Goal: Task Accomplishment & Management: Manage account settings

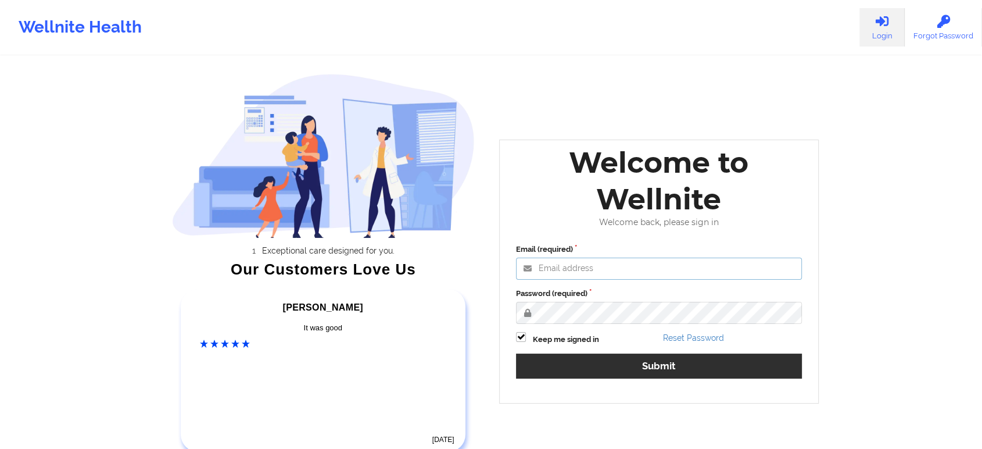
type input "[EMAIL_ADDRESS][DOMAIN_NAME]"
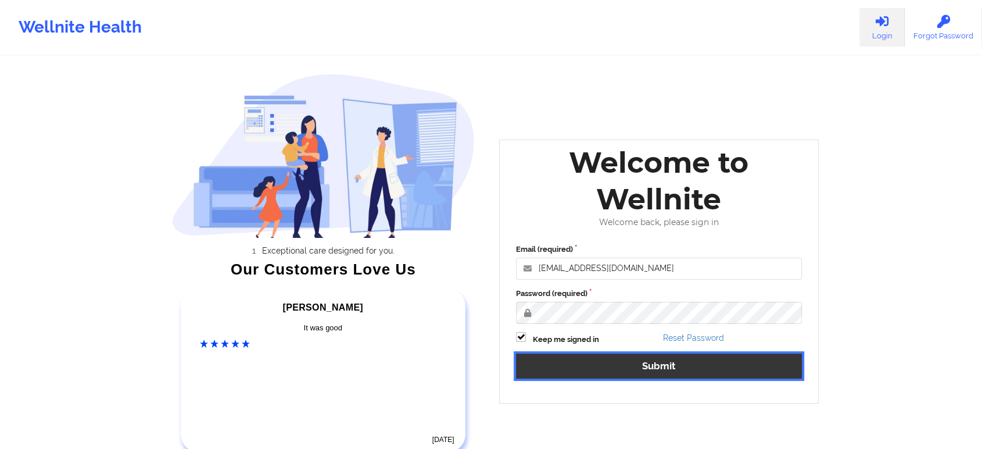
click at [607, 366] on button "Submit" at bounding box center [659, 365] width 286 height 25
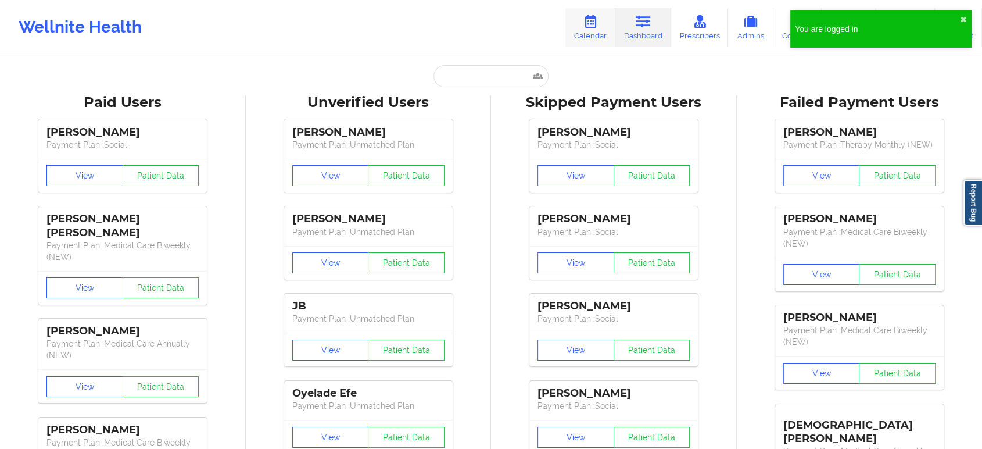
click at [587, 29] on link "Calendar" at bounding box center [590, 27] width 50 height 38
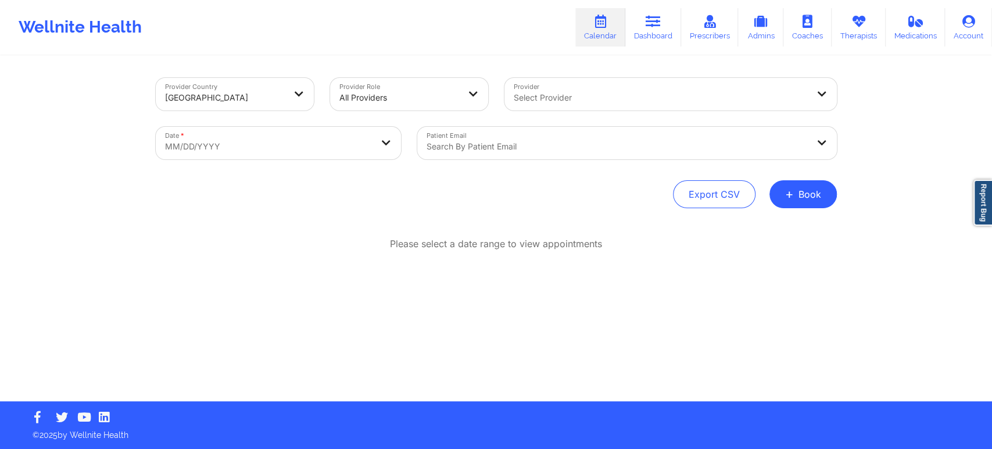
click at [282, 145] on body "You are logged in ✖︎ Wellnite Health Calendar Dashboard Prescribers Admins Coac…" at bounding box center [496, 224] width 992 height 449
select select "2025-8"
select select "2025-9"
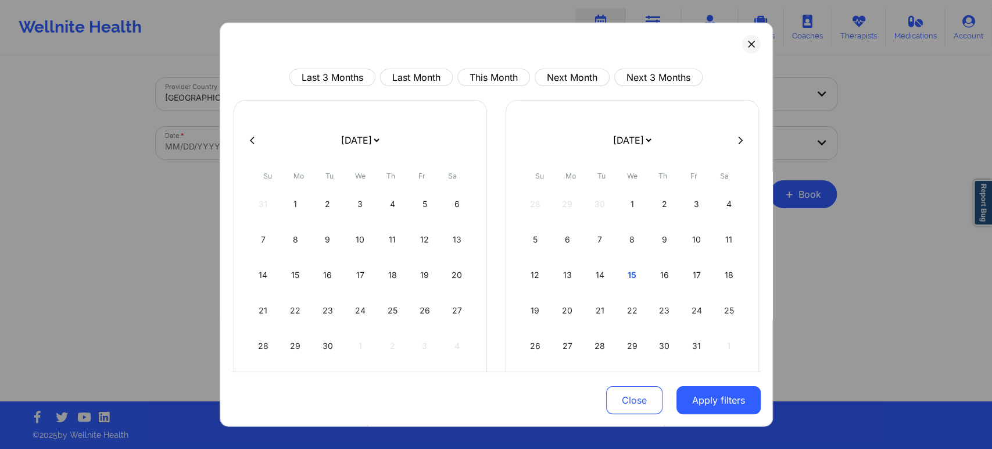
click at [282, 145] on form "[DATE] [DATE] [DATE] [DATE] [DATE] [DATE] [DATE] [DATE] [DATE] [DATE] [DATE] [D…" at bounding box center [359, 140] width 189 height 33
click at [489, 76] on button "This Month" at bounding box center [493, 77] width 73 height 17
select select "2025-9"
select select "2025-10"
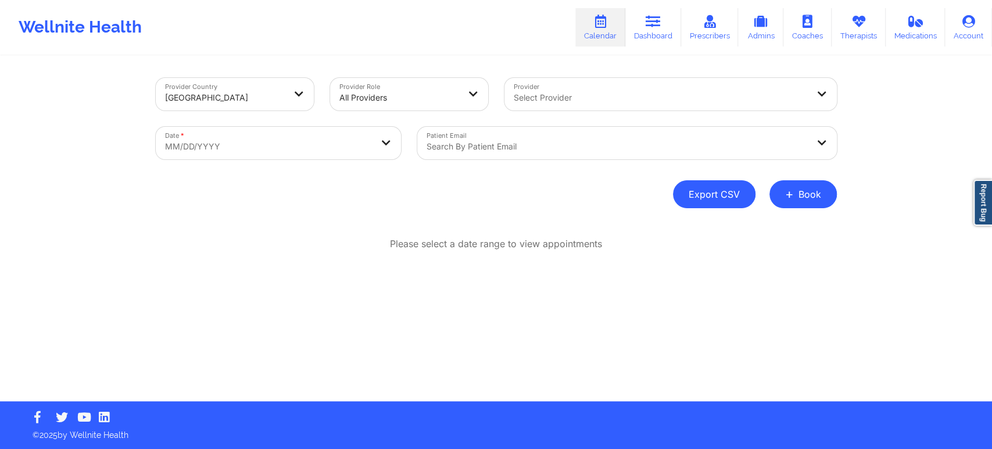
click at [726, 192] on button "Export CSV" at bounding box center [714, 194] width 83 height 28
select select "2025-8"
select select "2025-9"
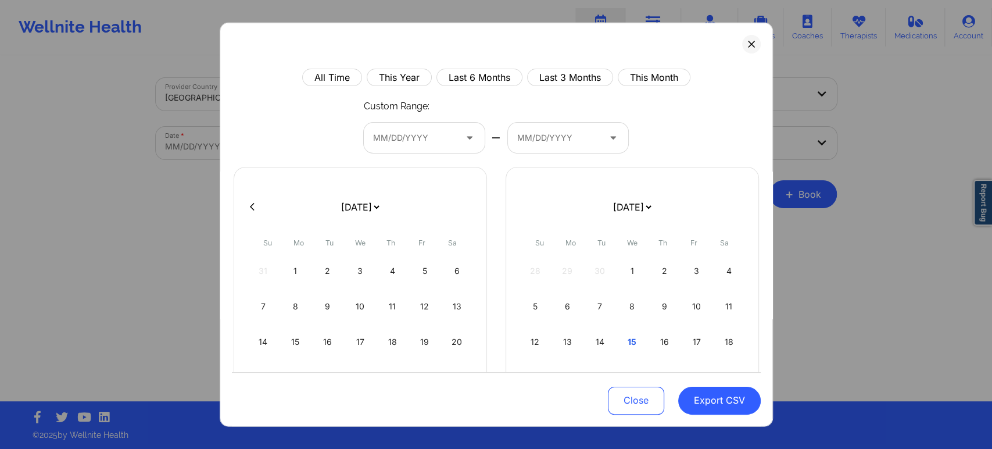
click at [415, 137] on div at bounding box center [414, 137] width 83 height 14
click at [596, 337] on div "14" at bounding box center [600, 341] width 30 height 33
select select "2025-8"
select select "2025-9"
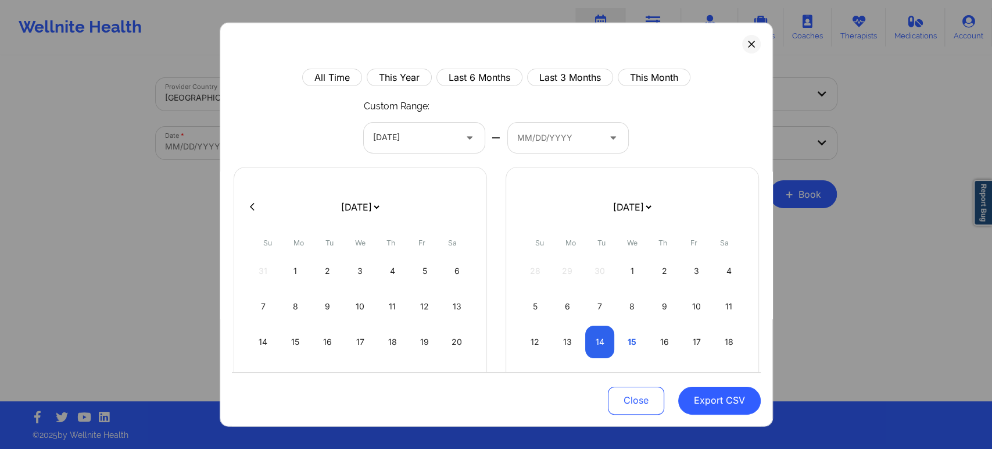
select select "2025-8"
select select "2025-9"
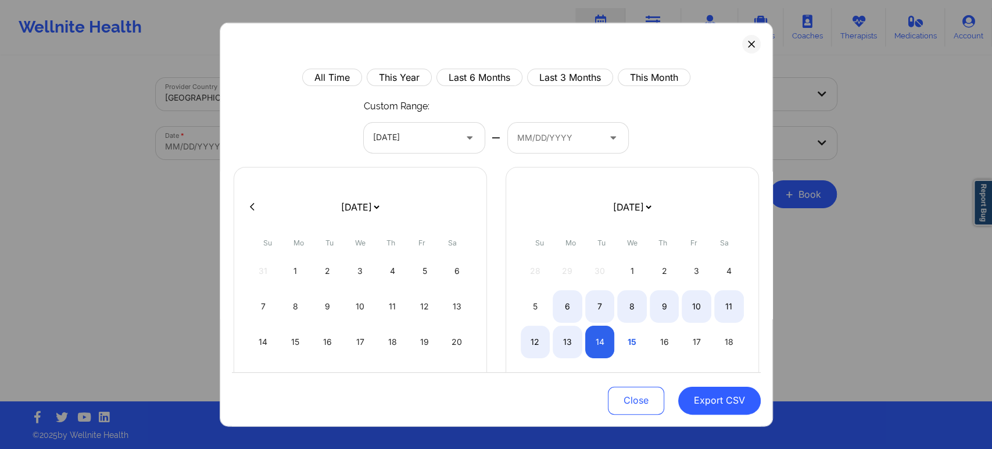
click at [535, 139] on div at bounding box center [558, 137] width 83 height 14
select select "2025-8"
select select "2025-9"
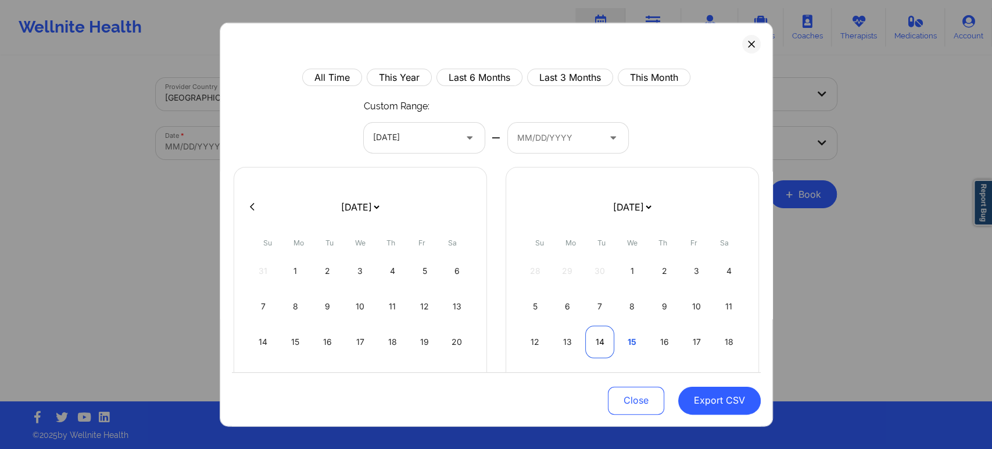
click at [596, 342] on div "14" at bounding box center [600, 341] width 30 height 33
select select "2025-8"
select select "2025-9"
click at [702, 394] on button "Export CSV" at bounding box center [719, 400] width 83 height 28
select select "2025-8"
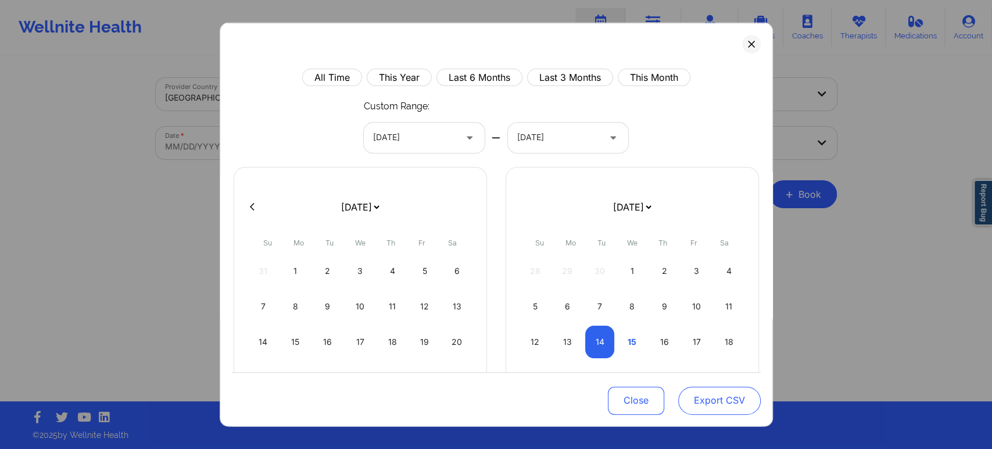
select select "2025-9"
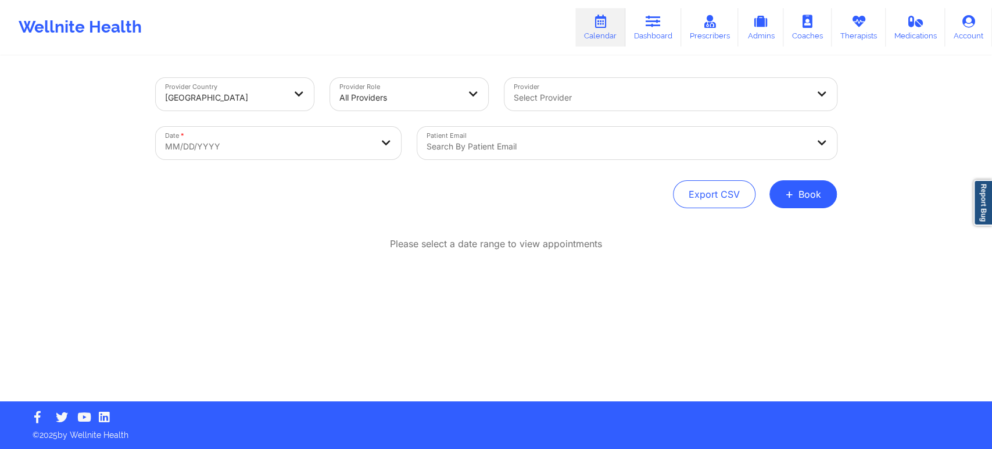
click at [288, 148] on body "Wellnite Health Calendar Dashboard Prescribers Admins Coaches Therapists Medica…" at bounding box center [496, 224] width 992 height 449
select select "2025-8"
select select "2025-9"
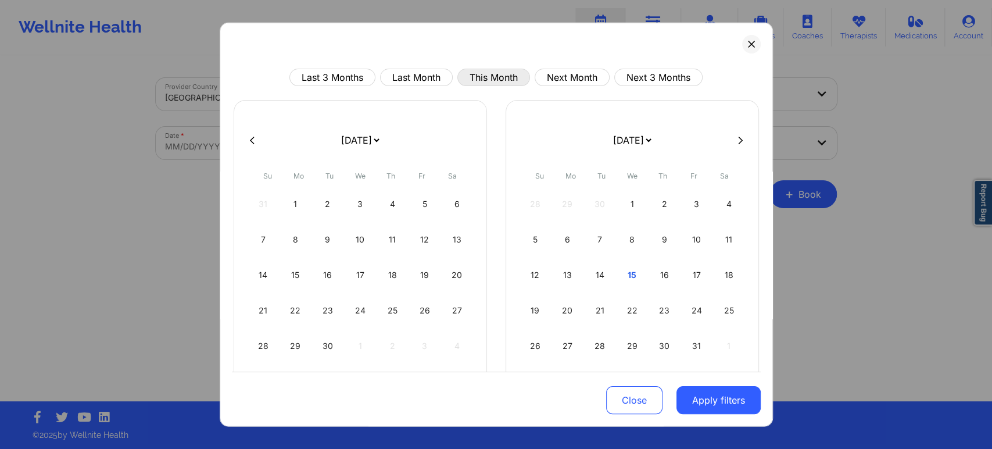
click at [504, 82] on button "This Month" at bounding box center [493, 77] width 73 height 17
select select "2025-9"
select select "2025-10"
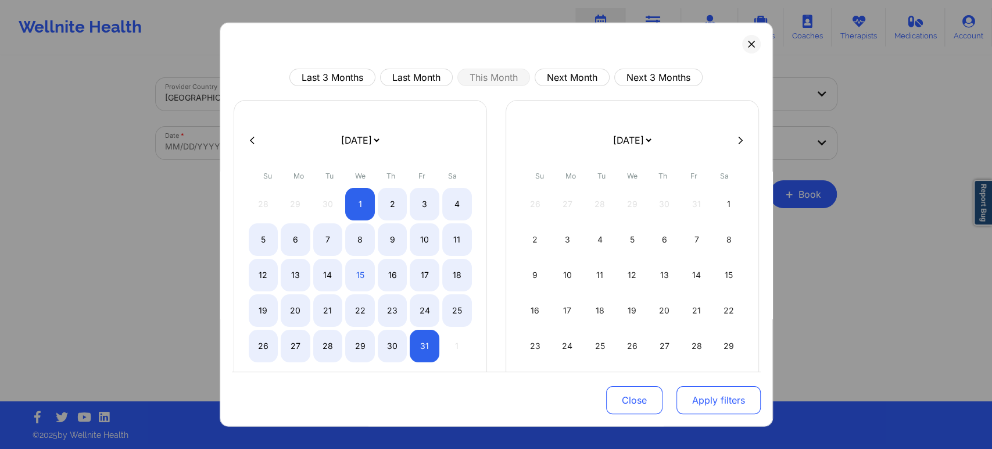
click at [714, 410] on button "Apply filters" at bounding box center [718, 400] width 84 height 28
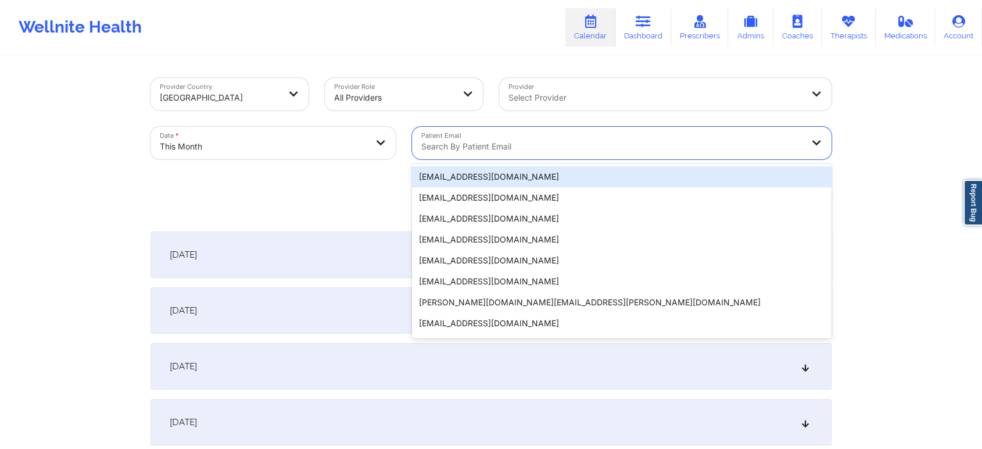
click at [495, 144] on div at bounding box center [611, 146] width 381 height 14
paste input "[EMAIL_ADDRESS][DOMAIN_NAME]"
type input "[EMAIL_ADDRESS][DOMAIN_NAME]"
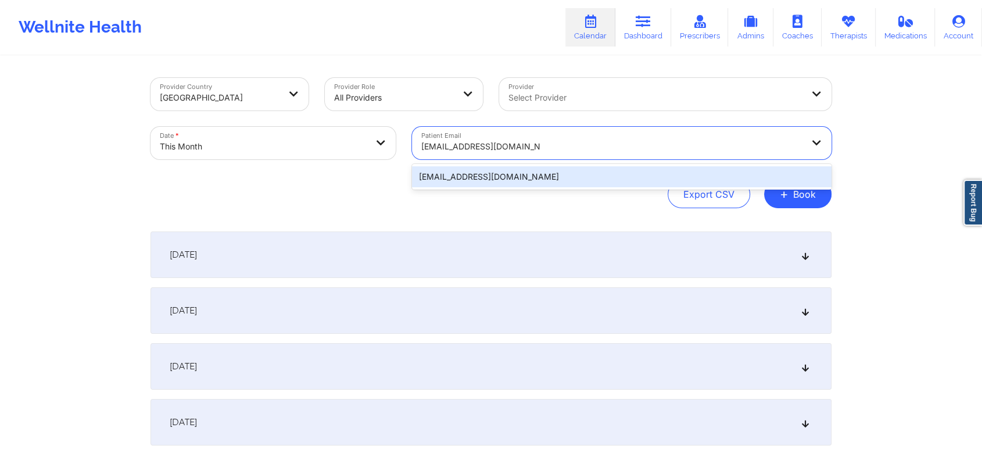
click at [532, 174] on div "[EMAIL_ADDRESS][DOMAIN_NAME]" at bounding box center [622, 176] width 420 height 21
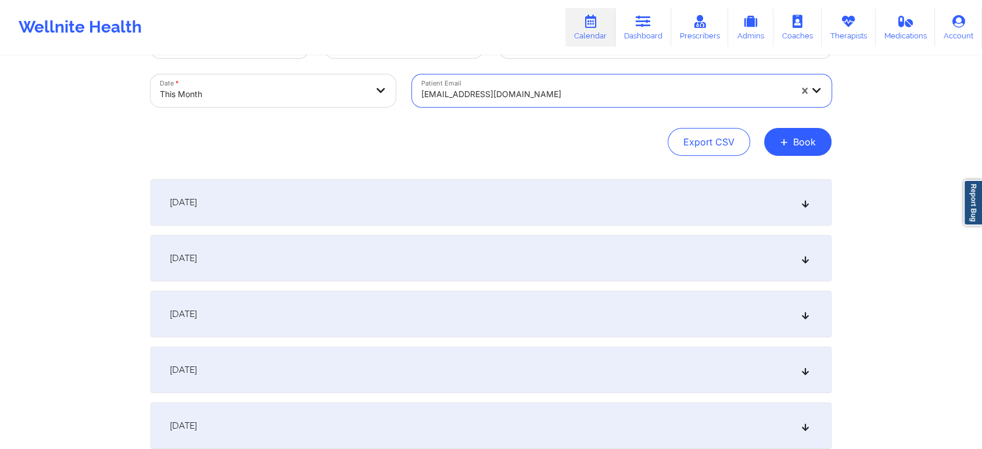
scroll to position [55, 0]
paste input "[EMAIL_ADDRESS][DOMAIN_NAME]"
type input "[EMAIL_ADDRESS][DOMAIN_NAME]"
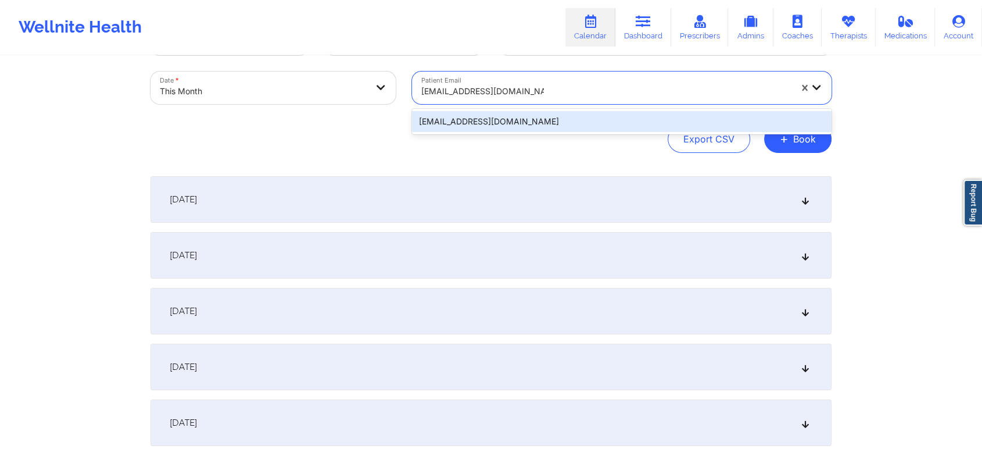
click at [529, 121] on div "[EMAIL_ADDRESS][DOMAIN_NAME]" at bounding box center [622, 121] width 420 height 21
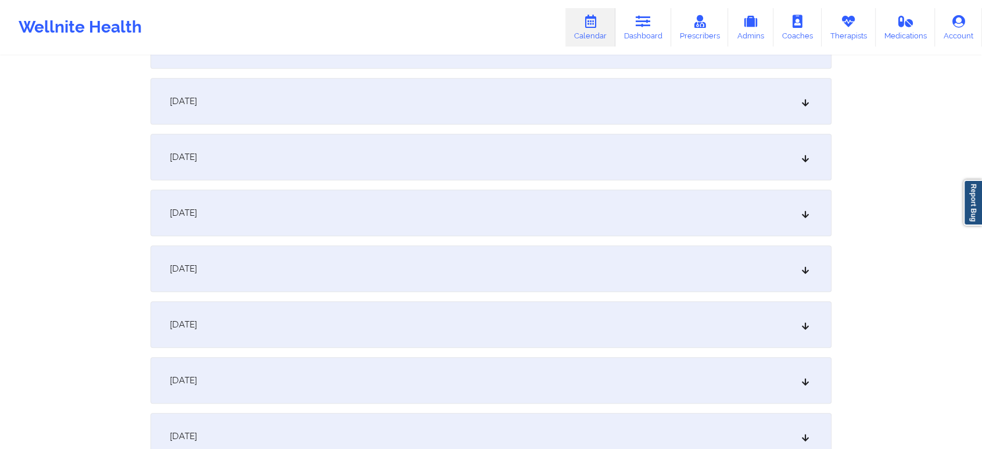
scroll to position [769, 0]
click at [584, 194] on div "[DATE]" at bounding box center [491, 210] width 681 height 46
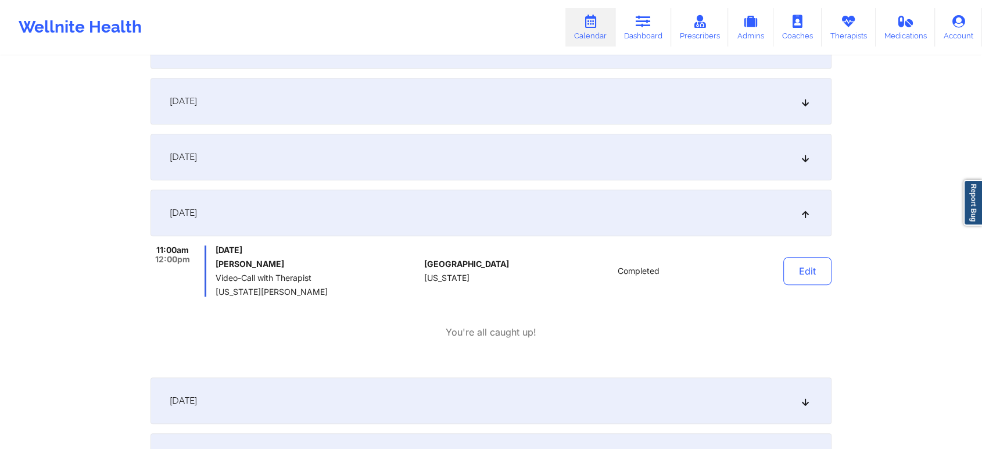
scroll to position [0, 0]
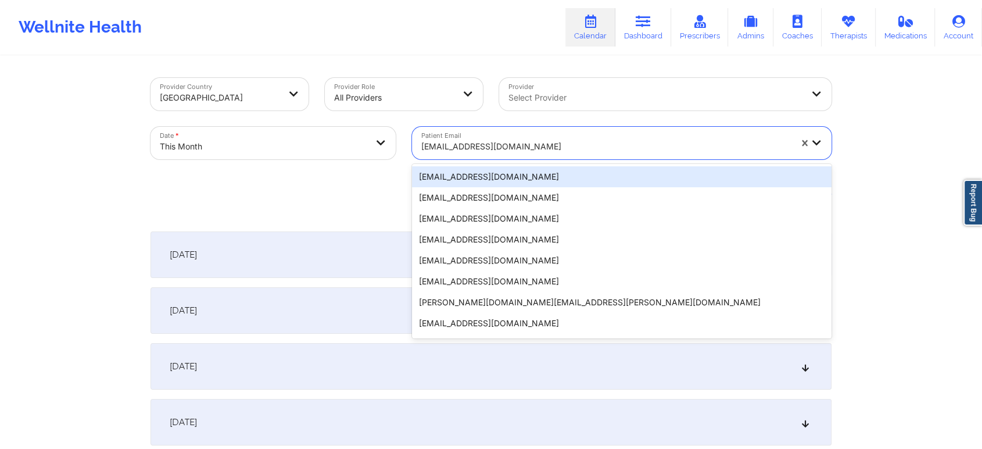
click at [446, 144] on div at bounding box center [606, 146] width 370 height 14
paste input "[EMAIL_ADDRESS][DOMAIN_NAME]"
type input "[EMAIL_ADDRESS][DOMAIN_NAME]"
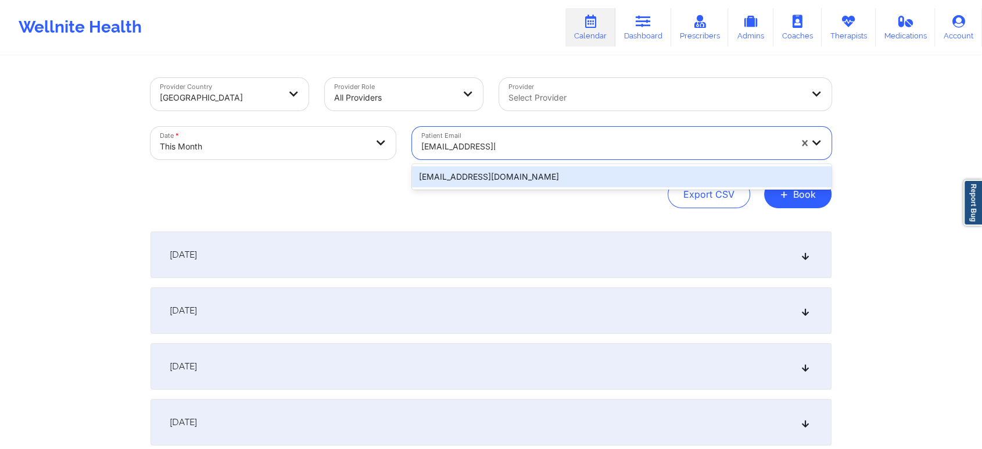
click at [513, 180] on div "[EMAIL_ADDRESS][DOMAIN_NAME]" at bounding box center [622, 176] width 420 height 21
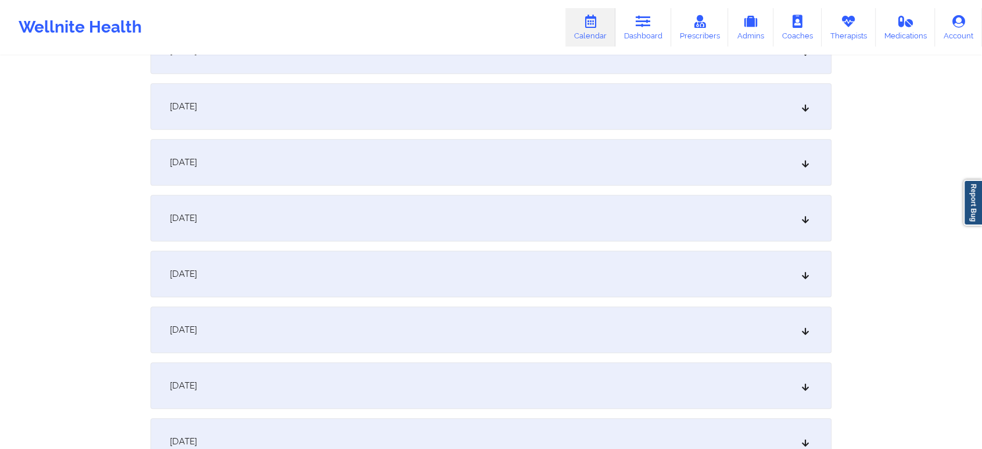
scroll to position [879, 0]
click at [549, 103] on div "[DATE]" at bounding box center [491, 101] width 681 height 46
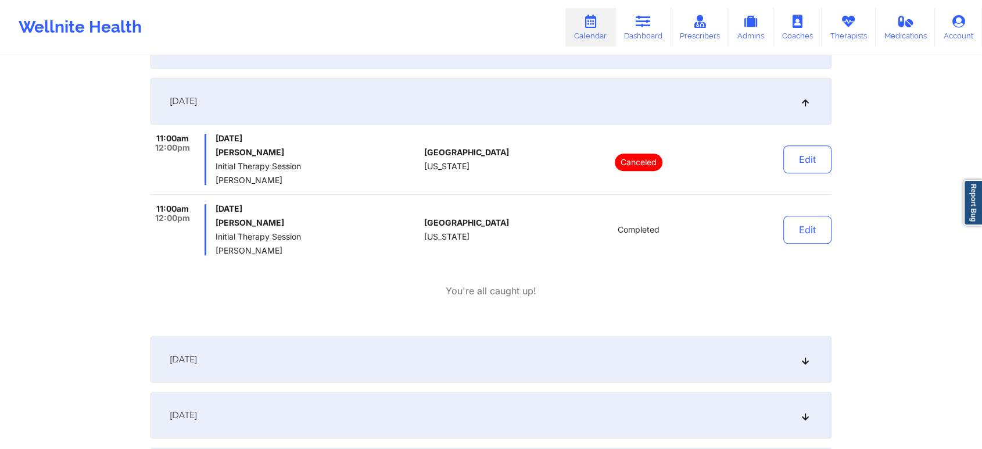
scroll to position [0, 0]
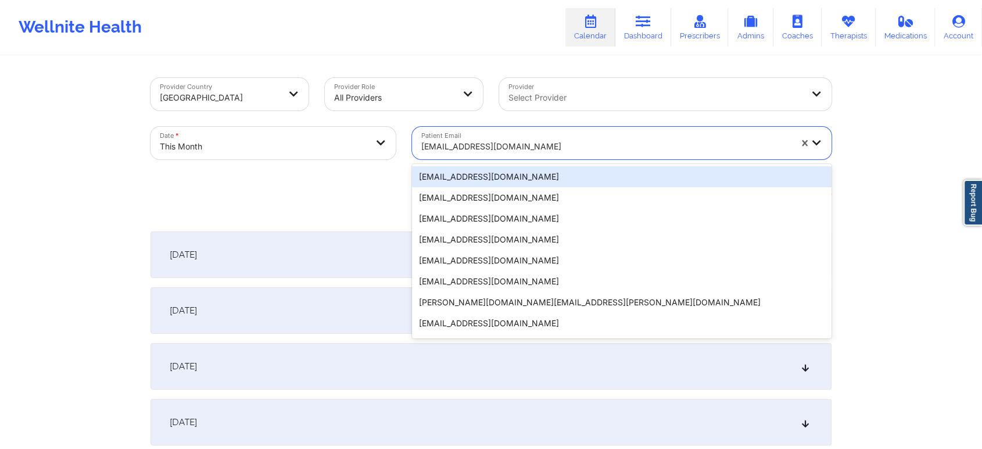
click at [526, 138] on div "[EMAIL_ADDRESS][DOMAIN_NAME]" at bounding box center [606, 147] width 370 height 26
paste input "[EMAIL_ADDRESS][DOMAIN_NAME]"
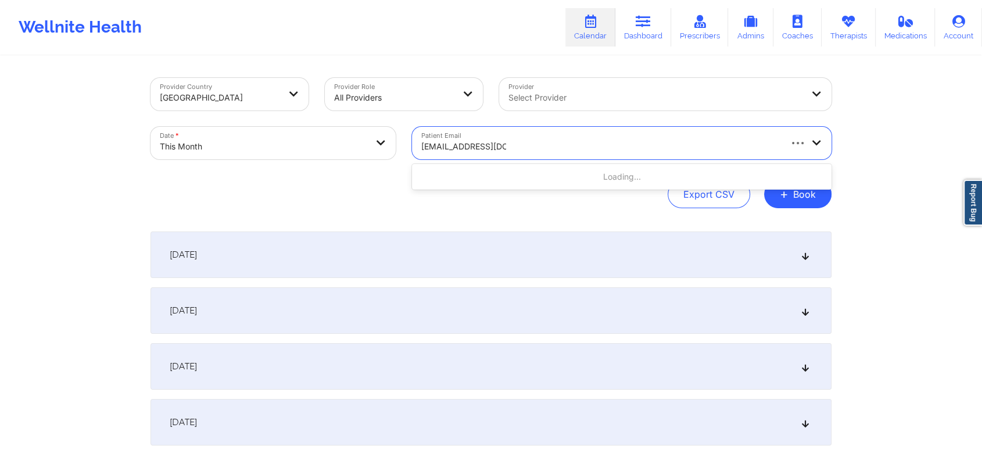
type input "[EMAIL_ADDRESS][DOMAIN_NAME]"
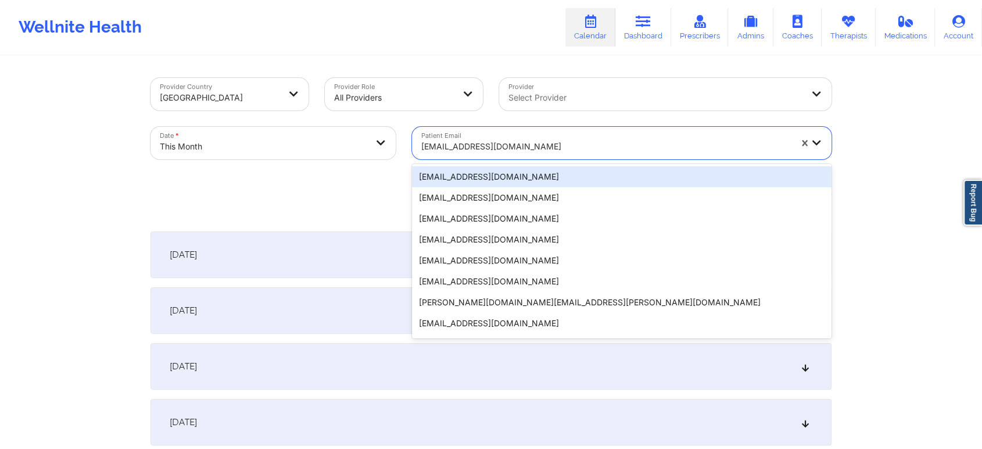
click at [547, 135] on div "[EMAIL_ADDRESS][DOMAIN_NAME]" at bounding box center [606, 147] width 370 height 26
paste input "[EMAIL_ADDRESS][DOMAIN_NAME]"
type input "[EMAIL_ADDRESS][DOMAIN_NAME]"
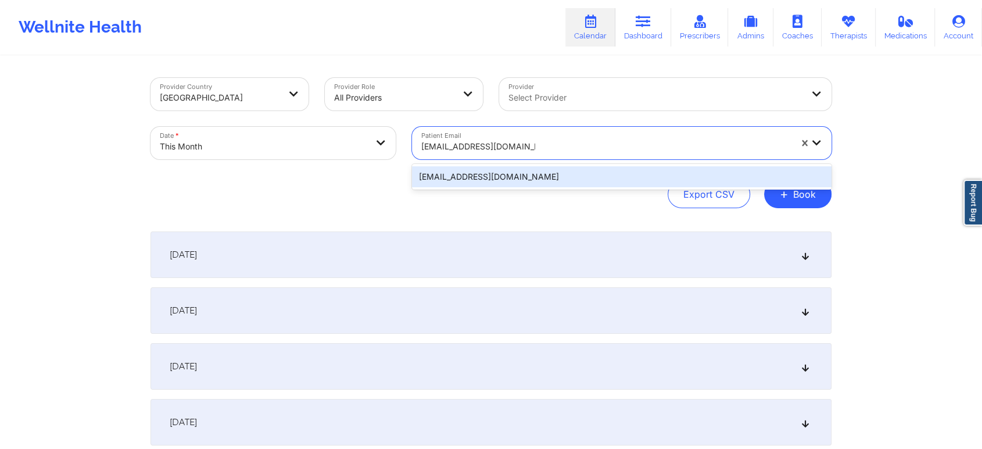
click at [551, 169] on div "[EMAIL_ADDRESS][DOMAIN_NAME]" at bounding box center [622, 176] width 420 height 21
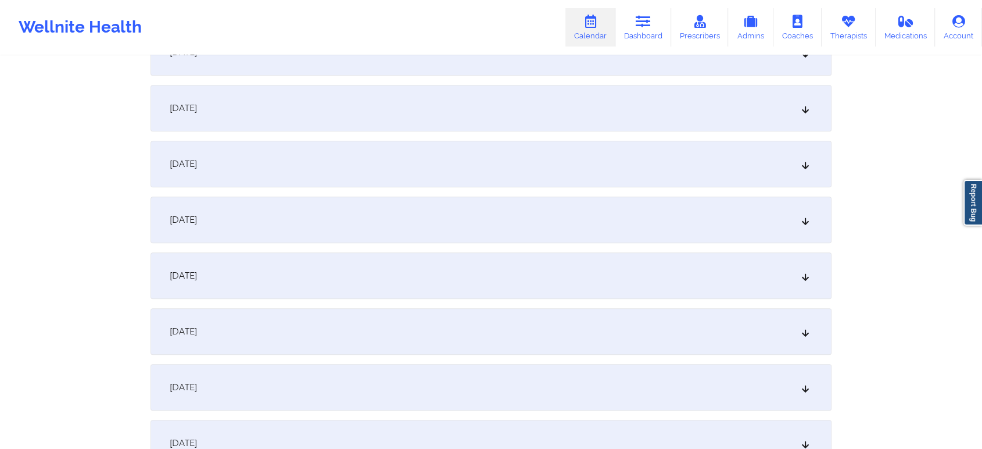
scroll to position [734, 0]
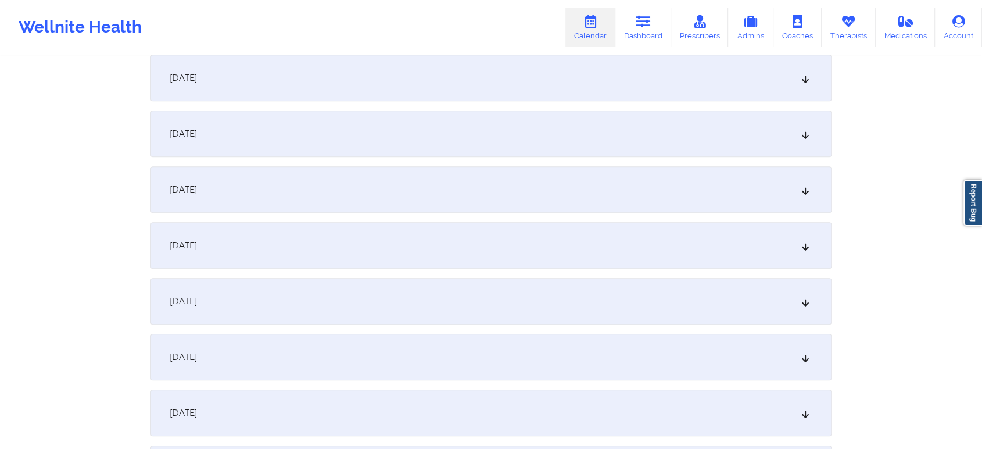
click at [538, 245] on div "[DATE]" at bounding box center [491, 245] width 681 height 46
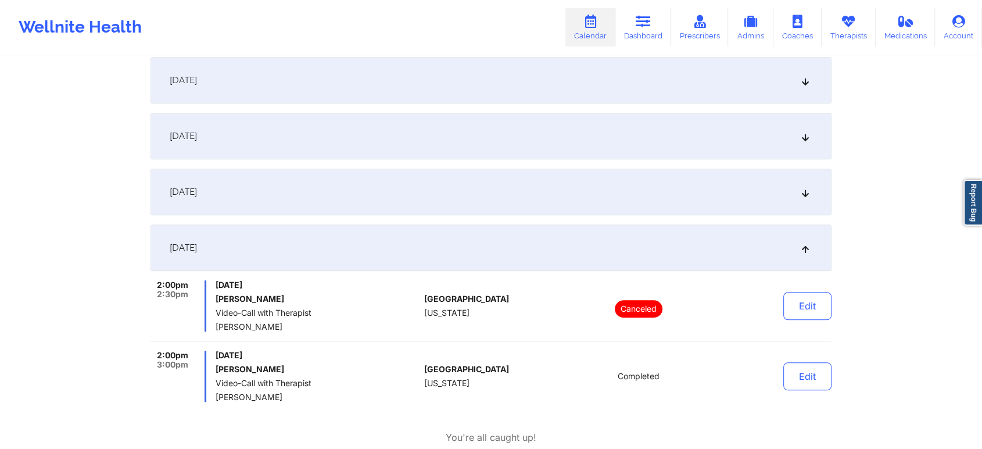
scroll to position [0, 0]
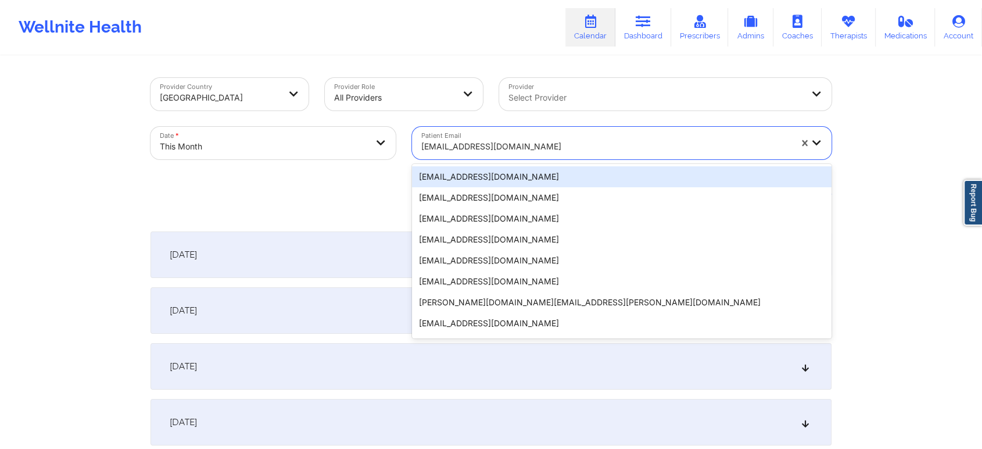
click at [481, 142] on div at bounding box center [606, 146] width 370 height 14
paste input "[EMAIL_ADDRESS][DOMAIN_NAME]"
type input "[EMAIL_ADDRESS][DOMAIN_NAME]"
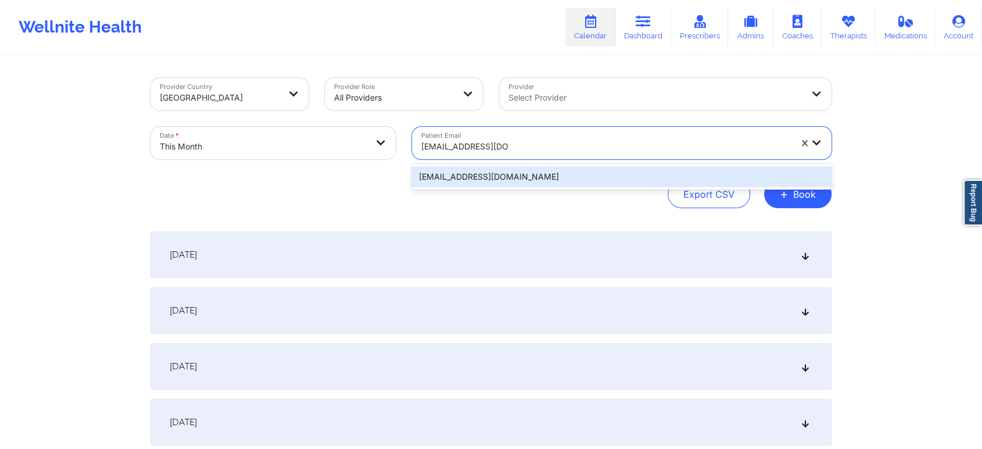
click at [507, 176] on div "[EMAIL_ADDRESS][DOMAIN_NAME]" at bounding box center [622, 176] width 420 height 21
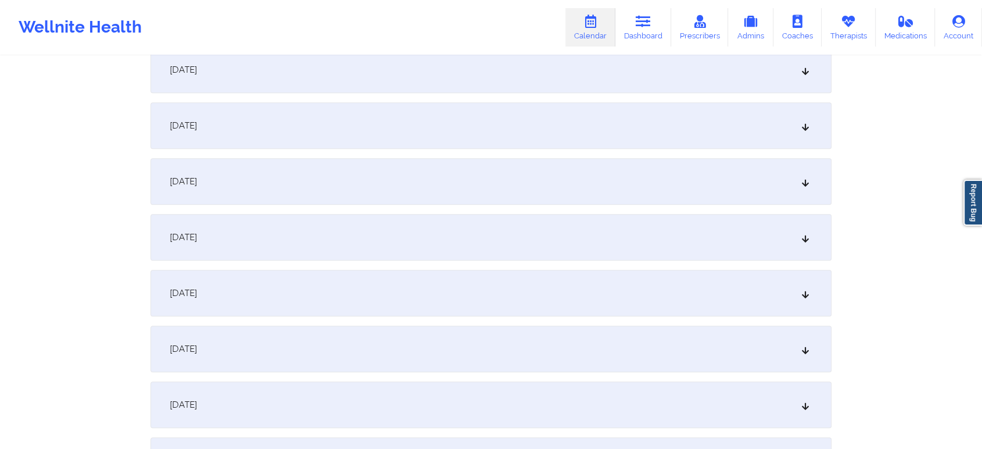
scroll to position [674, 0]
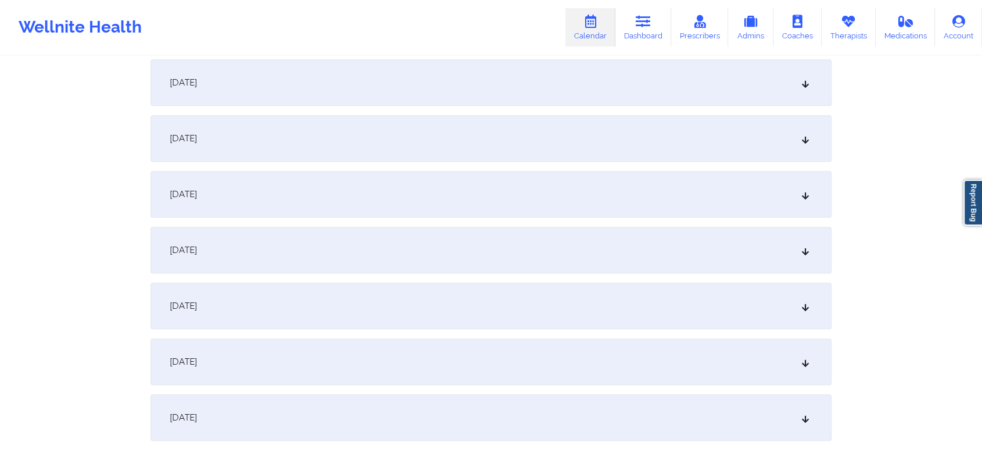
click at [629, 298] on div "[DATE]" at bounding box center [491, 305] width 681 height 46
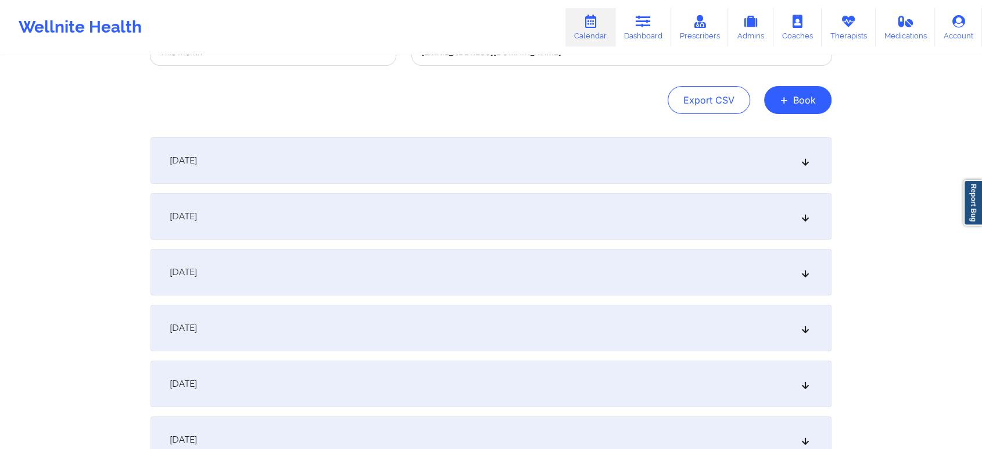
scroll to position [0, 0]
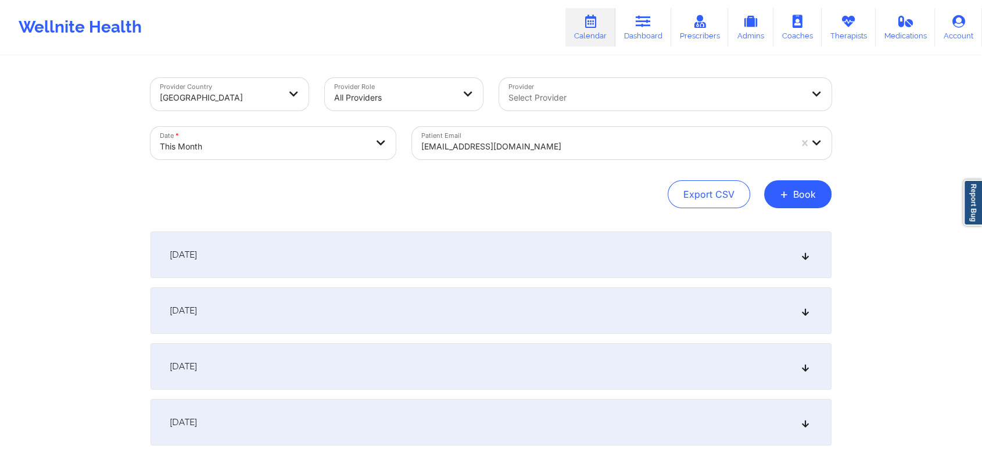
click at [508, 131] on div "[EMAIL_ADDRESS][DOMAIN_NAME]" at bounding box center [602, 143] width 380 height 33
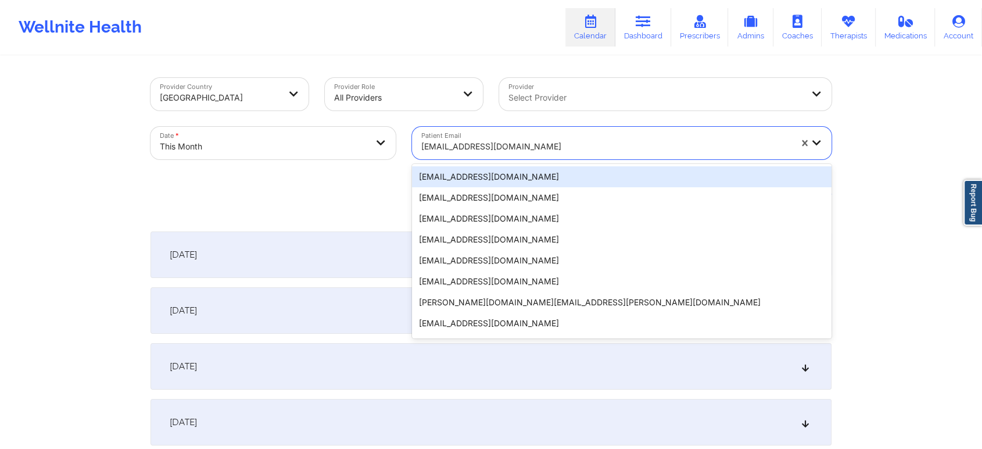
paste input "[PERSON_NAME][EMAIL_ADDRESS][PERSON_NAME][DOMAIN_NAME]"
type input "[PERSON_NAME][EMAIL_ADDRESS][PERSON_NAME][DOMAIN_NAME]"
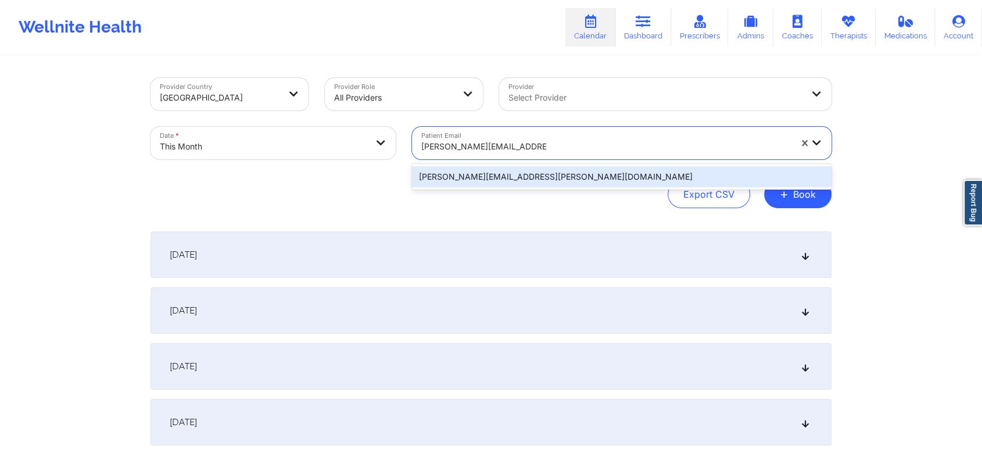
click at [543, 170] on div "[PERSON_NAME][EMAIL_ADDRESS][PERSON_NAME][DOMAIN_NAME]" at bounding box center [622, 176] width 420 height 21
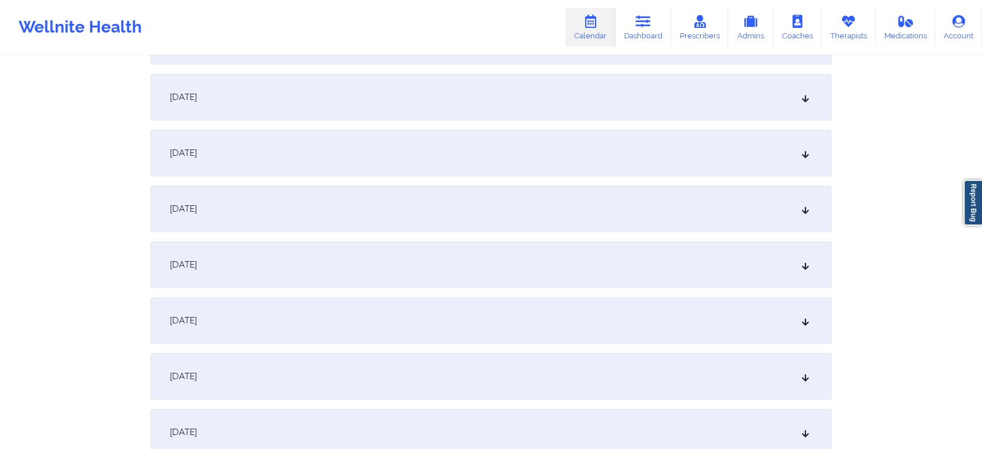
scroll to position [829, 0]
click at [526, 178] on div "[DATE] No appointments [DATE] No appointments [DATE] No appointments [DATE] No …" at bounding box center [491, 262] width 681 height 1720
click at [547, 159] on div "[DATE]" at bounding box center [491, 150] width 681 height 46
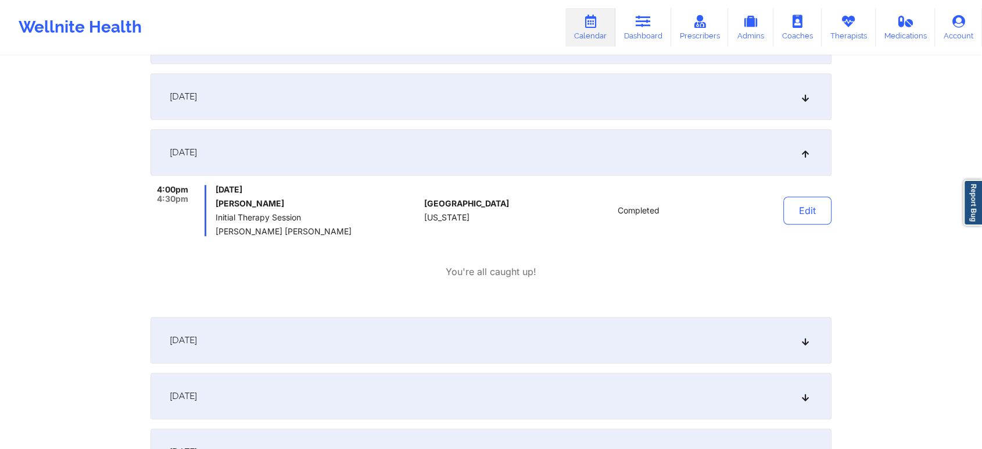
scroll to position [0, 0]
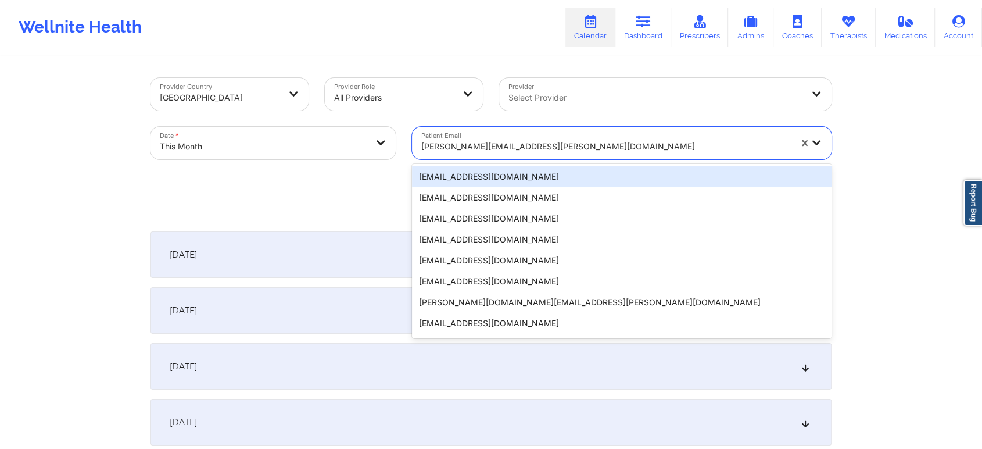
click at [503, 145] on div at bounding box center [606, 146] width 370 height 14
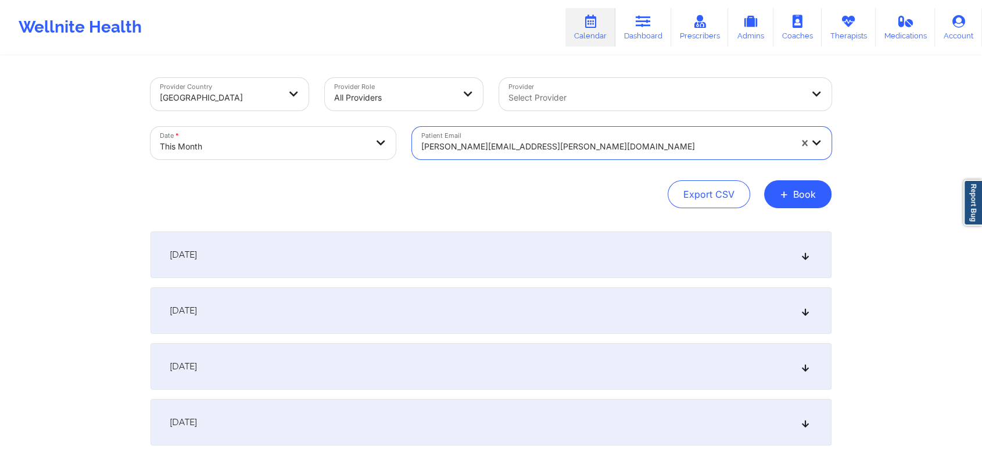
paste input "[PERSON_NAME][EMAIL_ADDRESS][DOMAIN_NAME]"
type input "[PERSON_NAME][EMAIL_ADDRESS][DOMAIN_NAME]"
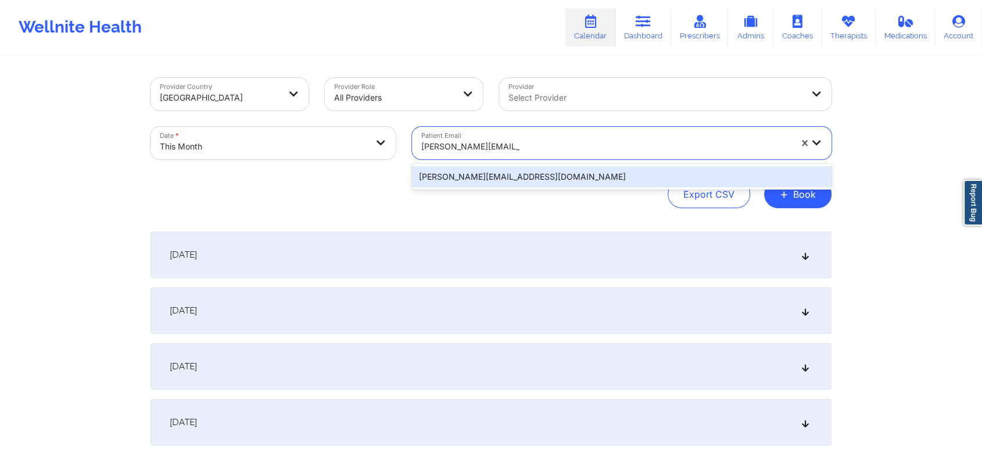
click at [550, 174] on div "[PERSON_NAME][EMAIL_ADDRESS][DOMAIN_NAME]" at bounding box center [622, 176] width 420 height 21
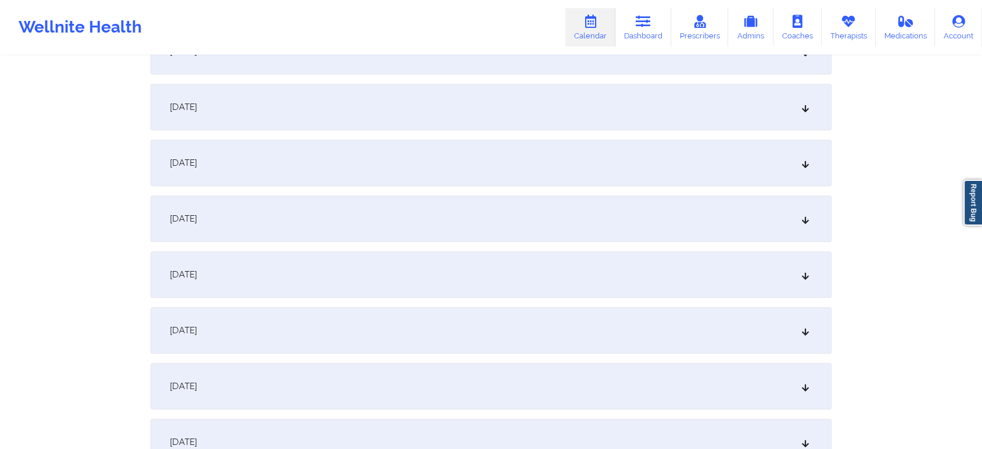
scroll to position [769, 0]
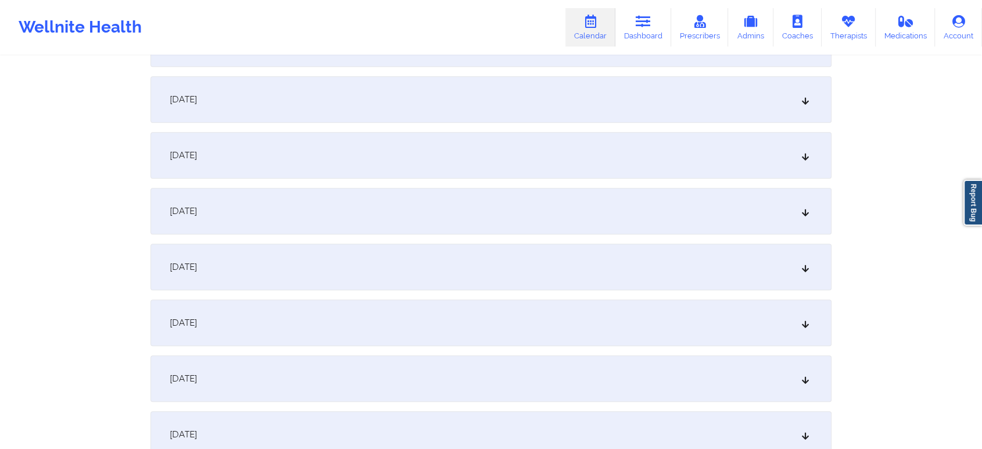
click at [547, 216] on div "[DATE]" at bounding box center [491, 211] width 681 height 46
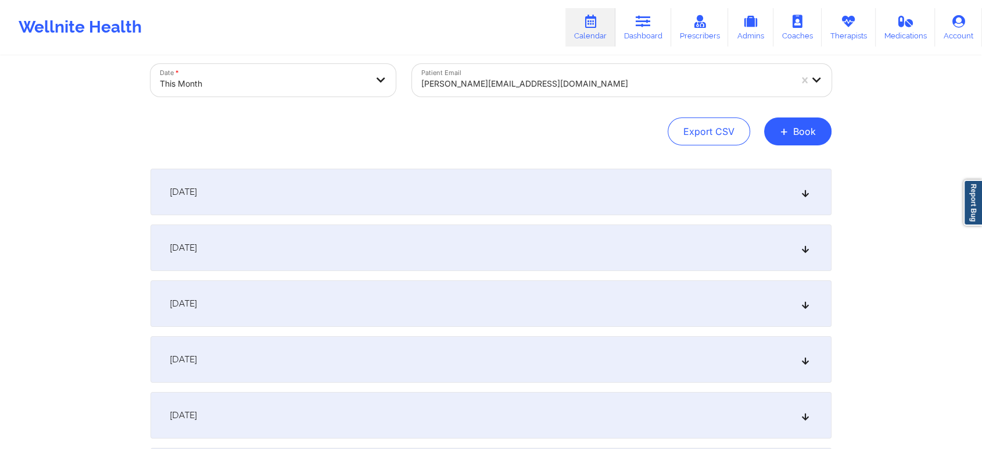
scroll to position [0, 0]
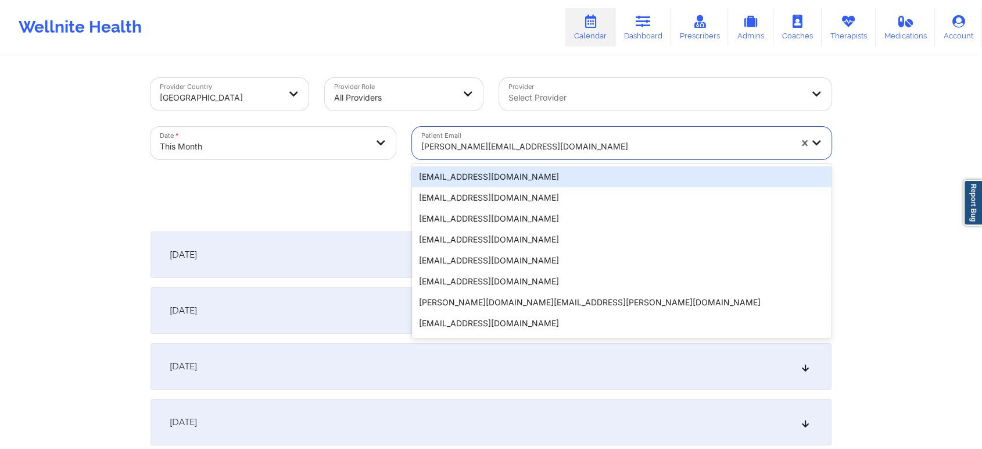
click at [453, 141] on div at bounding box center [606, 146] width 370 height 14
paste input "[EMAIL_ADDRESS][DOMAIN_NAME]"
type input "[EMAIL_ADDRESS][DOMAIN_NAME]"
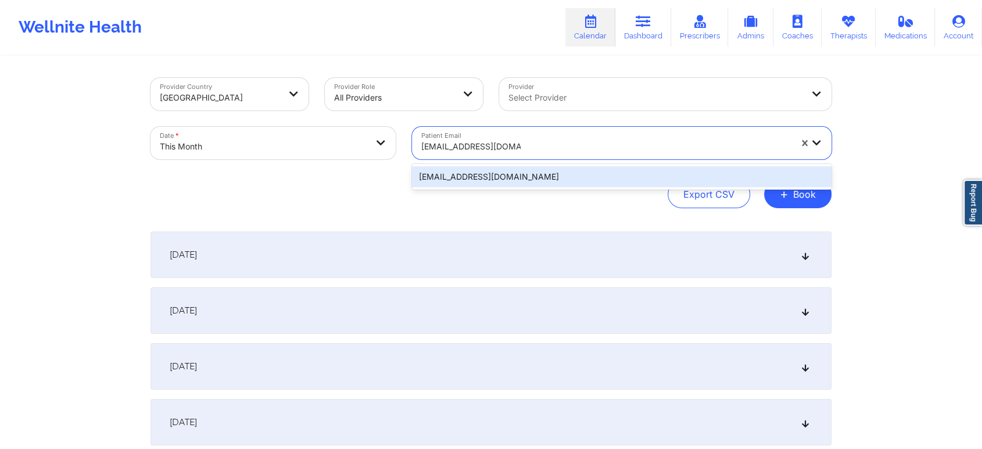
click at [524, 174] on div "[EMAIL_ADDRESS][DOMAIN_NAME]" at bounding box center [622, 176] width 420 height 21
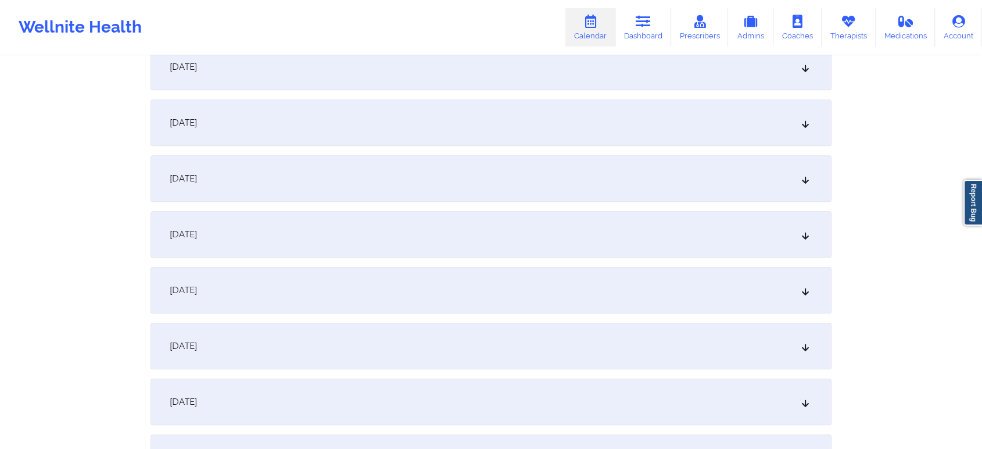
scroll to position [816, 0]
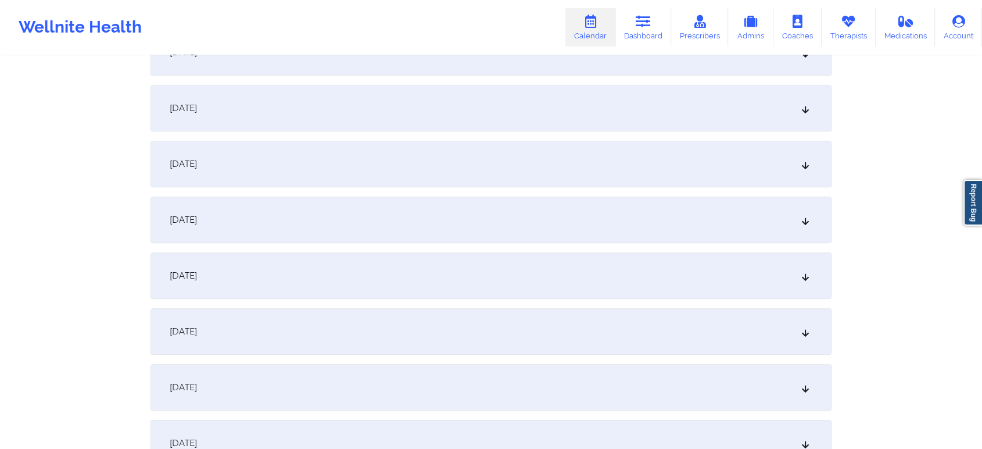
click at [549, 151] on div "[DATE]" at bounding box center [491, 164] width 681 height 46
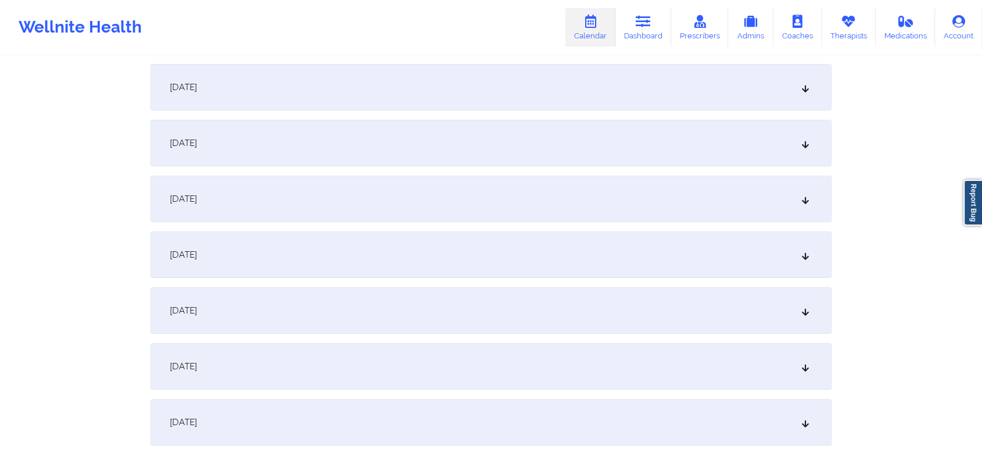
scroll to position [50, 0]
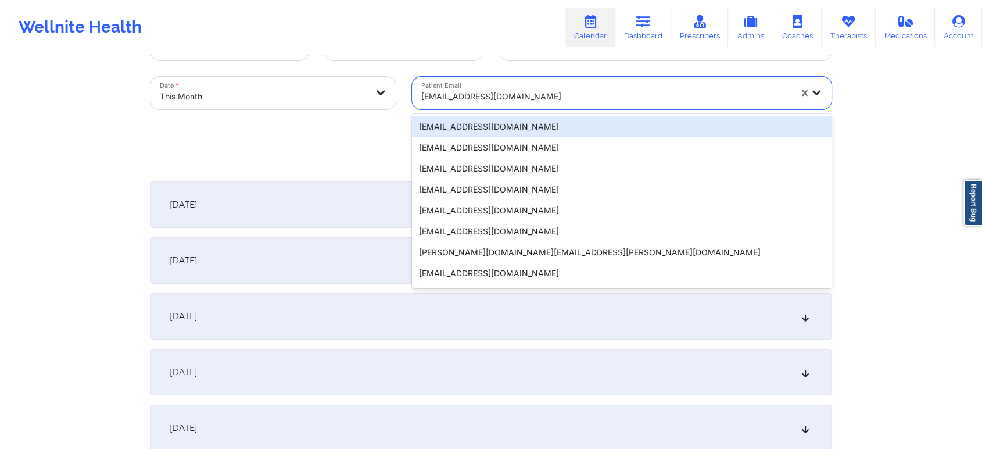
click at [465, 102] on div at bounding box center [606, 96] width 370 height 14
paste input "[EMAIL_ADDRESS][DOMAIN_NAME]"
type input "[EMAIL_ADDRESS][DOMAIN_NAME]"
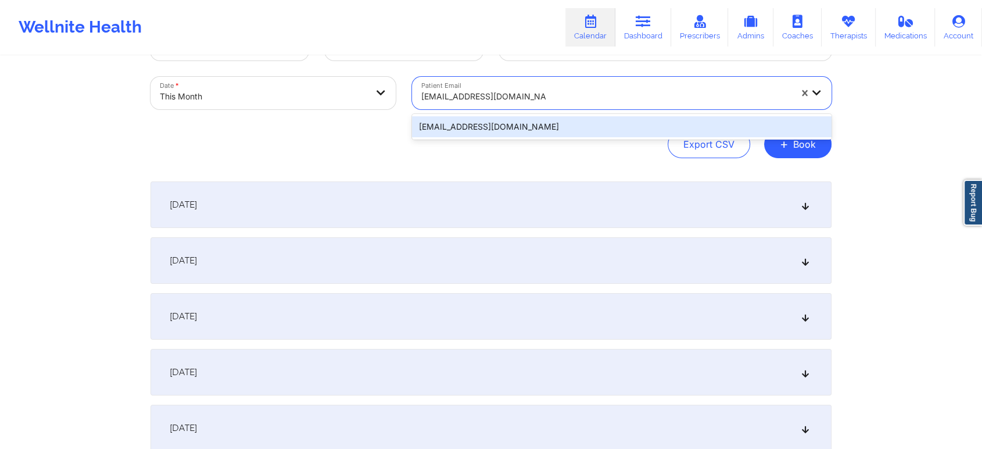
click at [514, 127] on div "[EMAIL_ADDRESS][DOMAIN_NAME]" at bounding box center [622, 126] width 420 height 21
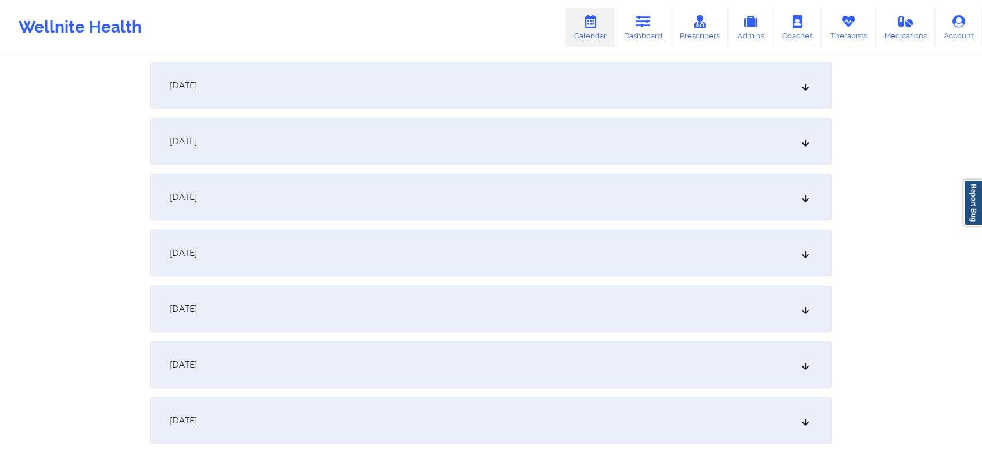
scroll to position [839, 0]
click at [521, 141] on div "[DATE]" at bounding box center [491, 141] width 681 height 46
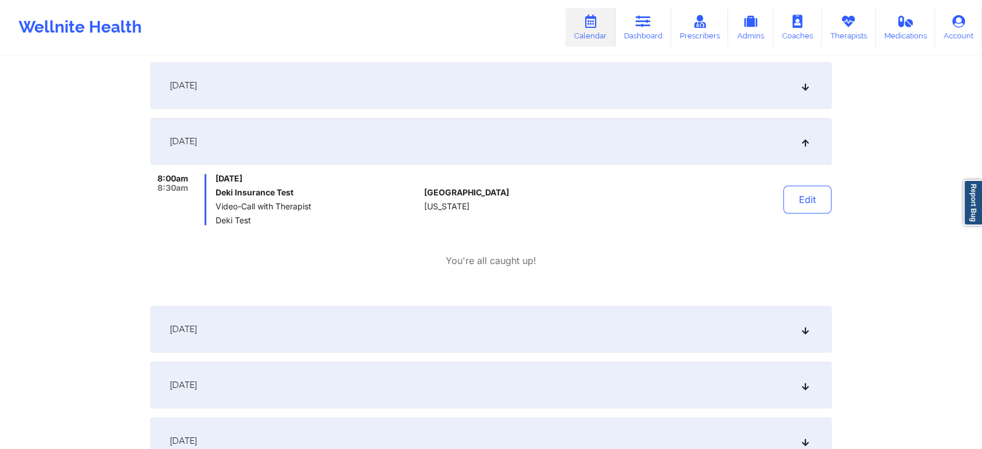
drag, startPoint x: 834, startPoint y: 202, endPoint x: 782, endPoint y: 203, distance: 52.9
click at [782, 203] on div "Provider Country [GEOGRAPHIC_DATA] Provider Role All Providers Provider Select …" at bounding box center [490, 254] width 697 height 2073
click at [782, 203] on div "Edit" at bounding box center [778, 199] width 108 height 51
click at [790, 201] on button "Edit" at bounding box center [807, 199] width 48 height 28
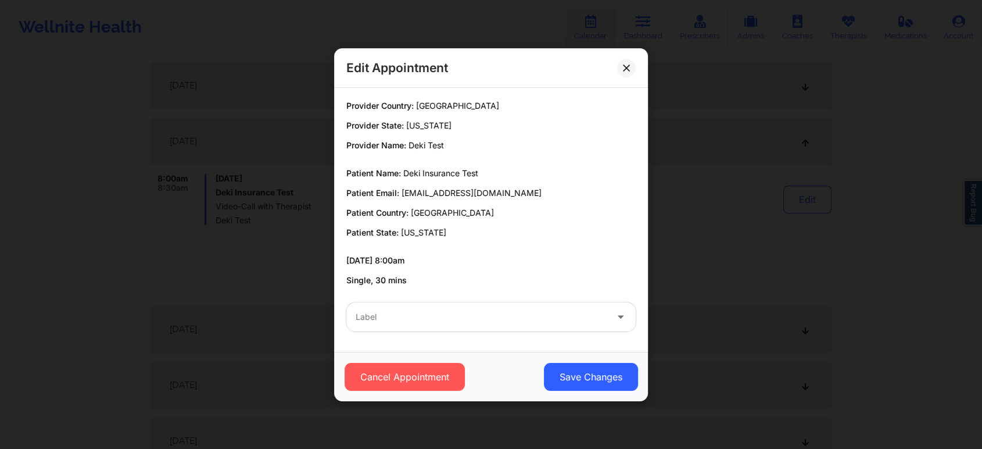
click at [495, 311] on div at bounding box center [481, 317] width 251 height 14
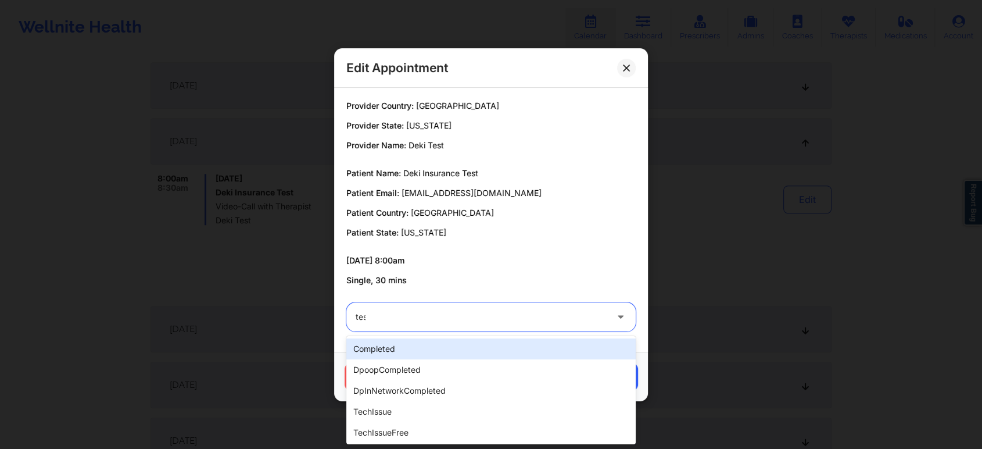
type input "test"
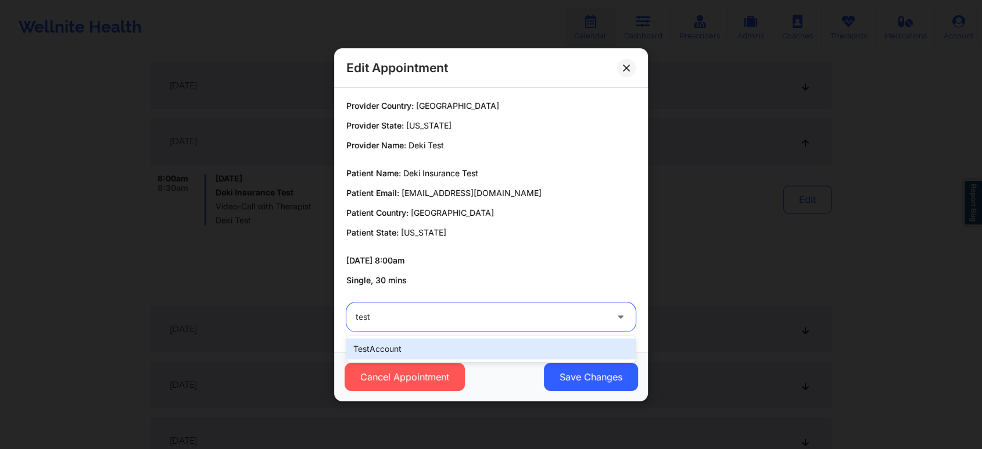
click at [442, 349] on div "testAccount" at bounding box center [490, 348] width 289 height 21
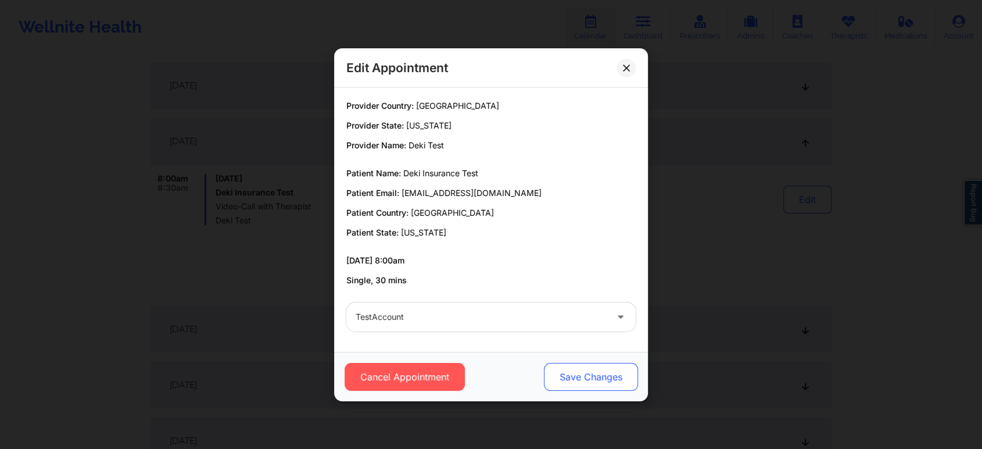
click at [600, 388] on button "Save Changes" at bounding box center [591, 377] width 94 height 28
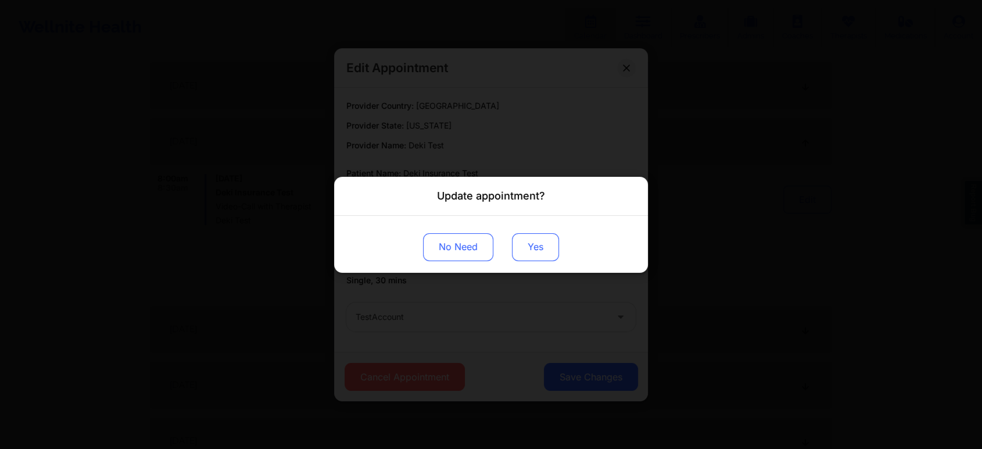
click at [517, 239] on button "Yes" at bounding box center [535, 246] width 47 height 28
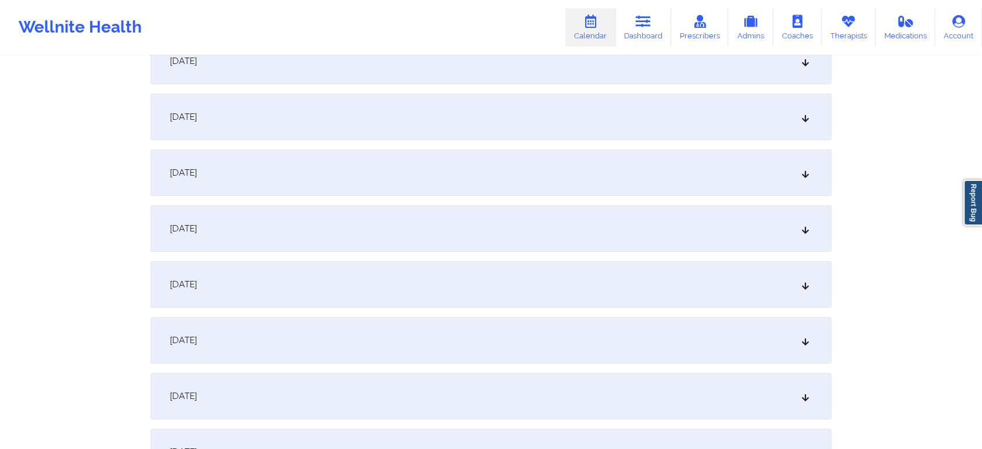
scroll to position [0, 0]
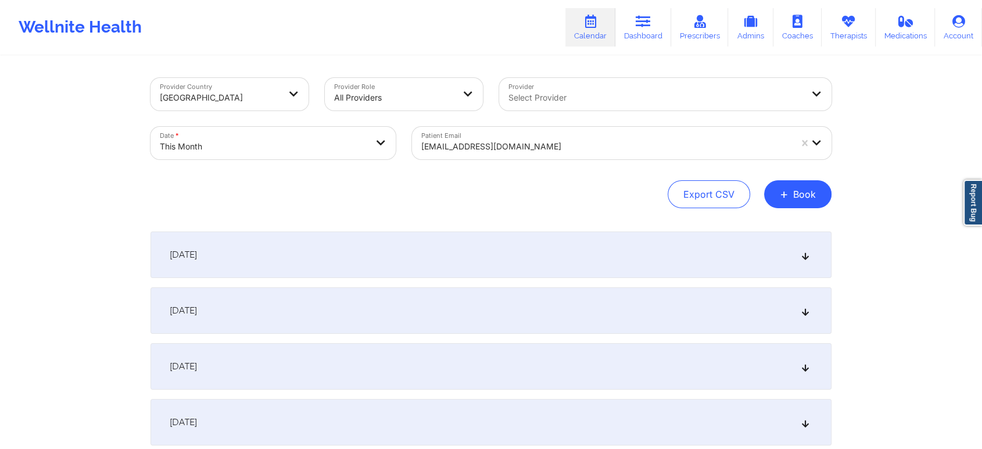
click at [558, 164] on div "Patient Email [EMAIL_ADDRESS][DOMAIN_NAME]" at bounding box center [622, 143] width 436 height 49
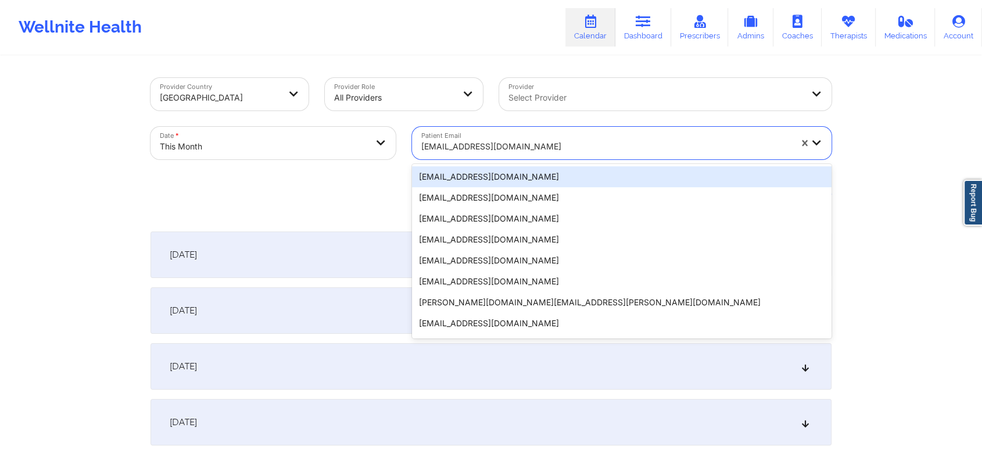
click at [499, 142] on div at bounding box center [606, 146] width 370 height 14
paste input "[EMAIL_ADDRESS][DOMAIN_NAME]"
type input "[EMAIL_ADDRESS][DOMAIN_NAME]"
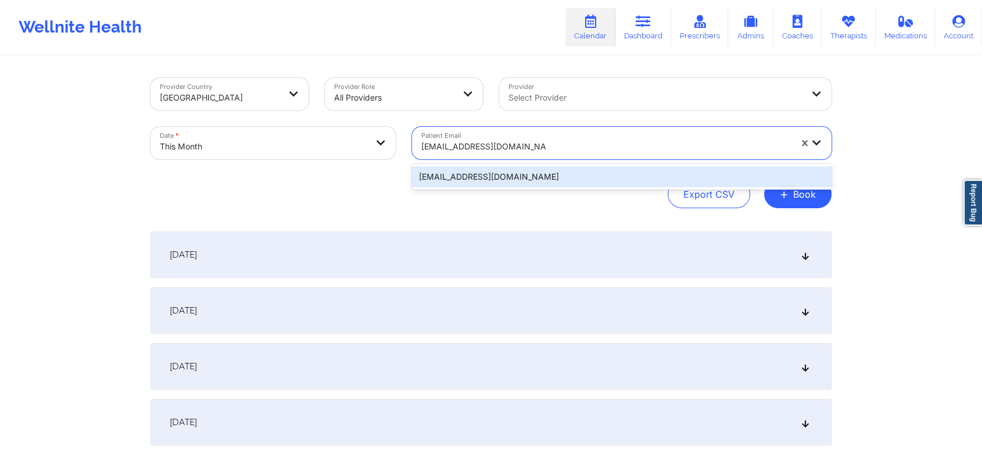
click at [538, 172] on div "[EMAIL_ADDRESS][DOMAIN_NAME]" at bounding box center [622, 176] width 420 height 21
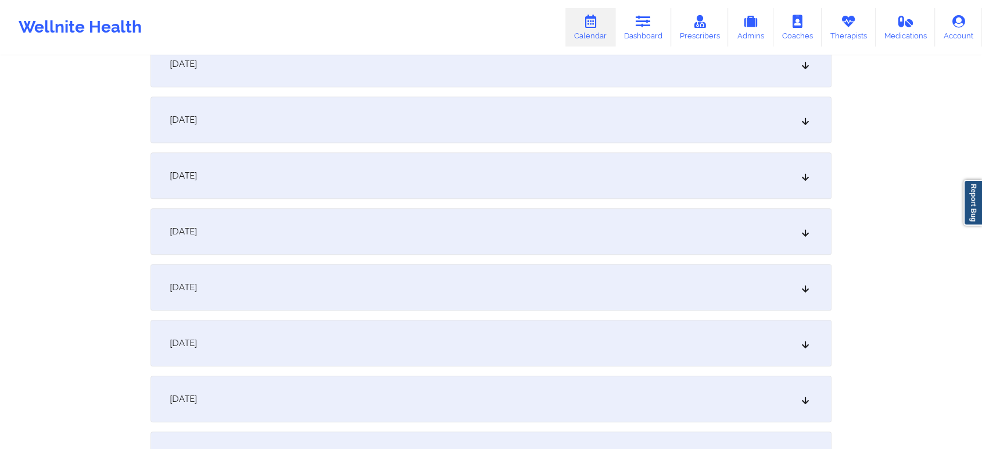
scroll to position [682, 0]
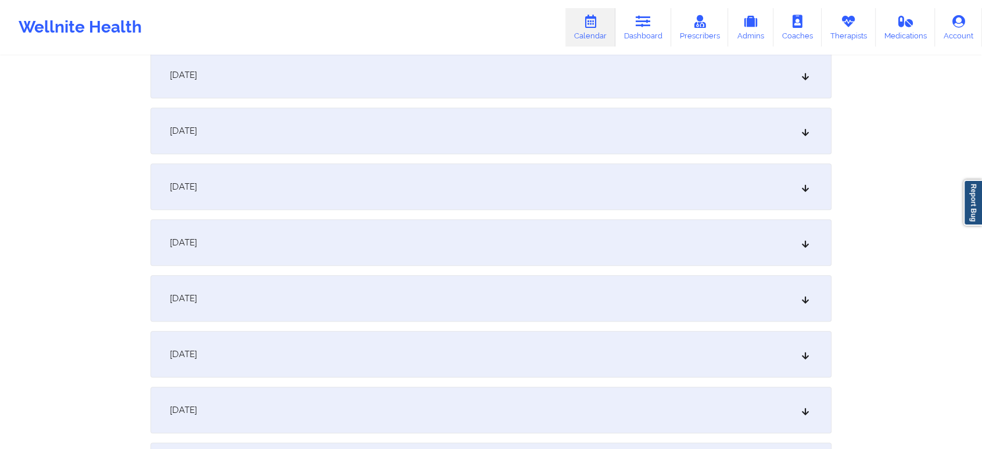
click at [739, 292] on div "[DATE]" at bounding box center [491, 298] width 681 height 46
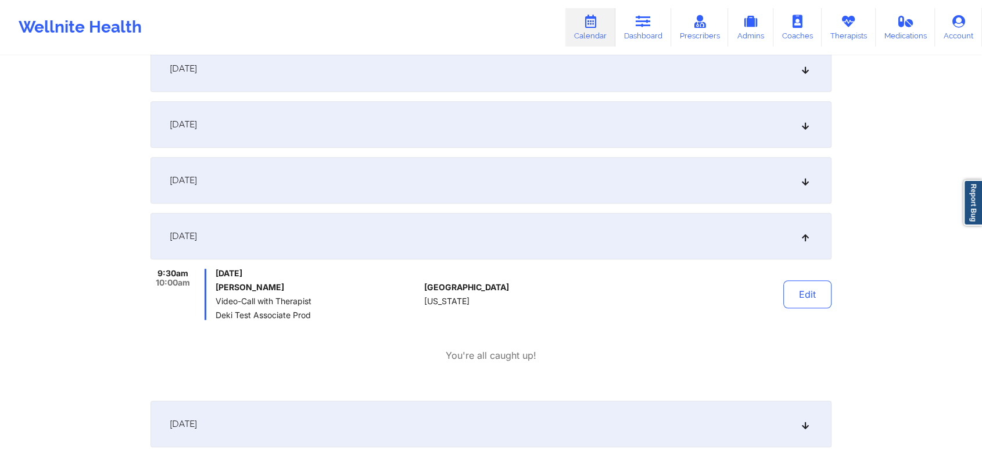
scroll to position [767, 0]
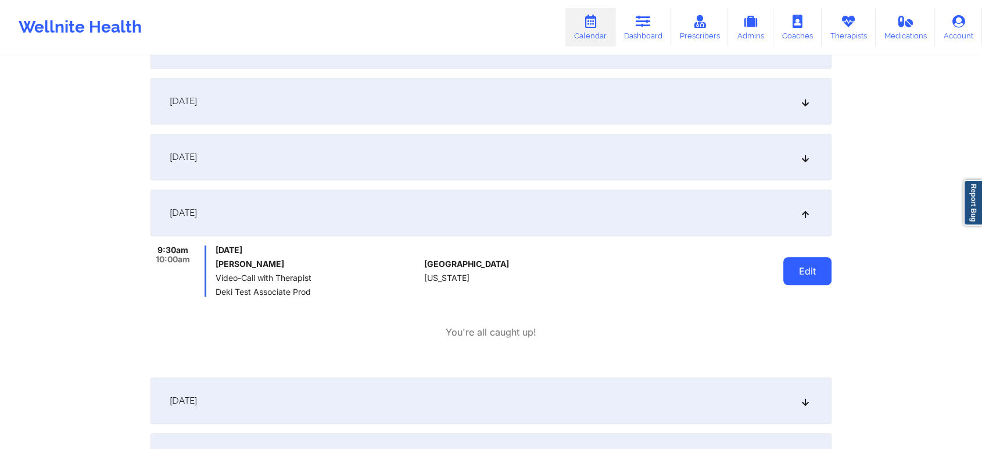
click at [794, 271] on button "Edit" at bounding box center [807, 271] width 48 height 28
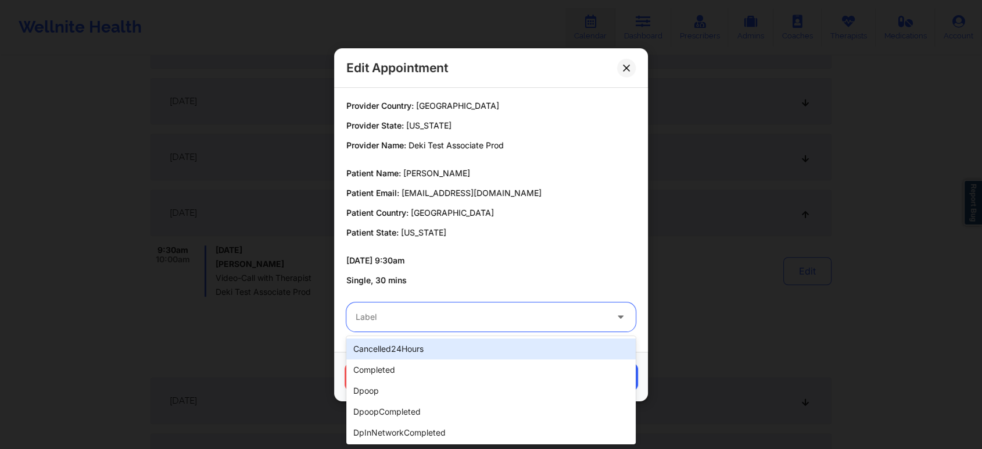
click at [512, 306] on div "Label" at bounding box center [476, 316] width 261 height 29
type input "tes"
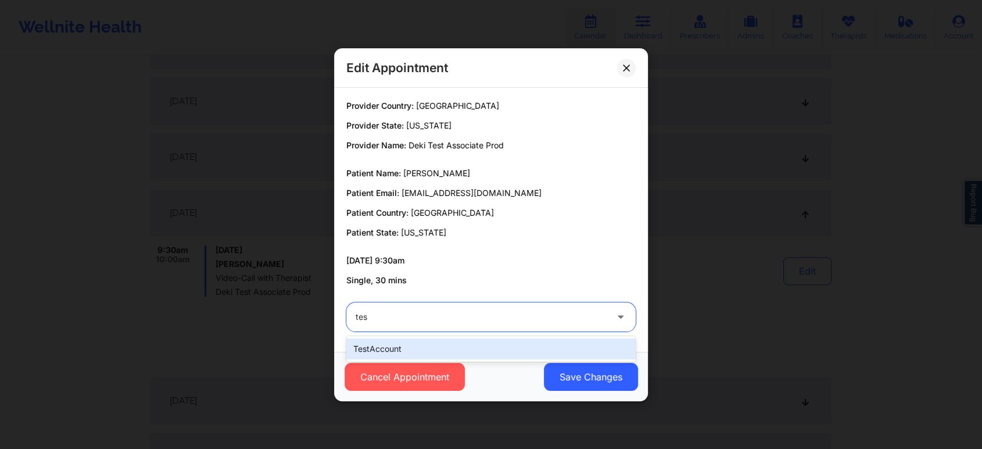
click at [465, 342] on div "testAccount" at bounding box center [490, 348] width 289 height 21
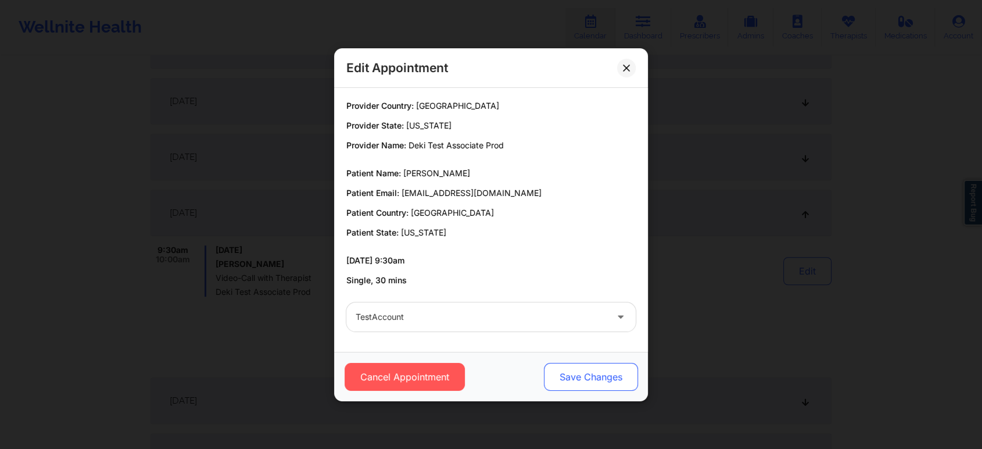
click at [572, 377] on button "Save Changes" at bounding box center [591, 377] width 94 height 28
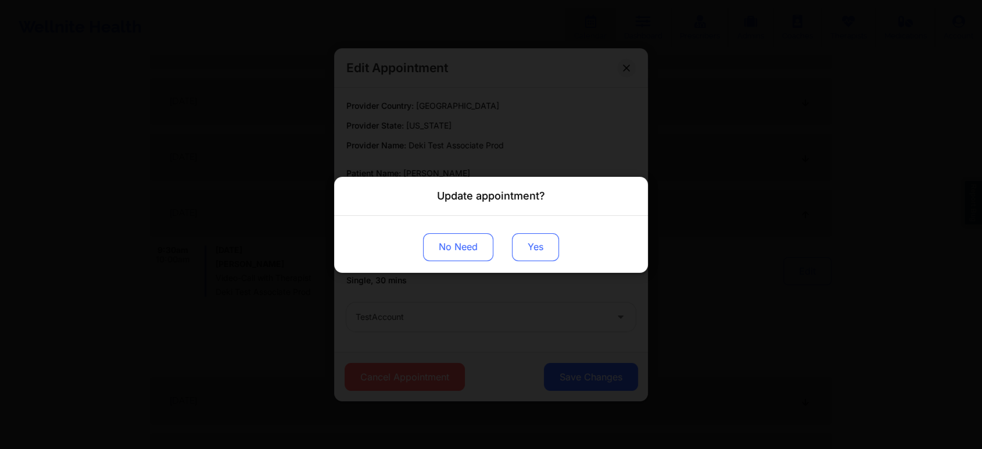
click at [525, 249] on button "Yes" at bounding box center [535, 246] width 47 height 28
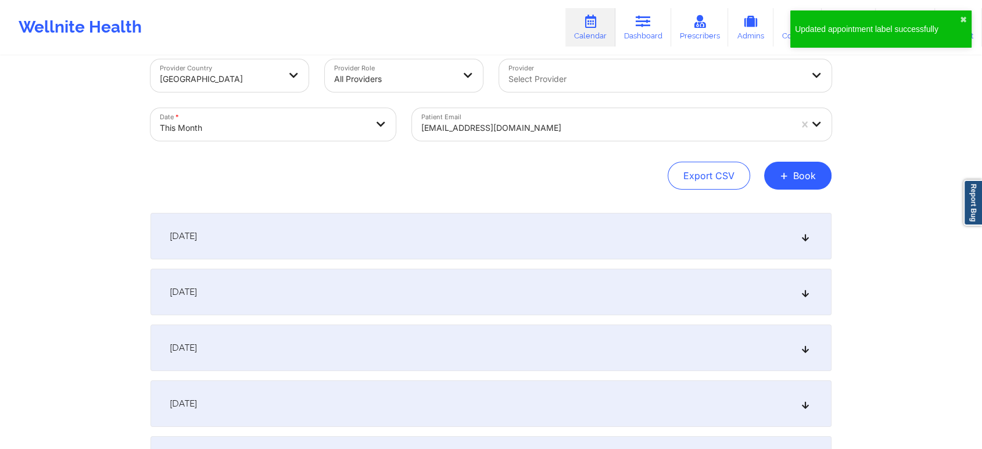
scroll to position [0, 0]
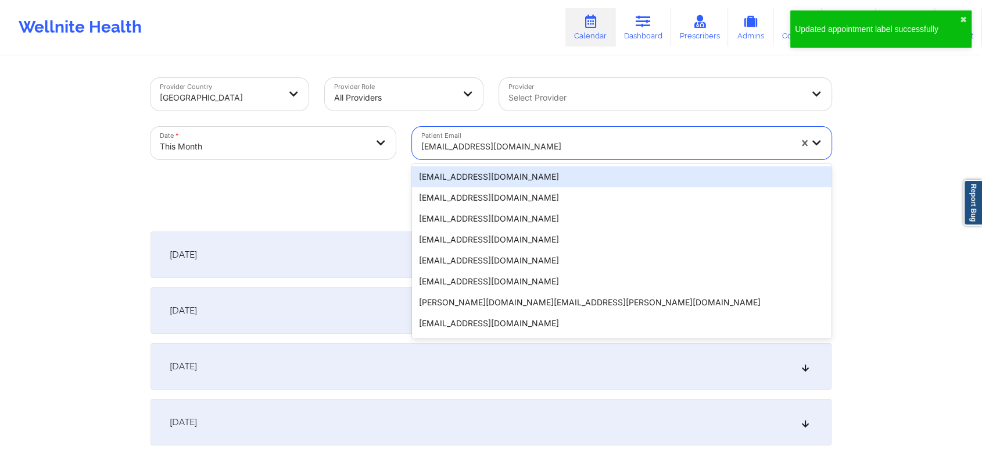
click at [522, 150] on div at bounding box center [606, 146] width 370 height 14
paste input "[EMAIL_ADDRESS][DOMAIN_NAME]"
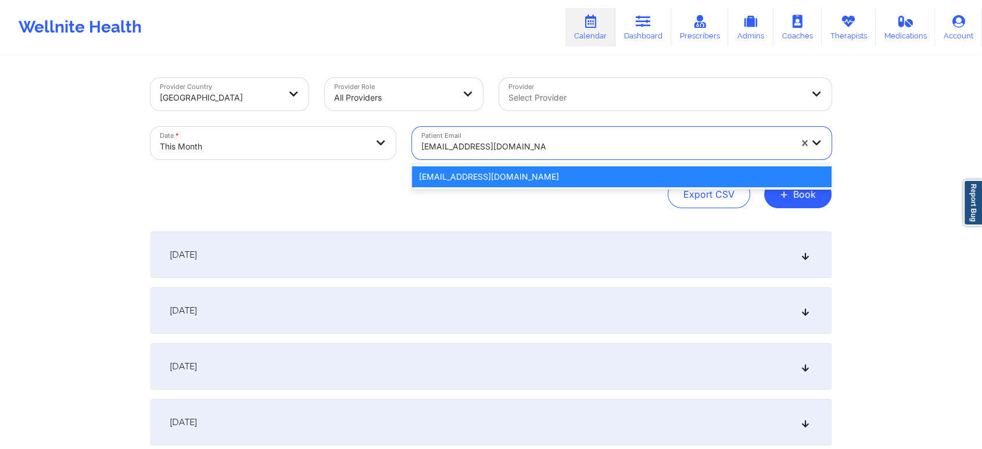
paste input "[EMAIL_ADDRESS][DOMAIN_NAME]"
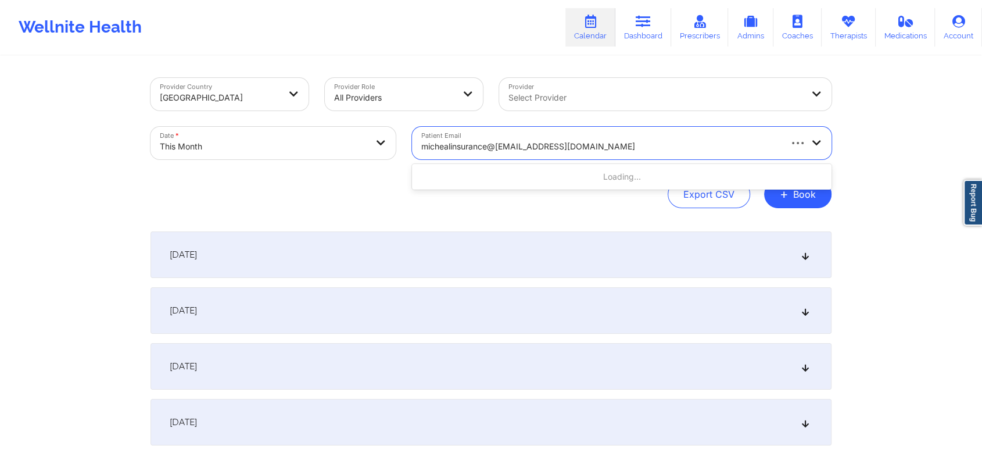
click at [573, 147] on input "michealinsurance@[EMAIL_ADDRESS][DOMAIN_NAME]" at bounding box center [540, 147] width 239 height 12
paste input "[EMAIL_ADDRESS][DOMAIN_NAME]"
type input "[EMAIL_ADDRESS]@[DOMAIN_NAME]"
drag, startPoint x: 679, startPoint y: 151, endPoint x: 381, endPoint y: 134, distance: 298.0
click at [381, 134] on div "Provider Country [GEOGRAPHIC_DATA] Provider Role All Providers Provider Select …" at bounding box center [490, 119] width 697 height 98
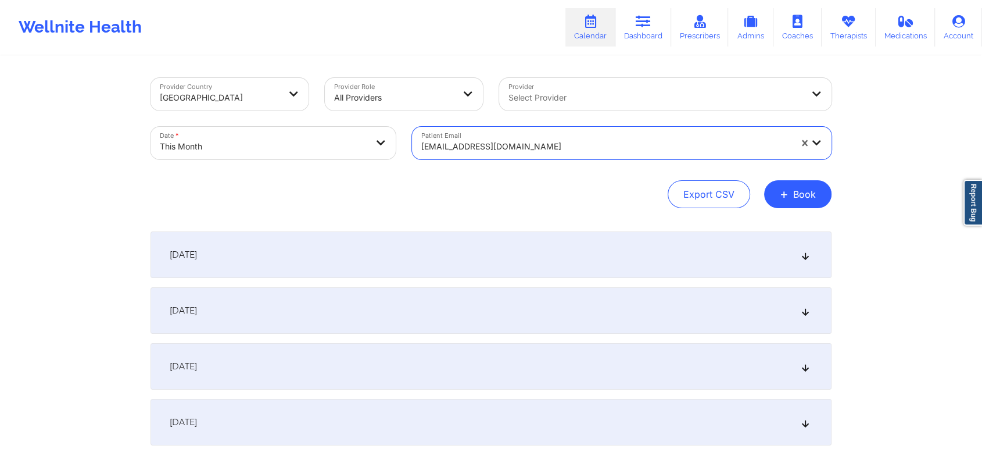
paste input "[EMAIL_ADDRESS][DOMAIN_NAME]"
type input "[EMAIL_ADDRESS][DOMAIN_NAME]"
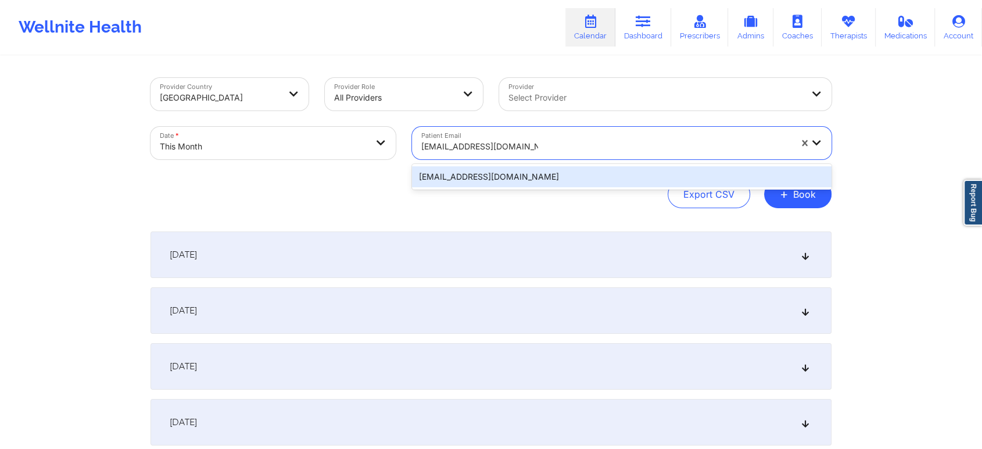
click at [594, 170] on div "[EMAIL_ADDRESS][DOMAIN_NAME]" at bounding box center [622, 176] width 420 height 21
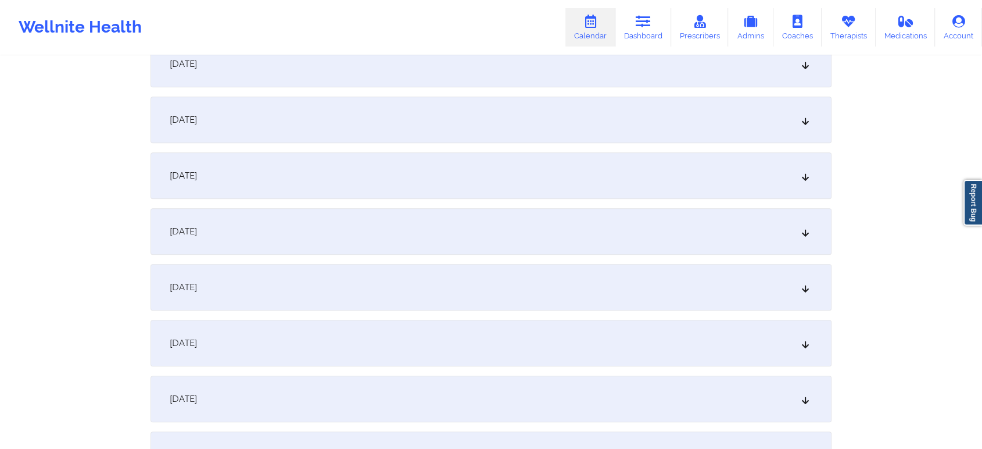
scroll to position [741, 0]
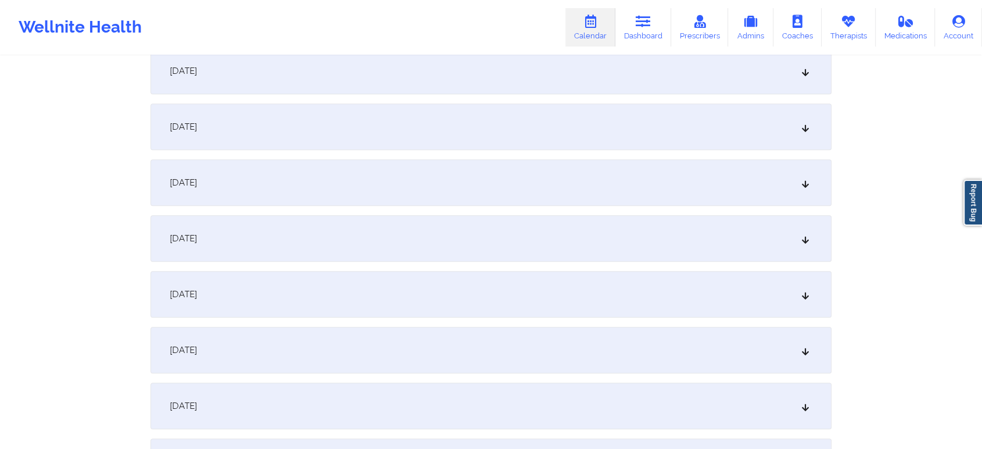
click at [717, 234] on div "[DATE]" at bounding box center [491, 238] width 681 height 46
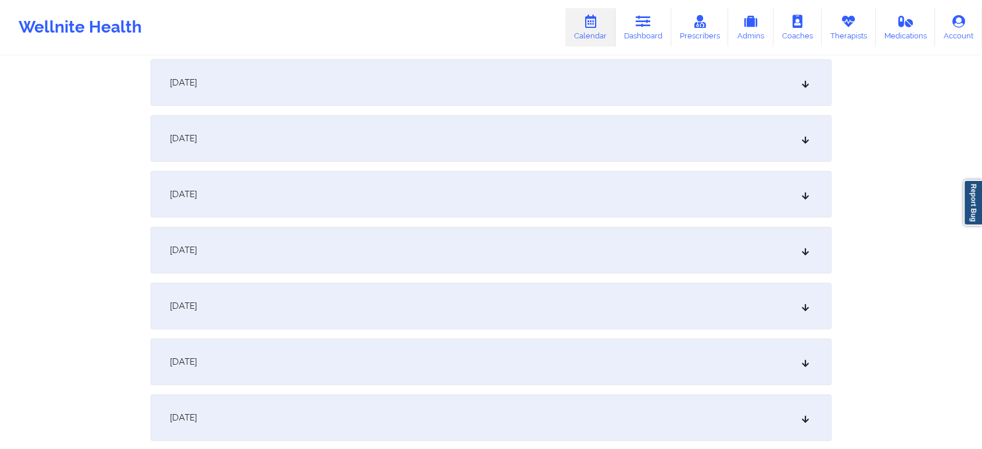
scroll to position [275, 0]
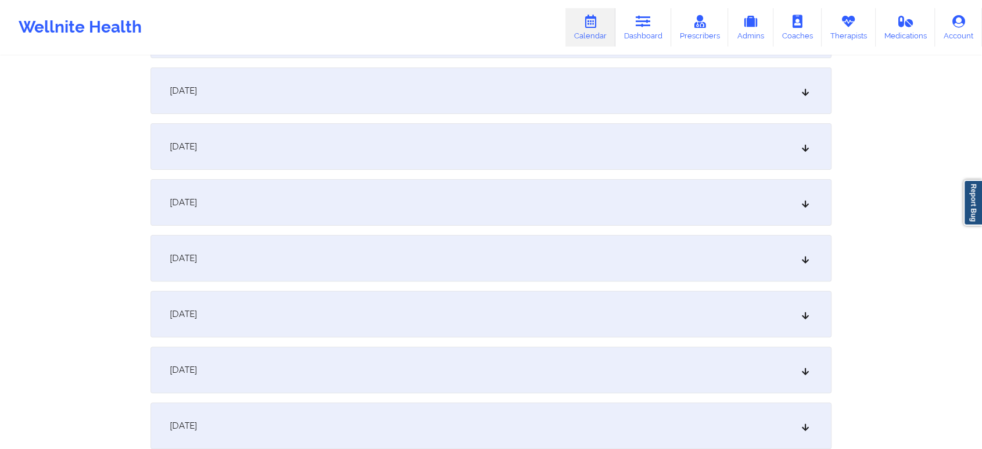
click at [662, 322] on div "[DATE]" at bounding box center [491, 314] width 681 height 46
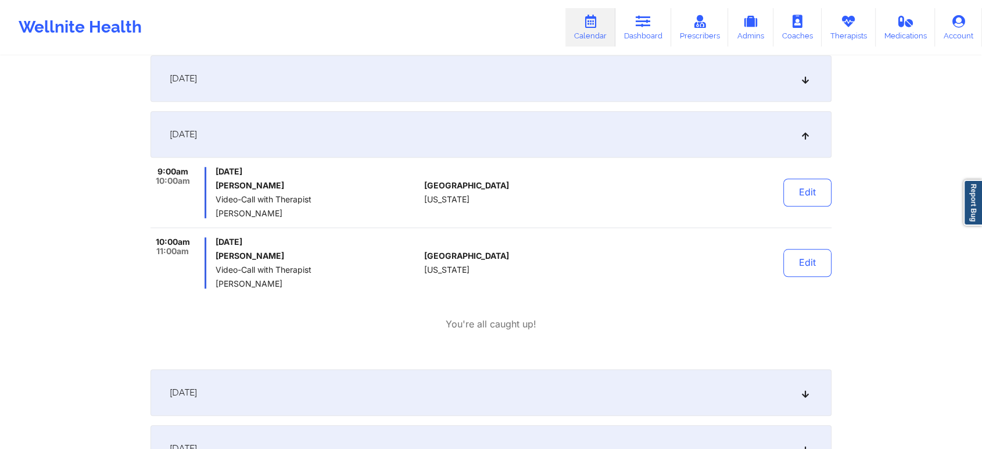
scroll to position [1018, 0]
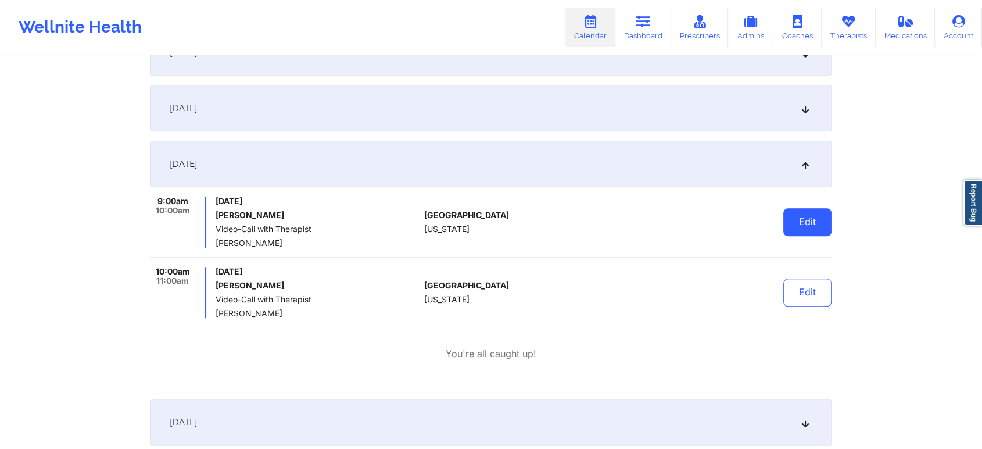
click at [813, 222] on button "Edit" at bounding box center [807, 222] width 48 height 28
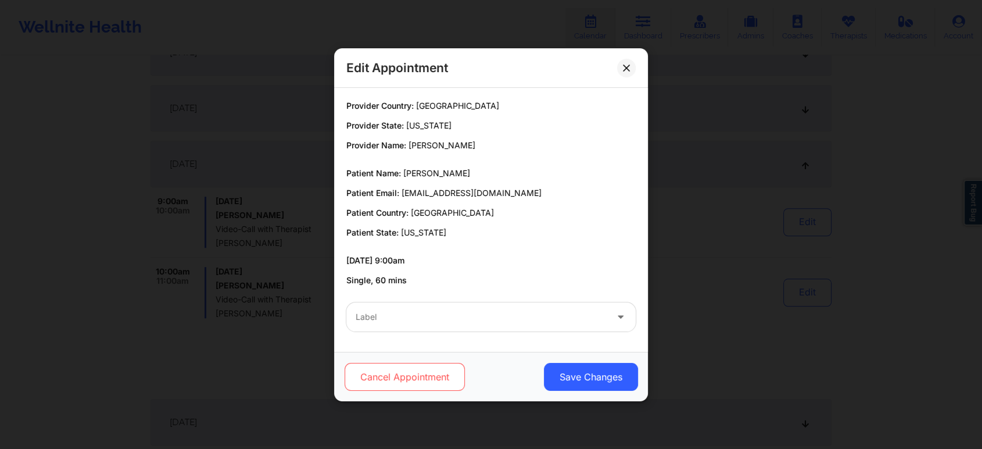
click at [420, 375] on button "Cancel Appointment" at bounding box center [405, 377] width 120 height 28
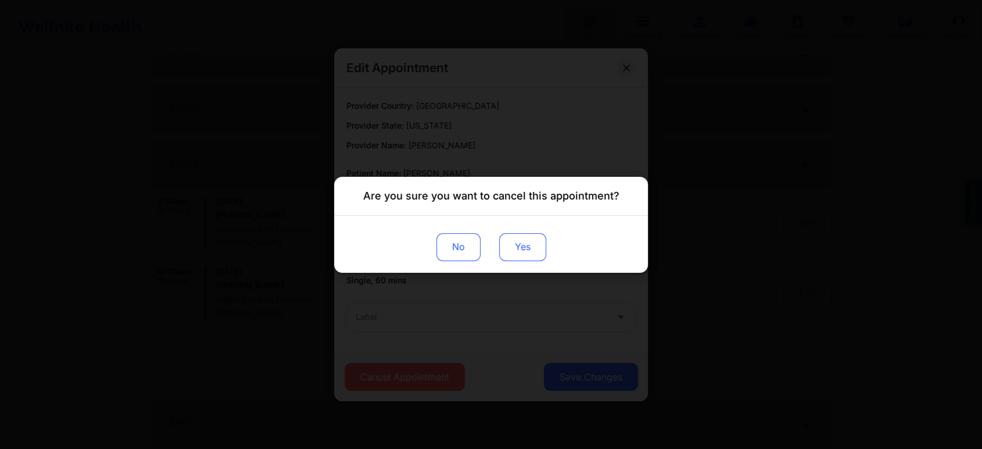
click at [529, 252] on button "Yes" at bounding box center [522, 246] width 47 height 28
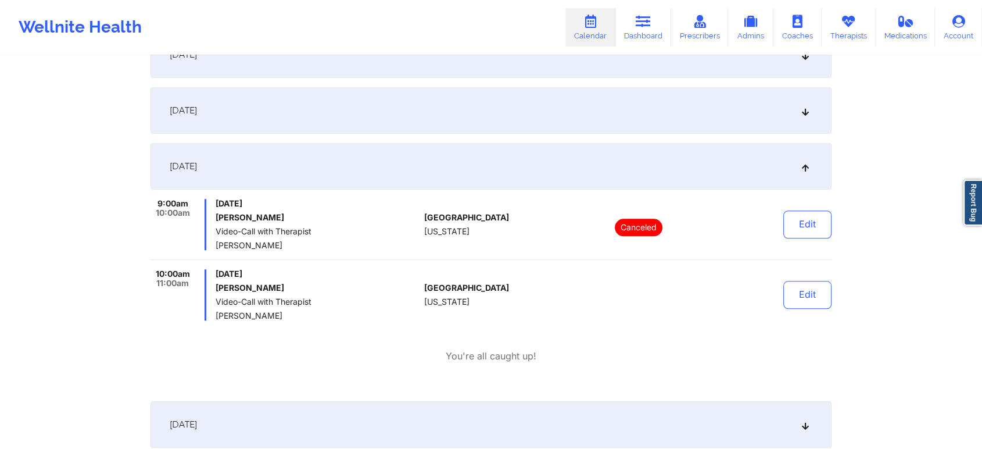
scroll to position [0, 0]
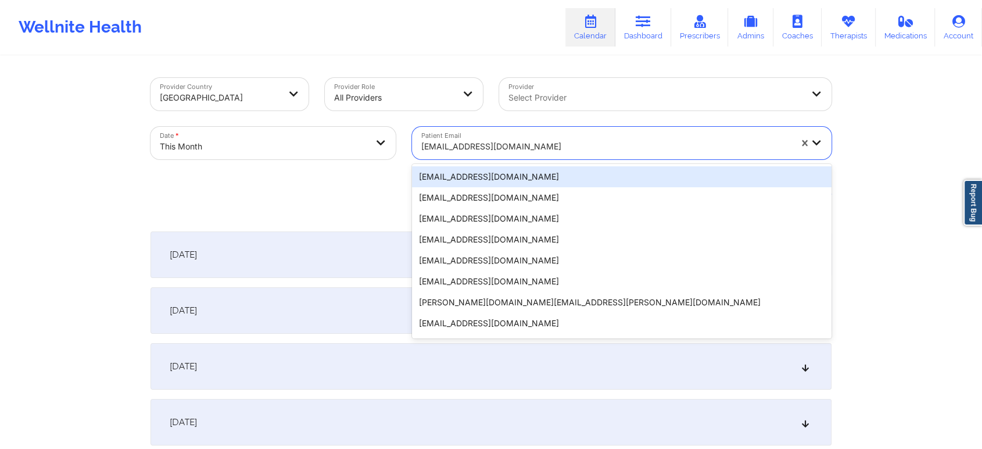
click at [524, 148] on div at bounding box center [606, 146] width 370 height 14
paste input "[EMAIL_ADDRESS][DOMAIN_NAME]"
type input "[EMAIL_ADDRESS][DOMAIN_NAME]"
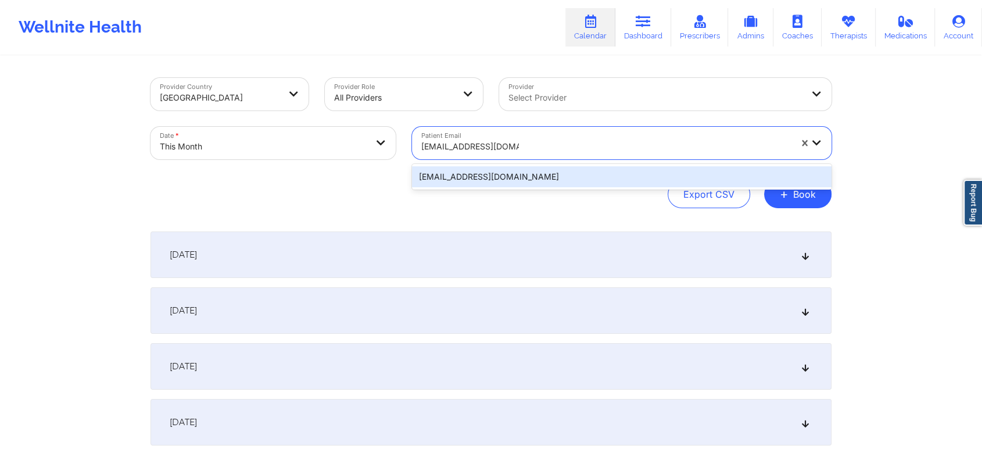
click at [572, 175] on div "[EMAIL_ADDRESS][DOMAIN_NAME]" at bounding box center [622, 176] width 420 height 21
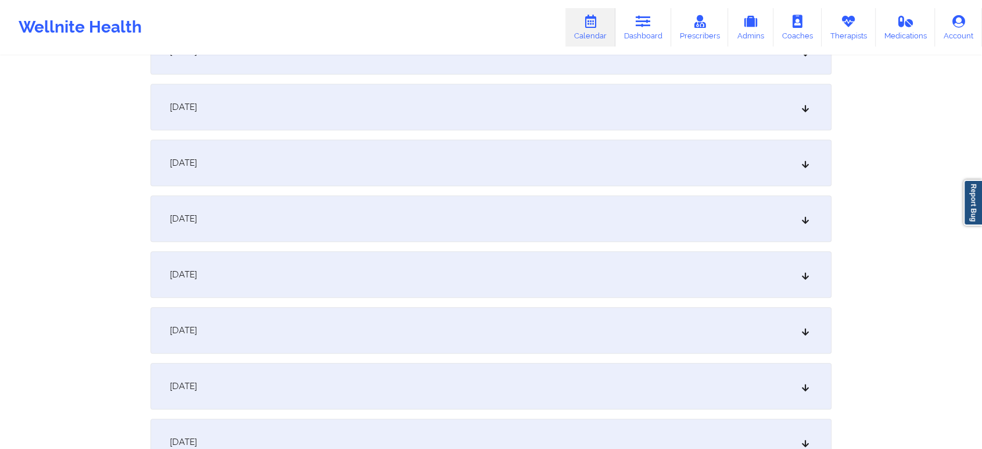
scroll to position [739, 0]
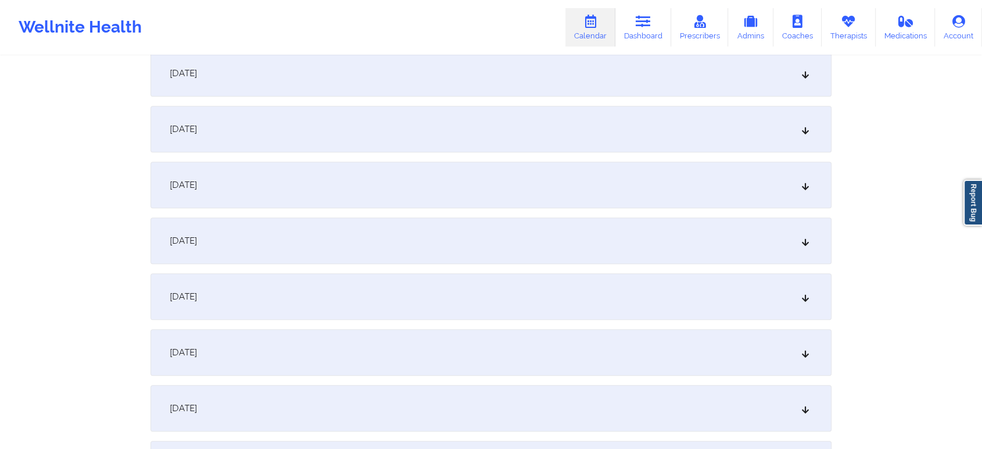
click at [546, 237] on div "[DATE]" at bounding box center [491, 240] width 681 height 46
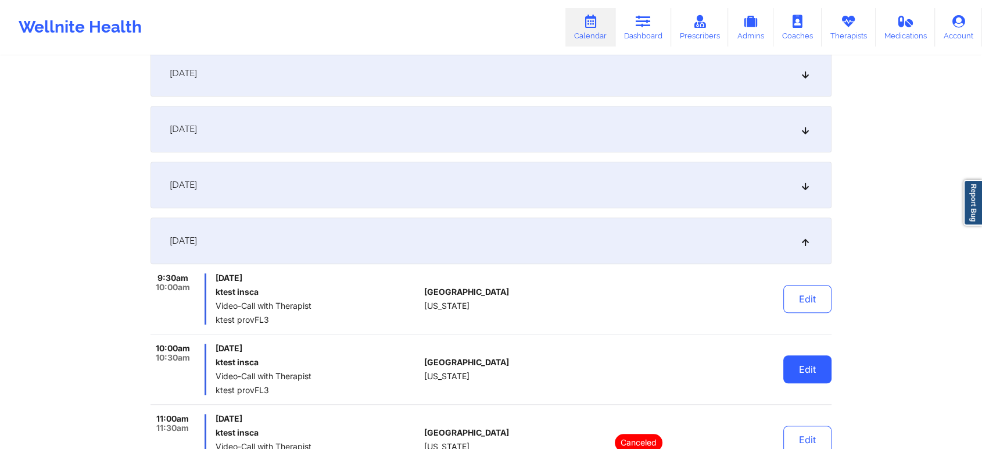
click at [814, 373] on button "Edit" at bounding box center [807, 369] width 48 height 28
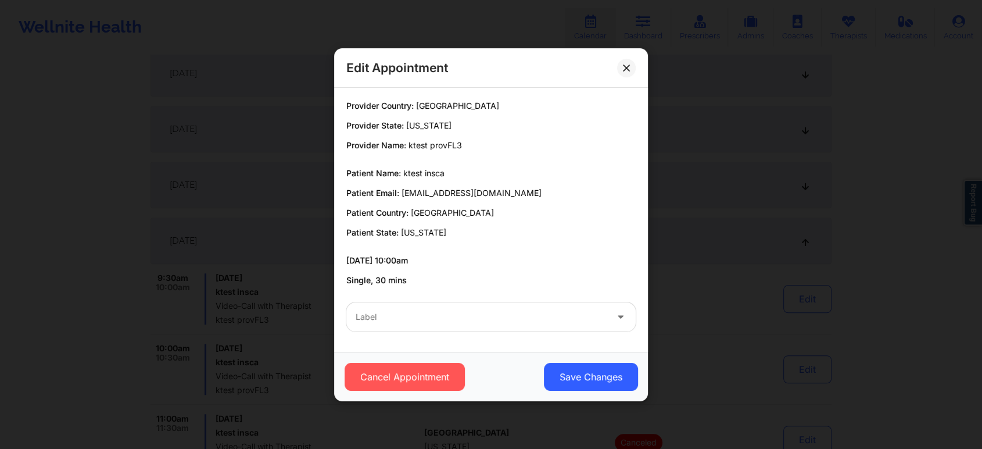
click at [489, 298] on div "Label" at bounding box center [491, 316] width 306 height 45
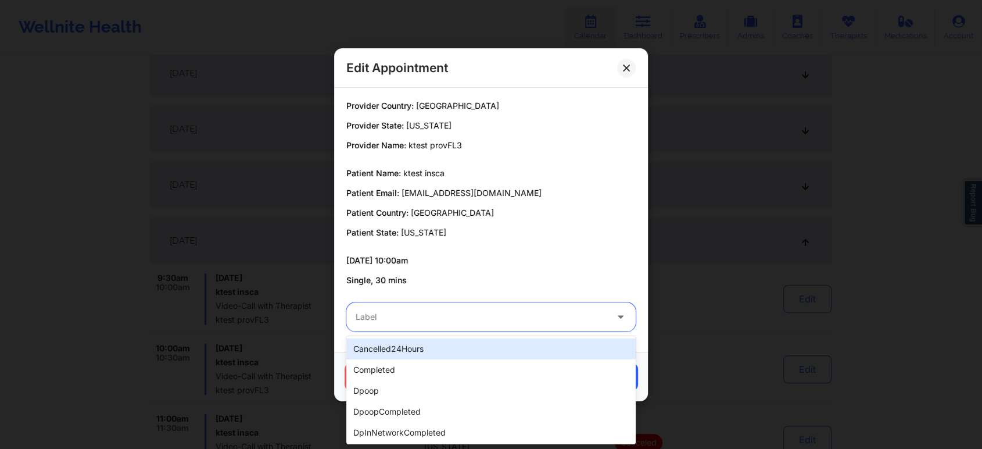
click at [460, 316] on div at bounding box center [481, 317] width 251 height 14
type input "tes"
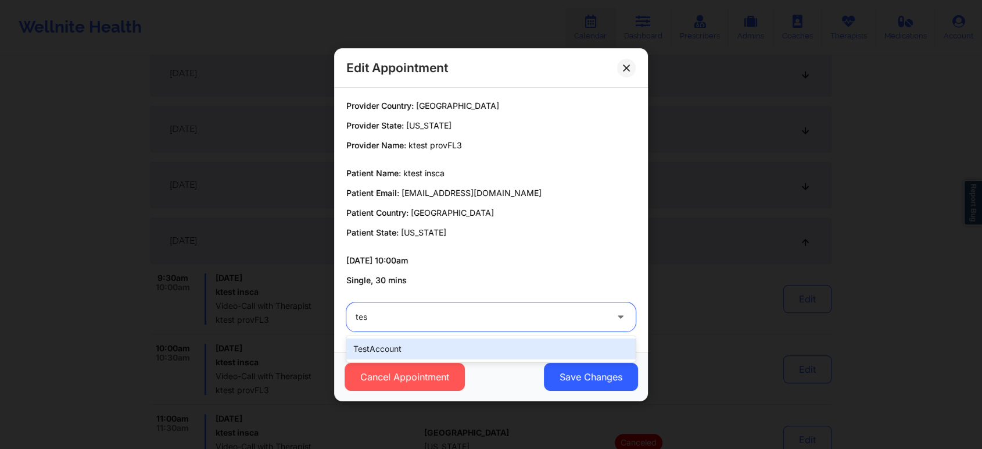
click at [442, 347] on div "testAccount" at bounding box center [490, 348] width 289 height 21
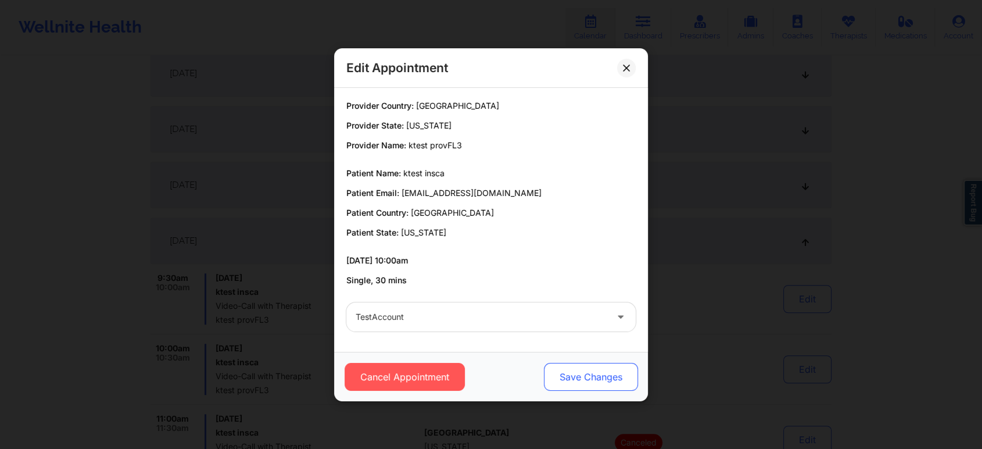
click at [590, 380] on button "Save Changes" at bounding box center [591, 377] width 94 height 28
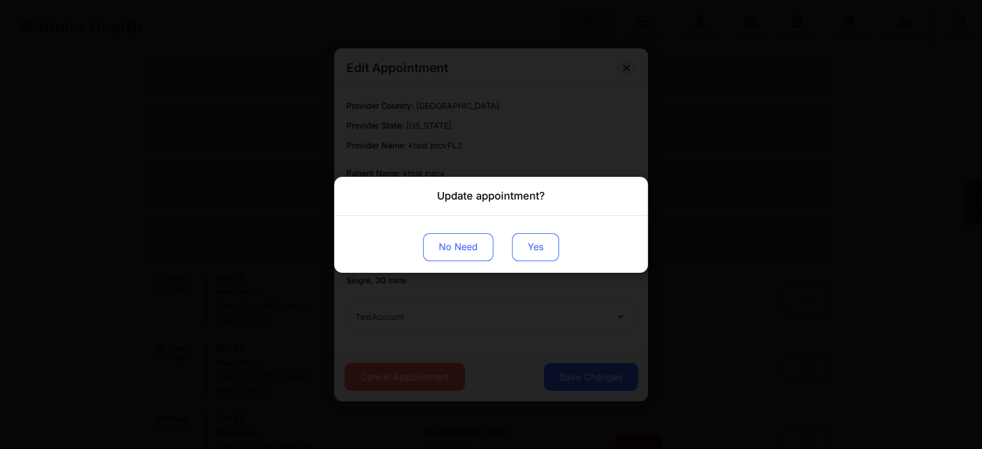
click at [535, 247] on button "Yes" at bounding box center [535, 246] width 47 height 28
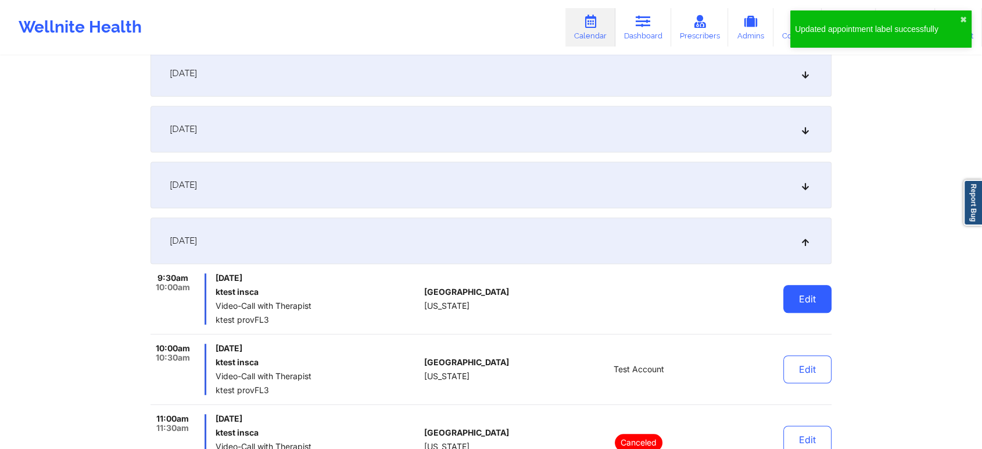
click at [809, 302] on button "Edit" at bounding box center [807, 299] width 48 height 28
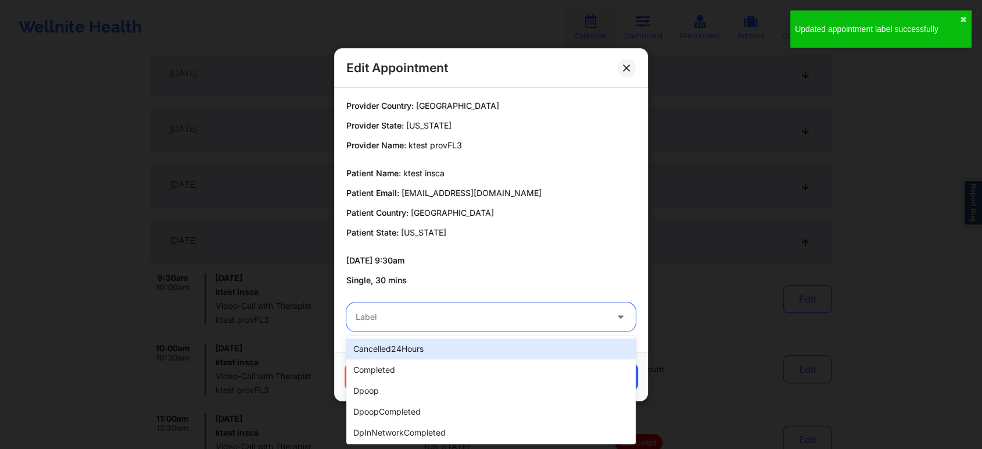
click at [460, 318] on div at bounding box center [481, 317] width 251 height 14
type input "tes"
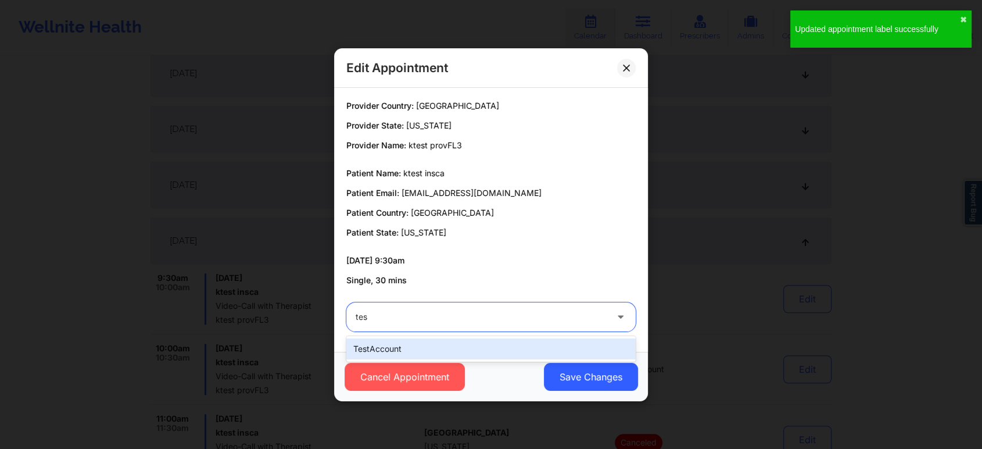
click at [428, 346] on div "testAccount" at bounding box center [490, 348] width 289 height 21
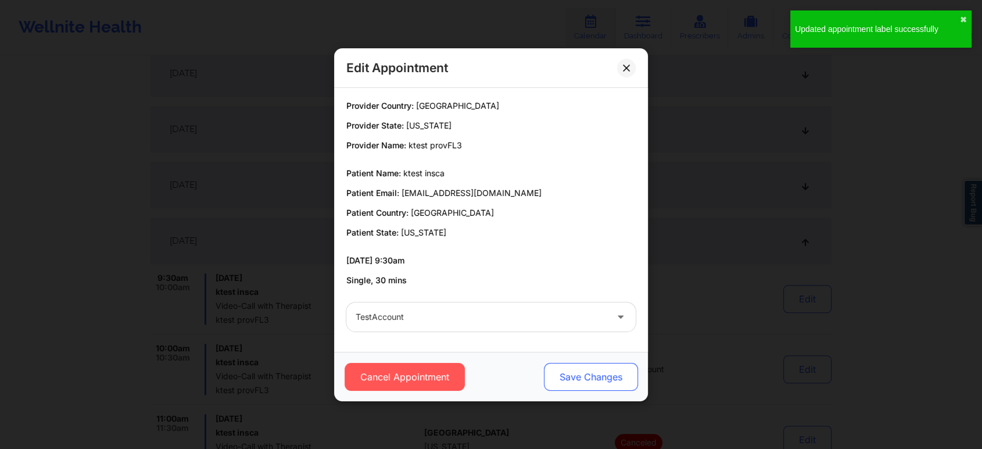
click at [592, 381] on button "Save Changes" at bounding box center [591, 377] width 94 height 28
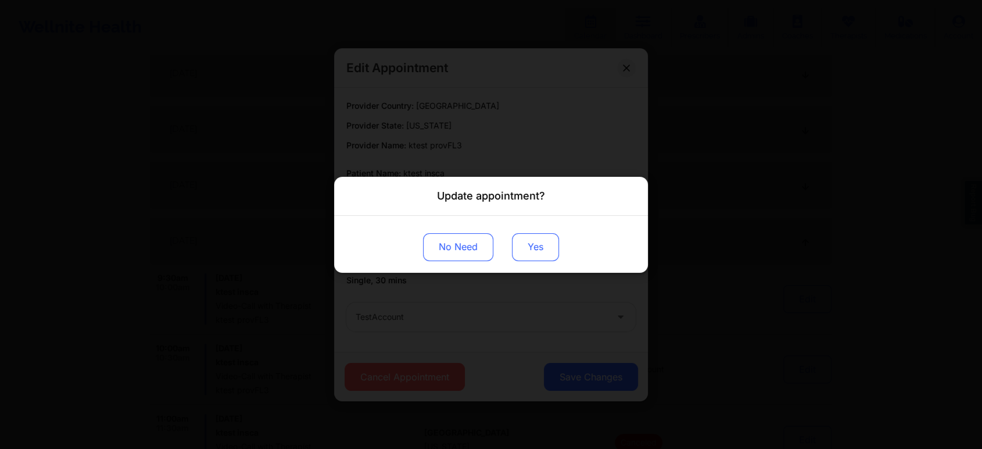
click at [529, 255] on button "Yes" at bounding box center [535, 246] width 47 height 28
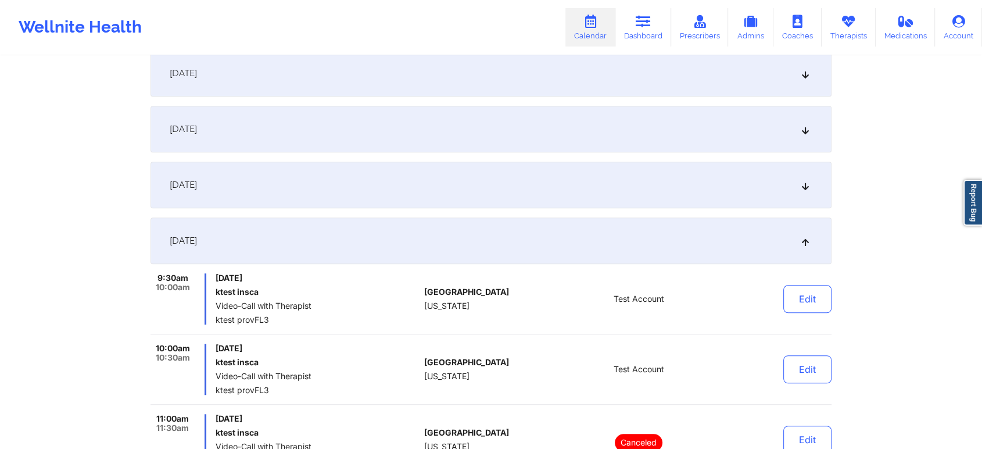
scroll to position [0, 0]
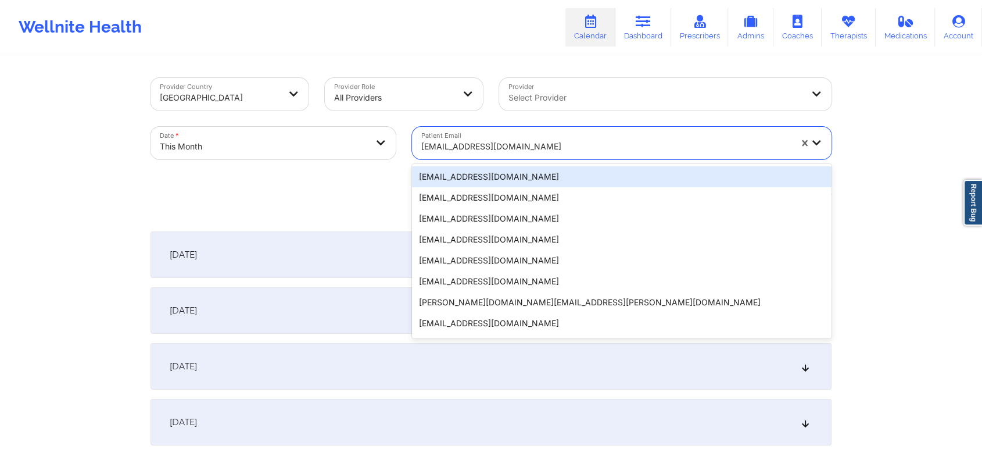
click at [524, 149] on div at bounding box center [606, 146] width 370 height 14
paste input "[EMAIL_ADDRESS][DOMAIN_NAME]"
type input "[EMAIL_ADDRESS][DOMAIN_NAME]"
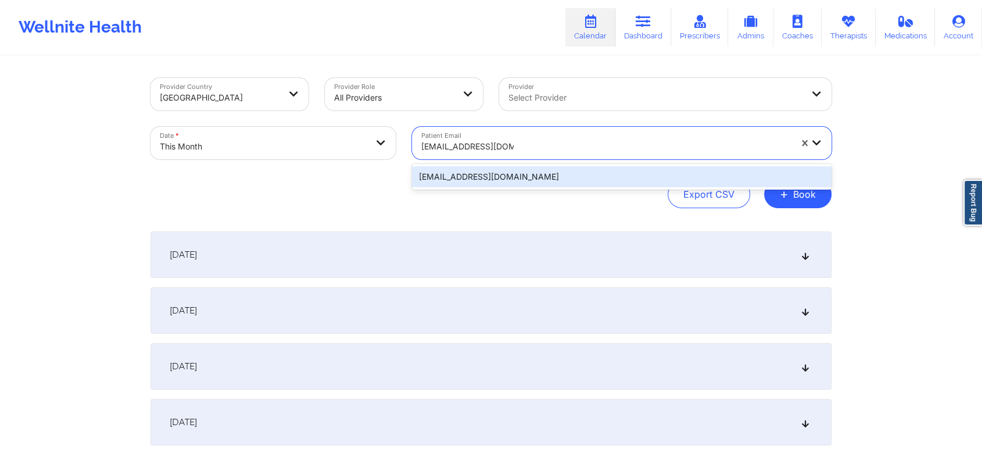
click at [568, 173] on div "[EMAIL_ADDRESS][DOMAIN_NAME]" at bounding box center [622, 176] width 420 height 21
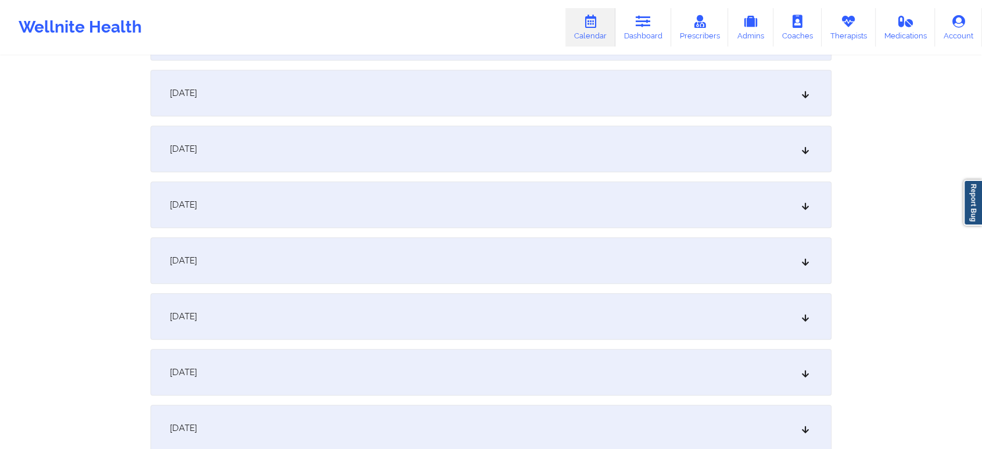
scroll to position [726, 0]
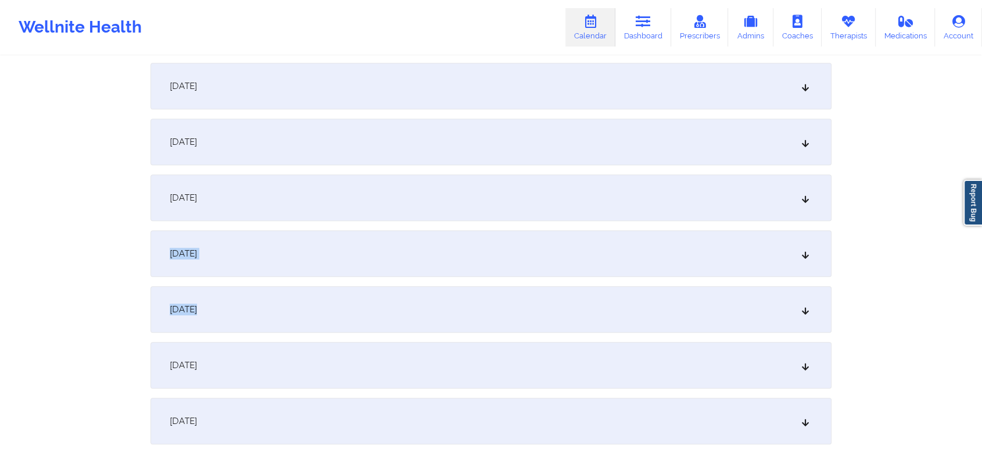
drag, startPoint x: 576, startPoint y: 220, endPoint x: 554, endPoint y: 289, distance: 71.9
click at [554, 289] on div "[DATE] No appointments [DATE] No appointments [DATE] No appointments [DATE] No …" at bounding box center [491, 365] width 681 height 1720
click at [562, 268] on div "[DATE]" at bounding box center [491, 253] width 681 height 46
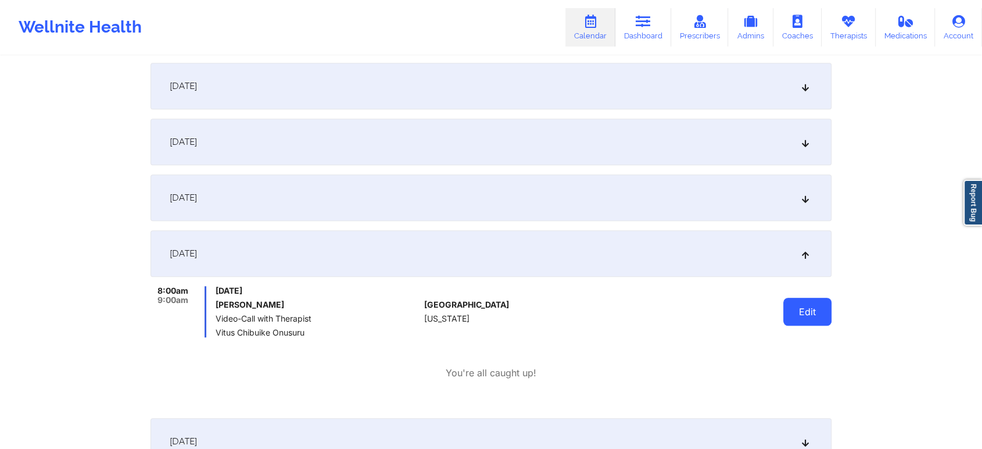
click at [793, 312] on button "Edit" at bounding box center [807, 312] width 48 height 28
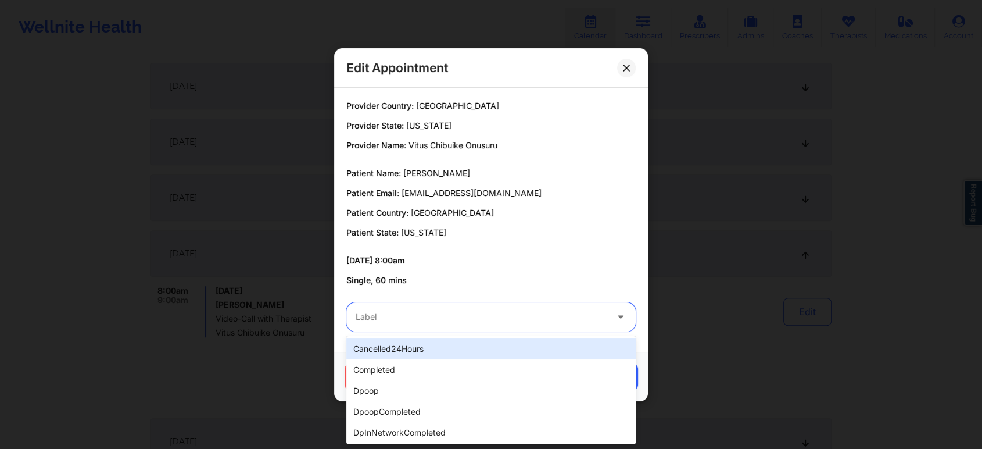
click at [514, 324] on div "Label" at bounding box center [476, 316] width 261 height 29
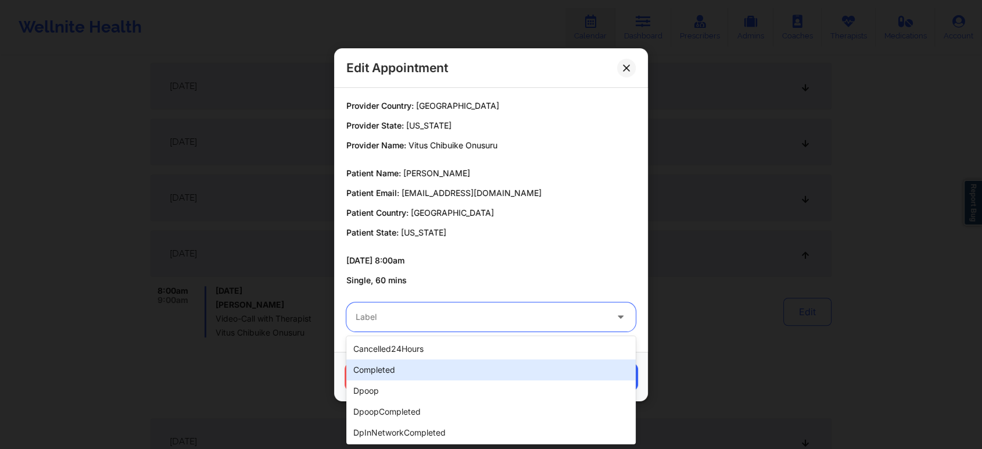
click at [443, 370] on div "completed" at bounding box center [490, 369] width 289 height 21
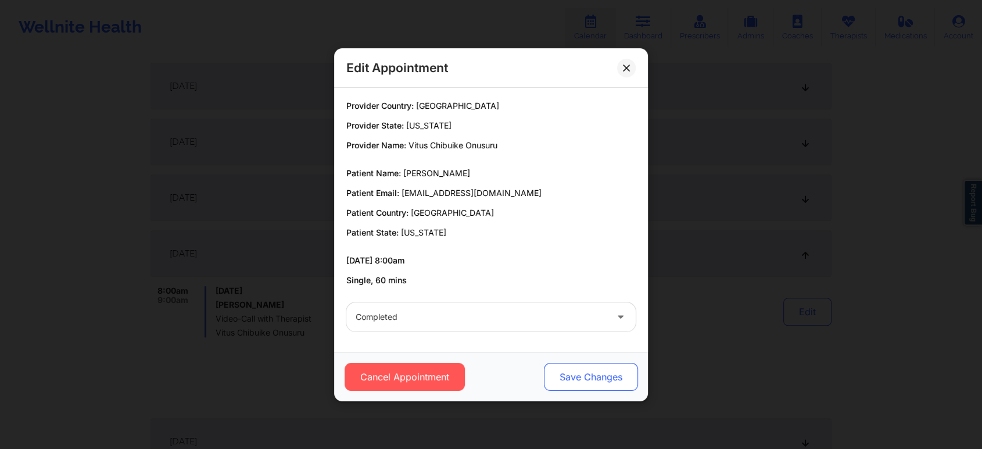
click at [582, 374] on button "Save Changes" at bounding box center [591, 377] width 94 height 28
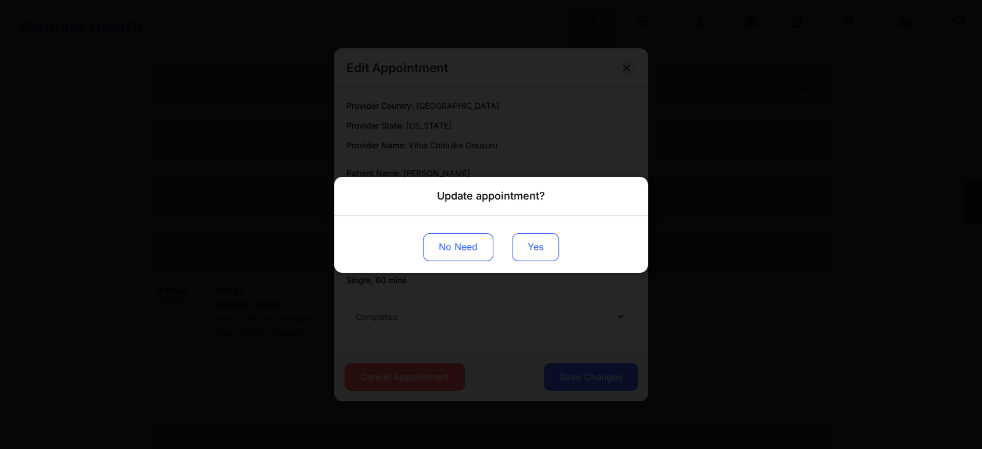
click at [538, 238] on button "Yes" at bounding box center [535, 246] width 47 height 28
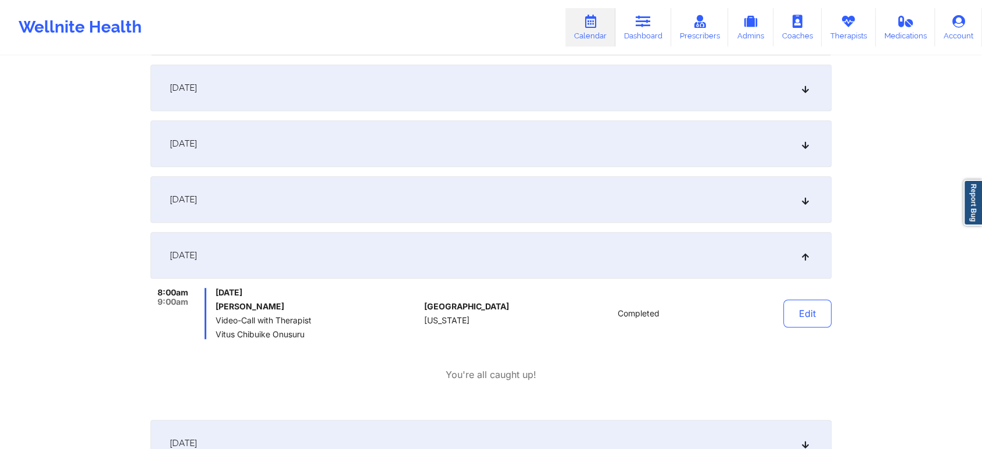
scroll to position [0, 0]
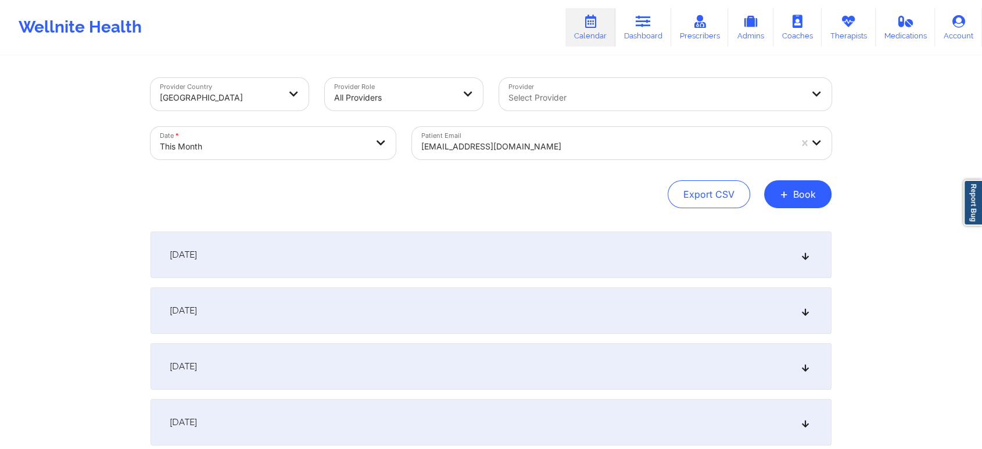
click at [561, 142] on div at bounding box center [606, 146] width 370 height 14
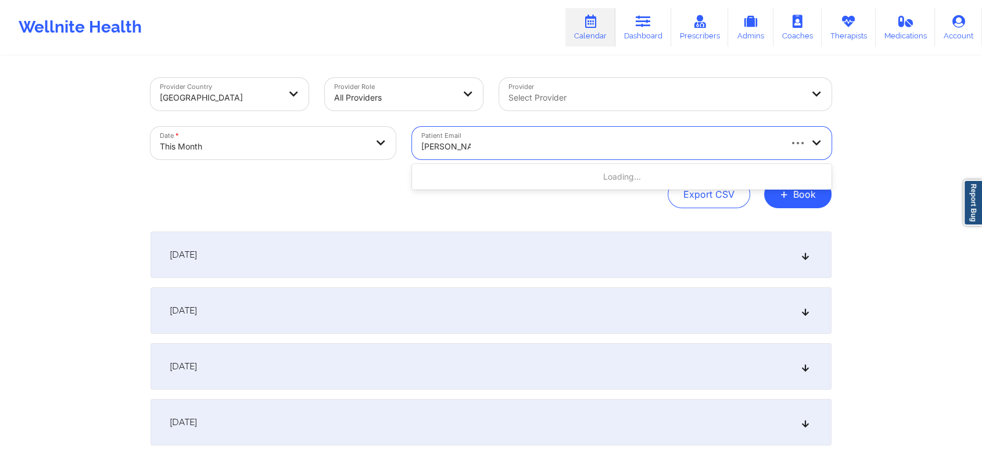
type input "[PERSON_NAME]"
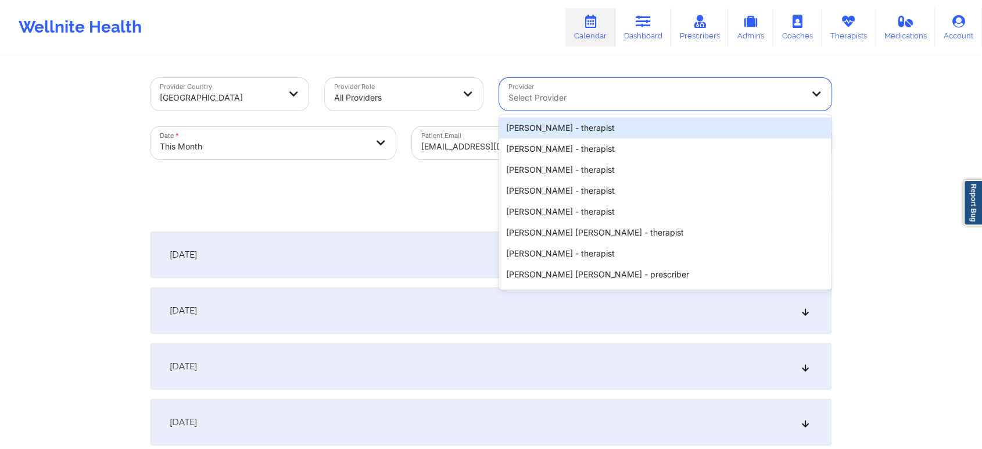
click at [607, 92] on div at bounding box center [655, 98] width 294 height 14
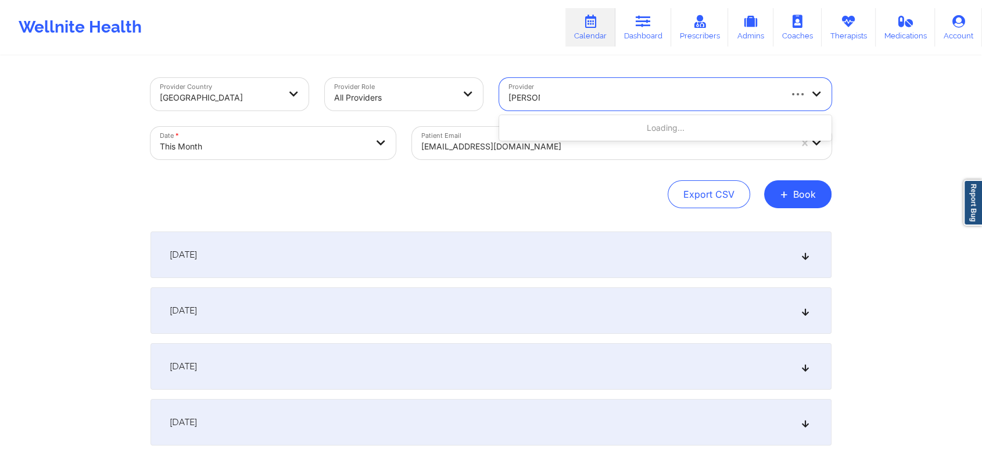
type input "[PERSON_NAME]"
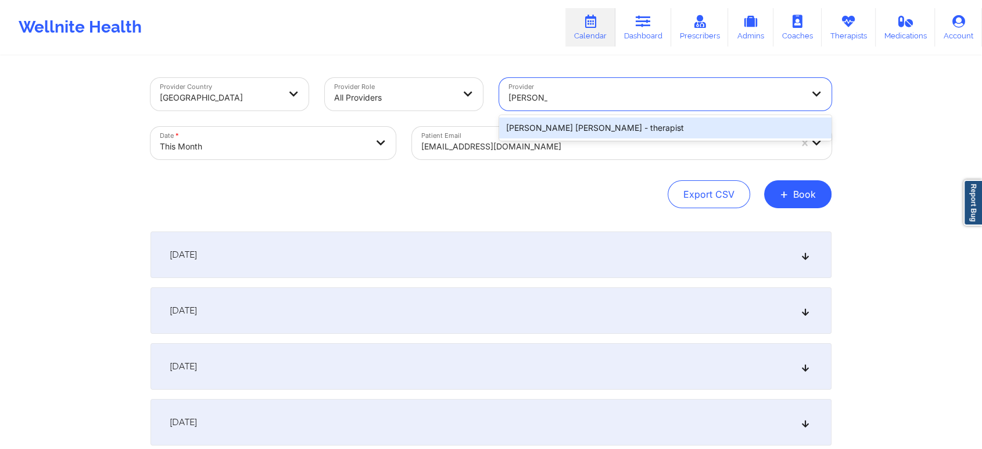
click at [612, 131] on div "[PERSON_NAME] [PERSON_NAME] - therapist" at bounding box center [665, 127] width 332 height 21
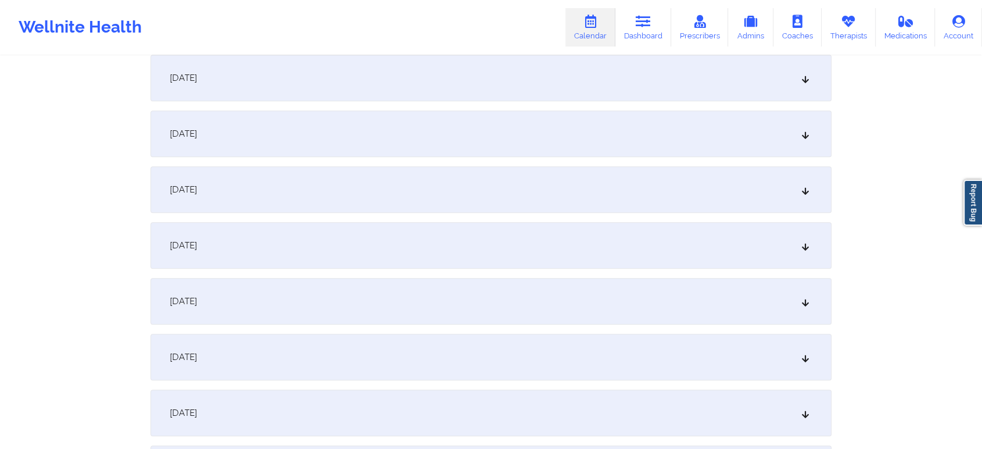
scroll to position [610, 0]
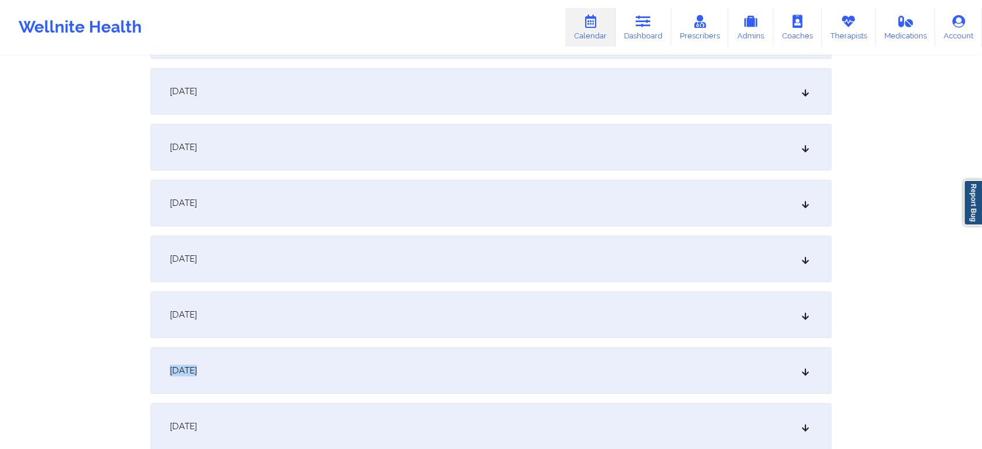
drag, startPoint x: 757, startPoint y: 306, endPoint x: 748, endPoint y: 352, distance: 46.2
click at [748, 352] on div "[DATE]" at bounding box center [491, 370] width 681 height 46
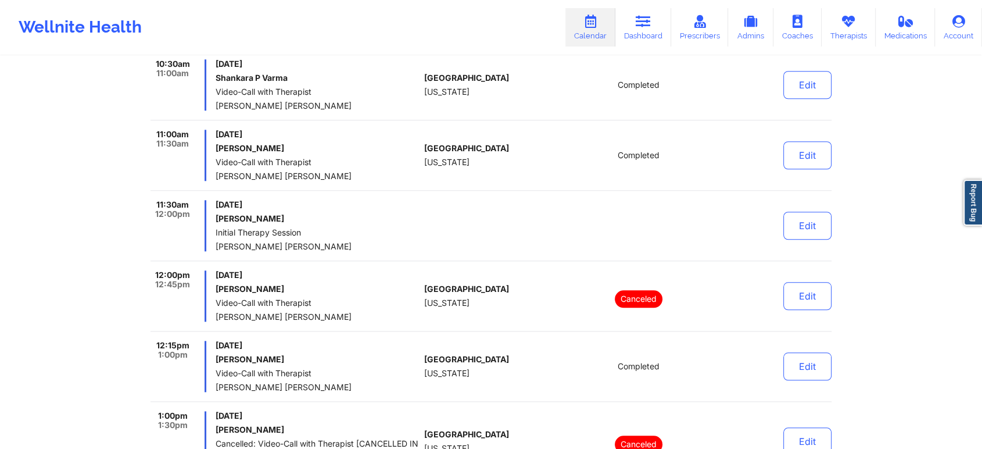
scroll to position [1032, 0]
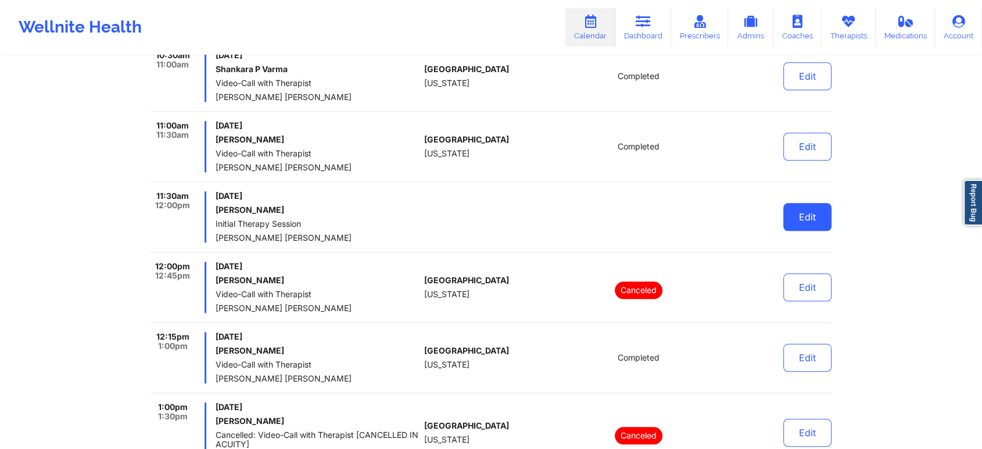
click at [822, 216] on button "Edit" at bounding box center [807, 217] width 48 height 28
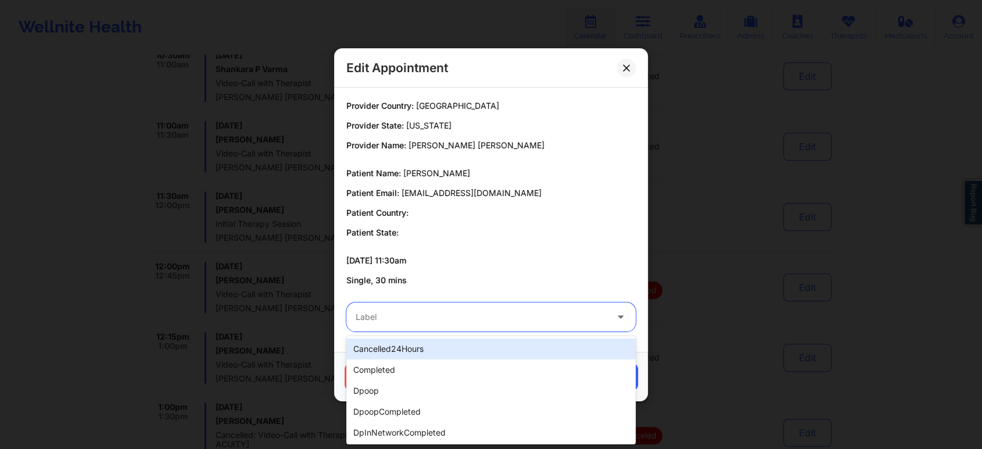
click at [433, 314] on div at bounding box center [481, 317] width 251 height 14
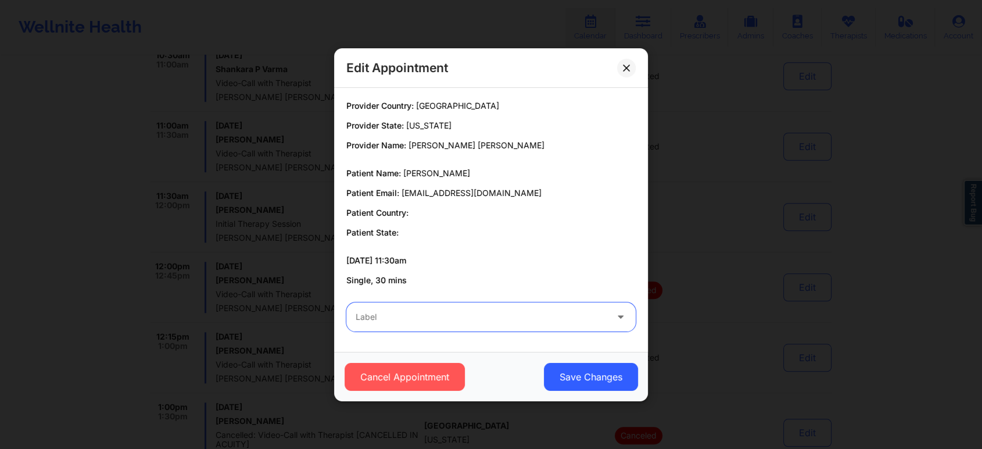
click at [431, 314] on div at bounding box center [481, 317] width 251 height 14
click at [391, 381] on button "Cancel Appointment" at bounding box center [405, 377] width 120 height 28
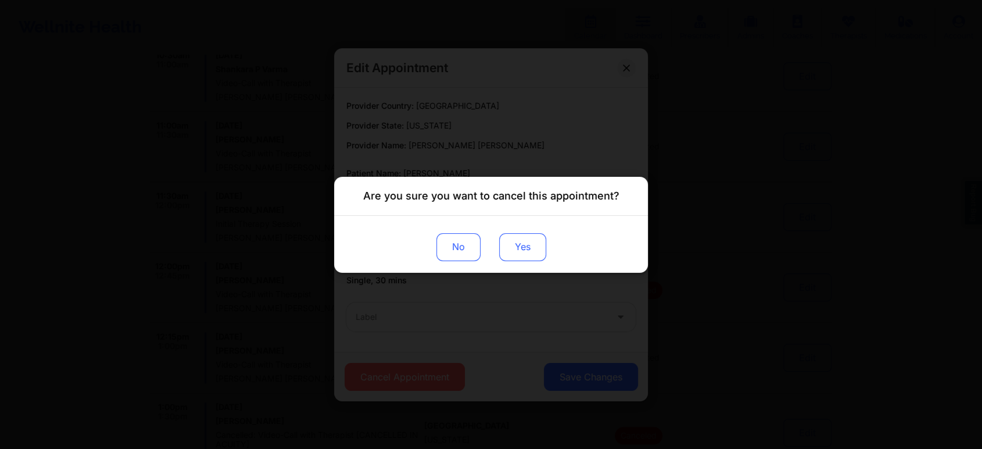
click at [518, 250] on button "Yes" at bounding box center [522, 246] width 47 height 28
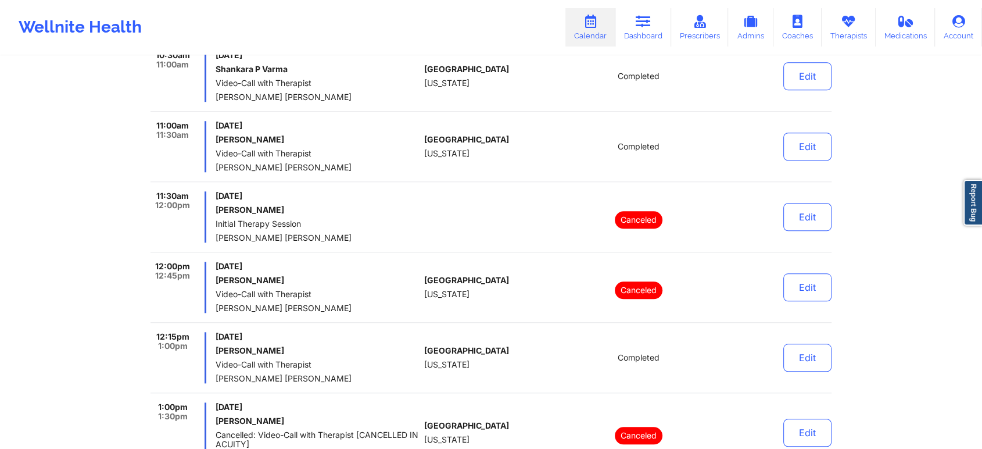
scroll to position [0, 0]
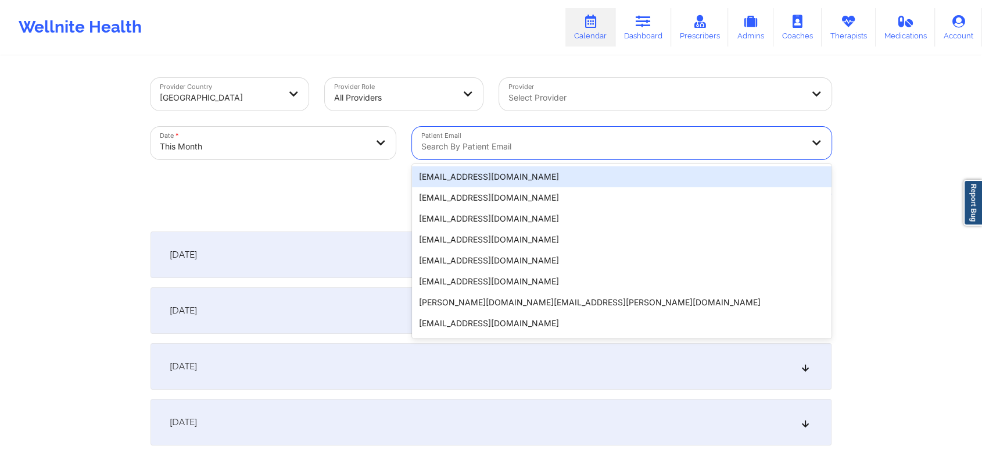
click at [485, 151] on div at bounding box center [611, 146] width 381 height 14
paste input "[EMAIL_ADDRESS][DOMAIN_NAME]"
type input "[EMAIL_ADDRESS][DOMAIN_NAME]"
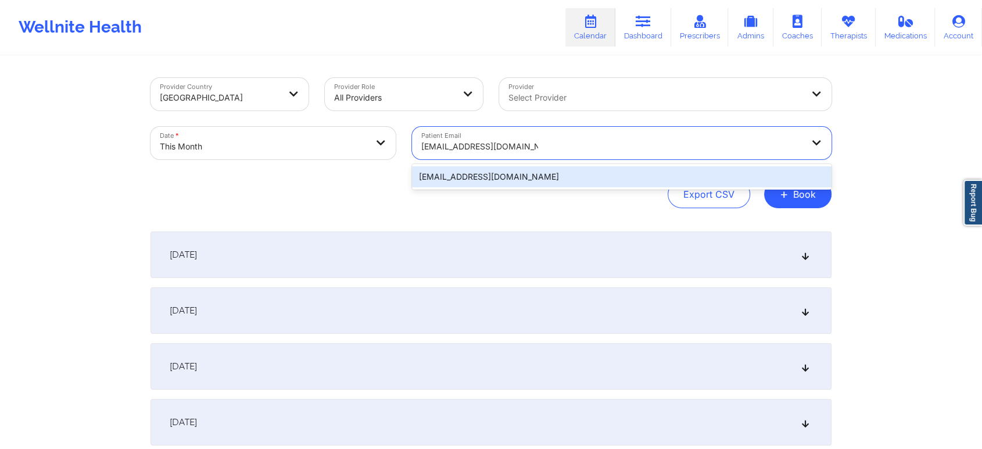
click at [577, 179] on div "[EMAIL_ADDRESS][DOMAIN_NAME]" at bounding box center [622, 176] width 420 height 21
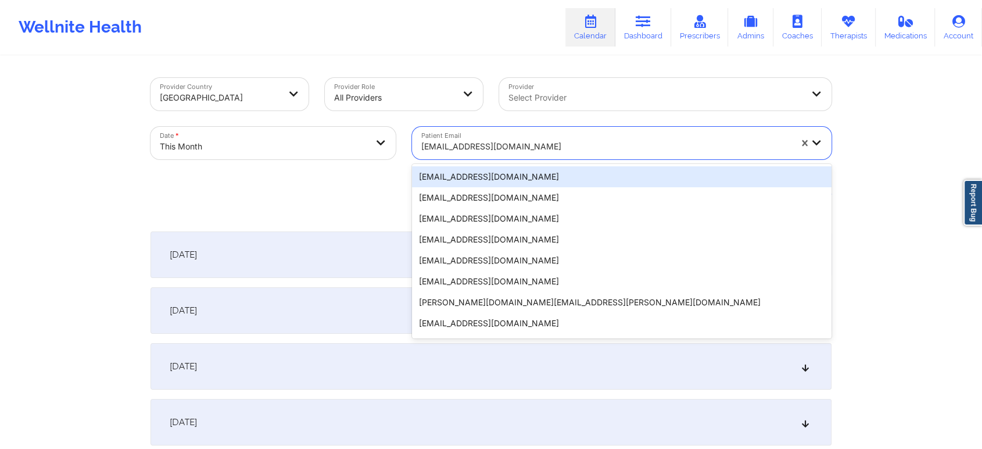
click at [522, 142] on div at bounding box center [606, 146] width 370 height 14
paste input "[EMAIL_ADDRESS][DOMAIN_NAME]"
type input "[EMAIL_ADDRESS][DOMAIN_NAME]"
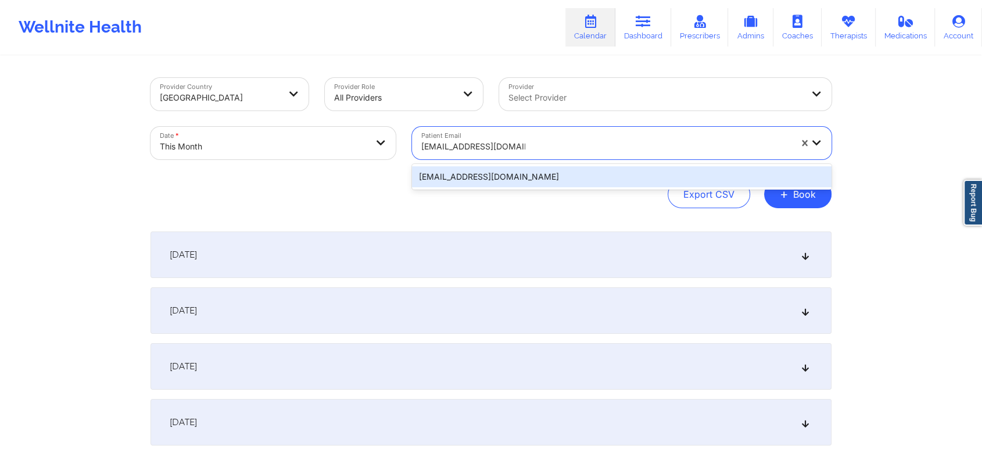
click at [561, 175] on div "[EMAIL_ADDRESS][DOMAIN_NAME]" at bounding box center [622, 176] width 420 height 21
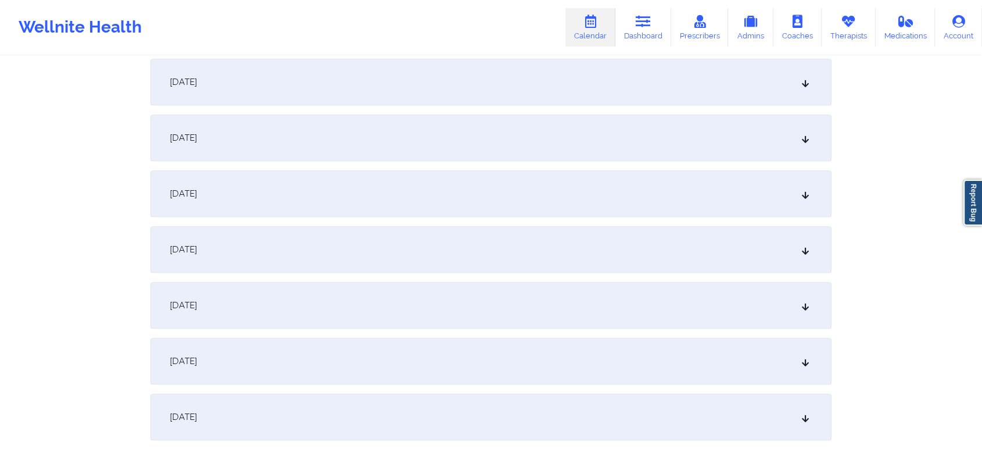
scroll to position [794, 0]
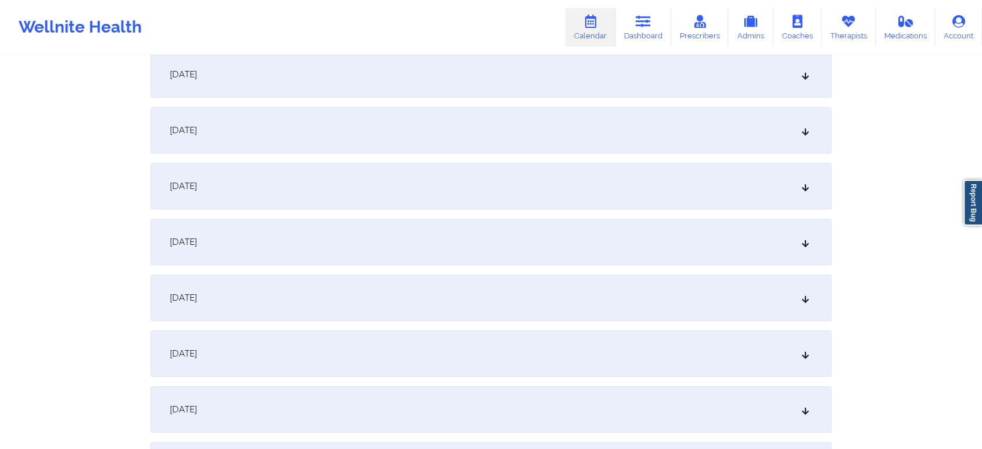
click at [551, 171] on div "[DATE]" at bounding box center [491, 186] width 681 height 46
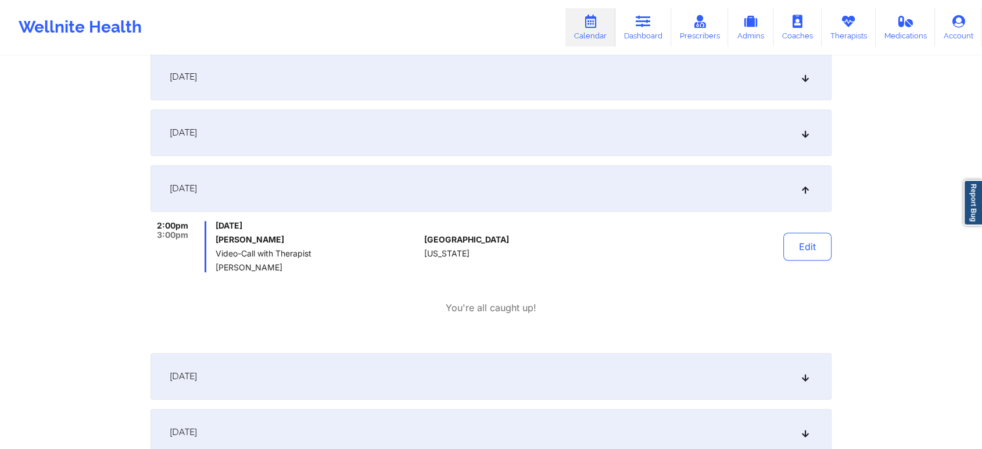
scroll to position [0, 0]
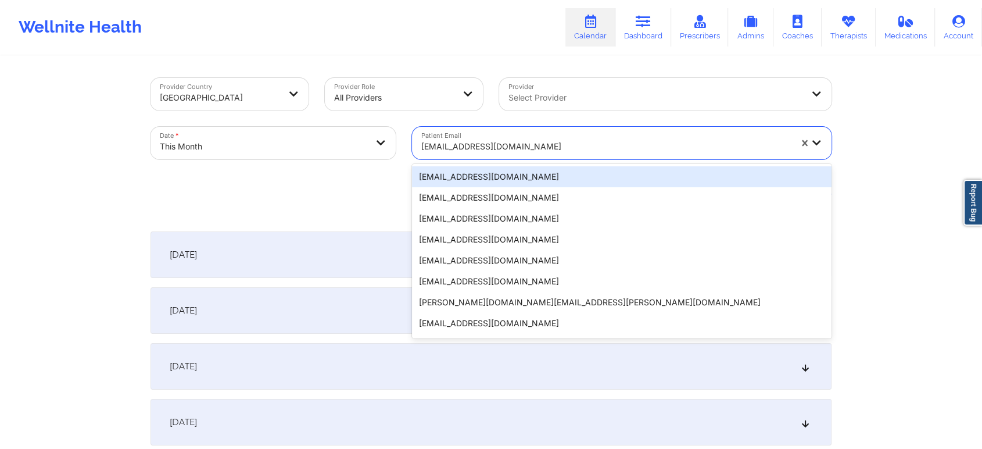
click at [483, 145] on div at bounding box center [606, 146] width 370 height 14
paste input "[EMAIL_ADDRESS][DOMAIN_NAME]"
type input "[EMAIL_ADDRESS][DOMAIN_NAME]"
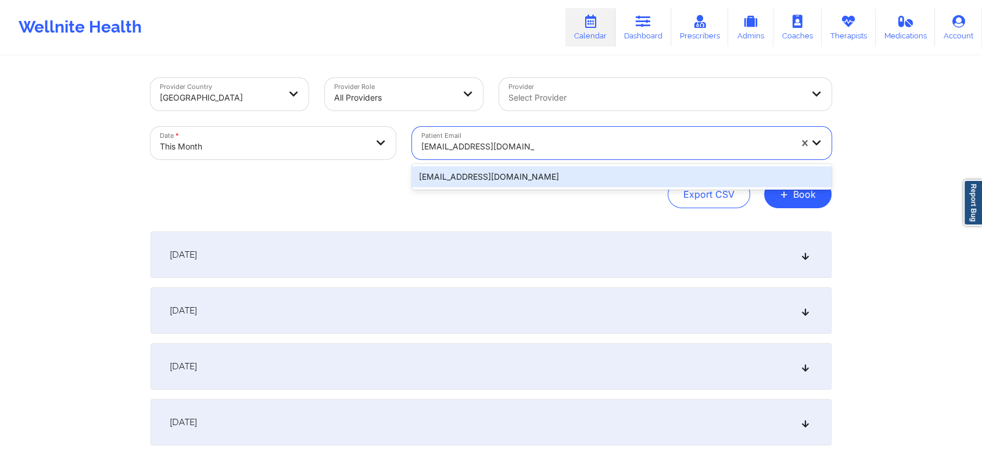
click at [550, 178] on div "[EMAIL_ADDRESS][DOMAIN_NAME]" at bounding box center [622, 176] width 420 height 21
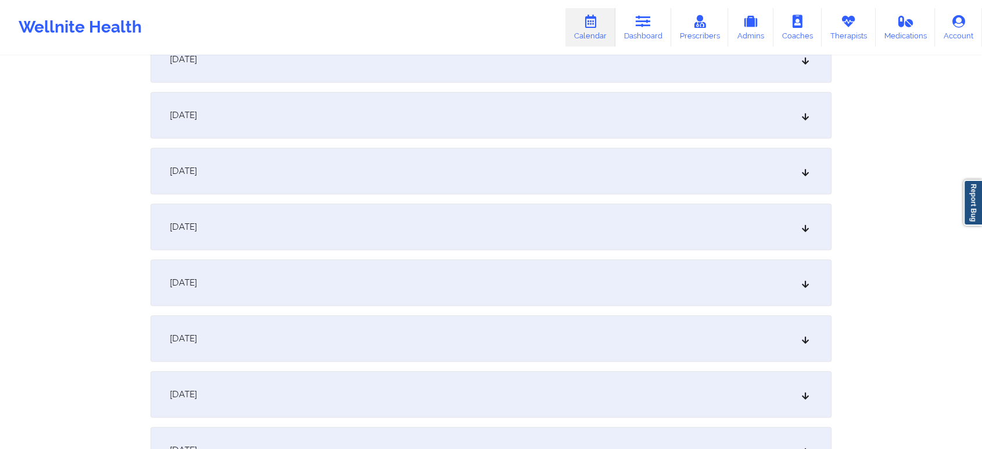
scroll to position [794, 0]
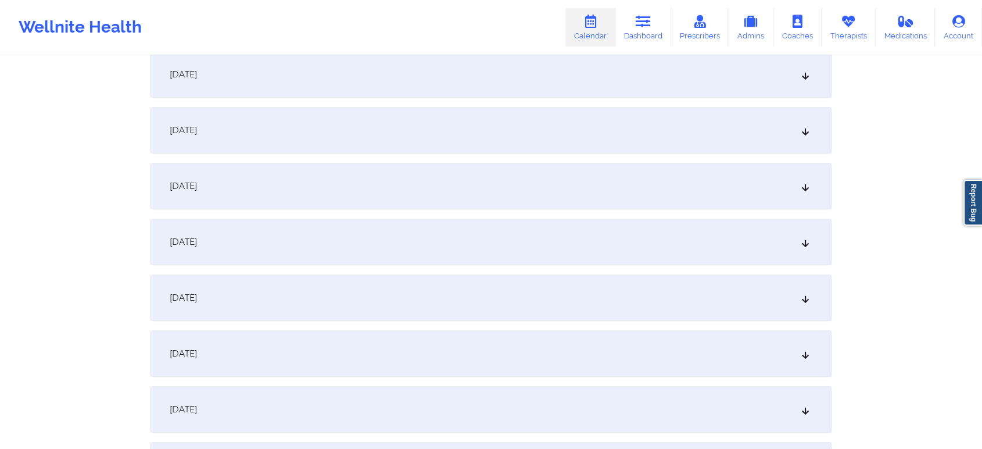
click at [457, 188] on div "[DATE]" at bounding box center [491, 186] width 681 height 46
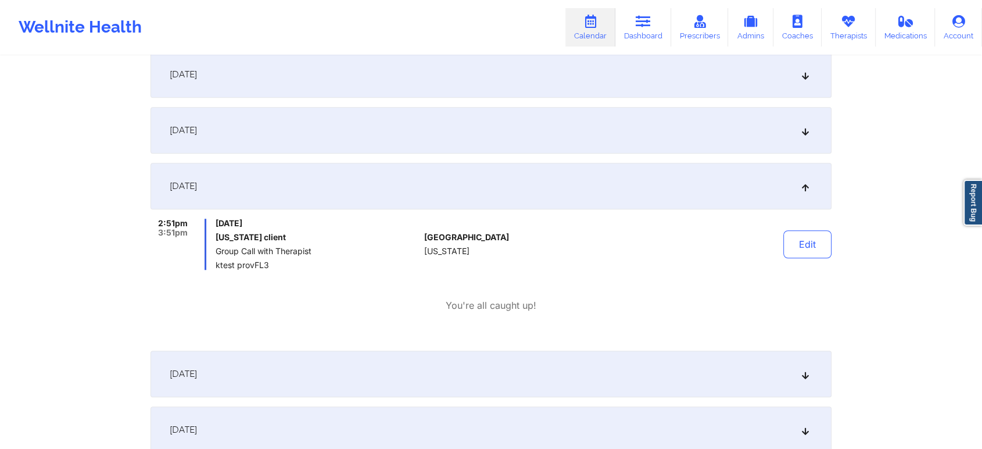
click at [801, 260] on div "Edit" at bounding box center [778, 243] width 108 height 51
click at [807, 250] on button "Edit" at bounding box center [807, 244] width 48 height 28
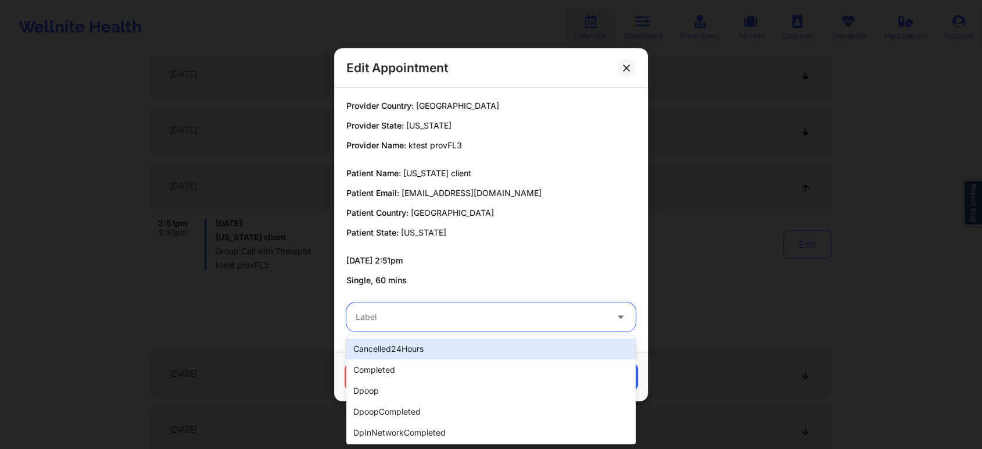
click at [523, 317] on div at bounding box center [481, 317] width 251 height 14
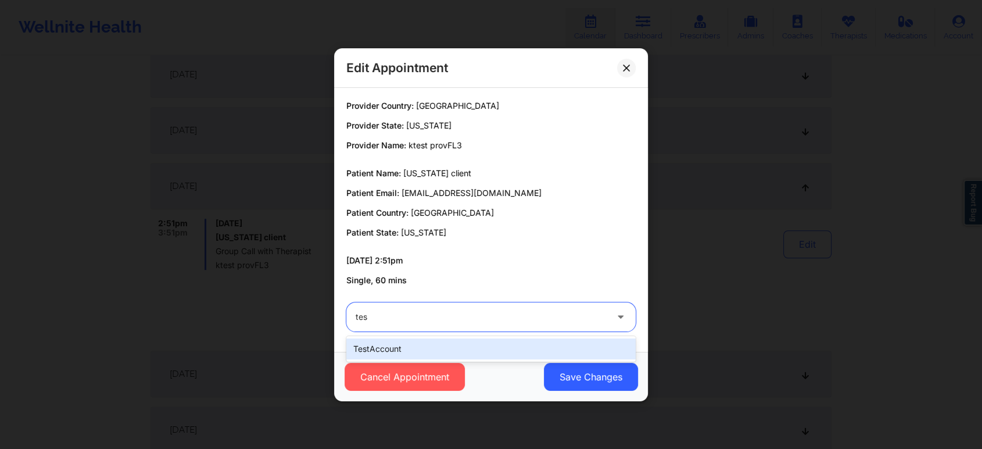
type input "test"
click at [482, 344] on div "testAccount" at bounding box center [490, 348] width 289 height 21
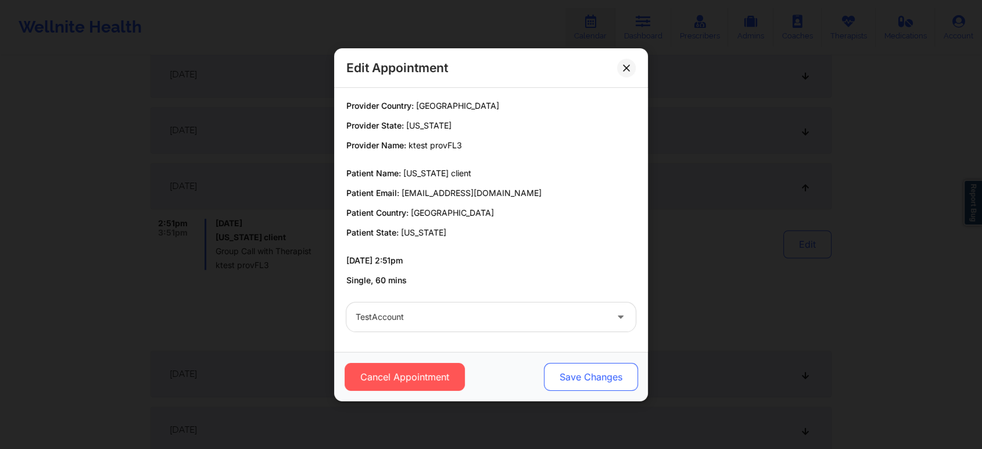
click at [590, 375] on button "Save Changes" at bounding box center [591, 377] width 94 height 28
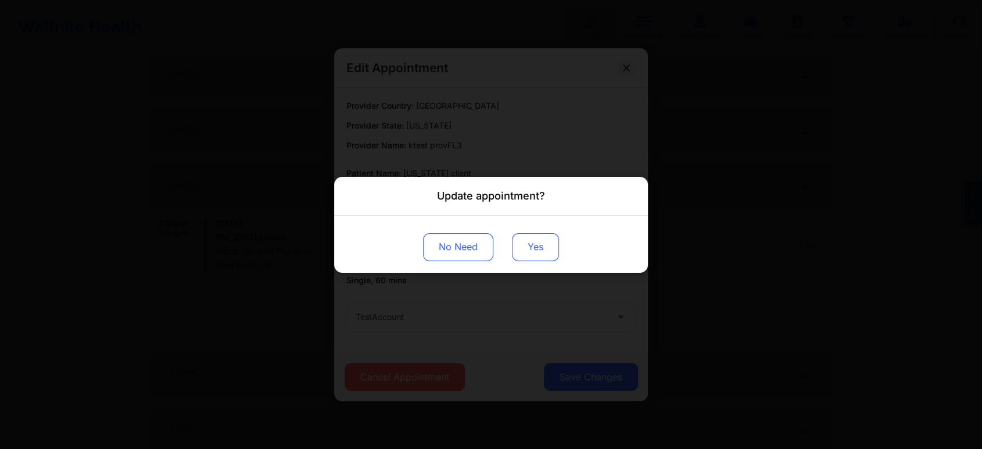
click at [546, 256] on button "Yes" at bounding box center [535, 246] width 47 height 28
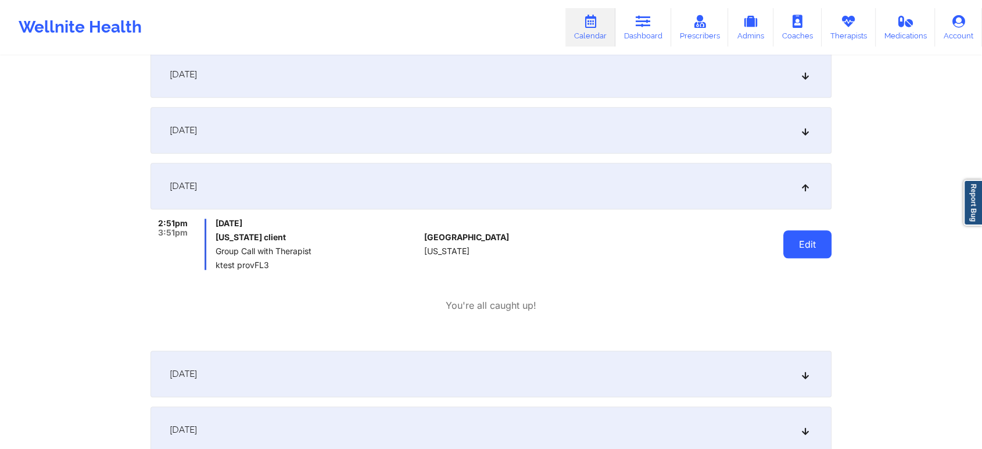
click at [802, 256] on button "Edit" at bounding box center [807, 244] width 48 height 28
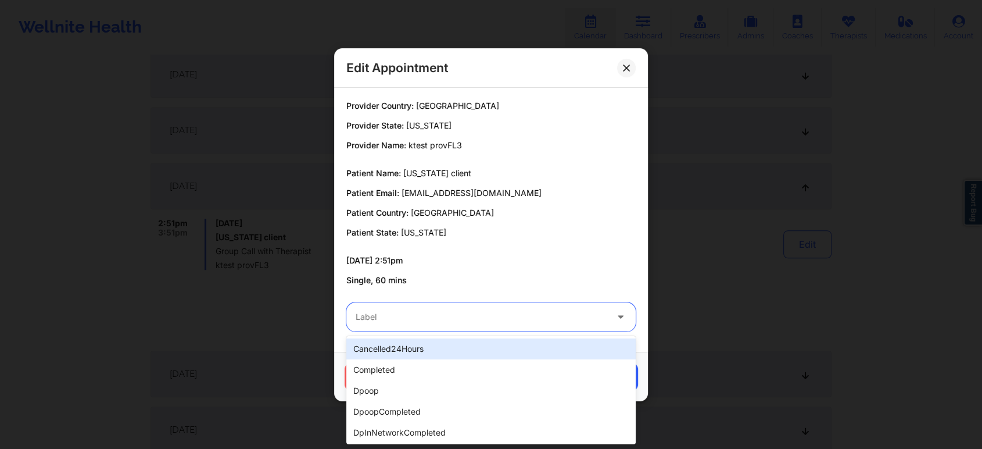
click at [509, 313] on div at bounding box center [481, 317] width 251 height 14
type input "tes"
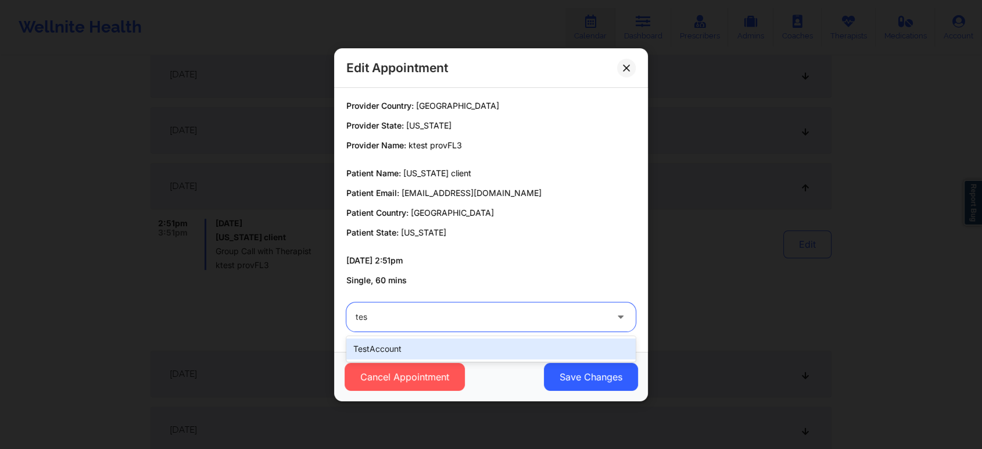
click at [488, 351] on div "testAccount" at bounding box center [490, 348] width 289 height 21
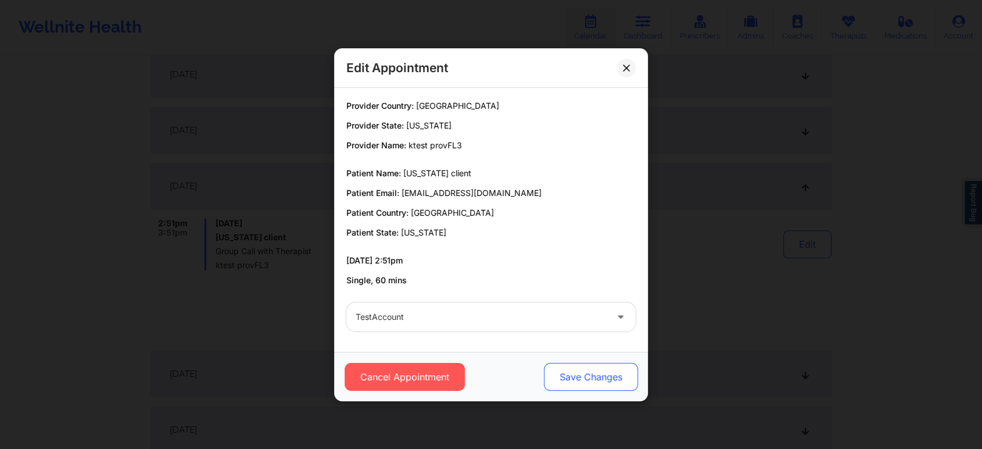
click at [577, 374] on button "Save Changes" at bounding box center [591, 377] width 94 height 28
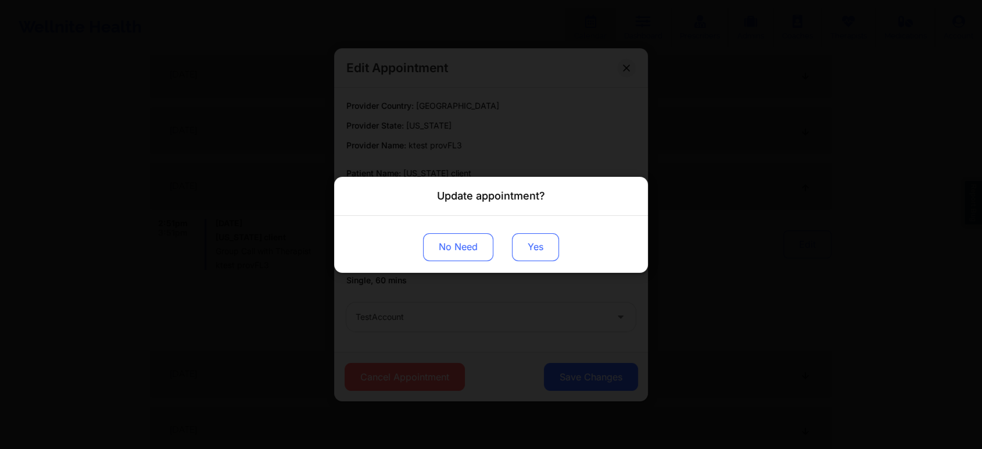
click at [529, 252] on button "Yes" at bounding box center [535, 246] width 47 height 28
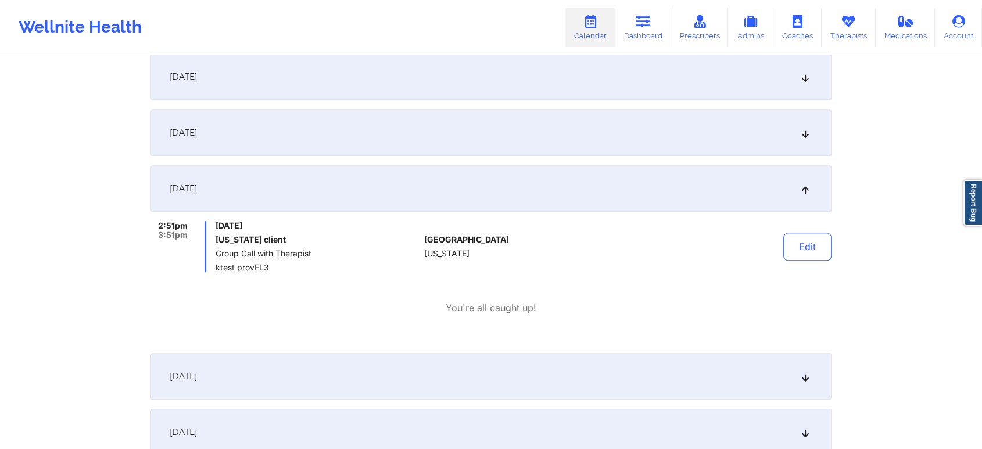
scroll to position [0, 0]
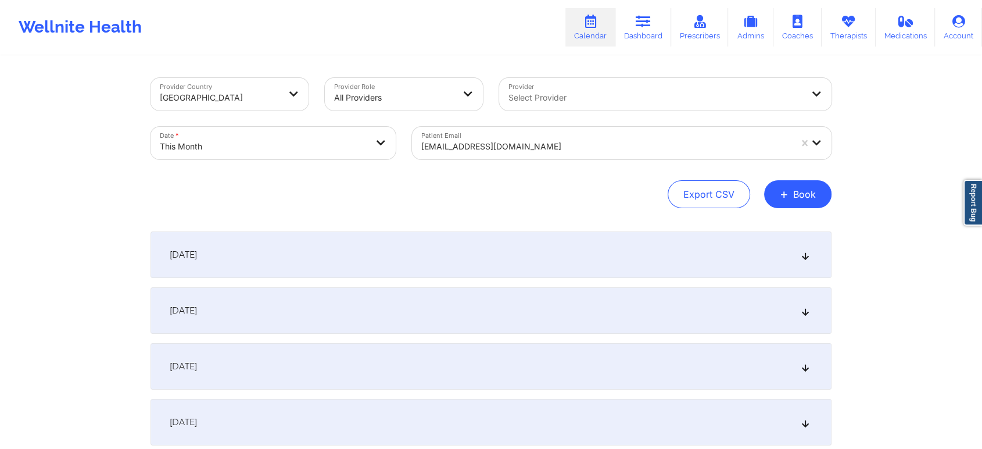
click at [535, 144] on div at bounding box center [606, 146] width 370 height 14
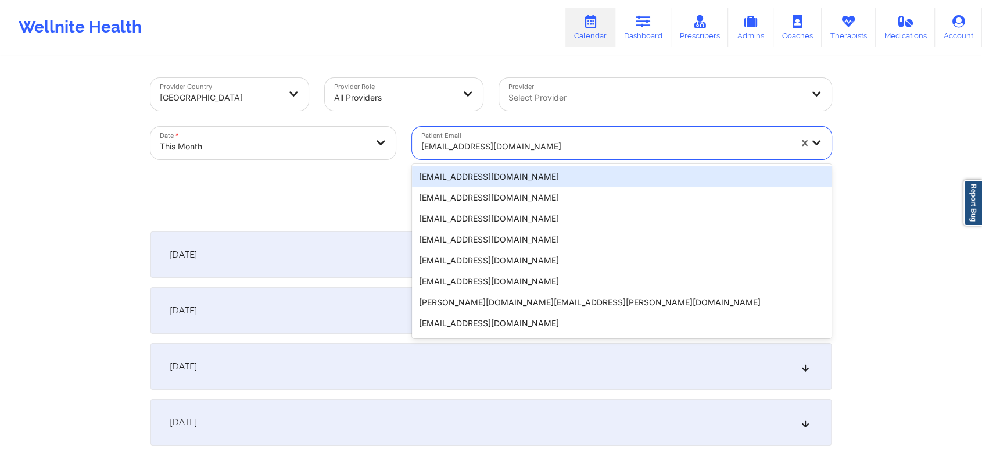
paste input "[EMAIL_ADDRESS][DOMAIN_NAME]"
type input "[EMAIL_ADDRESS][DOMAIN_NAME]"
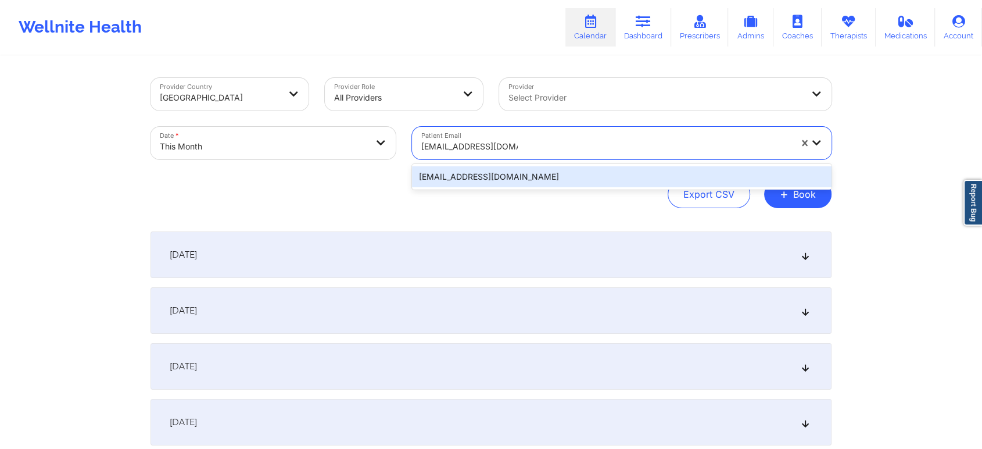
click at [567, 177] on div "[EMAIL_ADDRESS][DOMAIN_NAME]" at bounding box center [622, 176] width 420 height 21
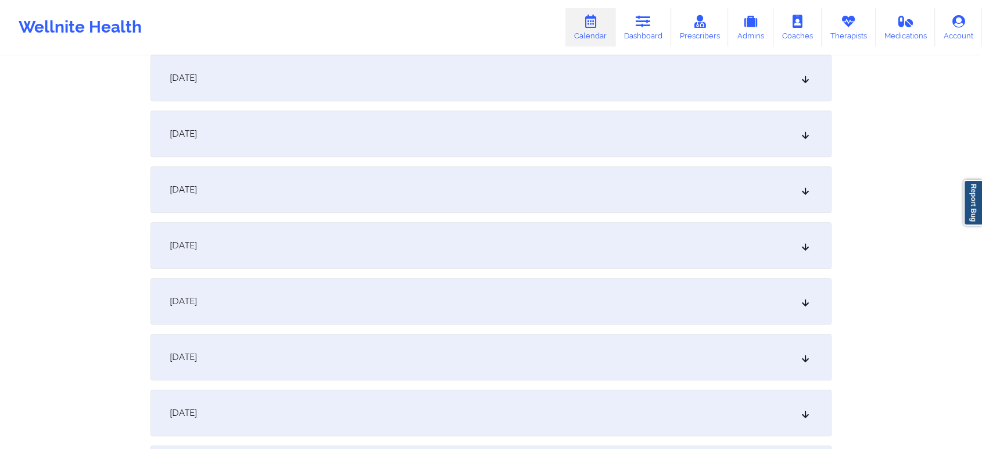
scroll to position [739, 0]
click at [683, 234] on div "[DATE]" at bounding box center [491, 240] width 681 height 46
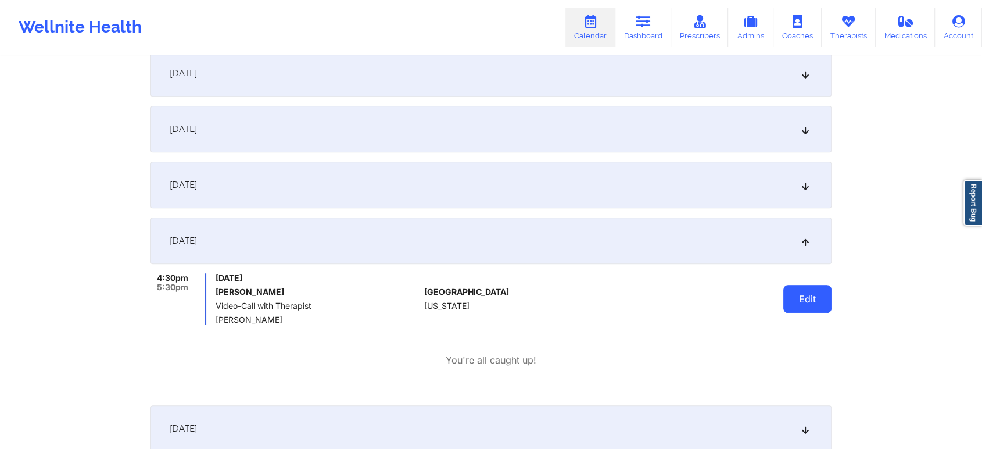
click at [793, 312] on button "Edit" at bounding box center [807, 299] width 48 height 28
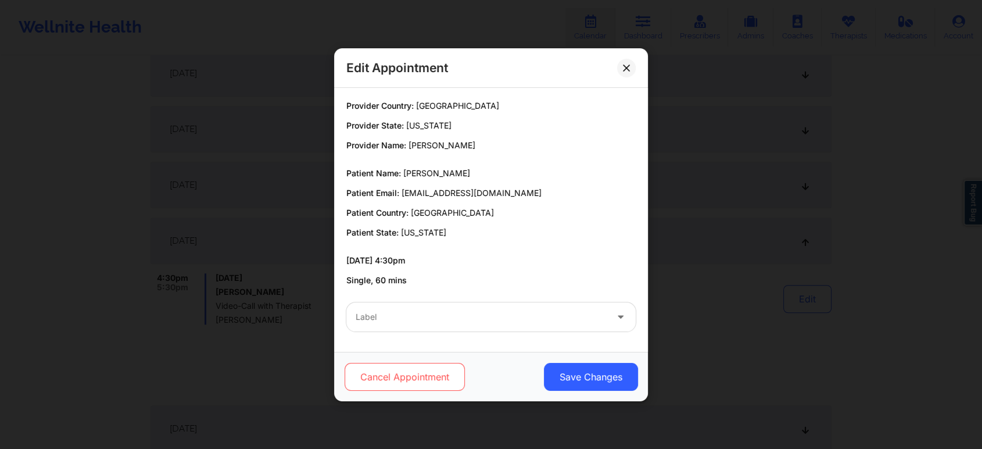
click at [372, 381] on button "Cancel Appointment" at bounding box center [405, 377] width 120 height 28
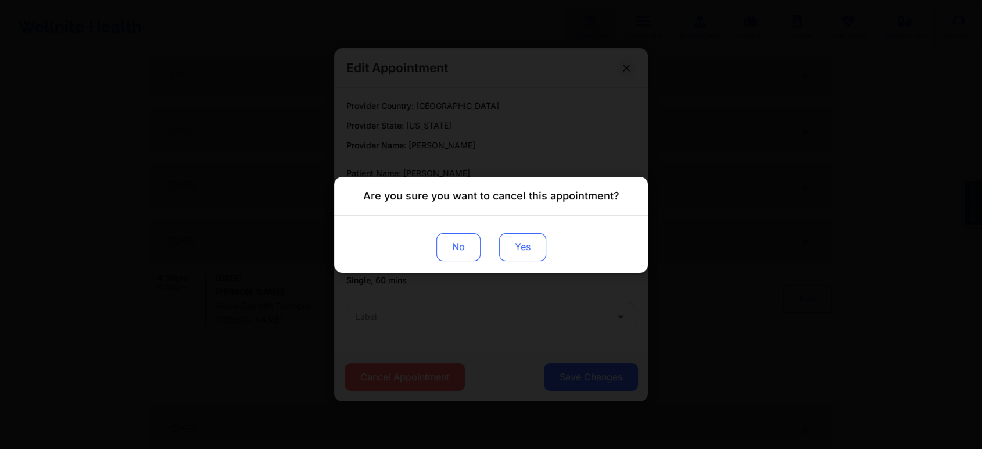
click at [506, 245] on button "Yes" at bounding box center [522, 246] width 47 height 28
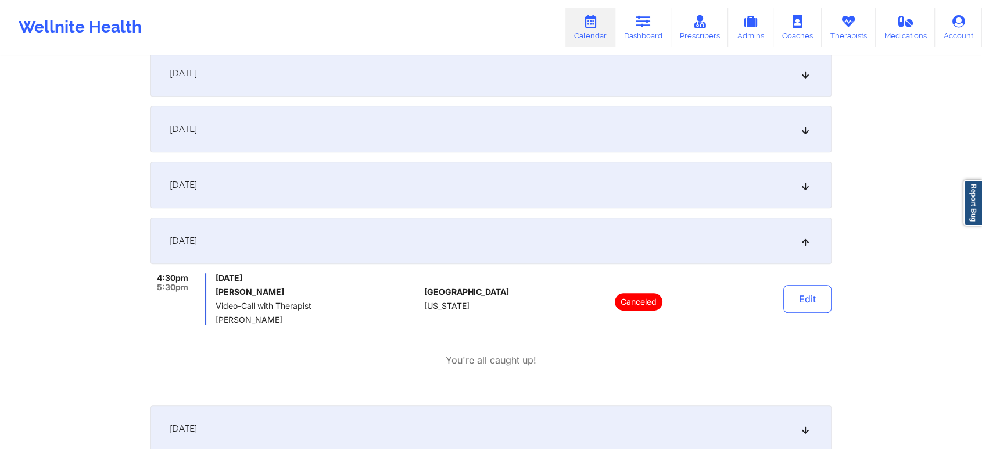
scroll to position [0, 0]
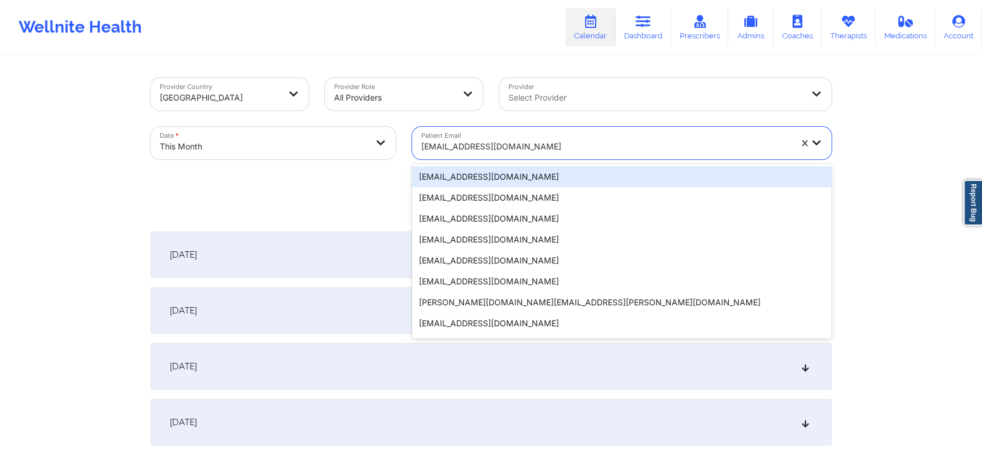
click at [541, 149] on div at bounding box center [606, 146] width 370 height 14
paste input "[EMAIL_ADDRESS][DOMAIN_NAME]"
type input "[EMAIL_ADDRESS][DOMAIN_NAME]"
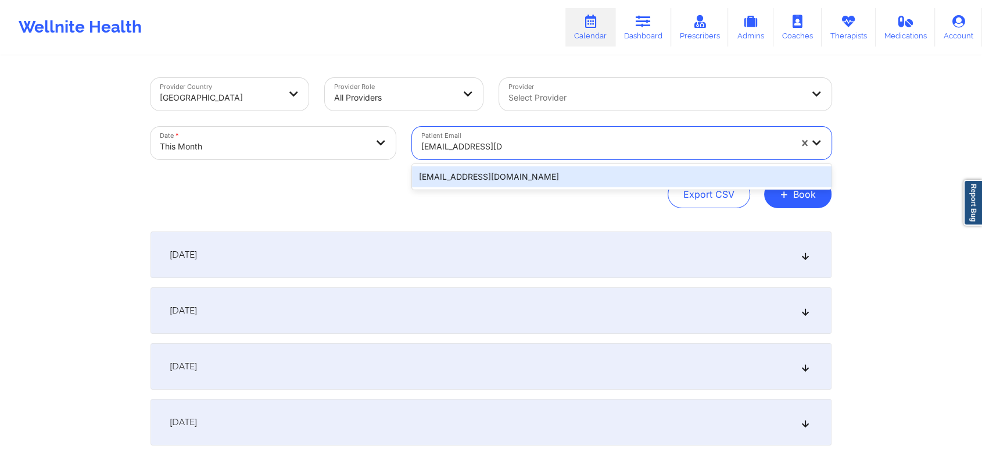
click at [531, 173] on div "[EMAIL_ADDRESS][DOMAIN_NAME]" at bounding box center [622, 176] width 420 height 21
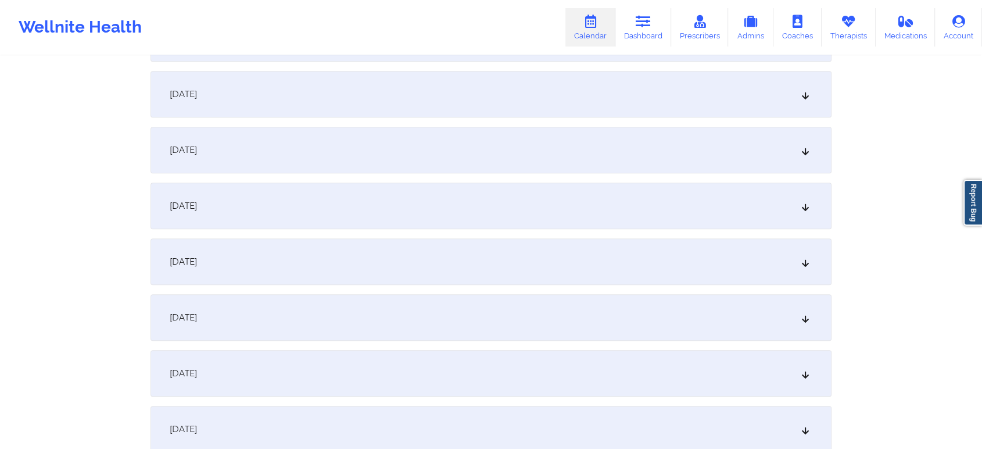
scroll to position [682, 0]
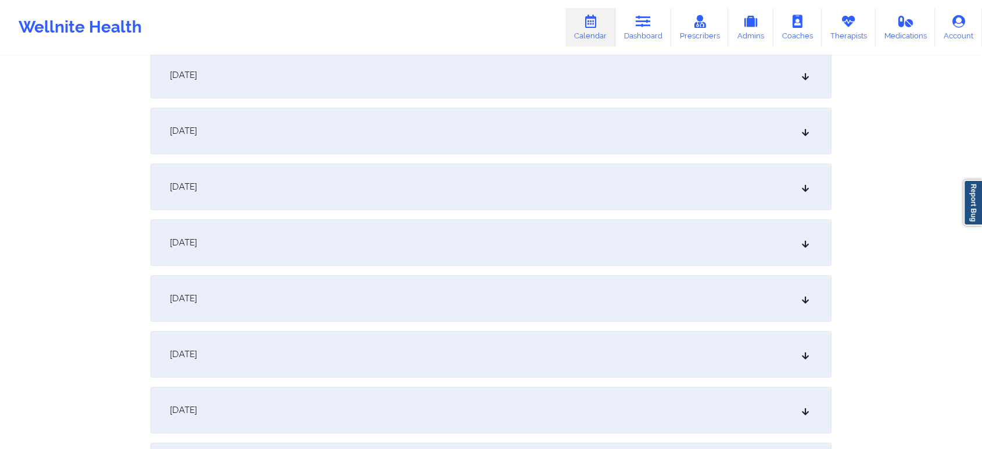
drag, startPoint x: 531, startPoint y: 271, endPoint x: 492, endPoint y: 303, distance: 50.4
click at [492, 303] on div "[DATE] No appointments [DATE] No appointments [DATE] No appointments [DATE] No …" at bounding box center [491, 410] width 681 height 1720
click at [492, 303] on div "[DATE]" at bounding box center [491, 298] width 681 height 46
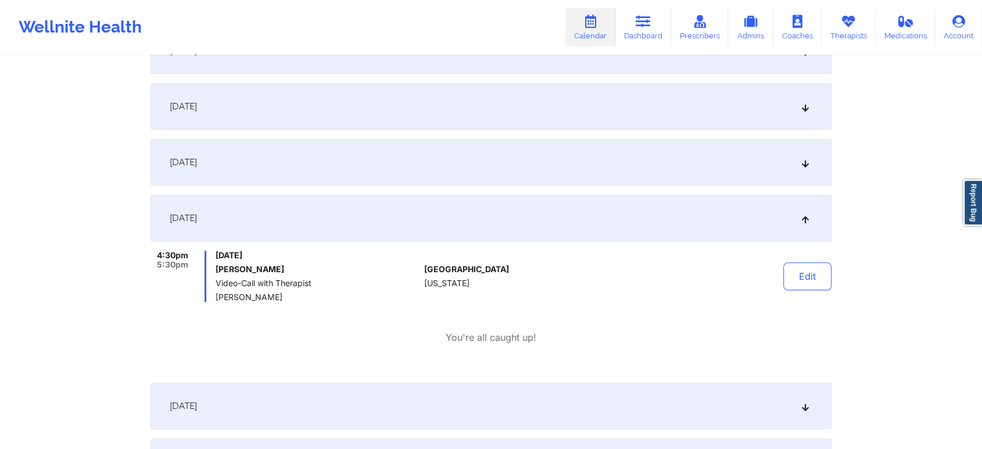
scroll to position [788, 0]
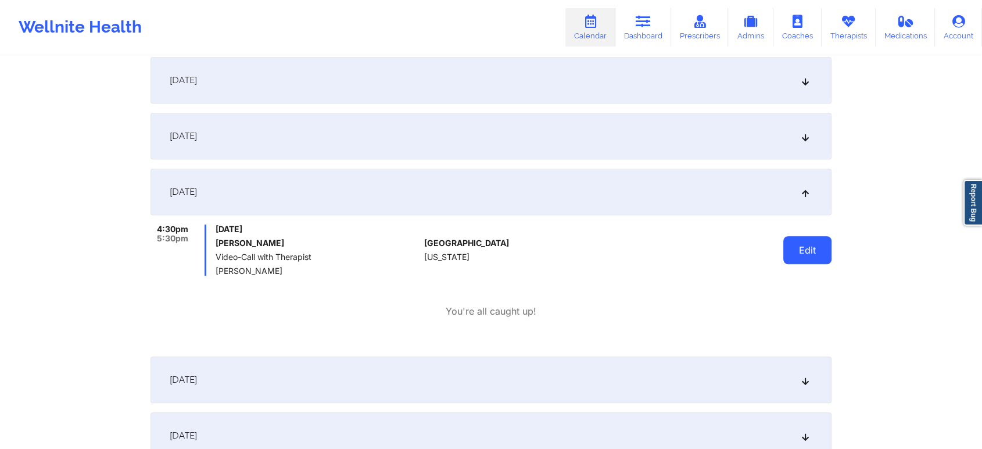
click at [808, 245] on button "Edit" at bounding box center [807, 250] width 48 height 28
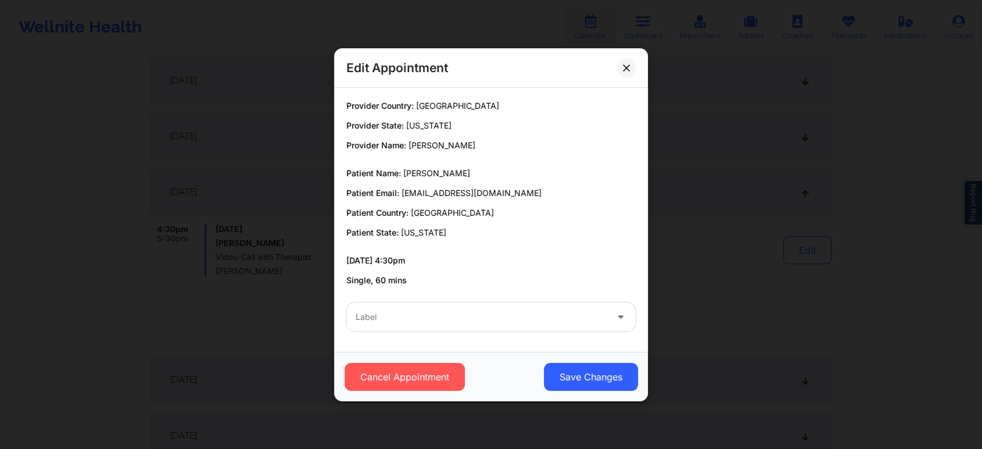
click at [446, 311] on div at bounding box center [481, 317] width 251 height 14
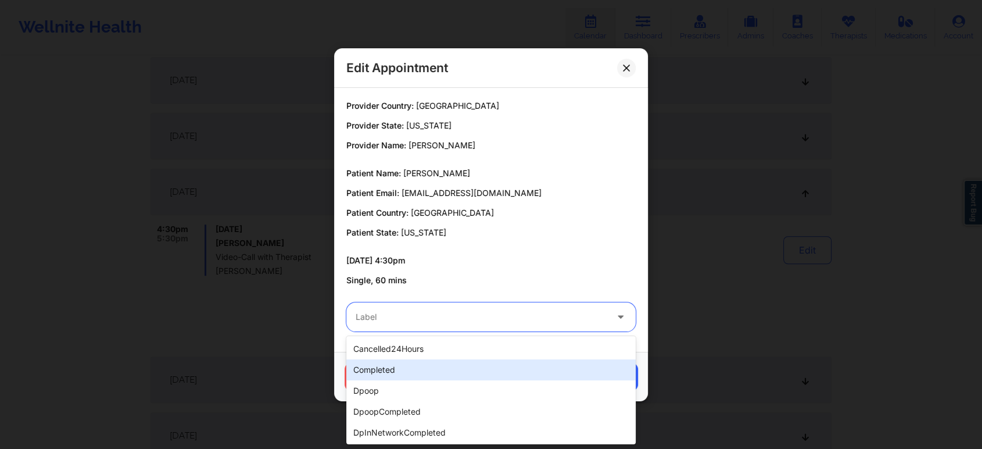
click at [389, 363] on div "completed" at bounding box center [490, 369] width 289 height 21
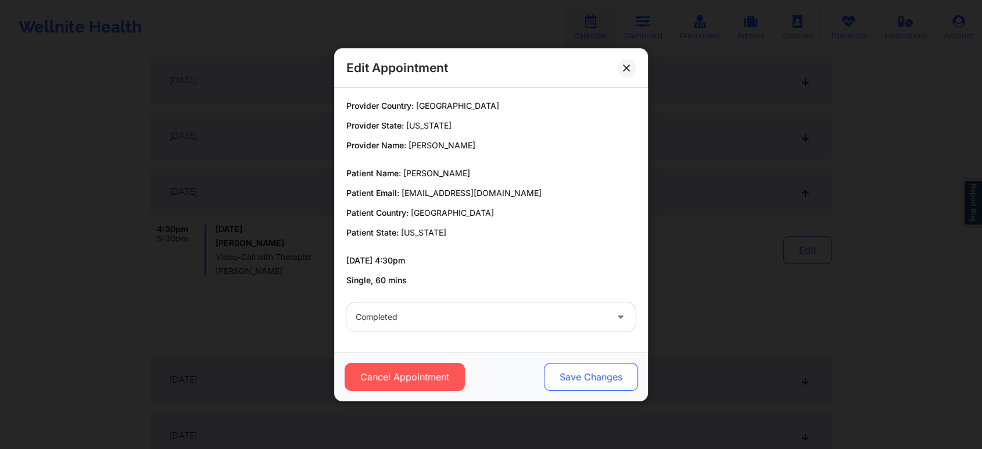
drag, startPoint x: 535, startPoint y: 364, endPoint x: 587, endPoint y: 375, distance: 53.5
click at [587, 375] on div "Cancel Appointment Save Changes" at bounding box center [491, 377] width 298 height 28
click at [587, 375] on button "Save Changes" at bounding box center [591, 377] width 94 height 28
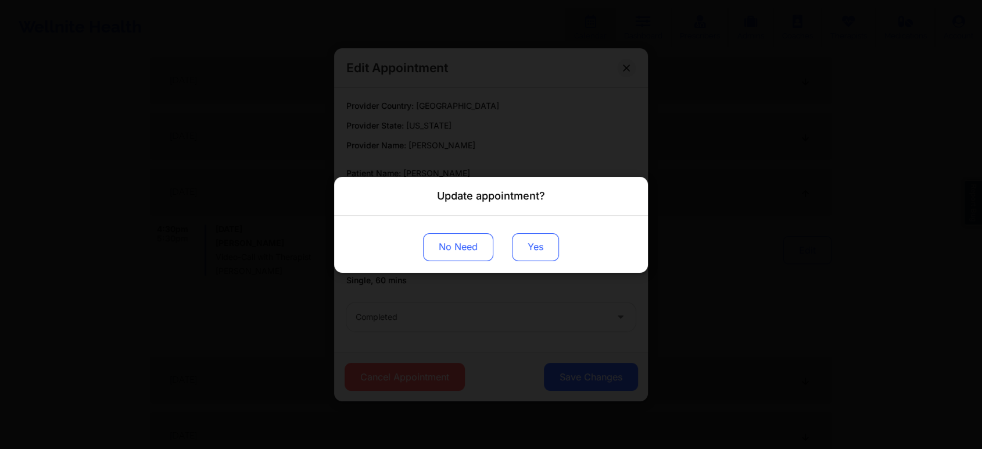
click at [528, 249] on button "Yes" at bounding box center [535, 246] width 47 height 28
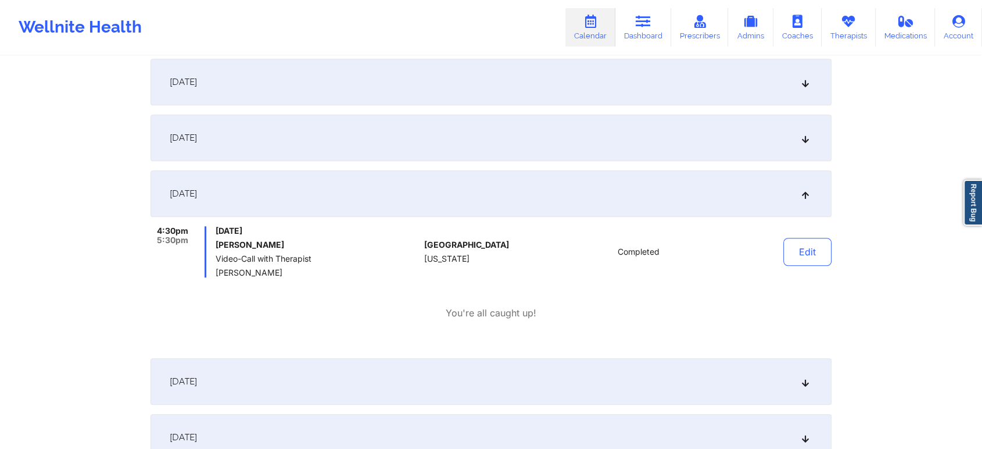
scroll to position [0, 0]
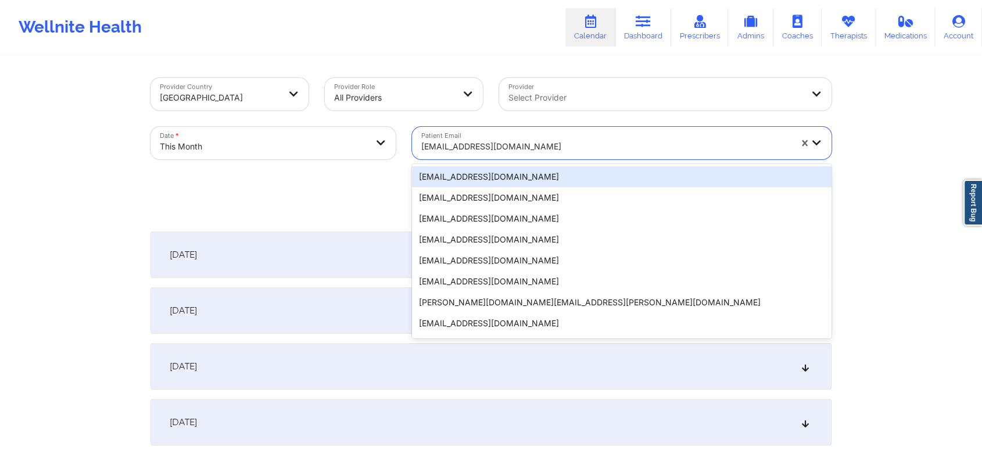
click at [508, 150] on div at bounding box center [606, 146] width 370 height 14
paste input "[PERSON_NAME][EMAIL_ADDRESS][PERSON_NAME][DOMAIN_NAME]"
type input "[PERSON_NAME][EMAIL_ADDRESS][PERSON_NAME][DOMAIN_NAME]"
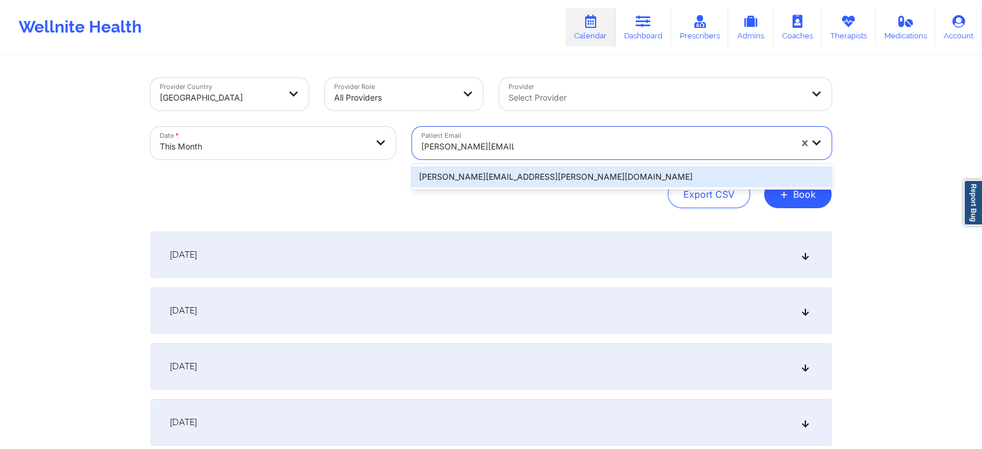
click at [616, 184] on div "[PERSON_NAME][EMAIL_ADDRESS][PERSON_NAME][DOMAIN_NAME]" at bounding box center [622, 176] width 420 height 21
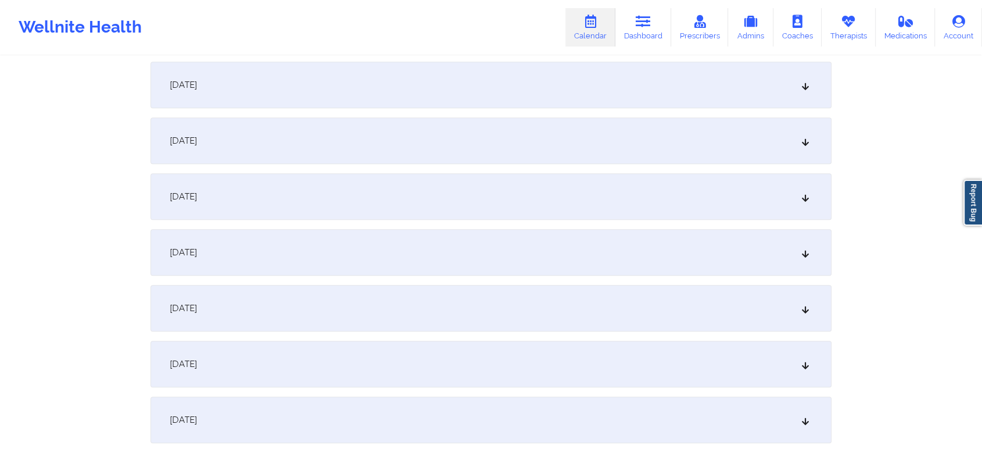
scroll to position [647, 0]
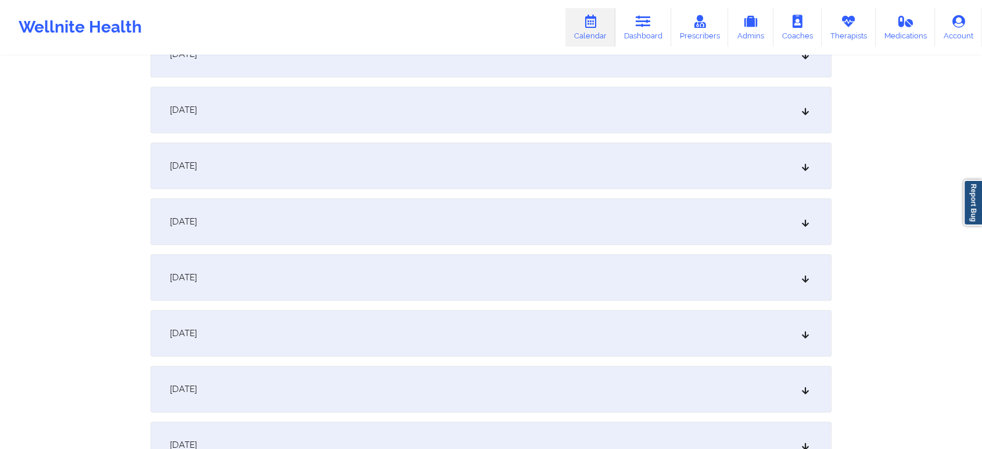
click at [607, 329] on div "[DATE]" at bounding box center [491, 333] width 681 height 46
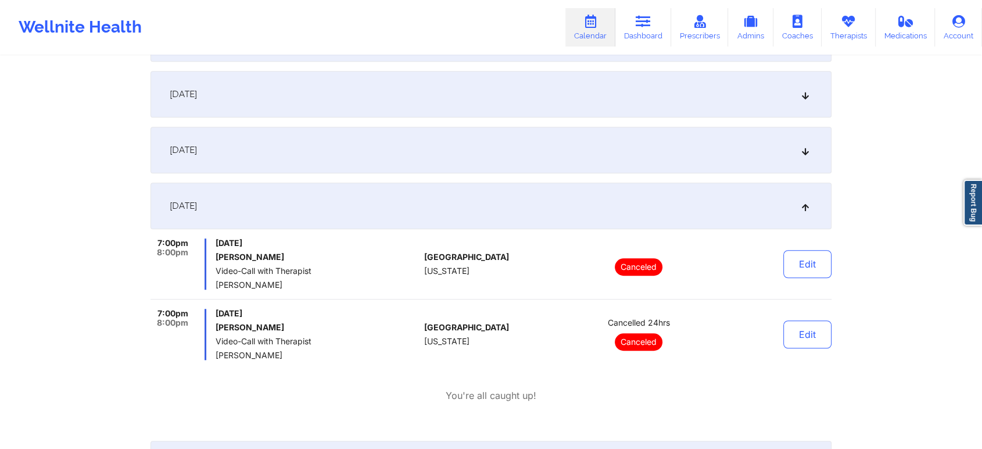
scroll to position [780, 0]
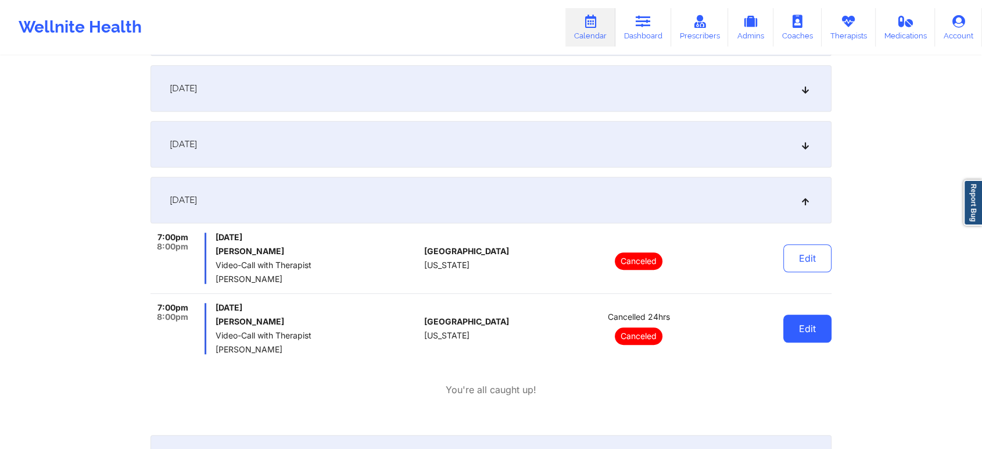
click at [808, 331] on button "Edit" at bounding box center [807, 328] width 48 height 28
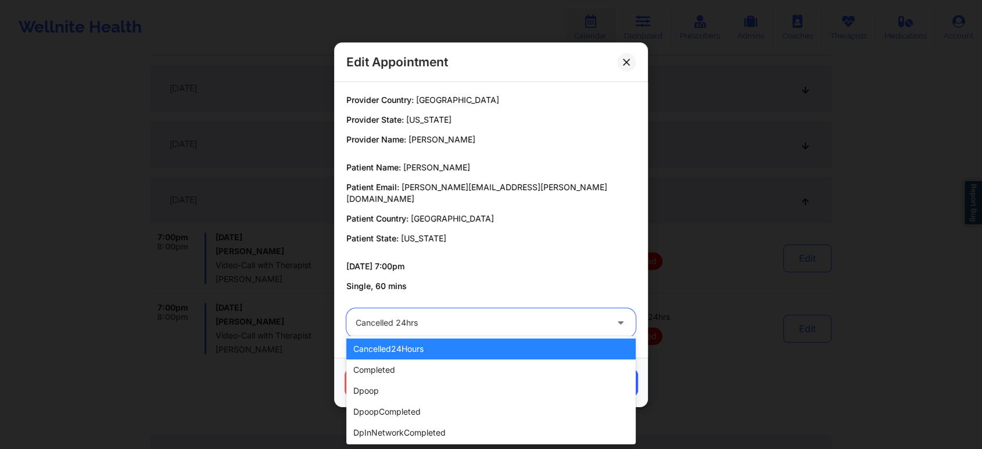
click at [519, 309] on div "Cancelled 24hrs" at bounding box center [481, 322] width 251 height 29
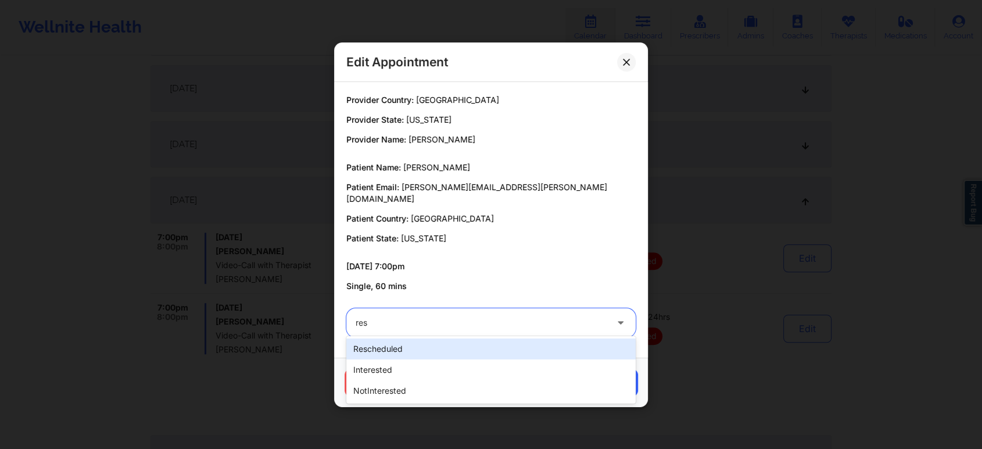
type input "resc"
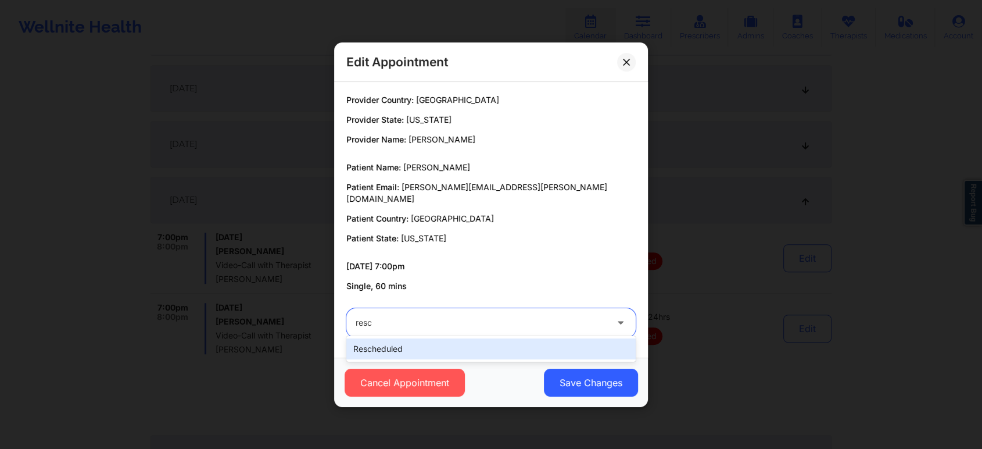
click at [435, 349] on div "rescheduled" at bounding box center [490, 348] width 289 height 21
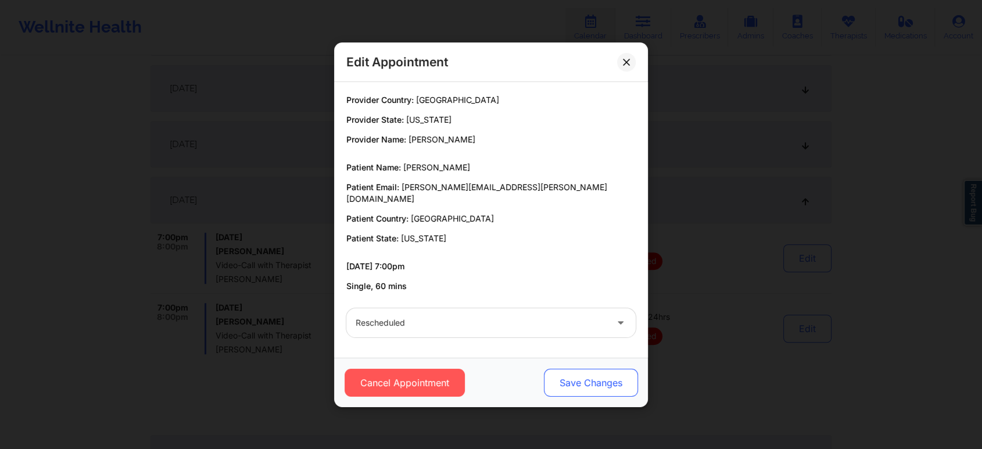
click at [593, 385] on button "Save Changes" at bounding box center [591, 382] width 94 height 28
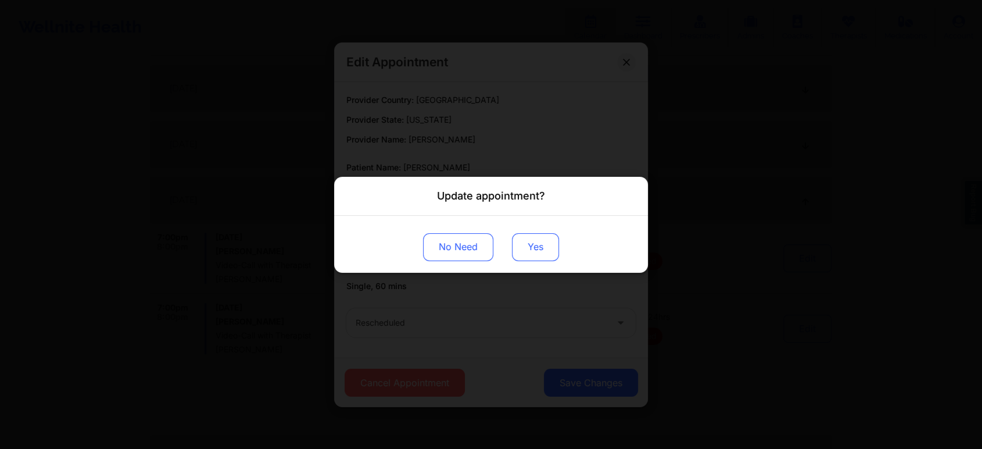
click at [528, 249] on button "Yes" at bounding box center [535, 246] width 47 height 28
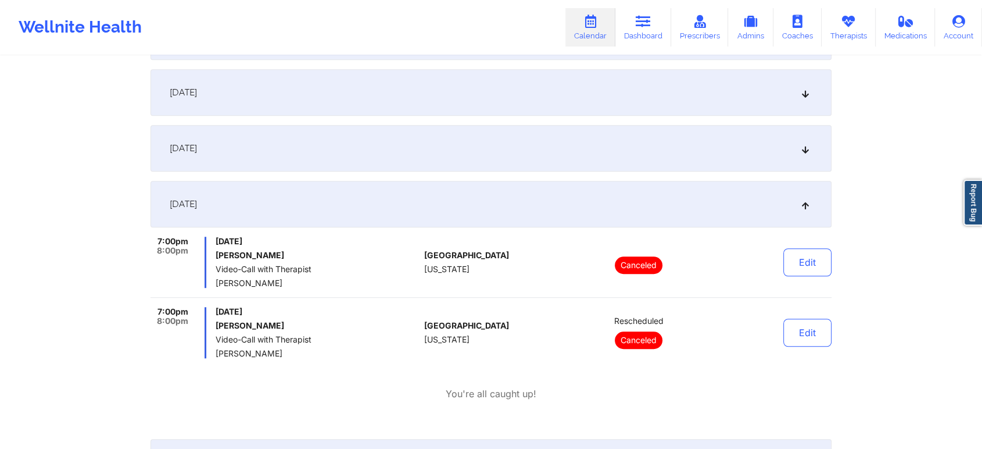
scroll to position [0, 0]
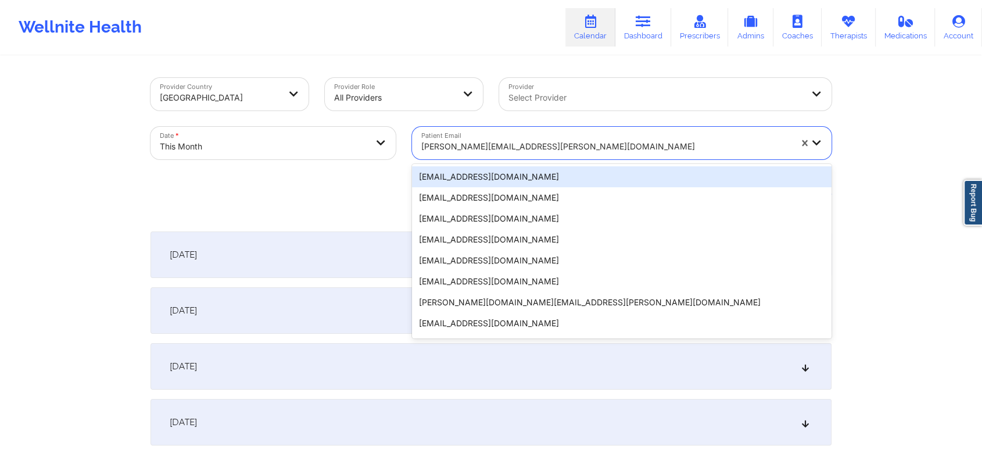
drag, startPoint x: 450, startPoint y: 127, endPoint x: 460, endPoint y: 134, distance: 12.6
click at [460, 134] on div "[PERSON_NAME][EMAIL_ADDRESS][PERSON_NAME][DOMAIN_NAME]" at bounding box center [602, 143] width 380 height 33
paste input "[EMAIL_ADDRESS][DOMAIN_NAME]"
type input "[EMAIL_ADDRESS][DOMAIN_NAME]"
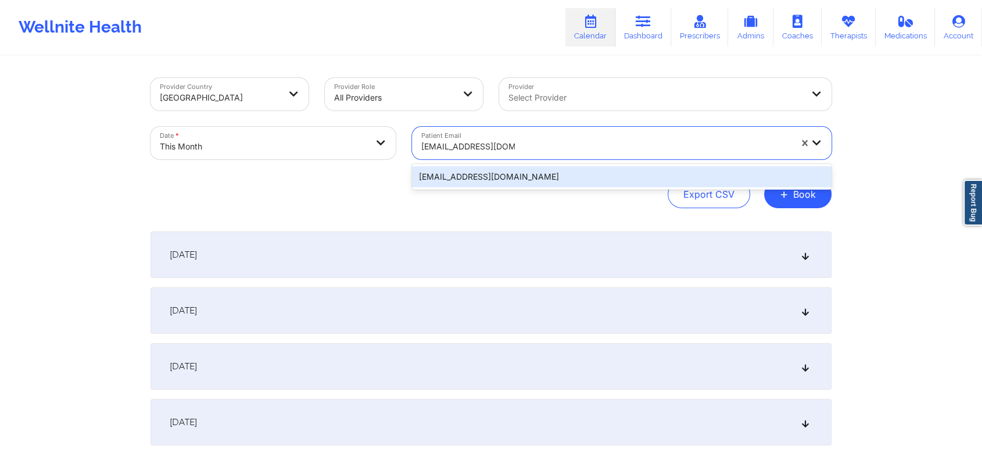
click at [497, 177] on div "[EMAIL_ADDRESS][DOMAIN_NAME]" at bounding box center [622, 176] width 420 height 21
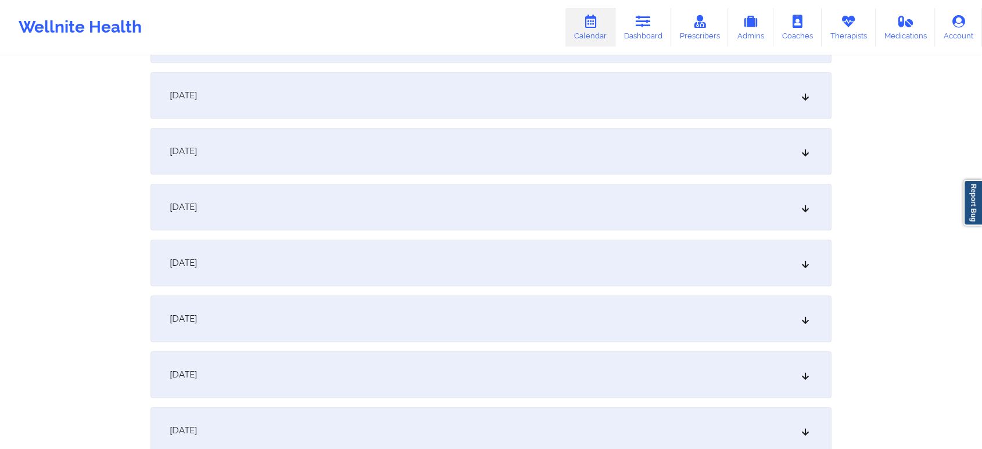
scroll to position [923, 0]
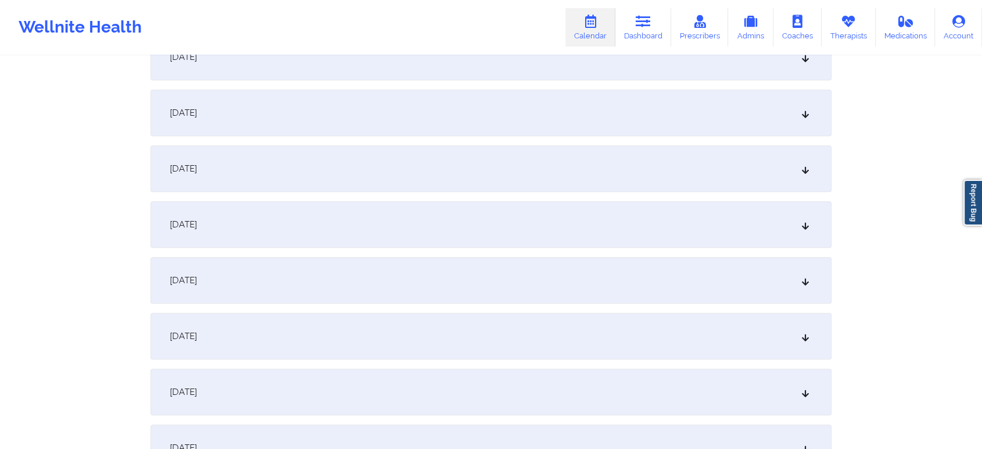
click at [509, 66] on div "[DATE]" at bounding box center [491, 57] width 681 height 46
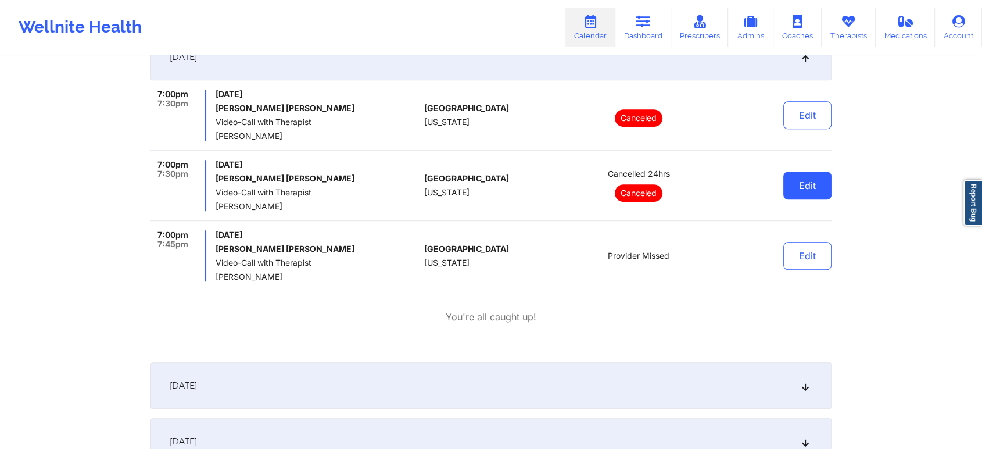
click at [797, 185] on button "Edit" at bounding box center [807, 185] width 48 height 28
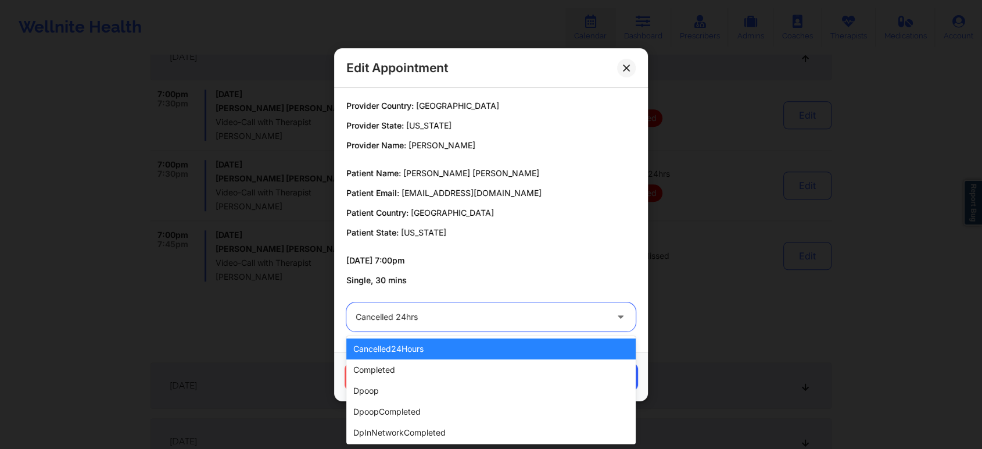
click at [474, 311] on div at bounding box center [481, 317] width 251 height 14
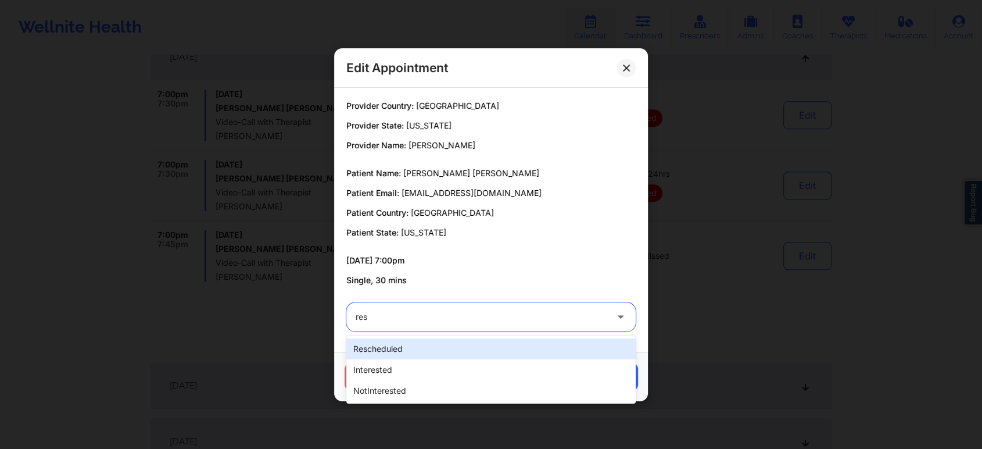
type input "resc"
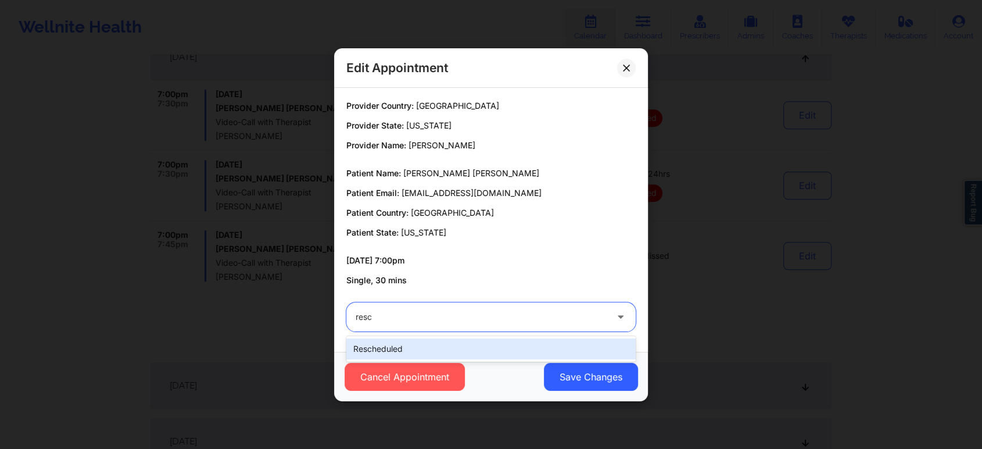
click at [445, 336] on div "rescheduled" at bounding box center [490, 349] width 289 height 26
click at [437, 341] on div "rescheduled" at bounding box center [490, 348] width 289 height 21
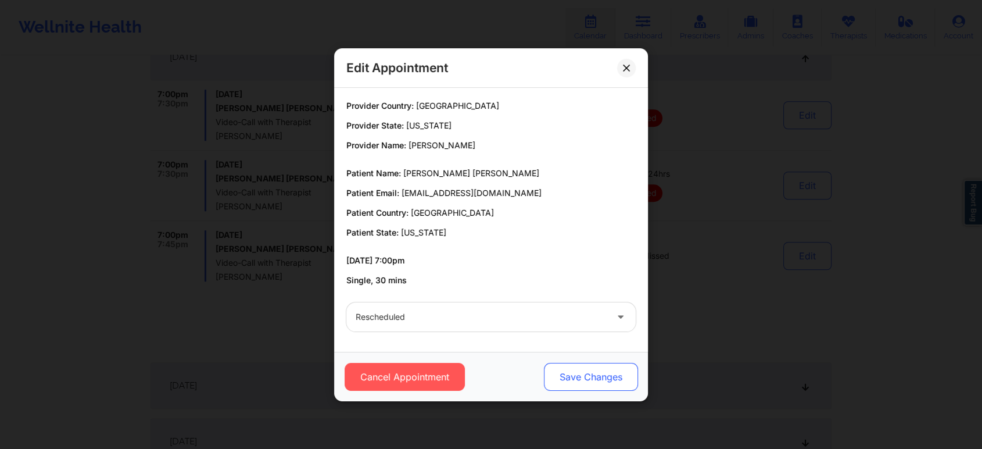
drag, startPoint x: 539, startPoint y: 372, endPoint x: 561, endPoint y: 372, distance: 22.1
click at [561, 372] on div "Cancel Appointment Save Changes" at bounding box center [491, 377] width 298 height 28
click at [561, 372] on button "Save Changes" at bounding box center [591, 377] width 94 height 28
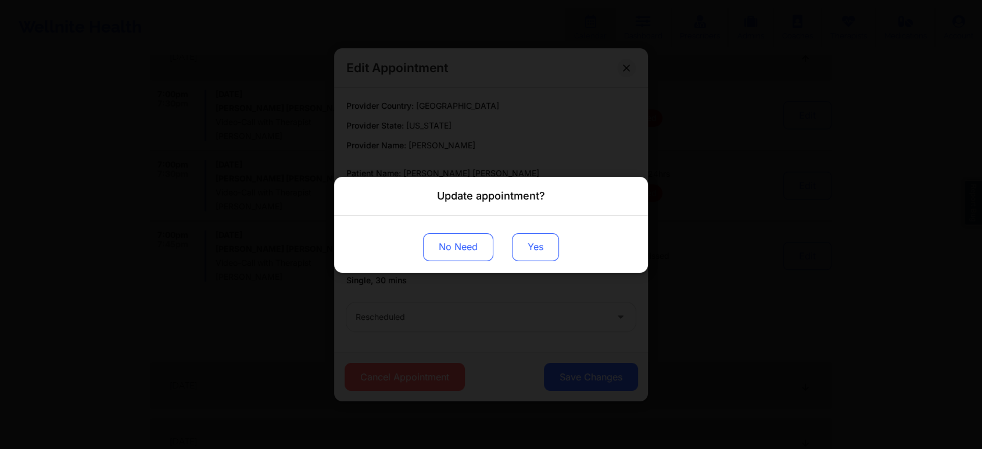
click at [526, 243] on button "Yes" at bounding box center [535, 246] width 47 height 28
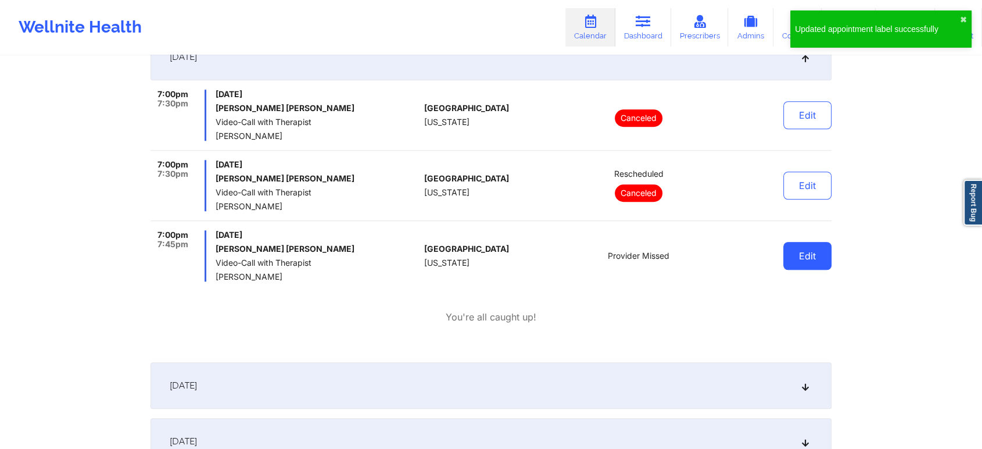
click at [791, 267] on button "Edit" at bounding box center [807, 256] width 48 height 28
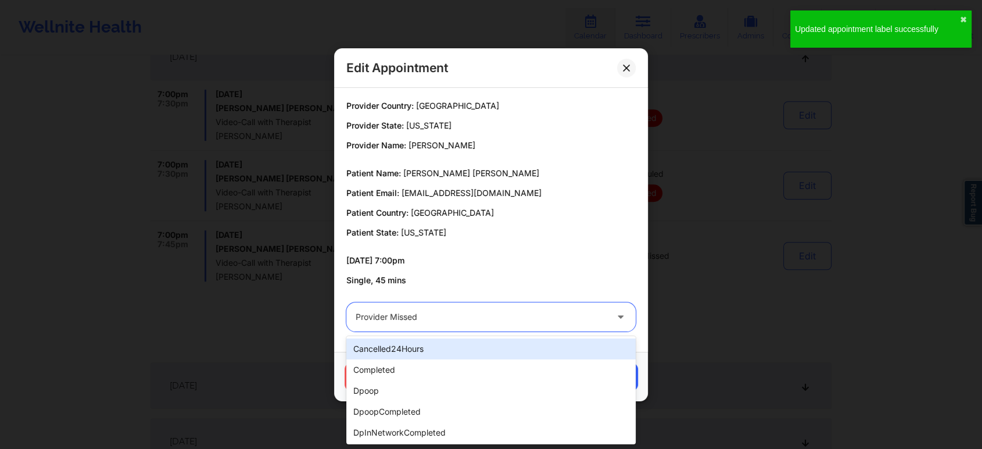
click at [558, 318] on div at bounding box center [481, 317] width 251 height 14
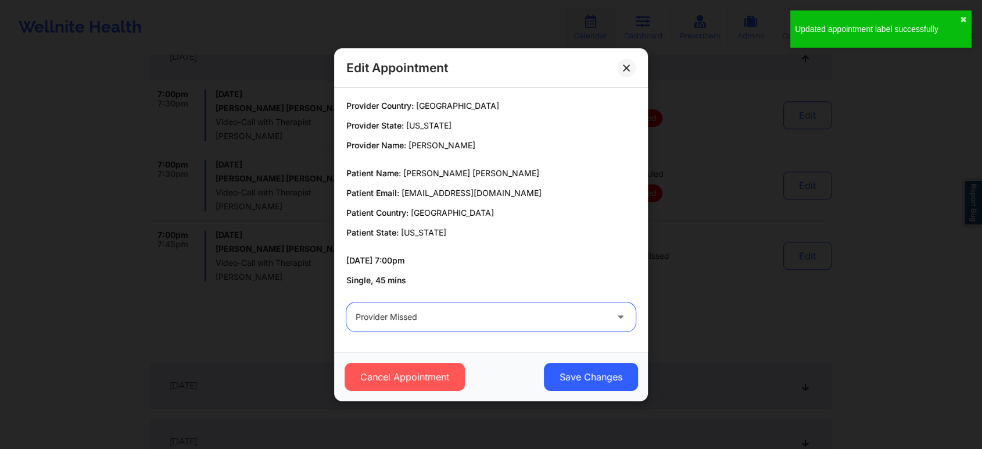
click at [558, 318] on div at bounding box center [481, 317] width 251 height 14
click at [432, 368] on button "Cancel Appointment" at bounding box center [405, 377] width 120 height 28
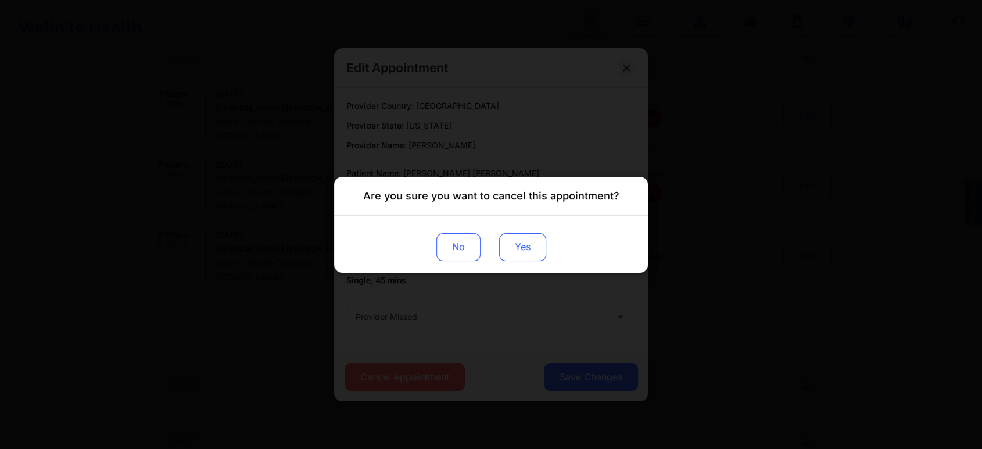
click at [517, 242] on button "Yes" at bounding box center [522, 246] width 47 height 28
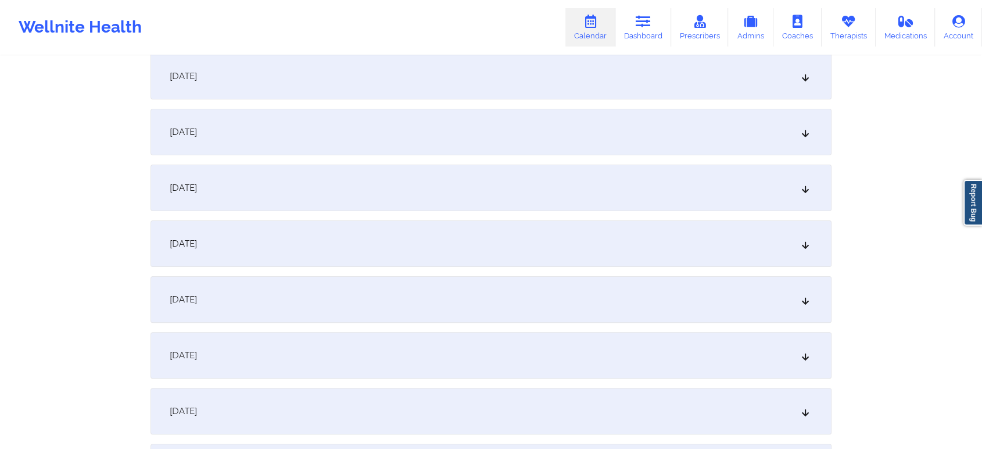
scroll to position [0, 0]
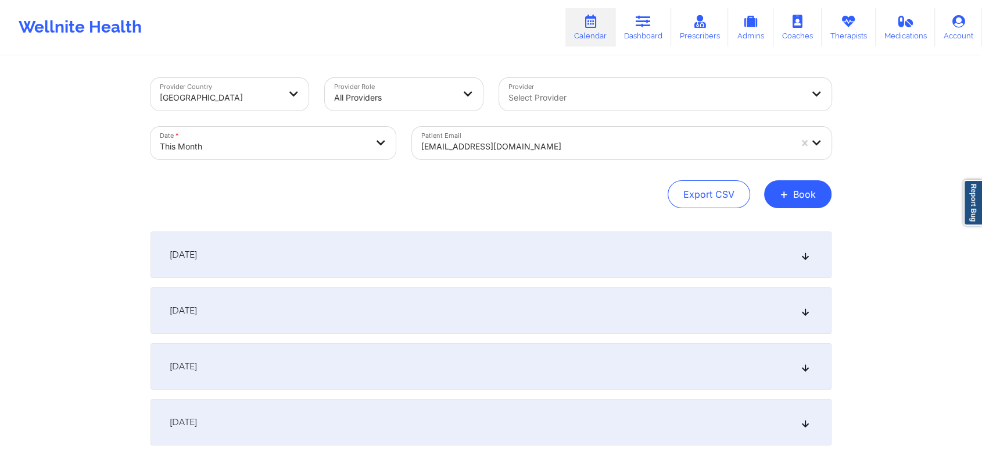
click at [531, 143] on div at bounding box center [606, 146] width 370 height 14
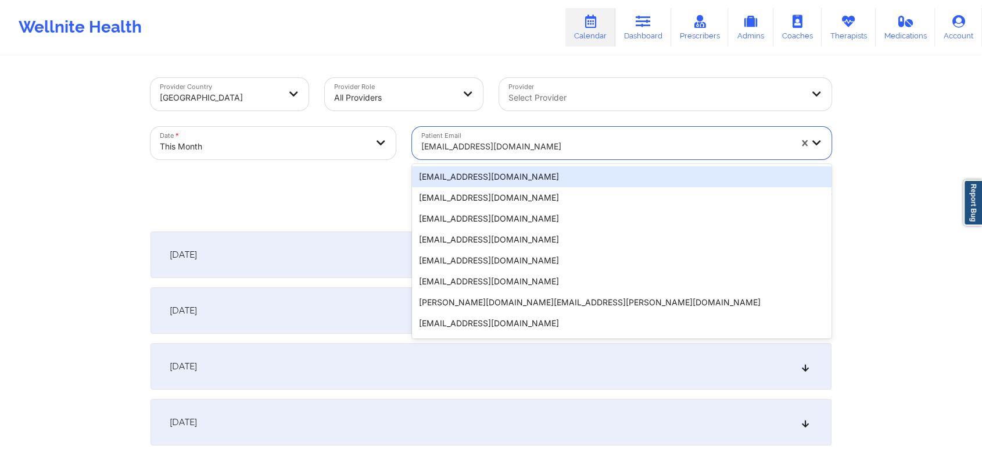
paste input "[EMAIL_ADDRESS][DOMAIN_NAME]"
type input "[EMAIL_ADDRESS][DOMAIN_NAME]"
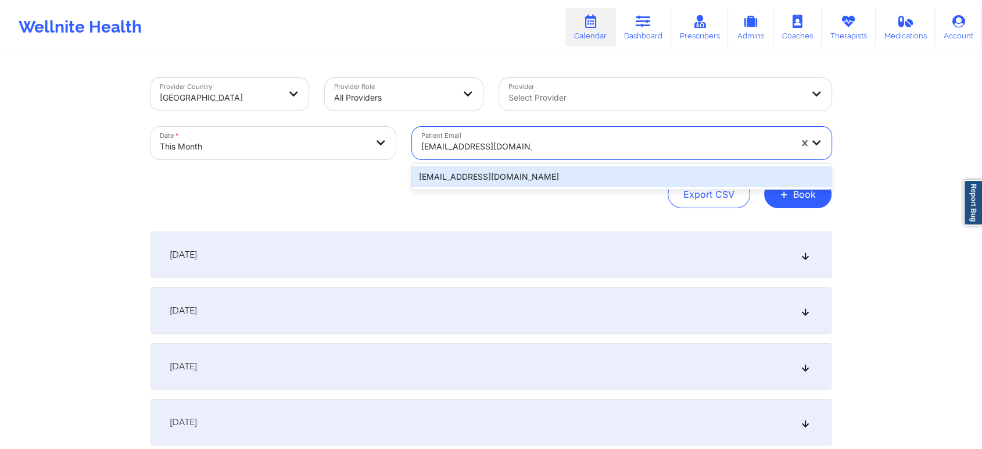
click at [530, 171] on div "[EMAIL_ADDRESS][DOMAIN_NAME]" at bounding box center [622, 176] width 420 height 21
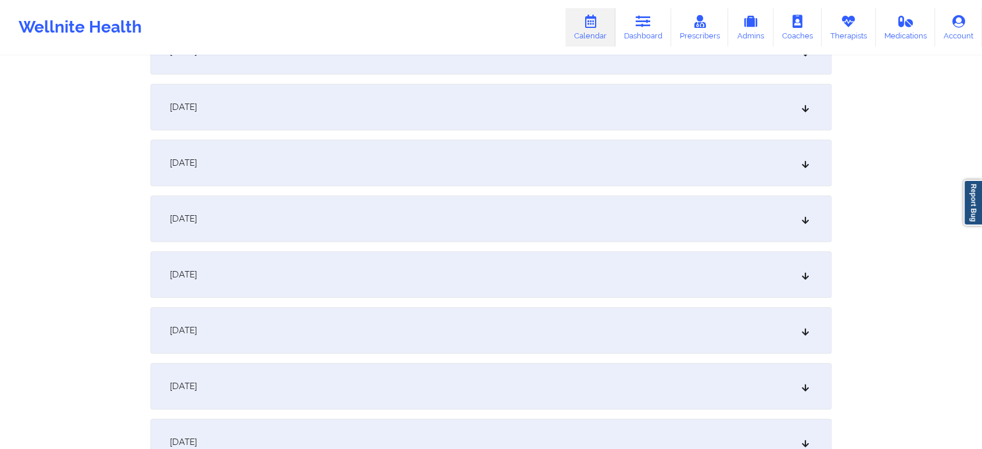
scroll to position [791, 0]
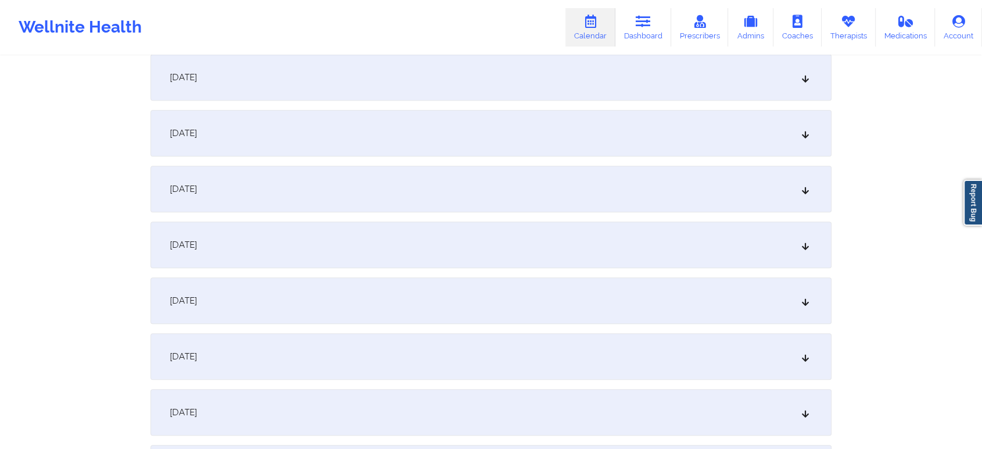
click at [540, 167] on div "[DATE]" at bounding box center [491, 189] width 681 height 46
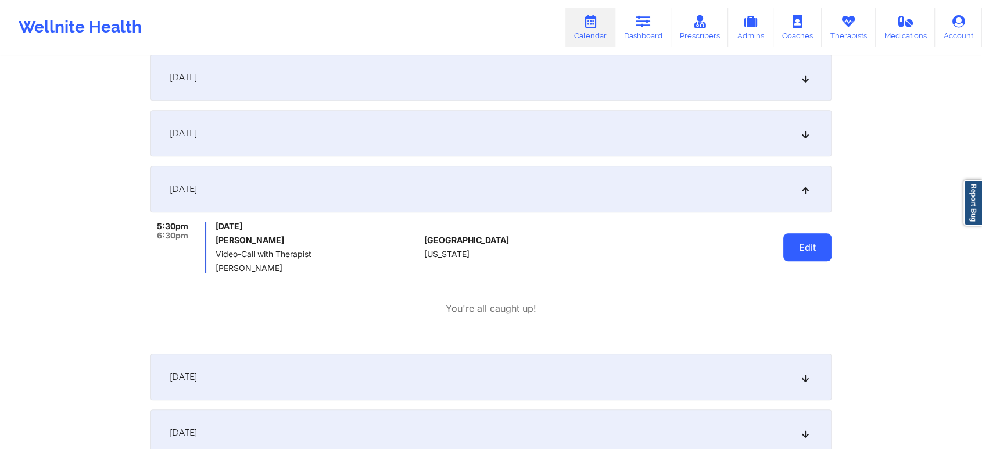
drag, startPoint x: 801, startPoint y: 223, endPoint x: 801, endPoint y: 239, distance: 15.7
click at [801, 239] on div "Edit" at bounding box center [778, 246] width 108 height 51
click at [801, 239] on button "Edit" at bounding box center [807, 247] width 48 height 28
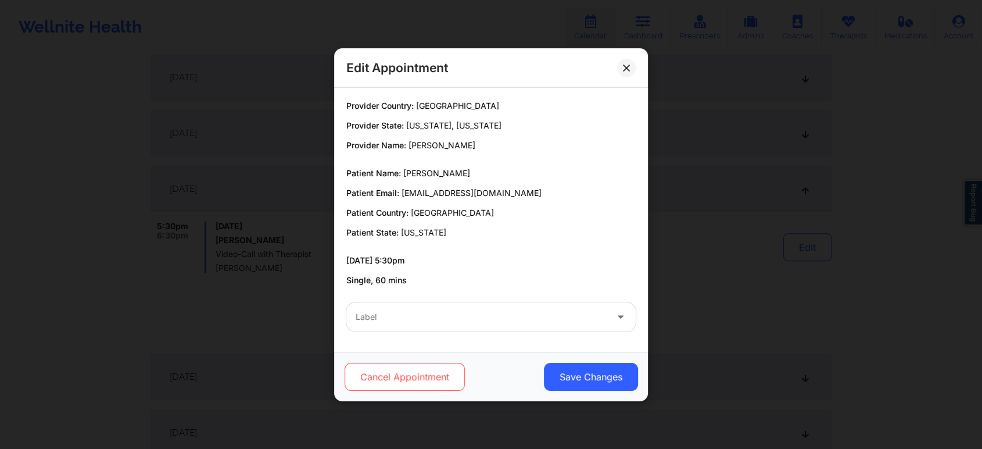
click at [393, 383] on button "Cancel Appointment" at bounding box center [405, 377] width 120 height 28
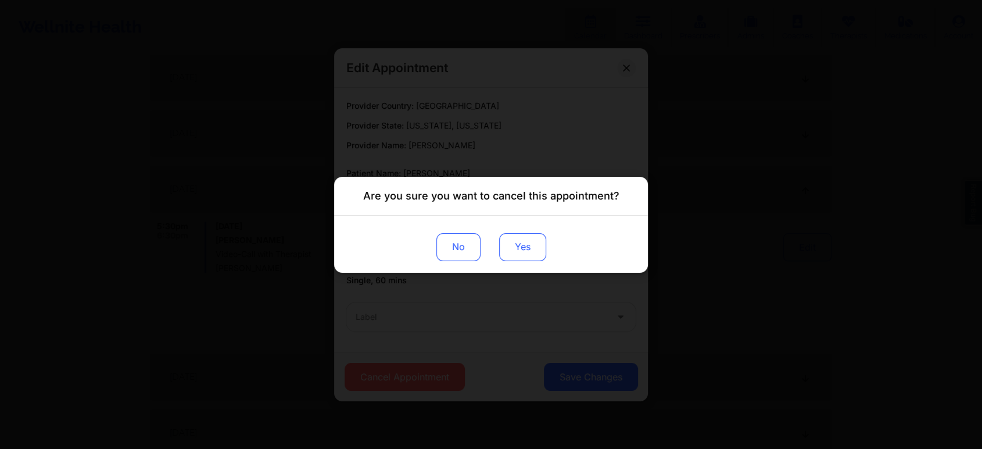
click at [525, 245] on button "Yes" at bounding box center [522, 246] width 47 height 28
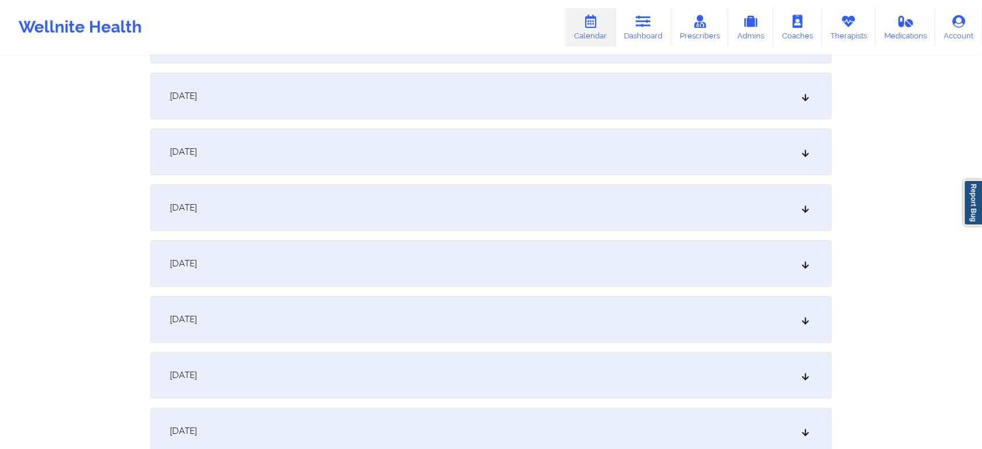
scroll to position [0, 0]
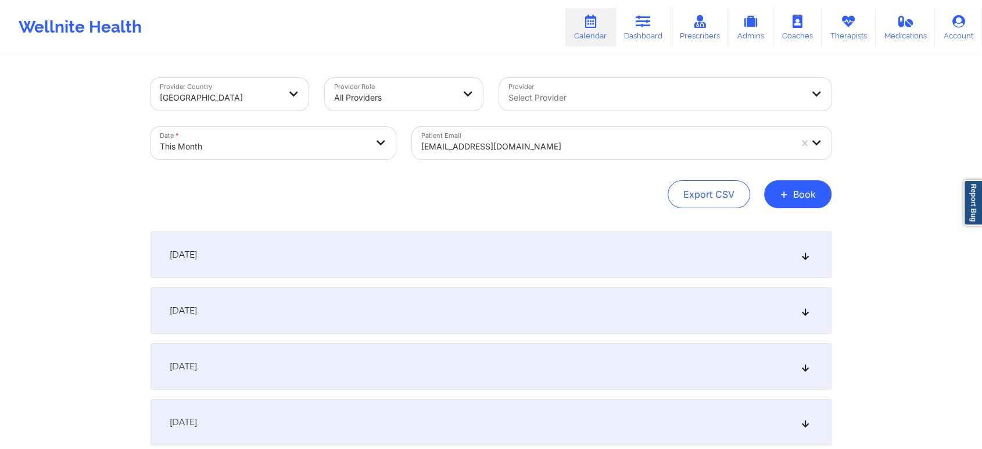
click at [476, 138] on div "[EMAIL_ADDRESS][DOMAIN_NAME]" at bounding box center [606, 147] width 370 height 26
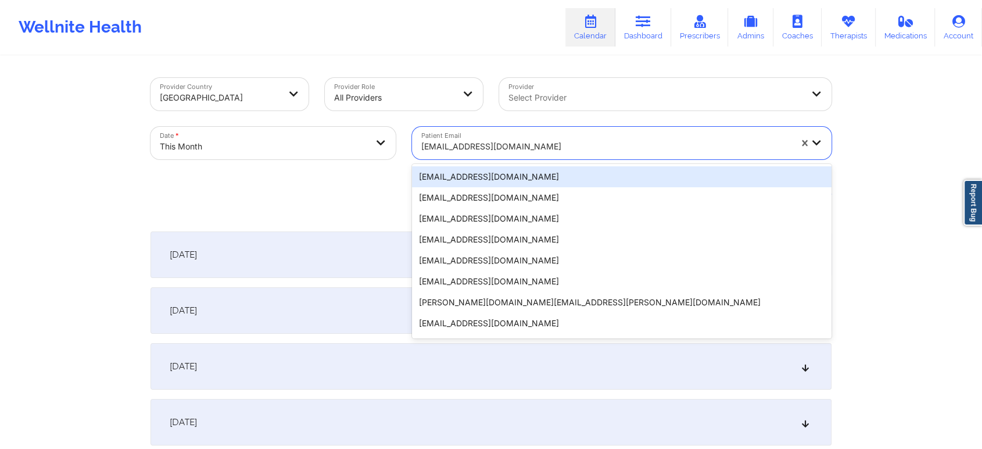
paste input "[EMAIL_ADDRESS][DOMAIN_NAME]"
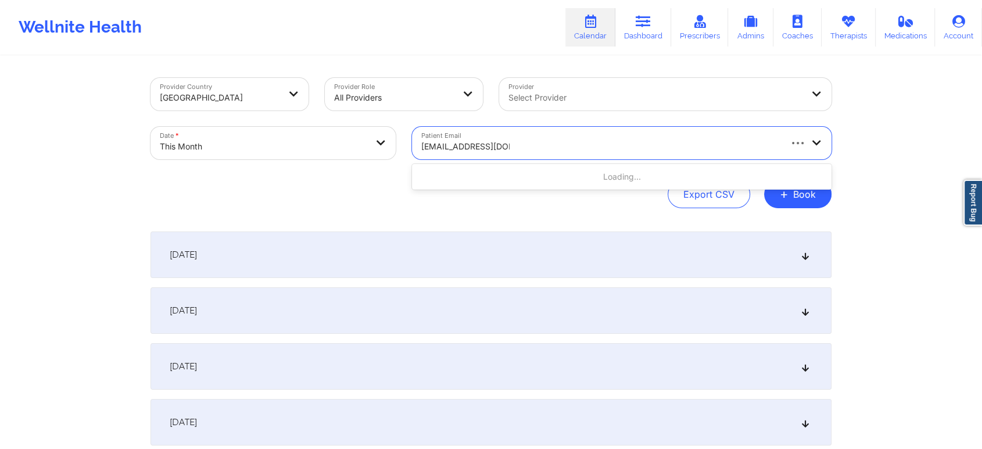
type input "[EMAIL_ADDRESS][DOMAIN_NAME]"
paste input "[EMAIL_ADDRESS][DOMAIN_NAME]"
type input "[EMAIL_ADDRESS][DOMAIN_NAME]"
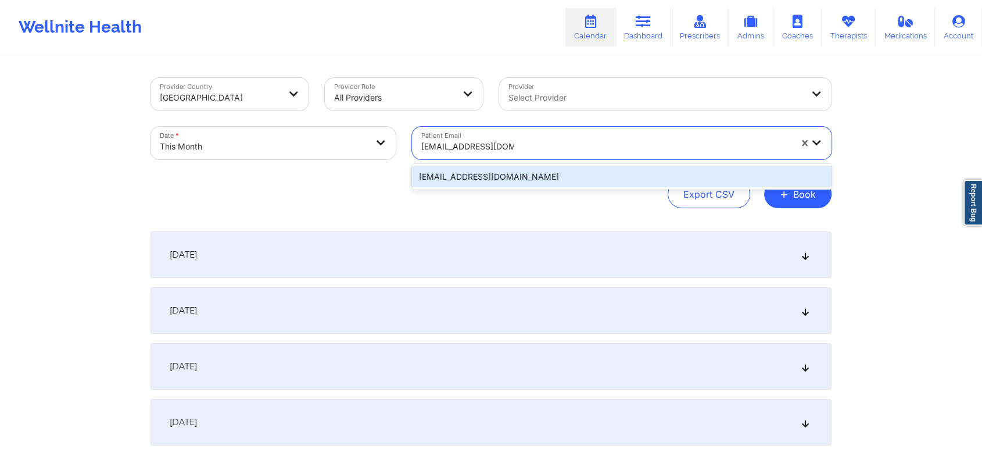
click at [535, 174] on div "[EMAIL_ADDRESS][DOMAIN_NAME]" at bounding box center [622, 176] width 420 height 21
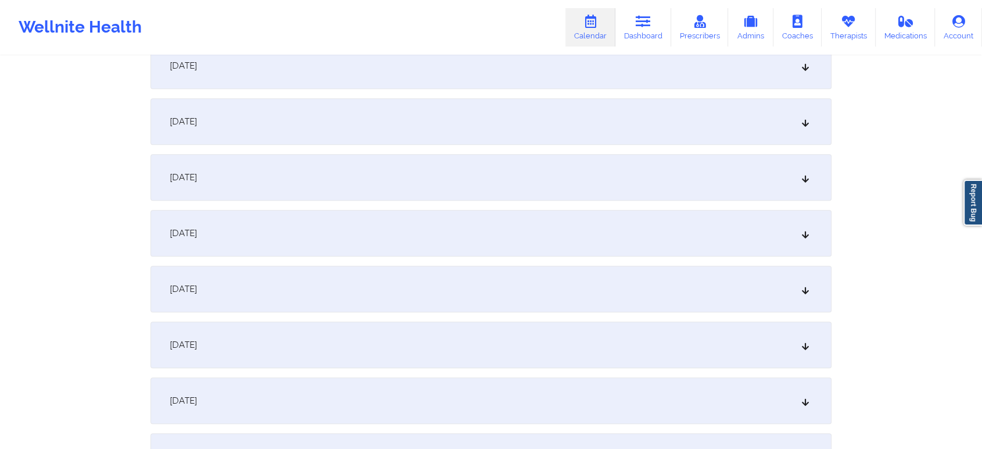
scroll to position [751, 0]
click at [703, 248] on div "[DATE]" at bounding box center [491, 228] width 681 height 46
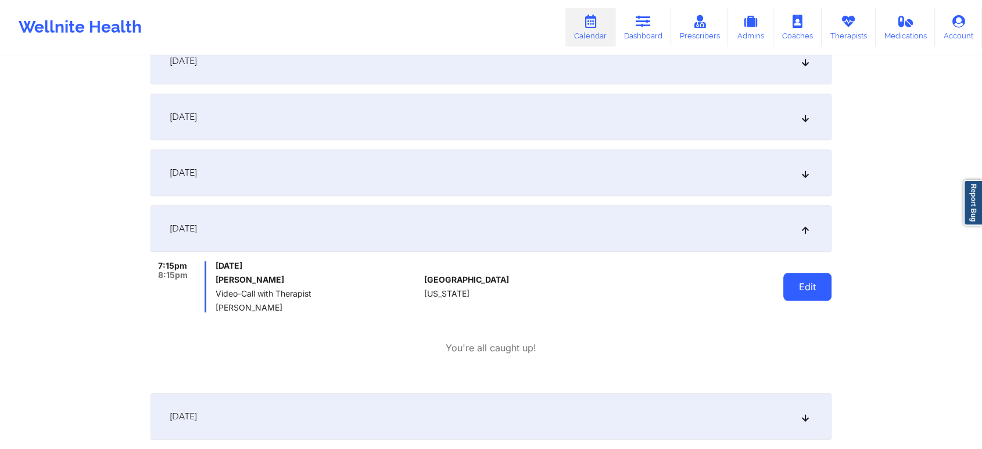
click at [794, 295] on button "Edit" at bounding box center [807, 287] width 48 height 28
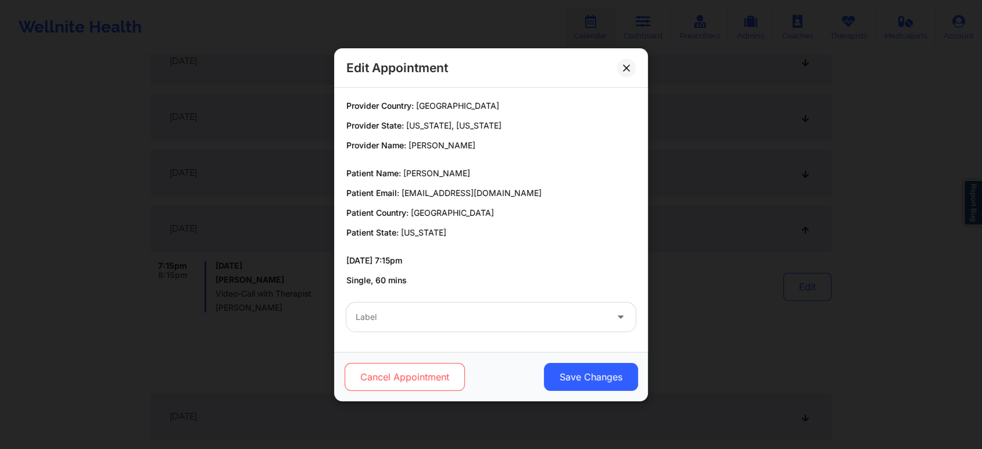
click at [409, 384] on button "Cancel Appointment" at bounding box center [405, 377] width 120 height 28
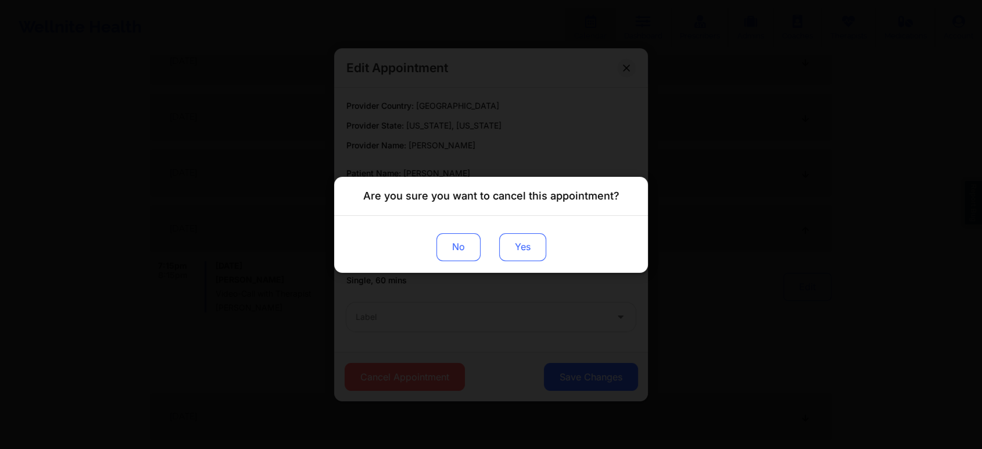
click at [526, 250] on button "Yes" at bounding box center [522, 246] width 47 height 28
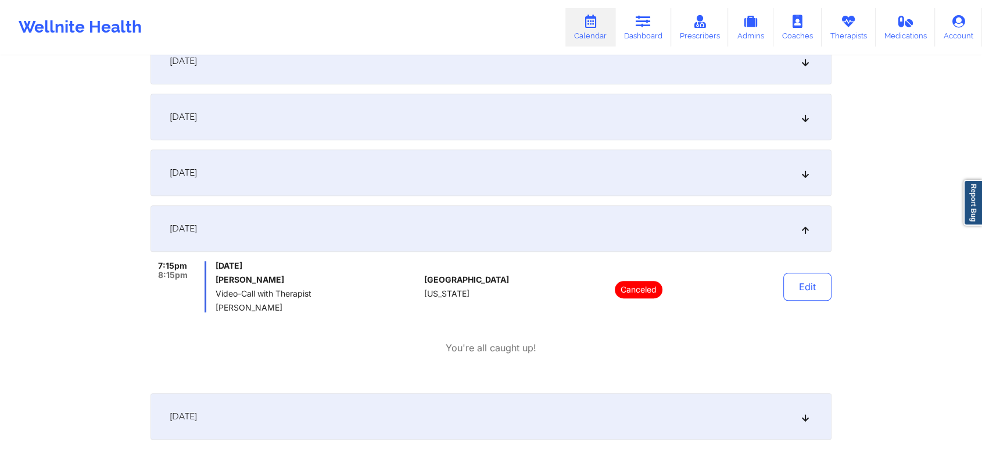
scroll to position [0, 0]
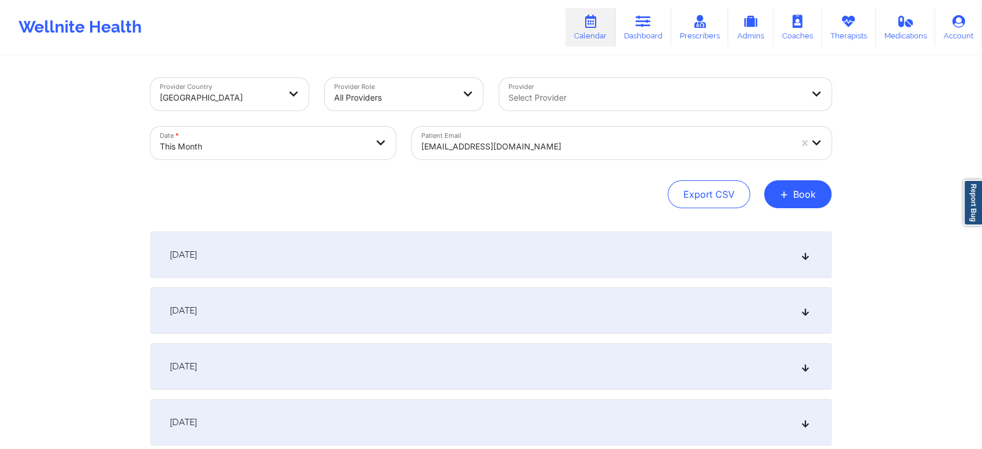
click at [581, 134] on div "[EMAIL_ADDRESS][DOMAIN_NAME]" at bounding box center [606, 147] width 370 height 26
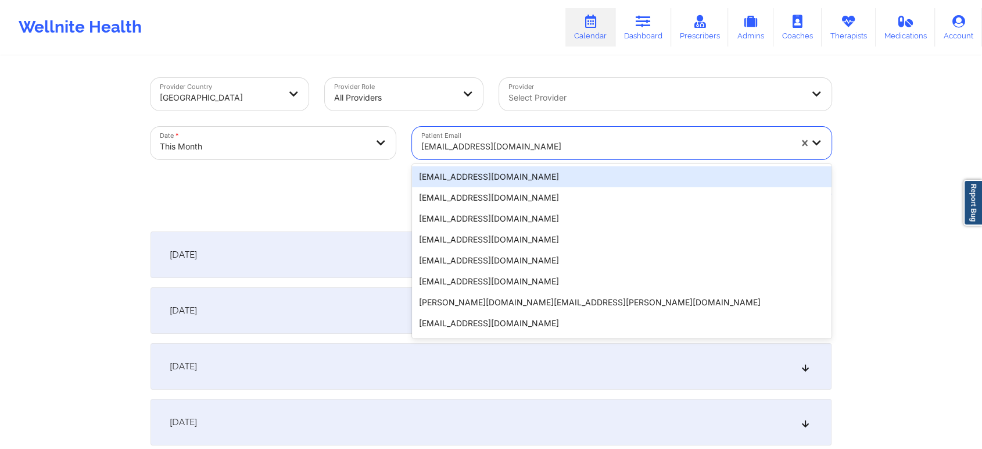
paste input "[EMAIL_ADDRESS][PERSON_NAME][DOMAIN_NAME]"
type input "[EMAIL_ADDRESS][PERSON_NAME][DOMAIN_NAME]"
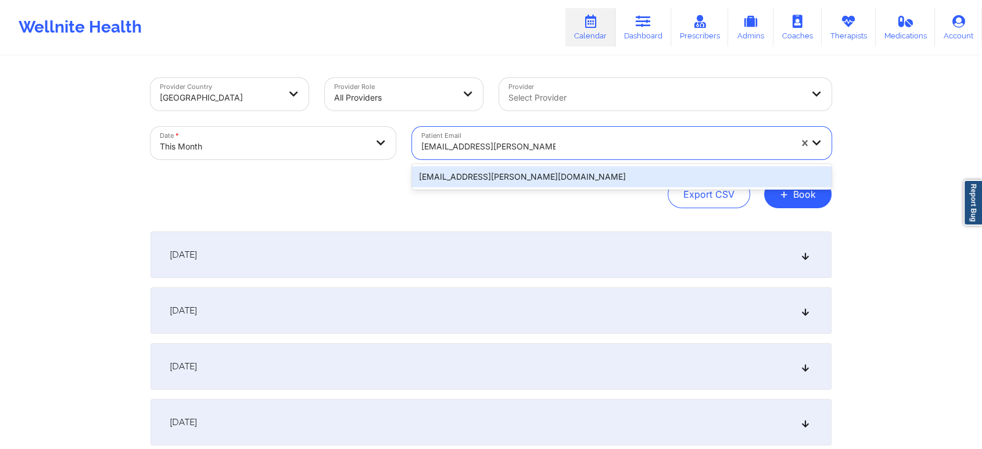
click at [570, 179] on div "[EMAIL_ADDRESS][PERSON_NAME][DOMAIN_NAME]" at bounding box center [622, 176] width 420 height 21
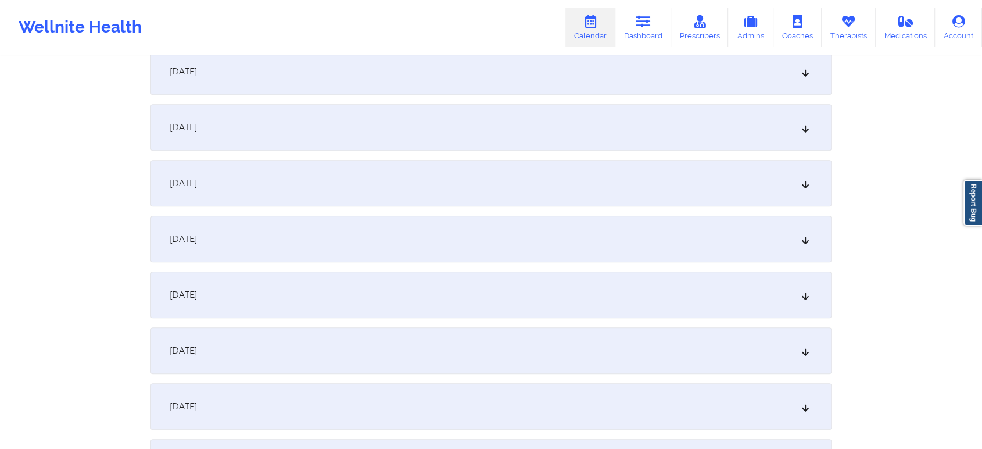
scroll to position [640, 0]
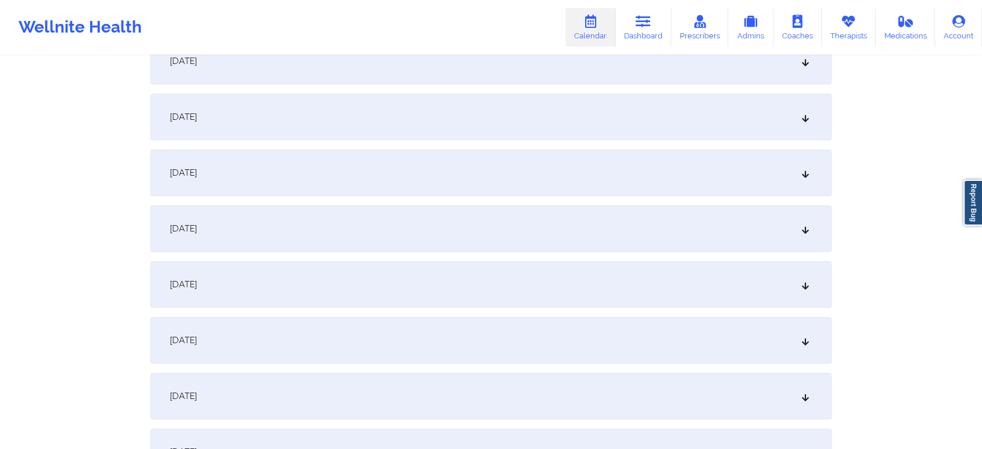
click at [603, 317] on div "[DATE]" at bounding box center [491, 340] width 681 height 46
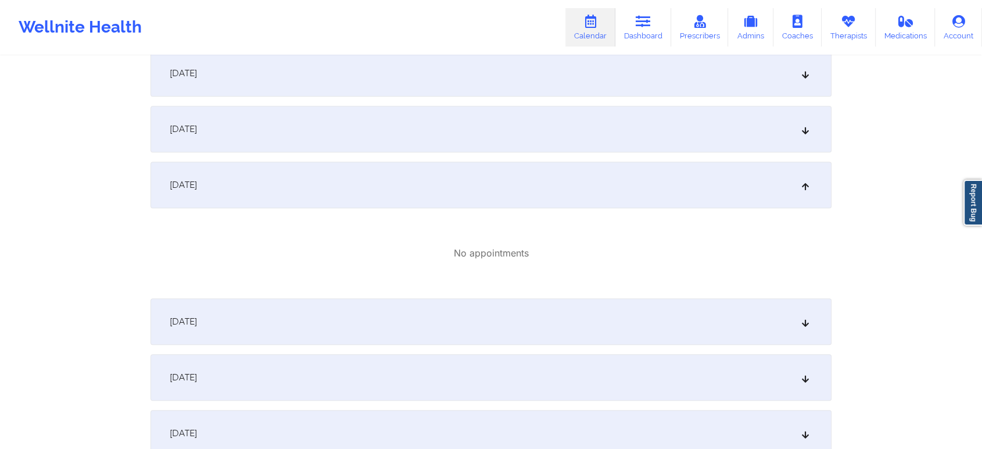
scroll to position [0, 0]
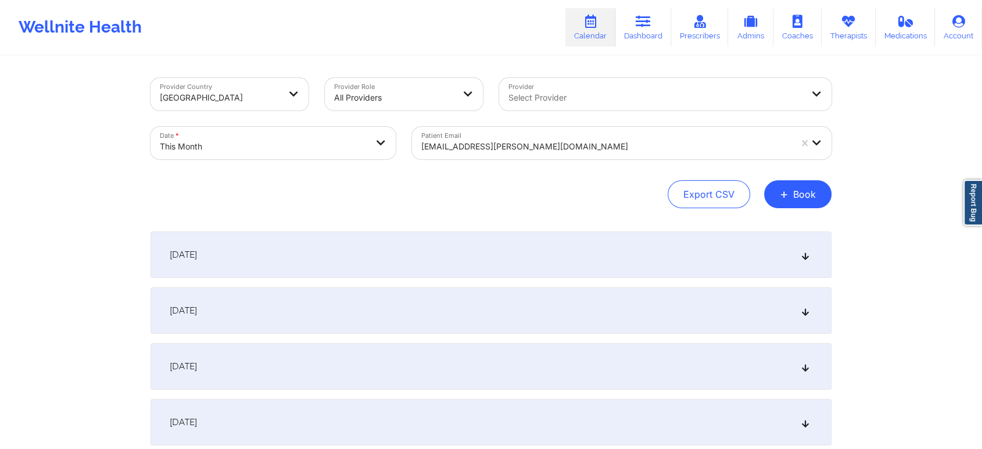
click at [524, 149] on div at bounding box center [606, 146] width 370 height 14
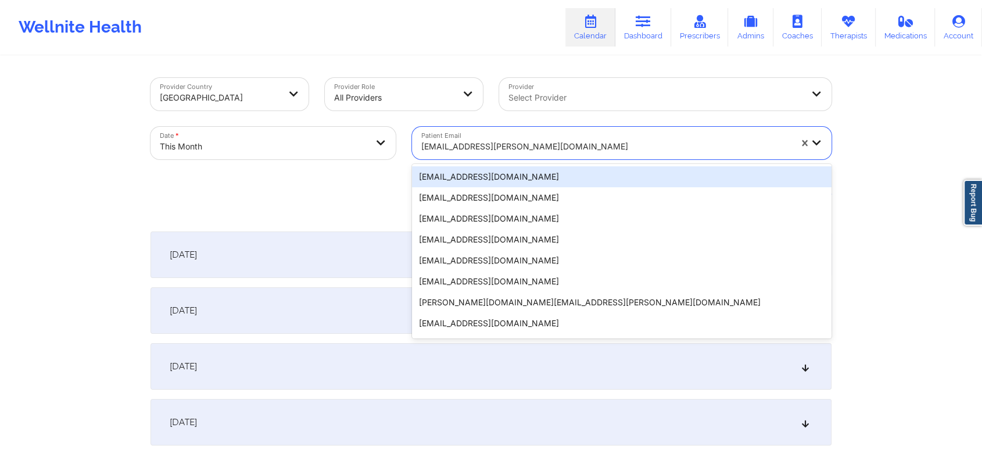
paste input "[EMAIL_ADDRESS][DOMAIN_NAME]"
type input "[EMAIL_ADDRESS][DOMAIN_NAME]"
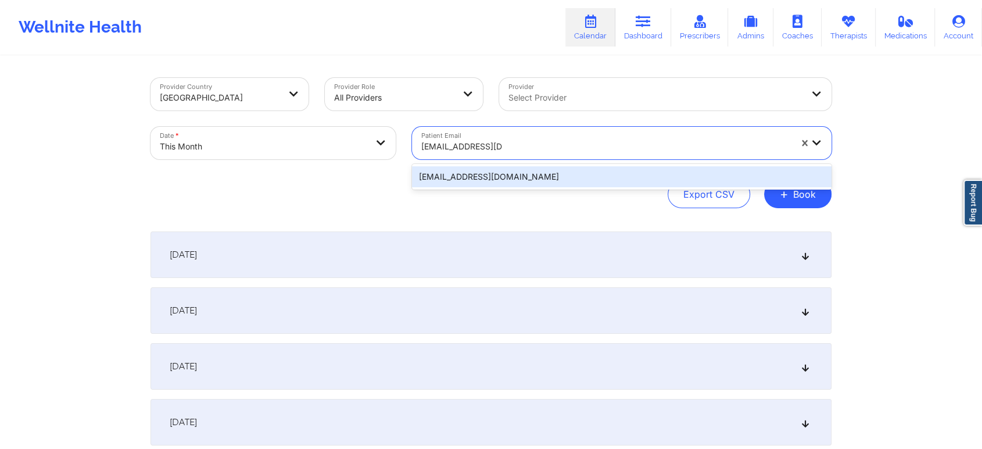
click at [579, 175] on div "[EMAIL_ADDRESS][DOMAIN_NAME]" at bounding box center [622, 176] width 420 height 21
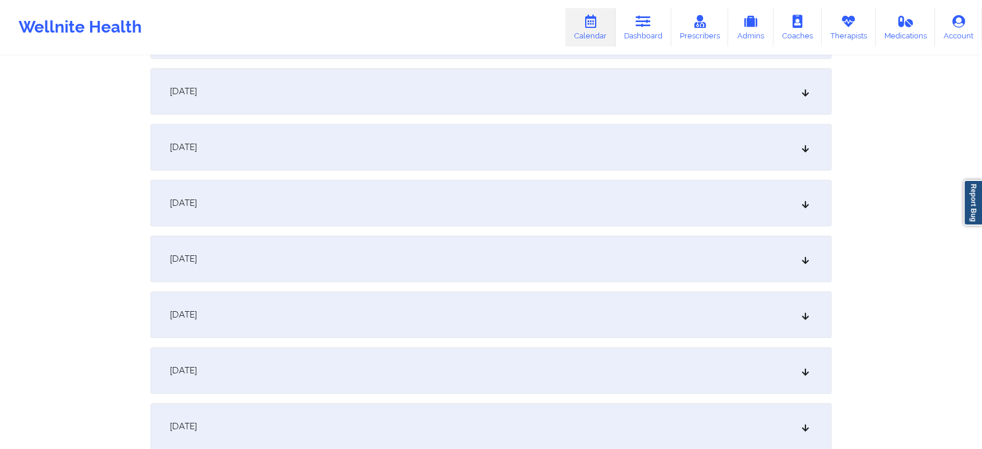
scroll to position [707, 0]
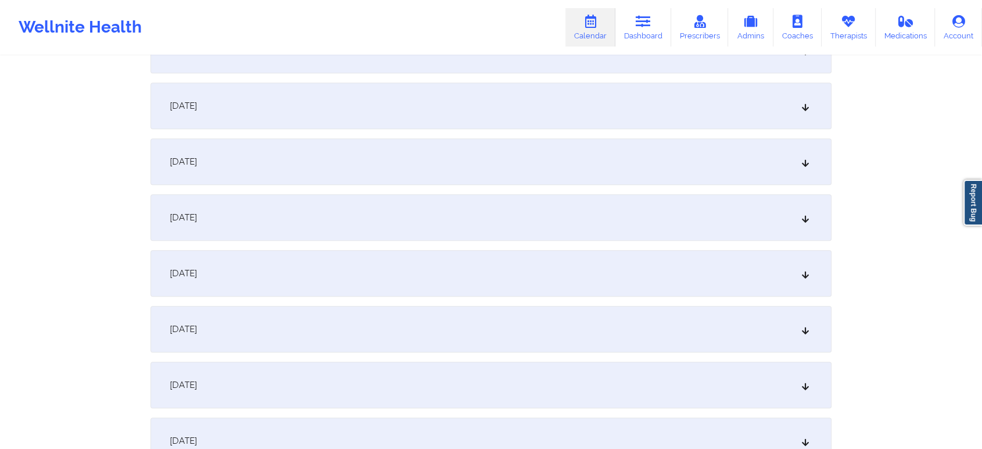
click at [533, 260] on div "[DATE]" at bounding box center [491, 273] width 681 height 46
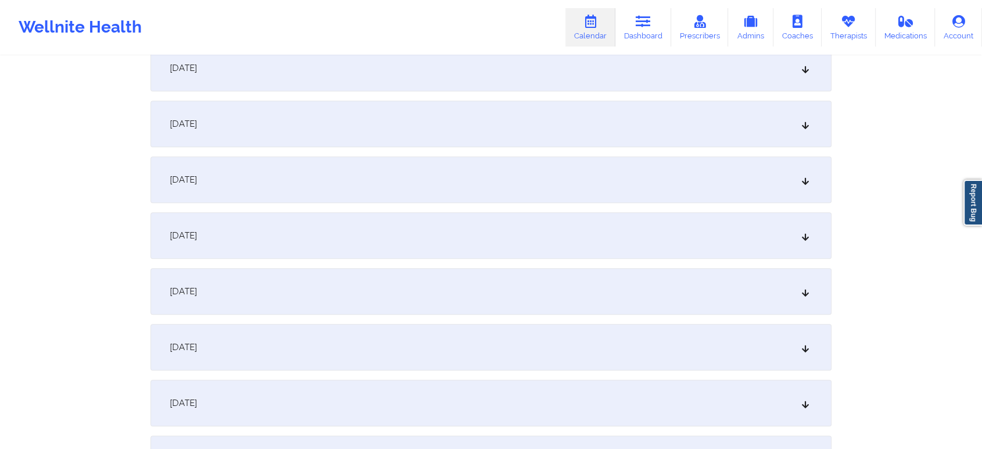
scroll to position [0, 0]
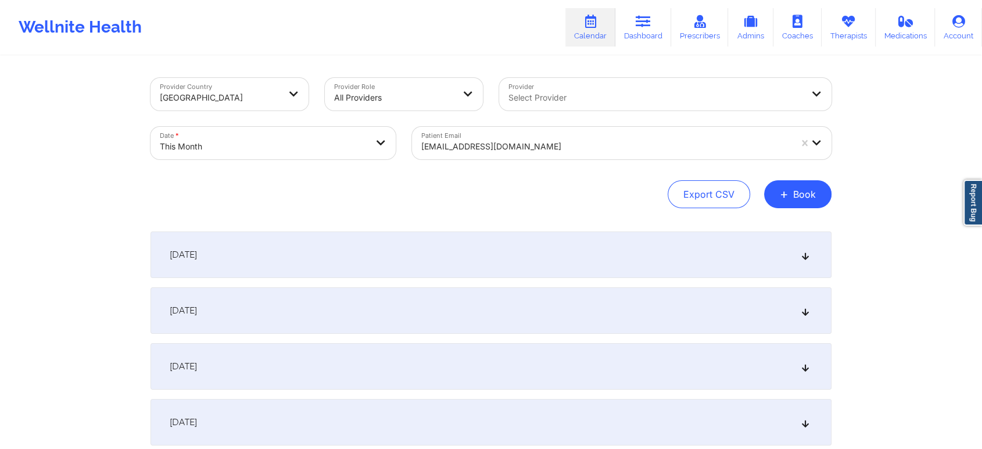
click at [502, 138] on div "[EMAIL_ADDRESS][DOMAIN_NAME]" at bounding box center [606, 147] width 370 height 26
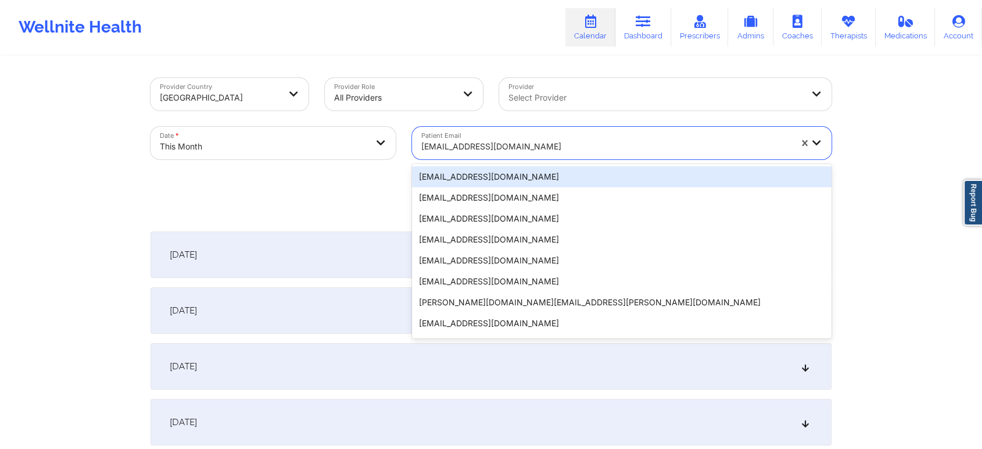
paste input "[EMAIL_ADDRESS][DOMAIN_NAME]"
type input "[EMAIL_ADDRESS][DOMAIN_NAME]"
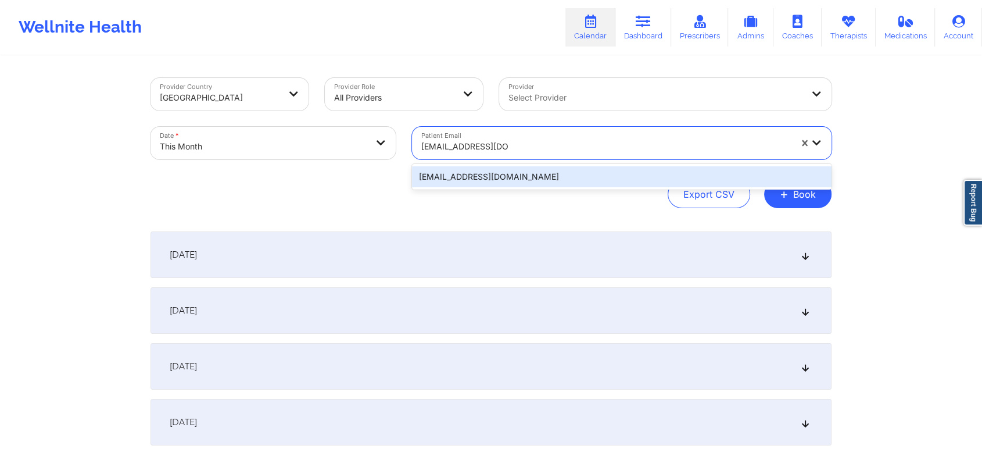
click at [510, 172] on div "[EMAIL_ADDRESS][DOMAIN_NAME]" at bounding box center [622, 176] width 420 height 21
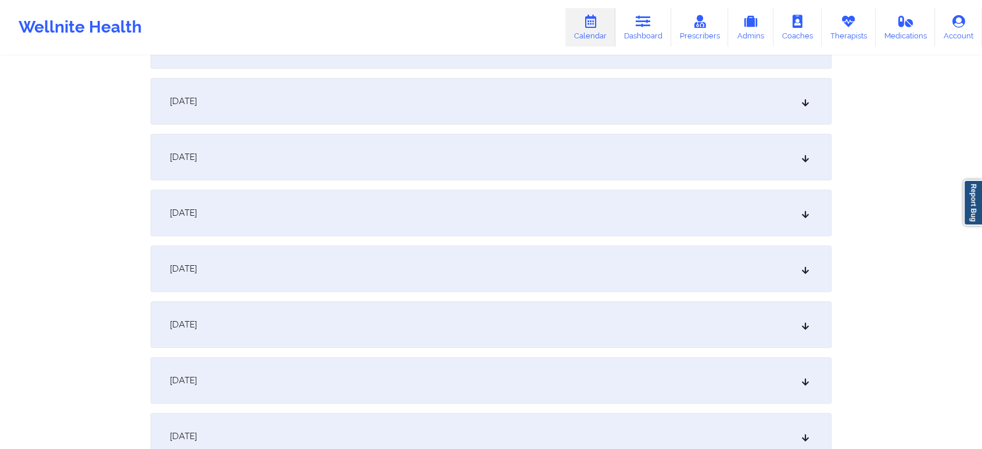
scroll to position [688, 0]
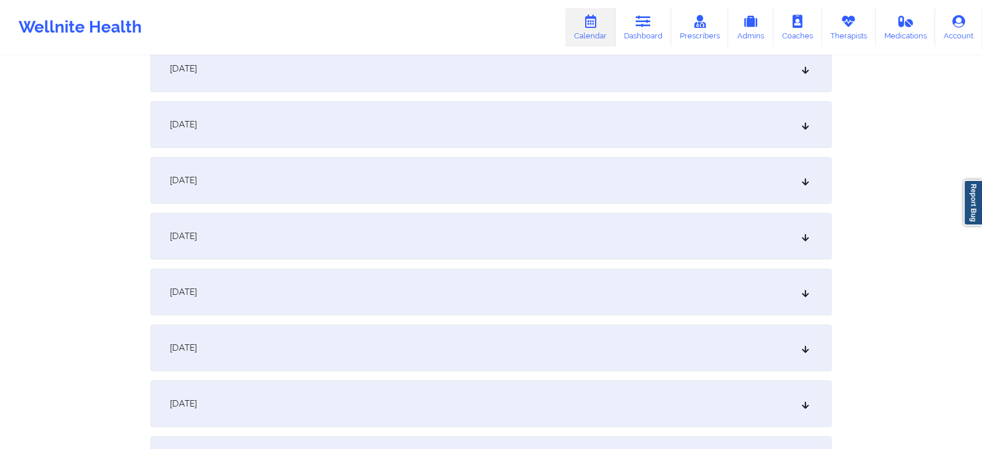
click at [476, 280] on div "[DATE]" at bounding box center [491, 291] width 681 height 46
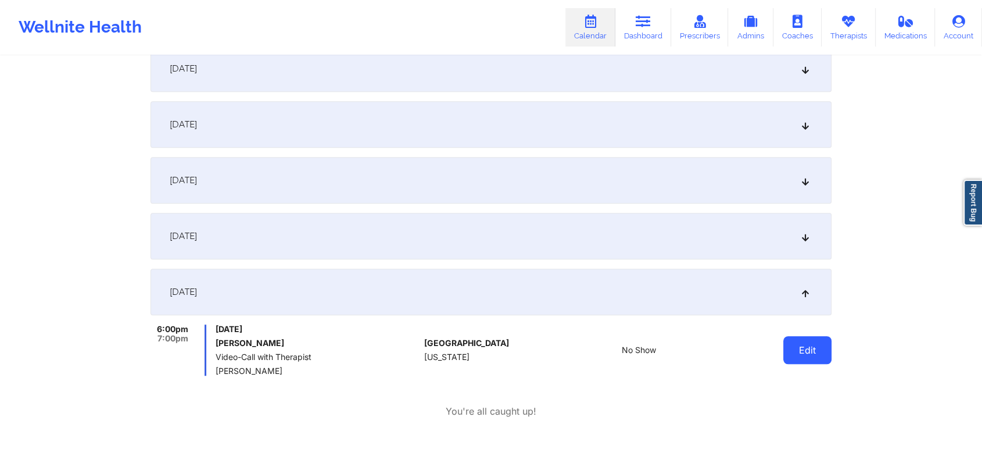
click at [802, 339] on button "Edit" at bounding box center [807, 350] width 48 height 28
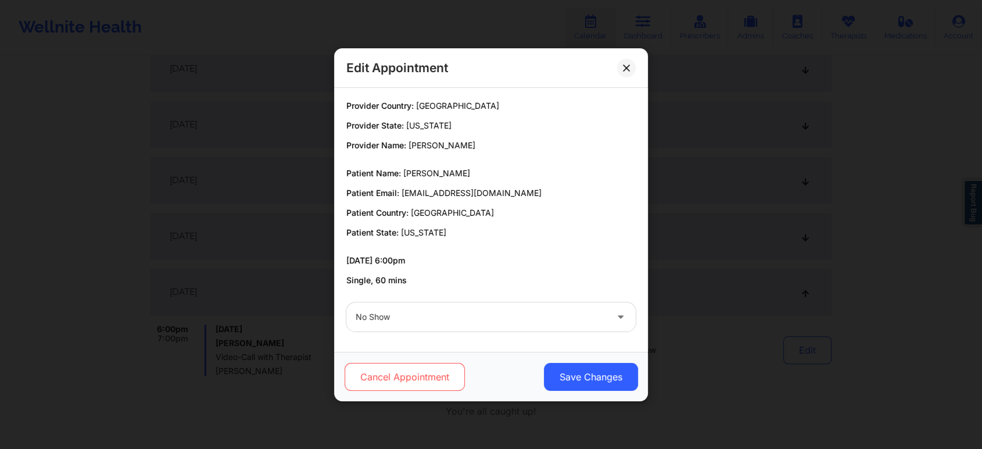
click at [436, 373] on button "Cancel Appointment" at bounding box center [405, 377] width 120 height 28
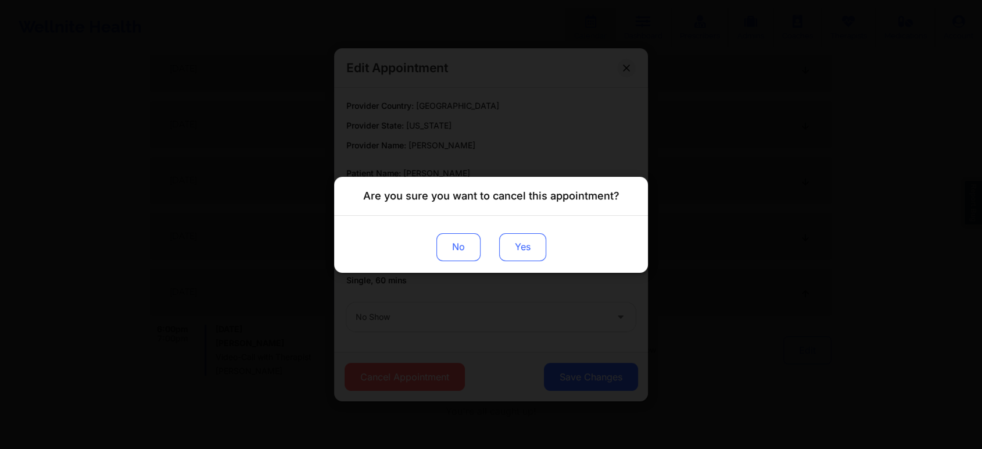
click at [518, 241] on button "Yes" at bounding box center [522, 246] width 47 height 28
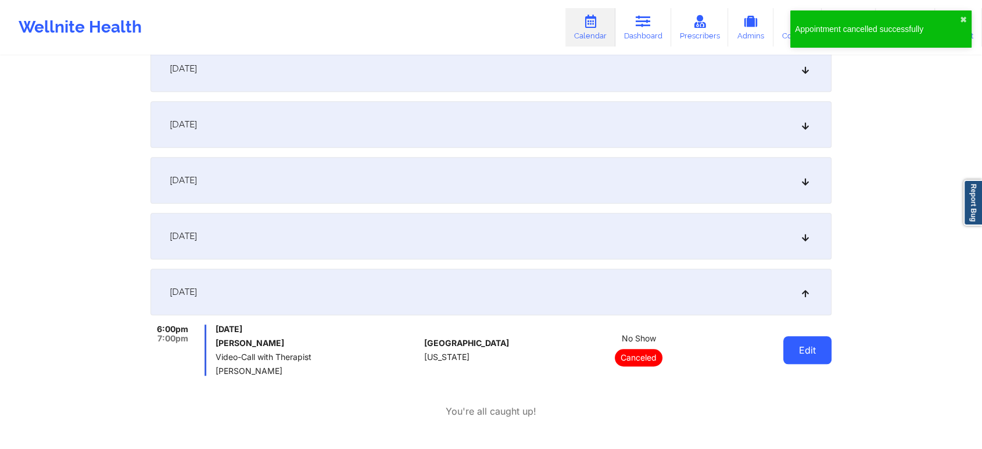
click at [800, 340] on button "Edit" at bounding box center [807, 350] width 48 height 28
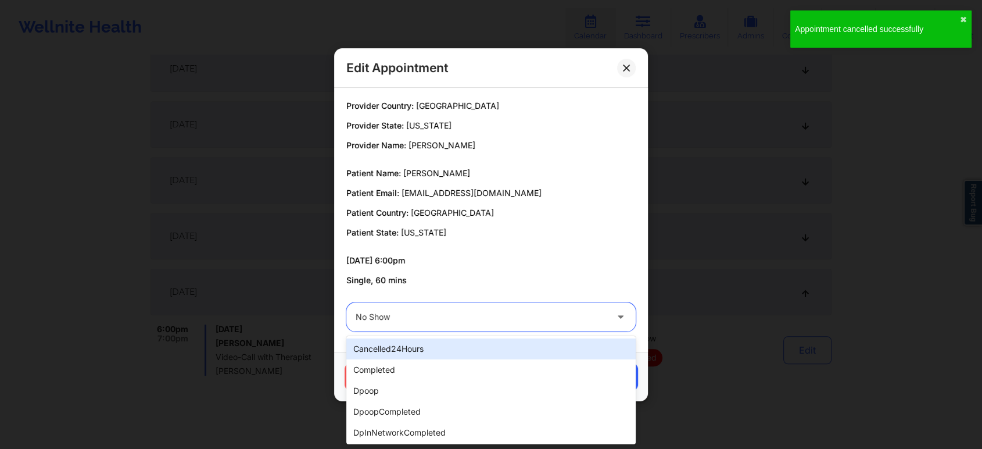
click at [539, 310] on div at bounding box center [481, 317] width 251 height 14
type input "res"
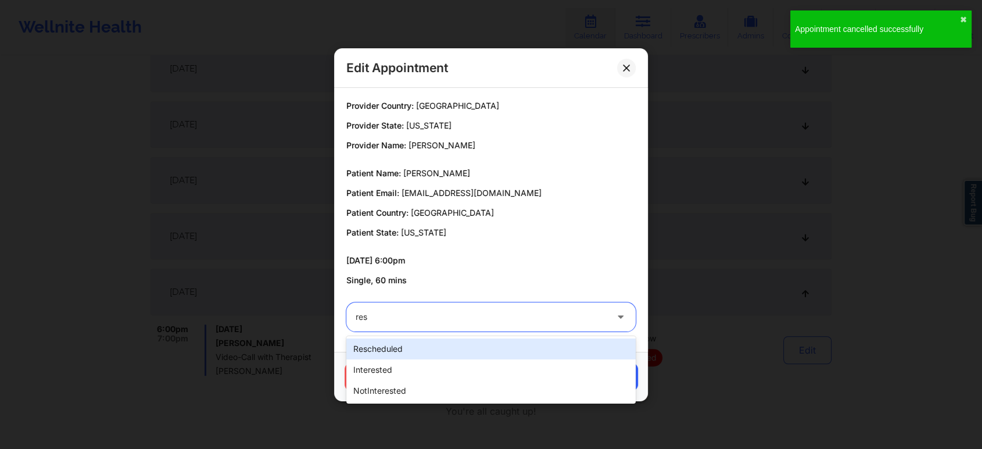
click at [489, 352] on div "rescheduled" at bounding box center [490, 348] width 289 height 21
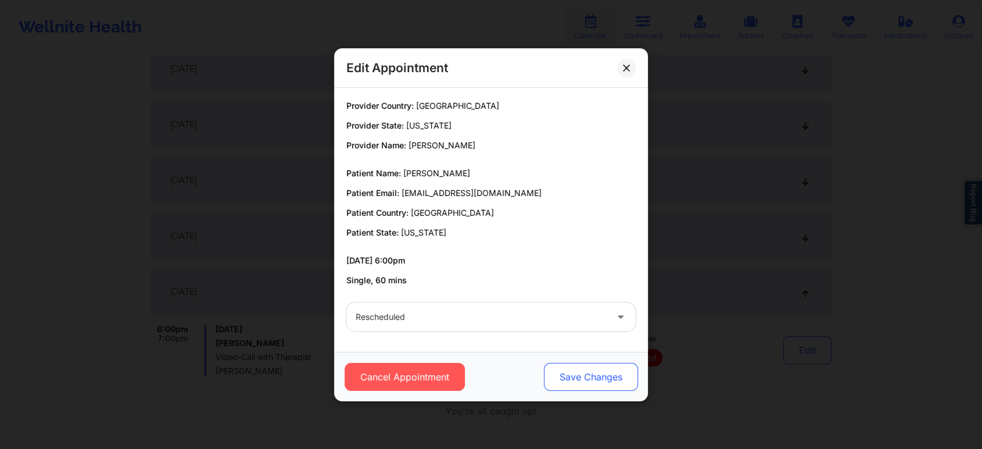
click at [600, 374] on button "Save Changes" at bounding box center [591, 377] width 94 height 28
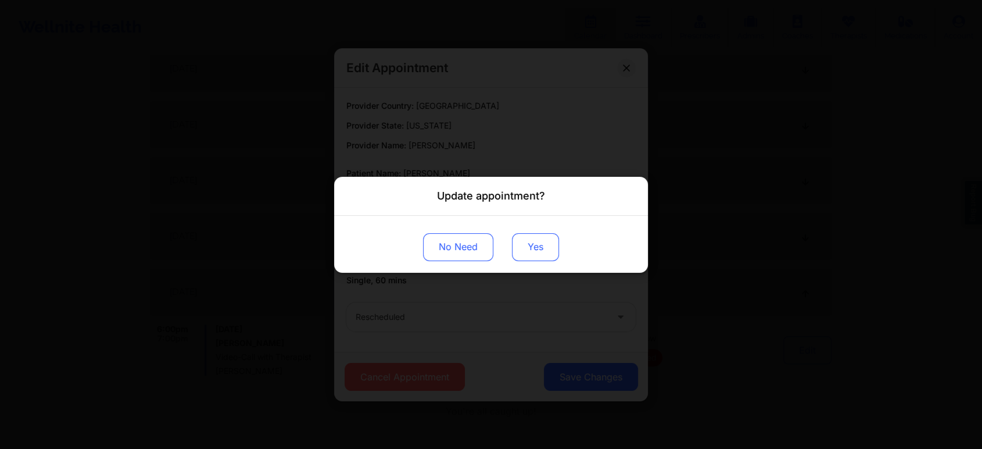
click at [526, 245] on button "Yes" at bounding box center [535, 246] width 47 height 28
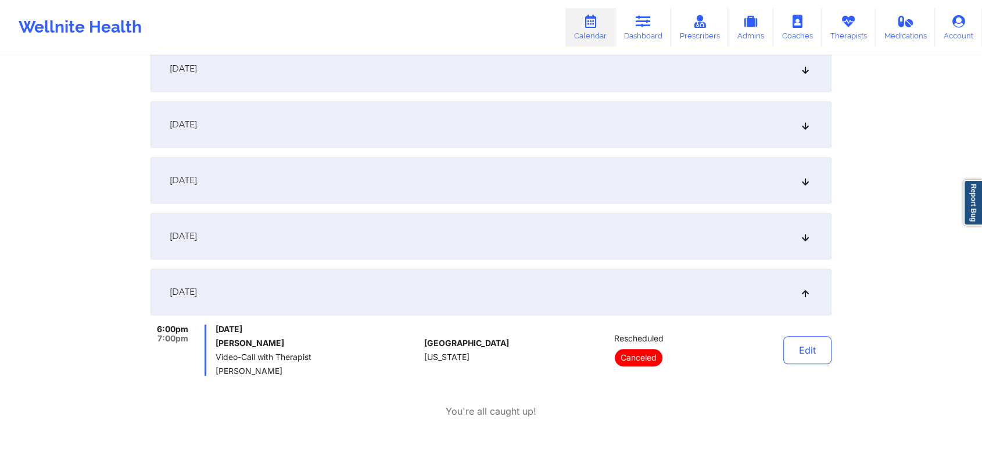
scroll to position [0, 0]
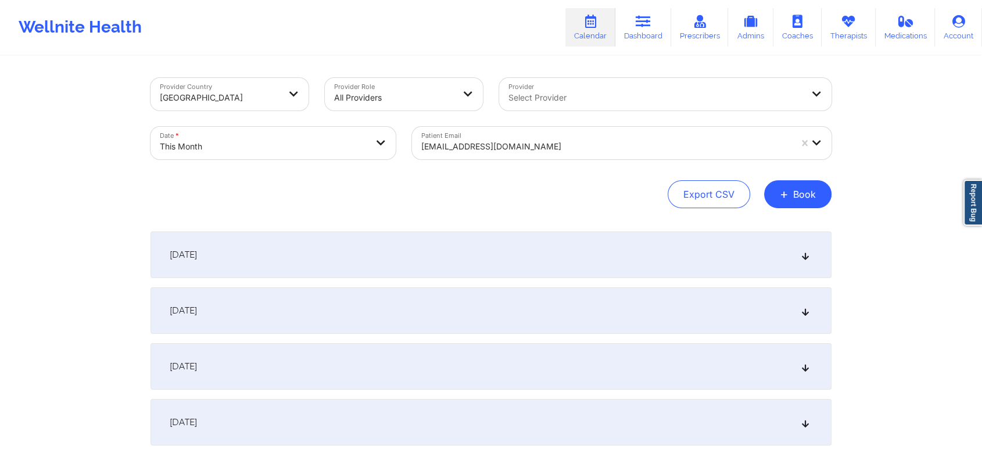
click at [464, 144] on div at bounding box center [606, 146] width 370 height 14
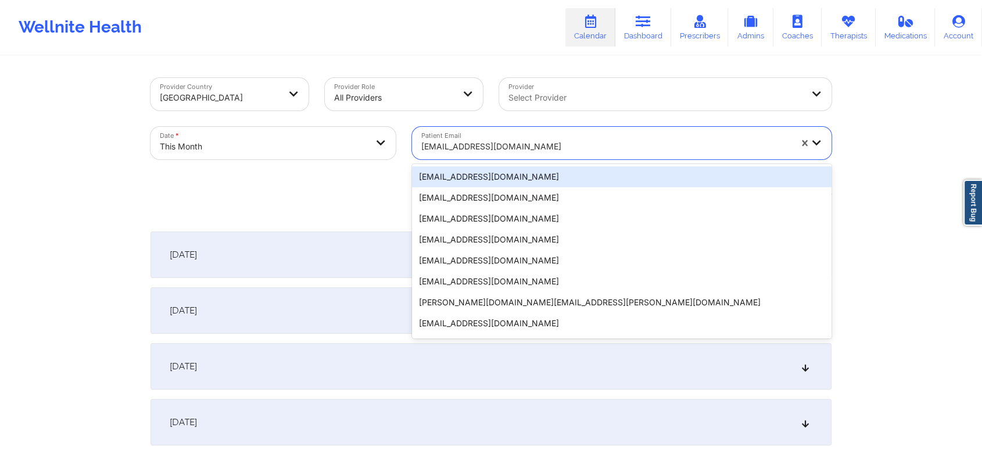
paste input "[EMAIL_ADDRESS][DOMAIN_NAME]"
type input "[EMAIL_ADDRESS][DOMAIN_NAME]"
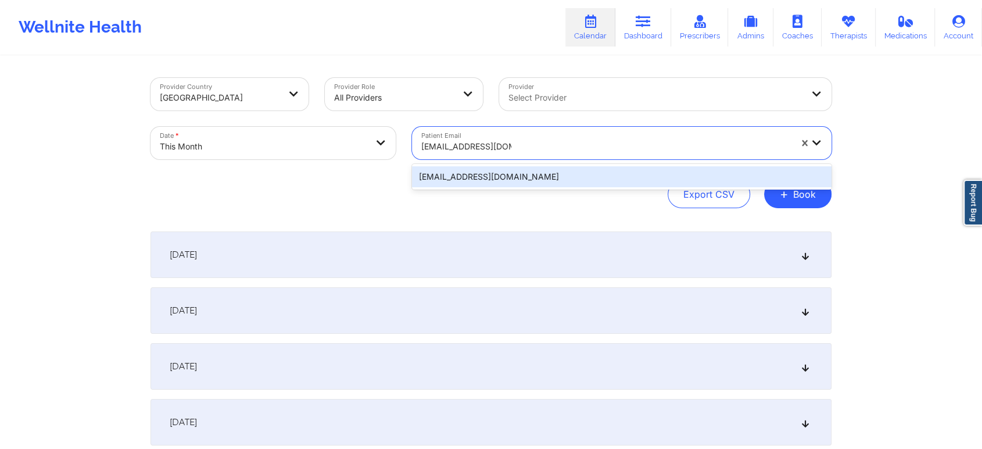
click at [518, 175] on div "[EMAIL_ADDRESS][DOMAIN_NAME]" at bounding box center [622, 176] width 420 height 21
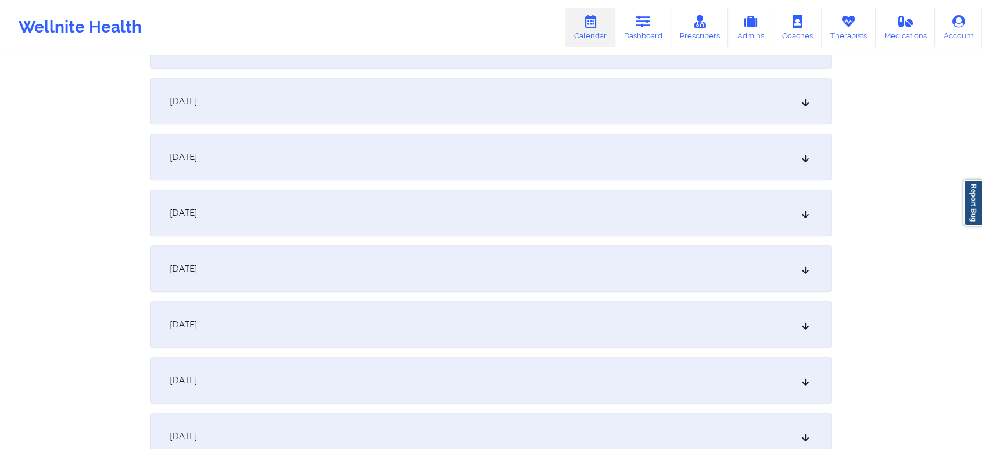
scroll to position [699, 0]
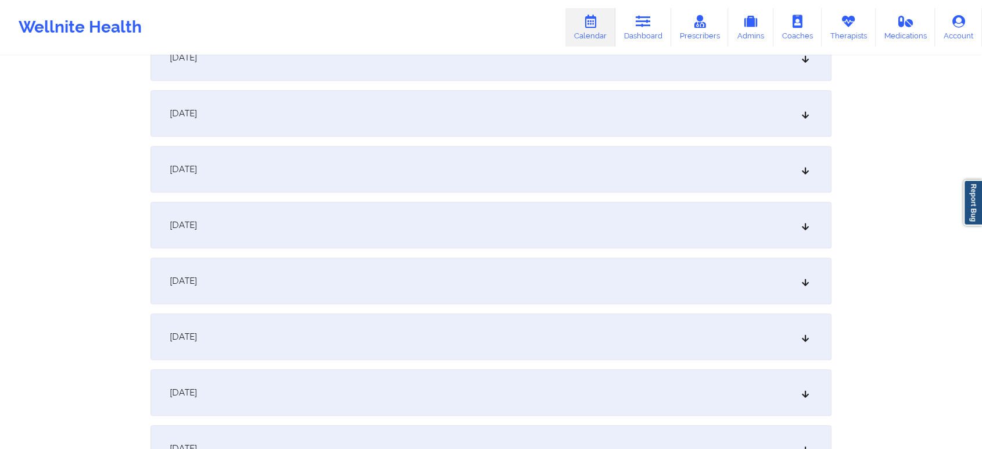
click at [665, 274] on div "[DATE]" at bounding box center [491, 280] width 681 height 46
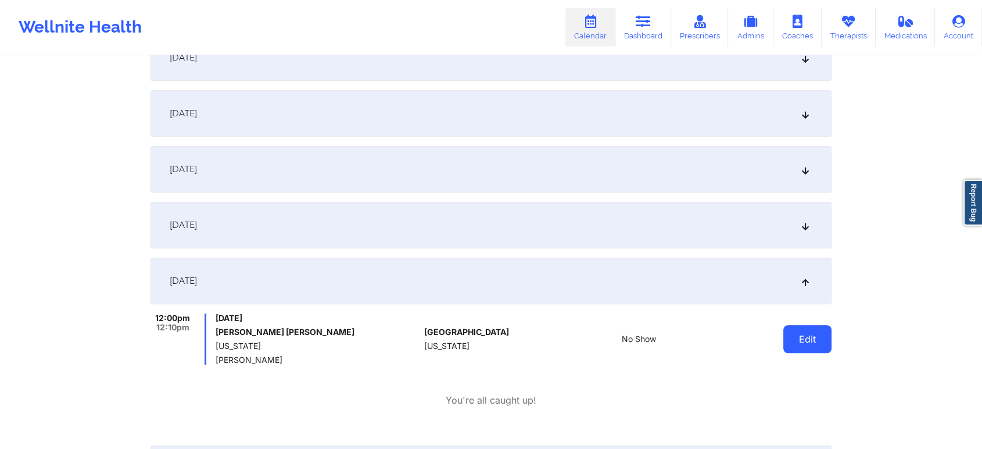
click at [806, 345] on button "Edit" at bounding box center [807, 339] width 48 height 28
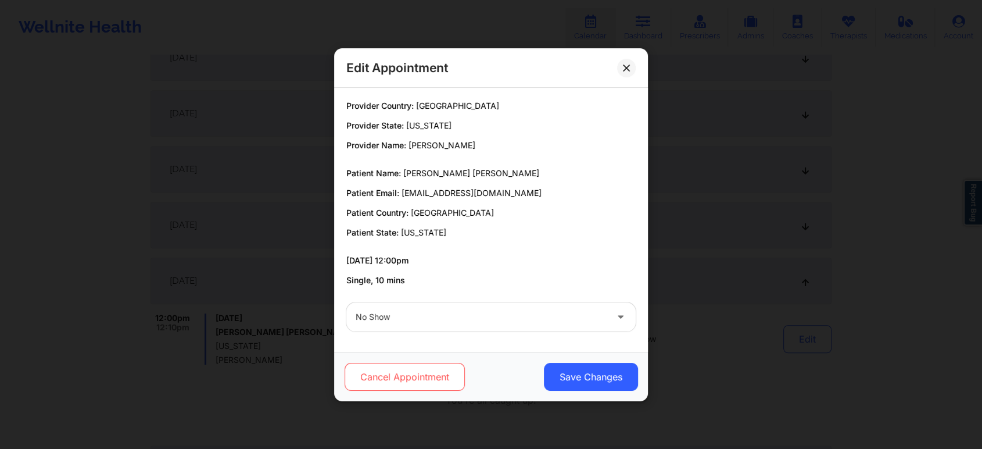
click at [409, 384] on button "Cancel Appointment" at bounding box center [405, 377] width 120 height 28
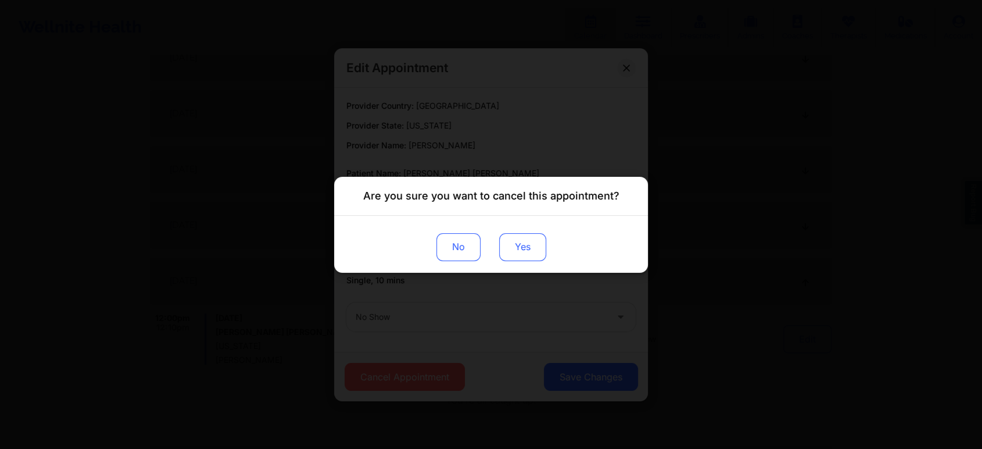
click at [513, 243] on button "Yes" at bounding box center [522, 246] width 47 height 28
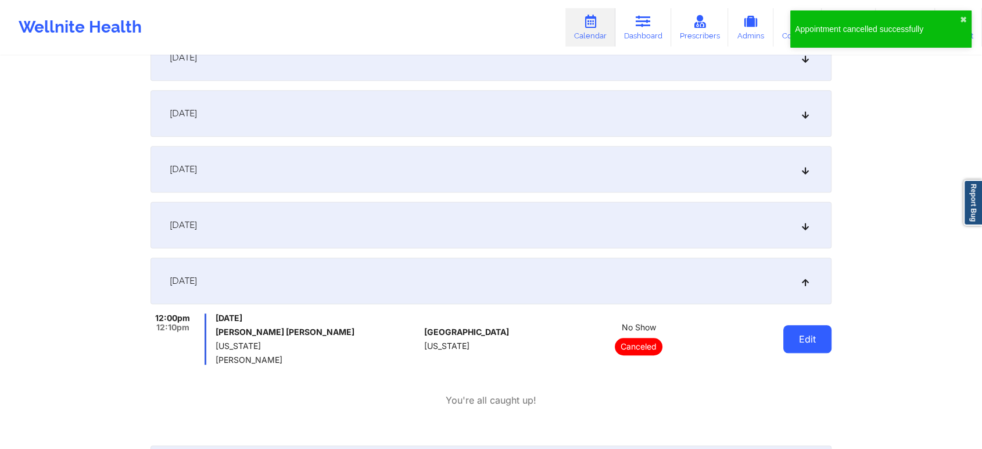
click at [784, 338] on button "Edit" at bounding box center [807, 339] width 48 height 28
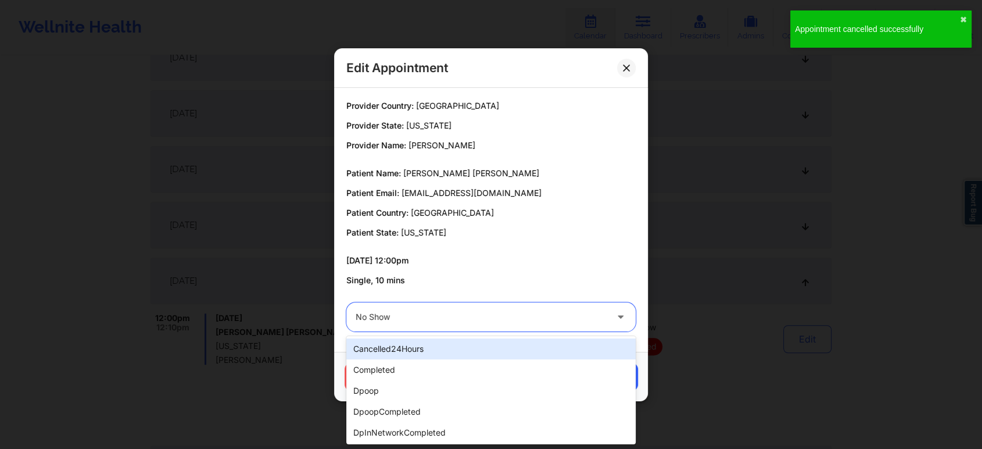
click at [486, 324] on div "No Show" at bounding box center [481, 316] width 251 height 29
type input "[PERSON_NAME]"
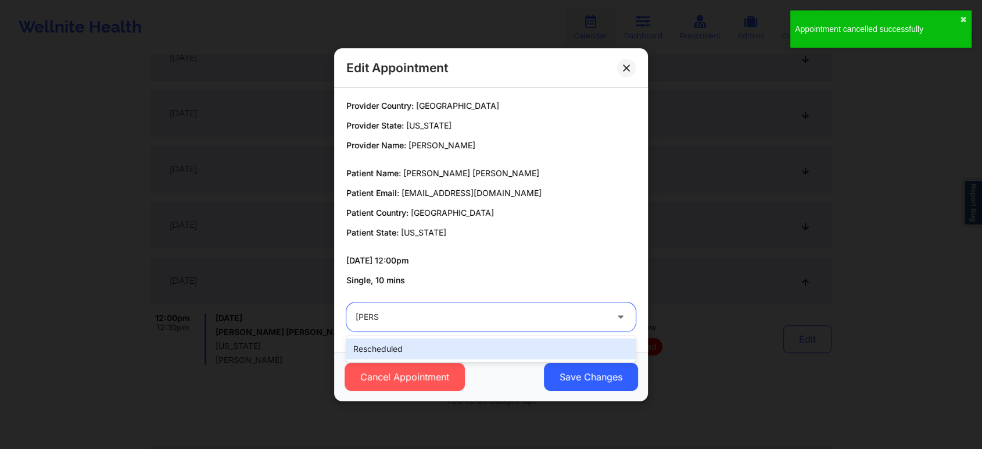
click at [454, 341] on div "rescheduled" at bounding box center [490, 348] width 289 height 21
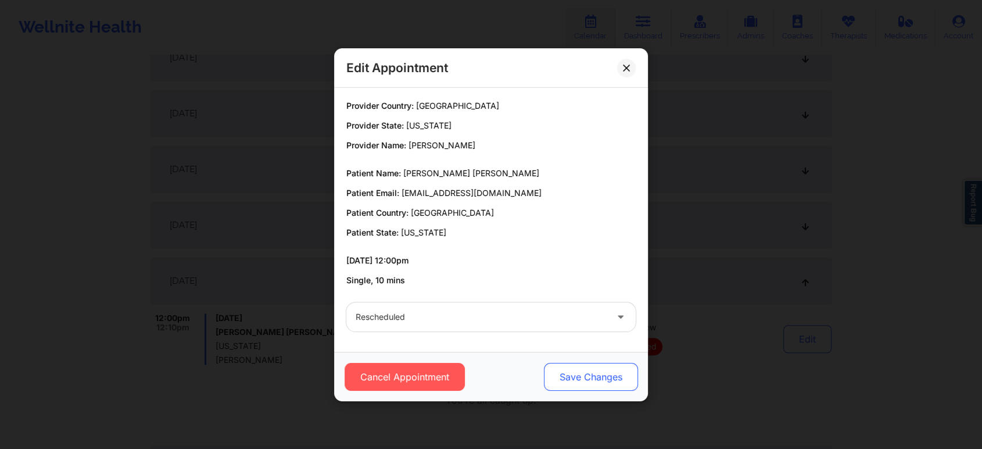
click at [564, 374] on button "Save Changes" at bounding box center [591, 377] width 94 height 28
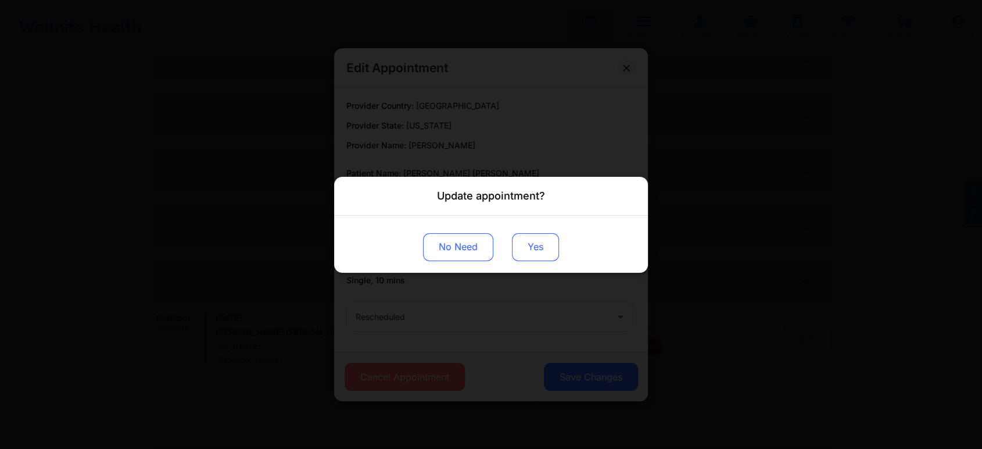
click at [535, 245] on button "Yes" at bounding box center [535, 246] width 47 height 28
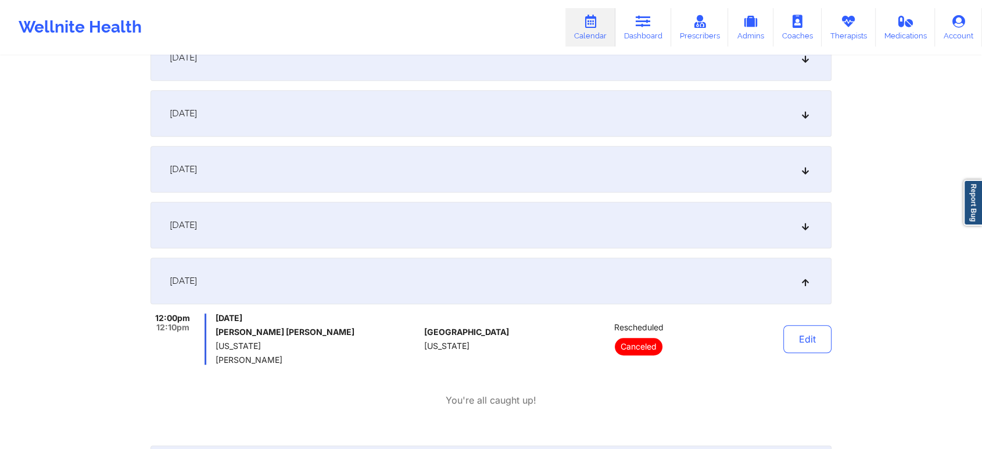
scroll to position [0, 0]
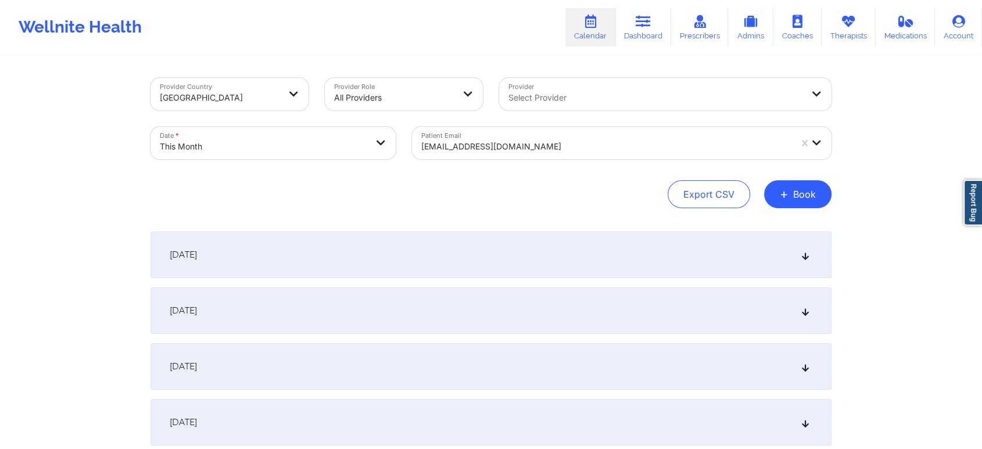
click at [484, 126] on div "Patient Email [EMAIL_ADDRESS][DOMAIN_NAME]" at bounding box center [622, 143] width 436 height 49
click at [468, 142] on div at bounding box center [606, 146] width 370 height 14
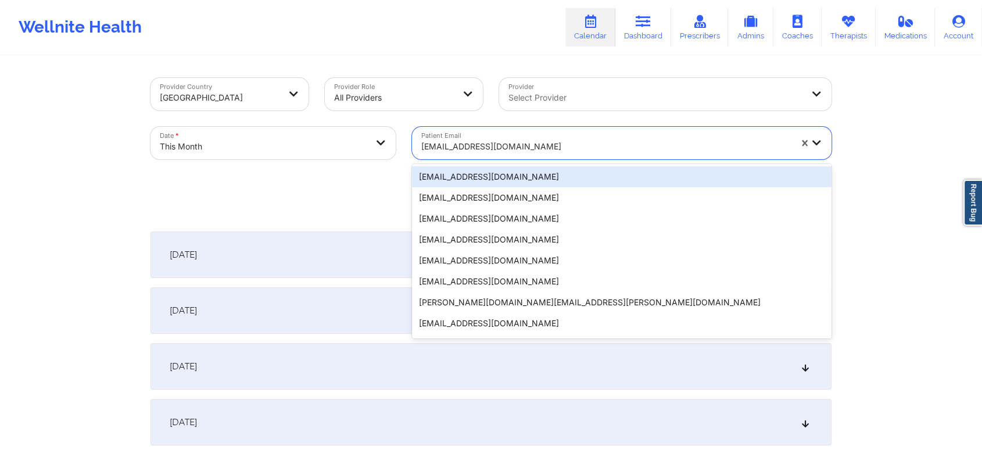
paste input "[EMAIL_ADDRESS][DOMAIN_NAME]"
type input "[EMAIL_ADDRESS][DOMAIN_NAME]"
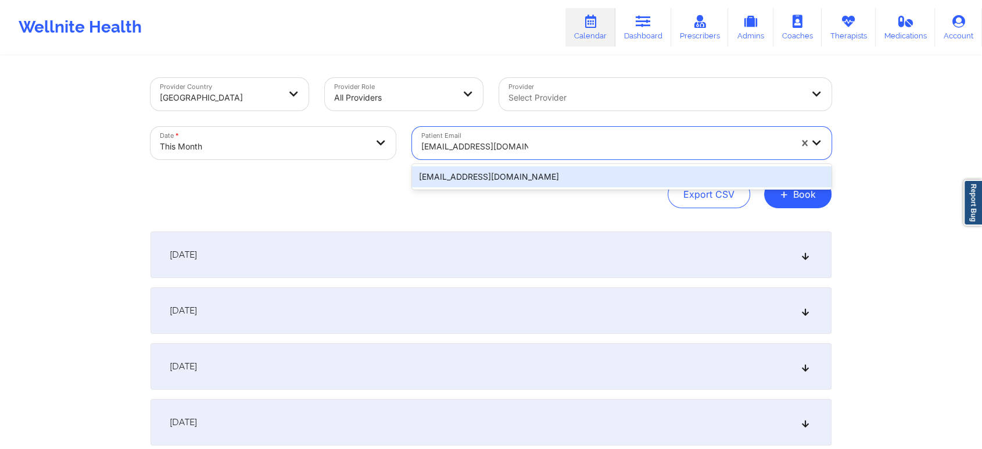
click at [536, 170] on div "[EMAIL_ADDRESS][DOMAIN_NAME]" at bounding box center [622, 176] width 420 height 21
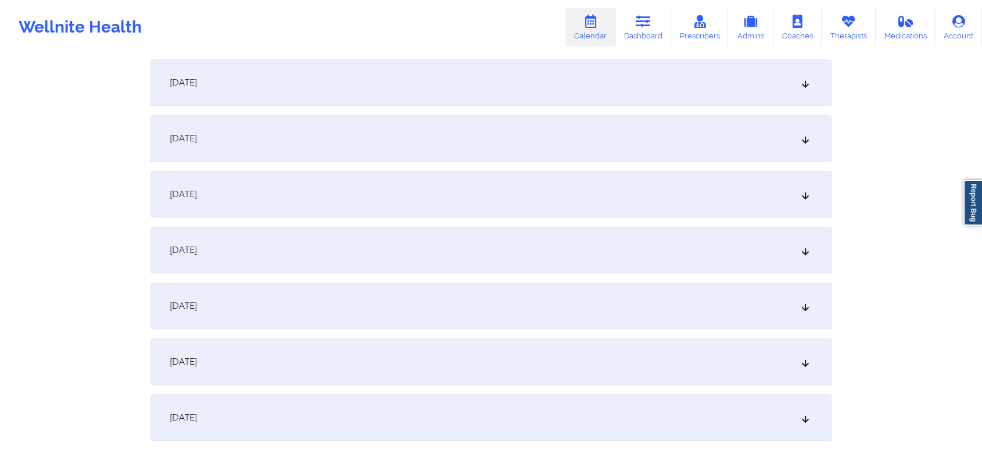
scroll to position [858, 0]
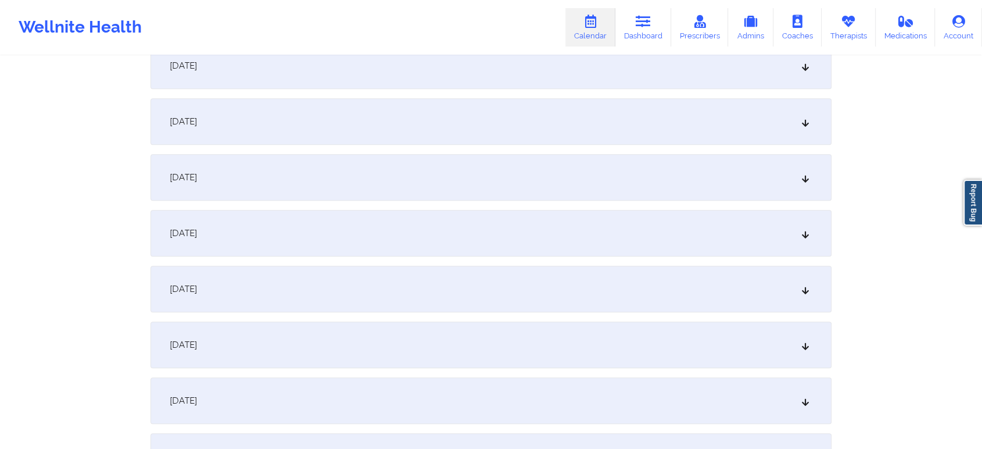
click at [503, 127] on div "[DATE]" at bounding box center [491, 121] width 681 height 46
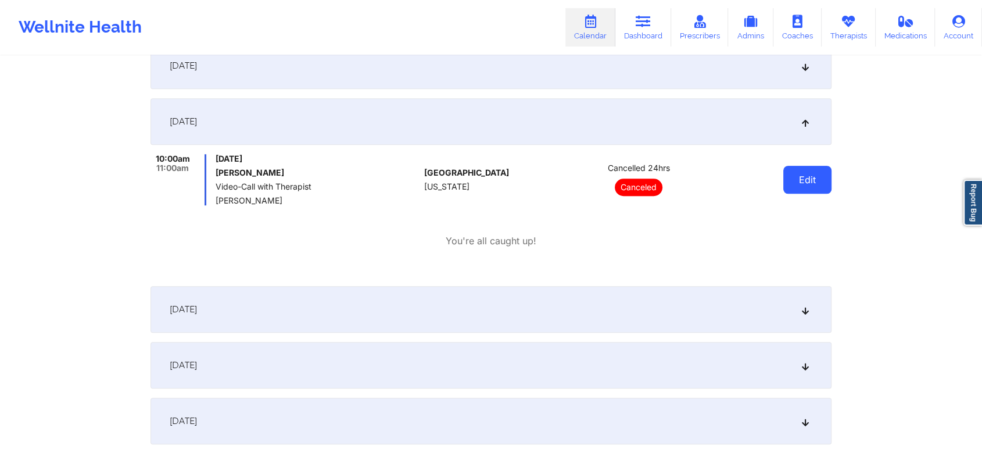
click at [805, 185] on button "Edit" at bounding box center [807, 180] width 48 height 28
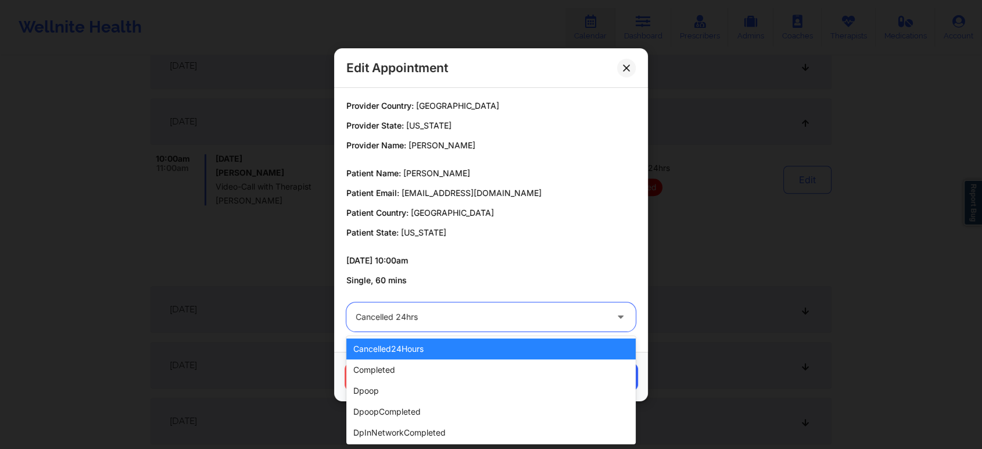
click at [489, 314] on div at bounding box center [481, 317] width 251 height 14
type input "res"
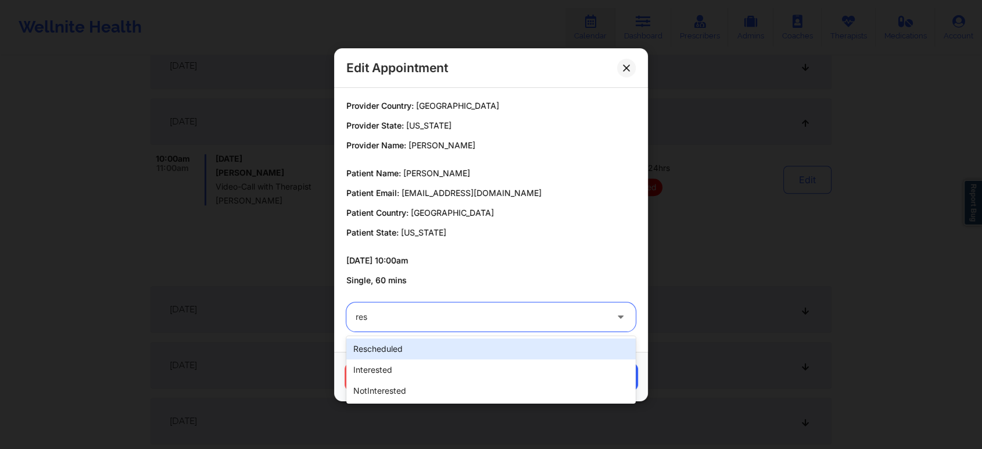
click at [438, 344] on div "rescheduled" at bounding box center [490, 348] width 289 height 21
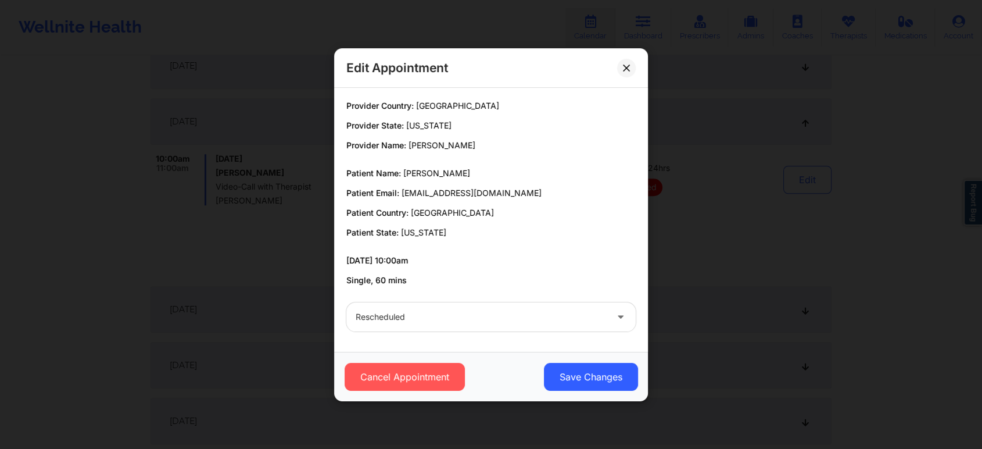
click at [572, 361] on div "Cancel Appointment Save Changes" at bounding box center [491, 376] width 314 height 49
click at [576, 367] on button "Save Changes" at bounding box center [591, 377] width 94 height 28
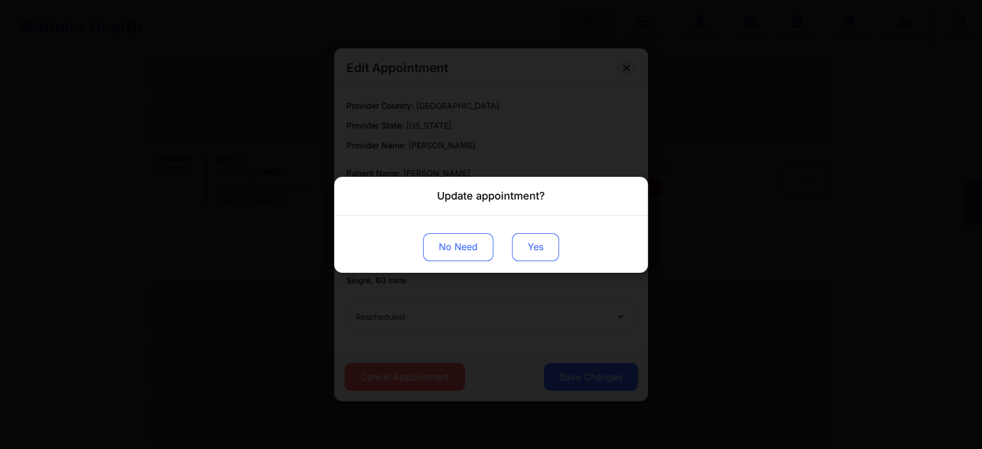
click at [531, 236] on button "Yes" at bounding box center [535, 246] width 47 height 28
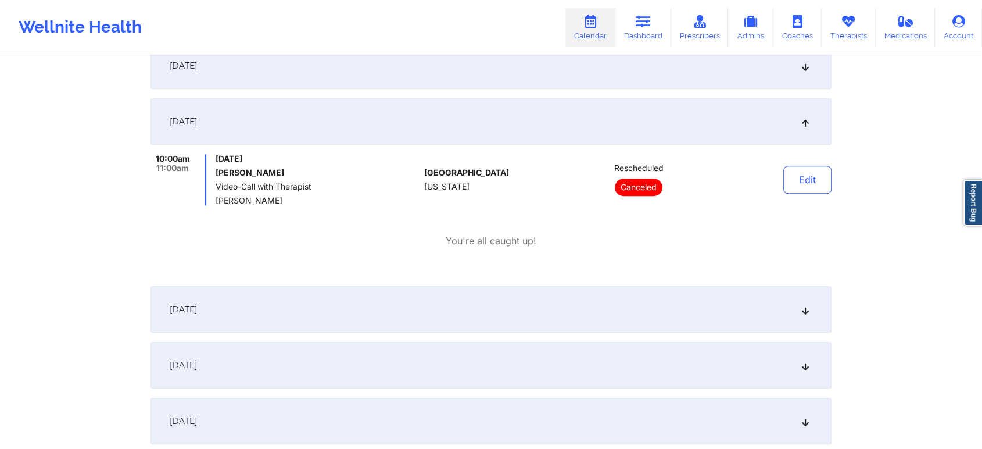
scroll to position [0, 0]
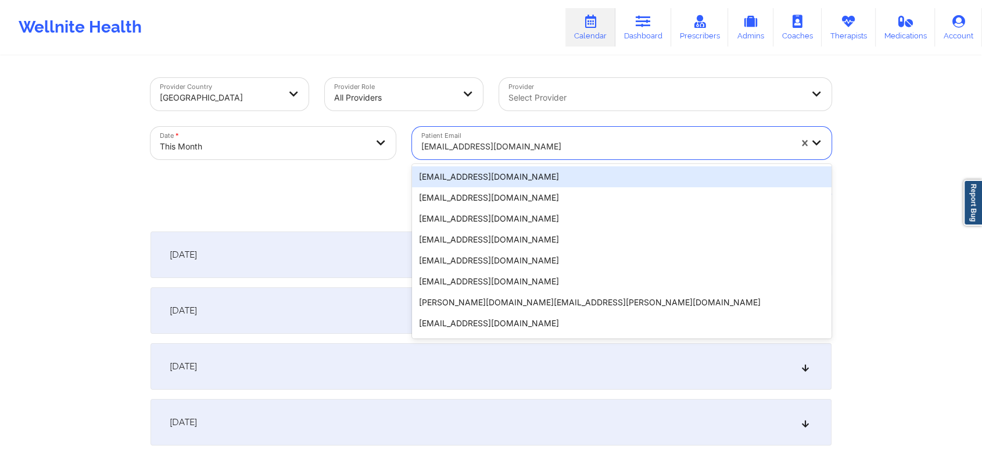
click at [485, 150] on div at bounding box center [606, 146] width 370 height 14
paste input "[EMAIL_ADDRESS][DOMAIN_NAME]"
type input "[EMAIL_ADDRESS][DOMAIN_NAME]"
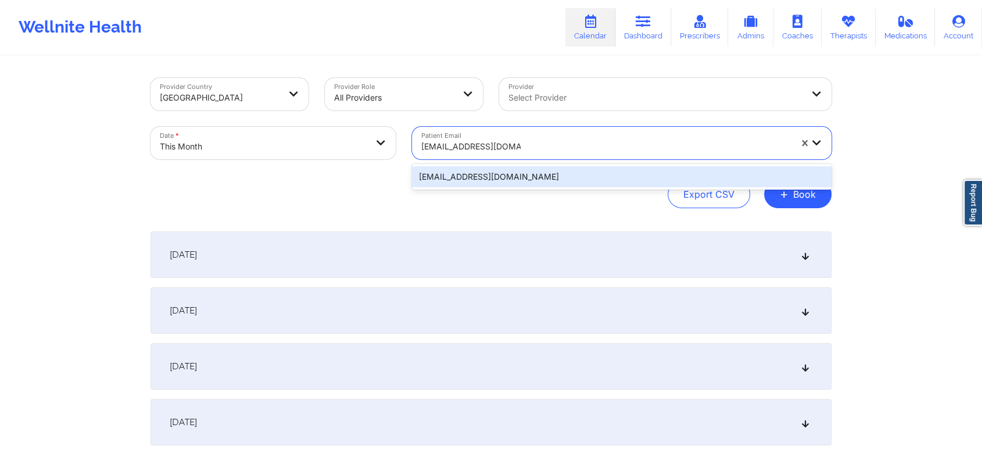
click at [539, 175] on div "[EMAIL_ADDRESS][DOMAIN_NAME]" at bounding box center [622, 176] width 420 height 21
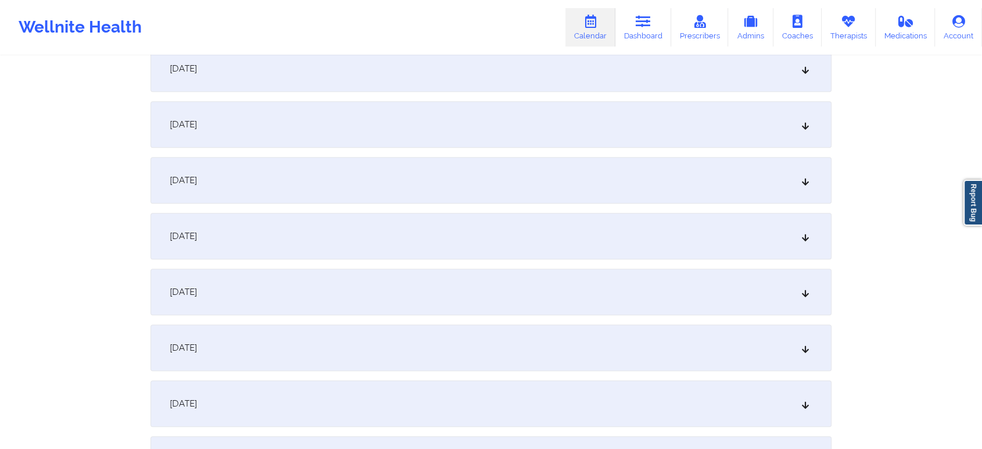
scroll to position [669, 0]
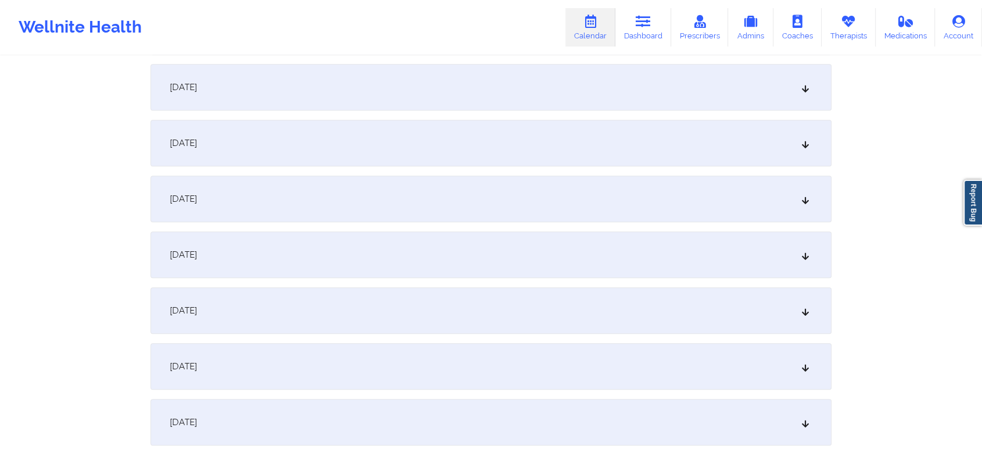
click at [576, 289] on div "[DATE]" at bounding box center [491, 310] width 681 height 46
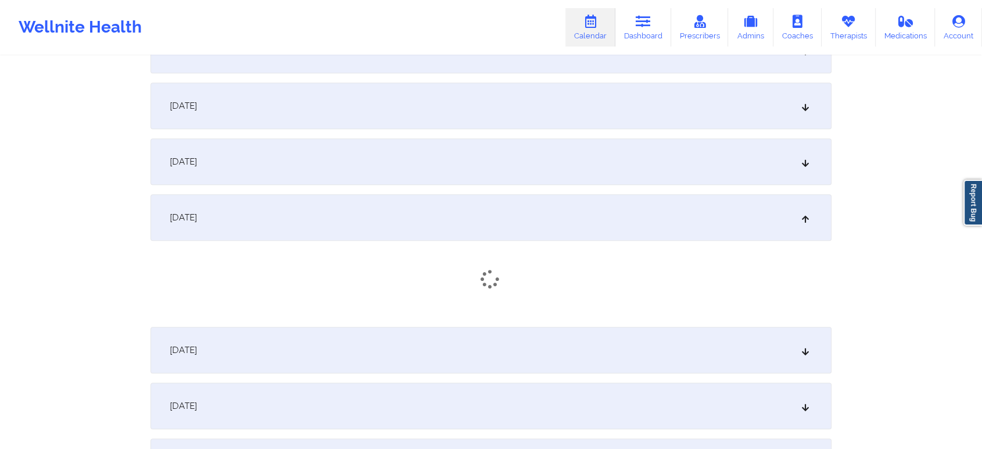
scroll to position [791, 0]
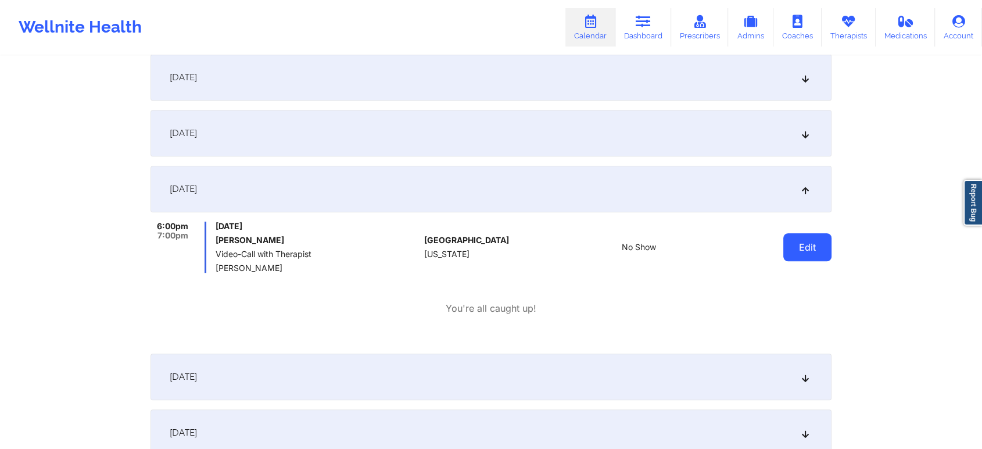
click at [798, 256] on button "Edit" at bounding box center [807, 247] width 48 height 28
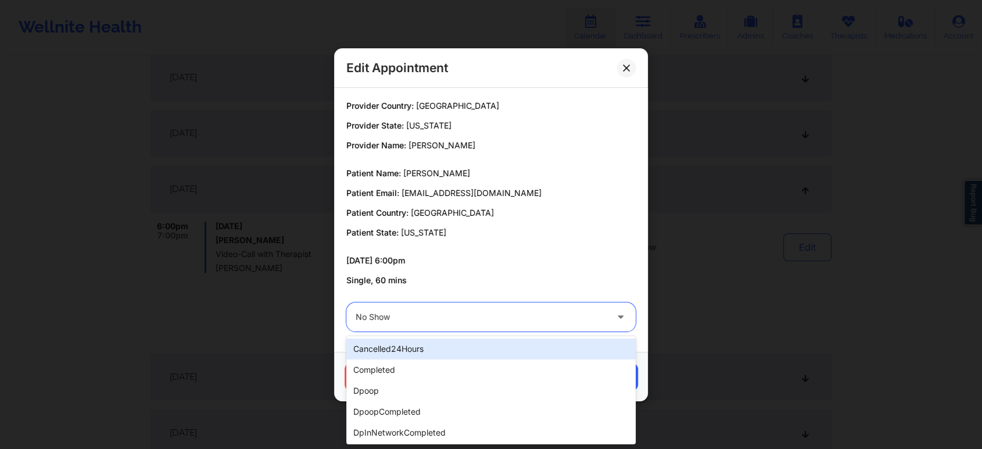
click at [529, 310] on div at bounding box center [481, 317] width 251 height 14
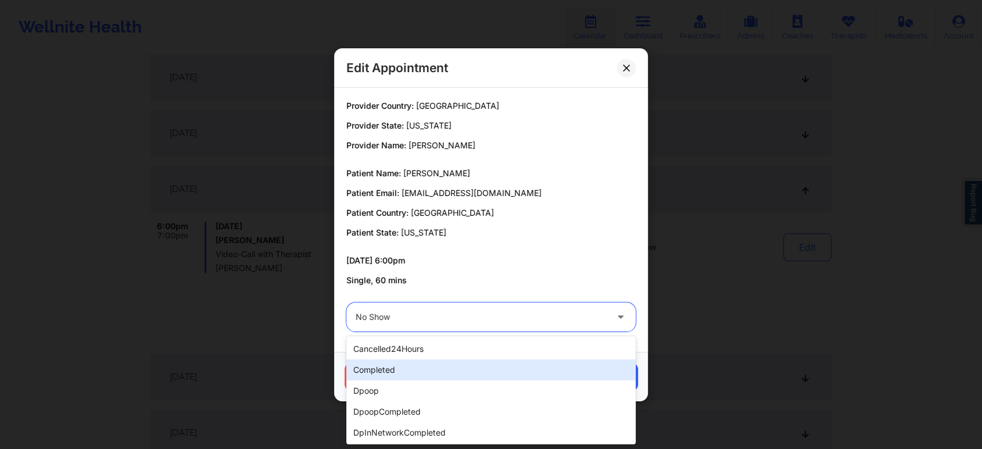
click at [475, 374] on div "completed" at bounding box center [490, 369] width 289 height 21
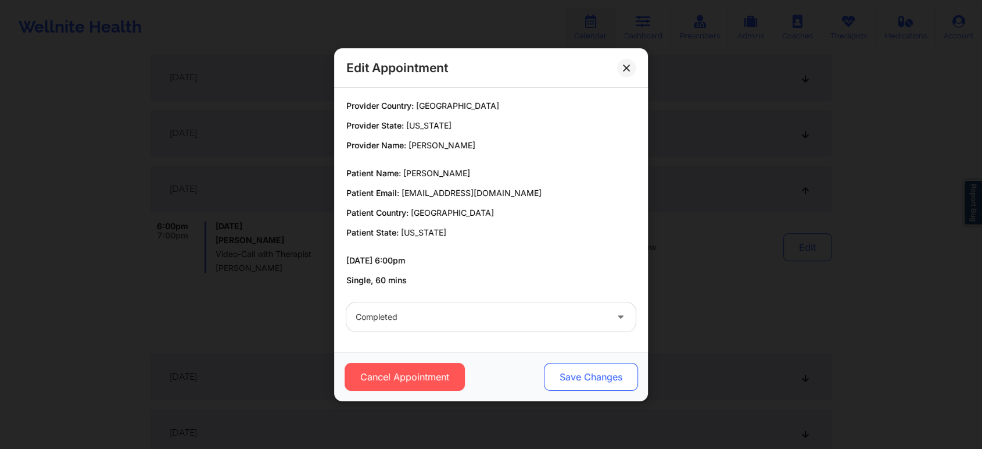
click at [582, 389] on button "Save Changes" at bounding box center [591, 377] width 94 height 28
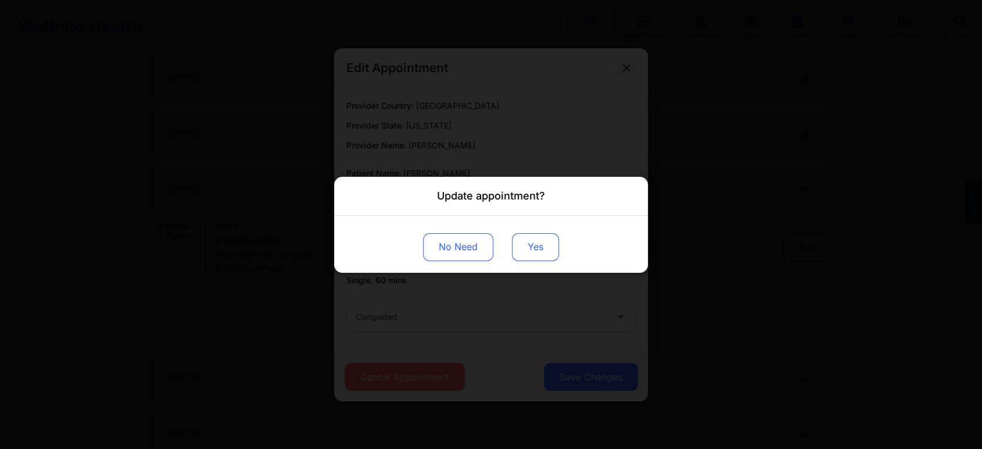
click at [521, 249] on button "Yes" at bounding box center [535, 246] width 47 height 28
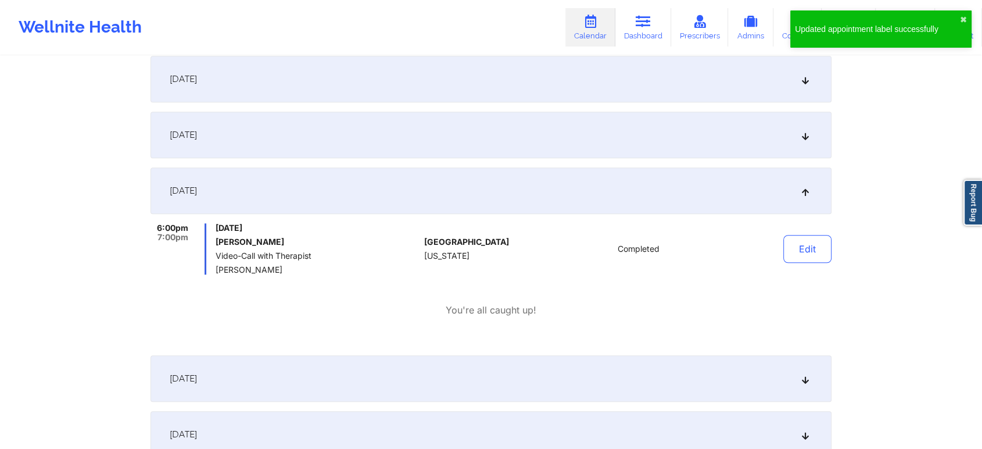
scroll to position [0, 0]
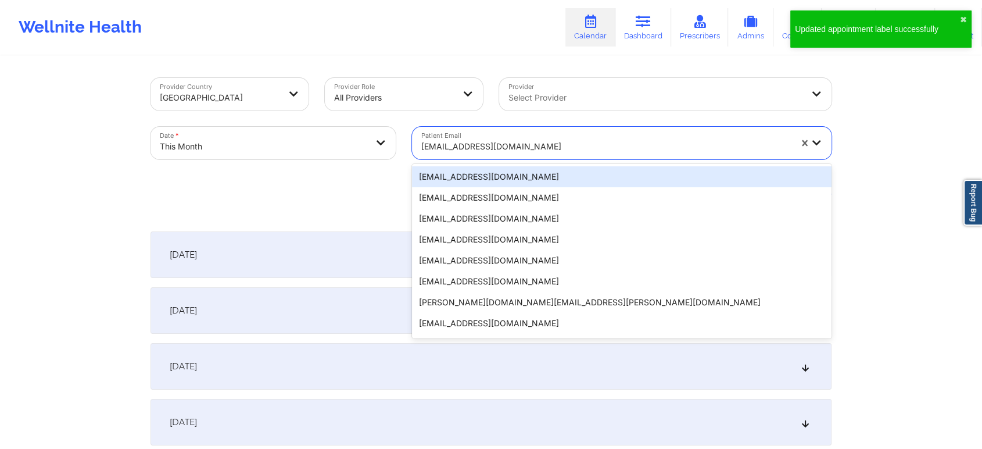
click at [485, 142] on div at bounding box center [606, 146] width 370 height 14
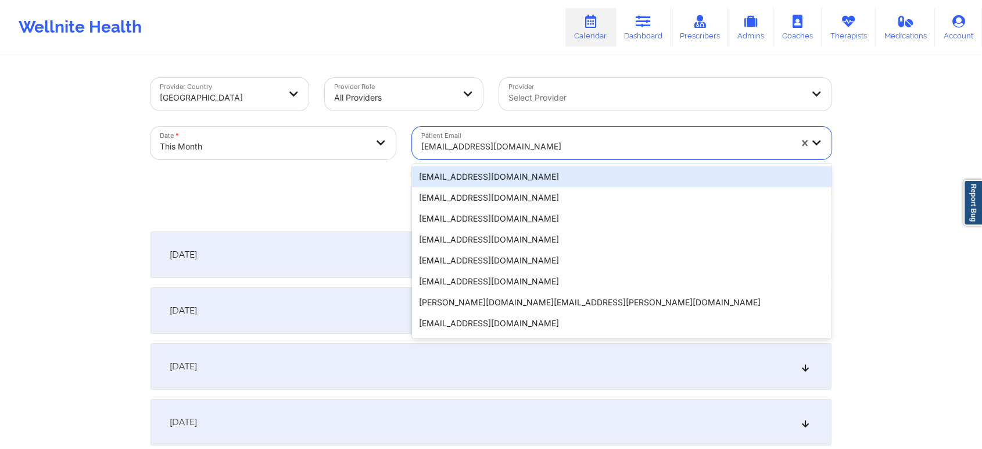
paste input "[EMAIL_ADDRESS][DOMAIN_NAME]"
type input "[EMAIL_ADDRESS][DOMAIN_NAME]"
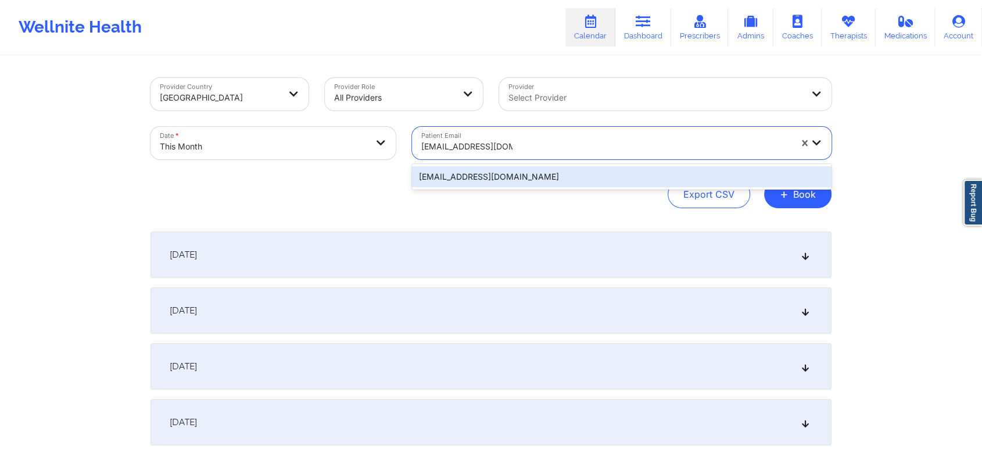
click at [553, 186] on div "[EMAIL_ADDRESS][DOMAIN_NAME]" at bounding box center [622, 176] width 420 height 21
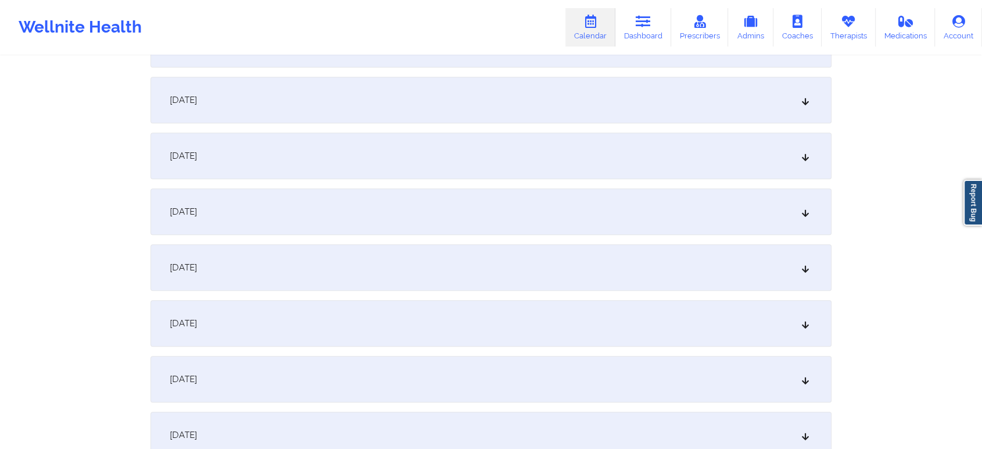
scroll to position [707, 0]
click at [543, 269] on div "[DATE]" at bounding box center [491, 273] width 681 height 46
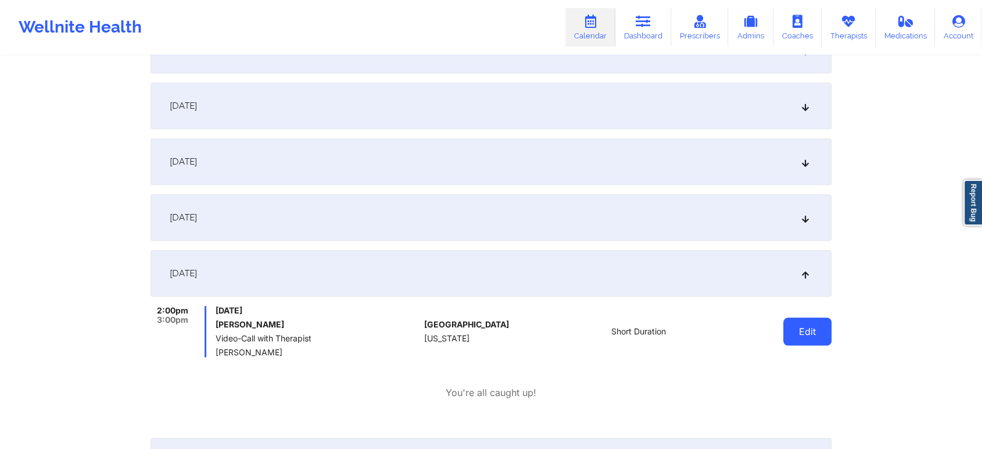
click at [816, 326] on button "Edit" at bounding box center [807, 331] width 48 height 28
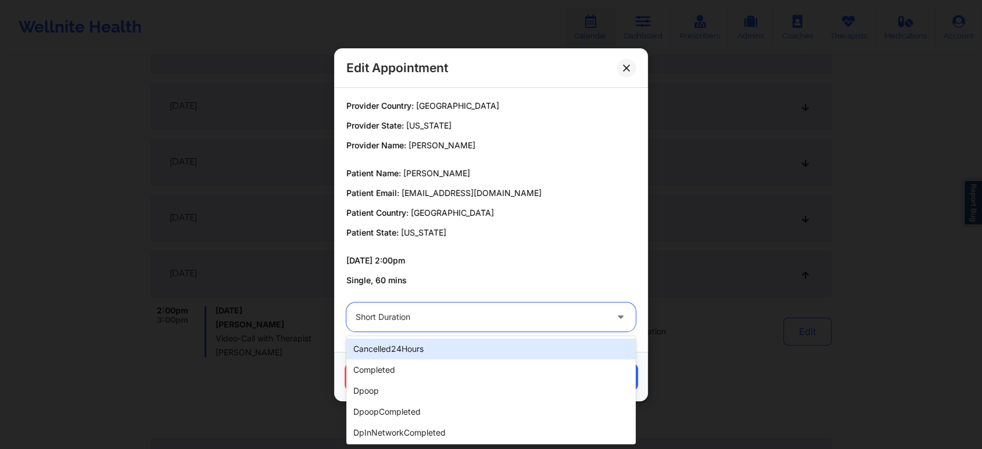
click at [508, 320] on div at bounding box center [481, 317] width 251 height 14
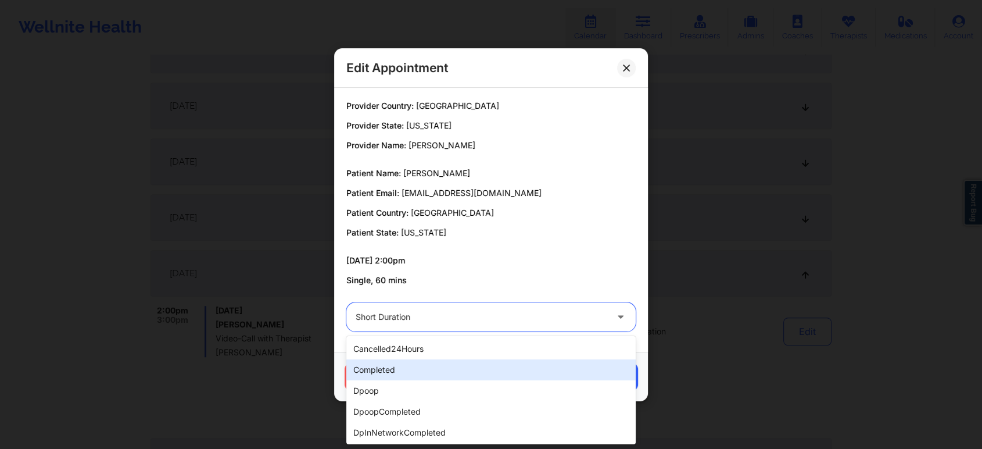
drag, startPoint x: 438, startPoint y: 384, endPoint x: 463, endPoint y: 369, distance: 29.2
click at [463, 369] on div "cancelled24Hours completed dpoop dpoopCompleted dpInNetworkCompleted freeNoShow…" at bounding box center [490, 390] width 289 height 108
click at [463, 369] on div "completed" at bounding box center [490, 369] width 289 height 21
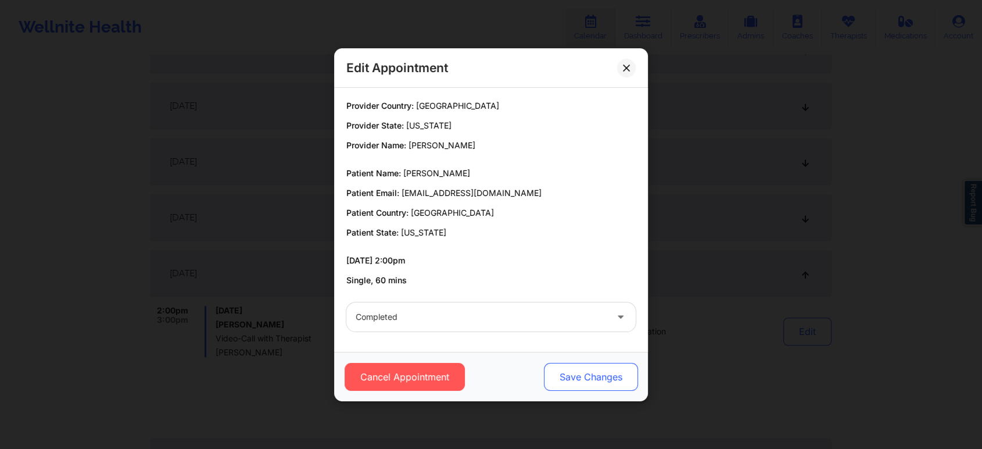
click at [571, 374] on button "Save Changes" at bounding box center [591, 377] width 94 height 28
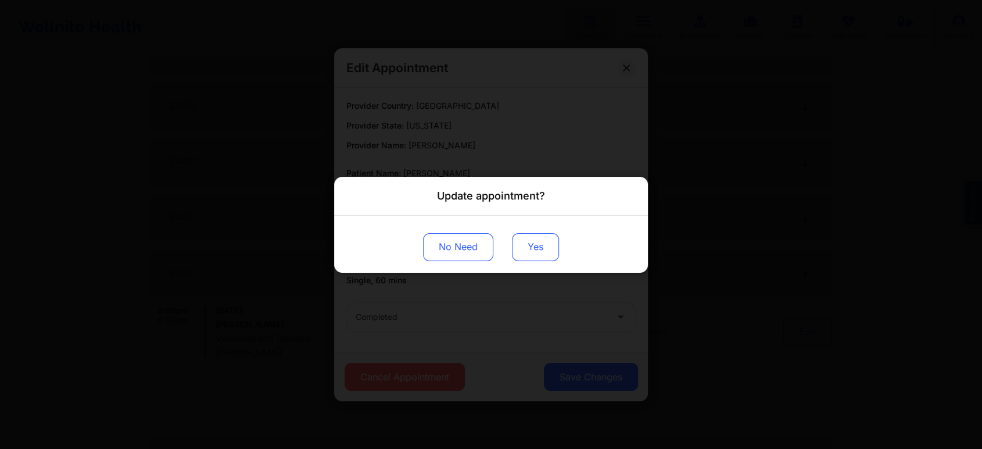
click at [532, 255] on button "Yes" at bounding box center [535, 246] width 47 height 28
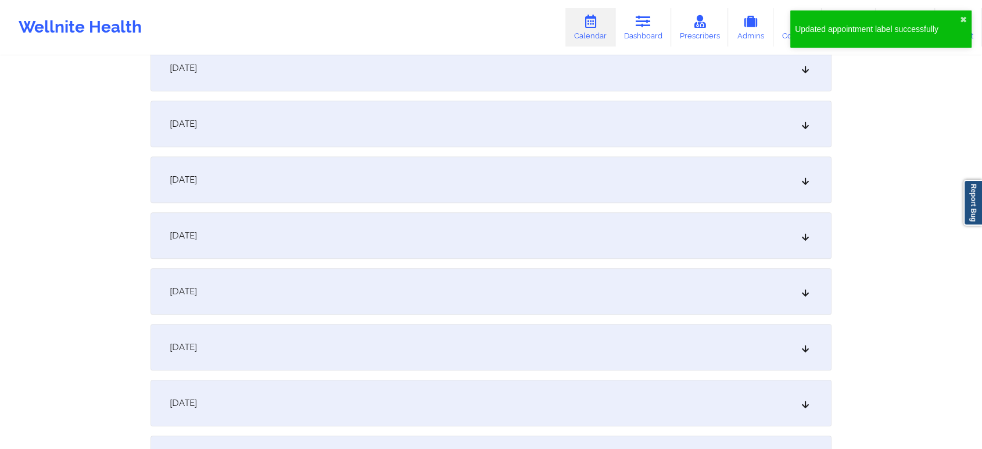
scroll to position [0, 0]
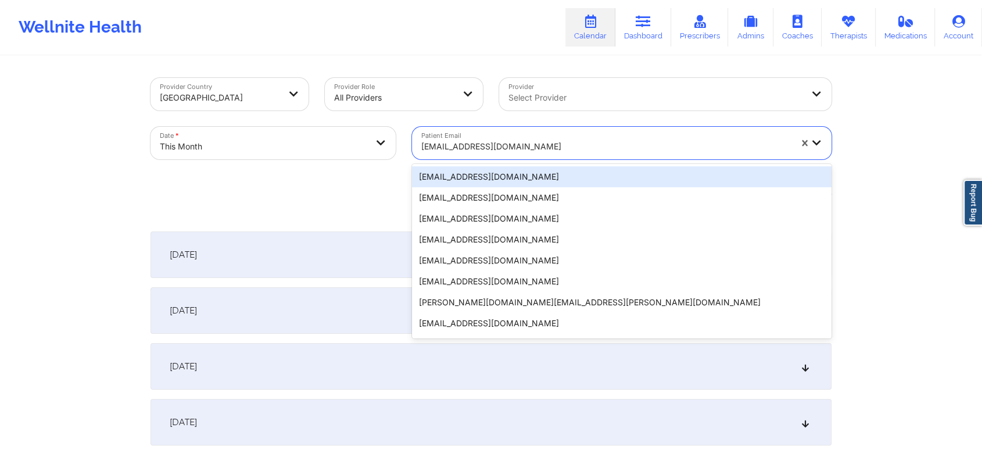
click at [482, 134] on div "[EMAIL_ADDRESS][DOMAIN_NAME]" at bounding box center [606, 147] width 370 height 26
paste input "[EMAIL_ADDRESS][DOMAIN_NAME]"
type input "[EMAIL_ADDRESS][DOMAIN_NAME]"
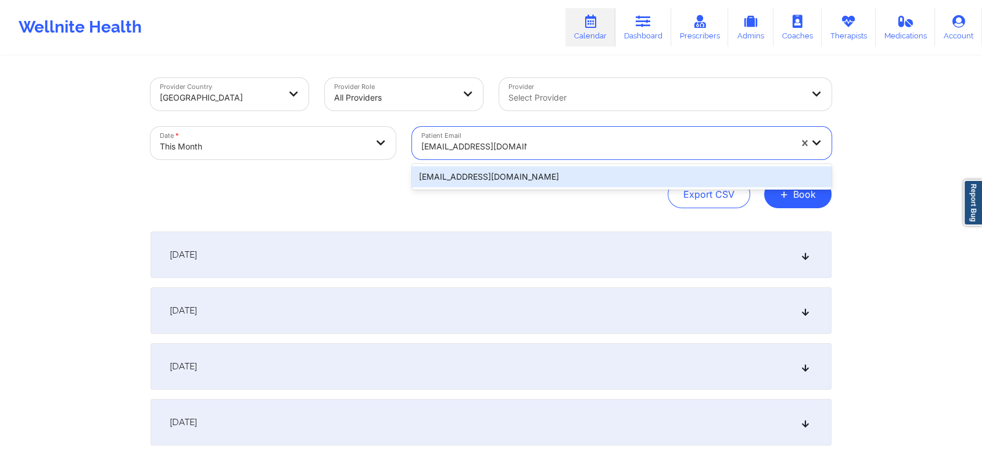
click at [576, 174] on div "[EMAIL_ADDRESS][DOMAIN_NAME]" at bounding box center [622, 176] width 420 height 21
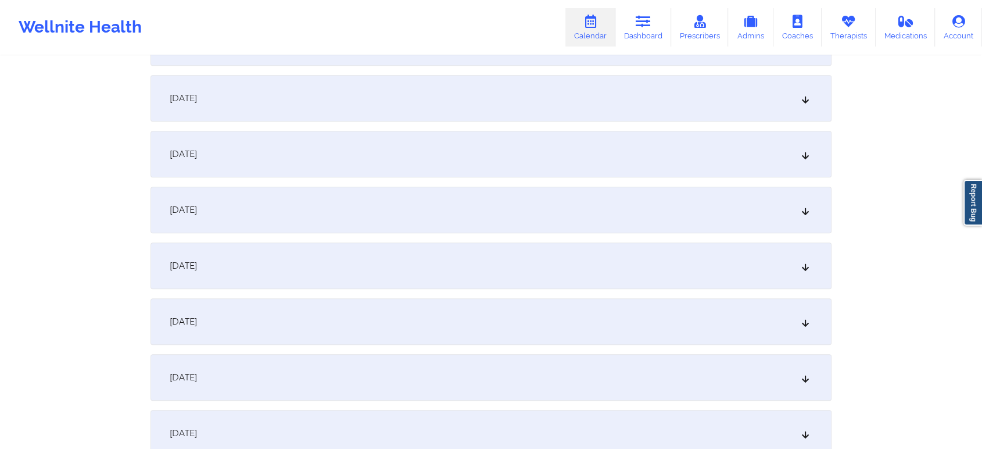
scroll to position [747, 0]
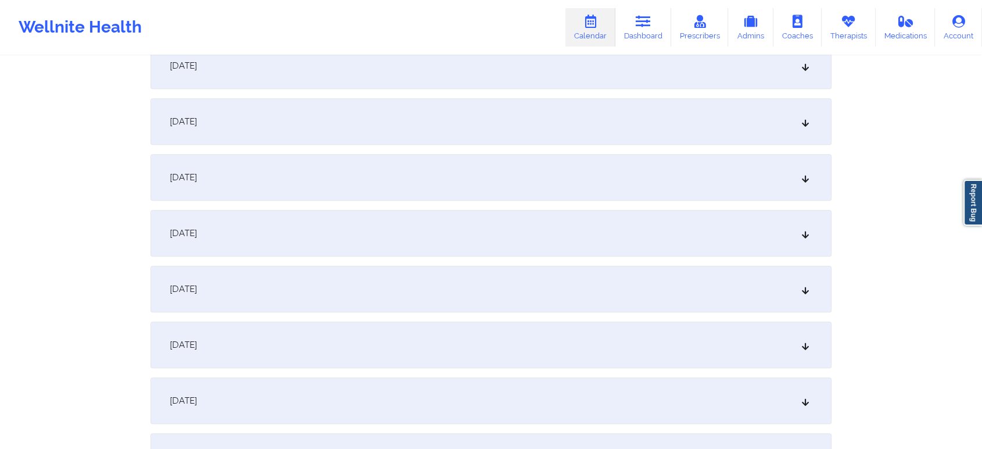
click at [579, 236] on div "[DATE]" at bounding box center [491, 233] width 681 height 46
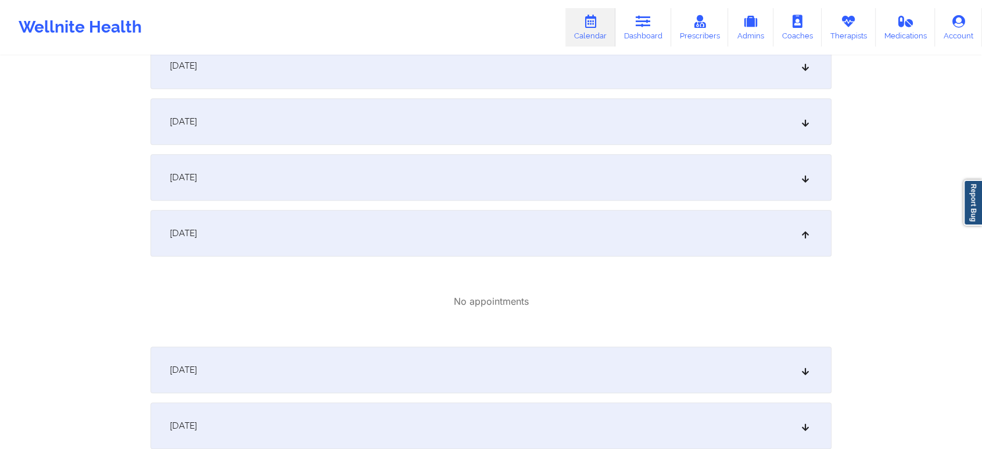
scroll to position [0, 0]
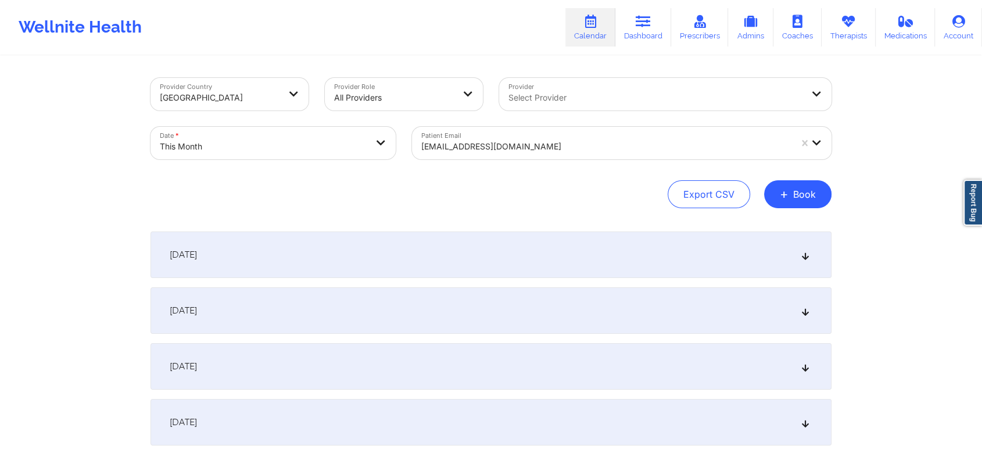
click at [513, 138] on div "[EMAIL_ADDRESS][DOMAIN_NAME]" at bounding box center [606, 147] width 370 height 26
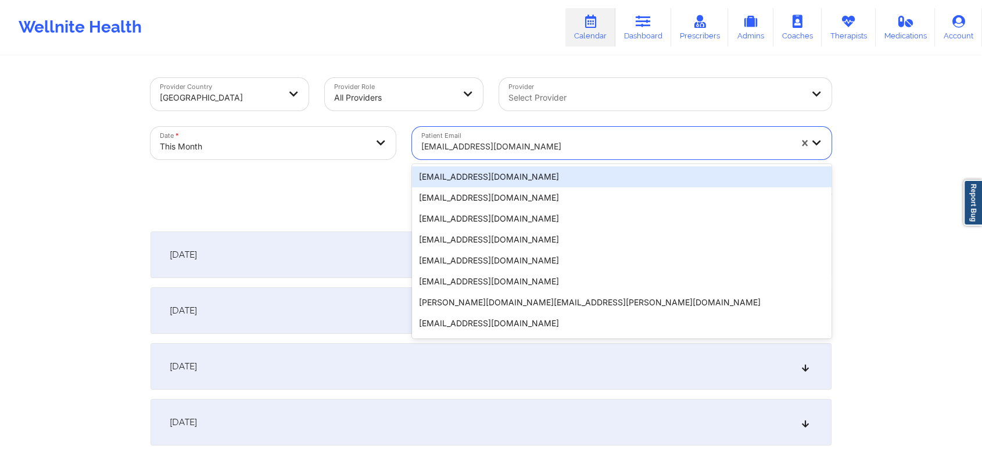
paste input "[EMAIL_ADDRESS][DOMAIN_NAME]"
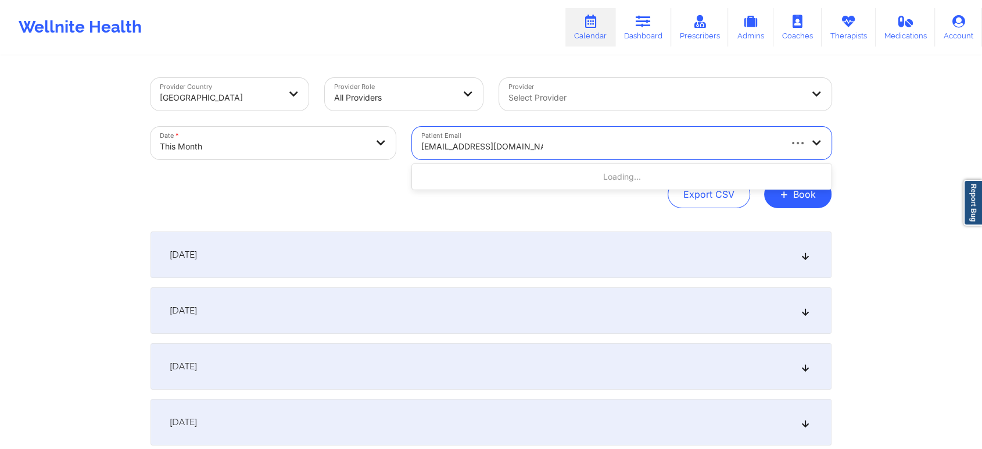
type input "[EMAIL_ADDRESS][DOMAIN_NAME]"
type input "[PERSON_NAME]"
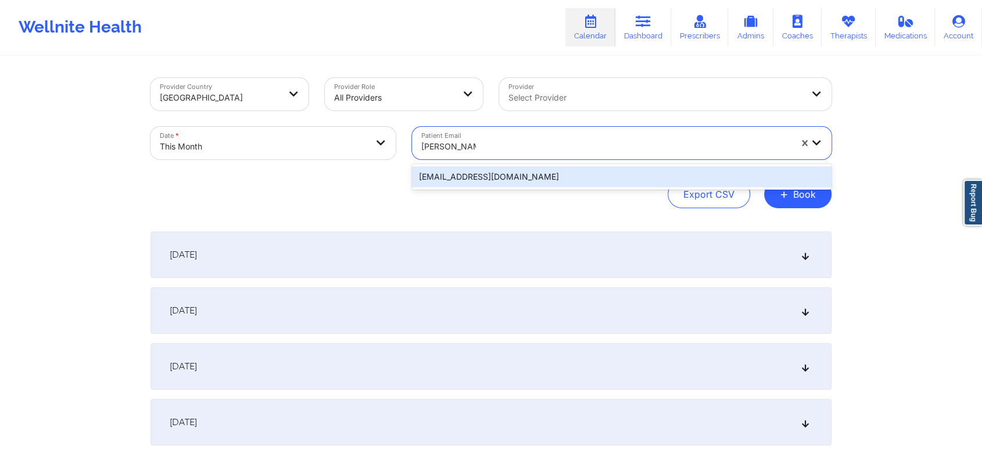
click at [556, 178] on div "[EMAIL_ADDRESS][DOMAIN_NAME]" at bounding box center [622, 176] width 420 height 21
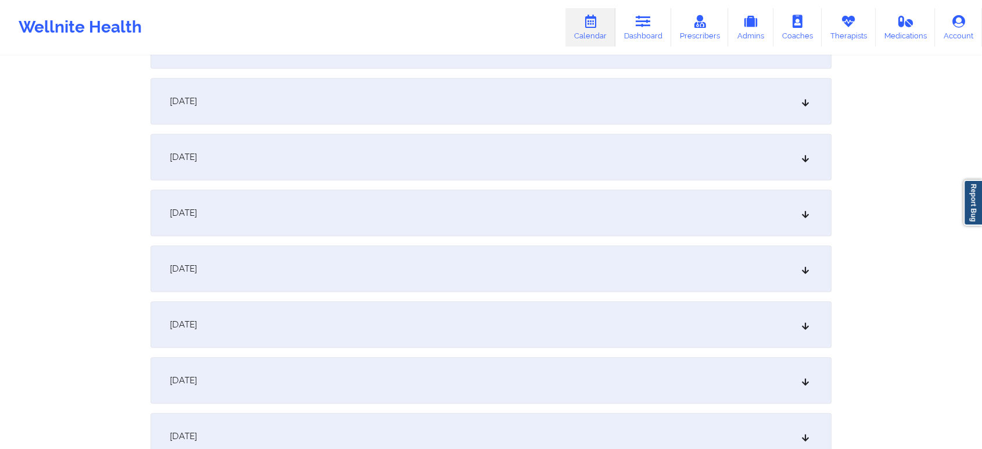
scroll to position [724, 0]
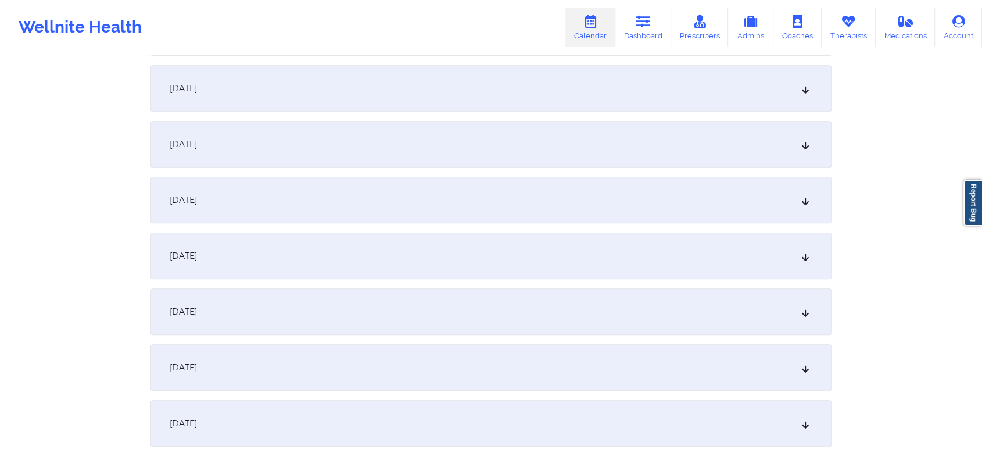
click at [604, 265] on div "[DATE]" at bounding box center [491, 255] width 681 height 46
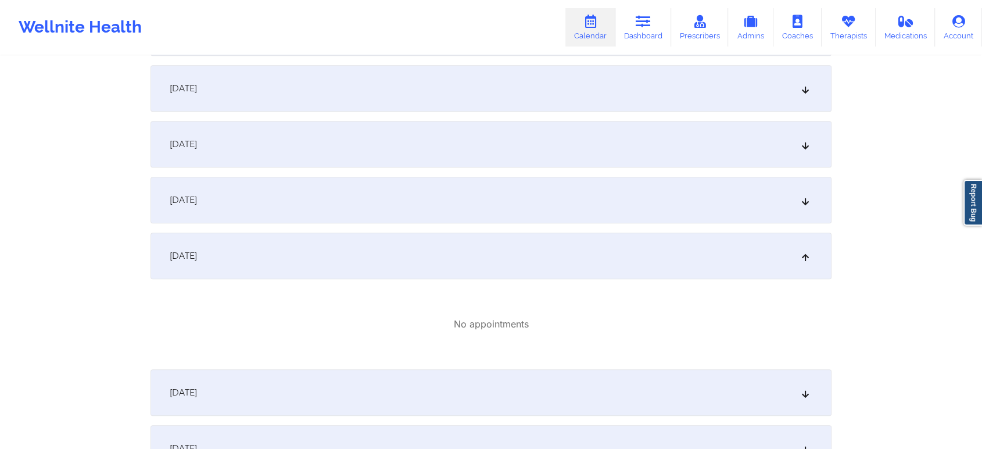
scroll to position [0, 0]
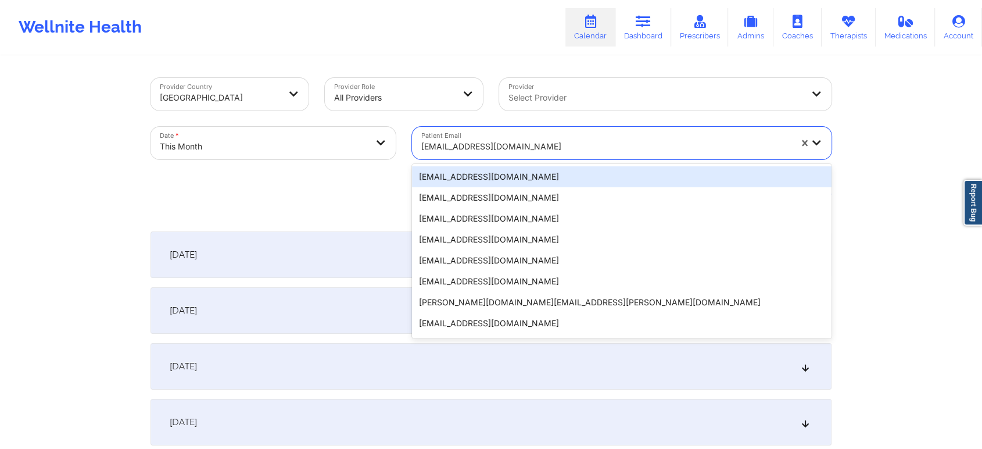
click at [526, 142] on div at bounding box center [606, 146] width 370 height 14
paste input "[EMAIL_ADDRESS][DOMAIN_NAME]"
type input "[EMAIL_ADDRESS][DOMAIN_NAME]"
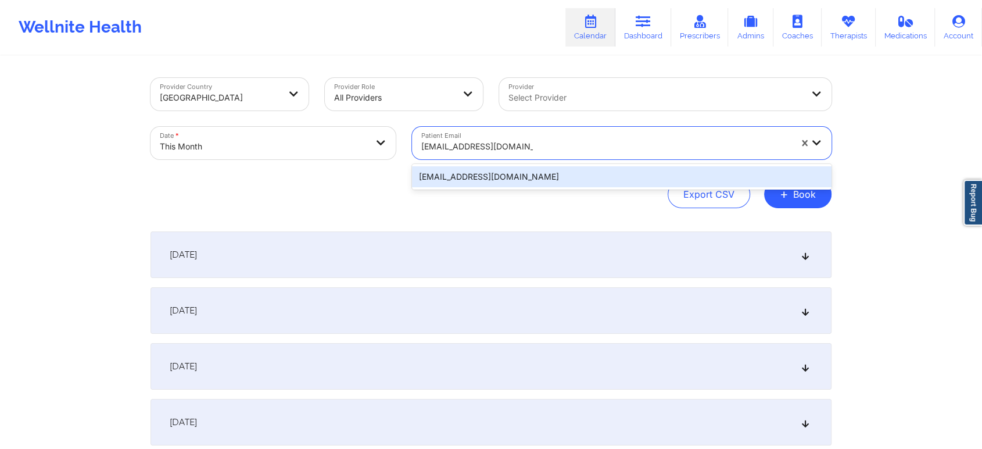
click at [507, 176] on div "[EMAIL_ADDRESS][DOMAIN_NAME]" at bounding box center [622, 176] width 420 height 21
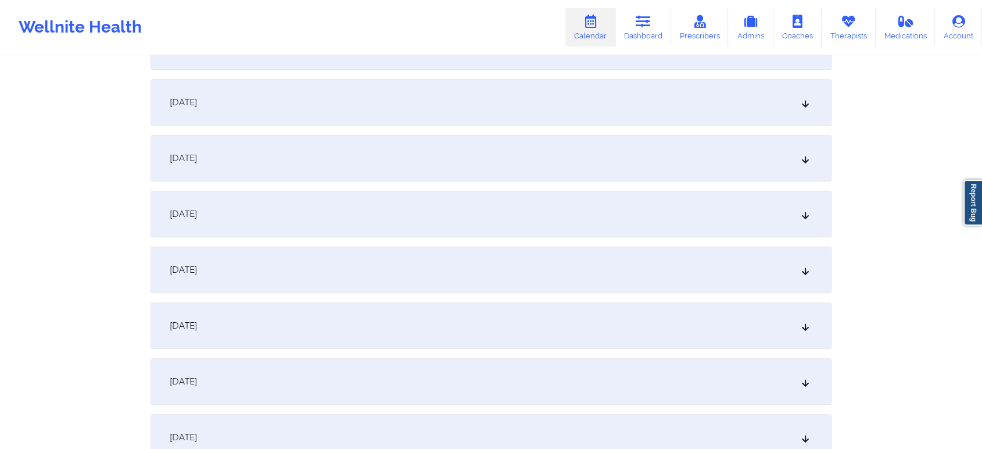
scroll to position [560, 0]
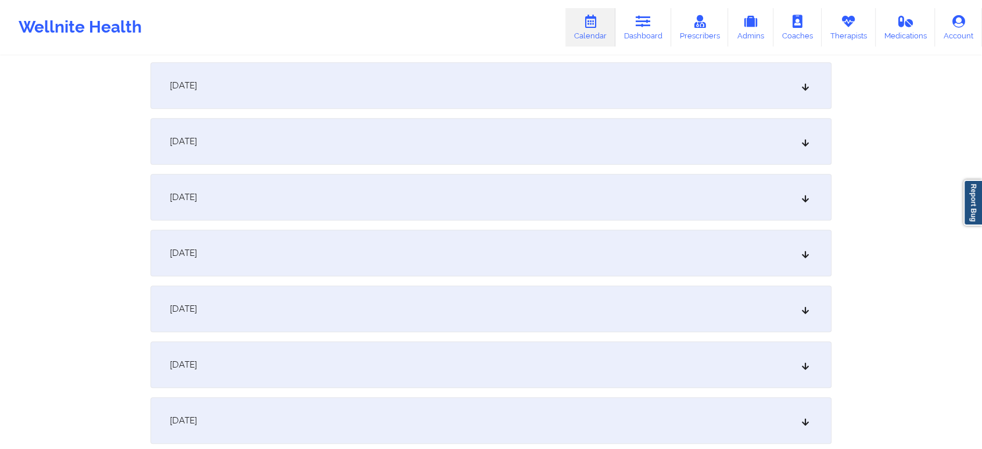
click at [625, 417] on div "[DATE]" at bounding box center [491, 420] width 681 height 46
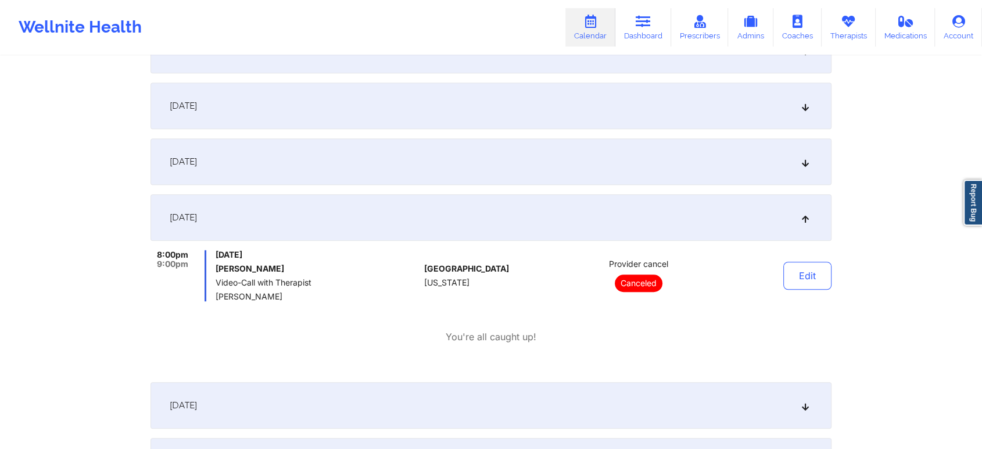
scroll to position [0, 0]
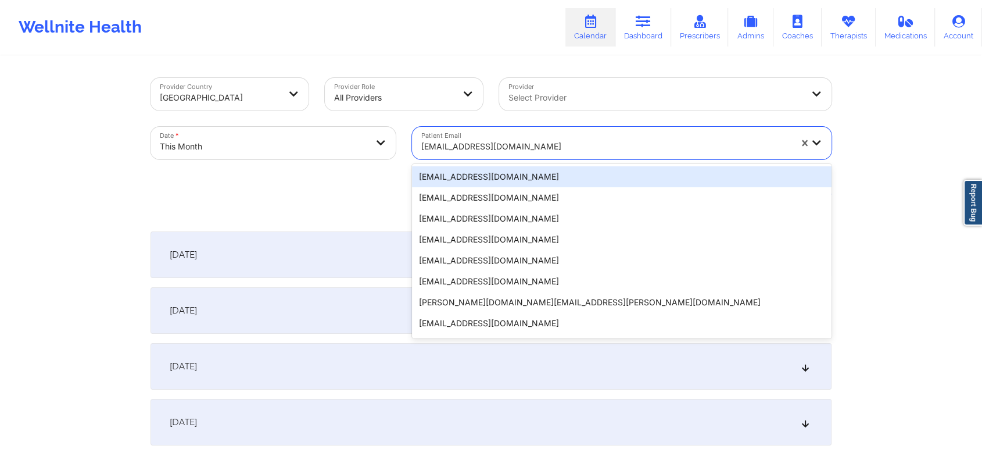
click at [503, 145] on div at bounding box center [606, 146] width 370 height 14
paste input "[EMAIL_ADDRESS][DOMAIN_NAME]"
type input "[EMAIL_ADDRESS][DOMAIN_NAME]"
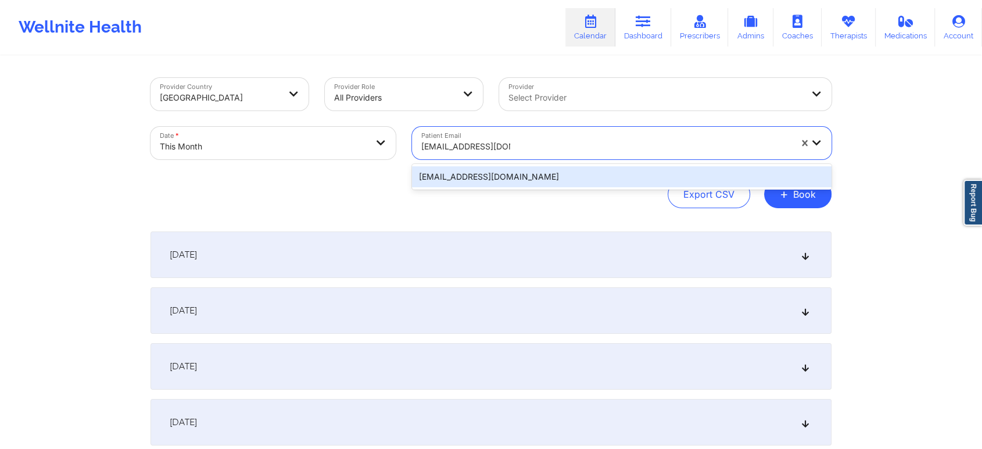
click at [531, 178] on div "[EMAIL_ADDRESS][DOMAIN_NAME]" at bounding box center [622, 176] width 420 height 21
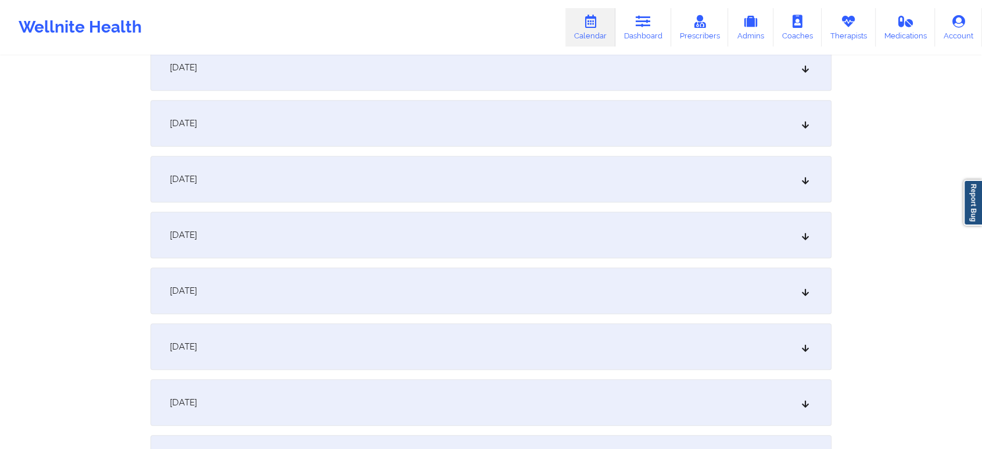
scroll to position [694, 0]
click at [580, 281] on div "[DATE]" at bounding box center [491, 286] width 681 height 46
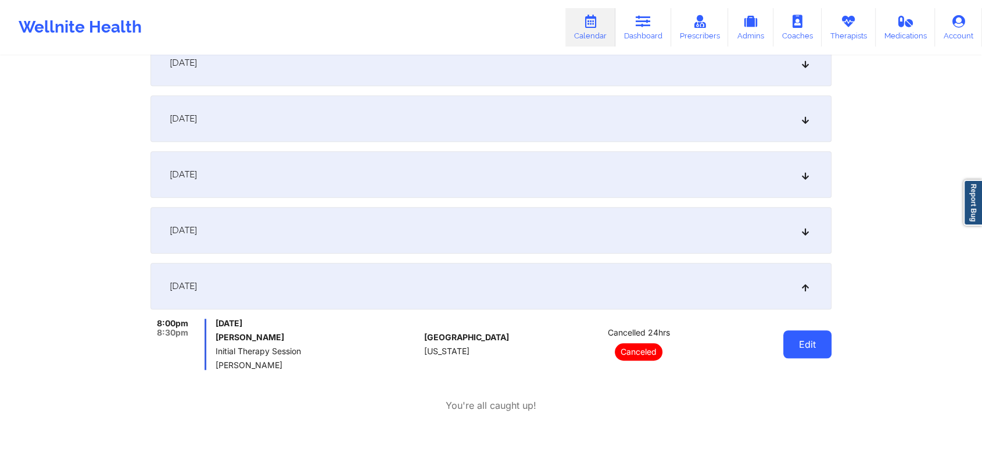
click at [816, 343] on button "Edit" at bounding box center [807, 344] width 48 height 28
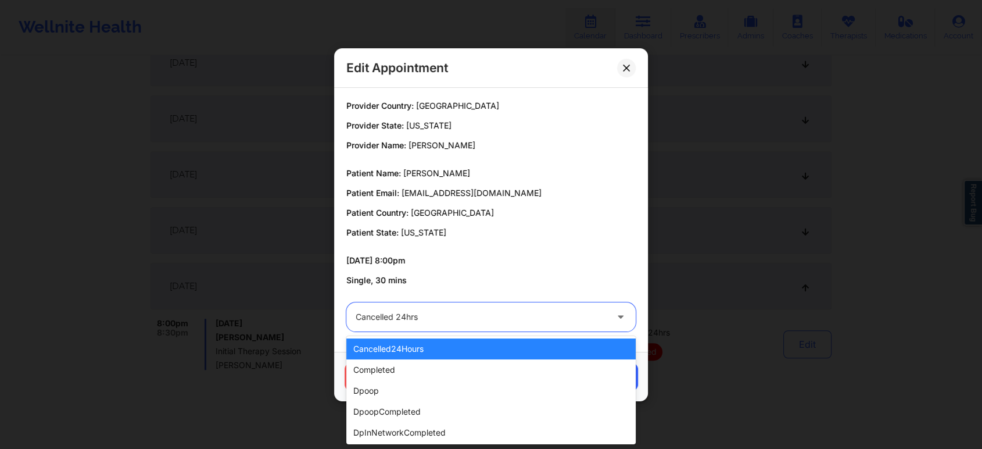
click at [524, 321] on div at bounding box center [481, 317] width 251 height 14
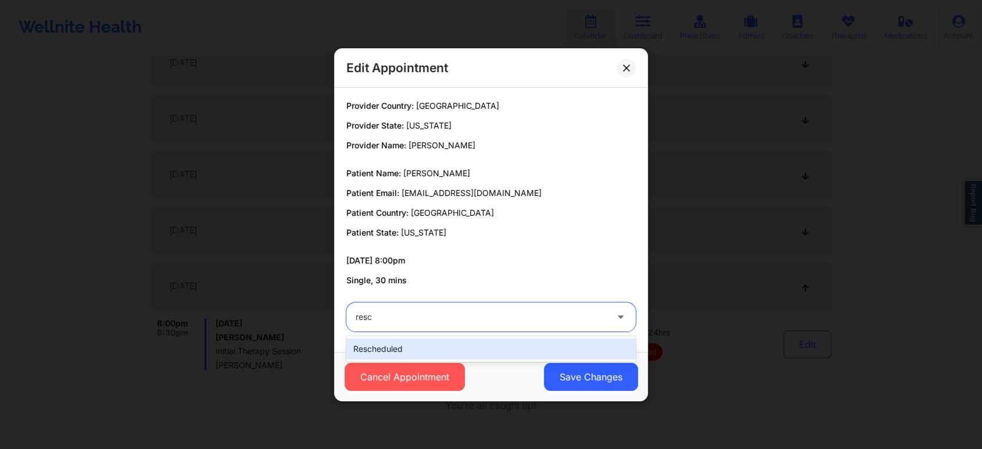
type input "[PERSON_NAME]"
click at [482, 345] on div "rescheduled" at bounding box center [490, 348] width 289 height 21
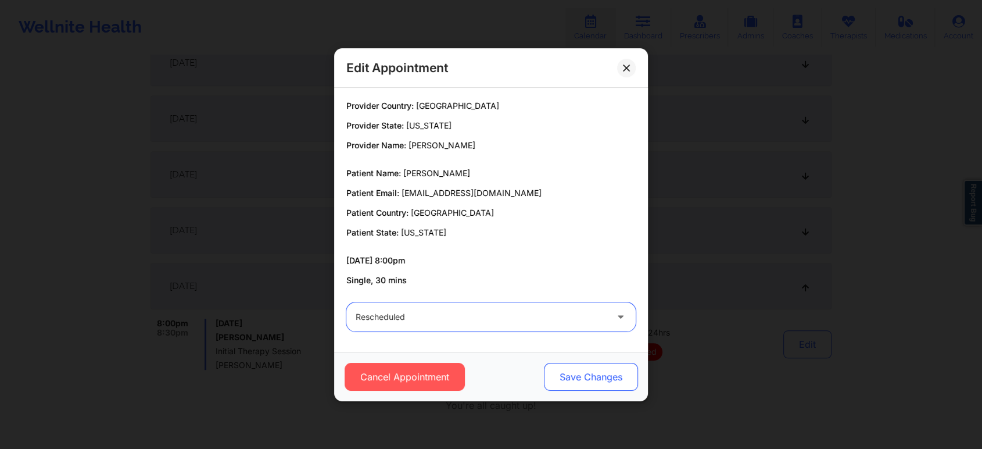
click at [597, 374] on button "Save Changes" at bounding box center [591, 377] width 94 height 28
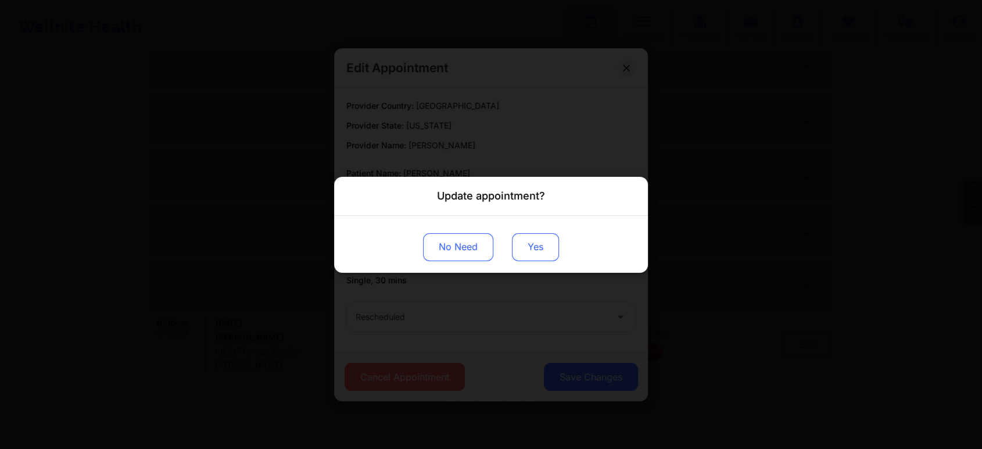
click at [536, 259] on button "Yes" at bounding box center [535, 246] width 47 height 28
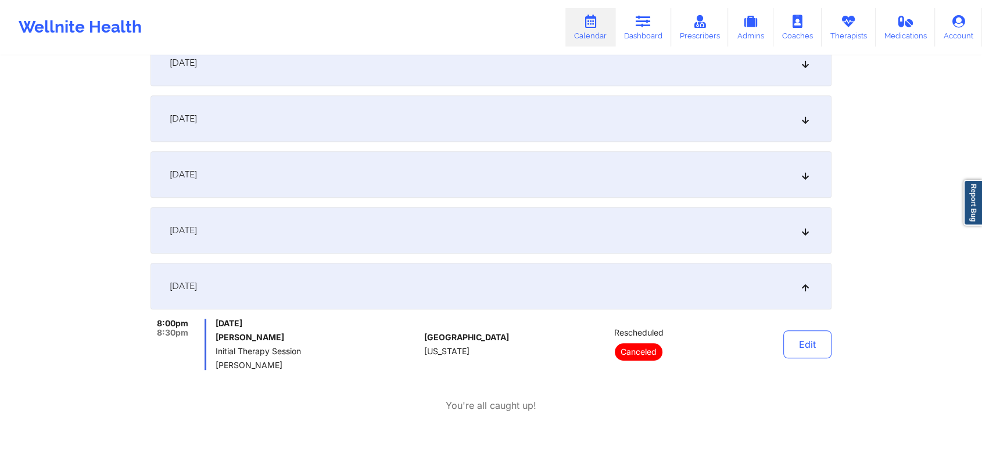
scroll to position [4, 0]
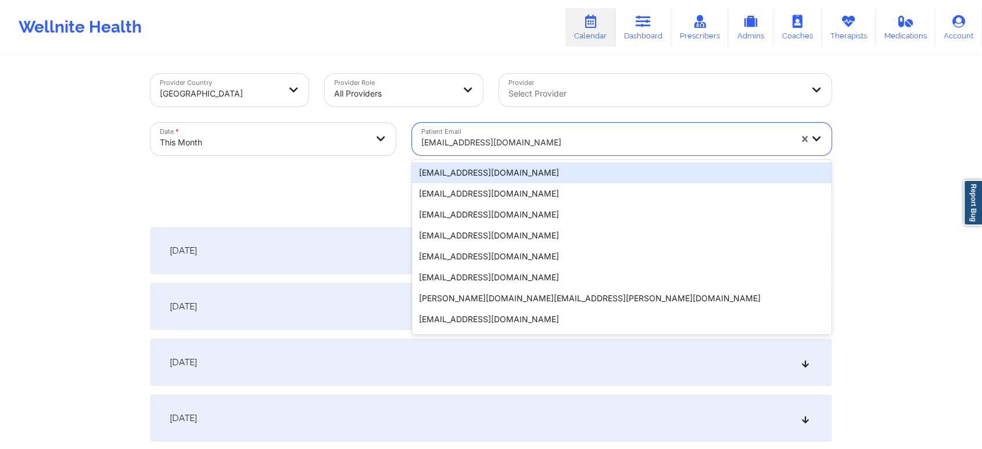
click at [475, 131] on div "[EMAIL_ADDRESS][DOMAIN_NAME]" at bounding box center [606, 143] width 370 height 26
paste input "[EMAIL_ADDRESS][DOMAIN_NAME]"
type input "[EMAIL_ADDRESS][DOMAIN_NAME]"
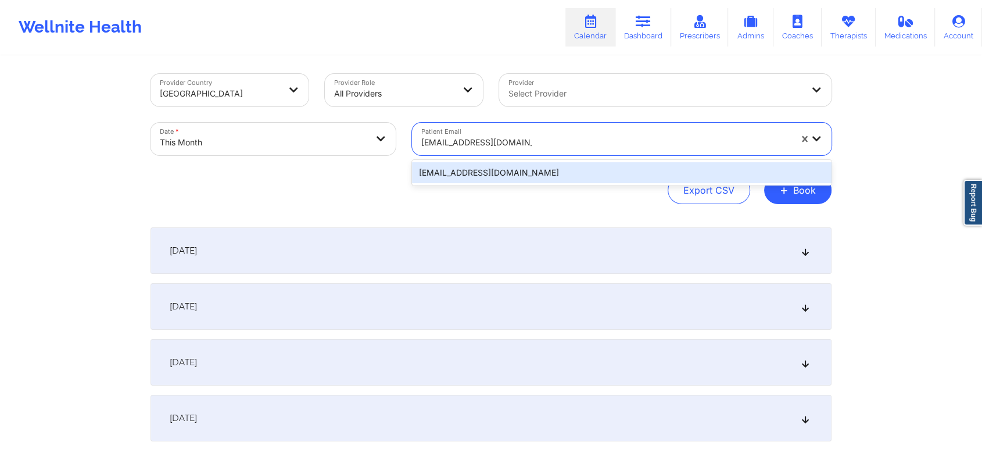
click at [516, 179] on div "[EMAIL_ADDRESS][DOMAIN_NAME]" at bounding box center [622, 172] width 420 height 21
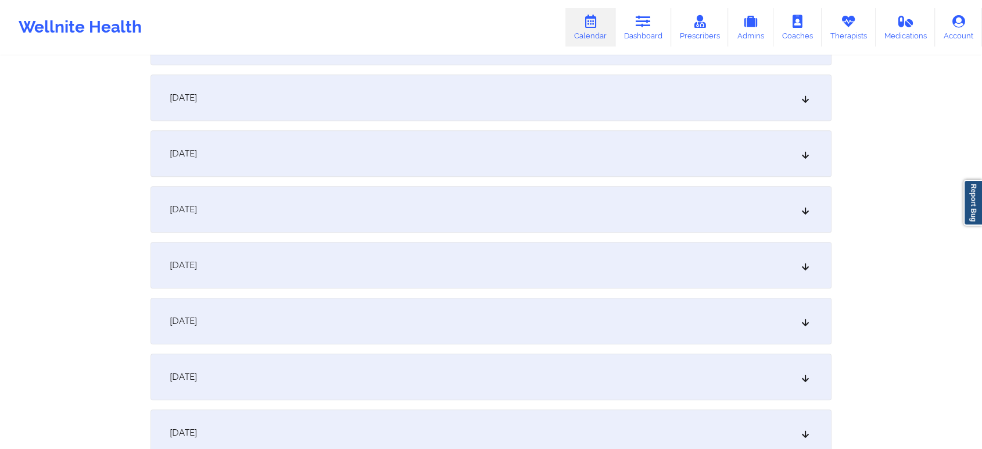
scroll to position [674, 0]
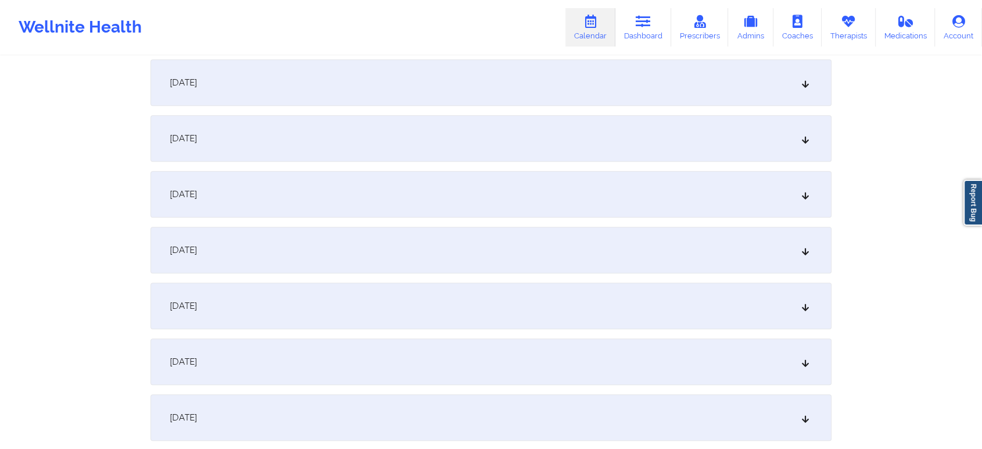
click at [520, 306] on div "[DATE]" at bounding box center [491, 305] width 681 height 46
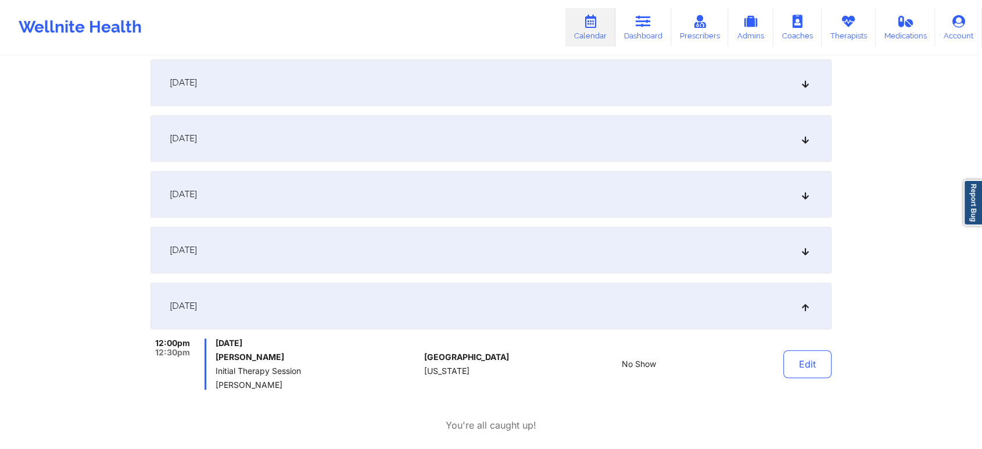
click at [814, 378] on div "Edit" at bounding box center [778, 363] width 108 height 51
click at [798, 357] on button "Edit" at bounding box center [807, 364] width 48 height 28
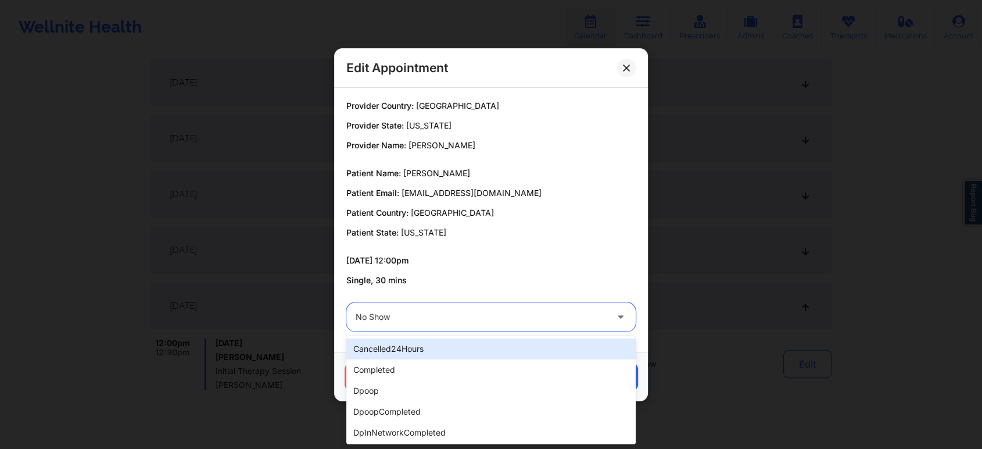
drag, startPoint x: 363, startPoint y: 327, endPoint x: 447, endPoint y: 372, distance: 95.4
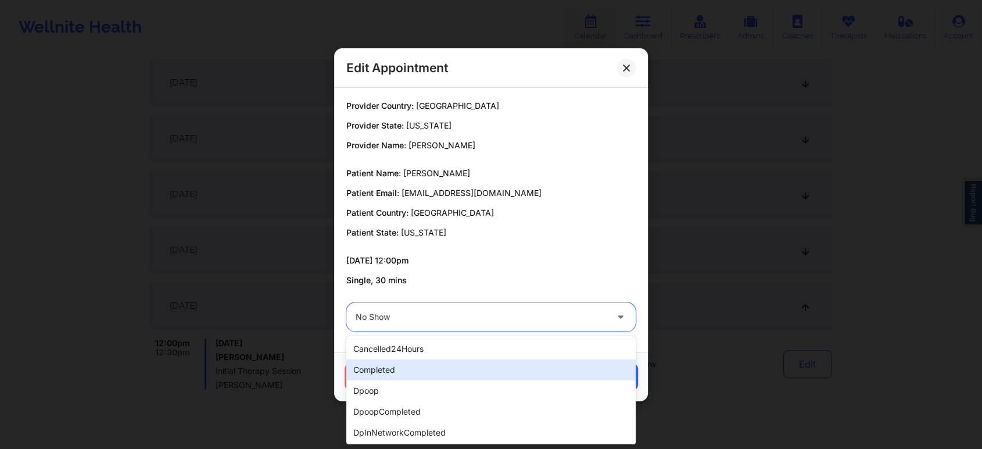
click at [447, 372] on div "completed" at bounding box center [490, 369] width 289 height 21
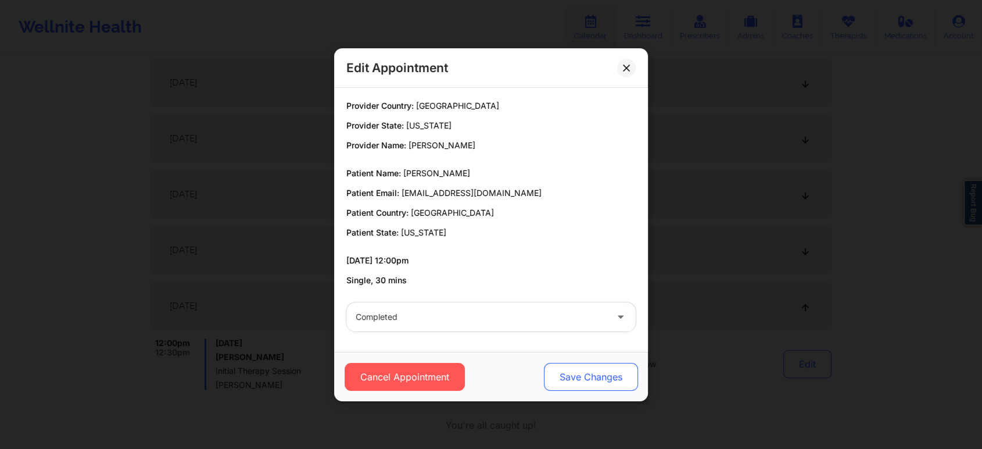
click at [632, 382] on button "Save Changes" at bounding box center [591, 377] width 94 height 28
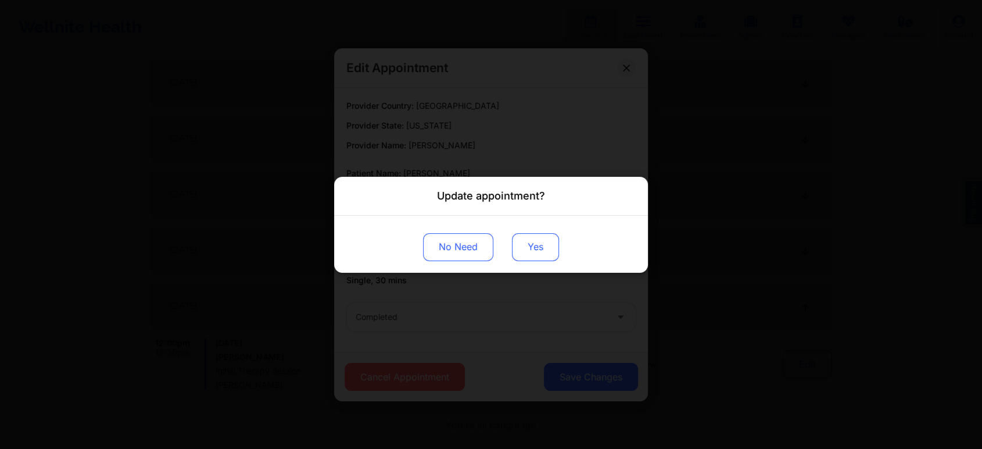
click at [550, 237] on button "Yes" at bounding box center [535, 246] width 47 height 28
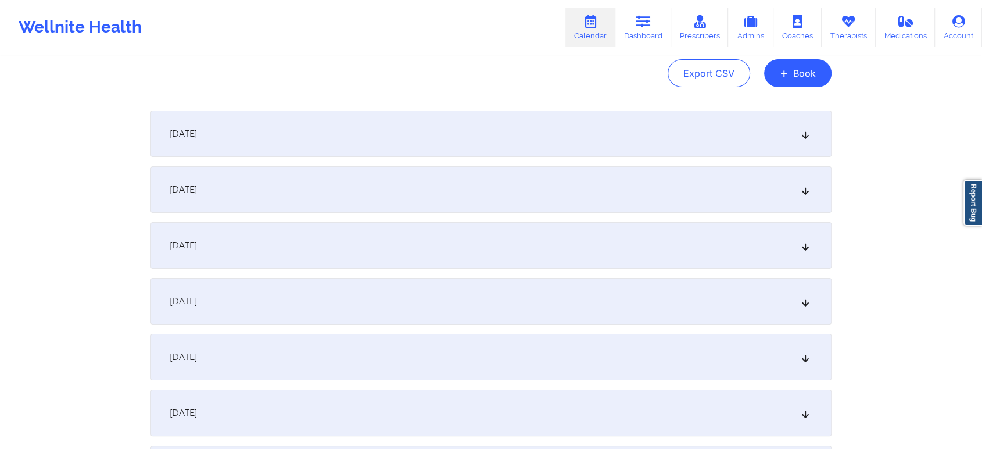
scroll to position [0, 0]
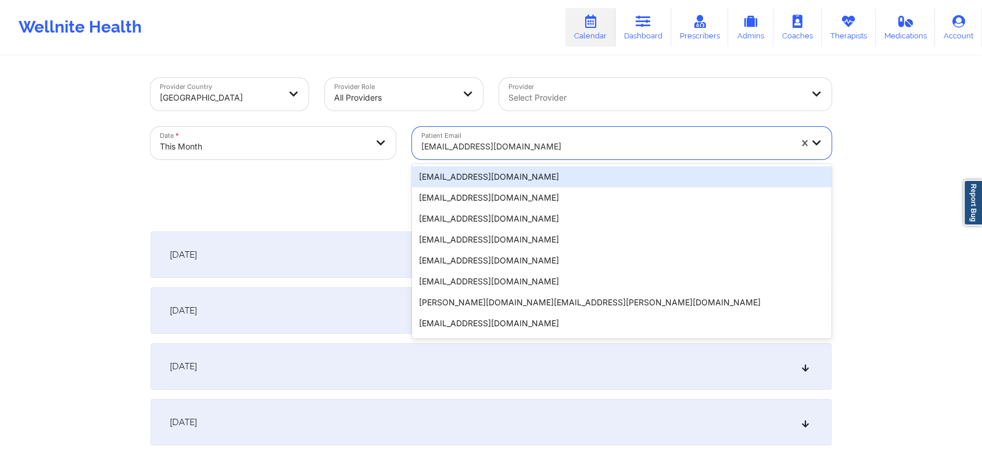
click at [475, 150] on div at bounding box center [606, 146] width 370 height 14
paste input "[EMAIL_ADDRESS][DOMAIN_NAME]"
type input "[EMAIL_ADDRESS][DOMAIN_NAME]"
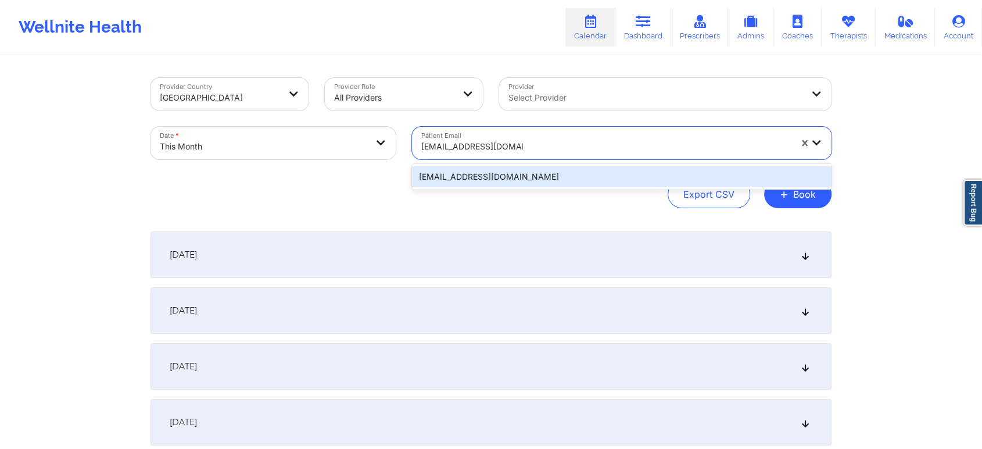
click at [531, 174] on div "[EMAIL_ADDRESS][DOMAIN_NAME]" at bounding box center [622, 176] width 420 height 21
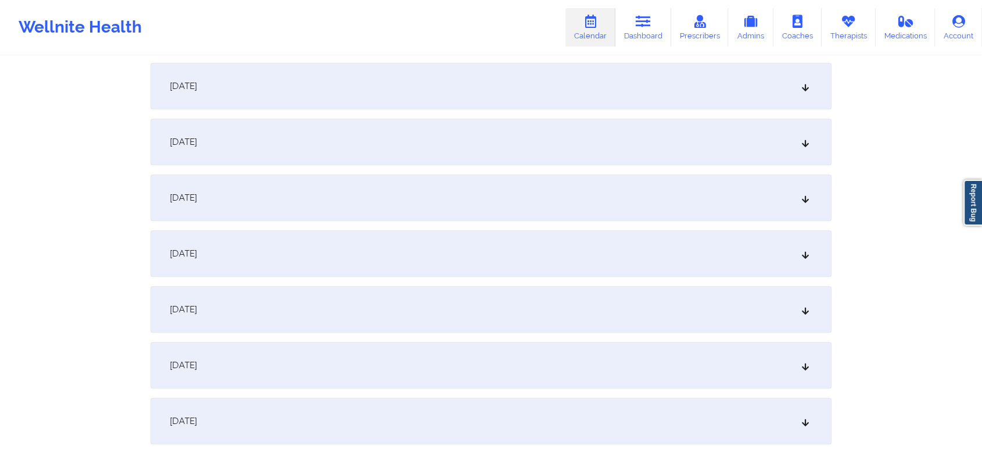
scroll to position [721, 0]
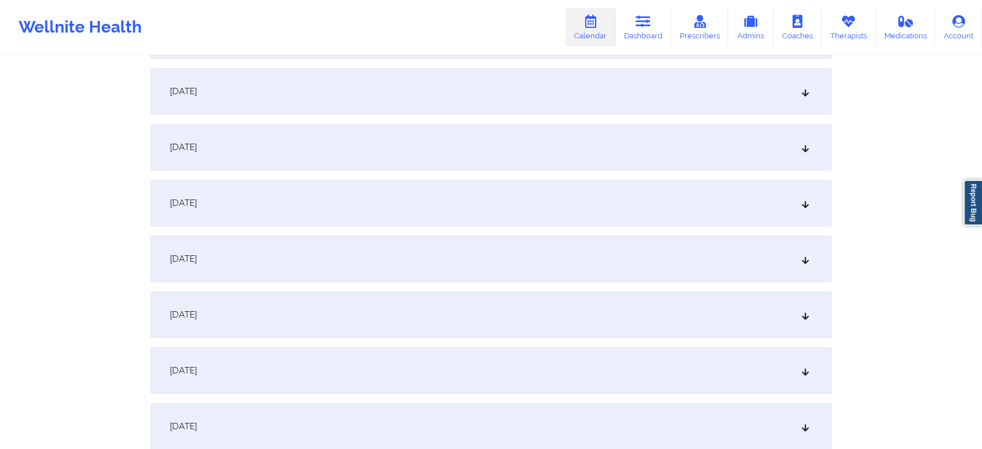
click at [521, 253] on div "[DATE]" at bounding box center [491, 258] width 681 height 46
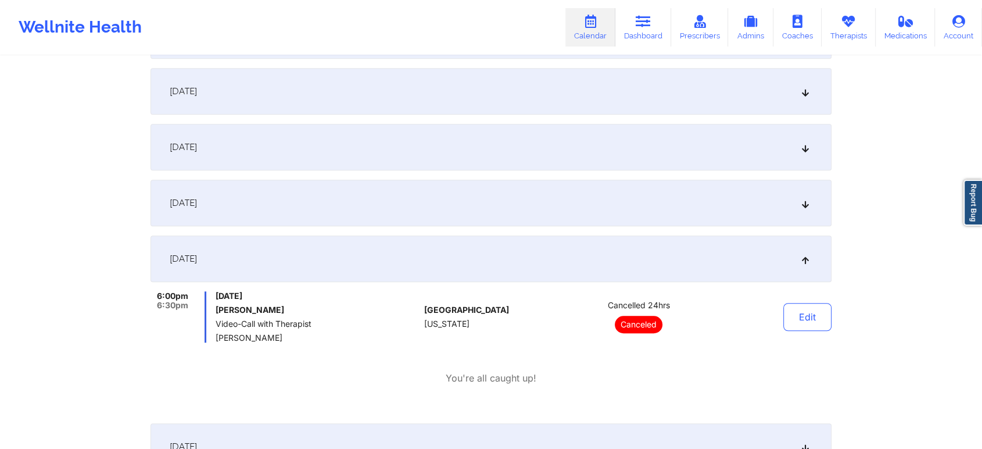
click at [829, 338] on div "Edit" at bounding box center [778, 316] width 108 height 51
click at [804, 328] on button "Edit" at bounding box center [807, 317] width 48 height 28
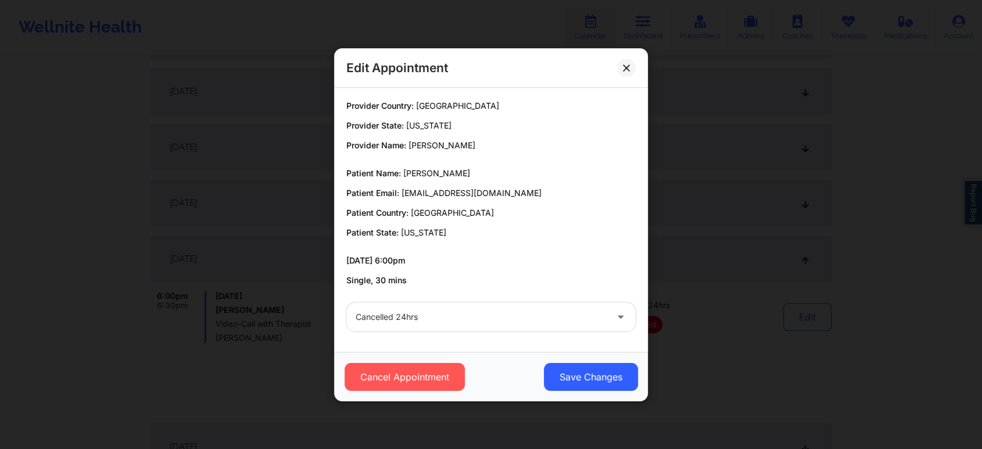
drag, startPoint x: 516, startPoint y: 339, endPoint x: 438, endPoint y: 313, distance: 82.7
click at [438, 313] on div "Provider Country: [GEOGRAPHIC_DATA] Provider State: [US_STATE] Provider Name: […" at bounding box center [491, 220] width 314 height 264
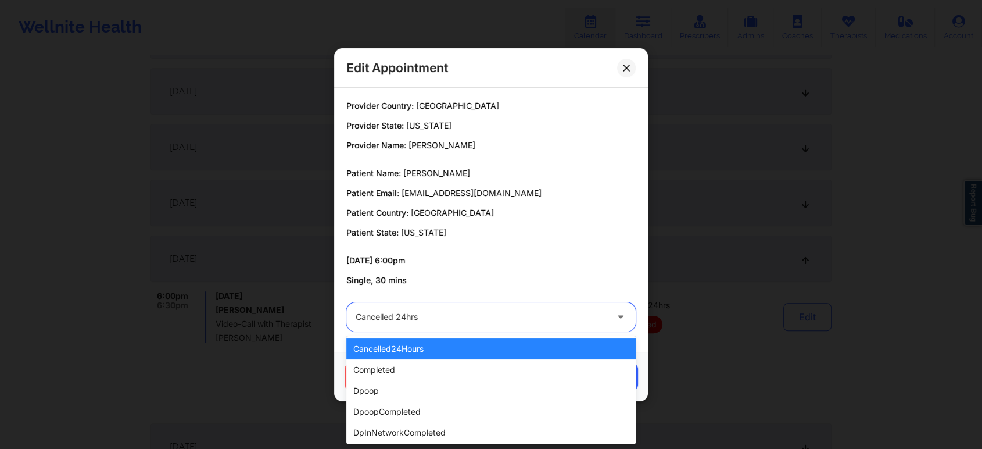
click at [438, 313] on div at bounding box center [481, 317] width 251 height 14
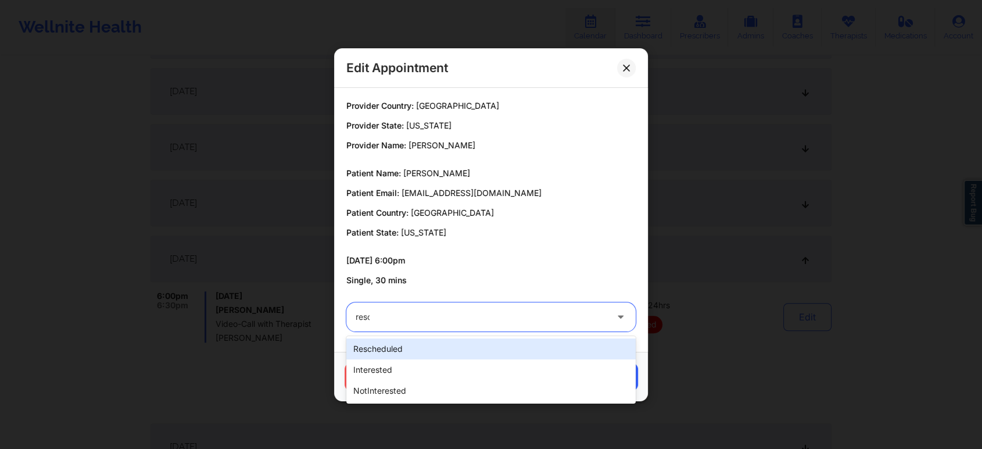
type input "[PERSON_NAME]"
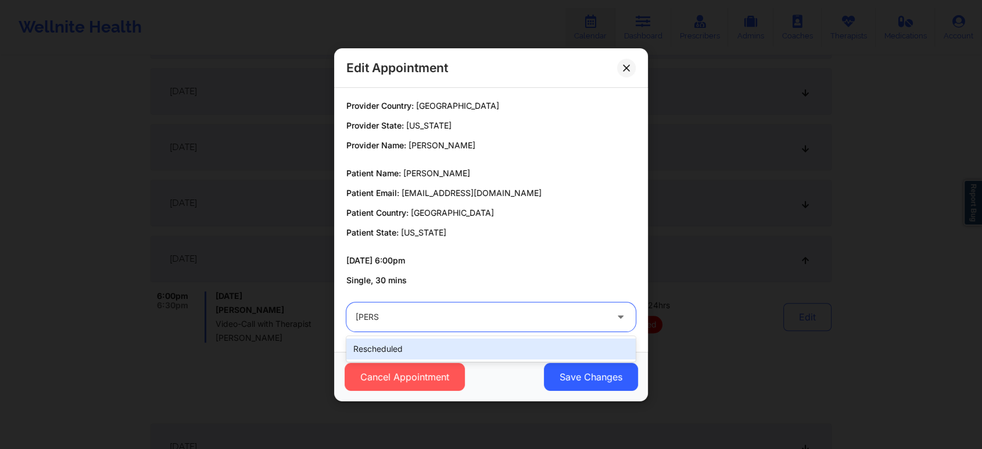
click at [392, 353] on div "rescheduled" at bounding box center [490, 348] width 289 height 21
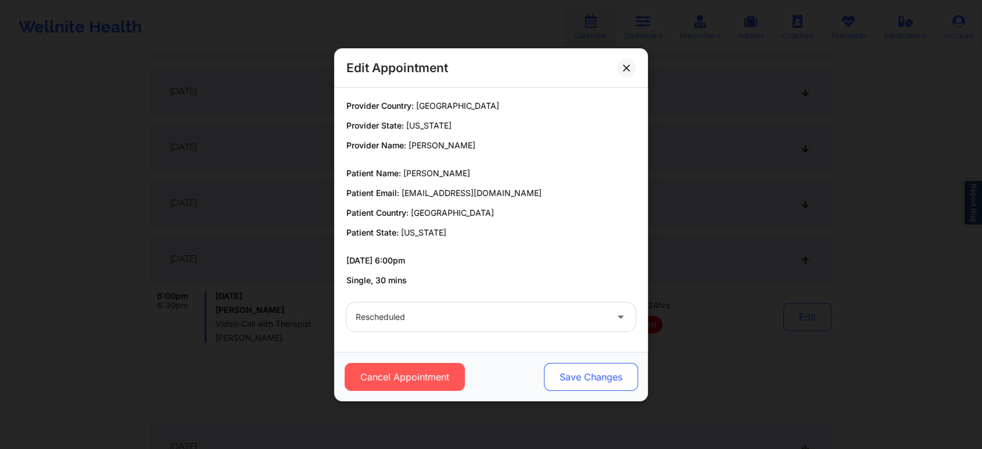
click at [604, 380] on button "Save Changes" at bounding box center [591, 377] width 94 height 28
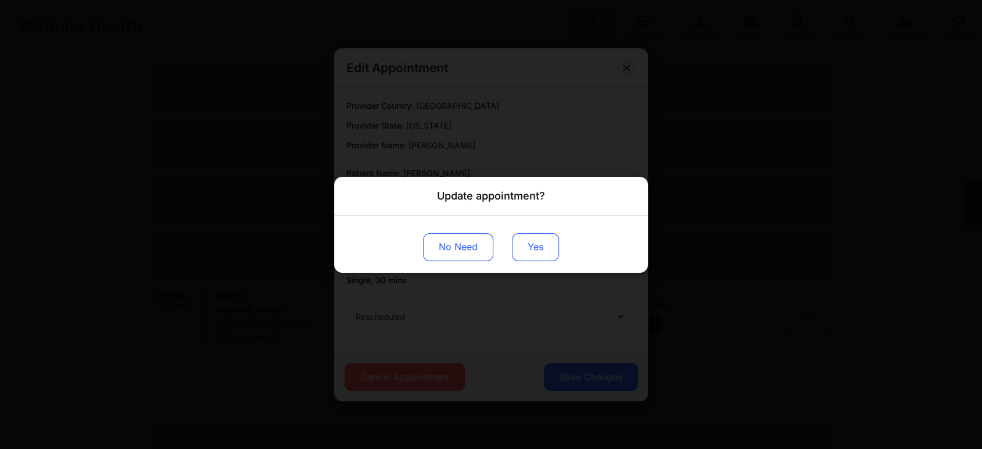
click at [531, 247] on button "Yes" at bounding box center [535, 246] width 47 height 28
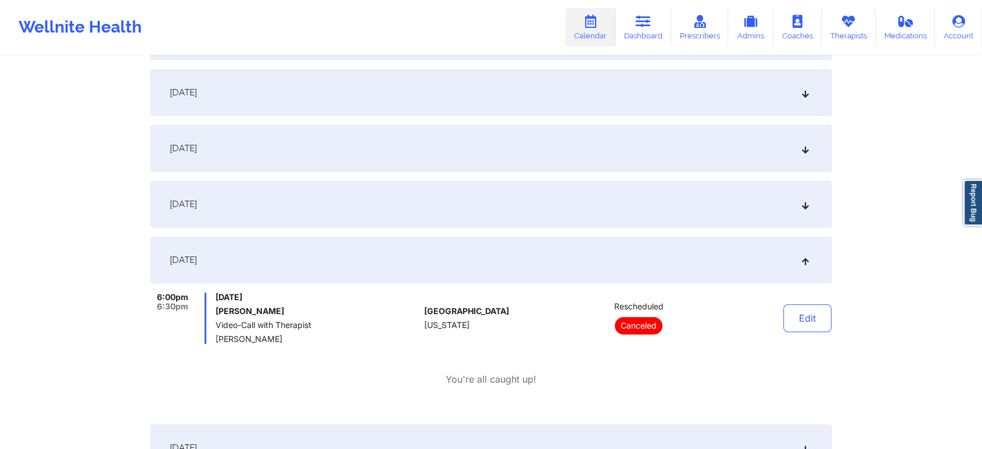
scroll to position [0, 0]
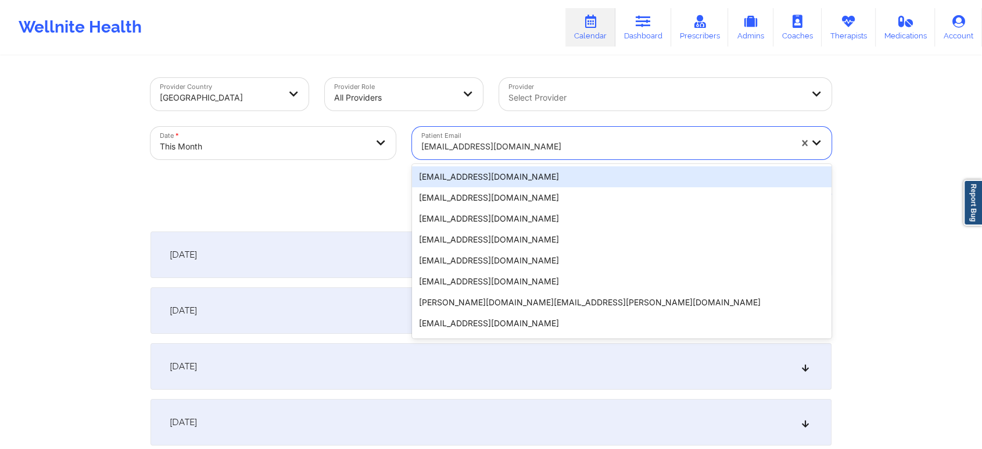
click at [512, 151] on div at bounding box center [606, 146] width 370 height 14
paste input "[EMAIL_ADDRESS][DOMAIN_NAME]"
type input "[EMAIL_ADDRESS][DOMAIN_NAME]"
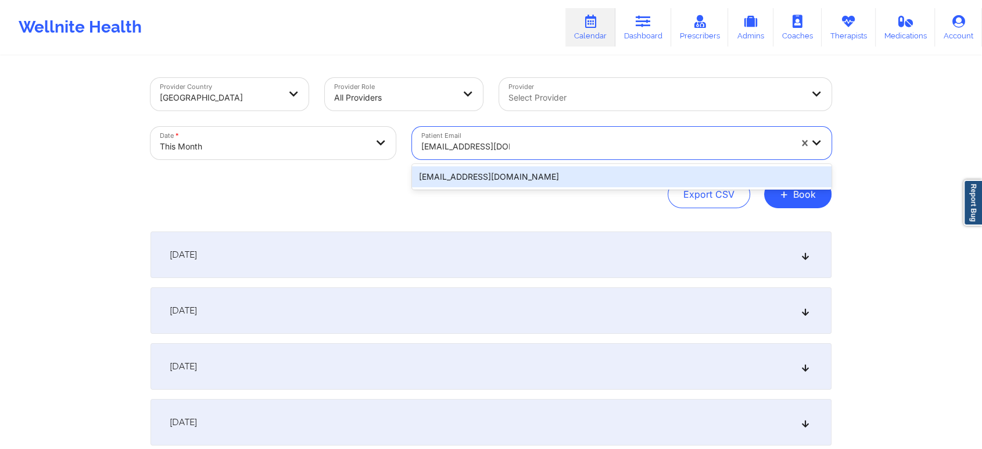
click at [564, 175] on div "[EMAIL_ADDRESS][DOMAIN_NAME]" at bounding box center [622, 176] width 420 height 21
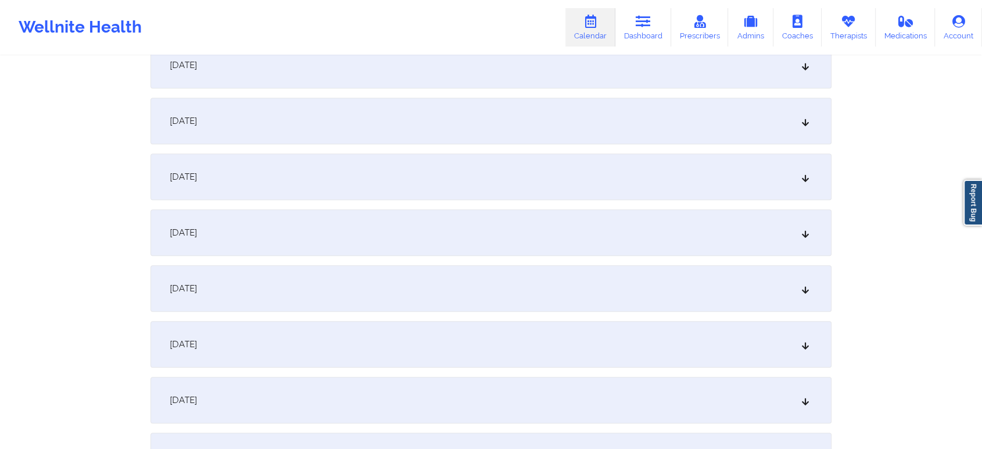
scroll to position [660, 0]
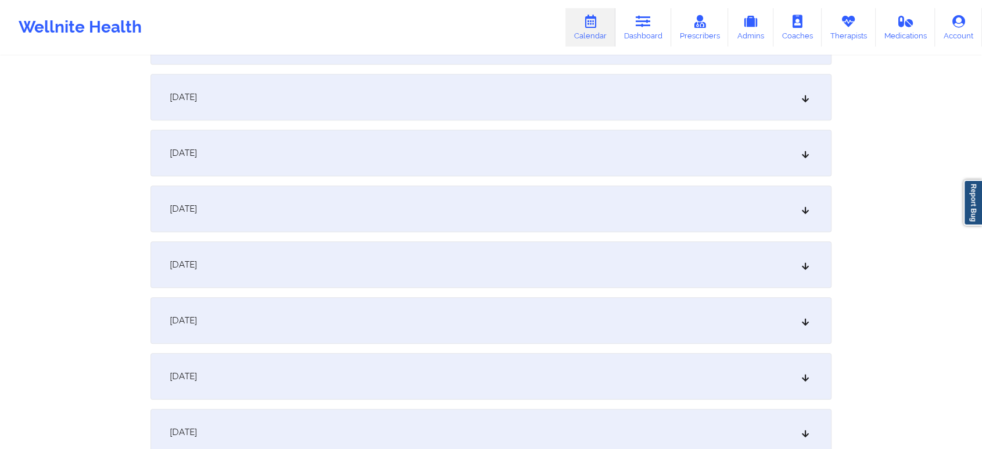
click at [571, 335] on div "[DATE]" at bounding box center [491, 320] width 681 height 46
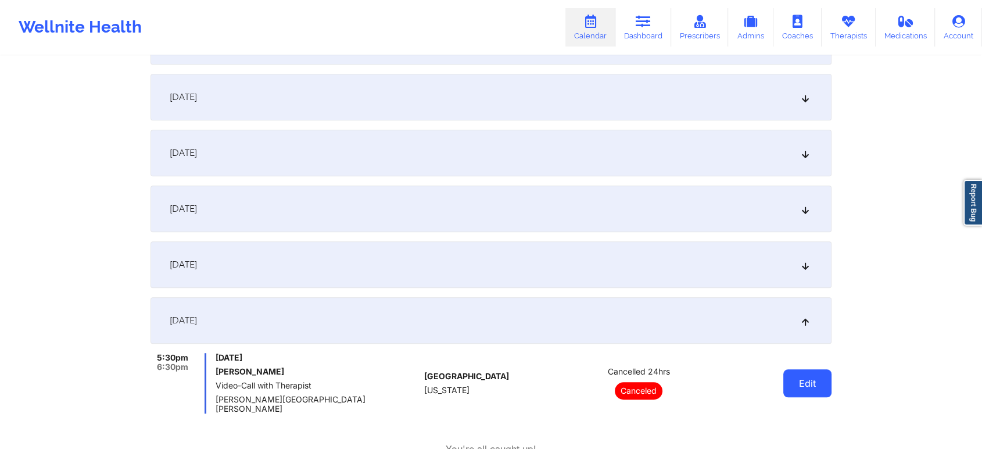
click at [815, 373] on button "Edit" at bounding box center [807, 383] width 48 height 28
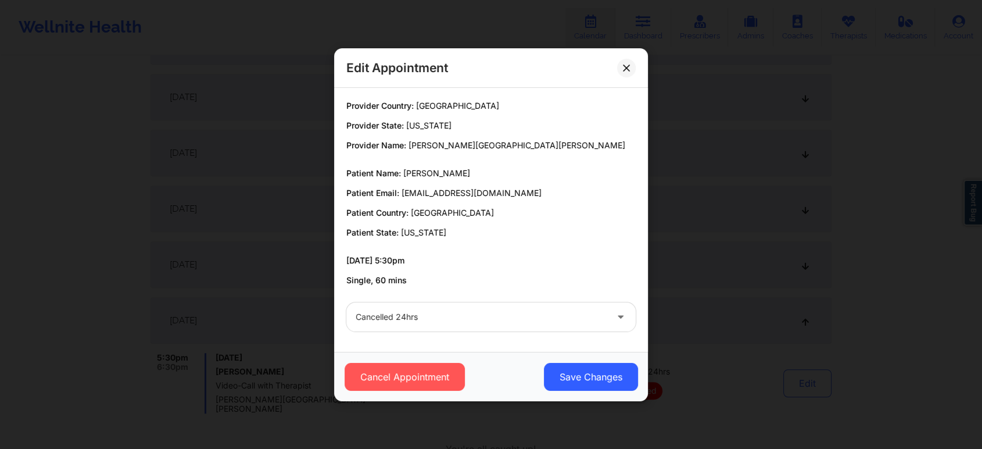
click at [407, 332] on div "Cancelled 24hrs" at bounding box center [491, 316] width 306 height 45
click at [373, 325] on div "Cancelled 24hrs" at bounding box center [481, 316] width 251 height 29
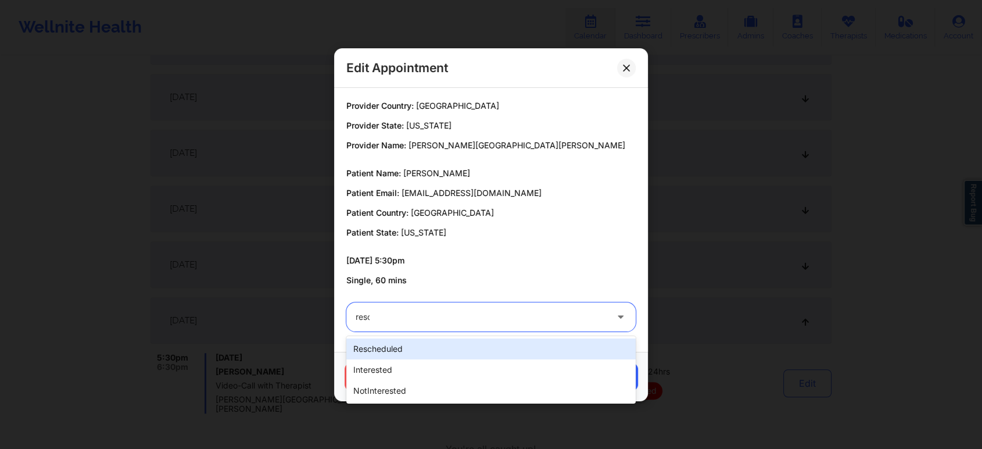
type input "[PERSON_NAME]"
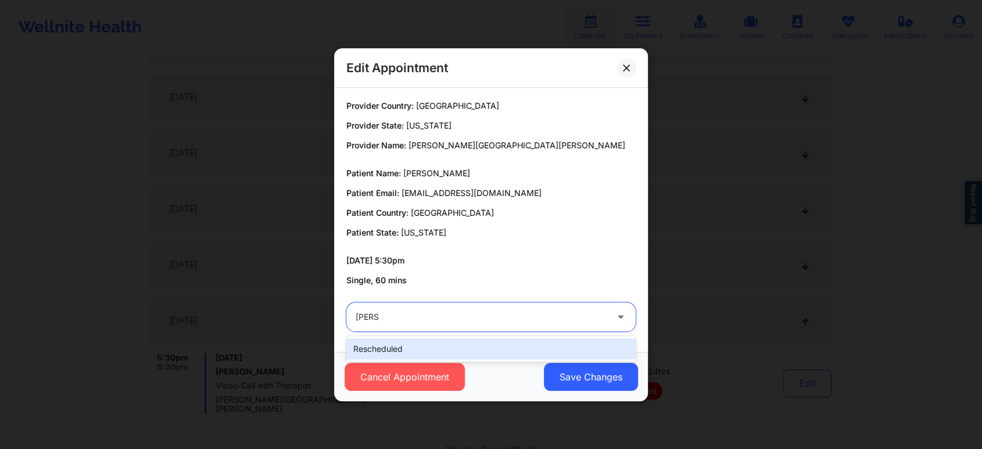
click at [381, 354] on div "rescheduled" at bounding box center [490, 348] width 289 height 21
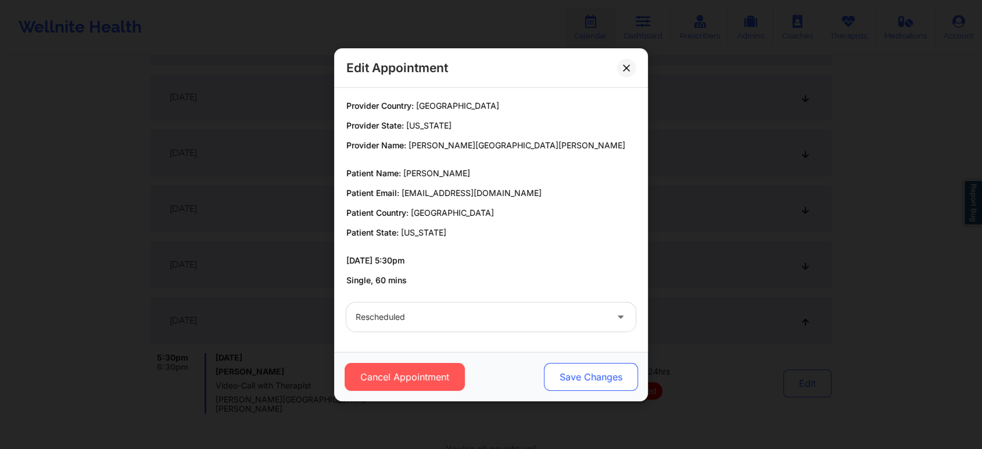
click at [553, 370] on button "Save Changes" at bounding box center [591, 377] width 94 height 28
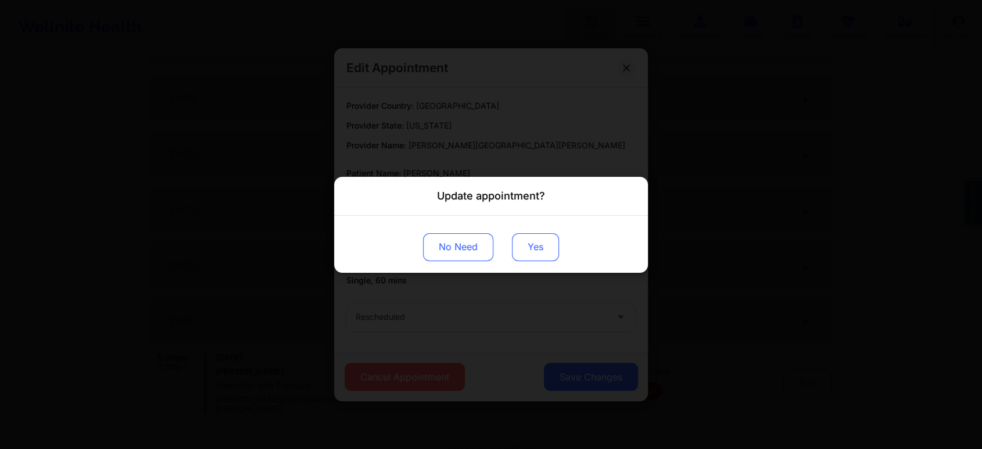
click at [515, 238] on button "Yes" at bounding box center [535, 246] width 47 height 28
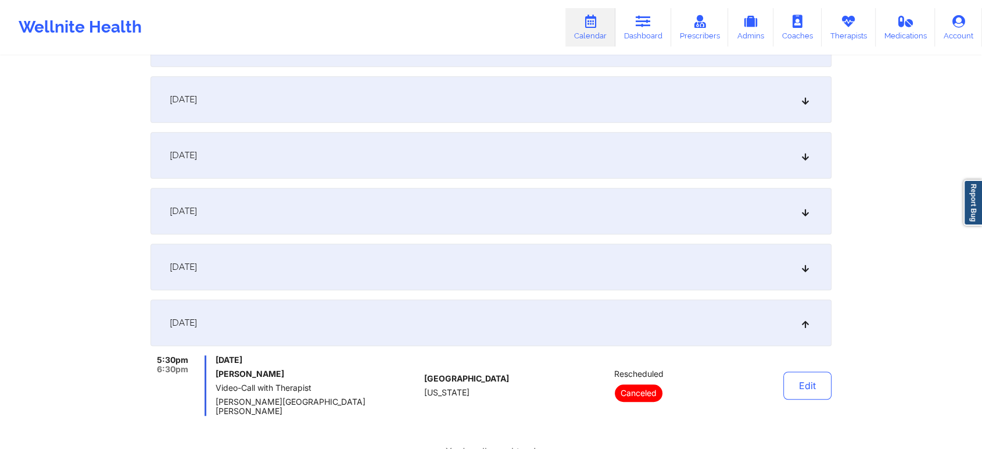
scroll to position [0, 0]
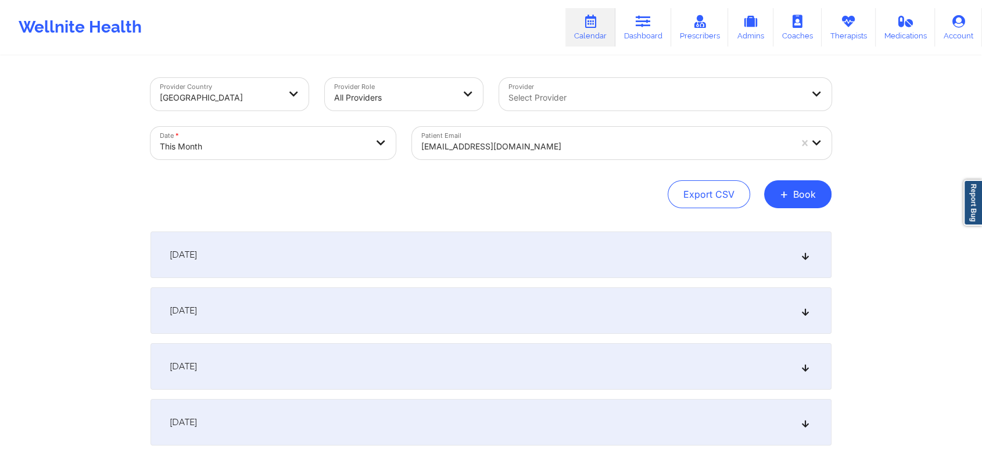
click at [521, 137] on div "[EMAIL_ADDRESS][DOMAIN_NAME]" at bounding box center [606, 147] width 370 height 26
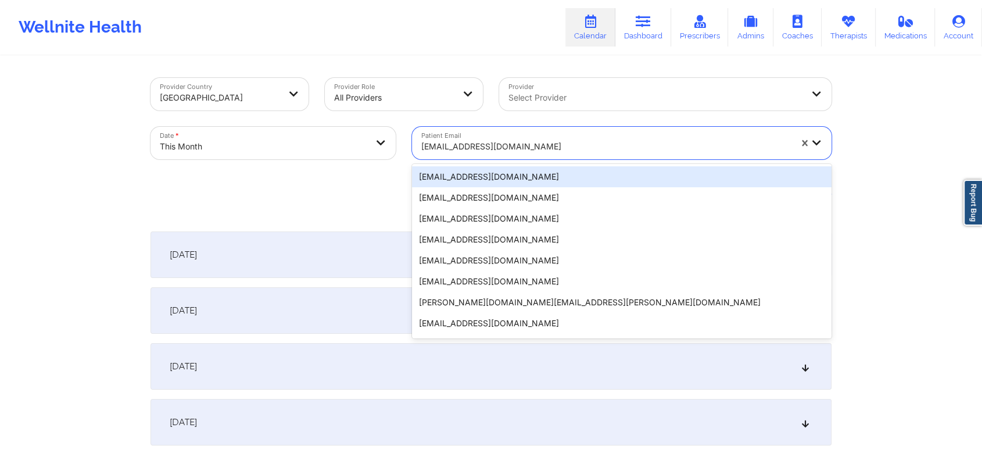
paste input "[EMAIL_ADDRESS][DOMAIN_NAME]"
type input "[EMAIL_ADDRESS][DOMAIN_NAME]"
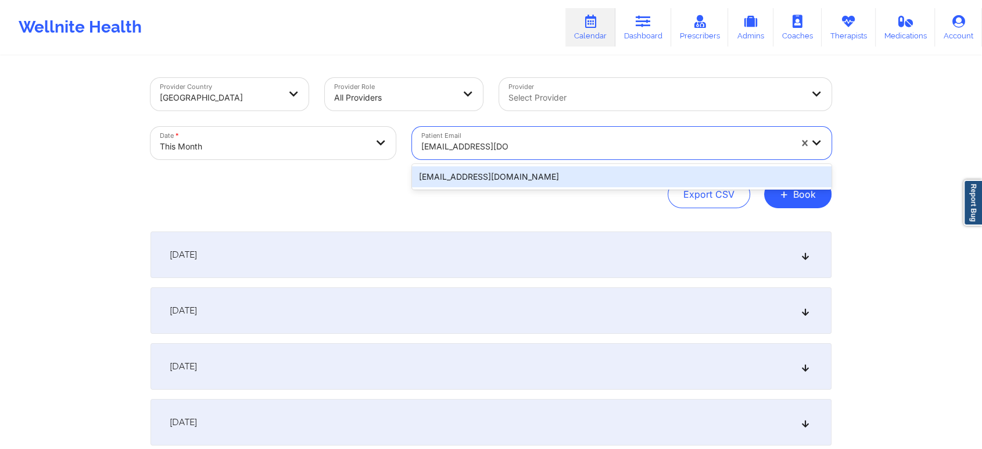
click at [587, 174] on div "[EMAIL_ADDRESS][DOMAIN_NAME]" at bounding box center [622, 176] width 420 height 21
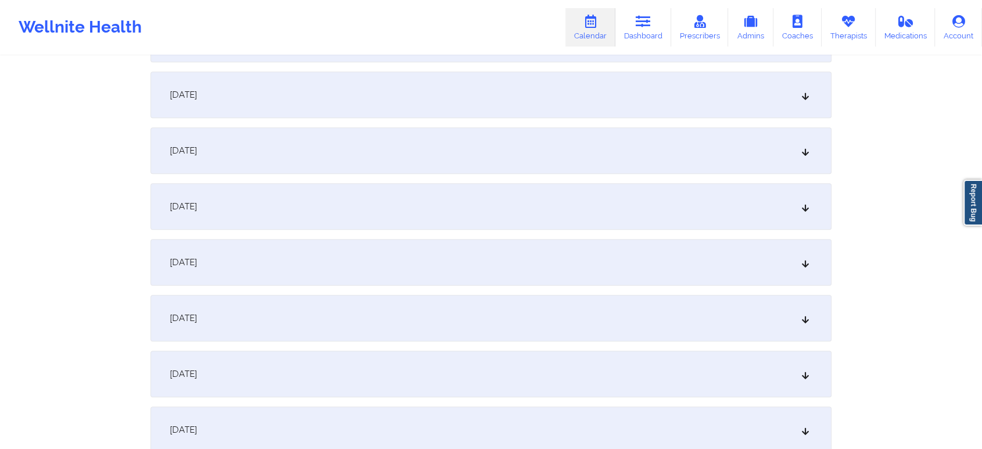
scroll to position [665, 0]
click at [651, 321] on div "[DATE]" at bounding box center [491, 315] width 681 height 46
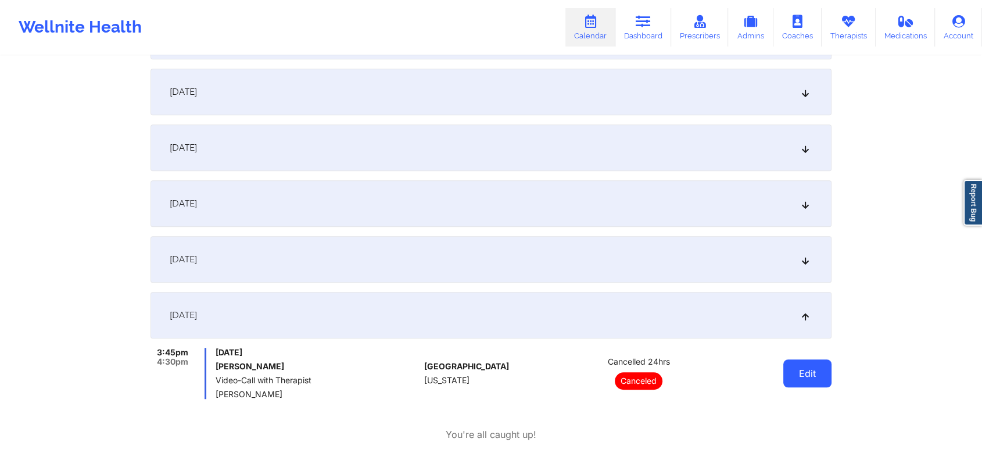
click at [811, 382] on button "Edit" at bounding box center [807, 373] width 48 height 28
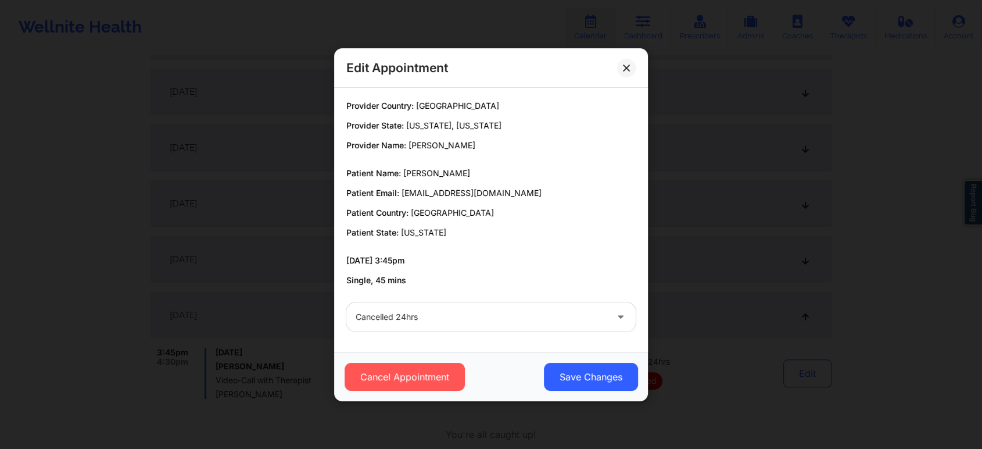
click at [469, 320] on div at bounding box center [481, 317] width 251 height 14
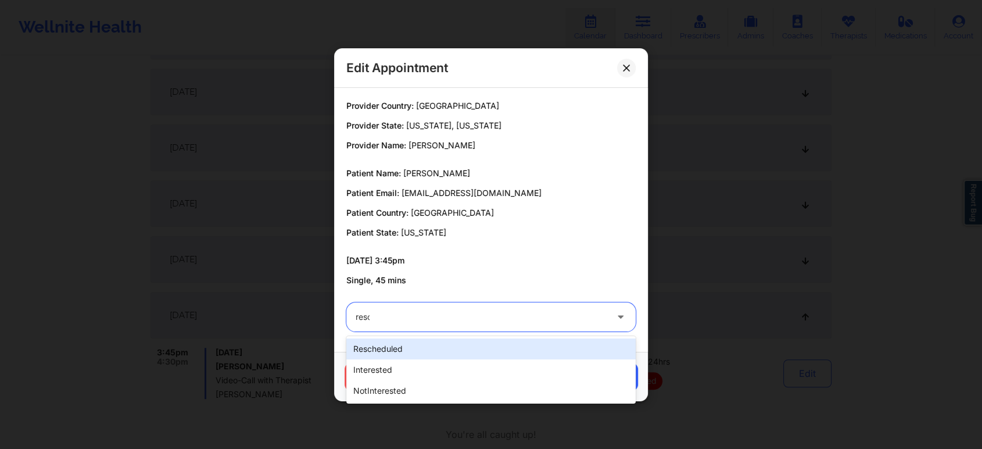
type input "[PERSON_NAME]"
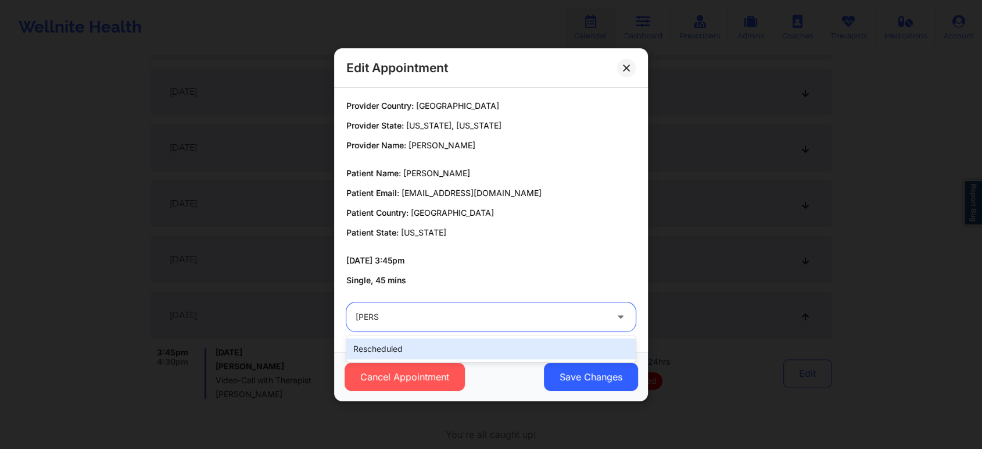
click at [431, 347] on div "rescheduled" at bounding box center [490, 348] width 289 height 21
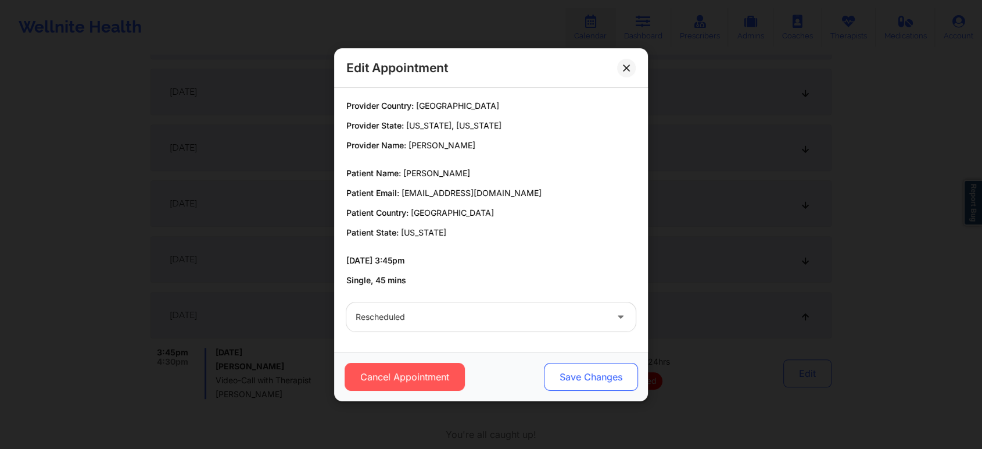
click at [578, 366] on button "Save Changes" at bounding box center [591, 377] width 94 height 28
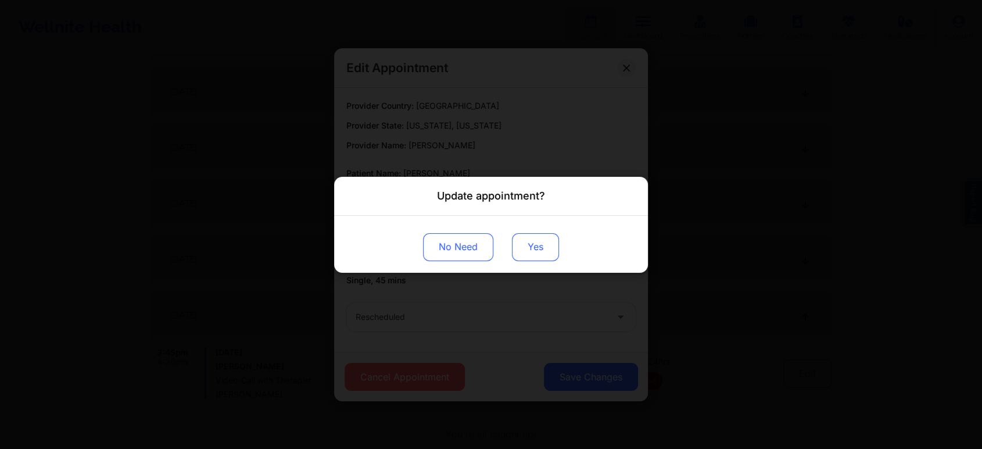
click at [531, 247] on button "Yes" at bounding box center [535, 246] width 47 height 28
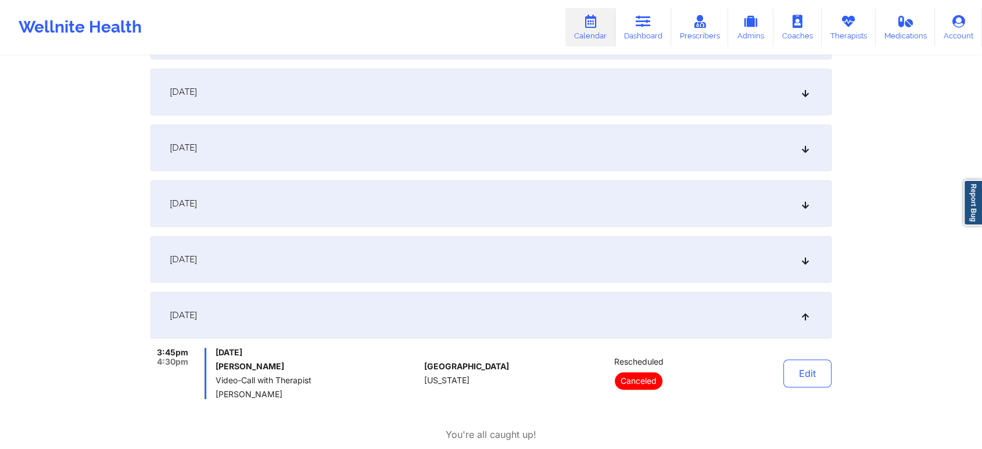
drag, startPoint x: 963, startPoint y: 171, endPoint x: 991, endPoint y: 164, distance: 28.8
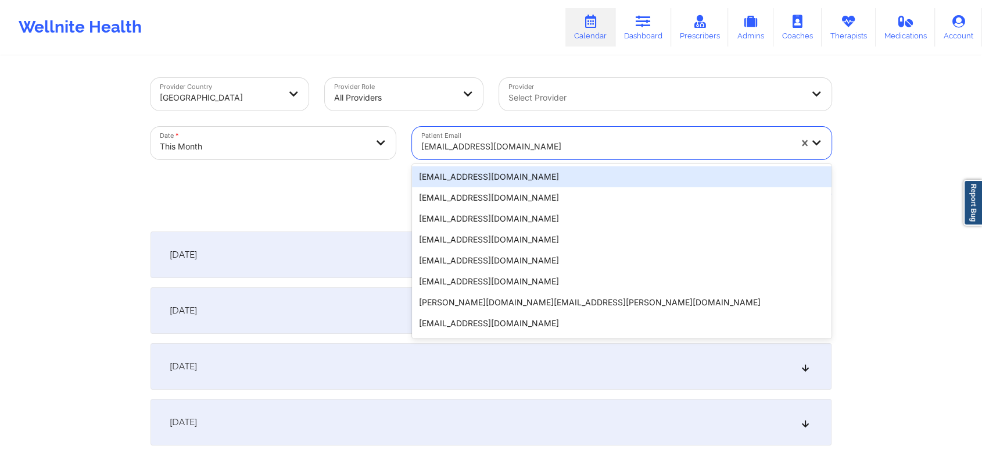
click at [505, 148] on div at bounding box center [606, 146] width 370 height 14
paste input "[EMAIL_ADDRESS][DOMAIN_NAME]"
type input "[EMAIL_ADDRESS][DOMAIN_NAME]"
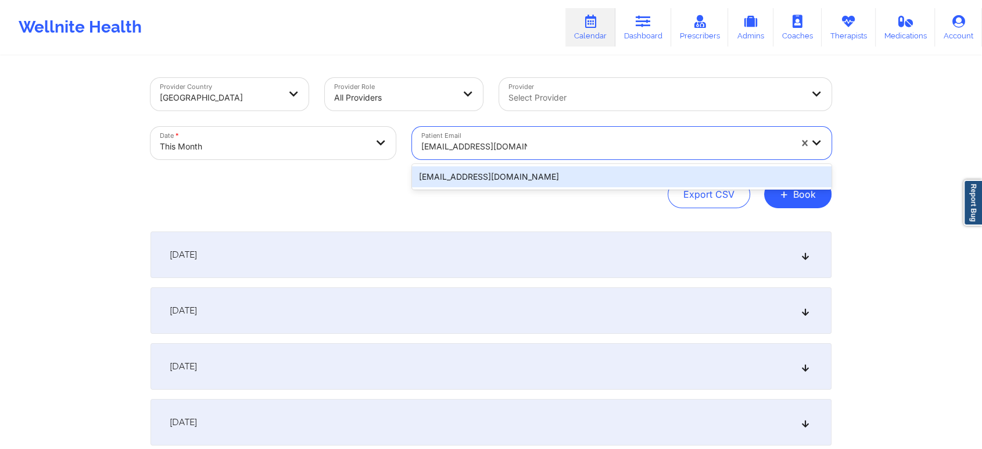
click at [547, 171] on div "[EMAIL_ADDRESS][DOMAIN_NAME]" at bounding box center [622, 176] width 420 height 21
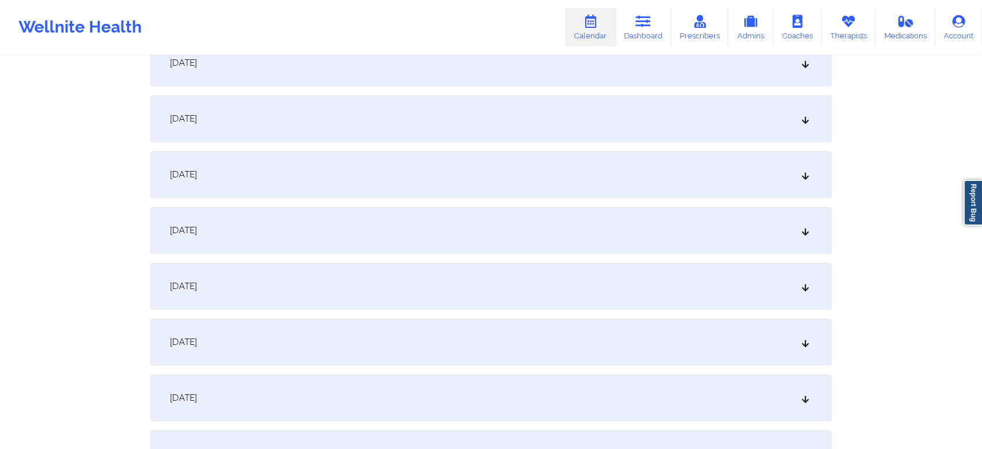
scroll to position [697, 0]
click at [490, 273] on div "[DATE]" at bounding box center [491, 283] width 681 height 46
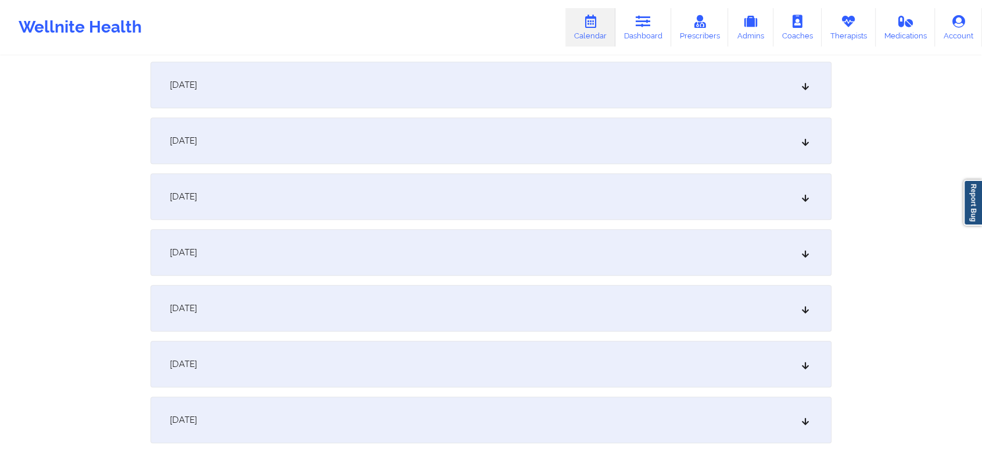
scroll to position [499, 0]
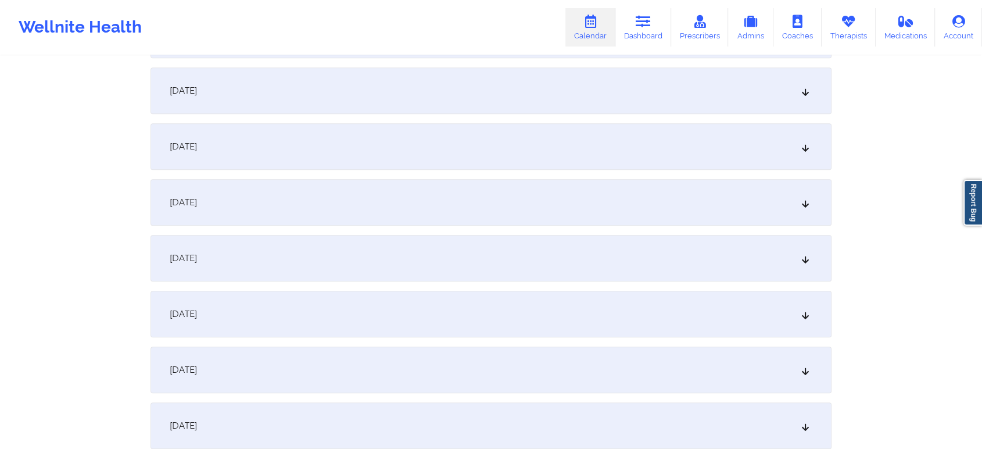
click at [525, 101] on div "[DATE]" at bounding box center [491, 90] width 681 height 46
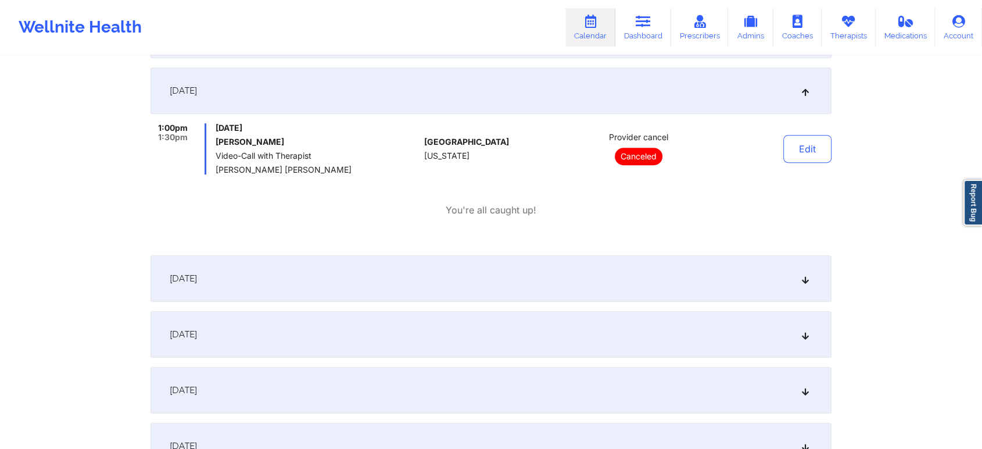
click at [605, 287] on div "[DATE]" at bounding box center [491, 278] width 681 height 46
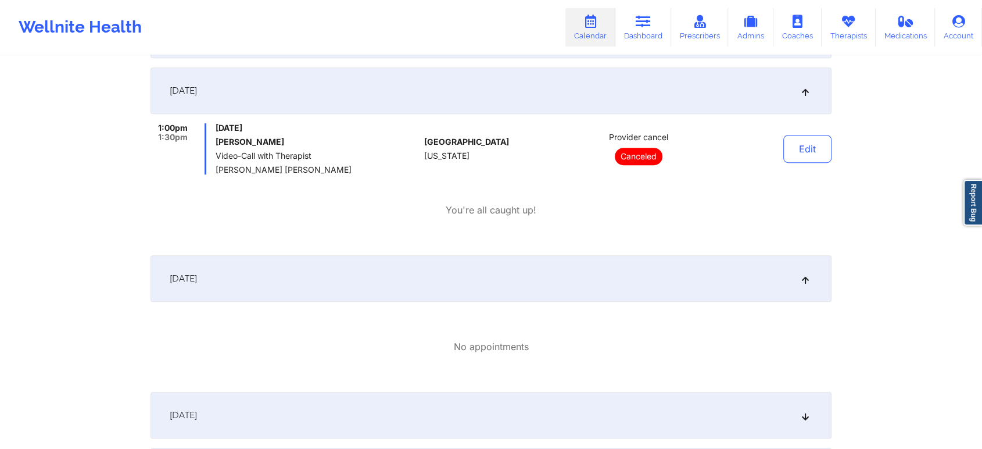
scroll to position [924, 0]
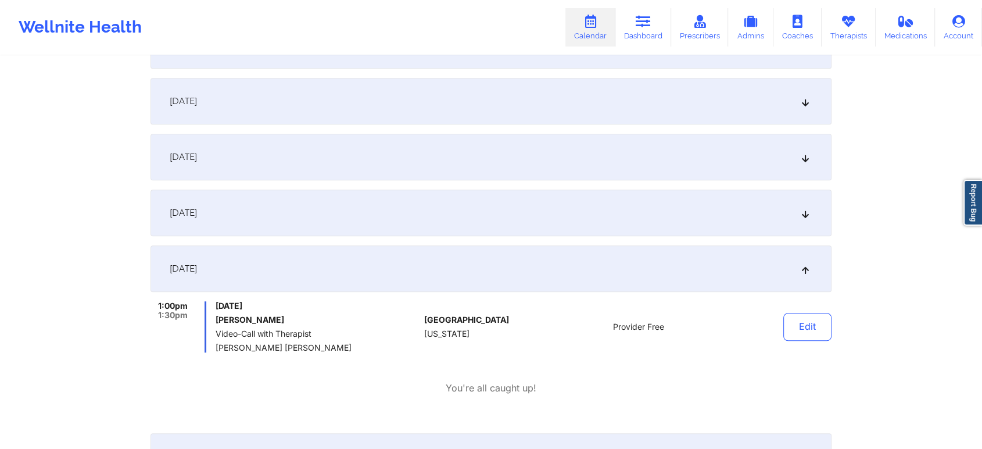
click at [737, 185] on div "[DATE] No appointments [DATE] No appointments [DATE] No appointments [DATE] No …" at bounding box center [491, 339] width 681 height 2065
click at [615, 185] on div "[DATE] No appointments [DATE] No appointments [DATE] No appointments [DATE] No …" at bounding box center [491, 339] width 681 height 2065
drag, startPoint x: 573, startPoint y: 213, endPoint x: 569, endPoint y: 122, distance: 90.7
click at [569, 122] on div "[DATE] No appointments [DATE] No appointments [DATE] No appointments [DATE] No …" at bounding box center [491, 339] width 681 height 2065
click at [569, 122] on div "[DATE]" at bounding box center [491, 101] width 681 height 46
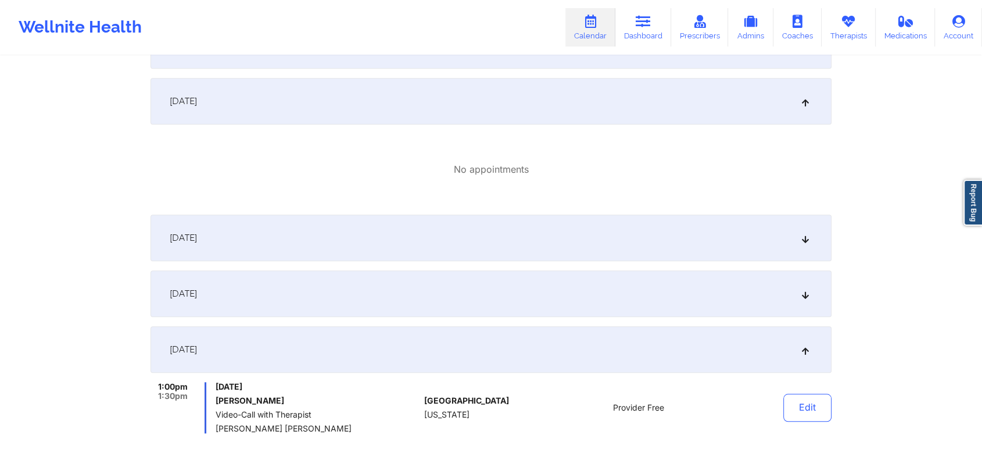
click at [575, 243] on div "[DATE]" at bounding box center [491, 237] width 681 height 46
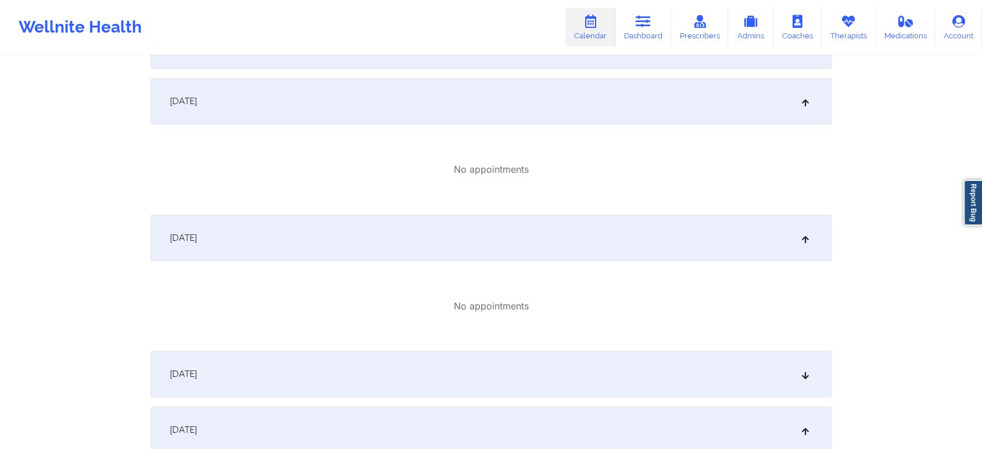
click at [557, 371] on div "[DATE]" at bounding box center [491, 373] width 681 height 46
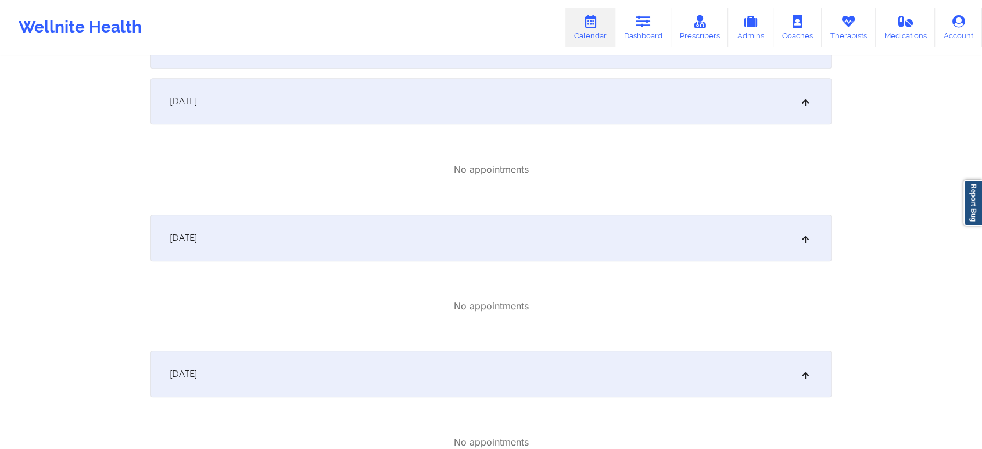
scroll to position [767, 0]
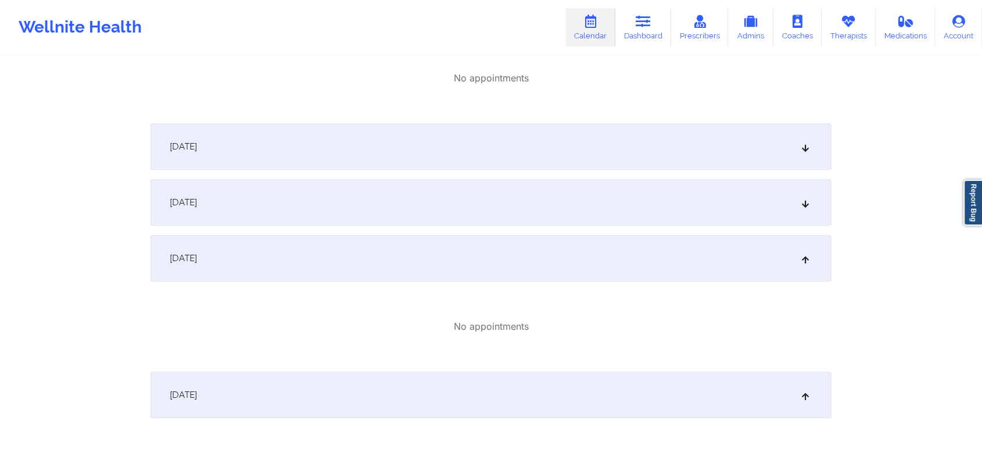
click at [707, 187] on div "[DATE]" at bounding box center [491, 202] width 681 height 46
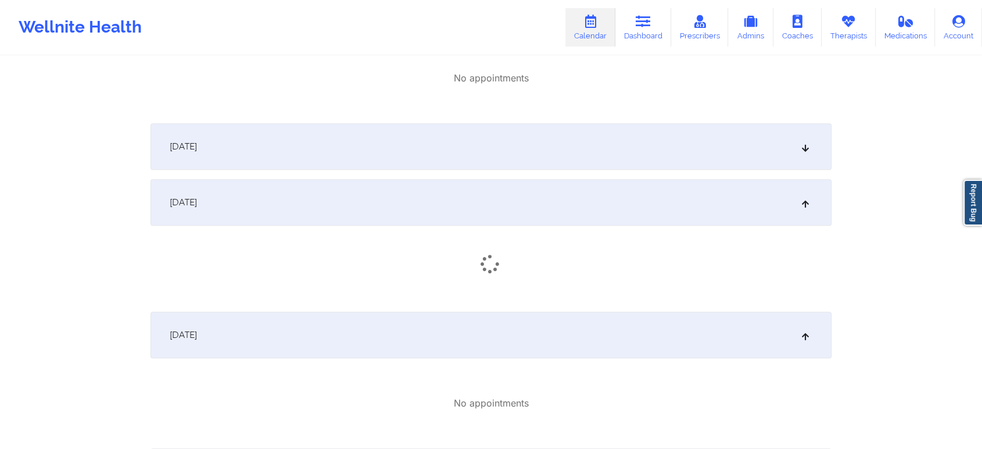
click at [636, 164] on div "[DATE]" at bounding box center [491, 146] width 681 height 46
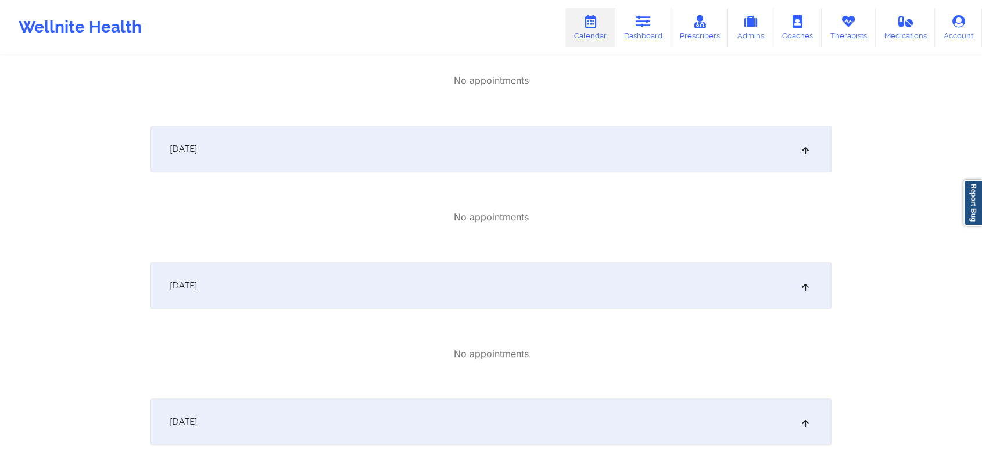
scroll to position [0, 0]
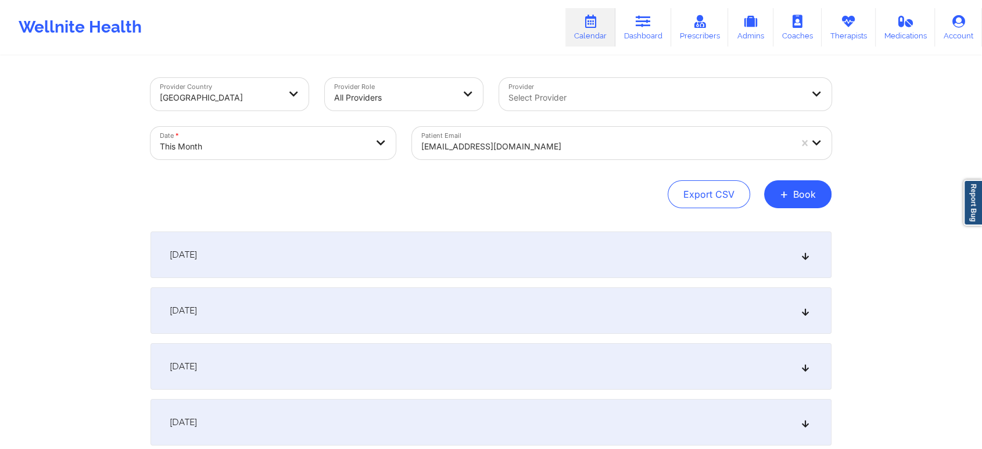
click at [501, 126] on div "Patient Email [EMAIL_ADDRESS][DOMAIN_NAME]" at bounding box center [622, 143] width 436 height 49
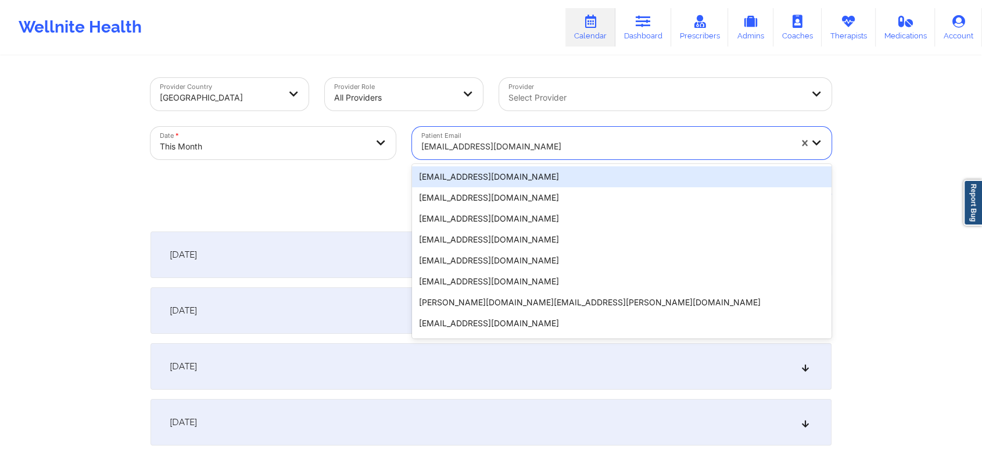
click at [490, 139] on div at bounding box center [606, 146] width 370 height 14
paste input "[EMAIL_ADDRESS][DOMAIN_NAME]"
type input "[EMAIL_ADDRESS][DOMAIN_NAME]"
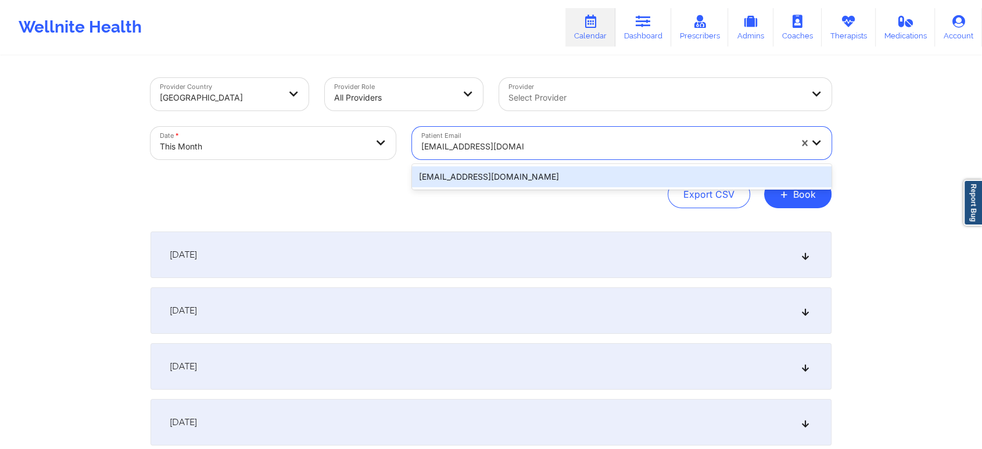
click at [516, 171] on div "[EMAIL_ADDRESS][DOMAIN_NAME]" at bounding box center [622, 176] width 420 height 21
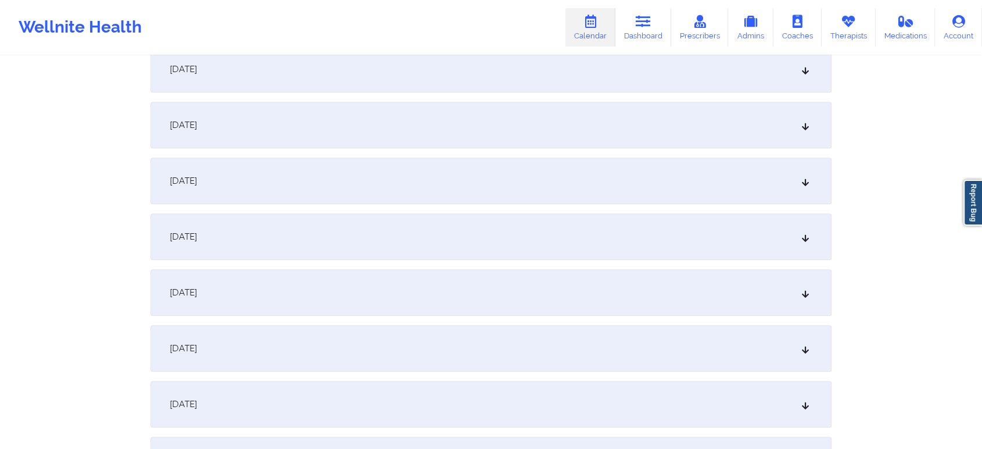
scroll to position [851, 0]
click at [424, 110] on div "[DATE]" at bounding box center [491, 129] width 681 height 46
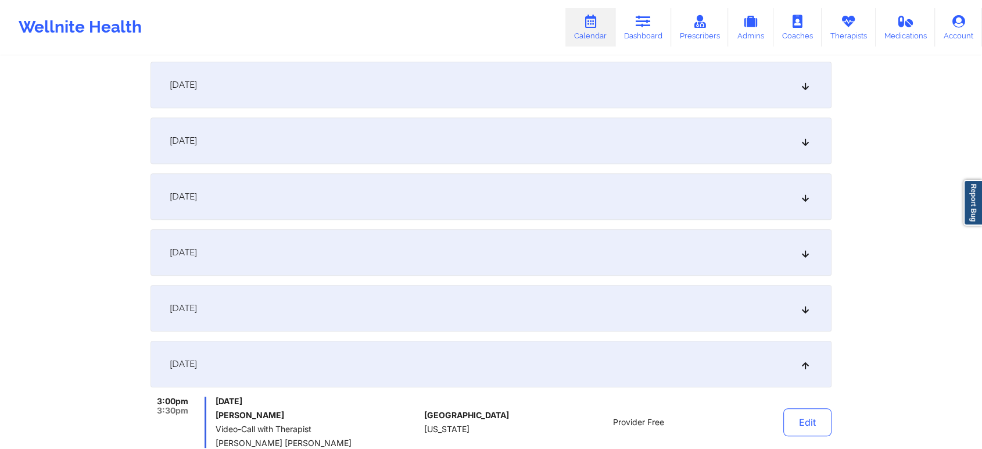
scroll to position [624, 0]
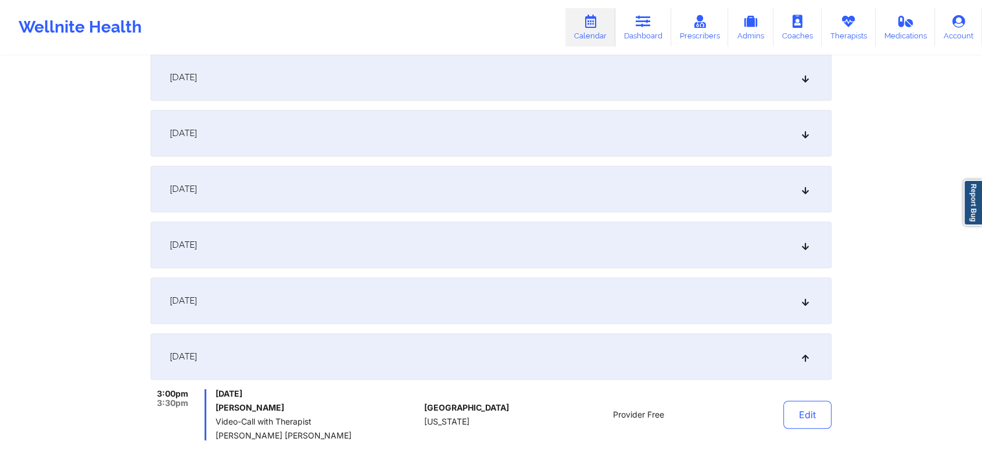
click at [601, 282] on div "[DATE]" at bounding box center [491, 300] width 681 height 46
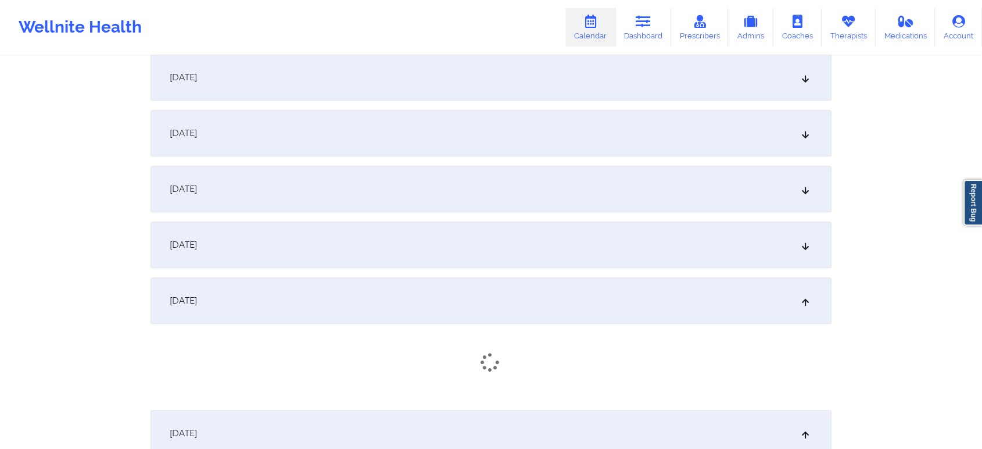
click at [638, 249] on div "[DATE]" at bounding box center [491, 244] width 681 height 46
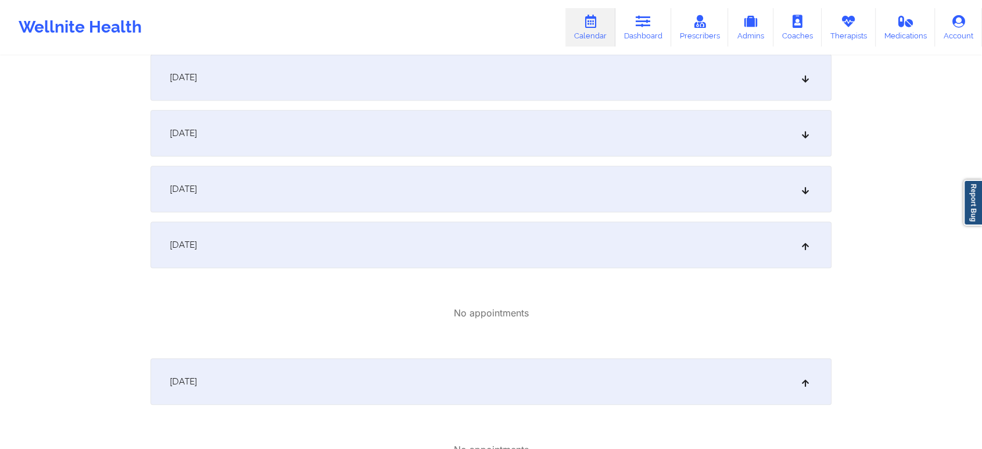
drag, startPoint x: 660, startPoint y: 174, endPoint x: 684, endPoint y: 142, distance: 40.3
click at [684, 142] on div "[DATE]" at bounding box center [491, 133] width 681 height 46
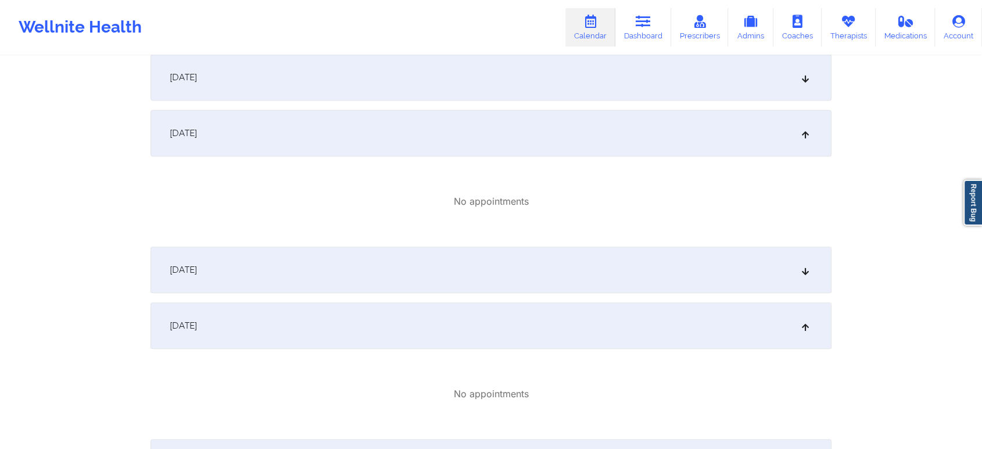
click at [682, 253] on div "[DATE]" at bounding box center [491, 269] width 681 height 46
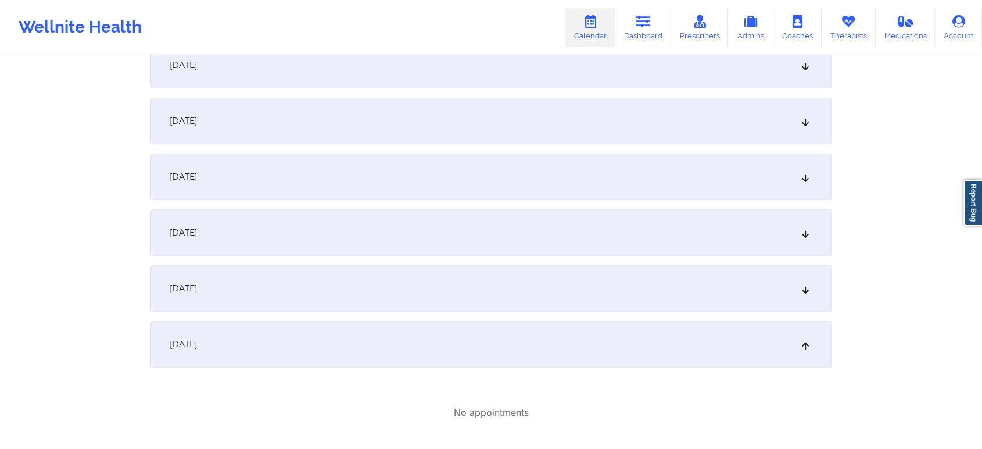
scroll to position [395, 0]
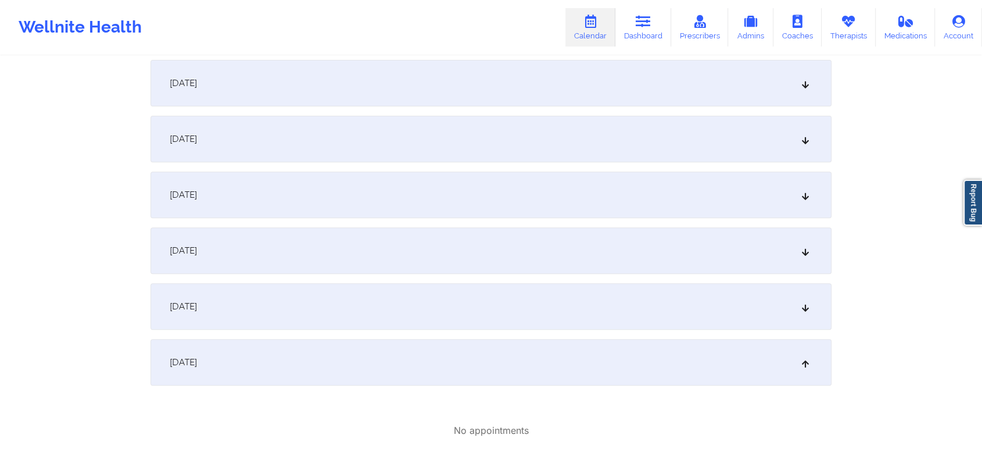
click at [611, 195] on div "[DATE]" at bounding box center [491, 194] width 681 height 46
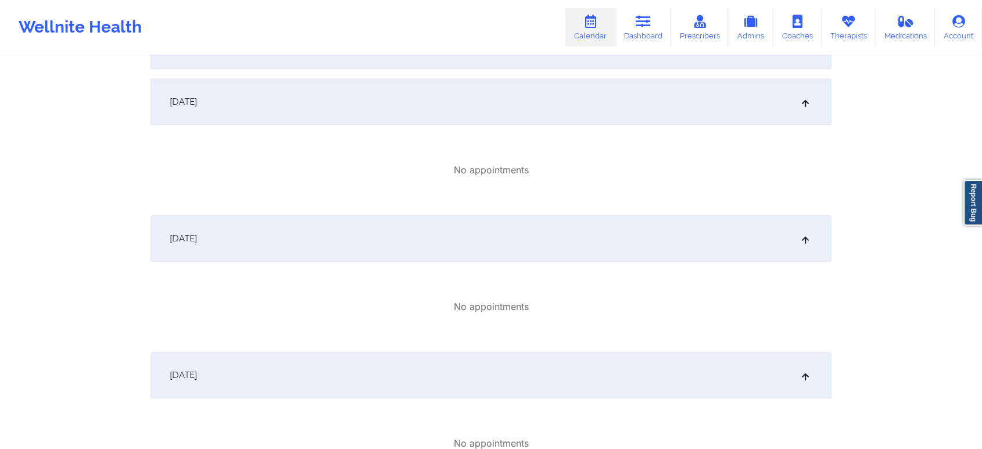
scroll to position [0, 0]
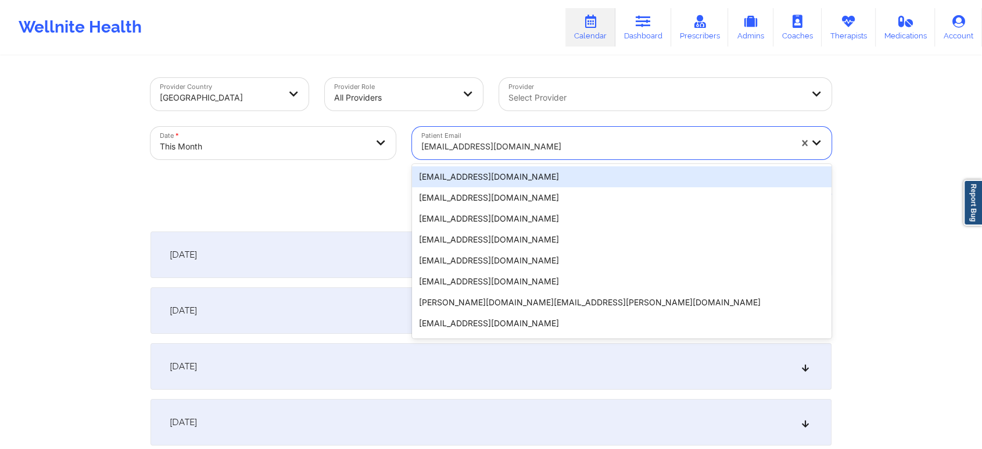
click at [524, 131] on div "[EMAIL_ADDRESS][DOMAIN_NAME]" at bounding box center [602, 143] width 380 height 33
paste input "[EMAIL_ADDRESS][DOMAIN_NAME]"
type input "[EMAIL_ADDRESS][DOMAIN_NAME]"
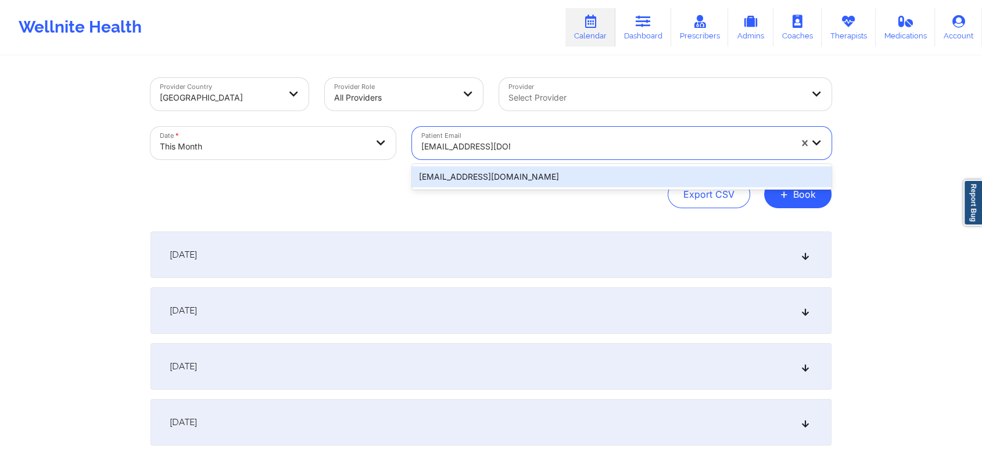
click at [553, 179] on div "[EMAIL_ADDRESS][DOMAIN_NAME]" at bounding box center [622, 176] width 420 height 21
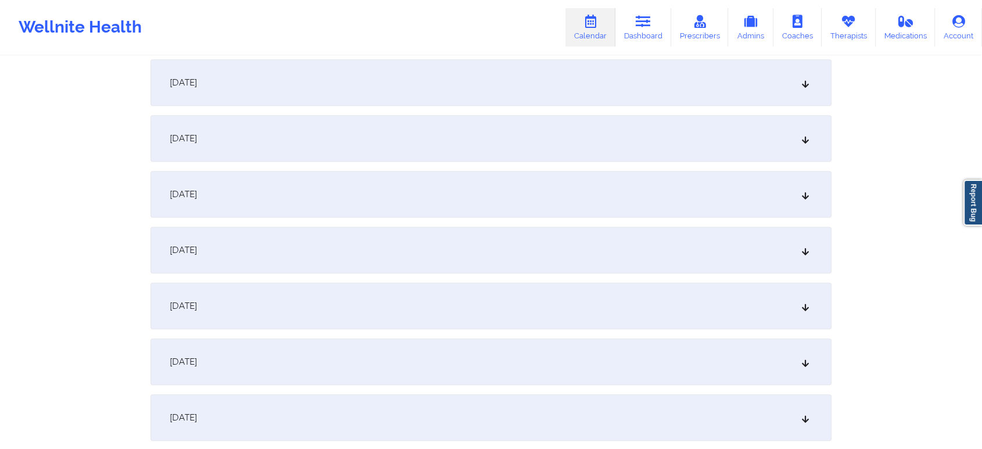
scroll to position [762, 0]
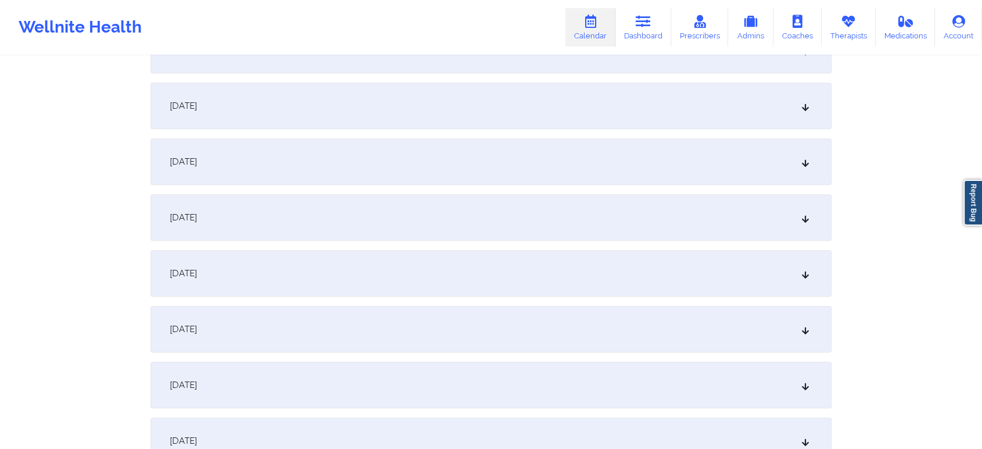
click at [510, 230] on div "[DATE]" at bounding box center [491, 217] width 681 height 46
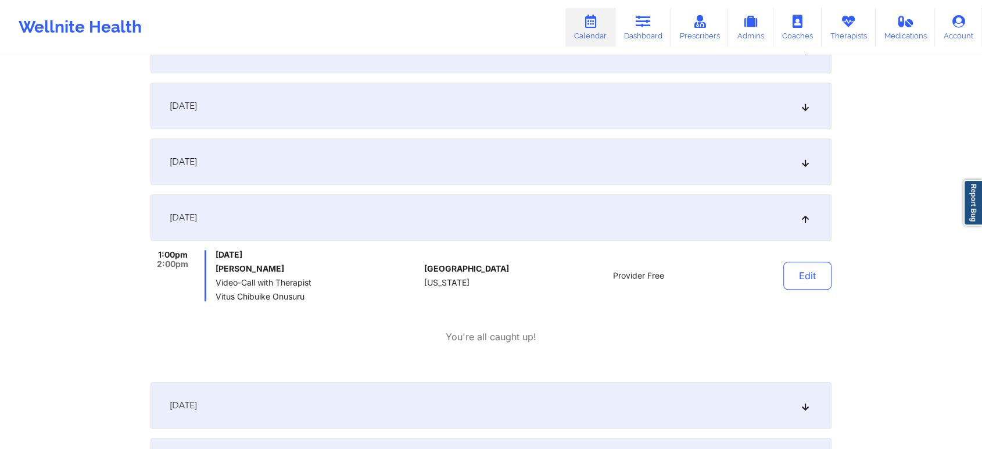
scroll to position [697, 0]
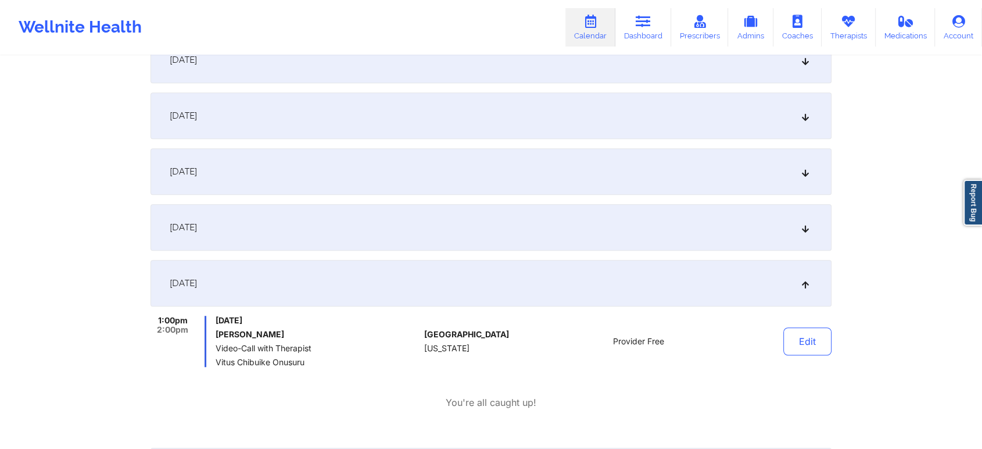
click at [703, 227] on div "[DATE]" at bounding box center [491, 227] width 681 height 46
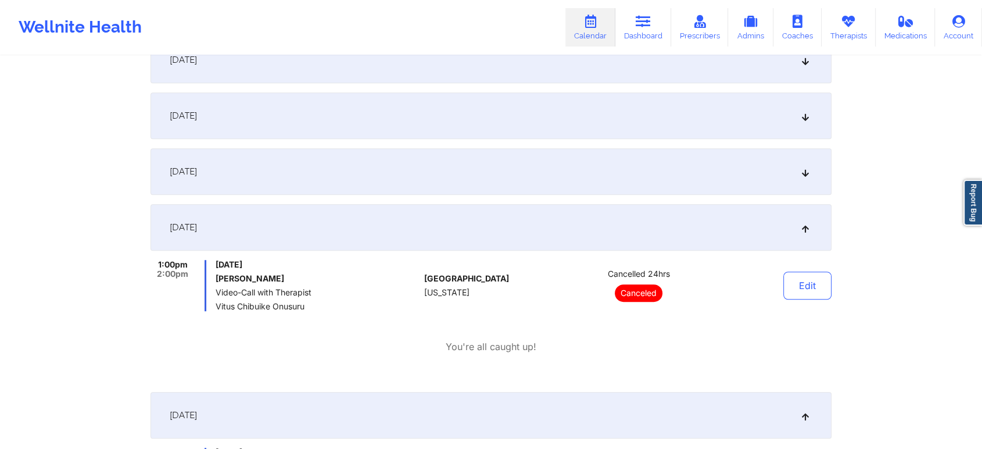
click at [513, 174] on div "[DATE]" at bounding box center [491, 171] width 681 height 46
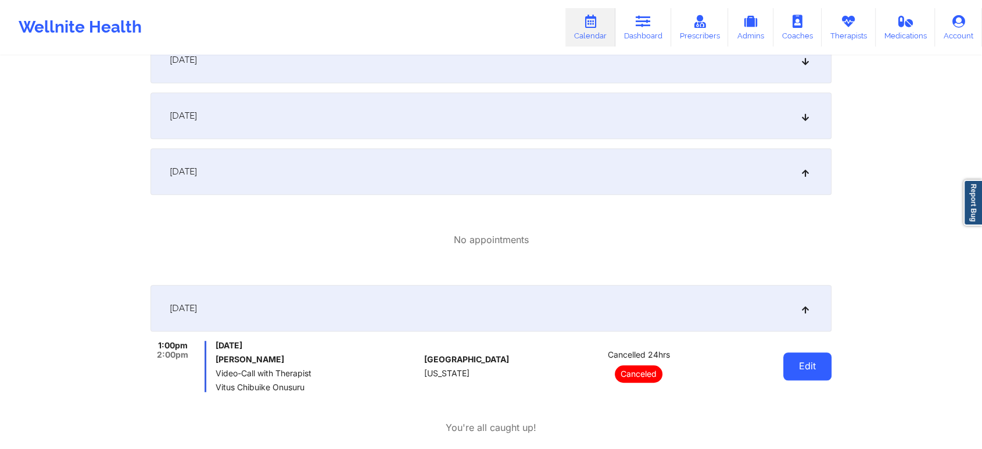
click at [796, 379] on button "Edit" at bounding box center [807, 366] width 48 height 28
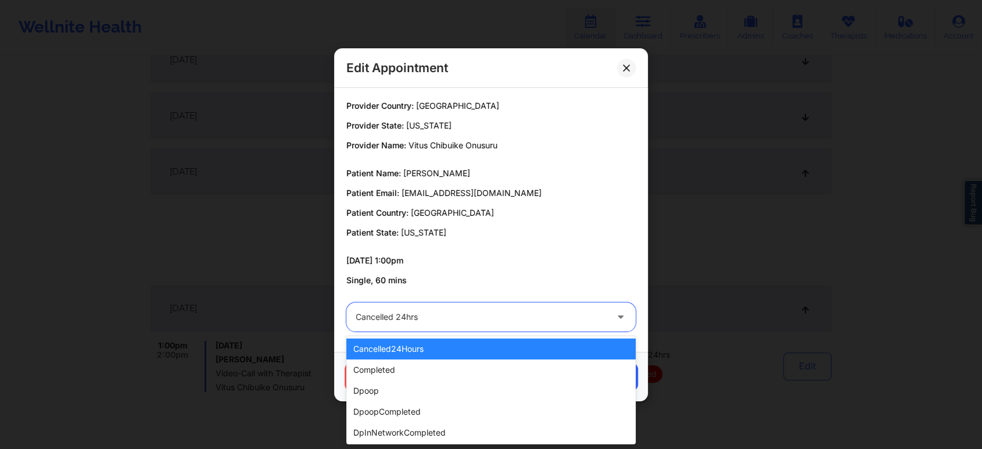
click at [507, 306] on div "Cancelled 24hrs" at bounding box center [481, 316] width 251 height 29
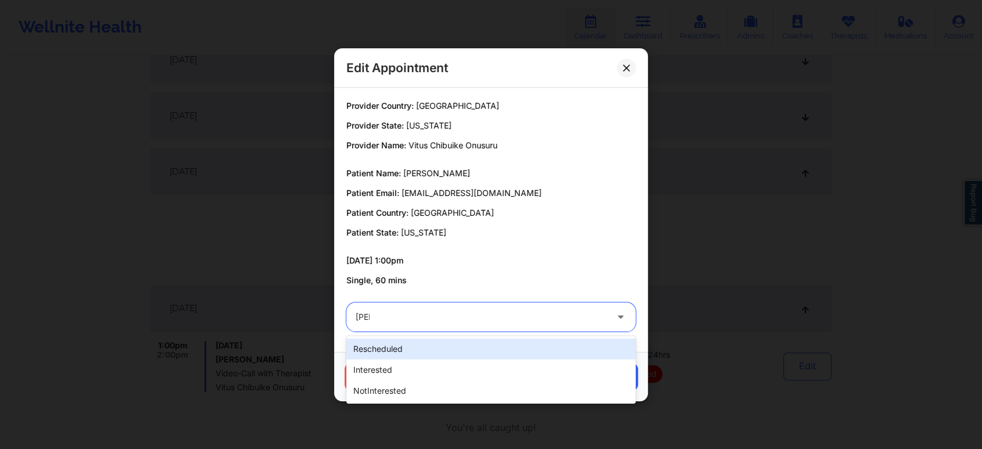
type input "resche"
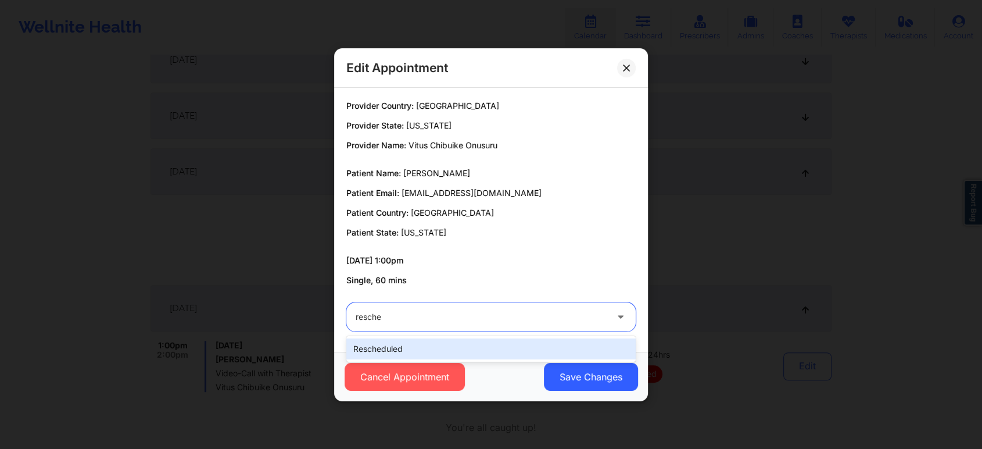
click at [454, 344] on div "rescheduled" at bounding box center [490, 348] width 289 height 21
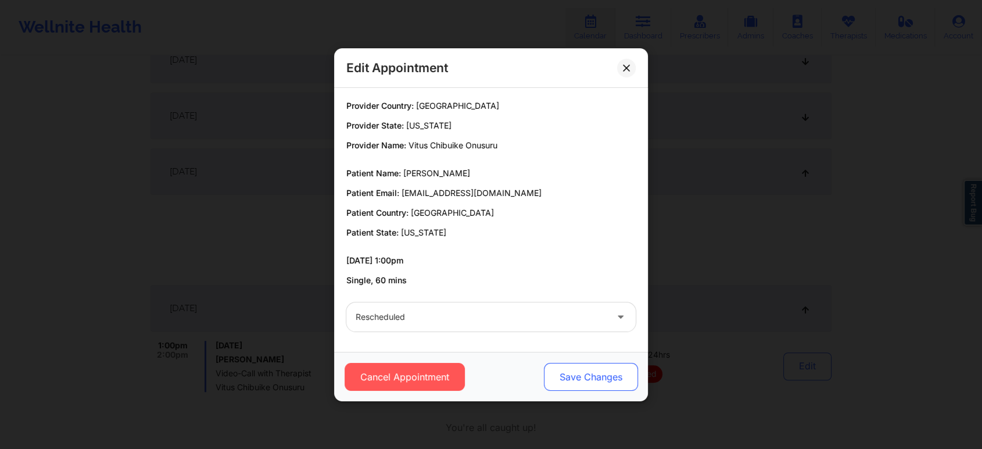
click at [581, 375] on button "Save Changes" at bounding box center [591, 377] width 94 height 28
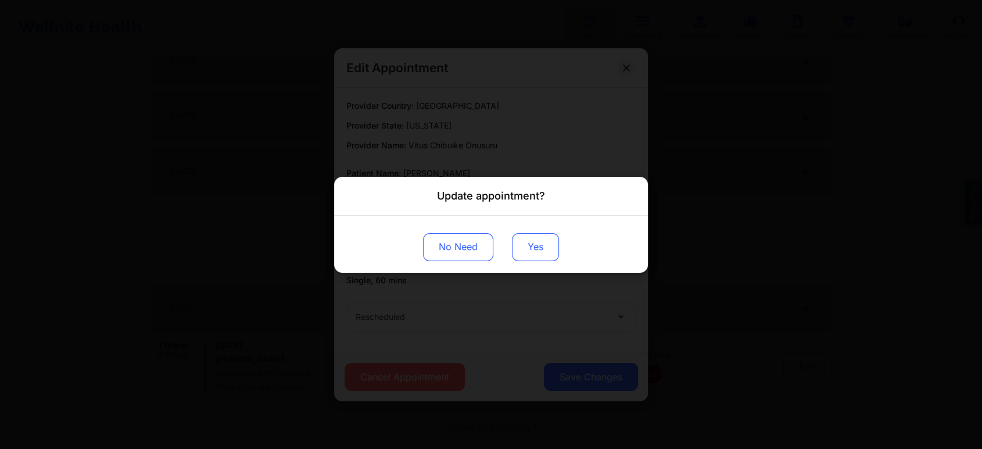
click at [548, 239] on button "Yes" at bounding box center [535, 246] width 47 height 28
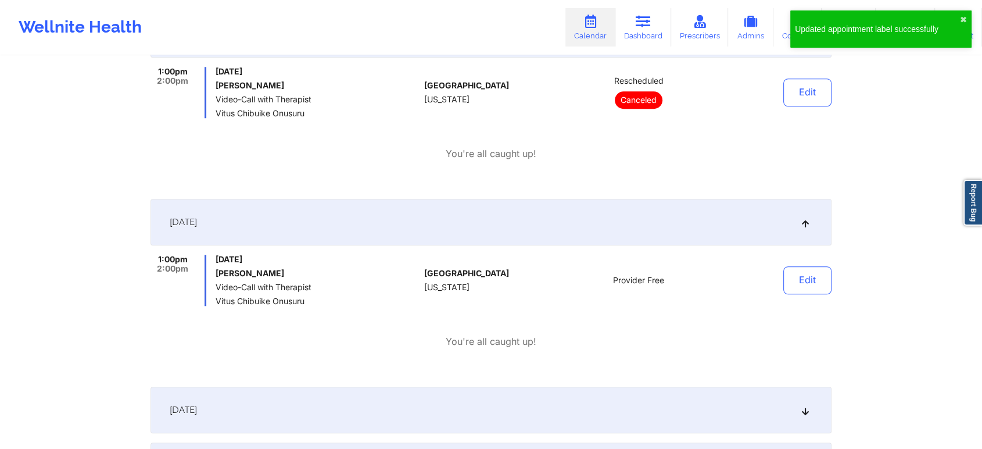
scroll to position [985, 0]
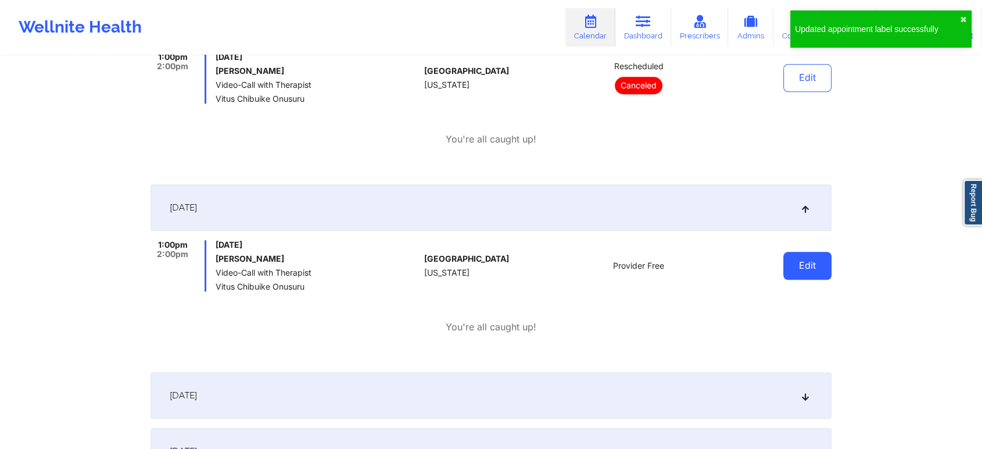
click at [789, 270] on button "Edit" at bounding box center [807, 266] width 48 height 28
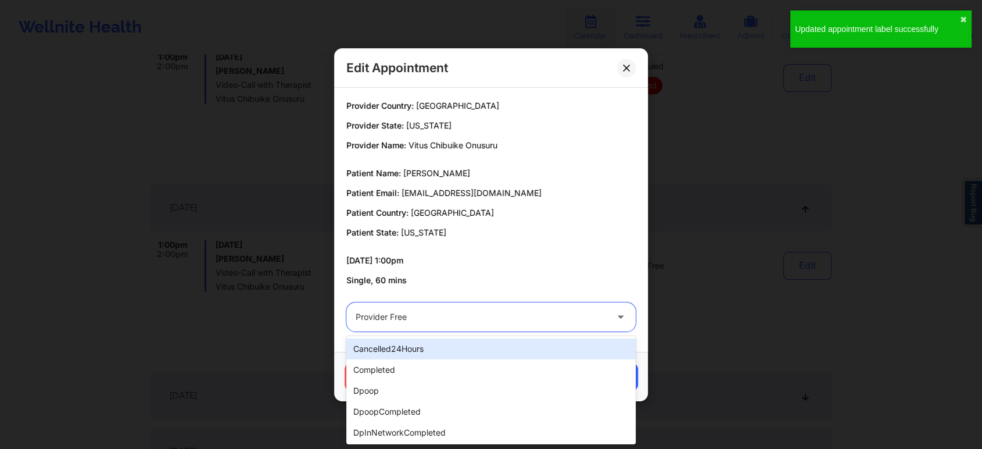
click at [444, 305] on div "Provider Free" at bounding box center [481, 316] width 251 height 29
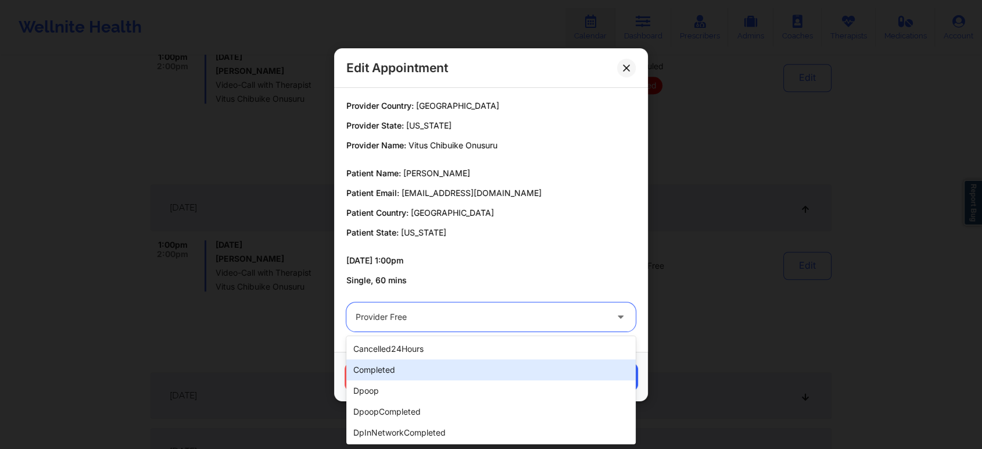
click at [389, 366] on div "completed" at bounding box center [490, 369] width 289 height 21
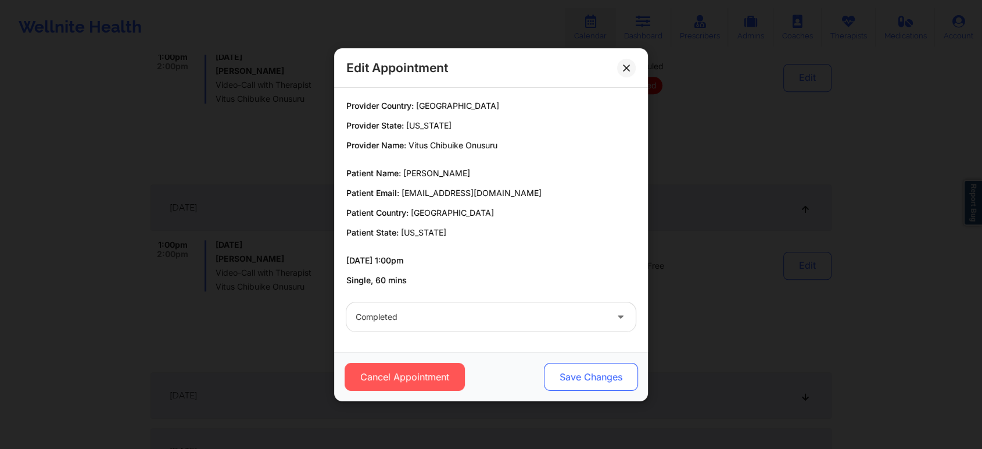
click at [549, 380] on button "Save Changes" at bounding box center [591, 377] width 94 height 28
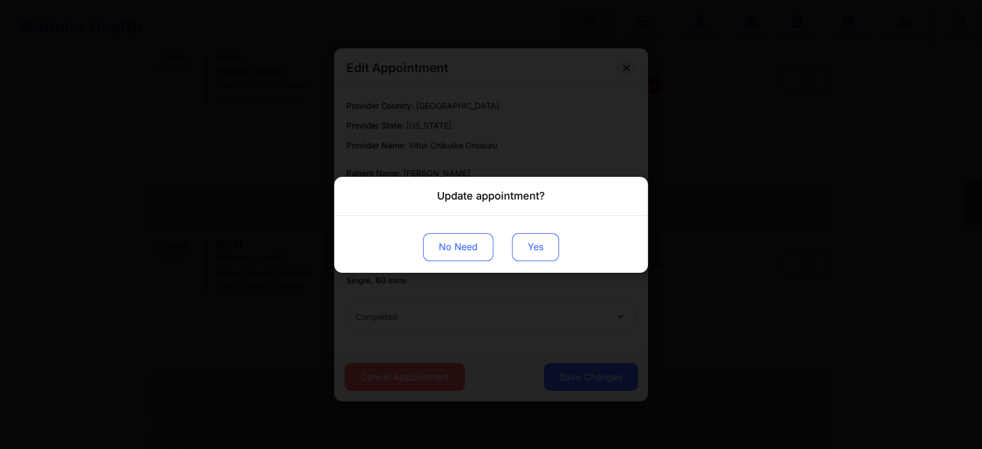
click at [524, 250] on button "Yes" at bounding box center [535, 246] width 47 height 28
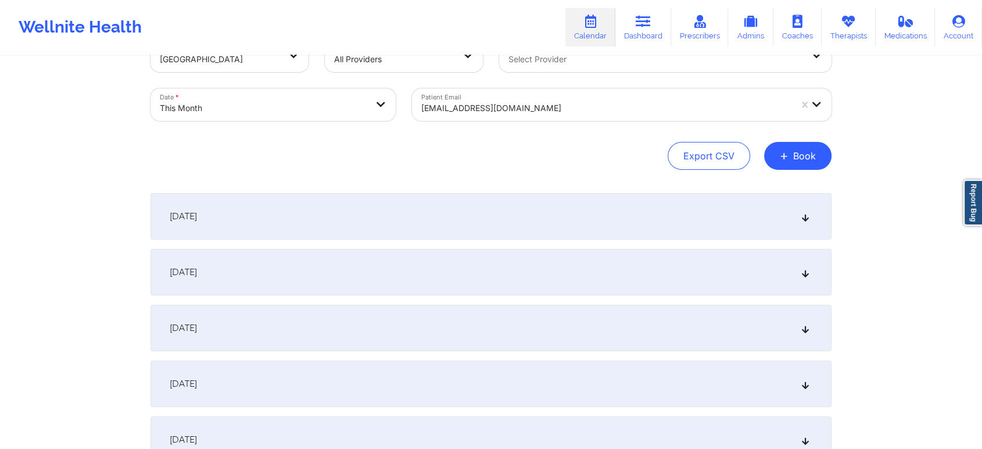
scroll to position [0, 0]
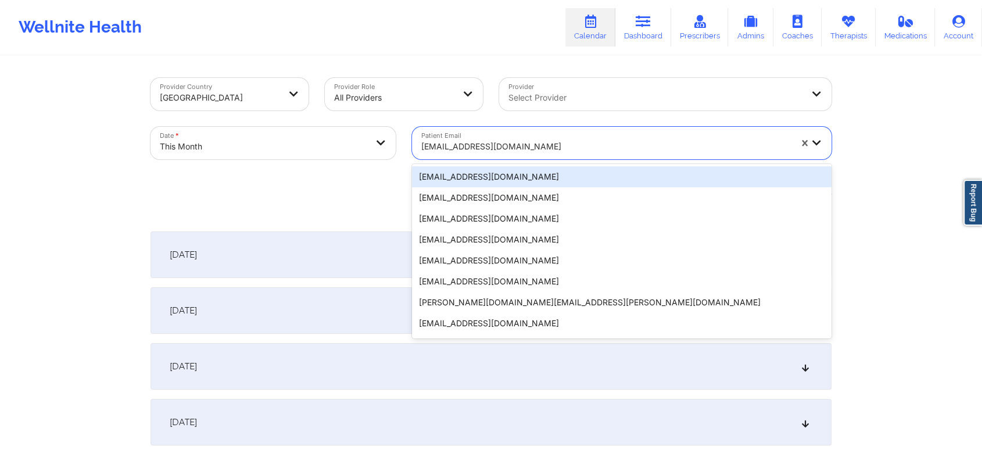
click at [496, 134] on div "[EMAIL_ADDRESS][DOMAIN_NAME]" at bounding box center [606, 147] width 370 height 26
paste input "[EMAIL_ADDRESS][DOMAIN_NAME]"
type input "[EMAIL_ADDRESS][DOMAIN_NAME]"
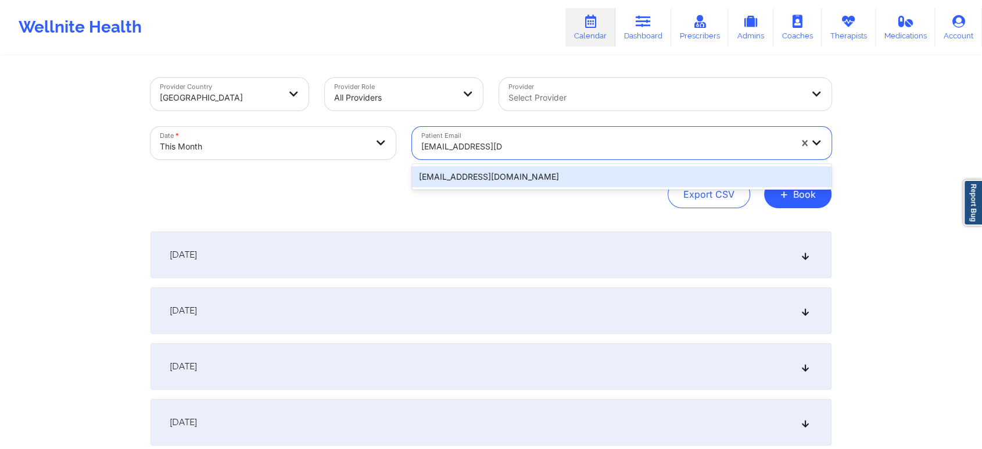
click at [595, 172] on div "[EMAIL_ADDRESS][DOMAIN_NAME]" at bounding box center [622, 176] width 420 height 21
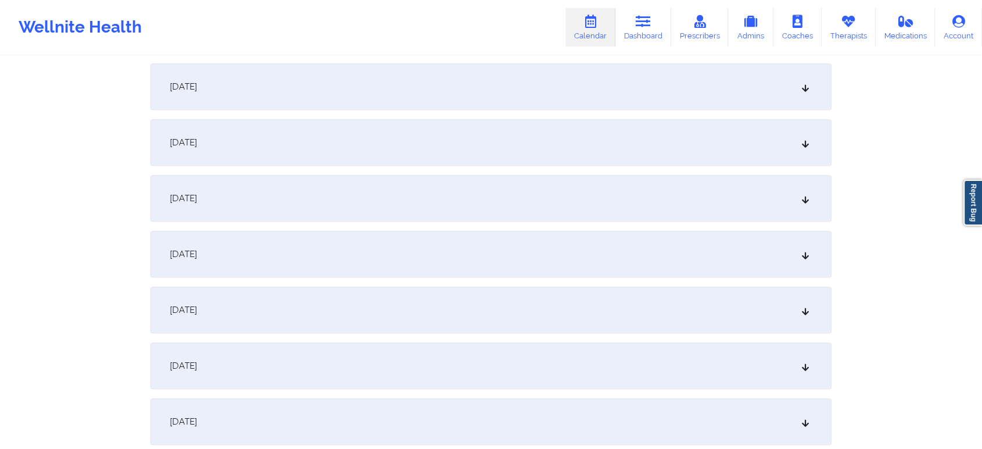
scroll to position [809, 0]
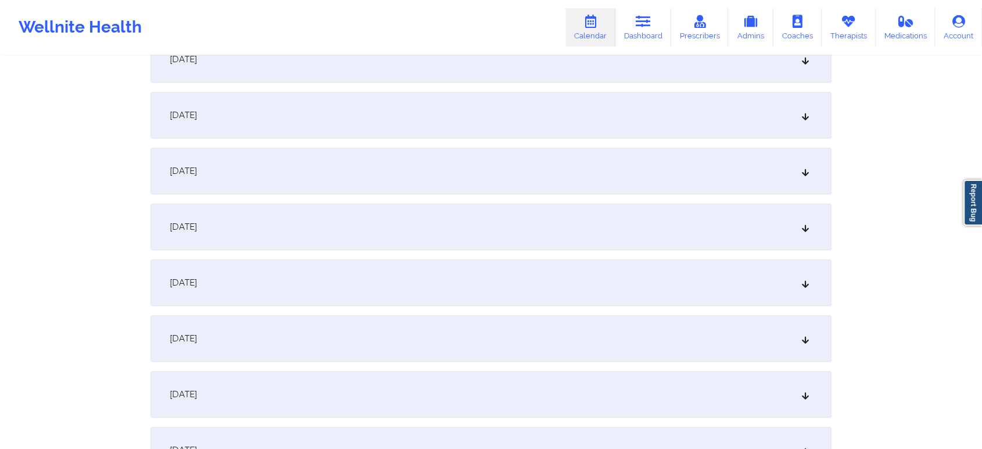
click at [440, 188] on div "[DATE]" at bounding box center [491, 171] width 681 height 46
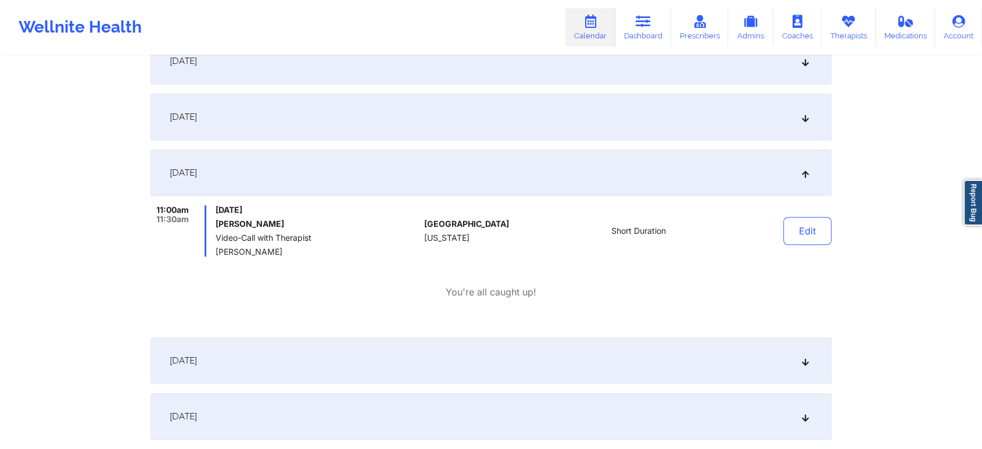
scroll to position [0, 0]
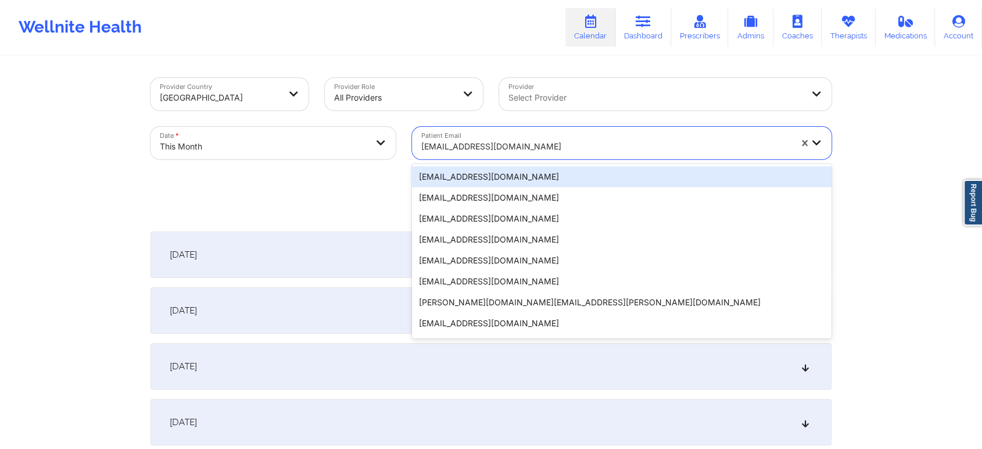
click at [461, 142] on div at bounding box center [606, 146] width 370 height 14
paste input "[EMAIL_ADDRESS][DOMAIN_NAME]"
type input "[EMAIL_ADDRESS][DOMAIN_NAME]"
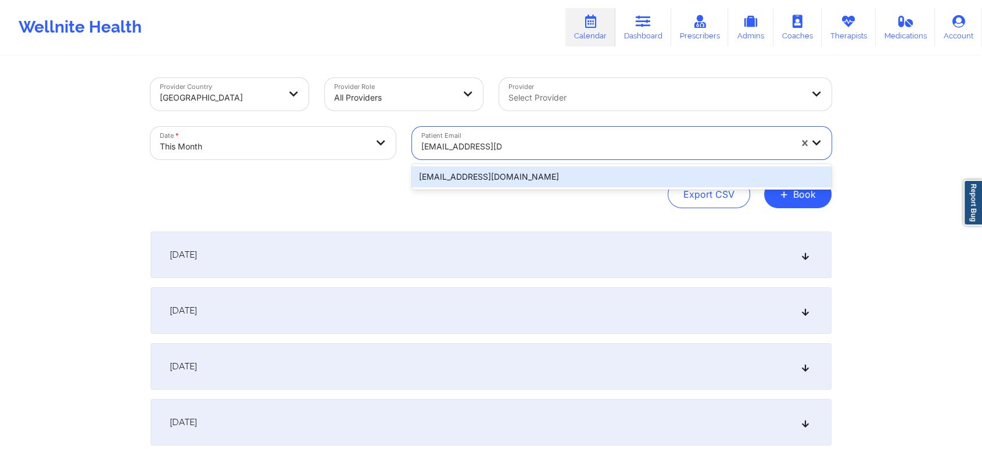
click at [544, 178] on div "[EMAIL_ADDRESS][DOMAIN_NAME]" at bounding box center [622, 176] width 420 height 21
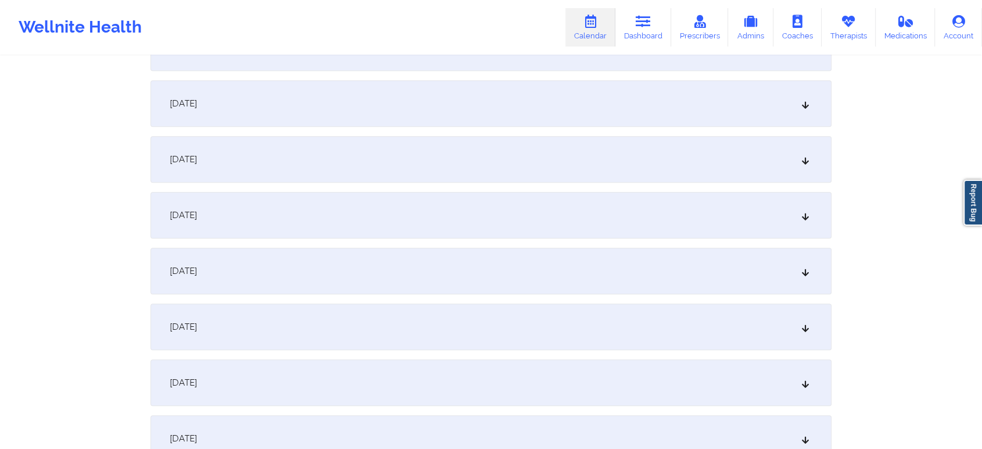
scroll to position [732, 0]
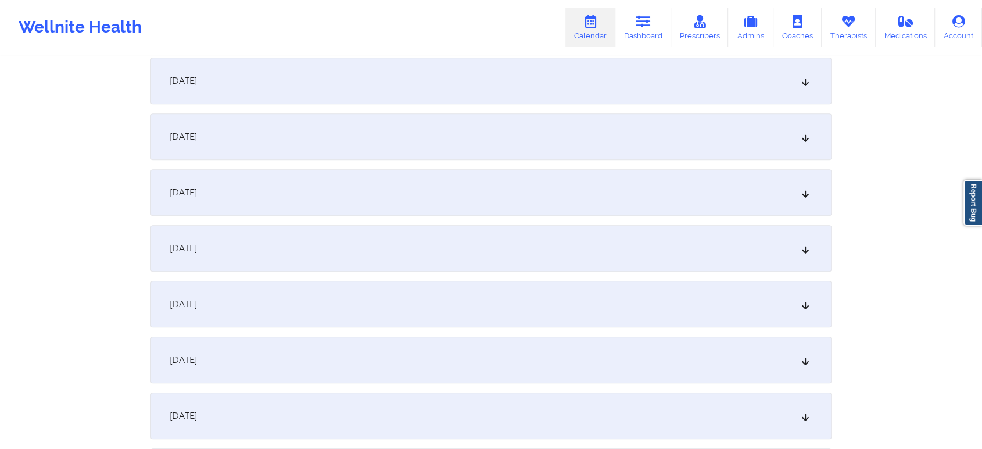
click at [527, 238] on div "[DATE]" at bounding box center [491, 248] width 681 height 46
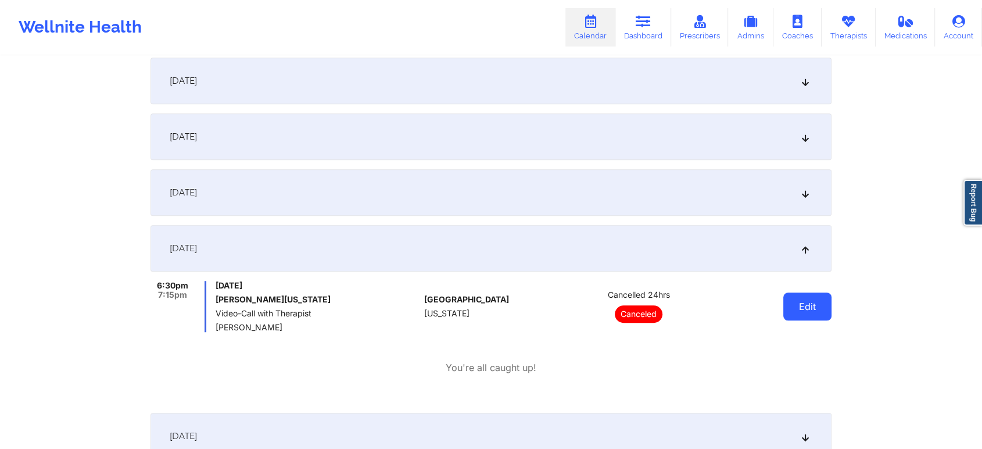
click at [789, 295] on button "Edit" at bounding box center [807, 306] width 48 height 28
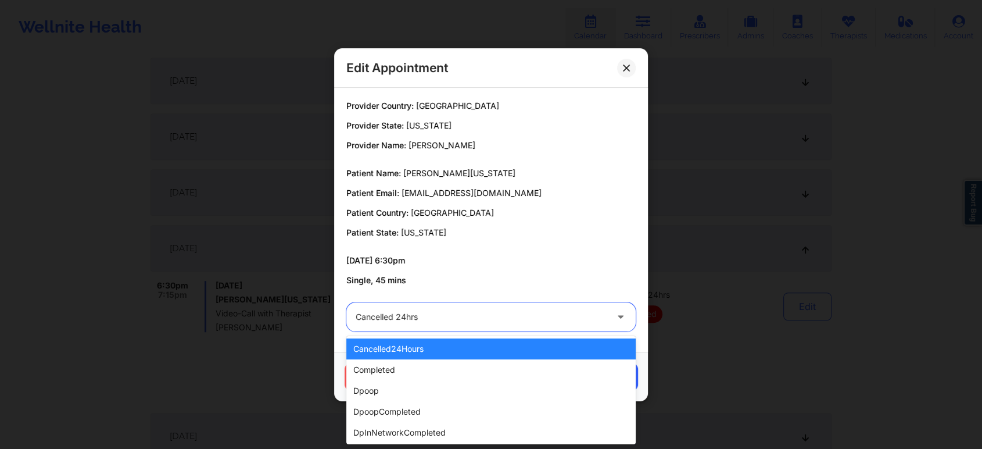
click at [440, 327] on div "Cancelled 24hrs" at bounding box center [481, 316] width 251 height 29
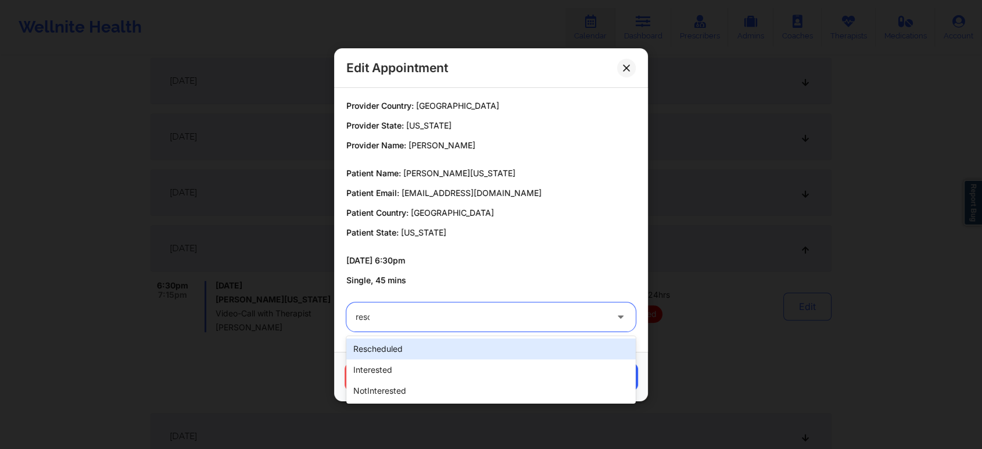
type input "[PERSON_NAME]"
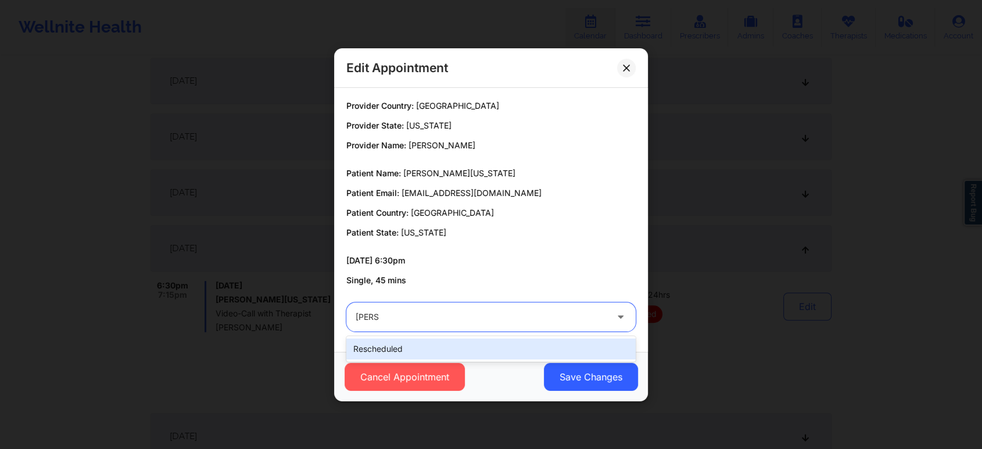
click at [400, 350] on div "rescheduled" at bounding box center [490, 348] width 289 height 21
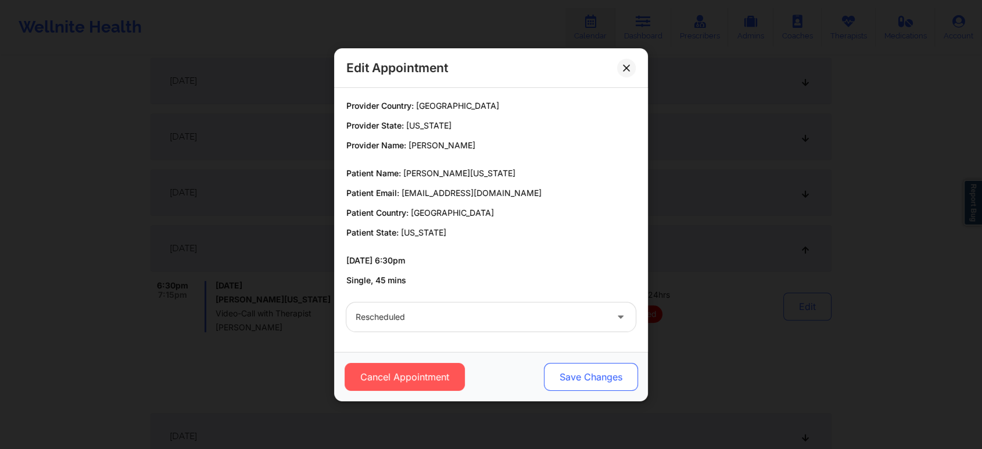
click at [567, 374] on button "Save Changes" at bounding box center [591, 377] width 94 height 28
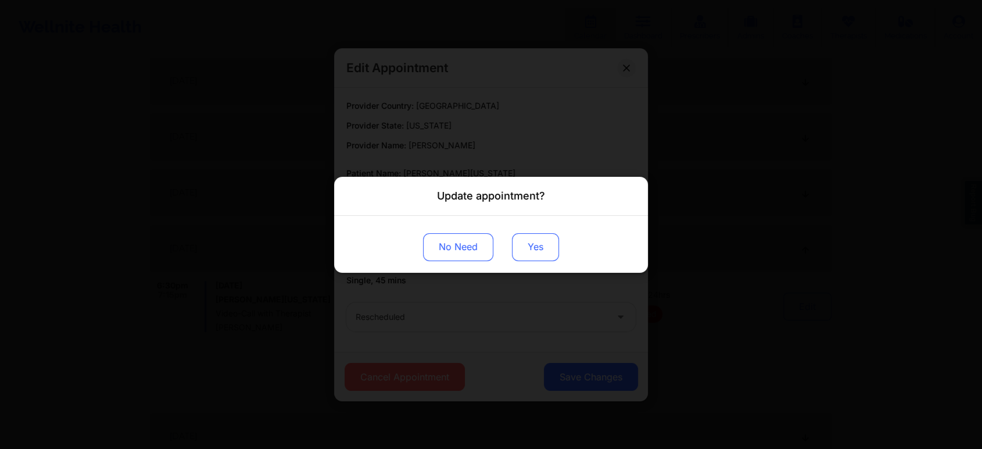
click at [525, 246] on button "Yes" at bounding box center [535, 246] width 47 height 28
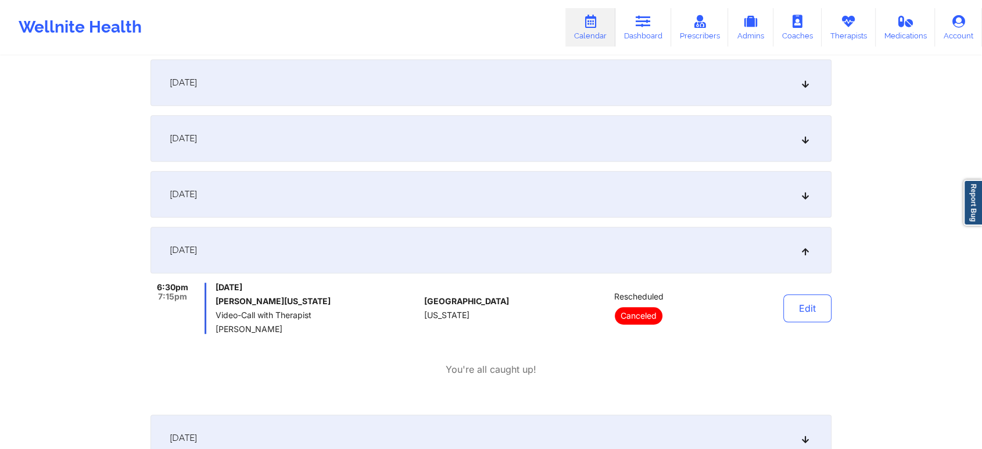
scroll to position [0, 0]
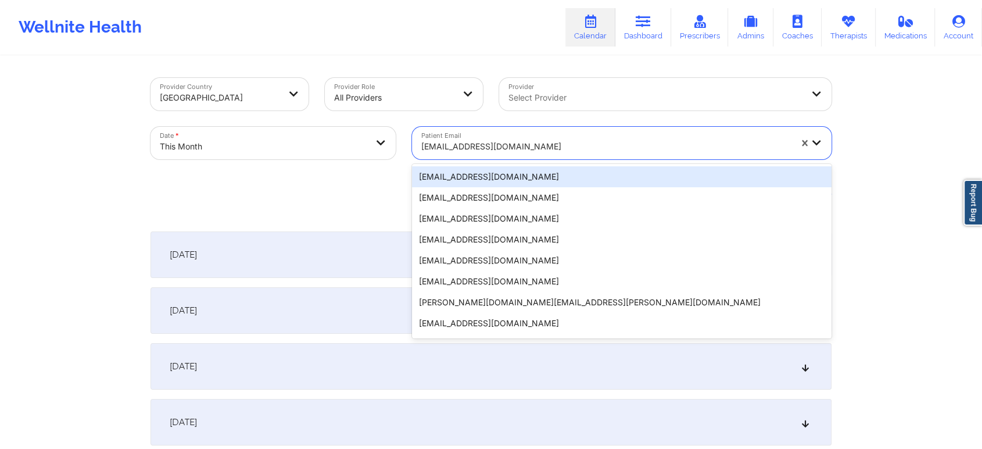
click at [495, 130] on div "[EMAIL_ADDRESS][DOMAIN_NAME]" at bounding box center [602, 143] width 380 height 33
paste input "[EMAIL_ADDRESS][DOMAIN_NAME]"
type input "[EMAIL_ADDRESS][DOMAIN_NAME]"
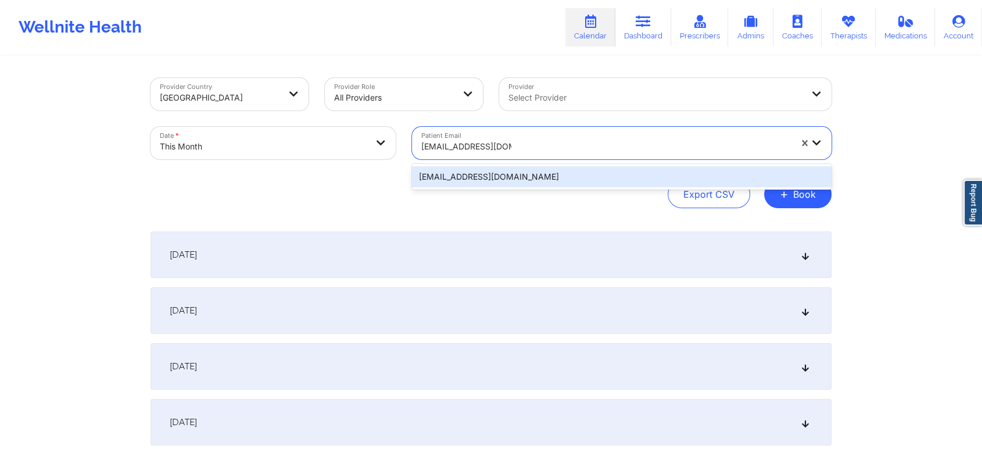
click at [513, 170] on div "[EMAIL_ADDRESS][DOMAIN_NAME]" at bounding box center [622, 176] width 420 height 21
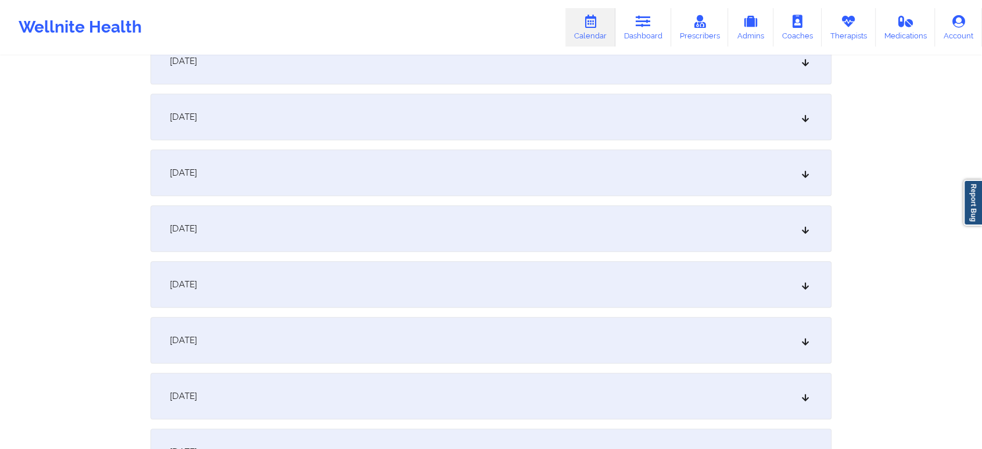
scroll to position [642, 0]
click at [461, 342] on div "[DATE]" at bounding box center [491, 338] width 681 height 46
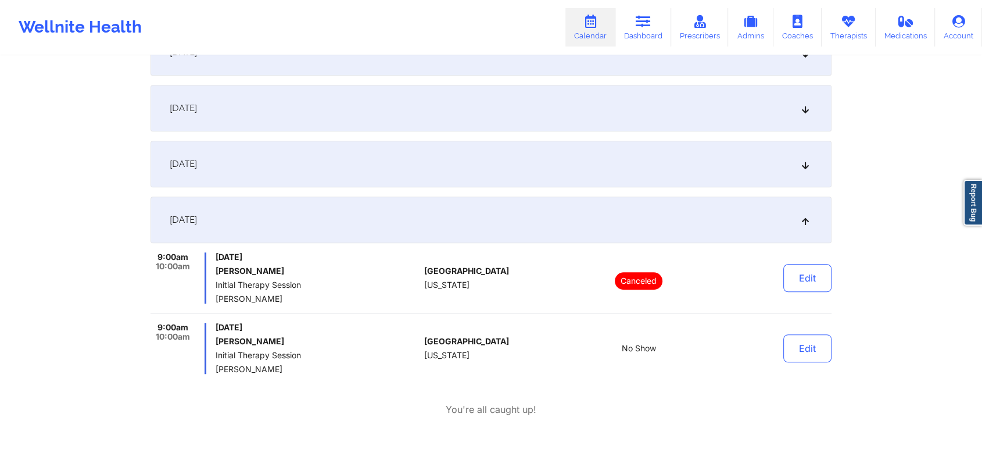
scroll to position [0, 0]
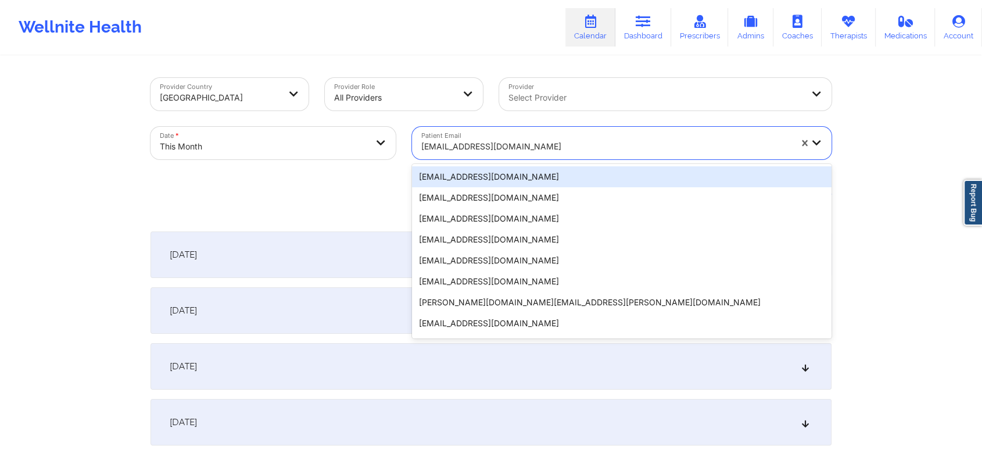
click at [492, 148] on div at bounding box center [606, 146] width 370 height 14
paste input "[EMAIL_ADDRESS][DOMAIN_NAME]"
type input "[EMAIL_ADDRESS][DOMAIN_NAME]"
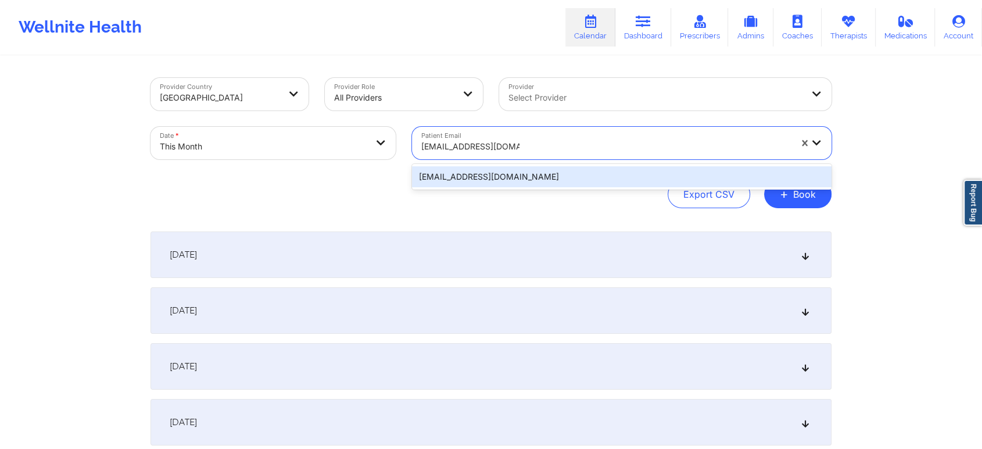
click at [534, 178] on div "[EMAIL_ADDRESS][DOMAIN_NAME]" at bounding box center [622, 176] width 420 height 21
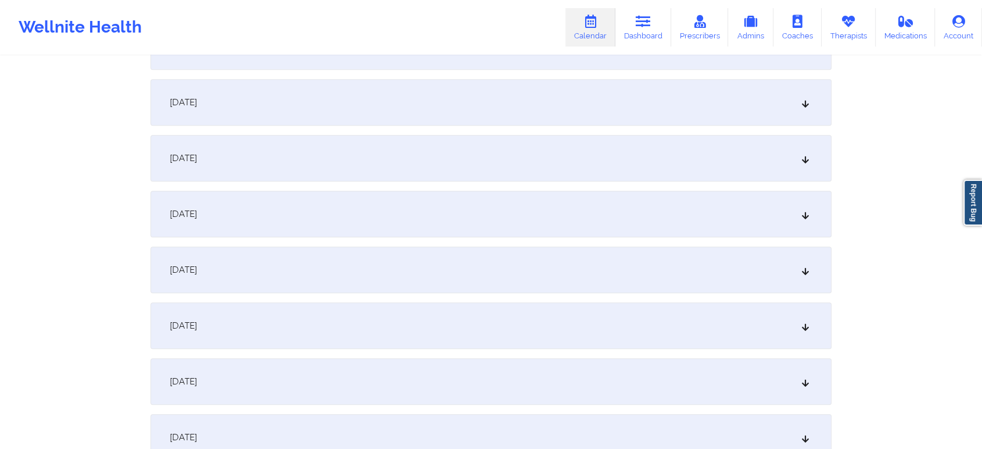
scroll to position [701, 0]
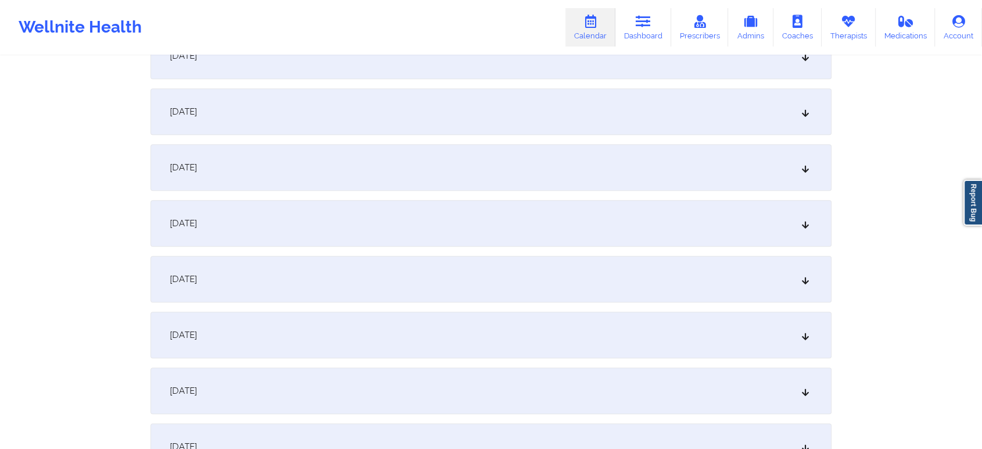
click at [546, 266] on div "[DATE]" at bounding box center [491, 279] width 681 height 46
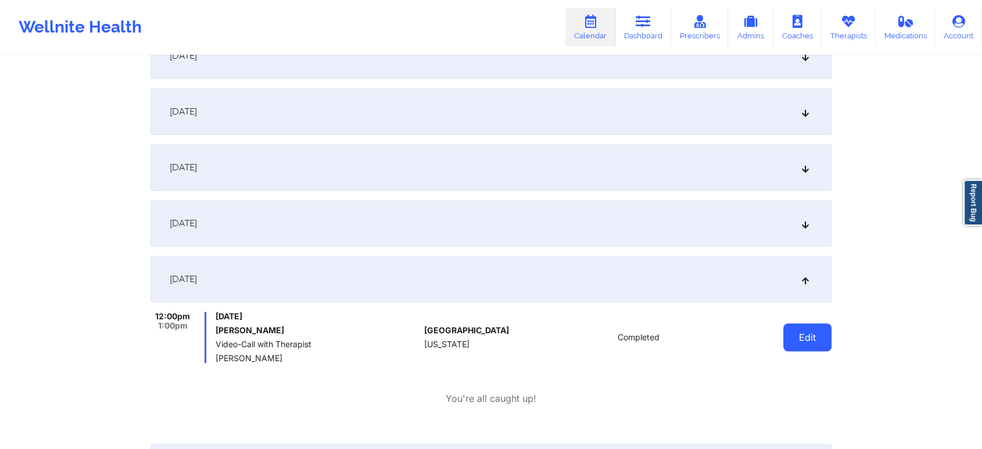
click at [811, 334] on button "Edit" at bounding box center [807, 337] width 48 height 28
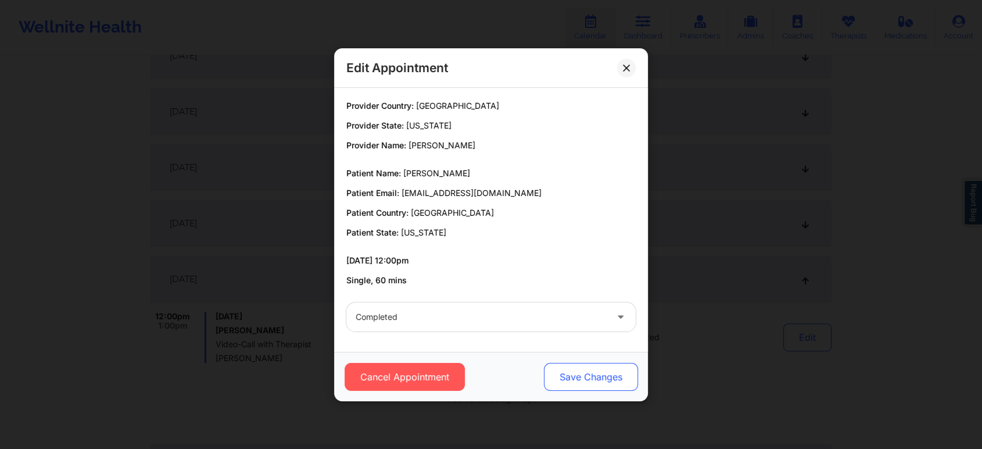
click at [574, 371] on button "Save Changes" at bounding box center [591, 377] width 94 height 28
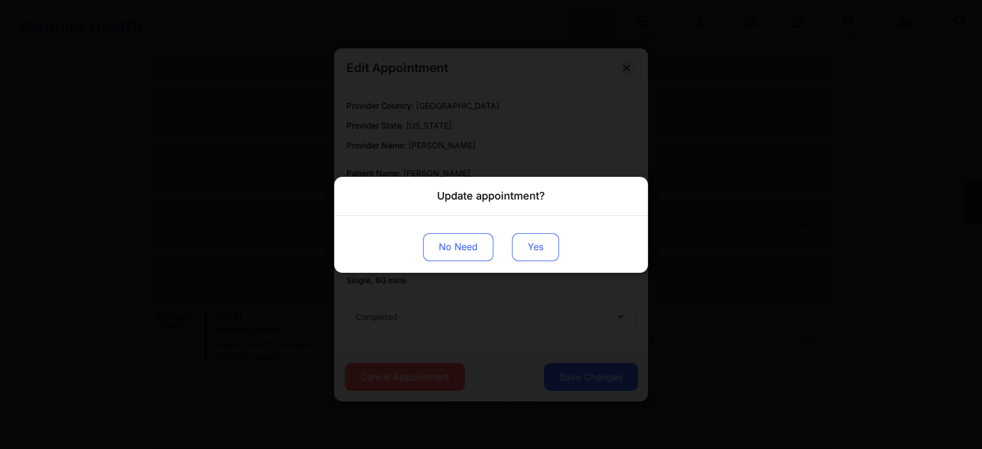
click at [539, 249] on button "Yes" at bounding box center [535, 246] width 47 height 28
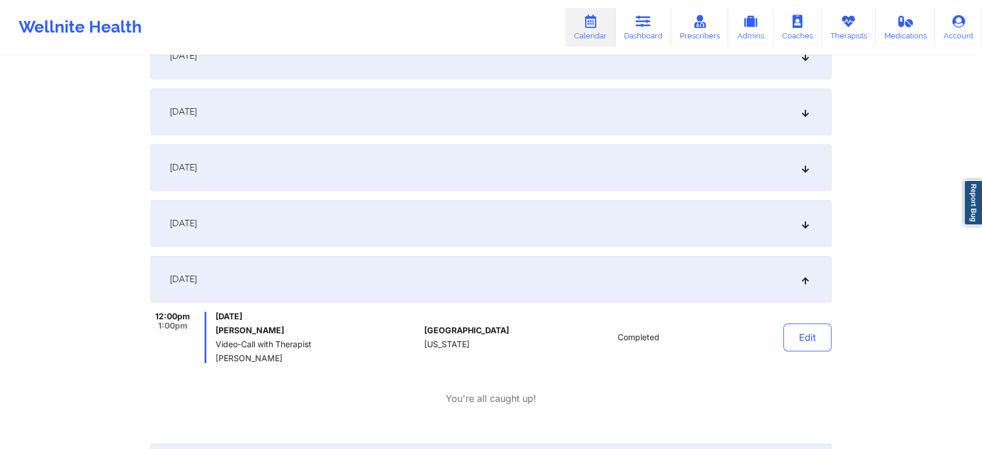
scroll to position [0, 0]
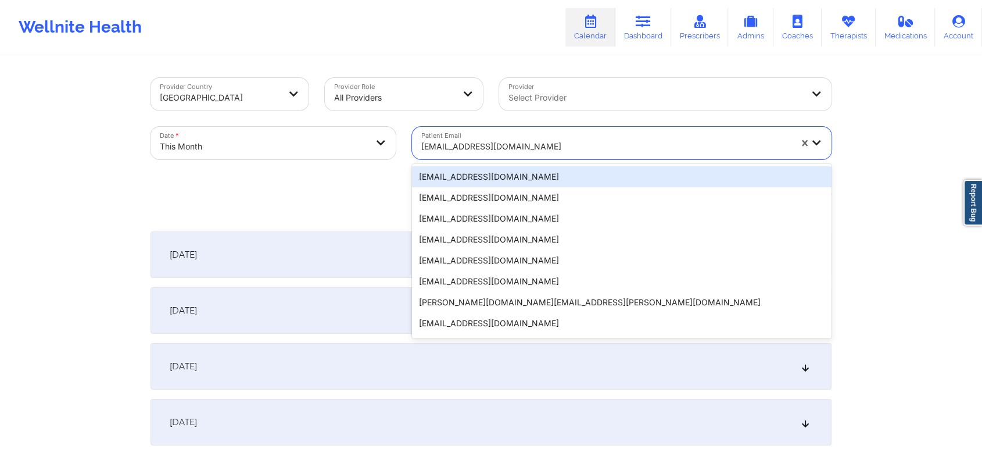
click at [529, 148] on div at bounding box center [606, 146] width 370 height 14
paste input "[EMAIL_ADDRESS][DOMAIN_NAME]"
type input "[EMAIL_ADDRESS][DOMAIN_NAME]"
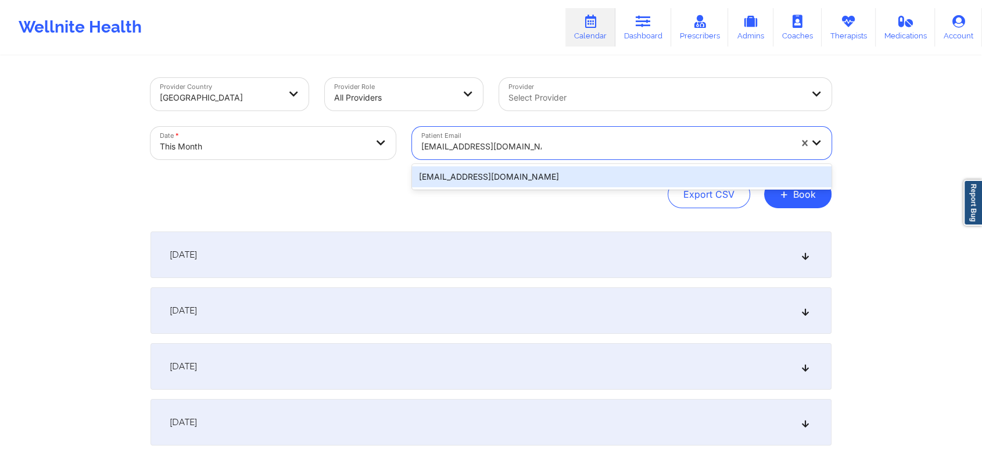
click at [544, 171] on div "[EMAIL_ADDRESS][DOMAIN_NAME]" at bounding box center [622, 176] width 420 height 21
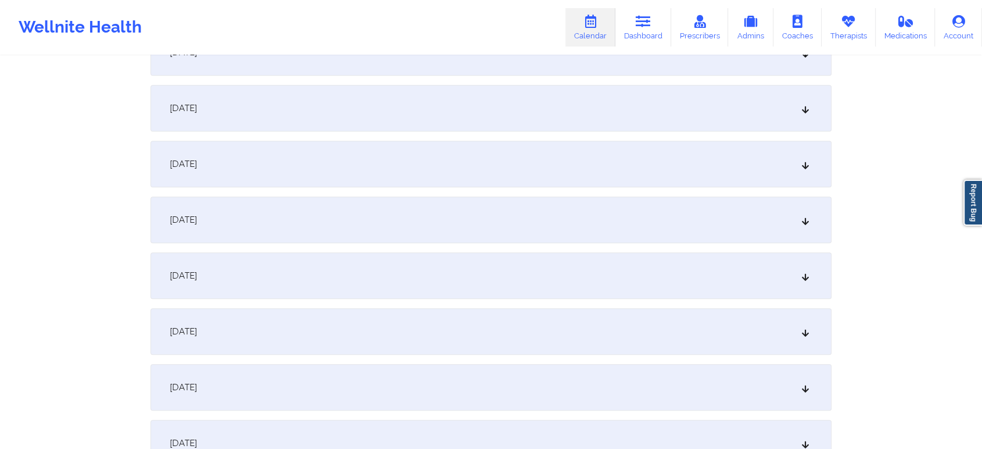
scroll to position [722, 0]
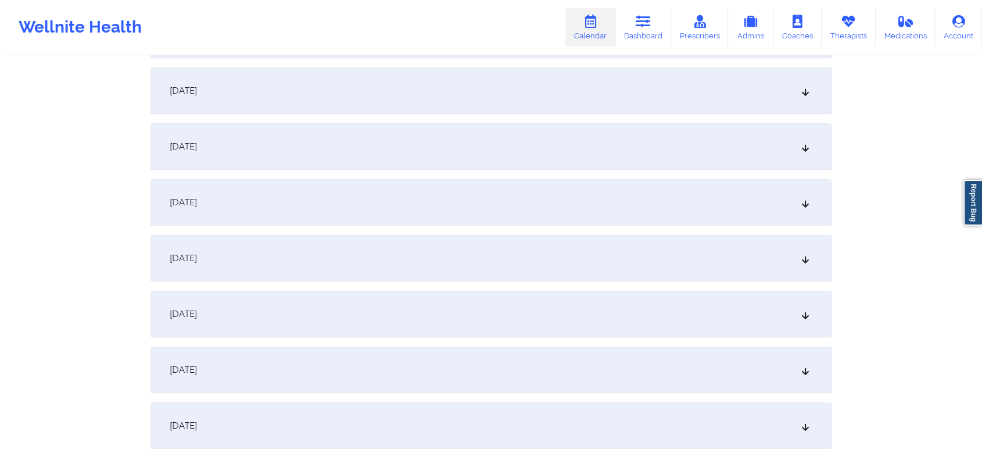
click at [590, 235] on div "[DATE]" at bounding box center [491, 258] width 681 height 46
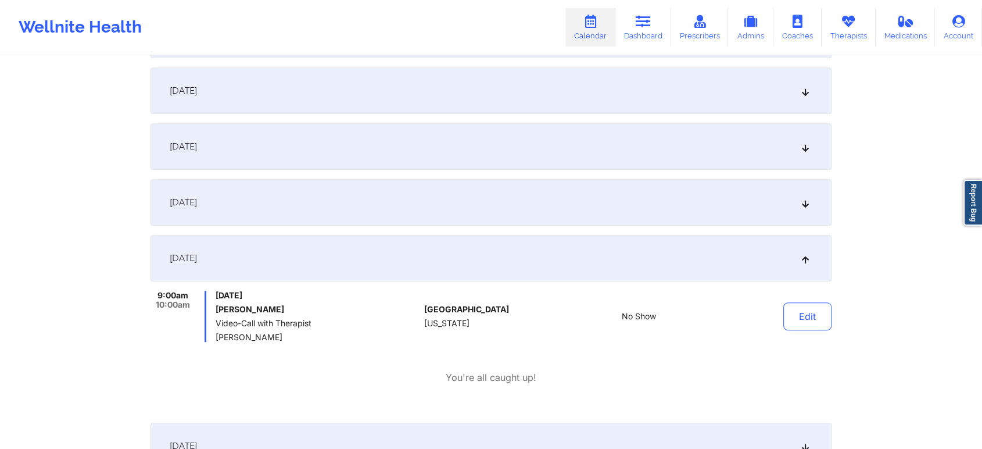
click at [776, 316] on div "Edit" at bounding box center [778, 316] width 108 height 51
click at [795, 314] on button "Edit" at bounding box center [807, 316] width 48 height 28
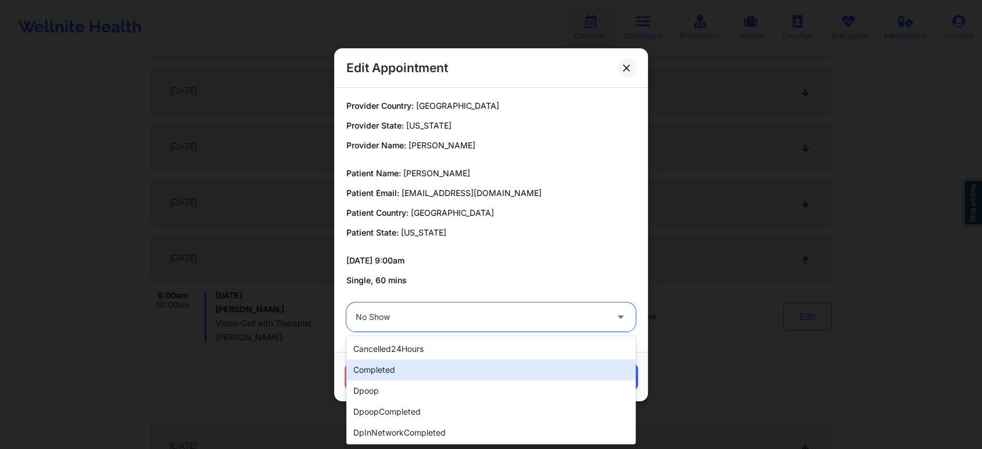
drag, startPoint x: 486, startPoint y: 321, endPoint x: 450, endPoint y: 363, distance: 55.2
click at [450, 363] on div "completed" at bounding box center [490, 369] width 289 height 21
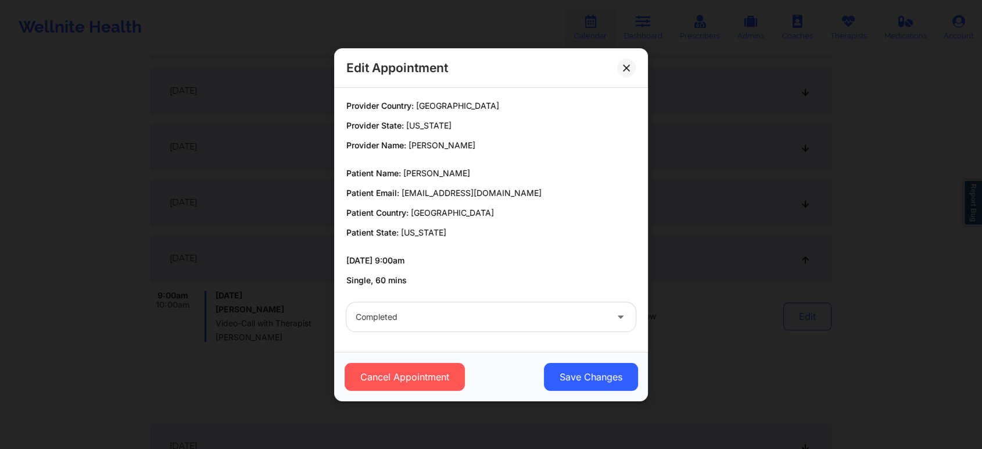
click at [539, 378] on div "Cancel Appointment Save Changes" at bounding box center [491, 377] width 298 height 28
click at [567, 372] on button "Save Changes" at bounding box center [591, 377] width 94 height 28
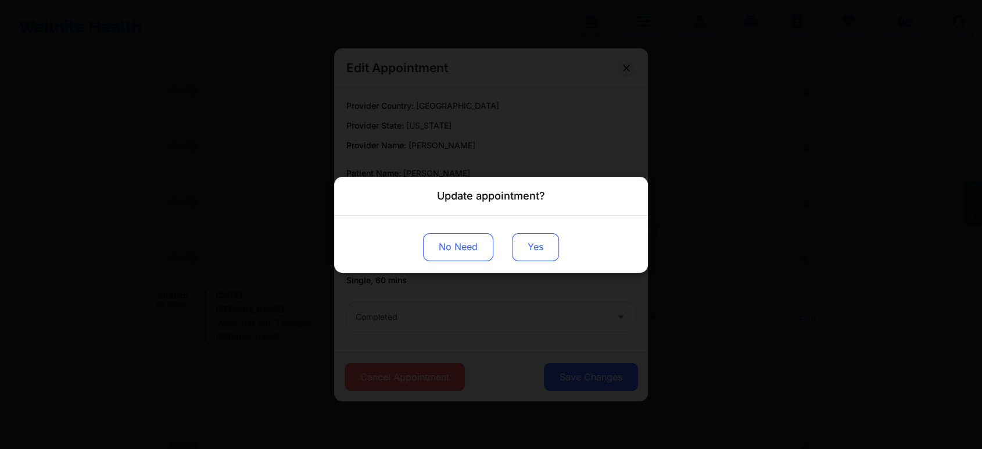
click at [533, 241] on button "Yes" at bounding box center [535, 246] width 47 height 28
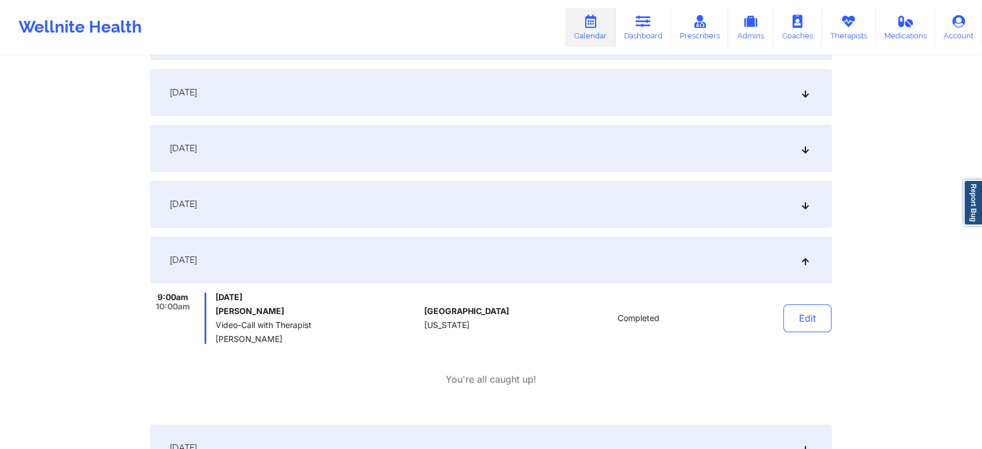
scroll to position [0, 0]
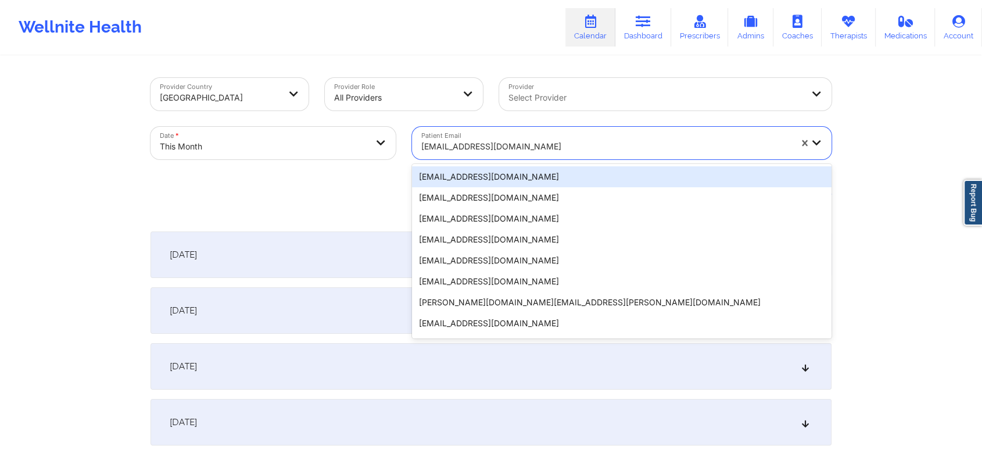
click at [504, 134] on div "[EMAIL_ADDRESS][DOMAIN_NAME]" at bounding box center [606, 147] width 370 height 26
paste input "[DEMOGRAPHIC_DATA][DOMAIN_NAME]"
type input "[DEMOGRAPHIC_DATA][DOMAIN_NAME]"
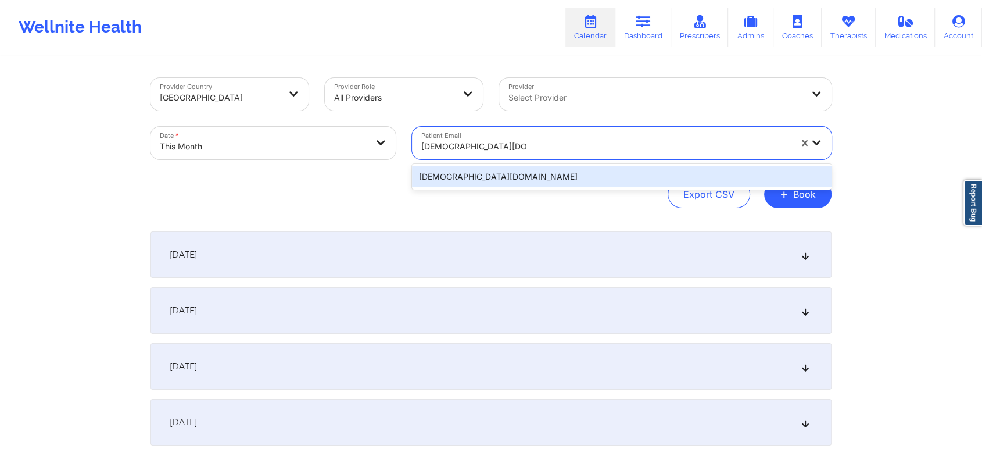
click at [547, 173] on div "[DEMOGRAPHIC_DATA][DOMAIN_NAME]" at bounding box center [622, 176] width 420 height 21
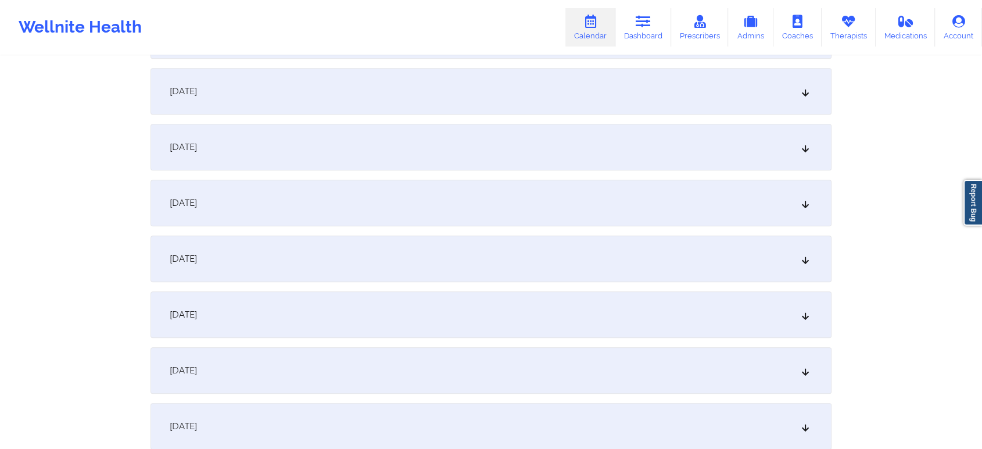
scroll to position [647, 0]
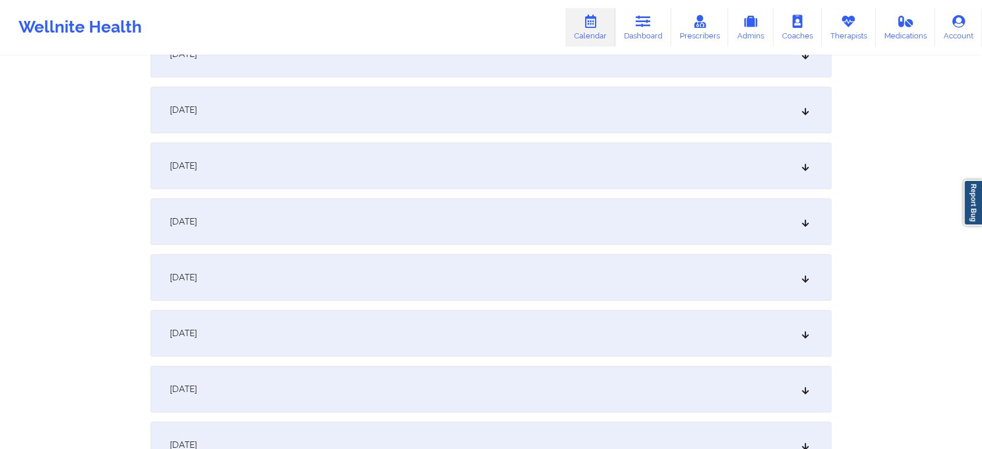
click at [593, 334] on div "[DATE]" at bounding box center [491, 333] width 681 height 46
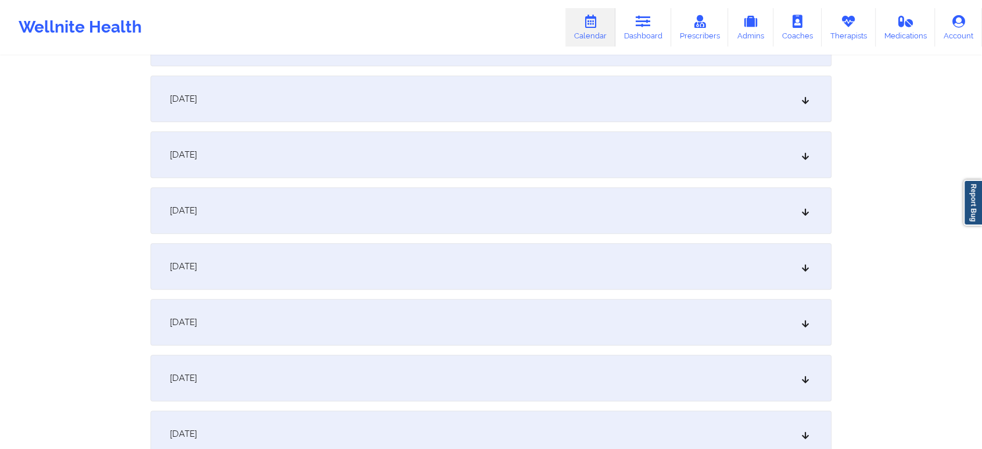
scroll to position [371, 0]
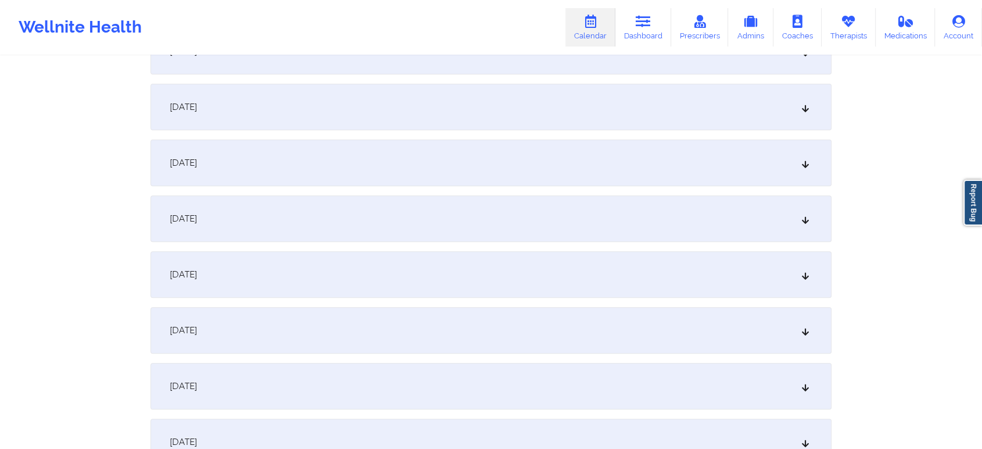
click at [530, 222] on div "[DATE]" at bounding box center [491, 218] width 681 height 46
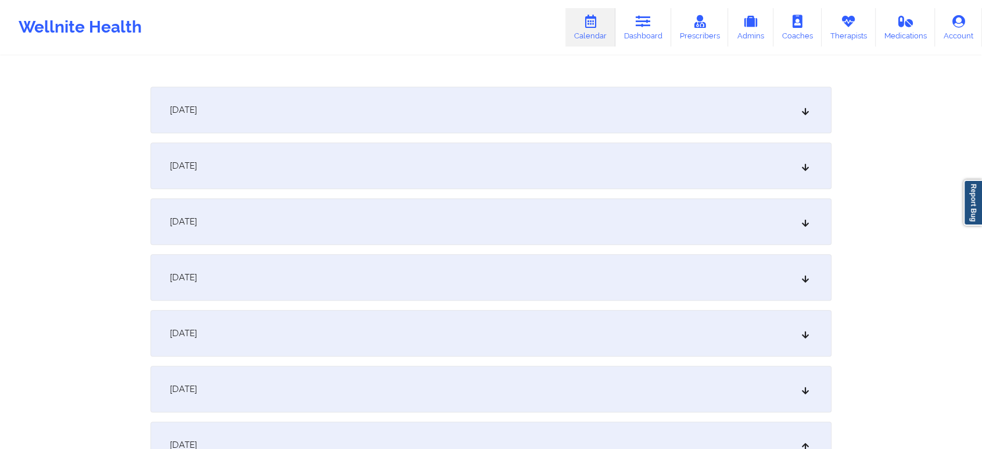
scroll to position [755, 0]
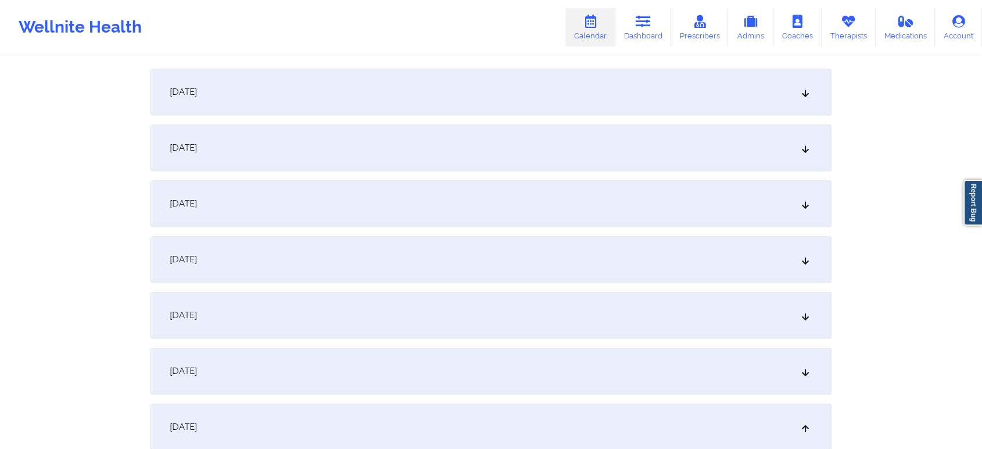
click at [725, 213] on div "[DATE]" at bounding box center [491, 203] width 681 height 46
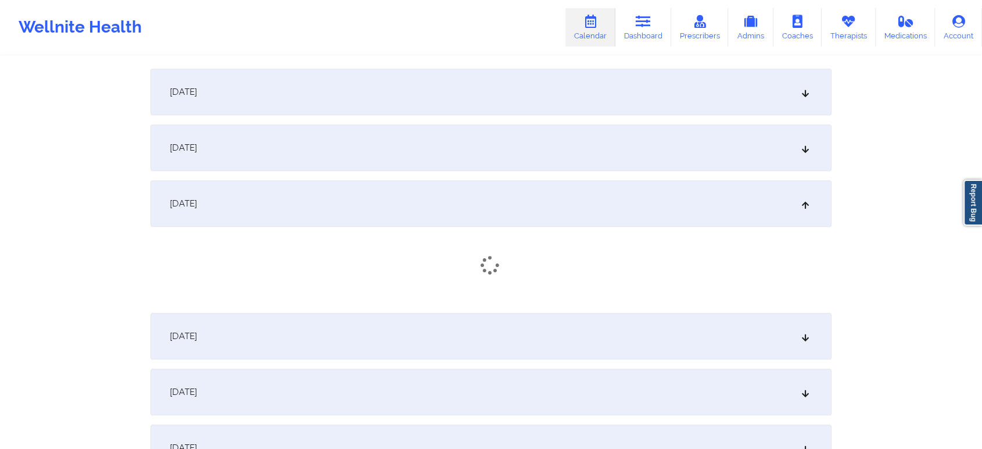
click at [697, 155] on div "[DATE]" at bounding box center [491, 147] width 681 height 46
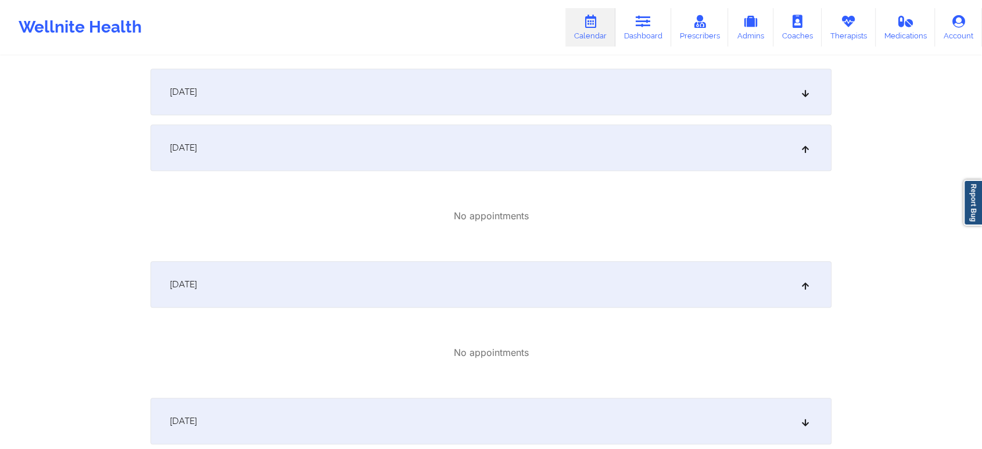
click at [622, 99] on div "[DATE]" at bounding box center [491, 92] width 681 height 46
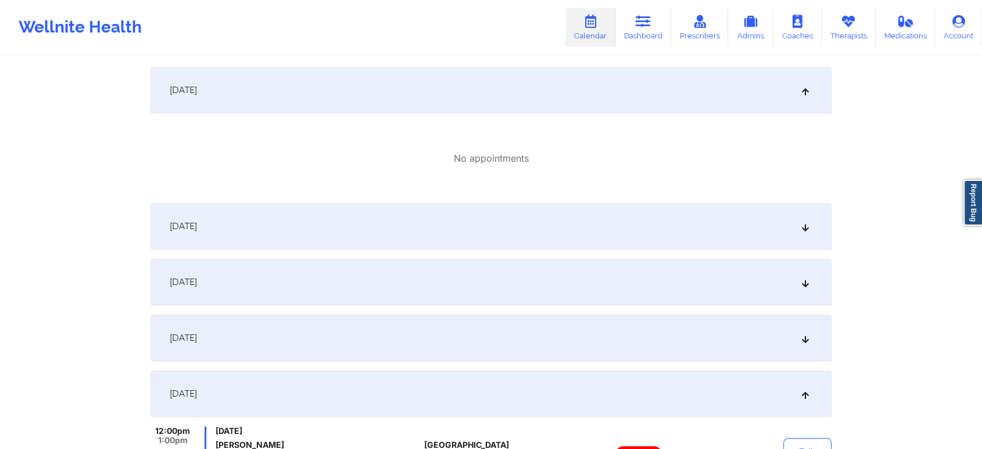
scroll to position [1092, 0]
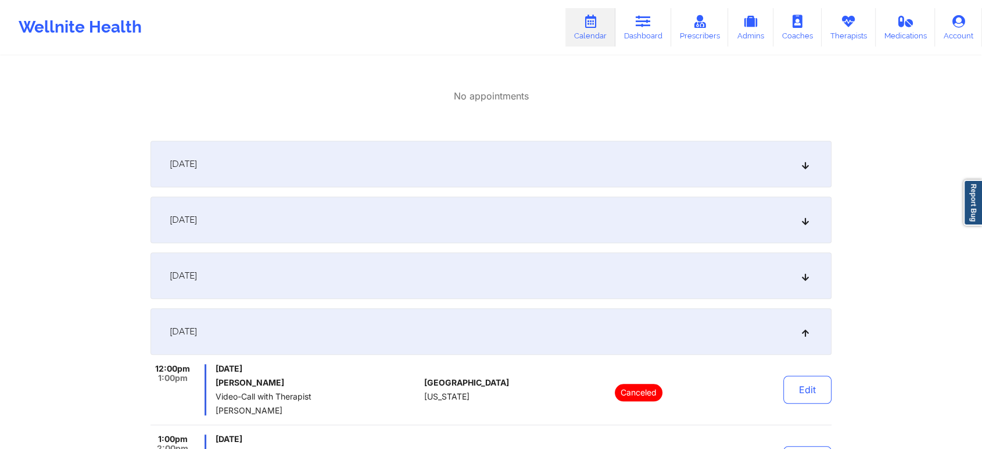
click at [700, 185] on div "[DATE]" at bounding box center [491, 164] width 681 height 46
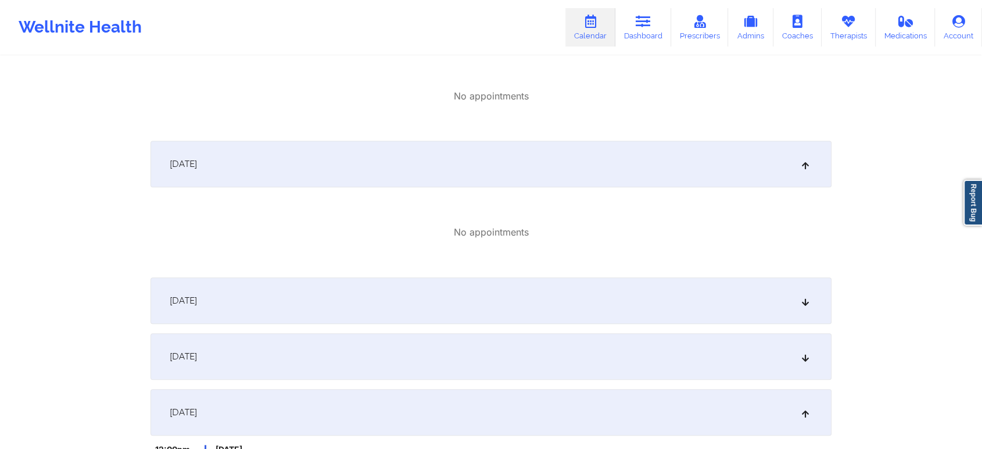
click at [665, 315] on div "[DATE]" at bounding box center [491, 300] width 681 height 46
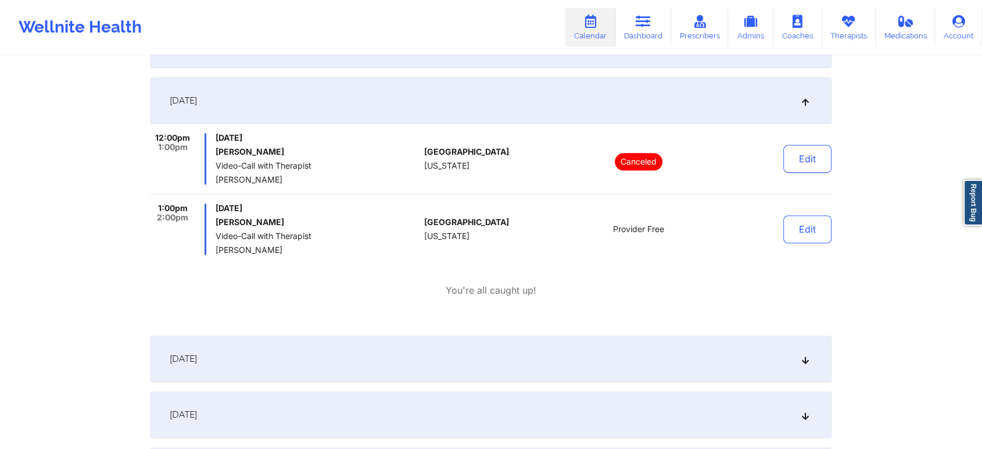
scroll to position [1427, 0]
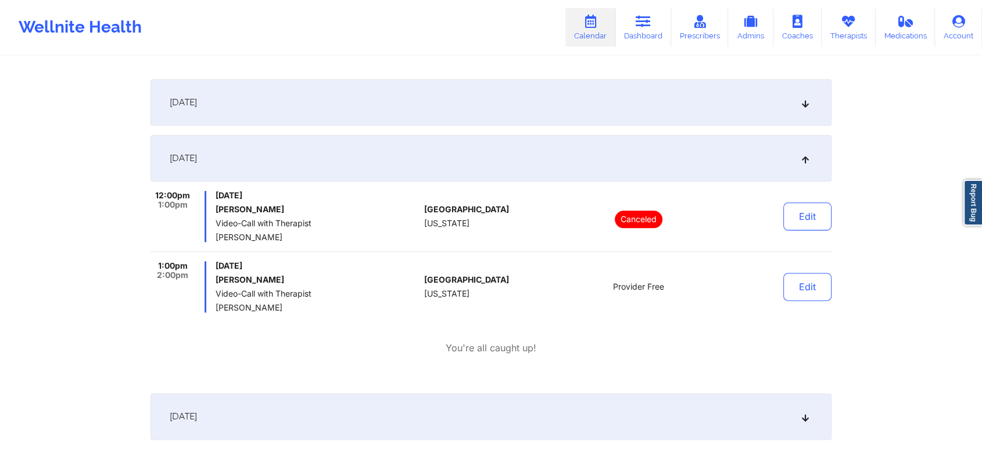
click at [697, 134] on div "[DATE] No appointments [DATE] No appointments [DATE] No appointments [DATE] No …" at bounding box center [491, 68] width 681 height 2528
click at [707, 115] on div "[DATE]" at bounding box center [491, 102] width 681 height 46
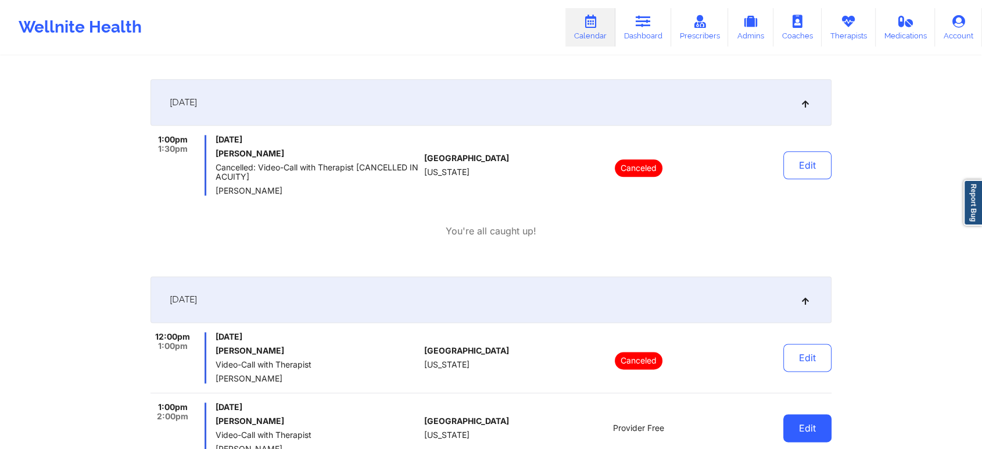
click at [810, 365] on button "Edit" at bounding box center [807, 357] width 48 height 28
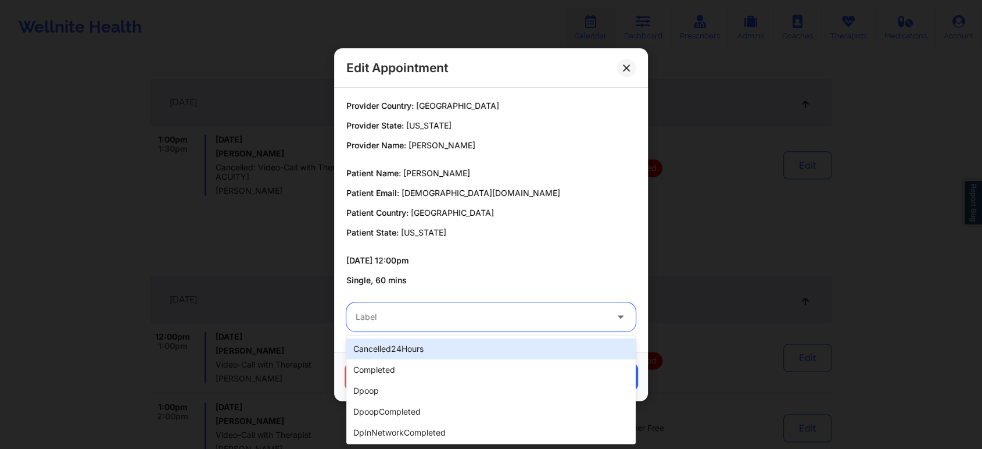
click at [471, 320] on div at bounding box center [481, 317] width 251 height 14
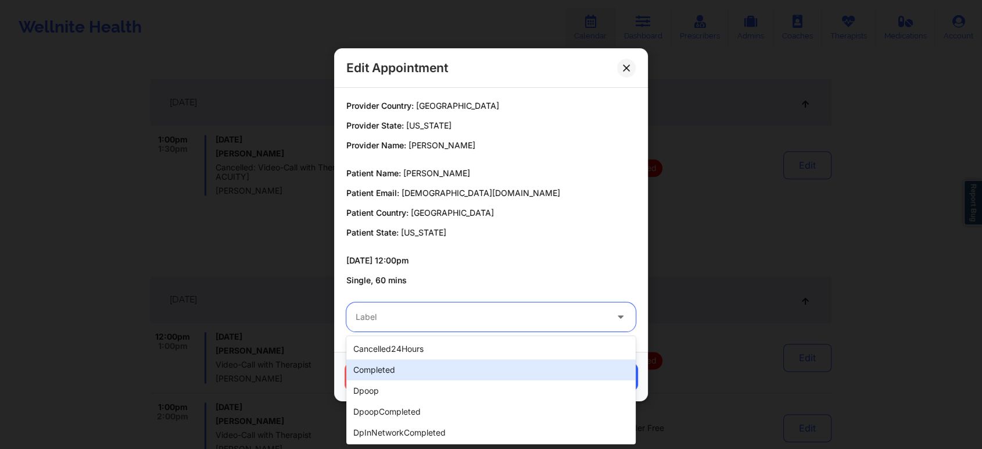
drag, startPoint x: 400, startPoint y: 357, endPoint x: 393, endPoint y: 362, distance: 8.3
click at [393, 362] on div "cancelled24Hours completed dpoop dpoopCompleted dpInNetworkCompleted freeNoShow…" at bounding box center [490, 390] width 289 height 108
click at [393, 362] on div "completed" at bounding box center [490, 369] width 289 height 21
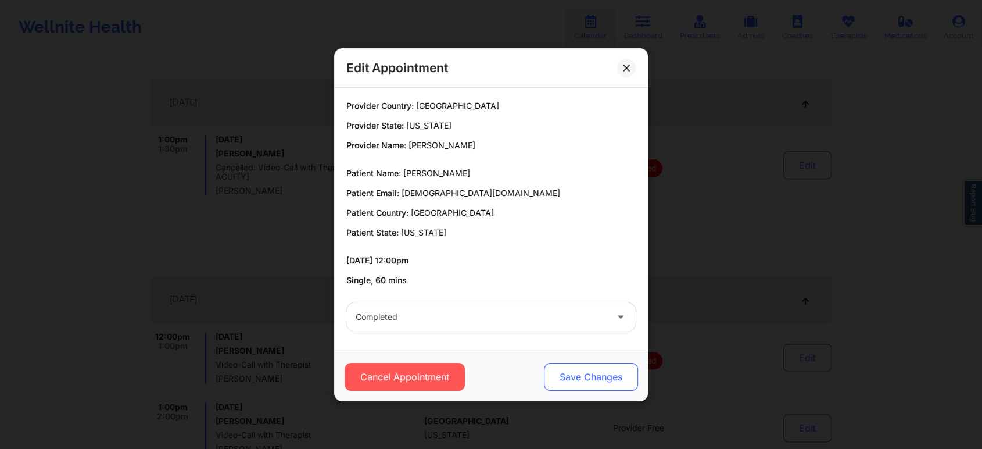
click at [614, 380] on button "Save Changes" at bounding box center [591, 377] width 94 height 28
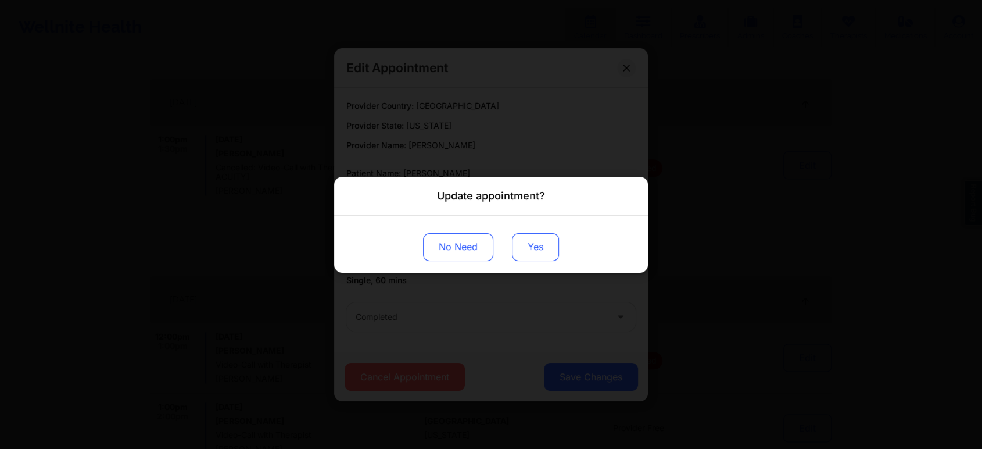
click at [553, 240] on button "Yes" at bounding box center [535, 246] width 47 height 28
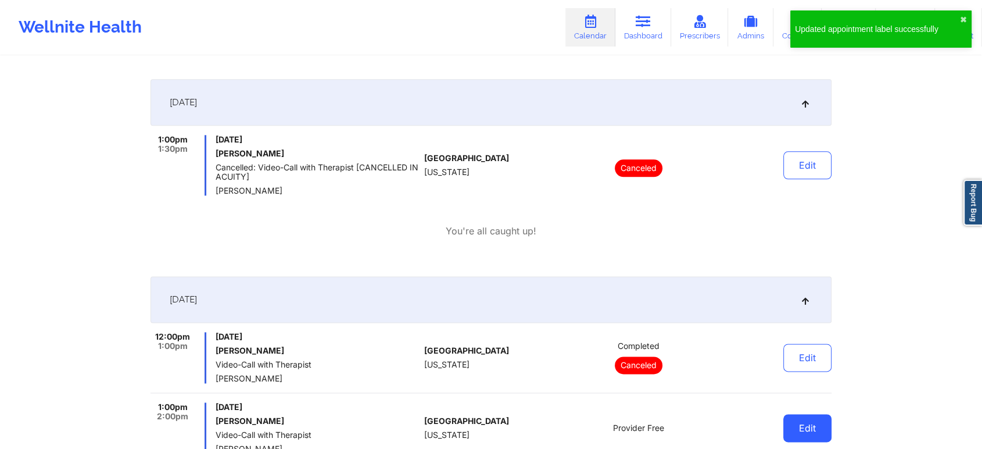
click at [802, 431] on button "Edit" at bounding box center [807, 428] width 48 height 28
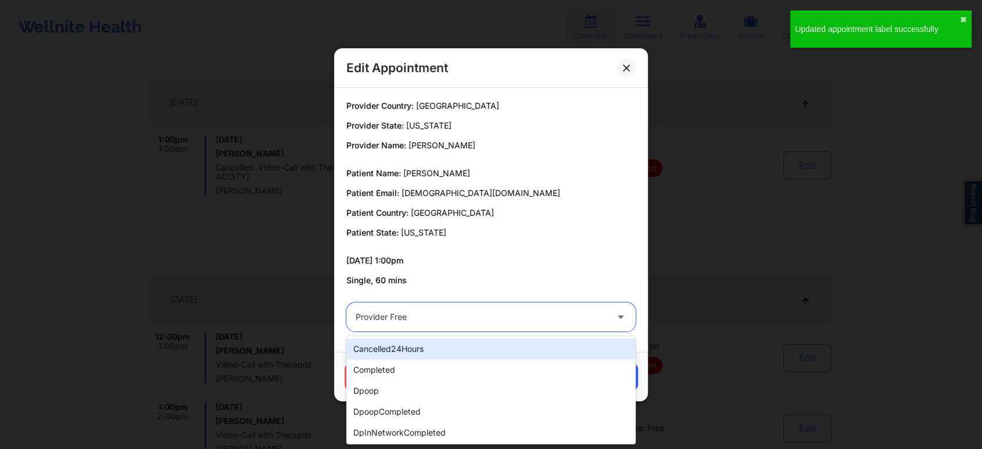
click at [442, 324] on div "Provider Free" at bounding box center [481, 316] width 251 height 29
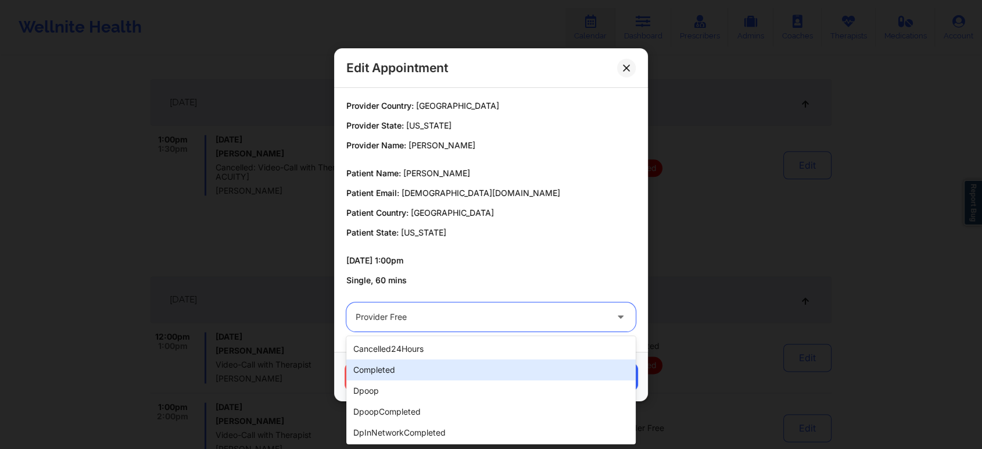
click at [417, 362] on div "completed" at bounding box center [490, 369] width 289 height 21
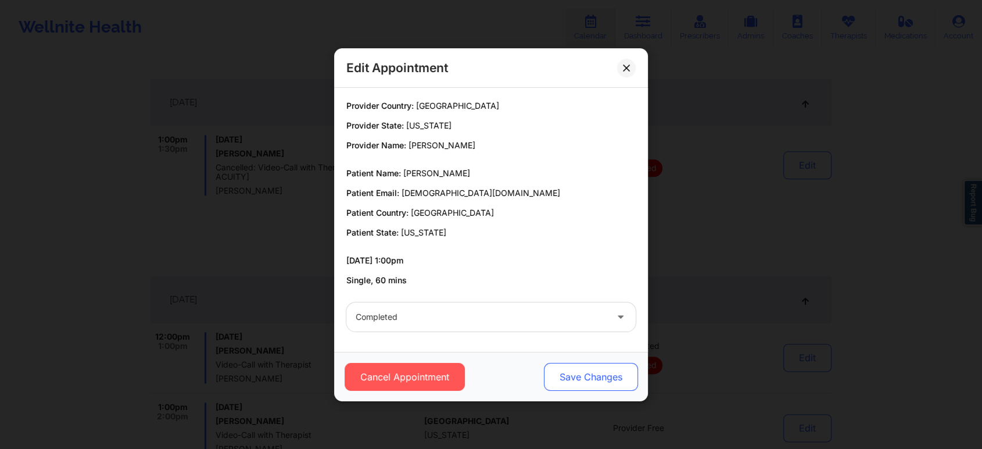
click at [614, 369] on button "Save Changes" at bounding box center [591, 377] width 94 height 28
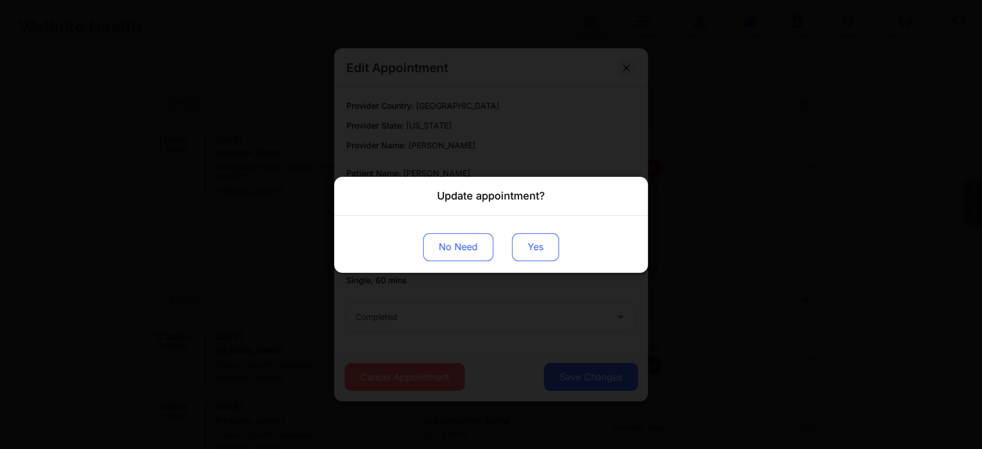
click at [526, 235] on button "Yes" at bounding box center [535, 246] width 47 height 28
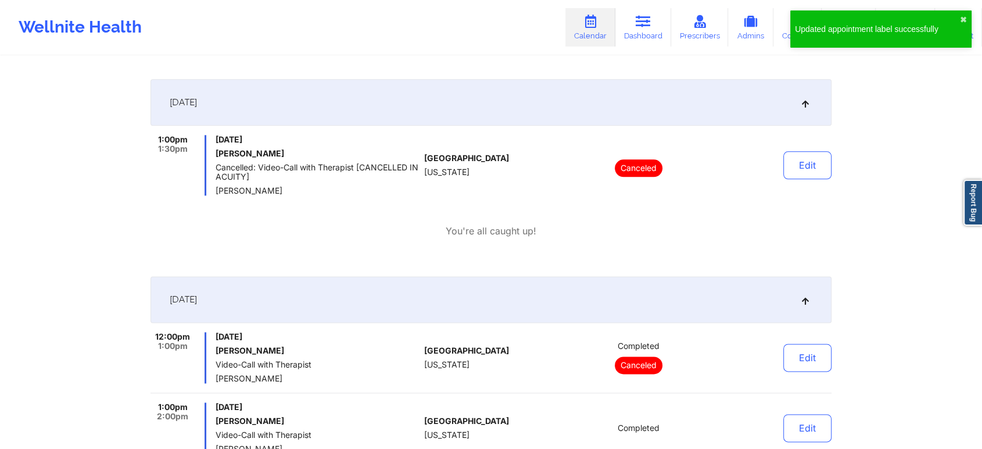
click at [783, 361] on div "Edit" at bounding box center [778, 357] width 108 height 51
click at [801, 360] on button "Edit" at bounding box center [807, 357] width 48 height 28
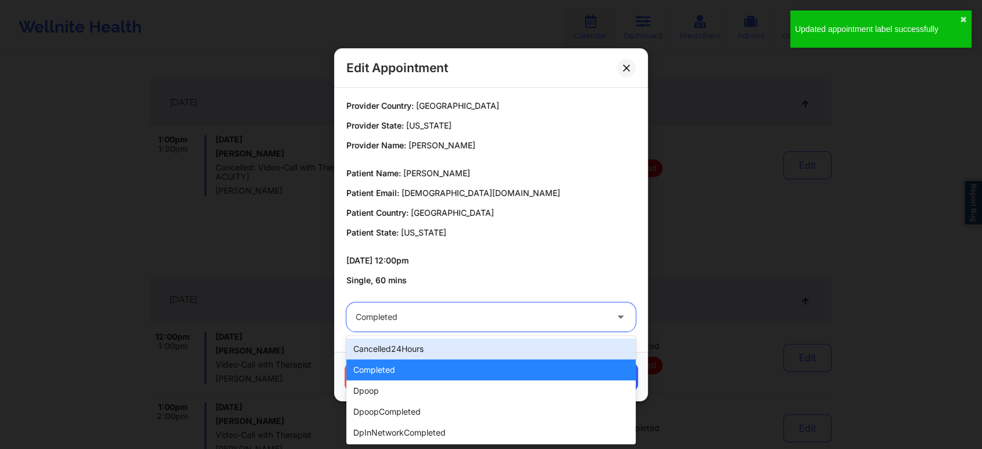
click at [444, 307] on div "Completed" at bounding box center [481, 316] width 251 height 29
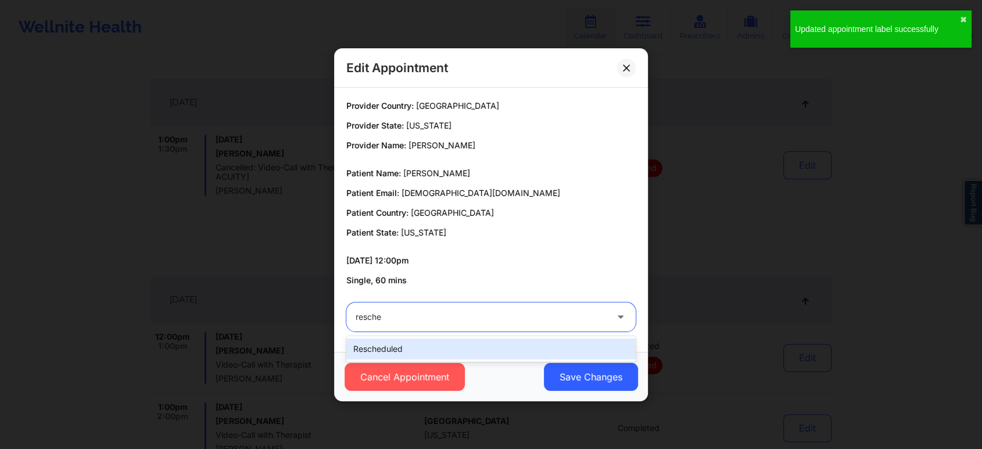
type input "resched"
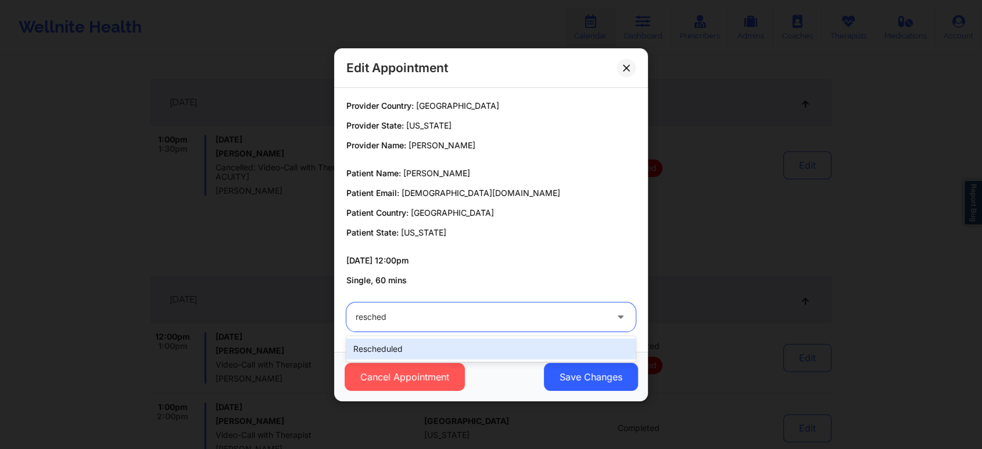
click at [399, 341] on div "rescheduled" at bounding box center [490, 348] width 289 height 21
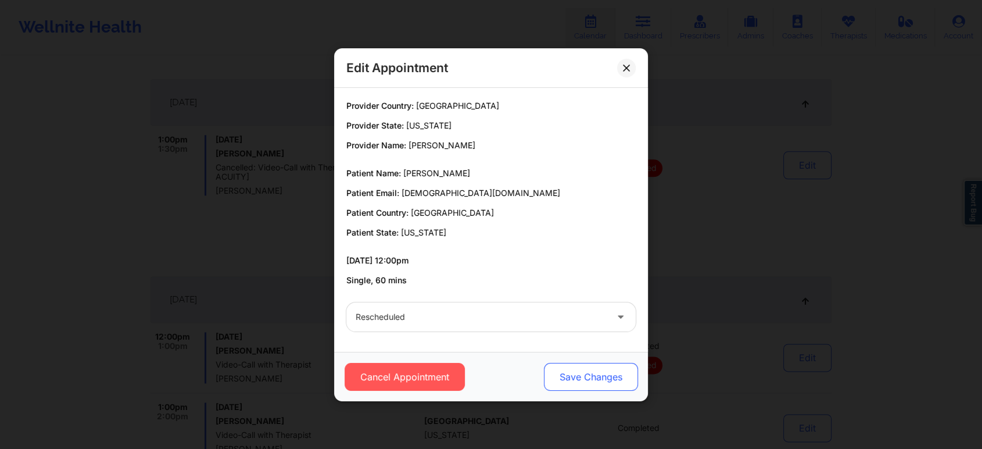
click at [560, 366] on button "Save Changes" at bounding box center [591, 377] width 94 height 28
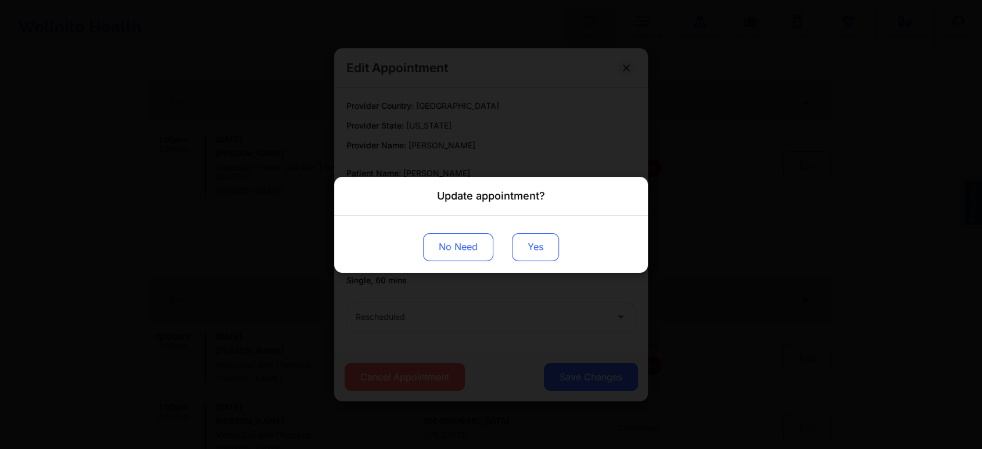
click at [545, 253] on button "Yes" at bounding box center [535, 246] width 47 height 28
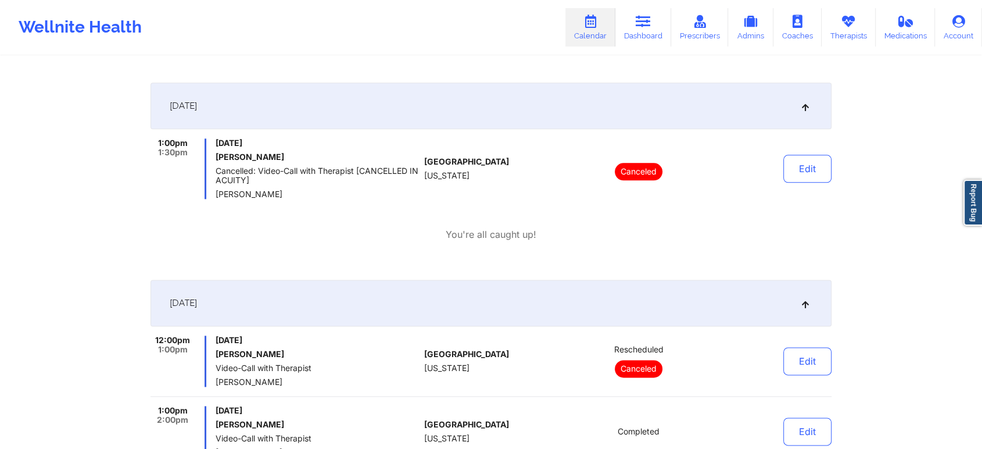
scroll to position [0, 0]
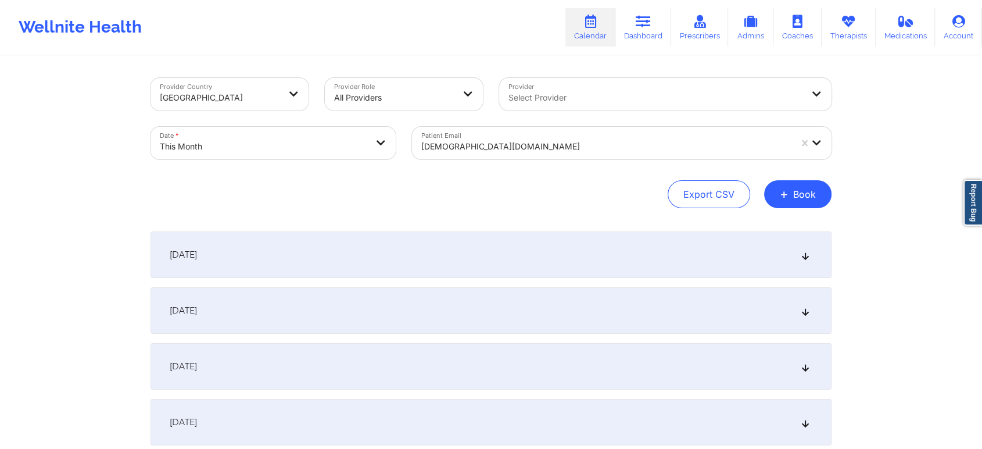
click at [557, 160] on div "Patient Email [EMAIL_ADDRESS][DOMAIN_NAME]" at bounding box center [622, 143] width 436 height 49
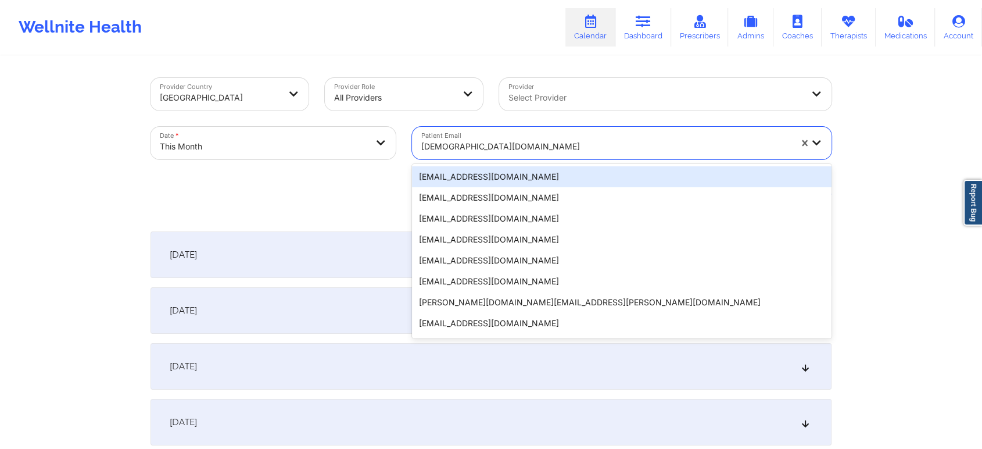
click at [524, 153] on div "[DEMOGRAPHIC_DATA][DOMAIN_NAME]" at bounding box center [606, 147] width 370 height 26
paste input "[EMAIL_ADDRESS][DOMAIN_NAME]"
type input "[EMAIL_ADDRESS][DOMAIN_NAME]"
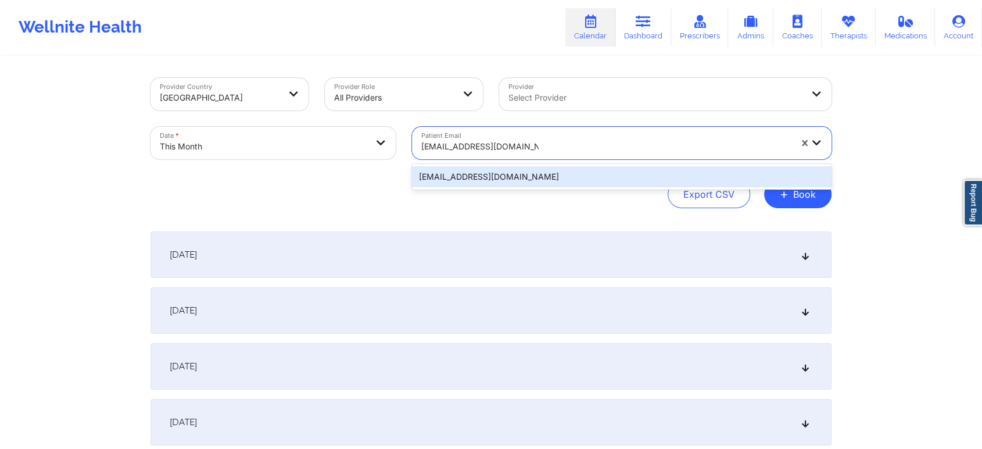
click at [576, 180] on div "[EMAIL_ADDRESS][DOMAIN_NAME]" at bounding box center [622, 176] width 420 height 21
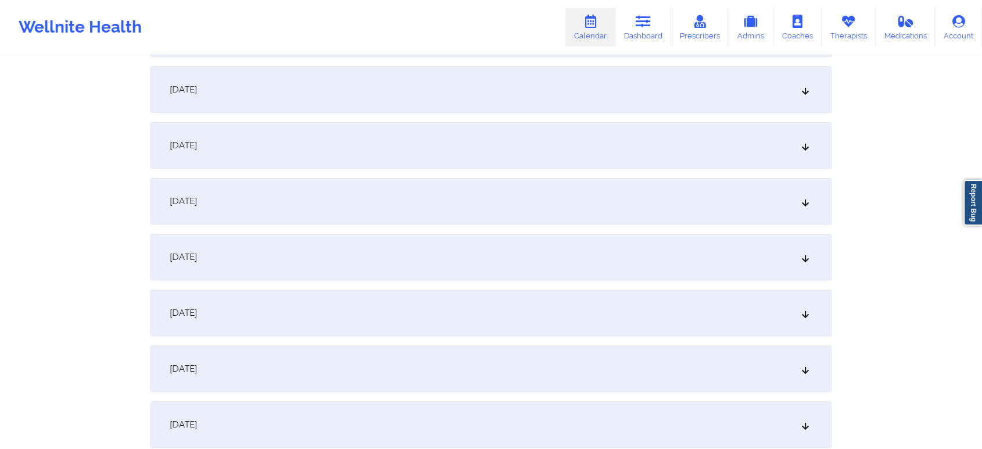
scroll to position [799, 0]
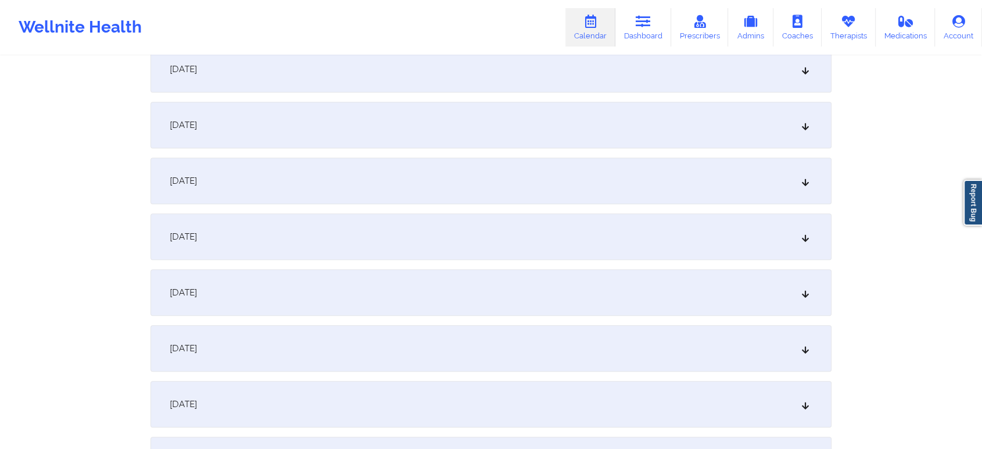
click at [557, 206] on div "[DATE] No appointments [DATE] No appointments [DATE] No appointments [DATE] No …" at bounding box center [491, 292] width 681 height 1720
click at [558, 199] on div "[DATE]" at bounding box center [491, 180] width 681 height 46
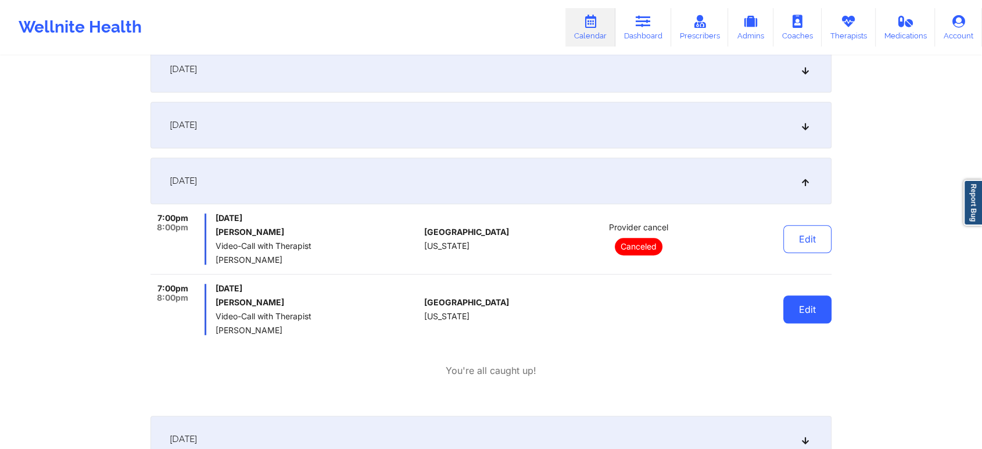
click at [793, 319] on button "Edit" at bounding box center [807, 309] width 48 height 28
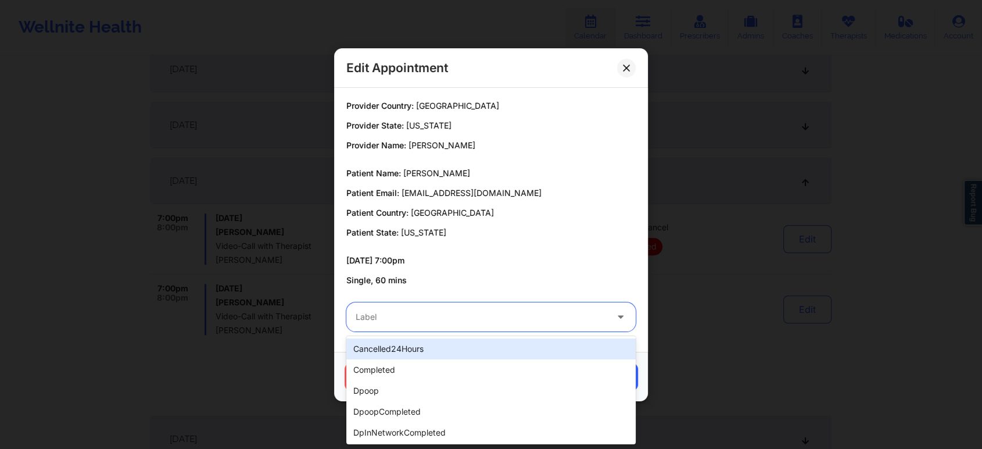
click at [484, 317] on div at bounding box center [481, 317] width 251 height 14
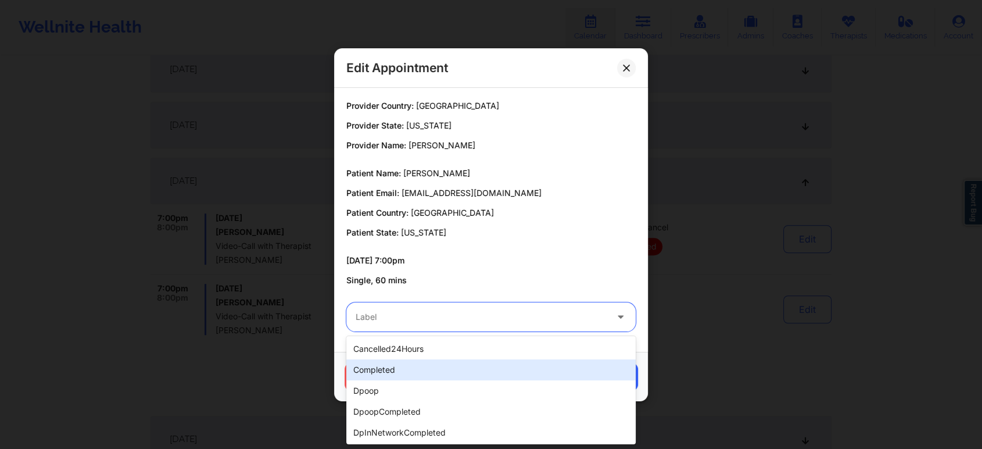
click at [424, 363] on div "completed" at bounding box center [490, 369] width 289 height 21
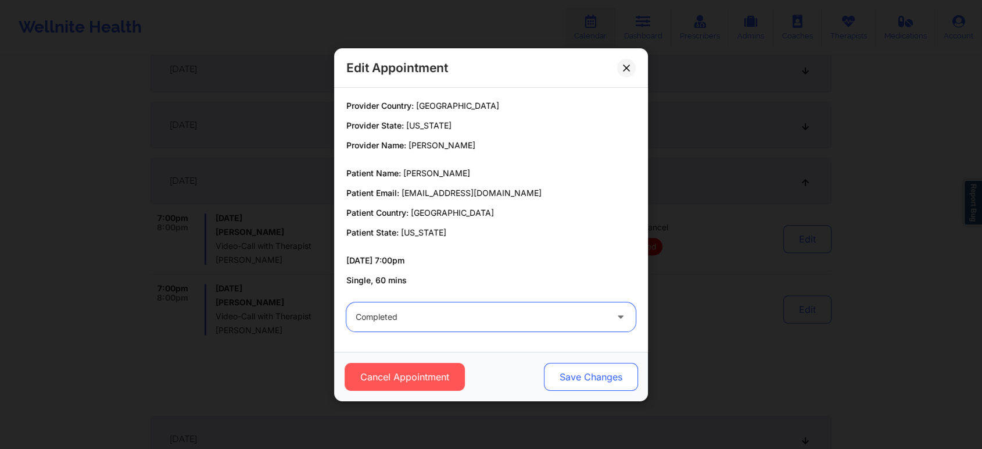
click at [583, 371] on button "Save Changes" at bounding box center [591, 377] width 94 height 28
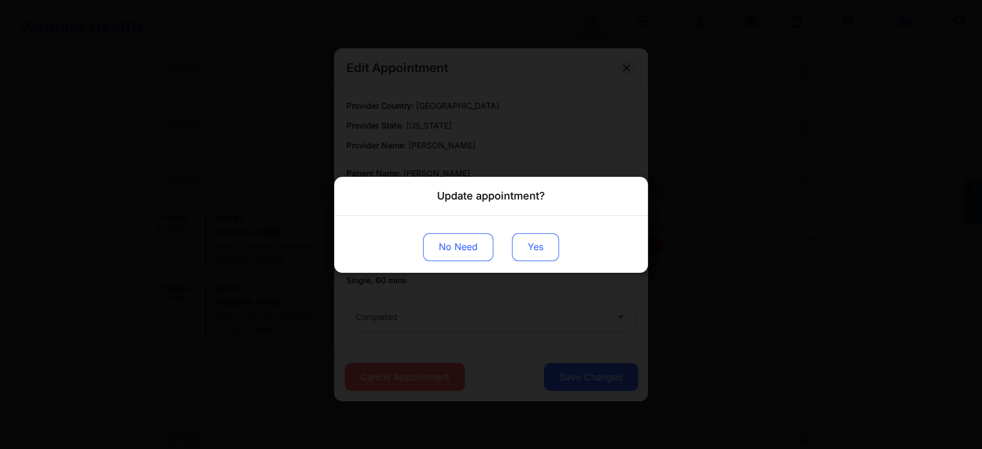
click at [536, 242] on button "Yes" at bounding box center [535, 246] width 47 height 28
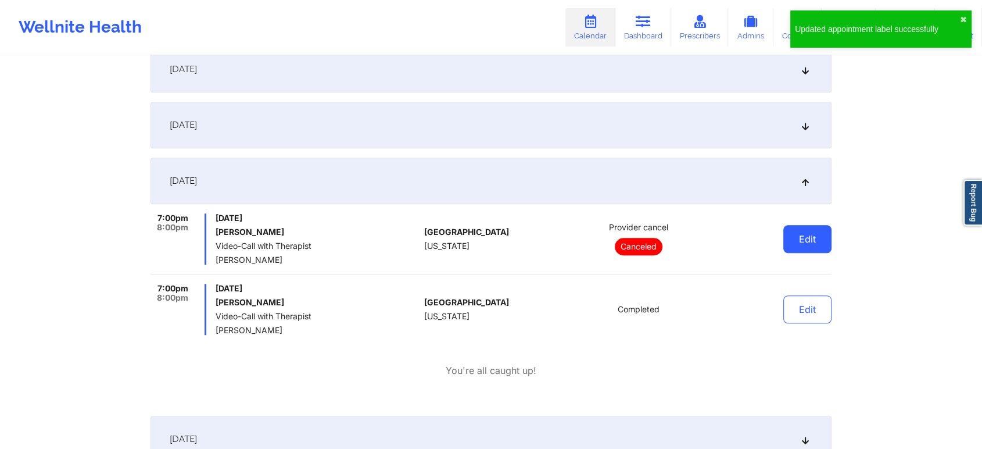
click at [800, 237] on button "Edit" at bounding box center [807, 239] width 48 height 28
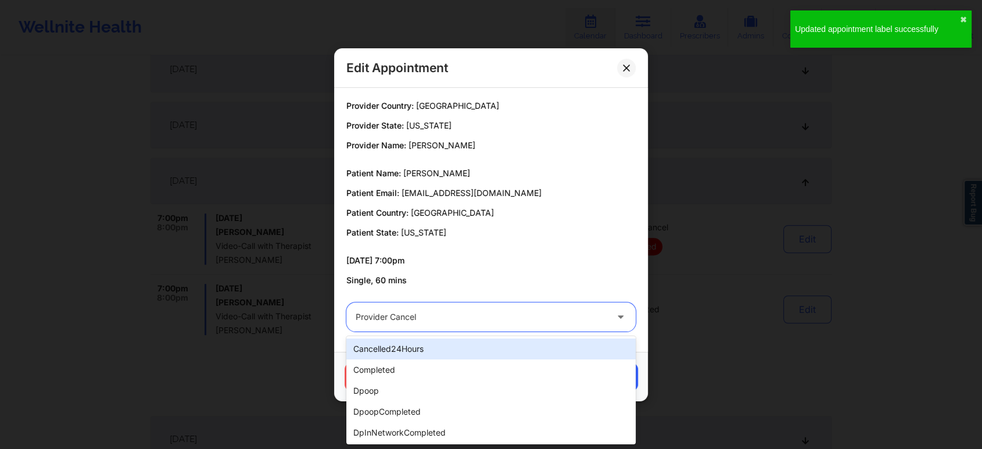
click at [488, 326] on div "Provider cancel" at bounding box center [481, 316] width 251 height 29
type input "res"
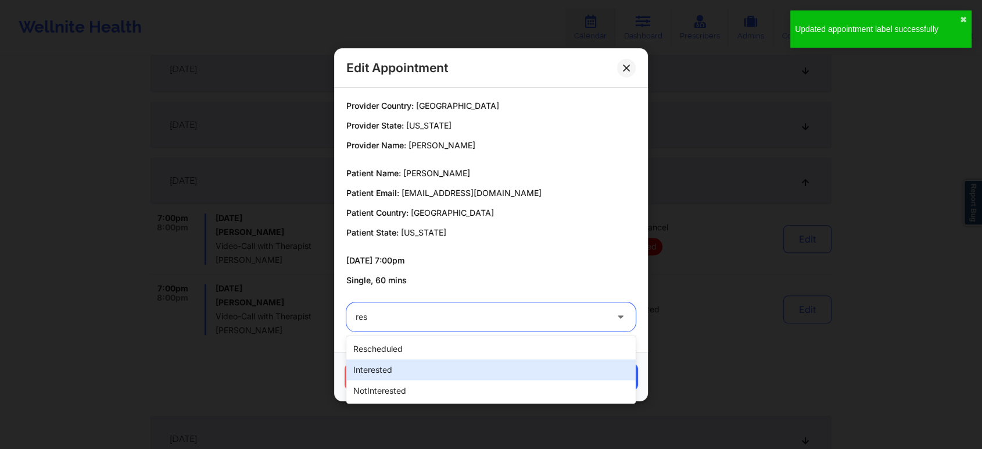
click at [408, 359] on div "interested" at bounding box center [490, 369] width 289 height 21
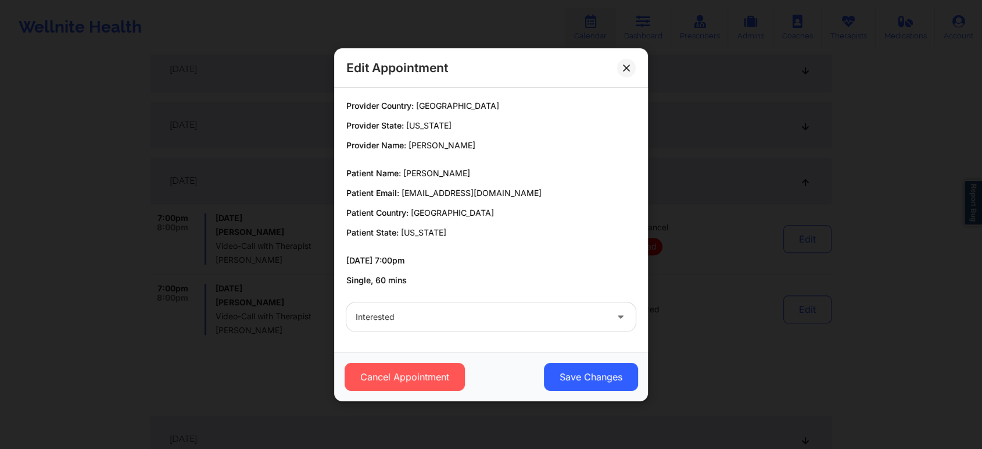
click at [446, 333] on div "interested" at bounding box center [491, 316] width 306 height 45
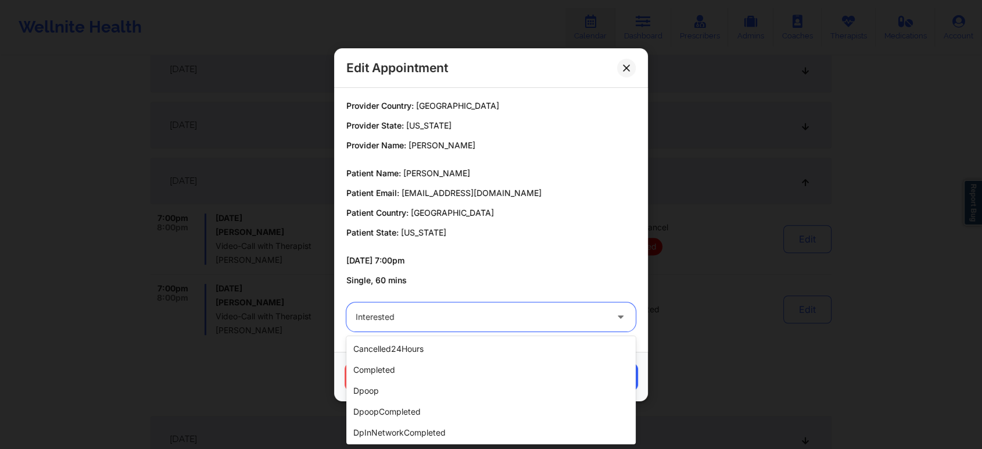
click at [454, 326] on div "interested" at bounding box center [481, 316] width 251 height 29
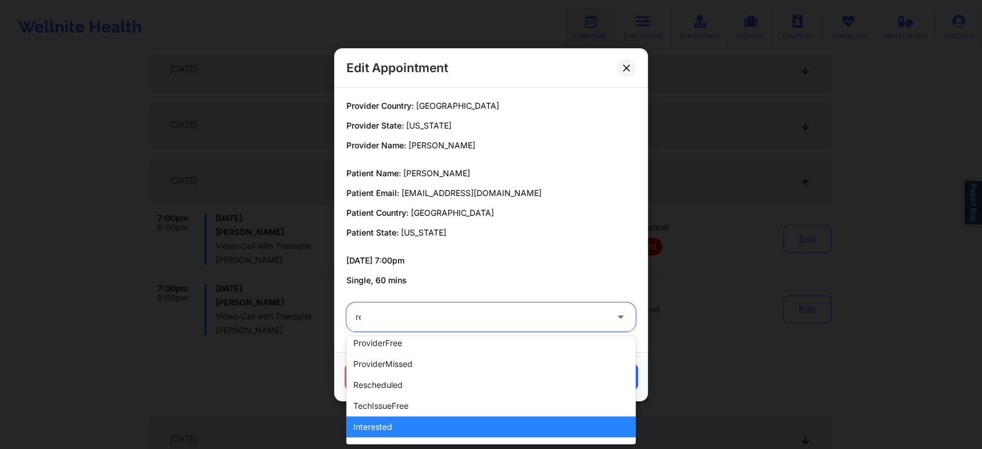
scroll to position [42, 0]
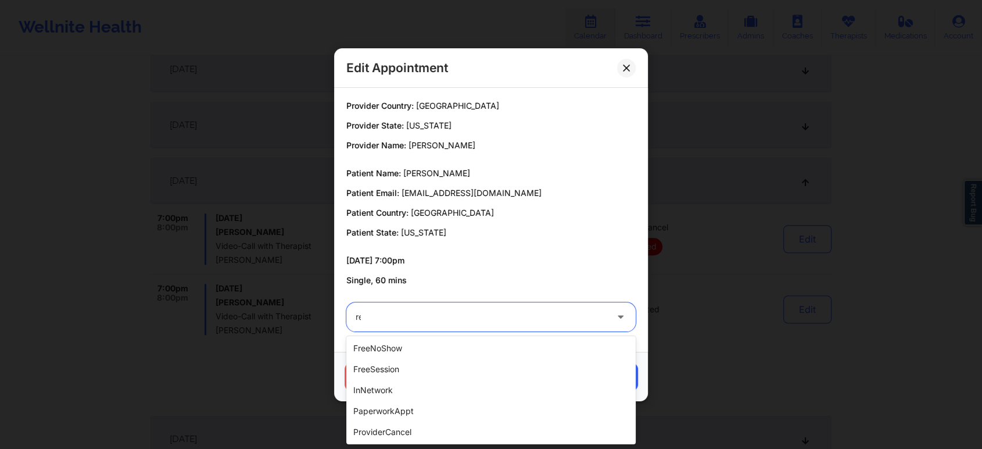
type input "res"
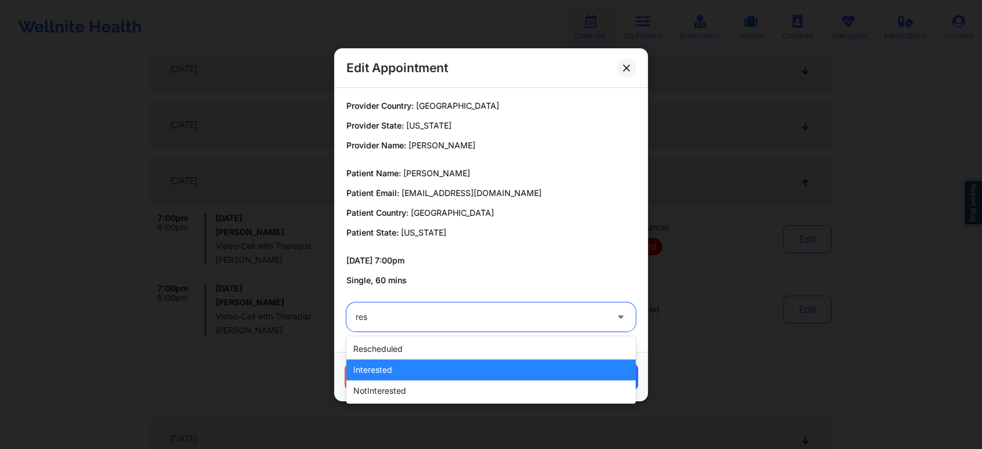
scroll to position [0, 0]
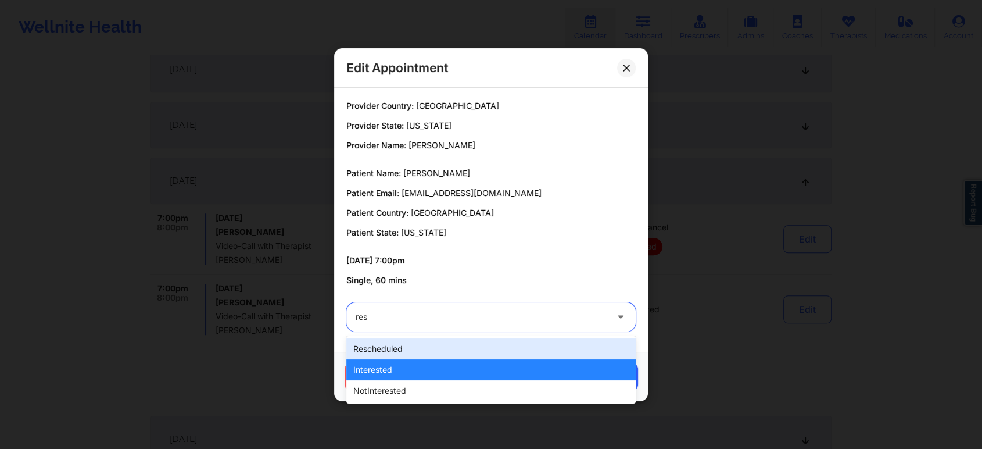
click at [418, 348] on div "rescheduled" at bounding box center [490, 348] width 289 height 21
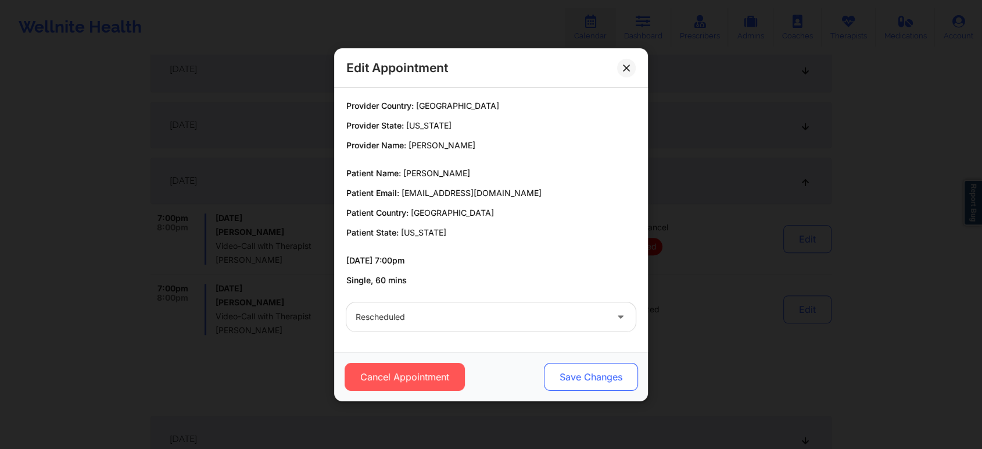
click at [550, 380] on button "Save Changes" at bounding box center [591, 377] width 94 height 28
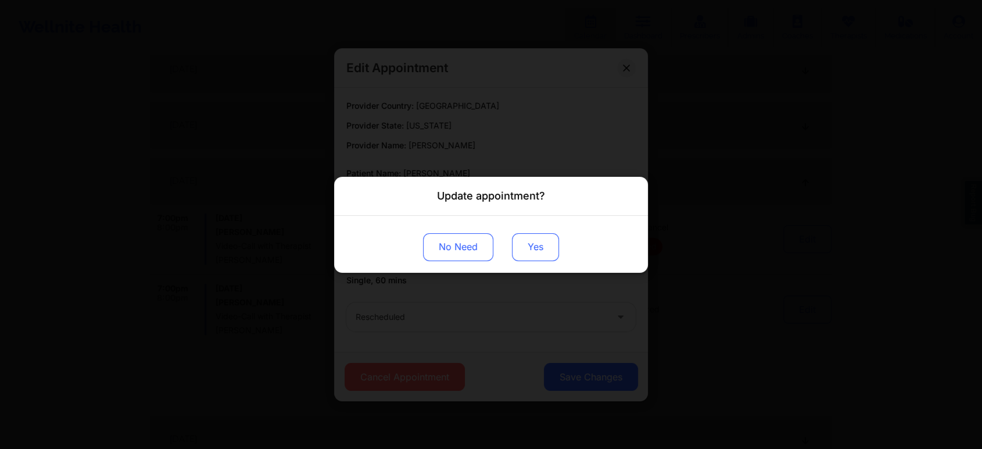
drag, startPoint x: 526, startPoint y: 231, endPoint x: 528, endPoint y: 251, distance: 20.4
click at [528, 251] on div "No Need Yes" at bounding box center [491, 243] width 314 height 57
click at [528, 251] on button "Yes" at bounding box center [535, 246] width 47 height 28
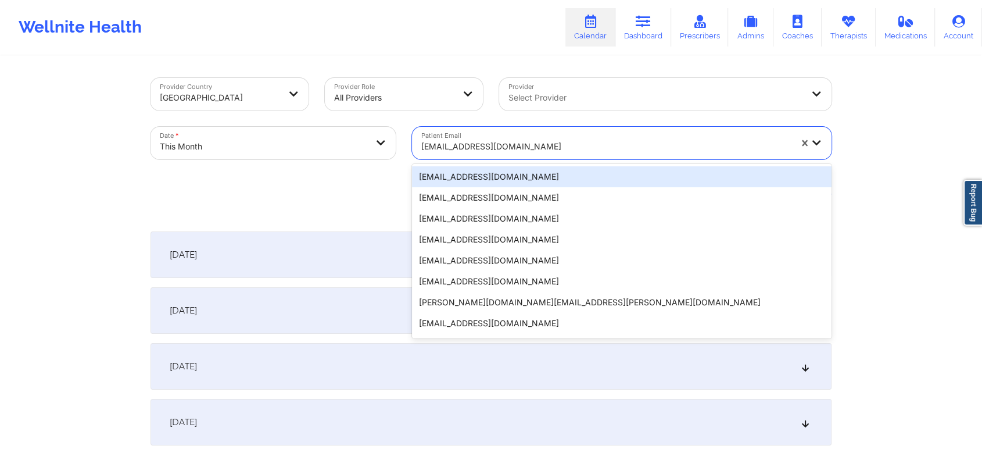
click at [513, 137] on div "[EMAIL_ADDRESS][DOMAIN_NAME]" at bounding box center [606, 147] width 370 height 26
paste input "[PERSON_NAME][EMAIL_ADDRESS][DOMAIN_NAME]"
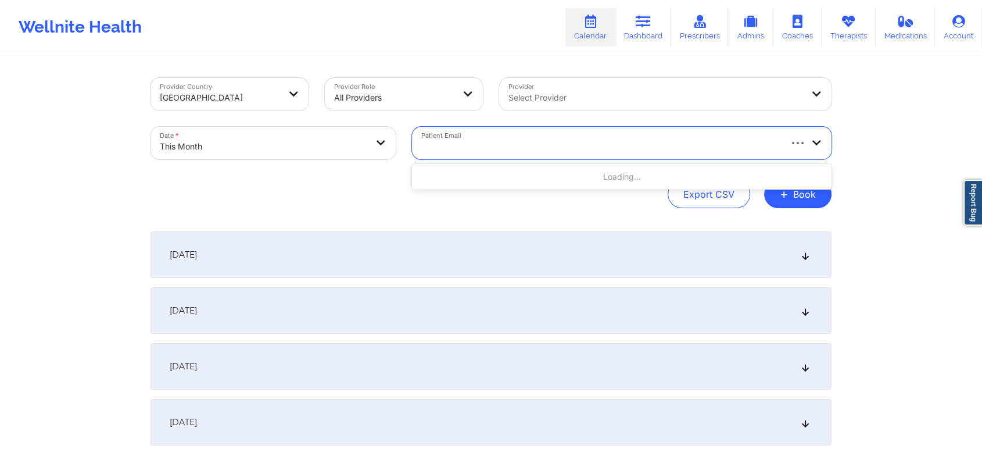
type input "[PERSON_NAME][EMAIL_ADDRESS][DOMAIN_NAME]"
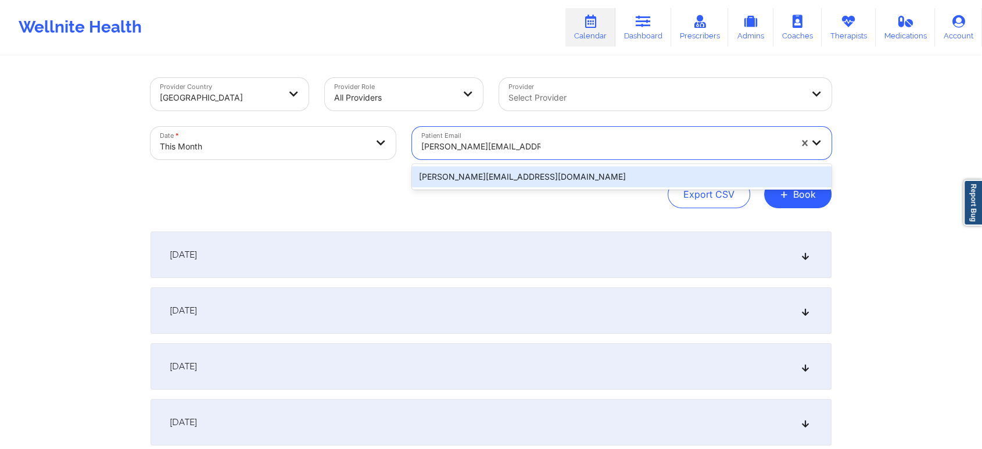
click at [557, 173] on div "[PERSON_NAME][EMAIL_ADDRESS][DOMAIN_NAME]" at bounding box center [622, 176] width 420 height 21
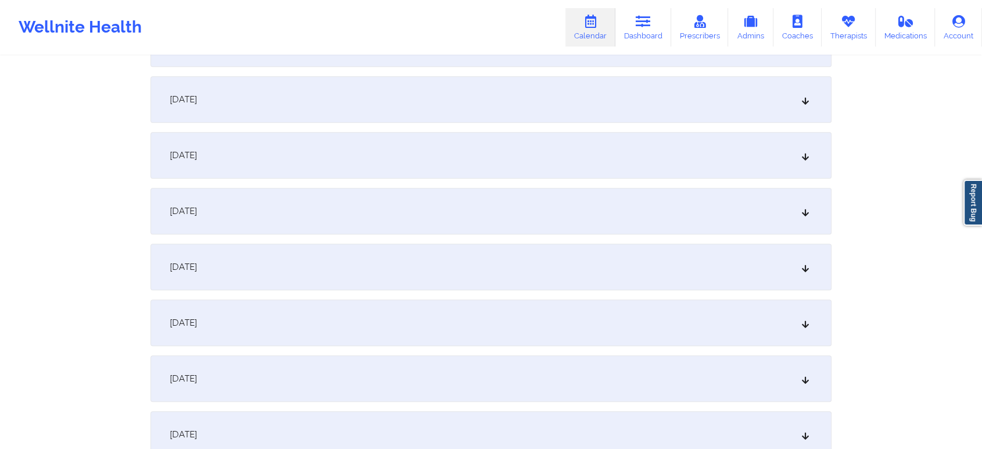
scroll to position [772, 0]
click at [595, 203] on div "[DATE]" at bounding box center [491, 208] width 681 height 46
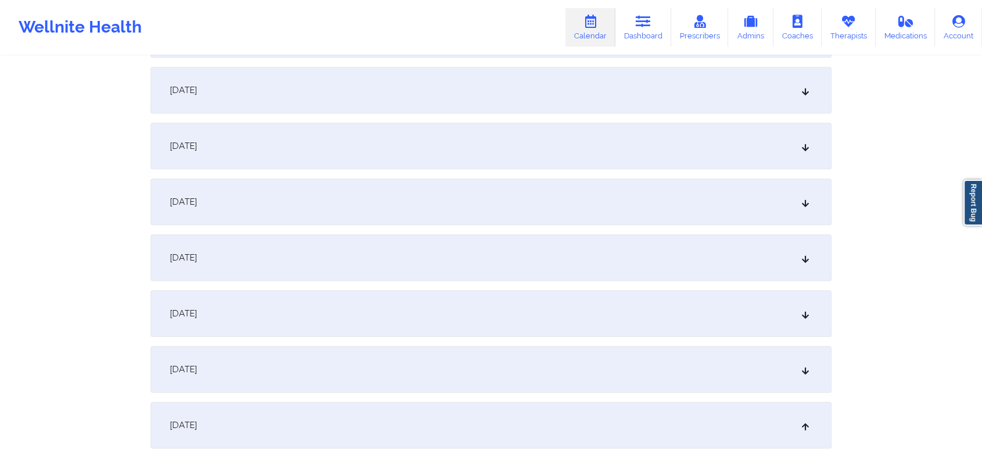
scroll to position [513, 0]
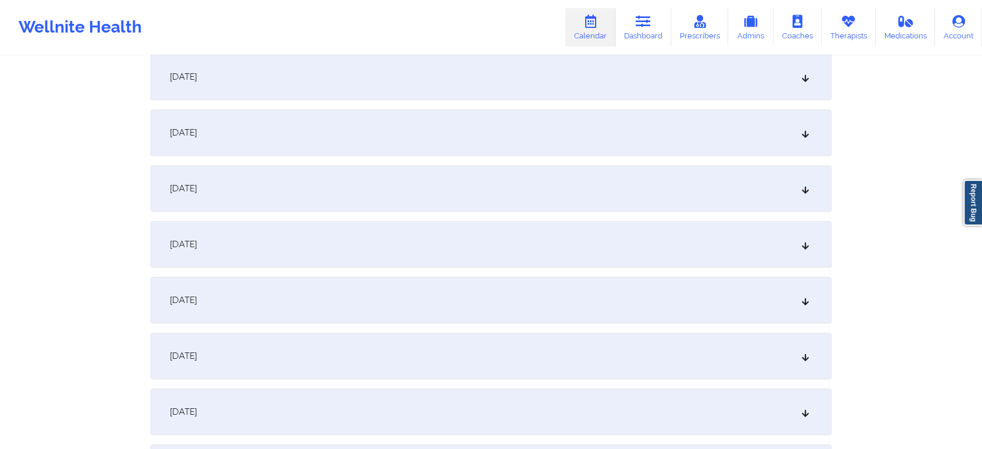
click at [395, 71] on div "[DATE]" at bounding box center [491, 76] width 681 height 46
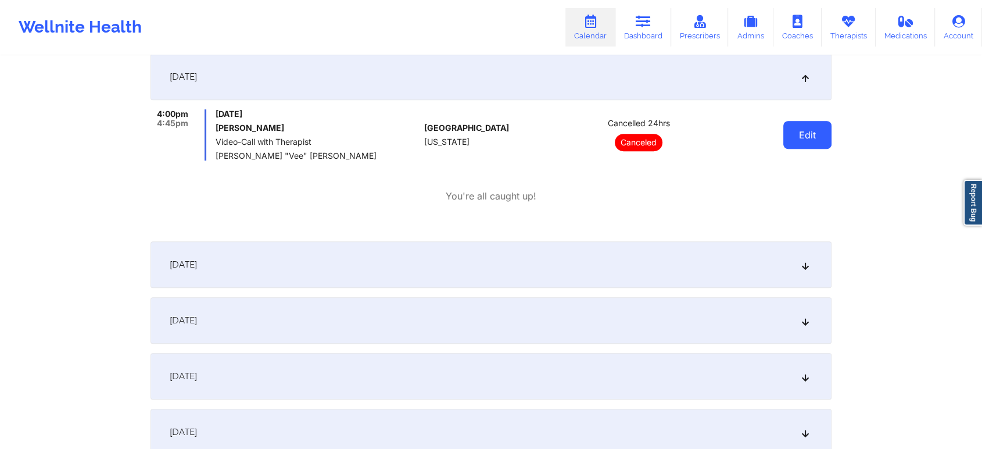
click at [821, 137] on button "Edit" at bounding box center [807, 135] width 48 height 28
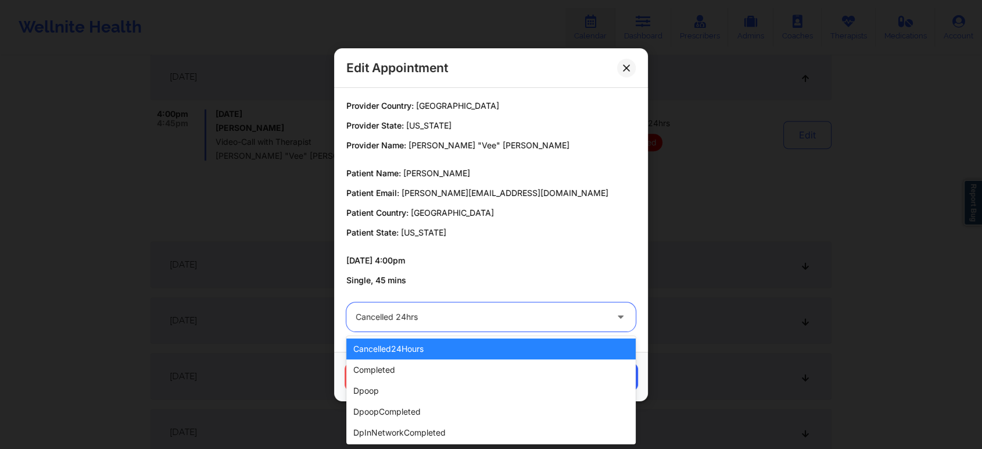
click at [510, 320] on div at bounding box center [481, 317] width 251 height 14
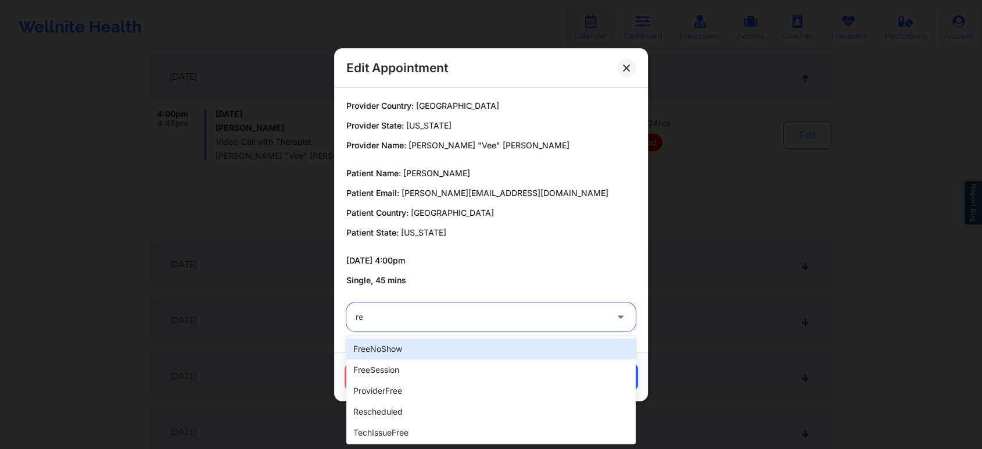
type input "res"
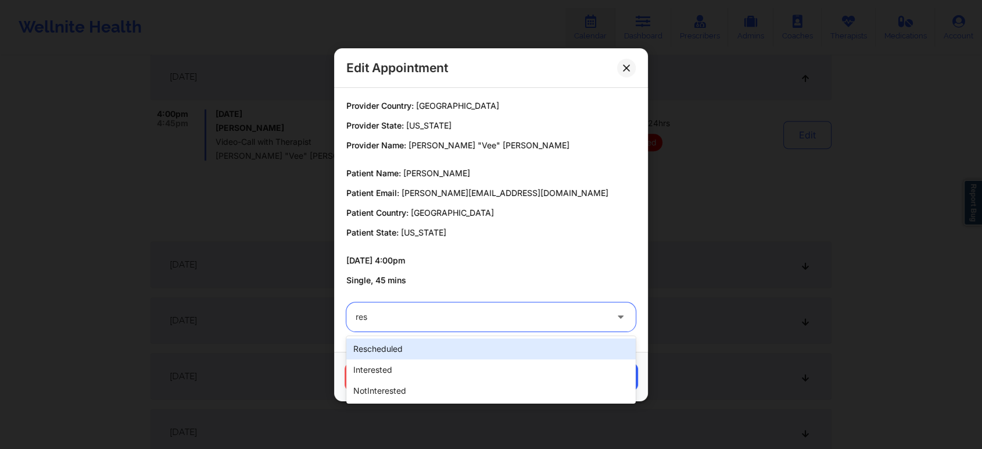
click at [403, 355] on div "rescheduled" at bounding box center [490, 348] width 289 height 21
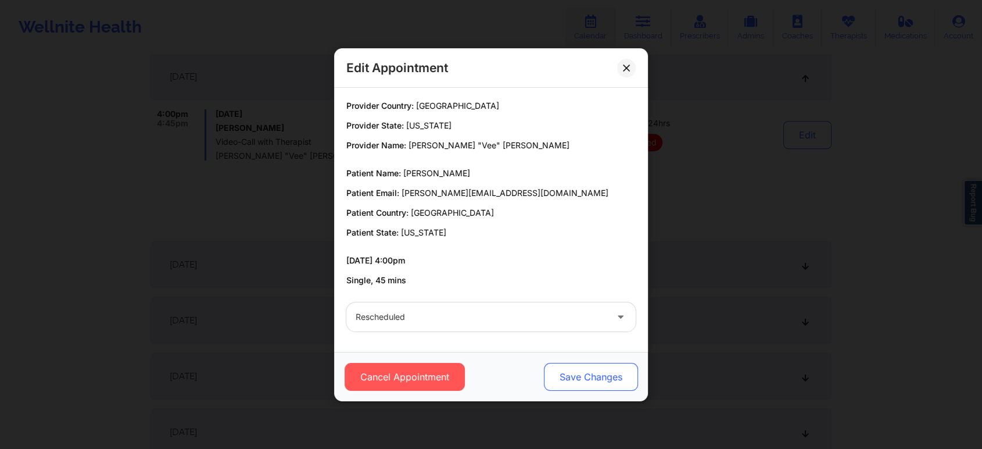
click at [599, 371] on button "Save Changes" at bounding box center [591, 377] width 94 height 28
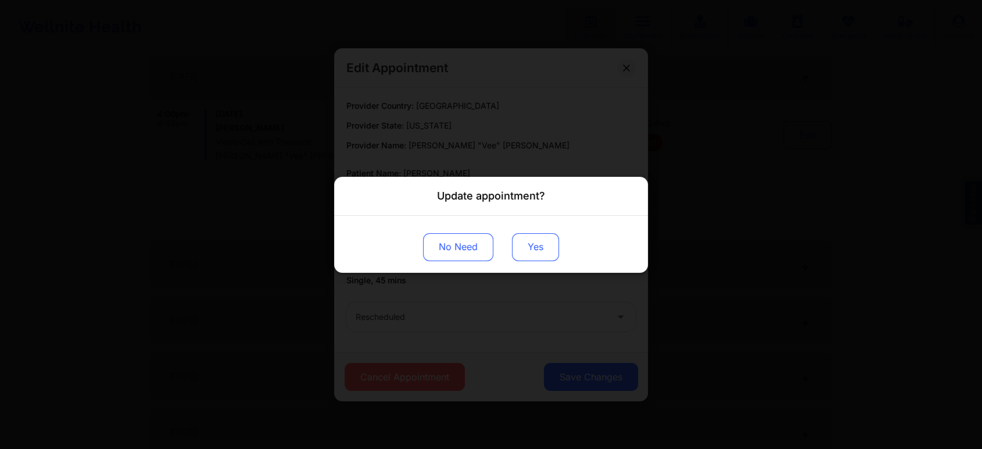
click at [547, 241] on button "Yes" at bounding box center [535, 246] width 47 height 28
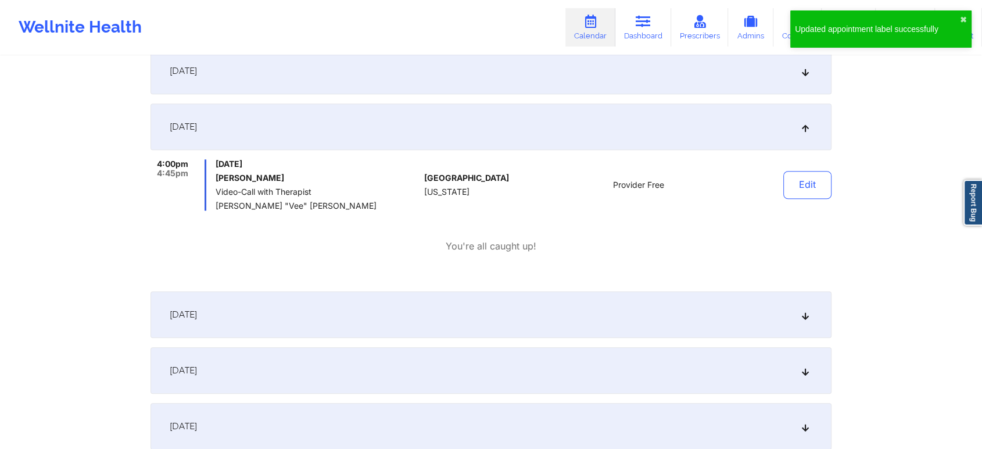
scroll to position [945, 0]
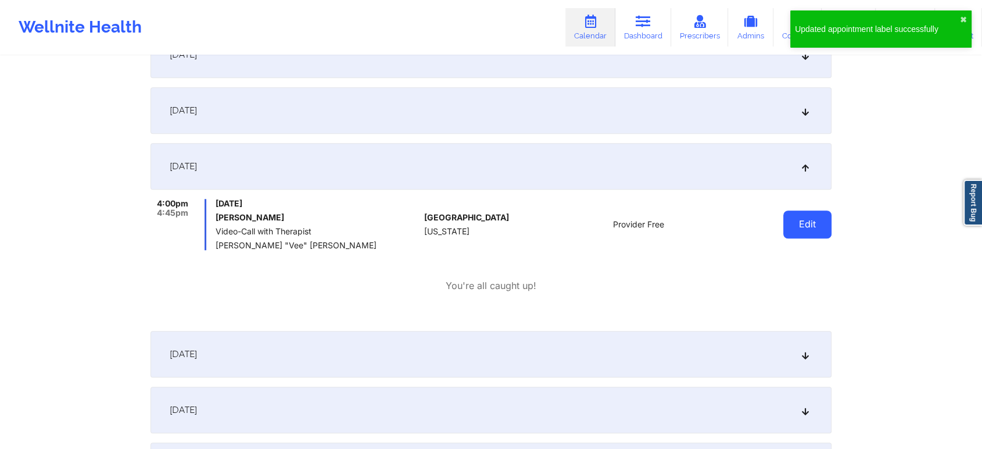
click at [800, 232] on button "Edit" at bounding box center [807, 224] width 48 height 28
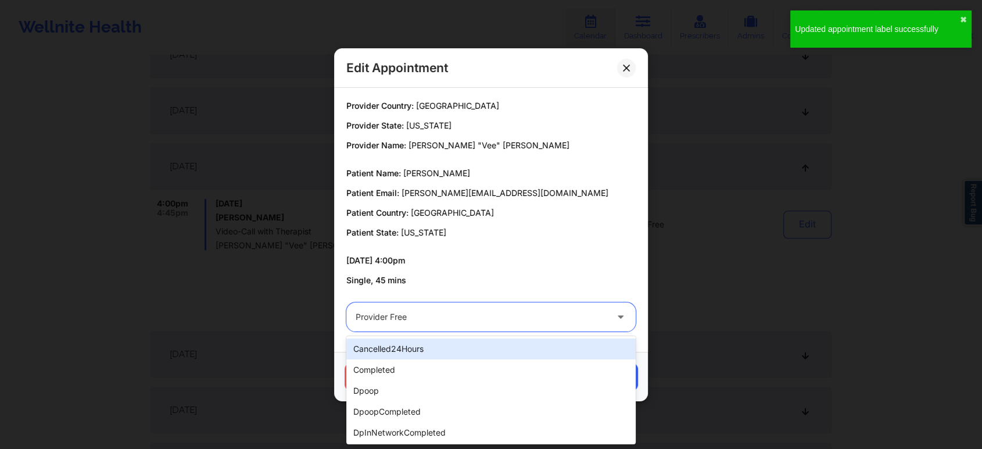
click at [503, 318] on div at bounding box center [481, 317] width 251 height 14
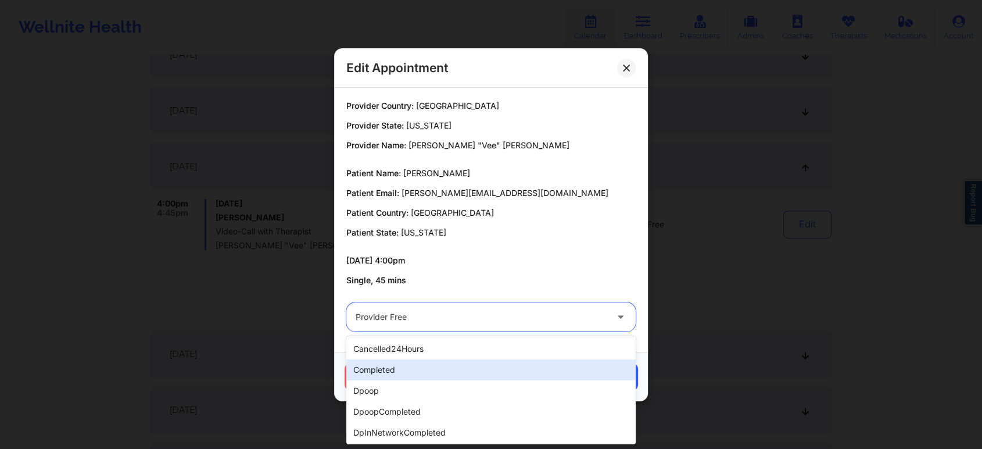
click at [433, 376] on div "completed" at bounding box center [490, 369] width 289 height 21
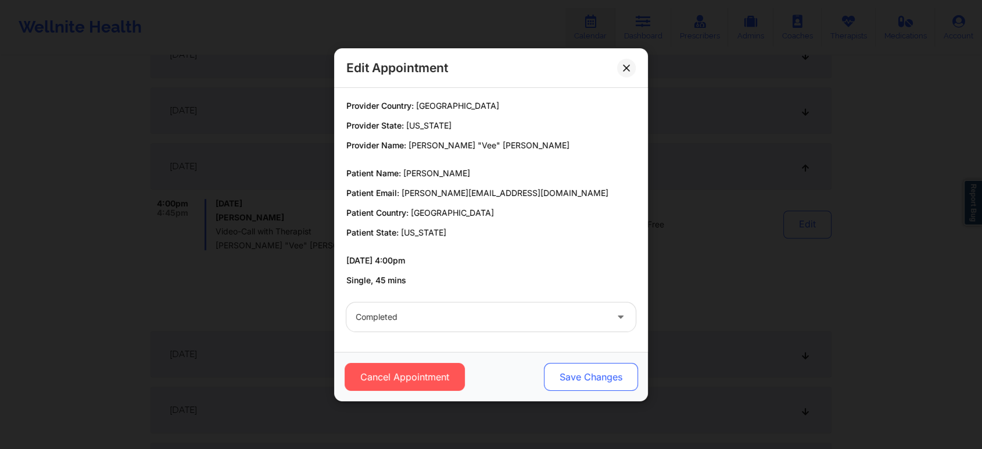
click at [576, 380] on button "Save Changes" at bounding box center [591, 377] width 94 height 28
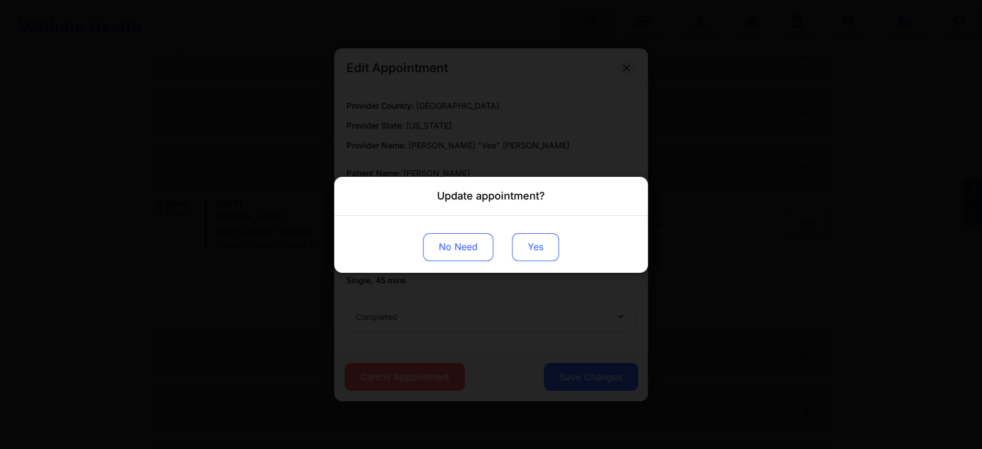
click at [512, 248] on button "Yes" at bounding box center [535, 246] width 47 height 28
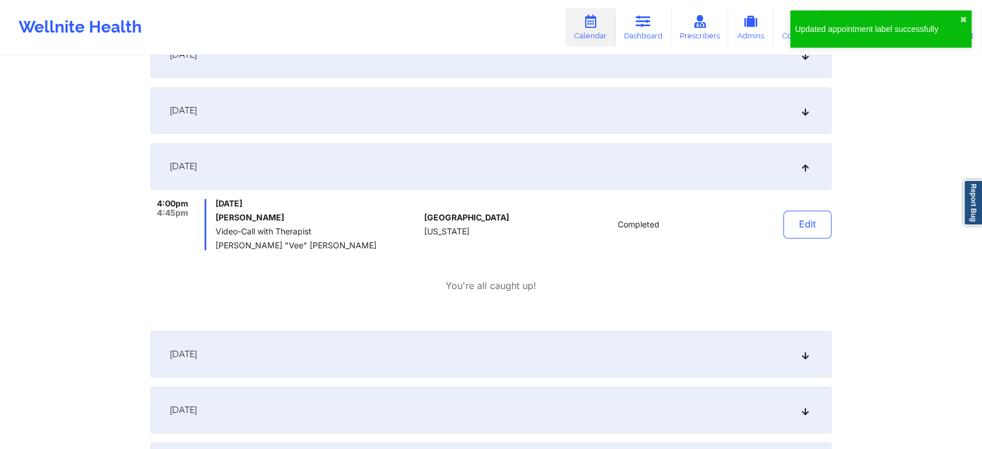
scroll to position [837, 0]
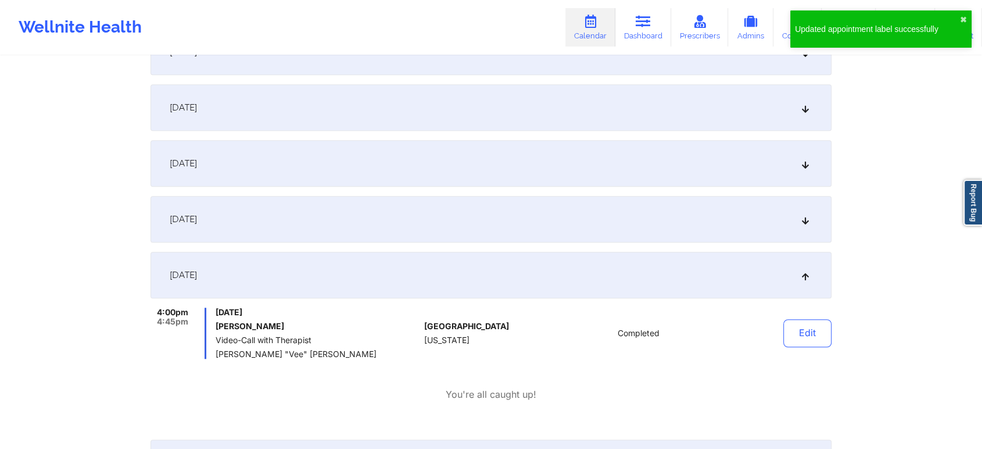
click at [571, 217] on div "[DATE]" at bounding box center [491, 219] width 681 height 46
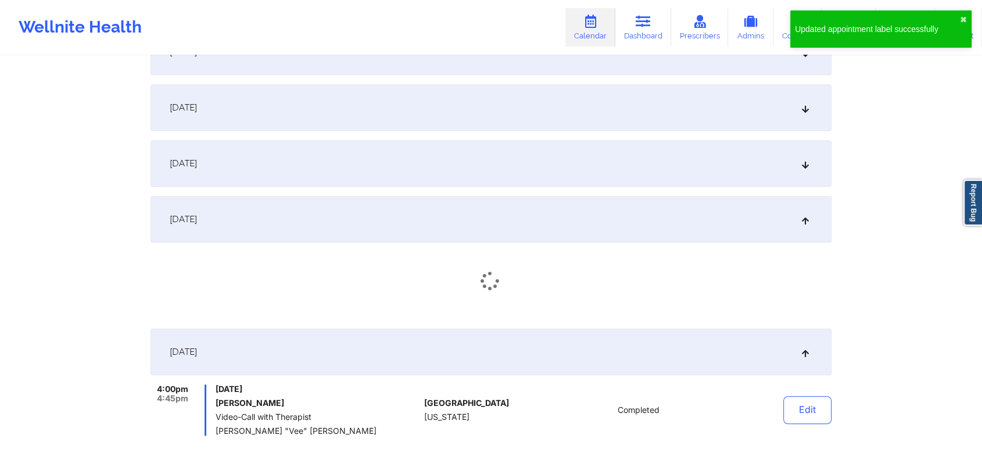
click at [617, 171] on div "[DATE]" at bounding box center [491, 163] width 681 height 46
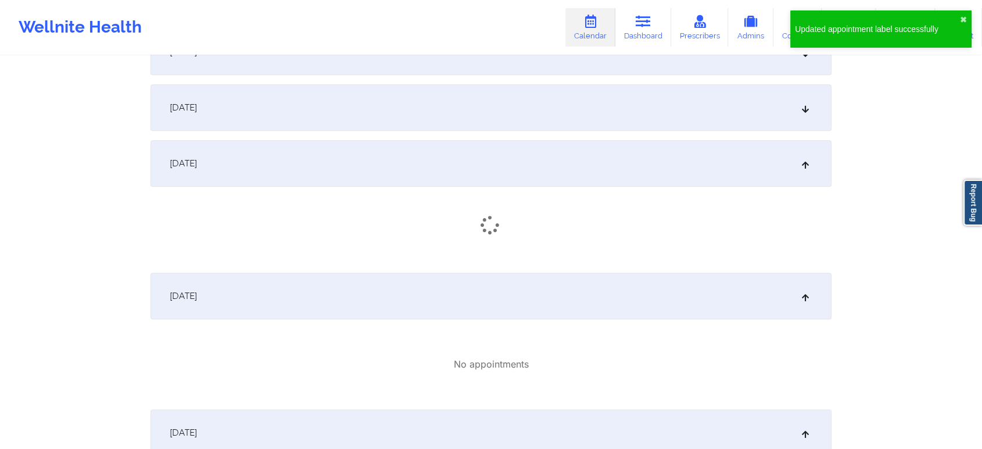
click at [652, 105] on div "[DATE]" at bounding box center [491, 107] width 681 height 46
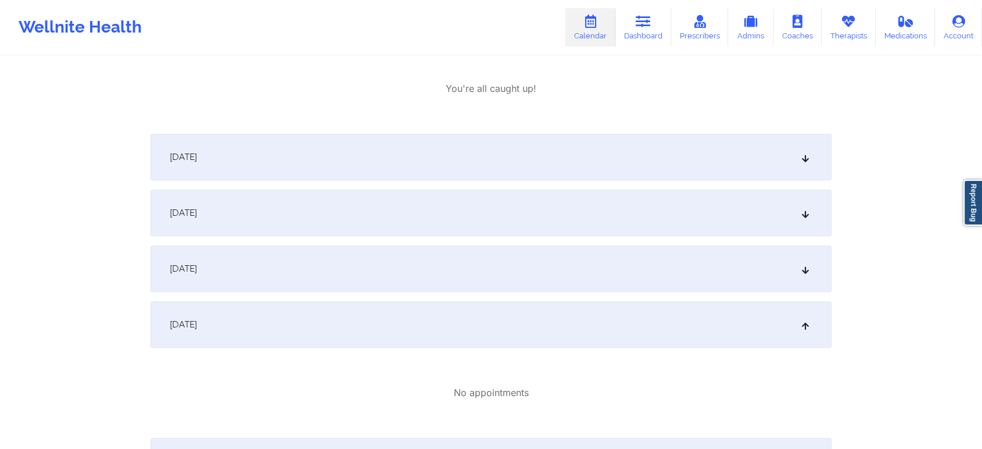
scroll to position [614, 0]
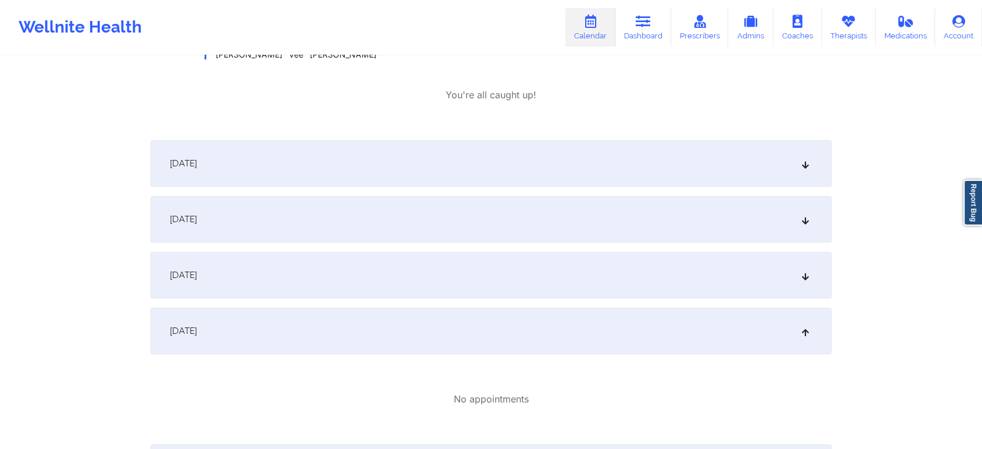
click at [673, 255] on div "[DATE]" at bounding box center [491, 275] width 681 height 46
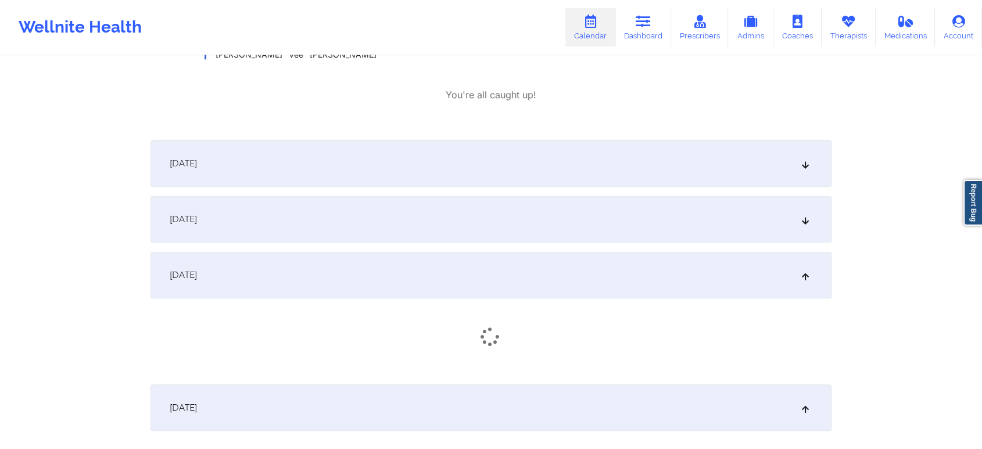
click at [656, 234] on div "[DATE]" at bounding box center [491, 219] width 681 height 46
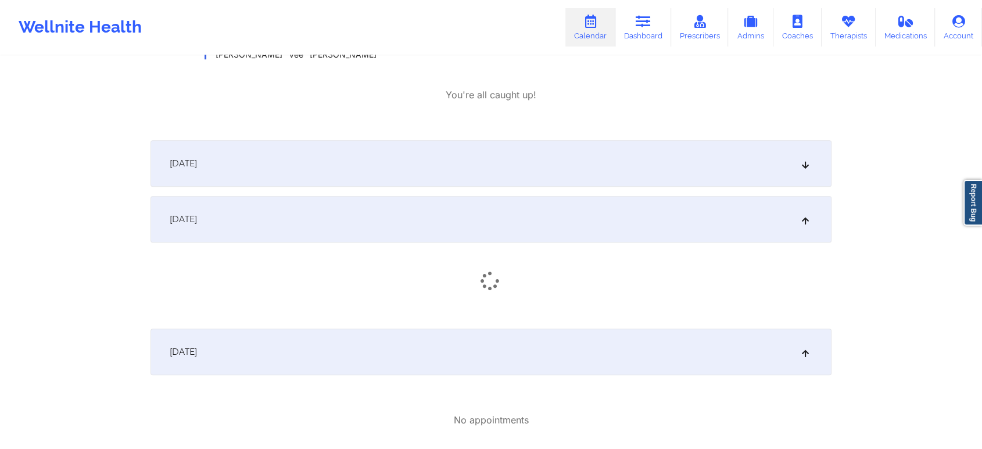
click at [679, 164] on div "[DATE]" at bounding box center [491, 163] width 681 height 46
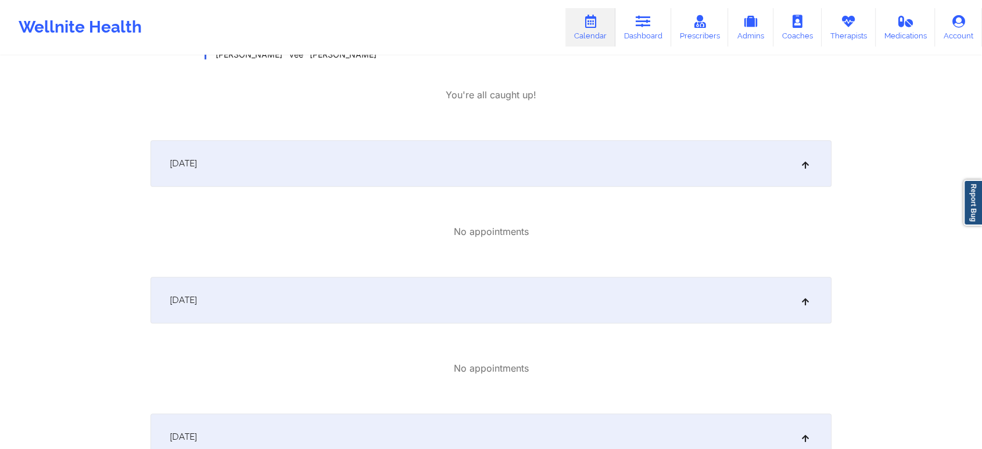
scroll to position [0, 0]
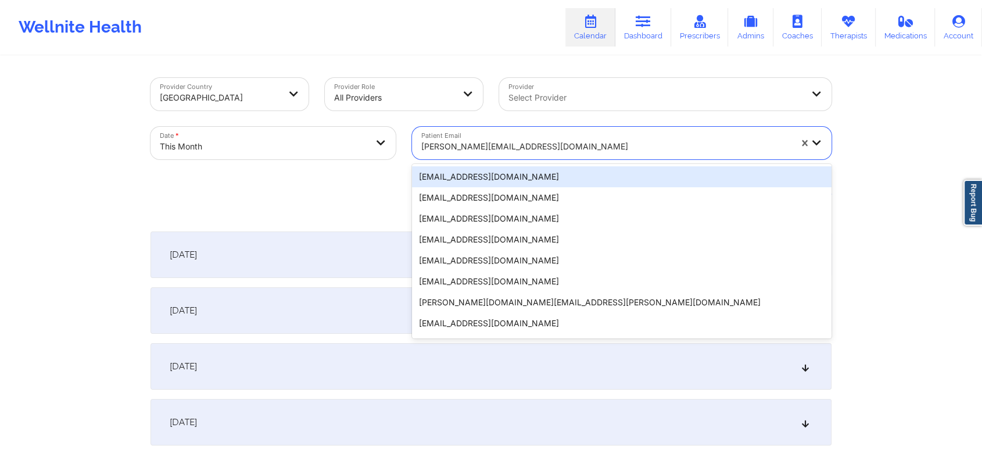
click at [488, 148] on div at bounding box center [606, 146] width 370 height 14
paste input "[EMAIL_ADDRESS][DOMAIN_NAME]"
type input "[EMAIL_ADDRESS][DOMAIN_NAME]"
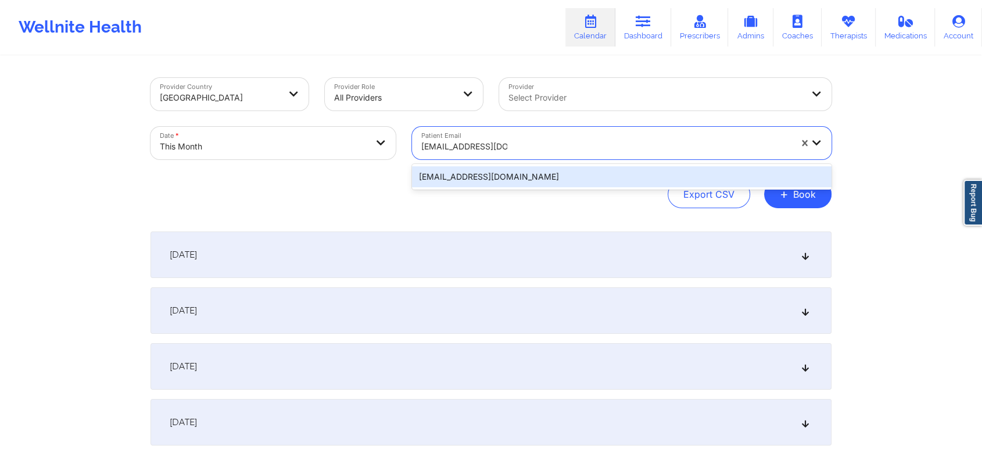
click at [541, 180] on div "[EMAIL_ADDRESS][DOMAIN_NAME]" at bounding box center [622, 176] width 420 height 21
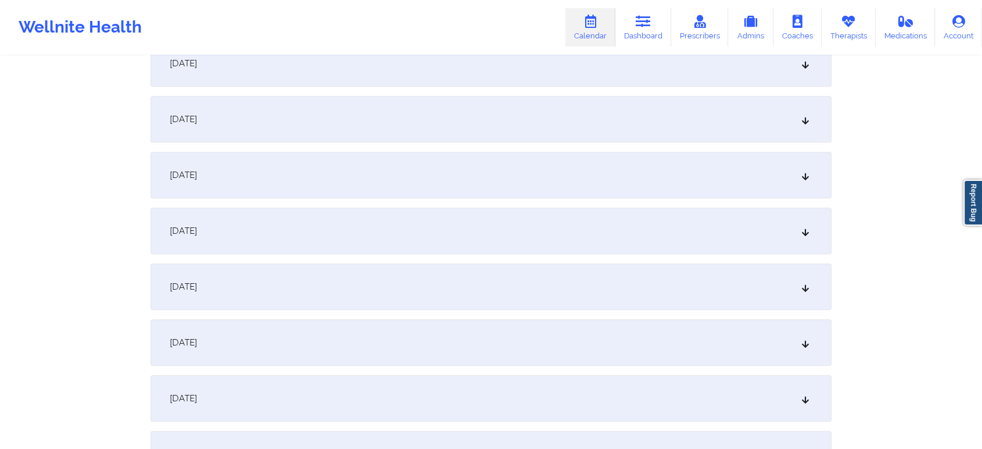
scroll to position [851, 0]
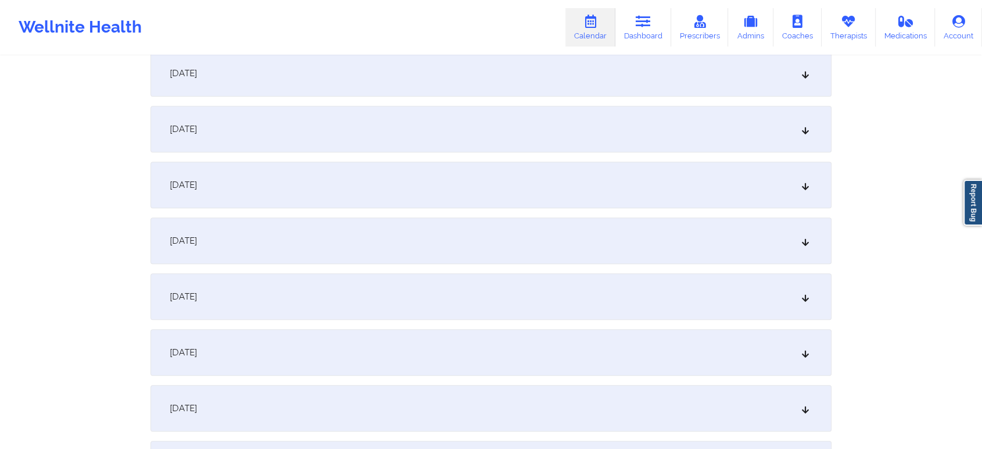
drag, startPoint x: 406, startPoint y: 101, endPoint x: 406, endPoint y: 113, distance: 12.2
click at [406, 113] on div "[DATE] No appointments [DATE] No appointments [DATE] No appointments [DATE] No …" at bounding box center [491, 241] width 681 height 1720
click at [406, 113] on div "[DATE]" at bounding box center [491, 129] width 681 height 46
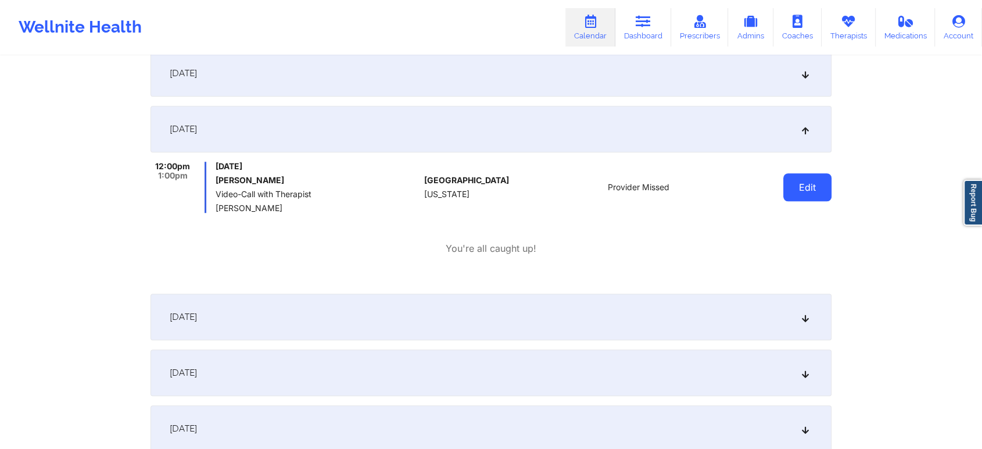
click at [801, 185] on button "Edit" at bounding box center [807, 187] width 48 height 28
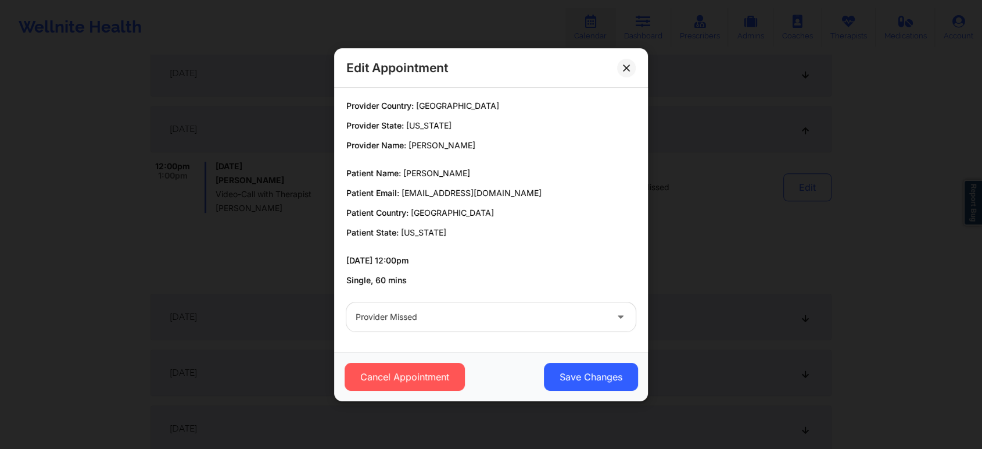
click at [507, 340] on div "Provider Country: [GEOGRAPHIC_DATA] Provider State: [US_STATE] Provider Name: […" at bounding box center [491, 220] width 314 height 264
click at [526, 306] on div "Provider Missed" at bounding box center [481, 316] width 251 height 29
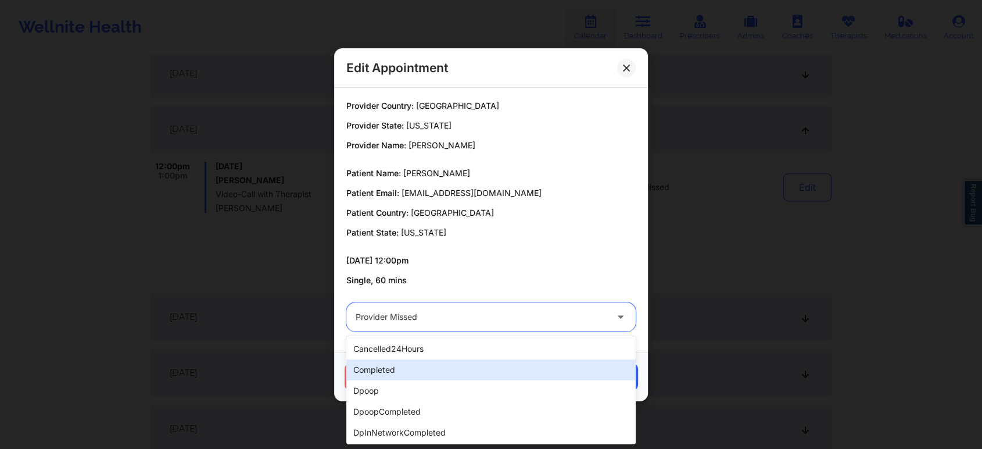
click at [438, 371] on div "completed" at bounding box center [490, 369] width 289 height 21
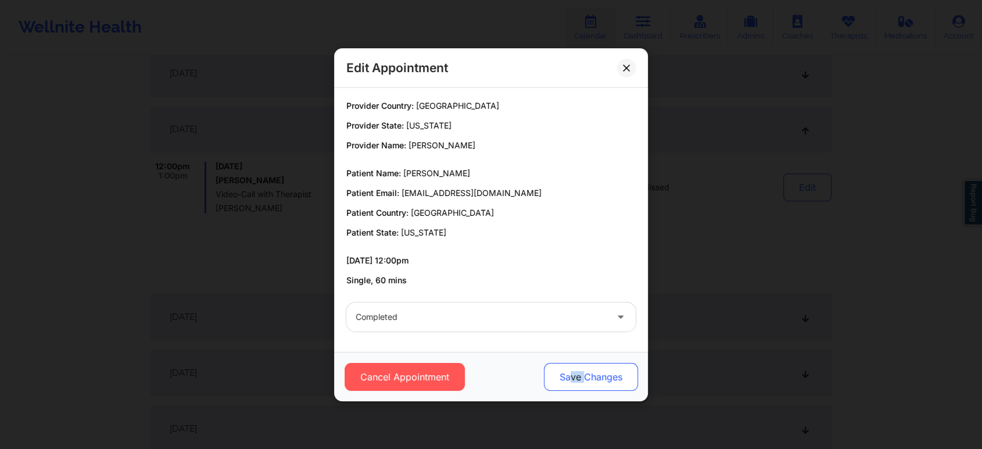
drag, startPoint x: 572, startPoint y: 399, endPoint x: 587, endPoint y: 385, distance: 20.6
click at [587, 385] on div "Cancel Appointment Save Changes" at bounding box center [491, 376] width 314 height 49
click at [587, 385] on button "Save Changes" at bounding box center [591, 377] width 94 height 28
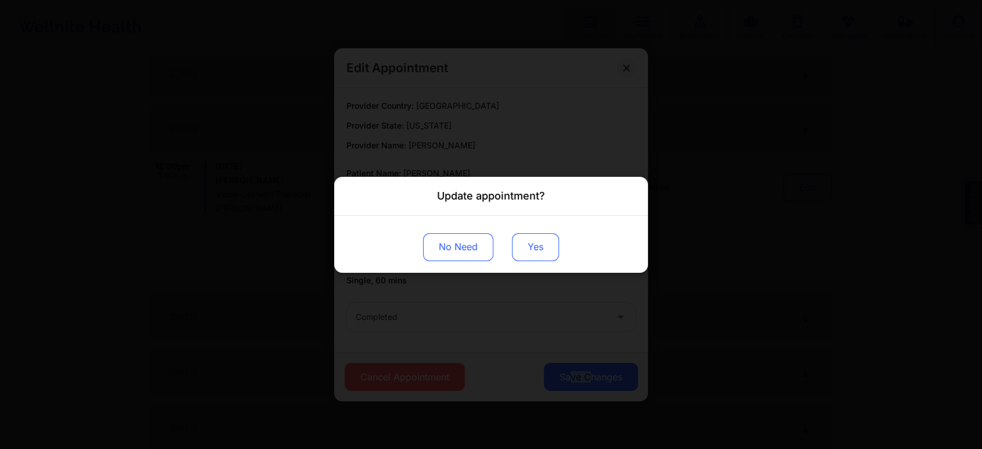
click at [540, 253] on button "Yes" at bounding box center [535, 246] width 47 height 28
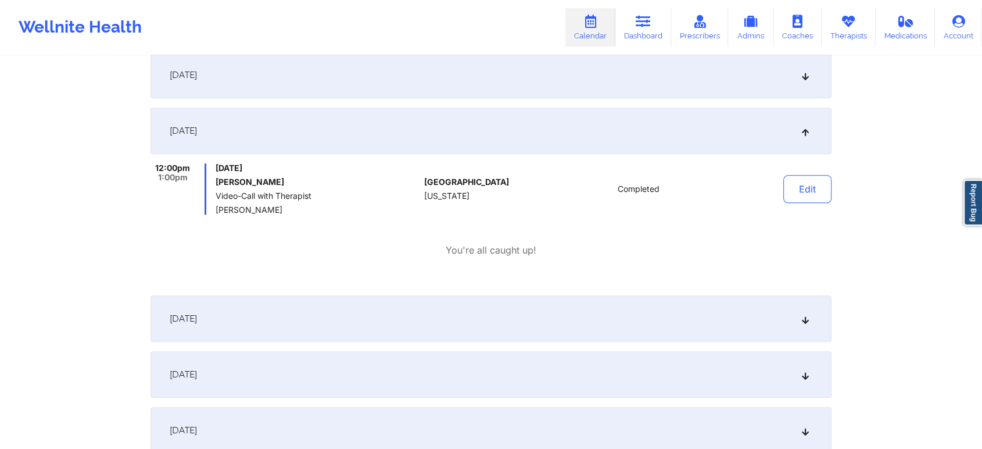
scroll to position [0, 0]
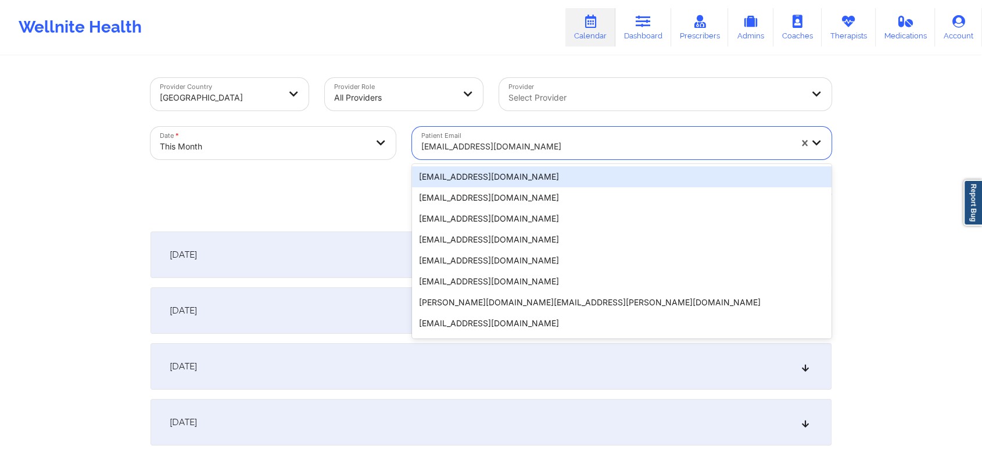
click at [482, 148] on div at bounding box center [606, 146] width 370 height 14
type input "v"
paste input "[PERSON_NAME][EMAIL_ADDRESS][PERSON_NAME][DOMAIN_NAME]"
type input "[PERSON_NAME][EMAIL_ADDRESS][PERSON_NAME][DOMAIN_NAME]"
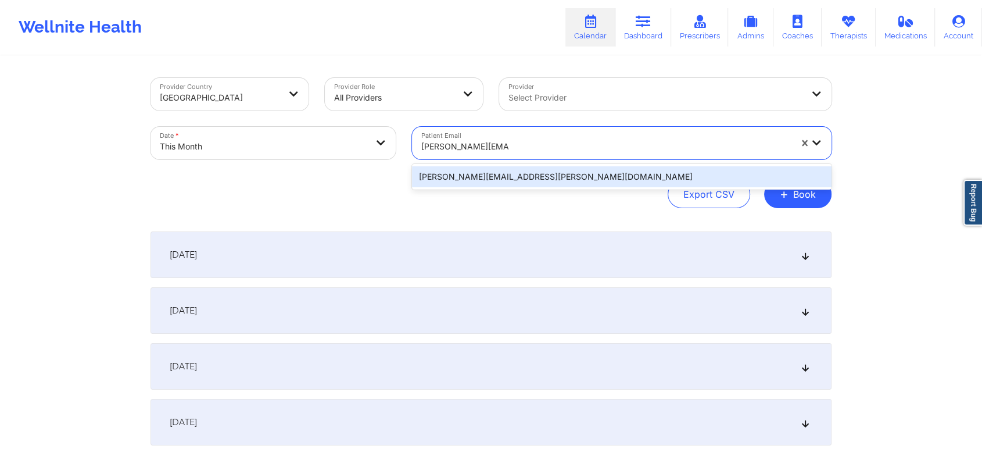
click at [524, 175] on div "[PERSON_NAME][EMAIL_ADDRESS][PERSON_NAME][DOMAIN_NAME]" at bounding box center [622, 176] width 420 height 21
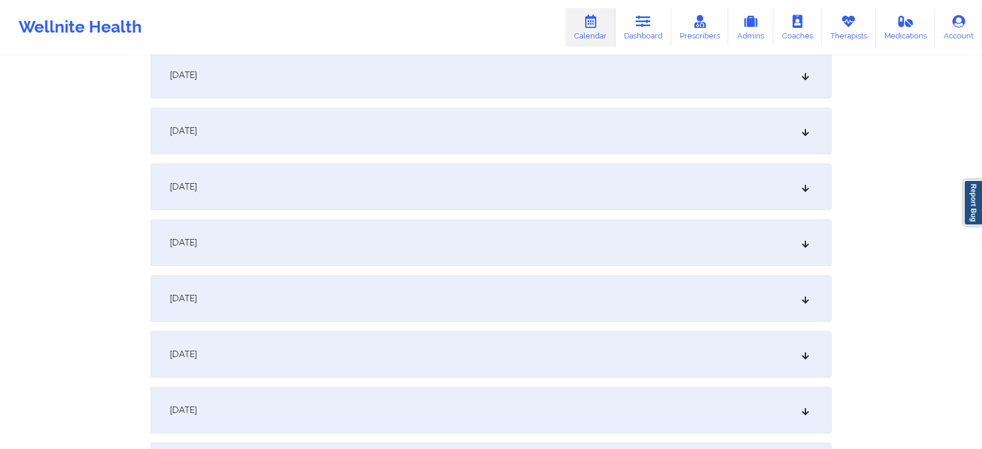
scroll to position [709, 0]
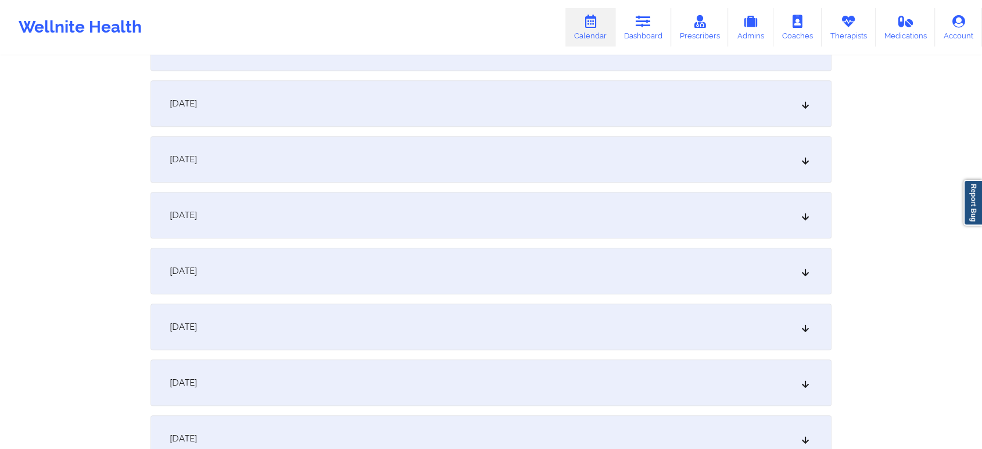
click at [485, 275] on div "[DATE]" at bounding box center [491, 271] width 681 height 46
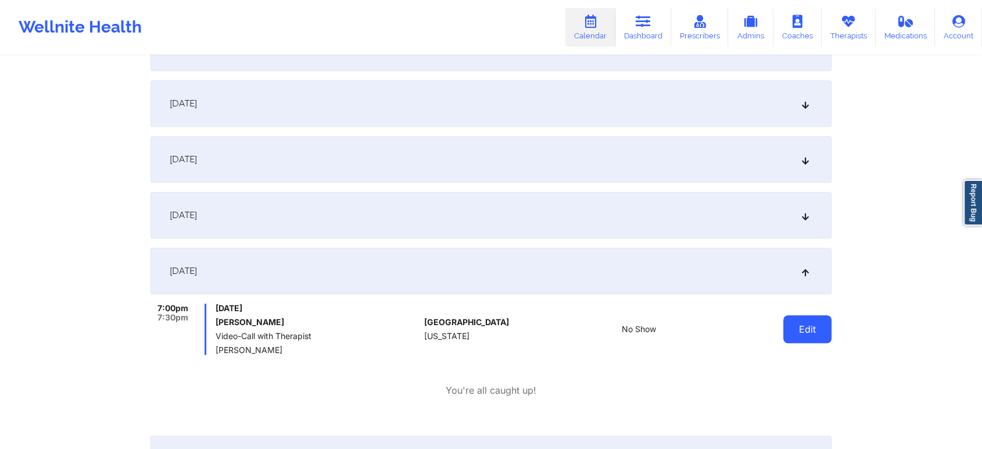
click at [814, 339] on button "Edit" at bounding box center [807, 329] width 48 height 28
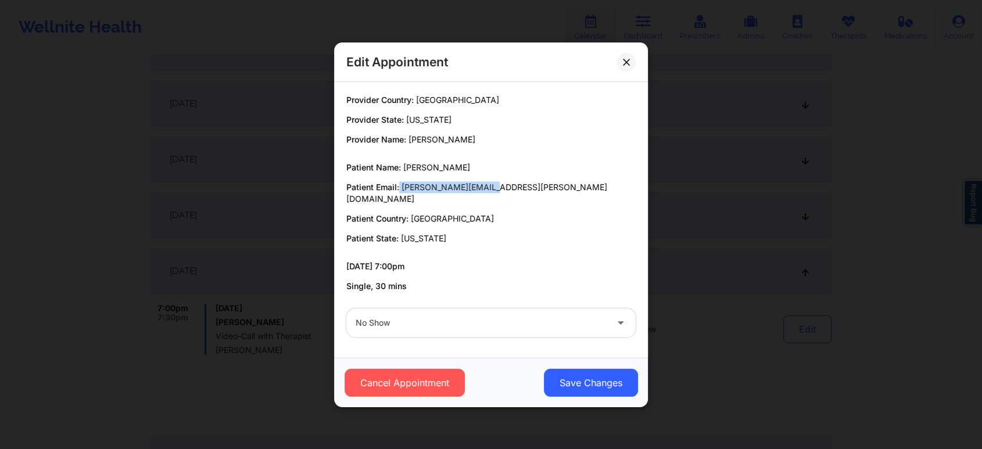
drag, startPoint x: 400, startPoint y: 189, endPoint x: 514, endPoint y: 181, distance: 114.2
click at [514, 181] on div "Patient Name: [PERSON_NAME] Patient Email: [PERSON_NAME][EMAIL_ADDRESS][PERSON_…" at bounding box center [490, 203] width 289 height 83
copy p "[PERSON_NAME][EMAIL_ADDRESS][PERSON_NAME][DOMAIN_NAME]"
click at [632, 59] on div "Edit Appointment" at bounding box center [491, 62] width 314 height 40
click at [627, 64] on icon at bounding box center [626, 61] width 7 height 7
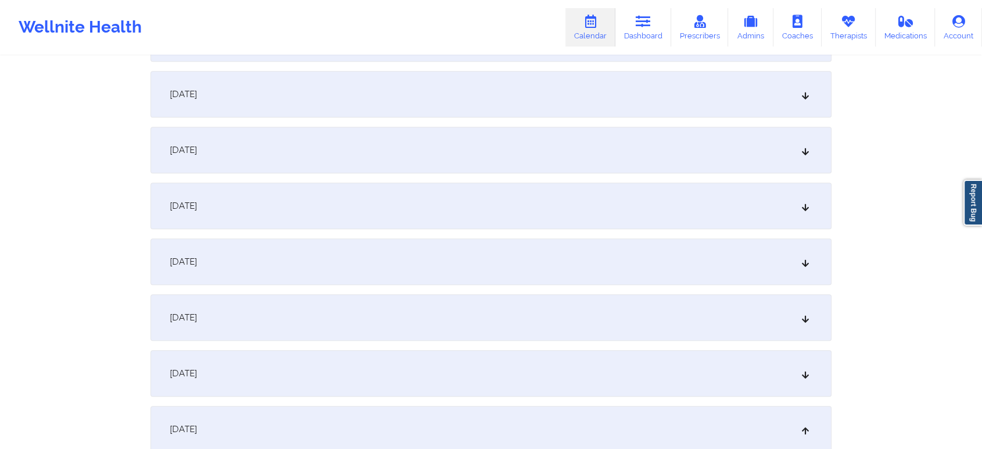
scroll to position [0, 0]
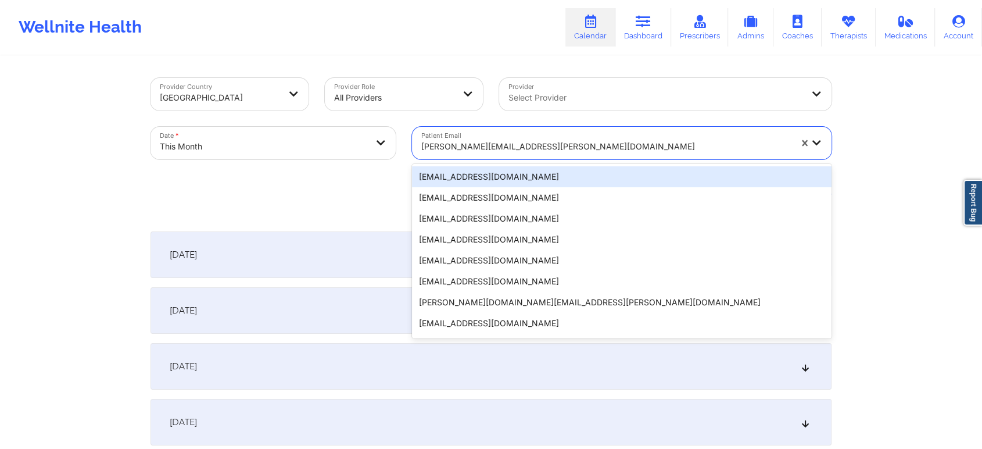
click at [513, 134] on div "[PERSON_NAME][EMAIL_ADDRESS][PERSON_NAME][DOMAIN_NAME]" at bounding box center [606, 147] width 370 height 26
paste input "[EMAIL_ADDRESS][DOMAIN_NAME]"
type input "[EMAIL_ADDRESS][DOMAIN_NAME]"
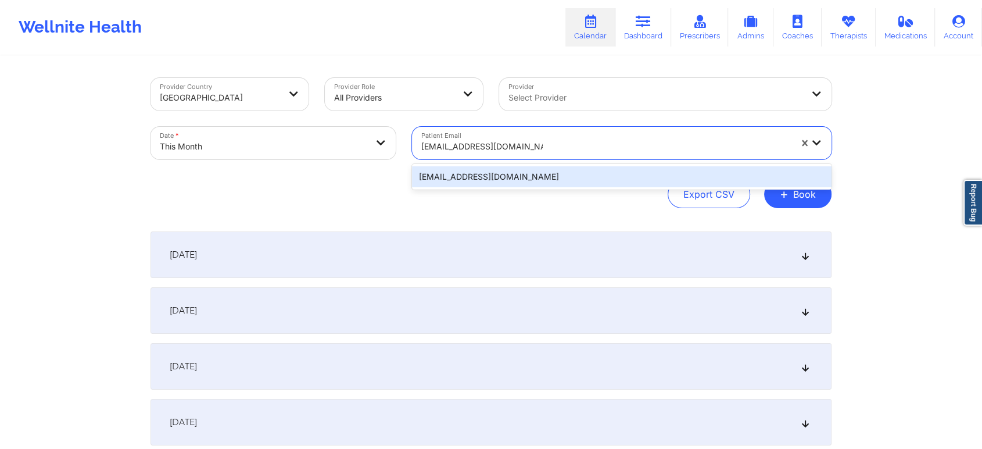
click at [573, 181] on div "[EMAIL_ADDRESS][DOMAIN_NAME]" at bounding box center [622, 176] width 420 height 21
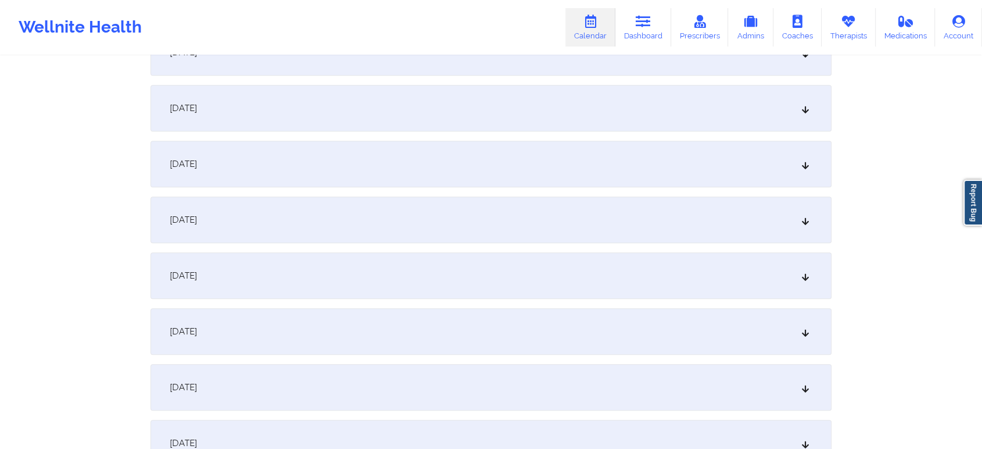
scroll to position [741, 0]
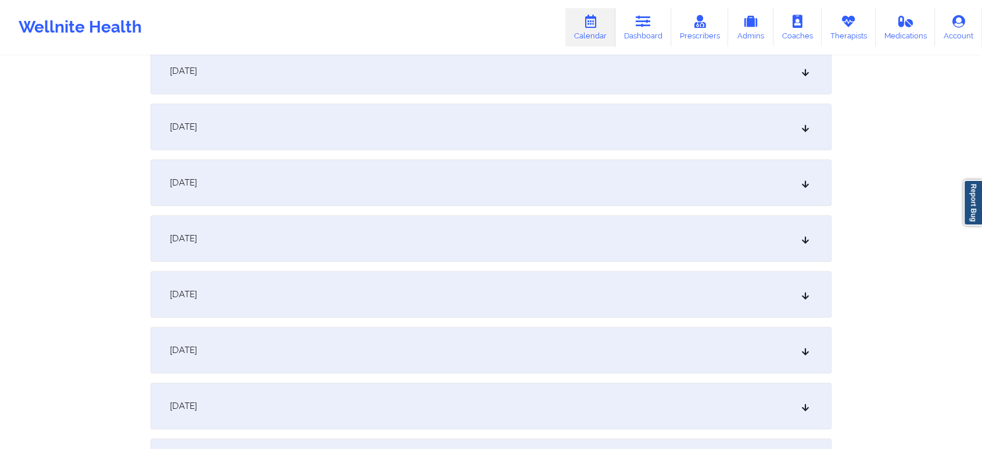
click at [586, 236] on div "[DATE]" at bounding box center [491, 238] width 681 height 46
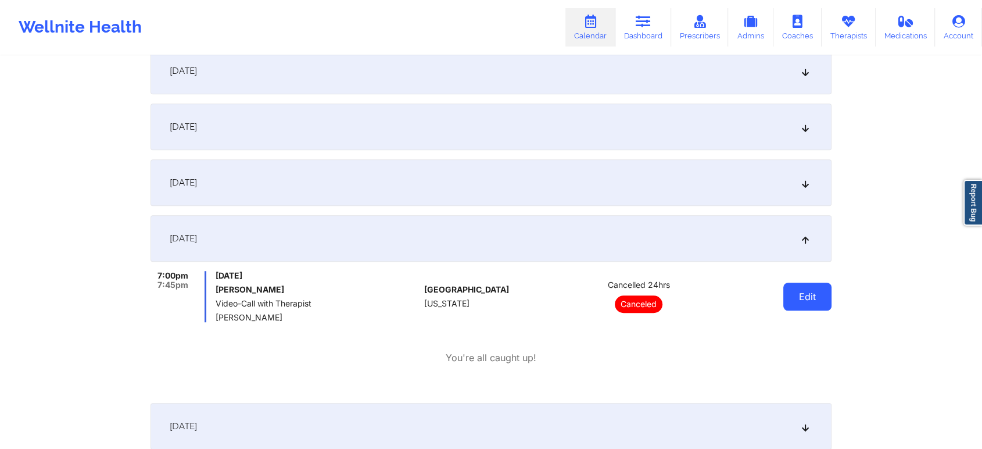
click at [810, 295] on button "Edit" at bounding box center [807, 296] width 48 height 28
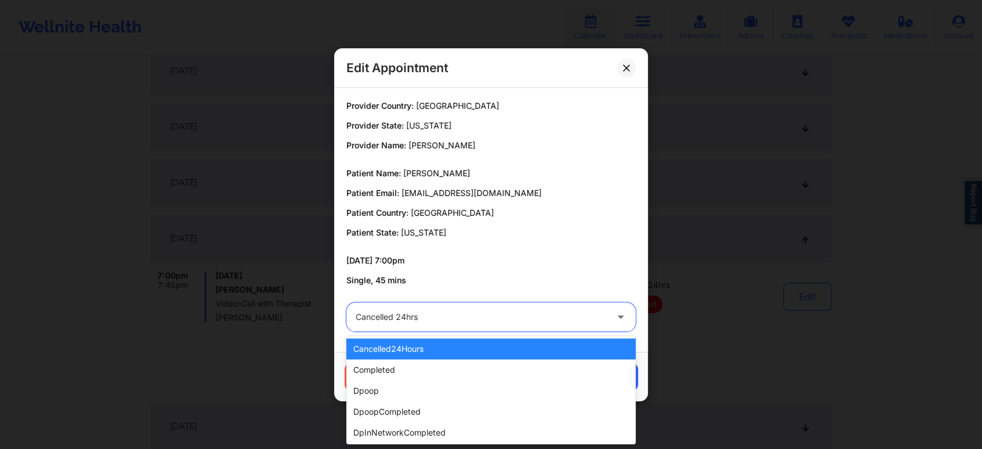
click at [487, 315] on div at bounding box center [481, 317] width 251 height 14
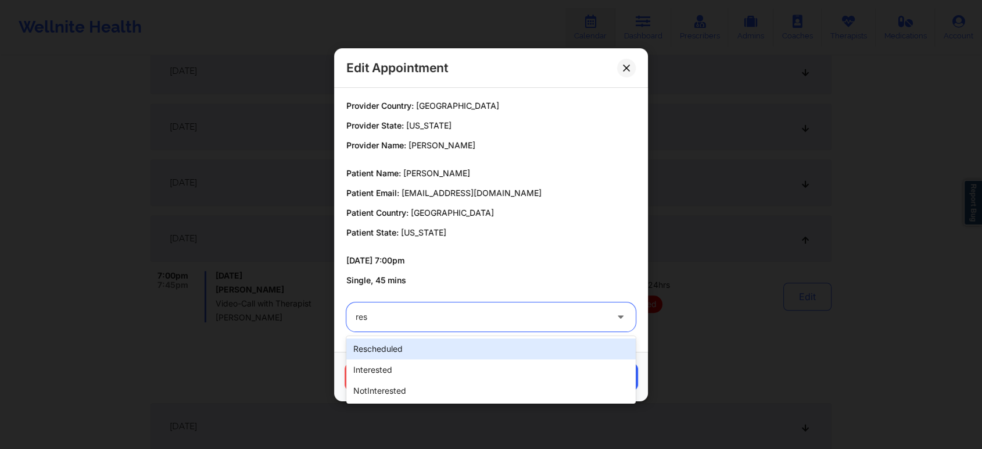
type input "resc"
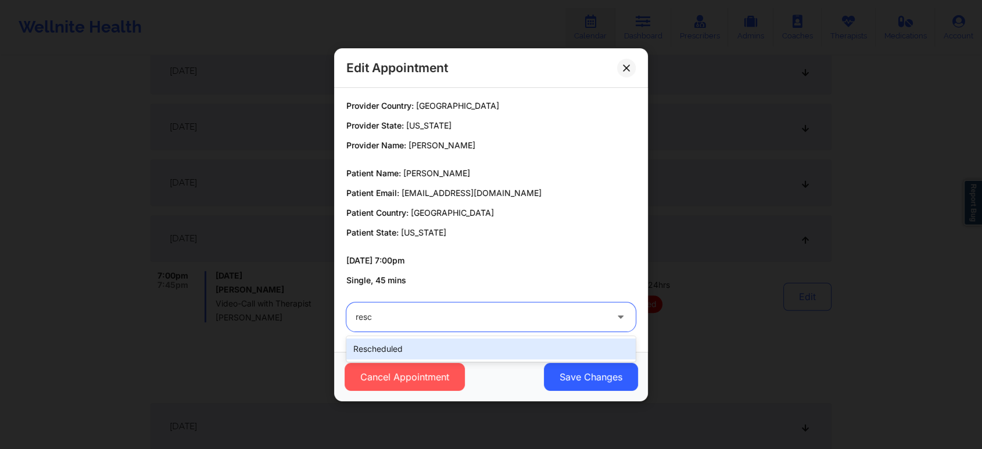
click at [456, 350] on div "rescheduled" at bounding box center [490, 348] width 289 height 21
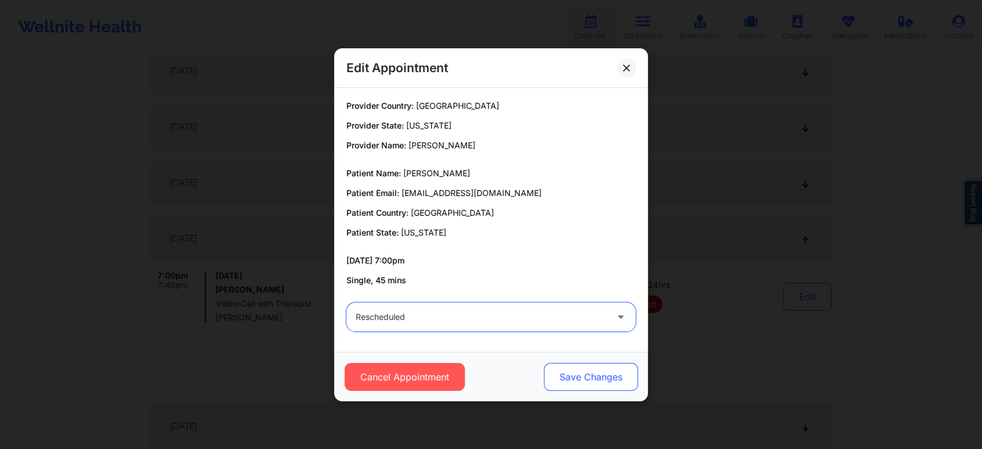
click at [592, 385] on button "Save Changes" at bounding box center [591, 377] width 94 height 28
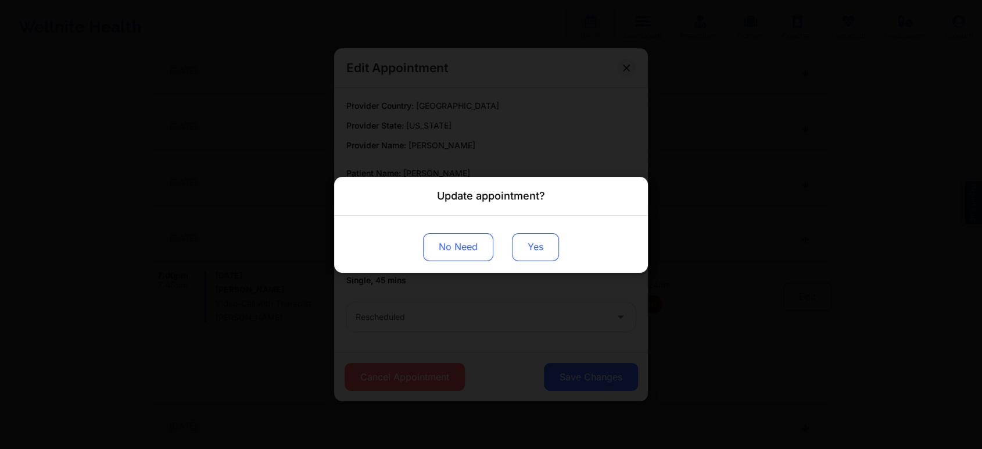
click at [535, 236] on button "Yes" at bounding box center [535, 246] width 47 height 28
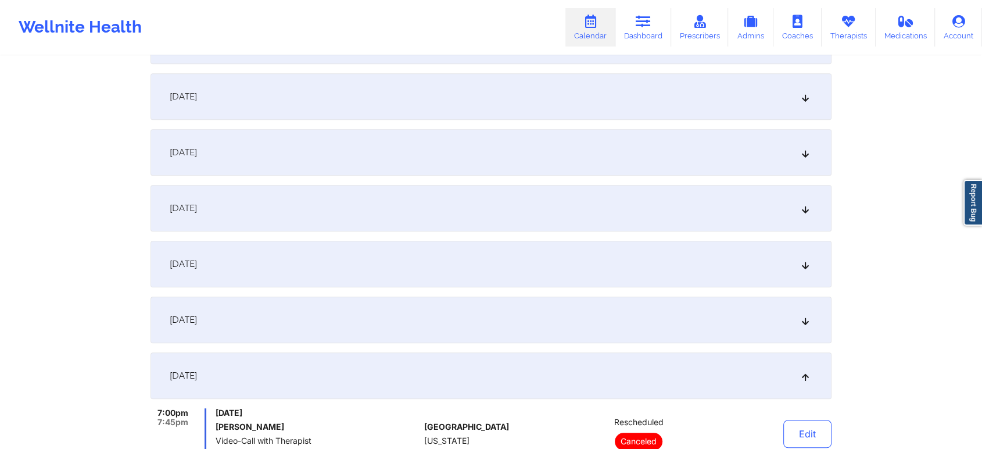
scroll to position [0, 0]
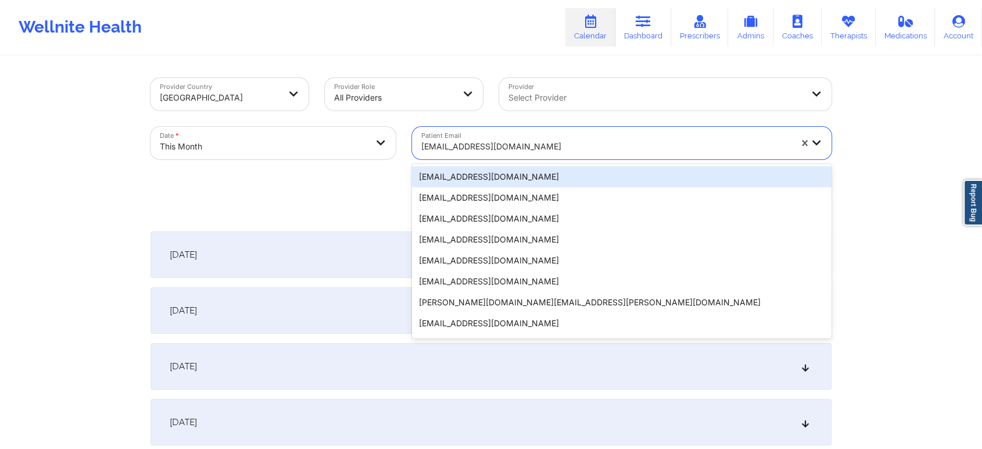
click at [499, 131] on div "[EMAIL_ADDRESS][DOMAIN_NAME]" at bounding box center [602, 143] width 380 height 33
paste input "[EMAIL_ADDRESS][DOMAIN_NAME]"
type input "[EMAIL_ADDRESS][DOMAIN_NAME]"
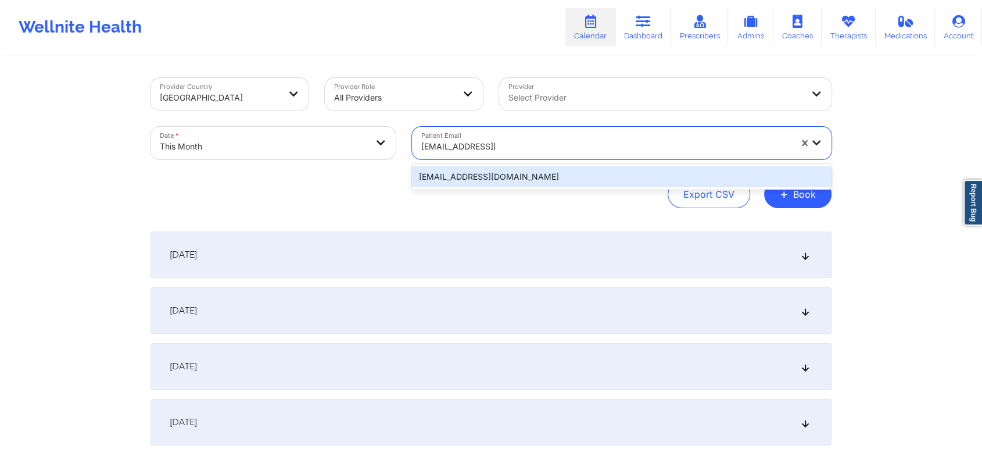
click at [522, 166] on div "[EMAIL_ADDRESS][DOMAIN_NAME]" at bounding box center [622, 177] width 420 height 26
click at [567, 175] on div "[EMAIL_ADDRESS][DOMAIN_NAME]" at bounding box center [622, 176] width 420 height 21
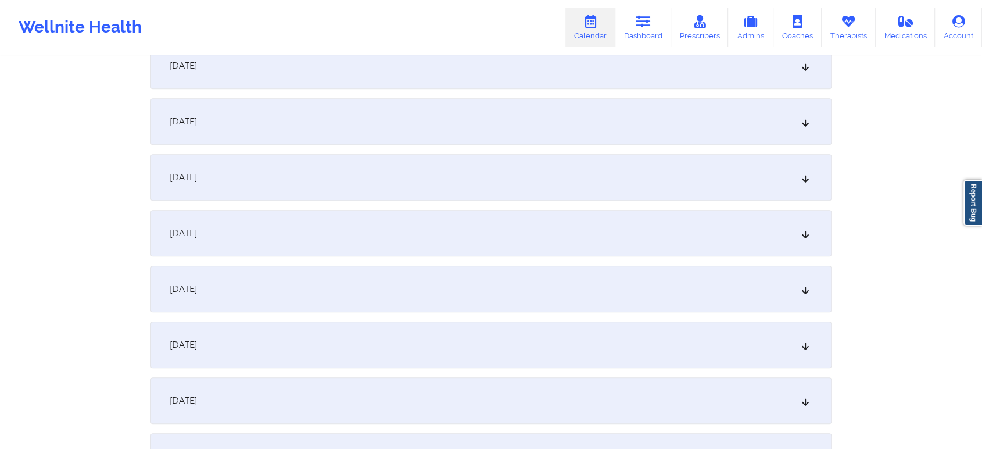
scroll to position [721, 0]
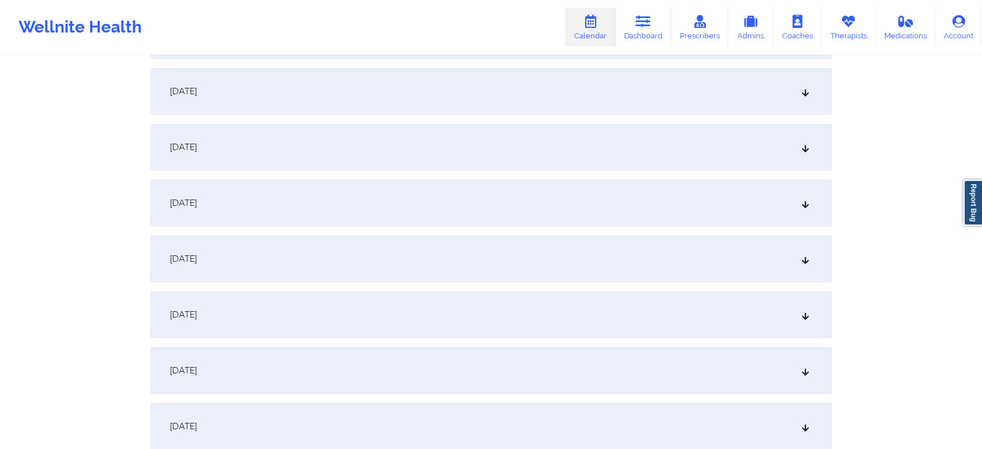
click at [578, 239] on div "[DATE]" at bounding box center [491, 258] width 681 height 46
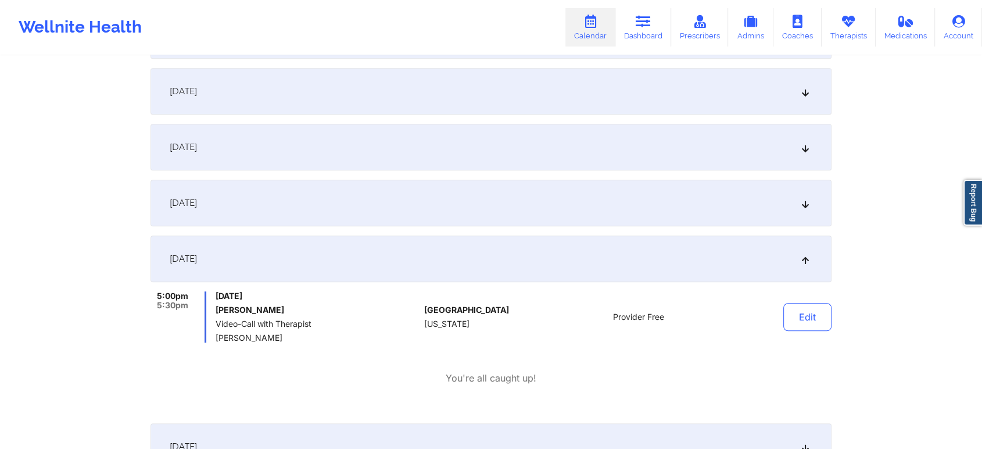
drag, startPoint x: 631, startPoint y: 223, endPoint x: 580, endPoint y: 199, distance: 56.2
click at [580, 199] on div "[DATE]" at bounding box center [491, 203] width 681 height 46
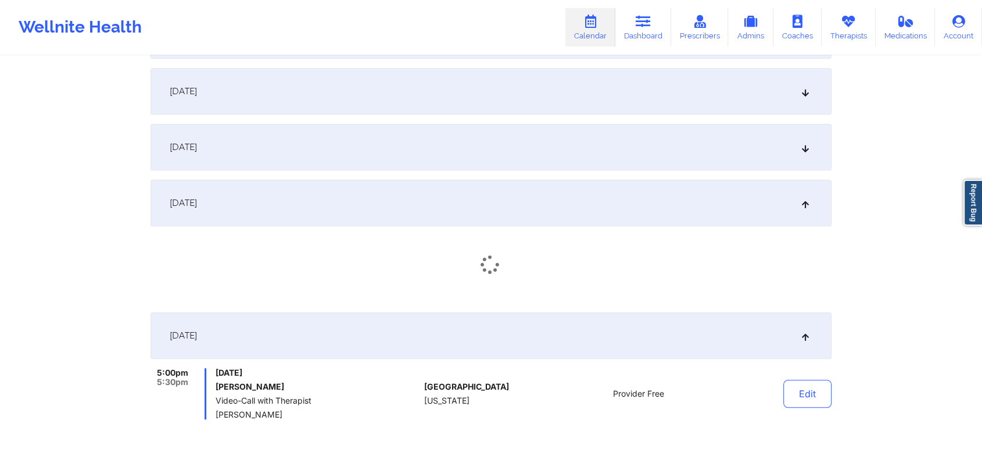
click at [580, 199] on div "[DATE]" at bounding box center [491, 203] width 681 height 46
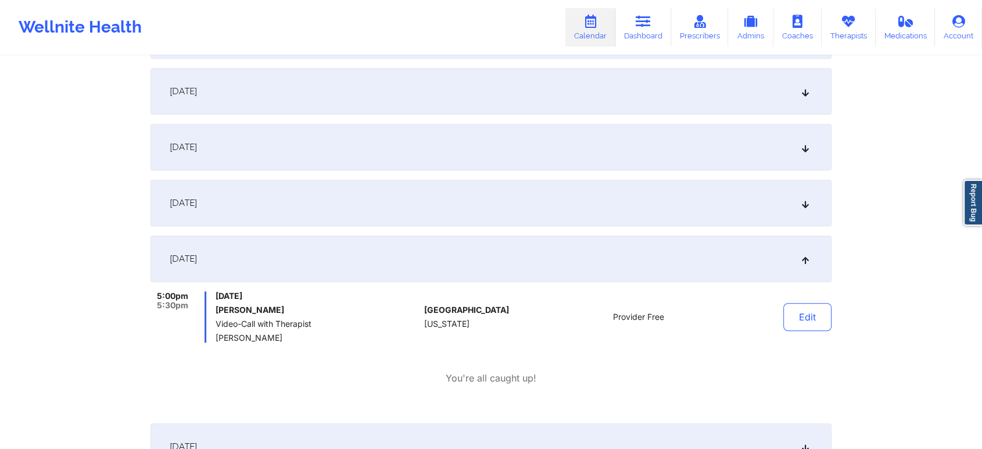
click at [580, 199] on div "[DATE]" at bounding box center [491, 203] width 681 height 46
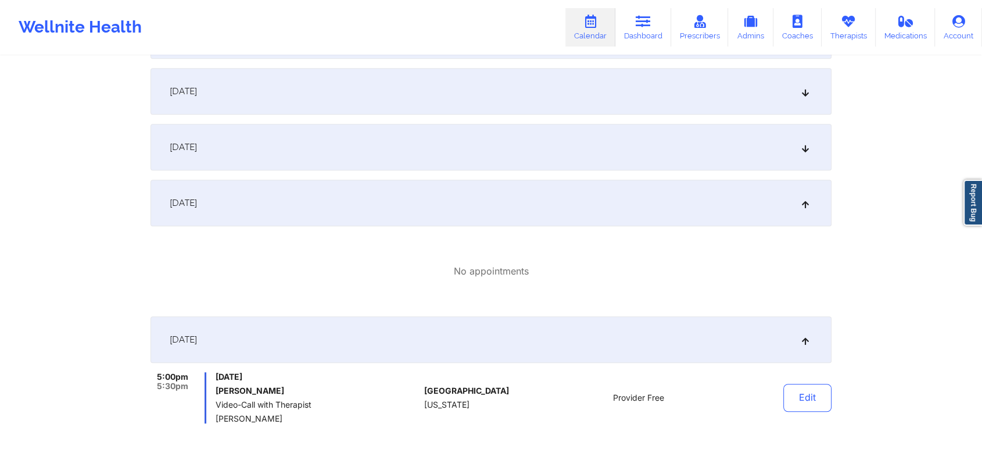
click at [538, 145] on div "[DATE]" at bounding box center [491, 147] width 681 height 46
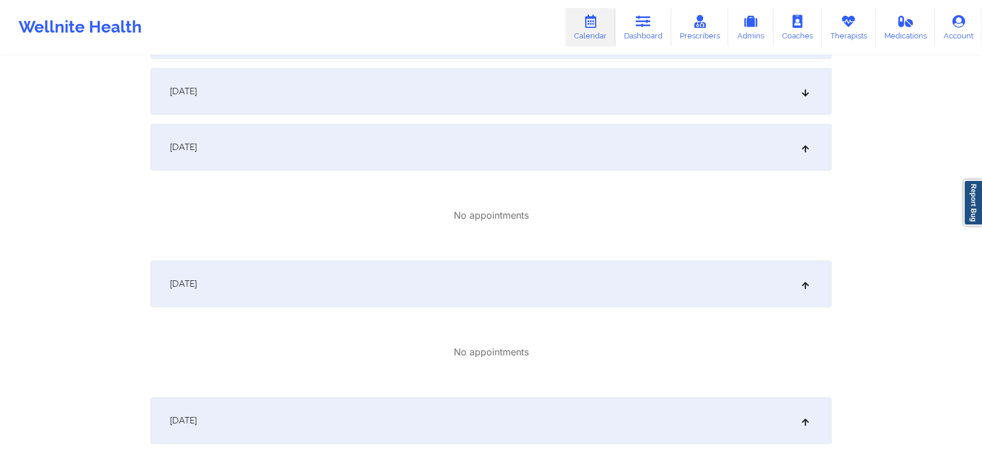
scroll to position [577, 0]
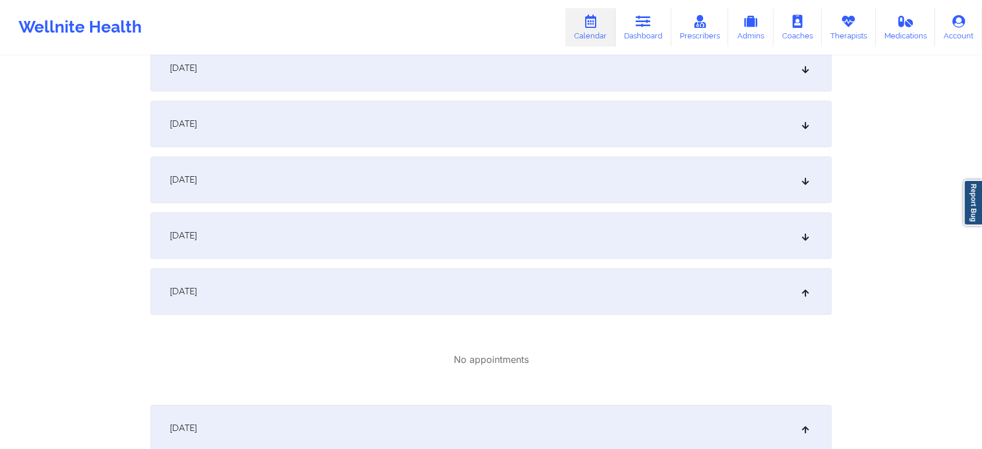
click at [612, 234] on div "[DATE]" at bounding box center [491, 235] width 681 height 46
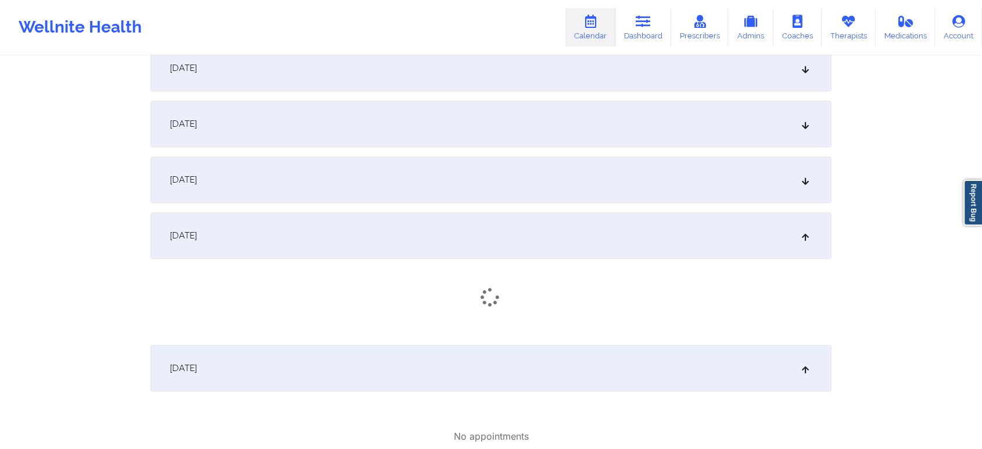
click at [621, 178] on div "[DATE]" at bounding box center [491, 179] width 681 height 46
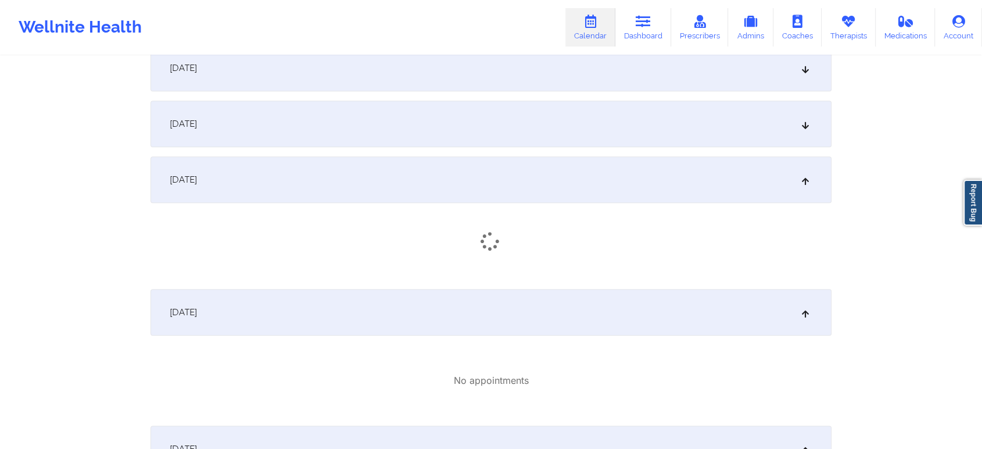
click at [642, 129] on div "[DATE]" at bounding box center [491, 124] width 681 height 46
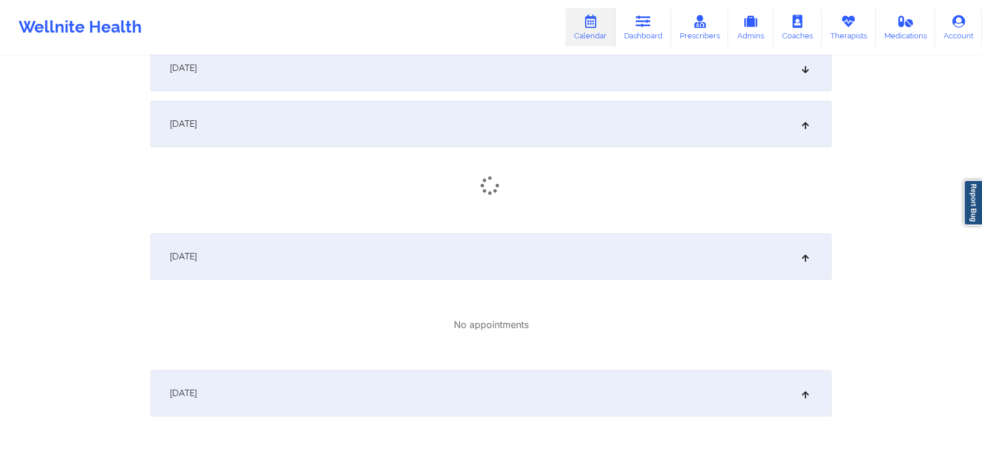
click at [681, 74] on div "[DATE]" at bounding box center [491, 68] width 681 height 46
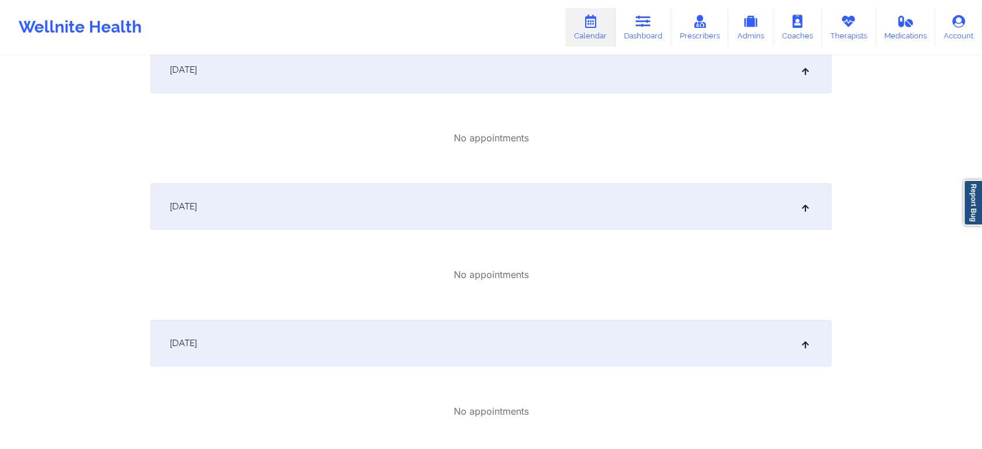
scroll to position [494, 0]
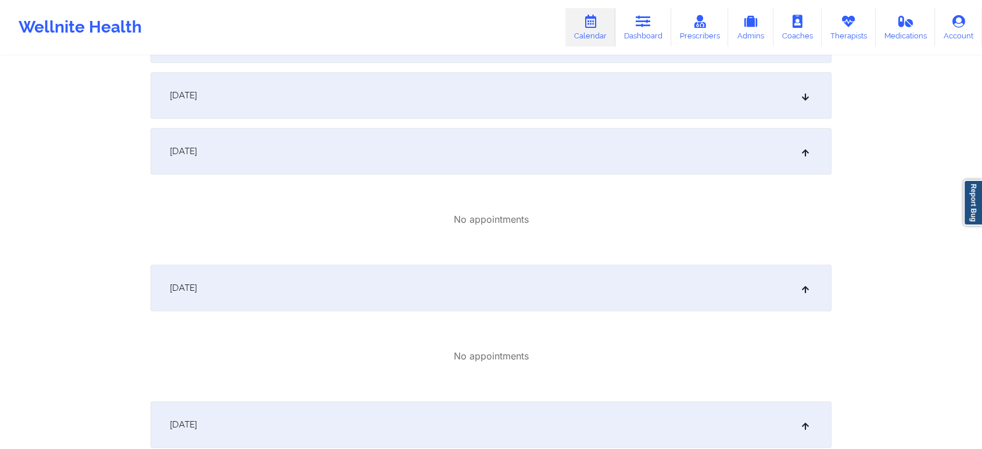
click at [639, 115] on div "[DATE]" at bounding box center [491, 95] width 681 height 46
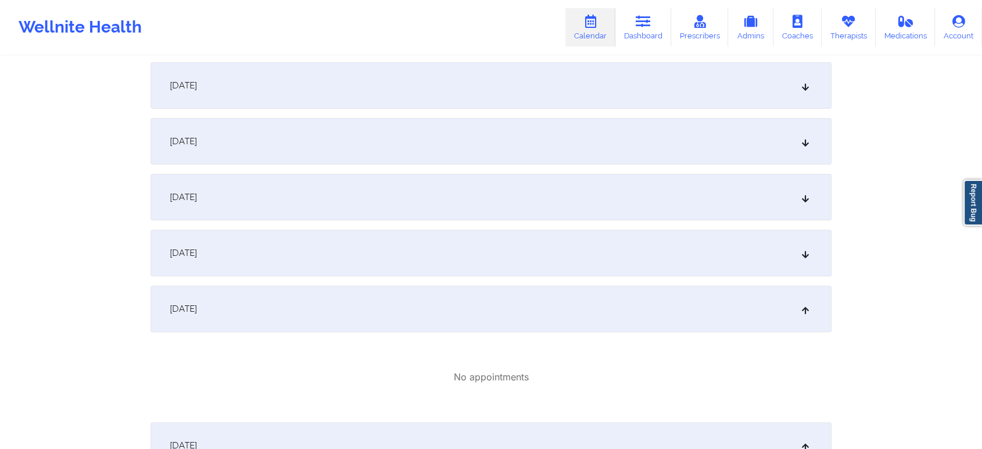
scroll to position [238, 0]
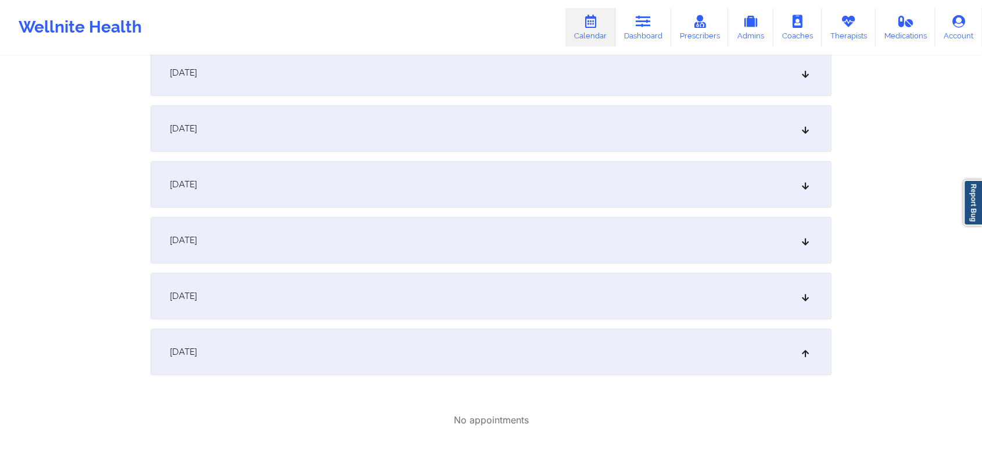
click at [647, 78] on div "[DATE]" at bounding box center [491, 72] width 681 height 46
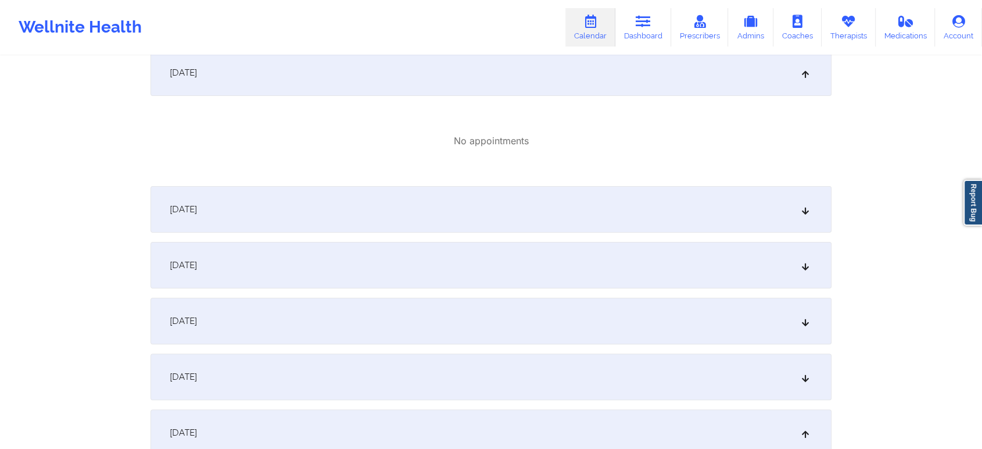
click at [626, 212] on div "[DATE]" at bounding box center [491, 209] width 681 height 46
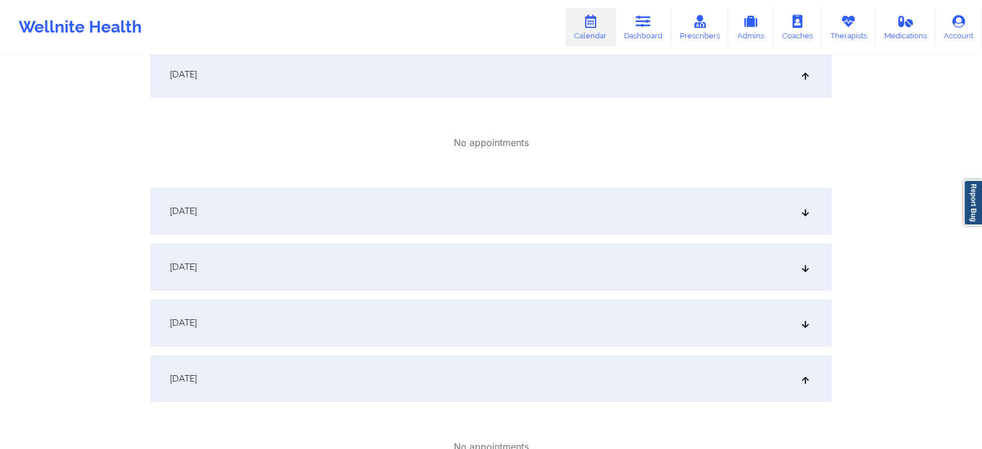
scroll to position [383, 0]
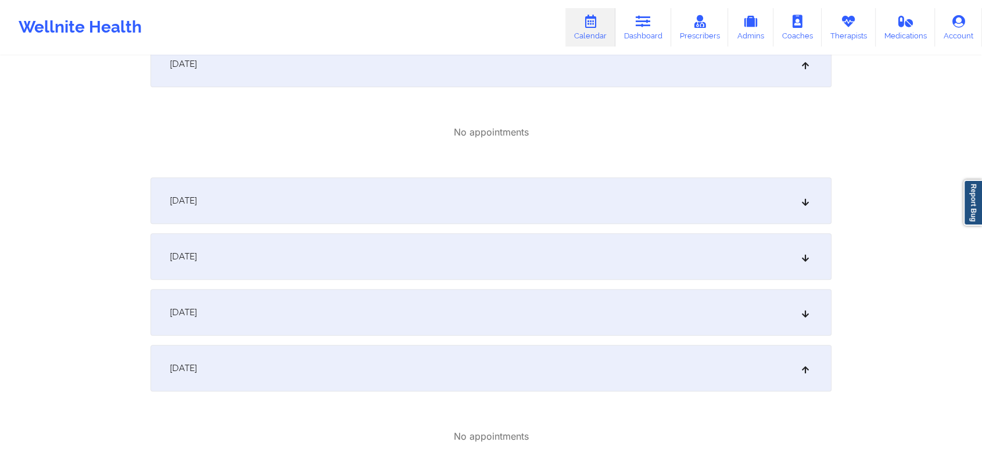
click at [710, 203] on div "[DATE]" at bounding box center [491, 200] width 681 height 46
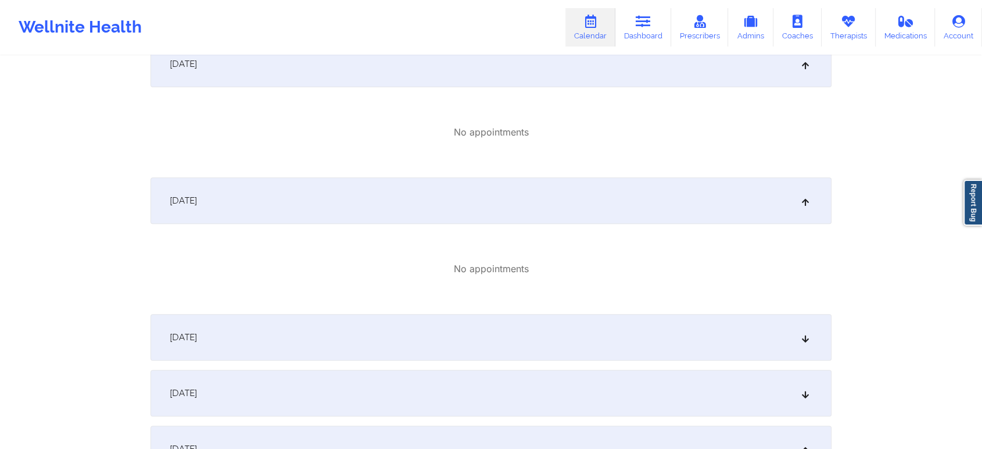
click at [587, 327] on div "[DATE]" at bounding box center [491, 337] width 681 height 46
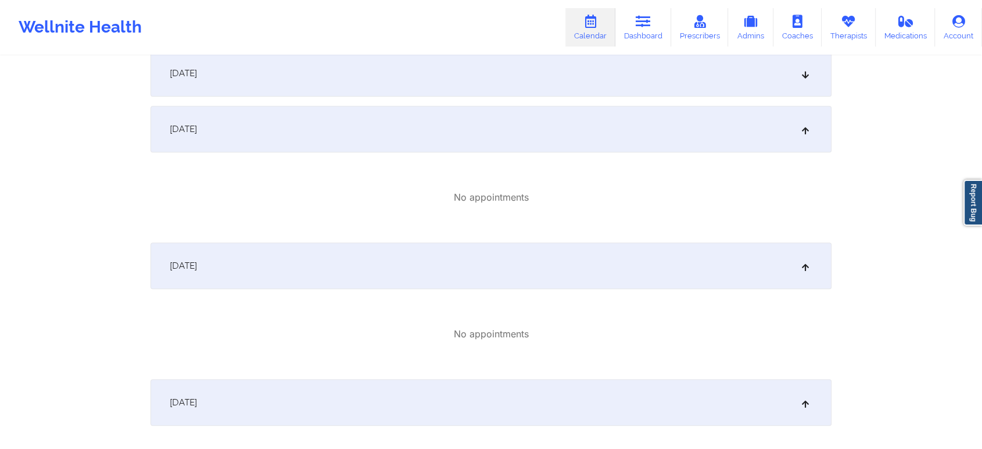
scroll to position [790, 0]
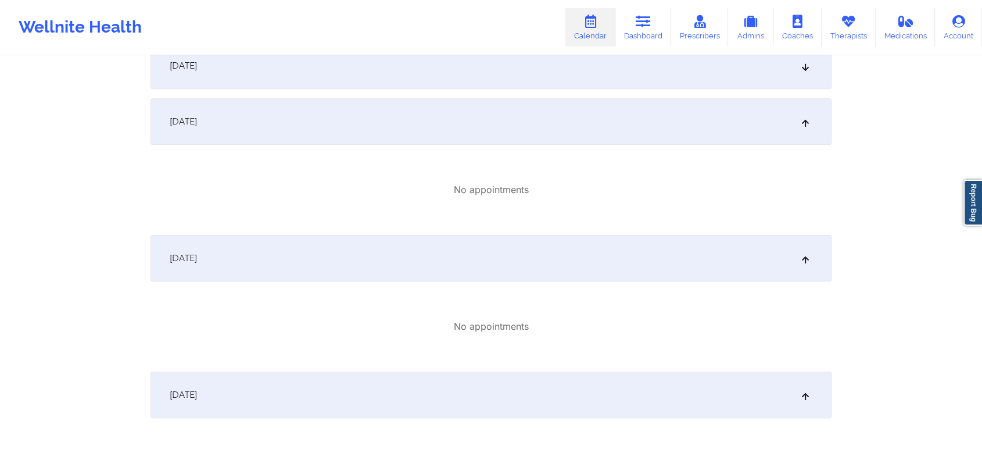
click at [616, 80] on div "[DATE]" at bounding box center [491, 65] width 681 height 46
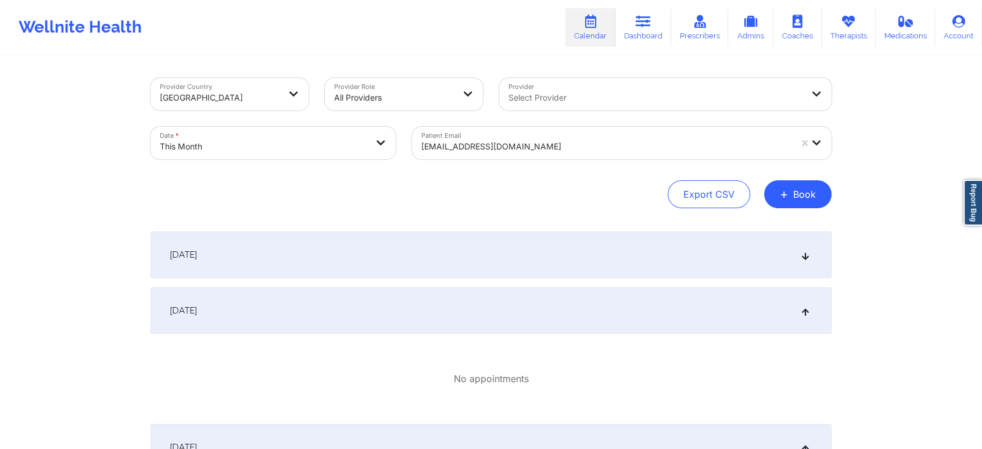
scroll to position [70, 0]
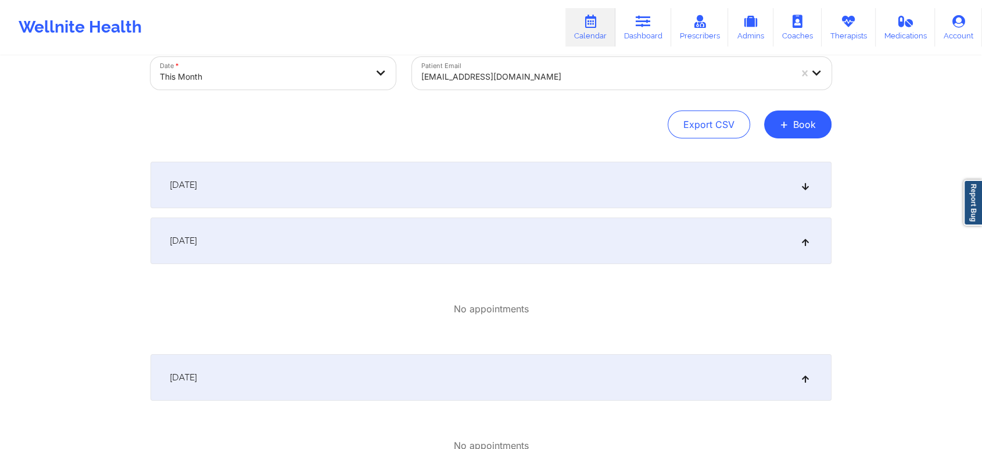
click at [634, 191] on div "[DATE]" at bounding box center [491, 185] width 681 height 46
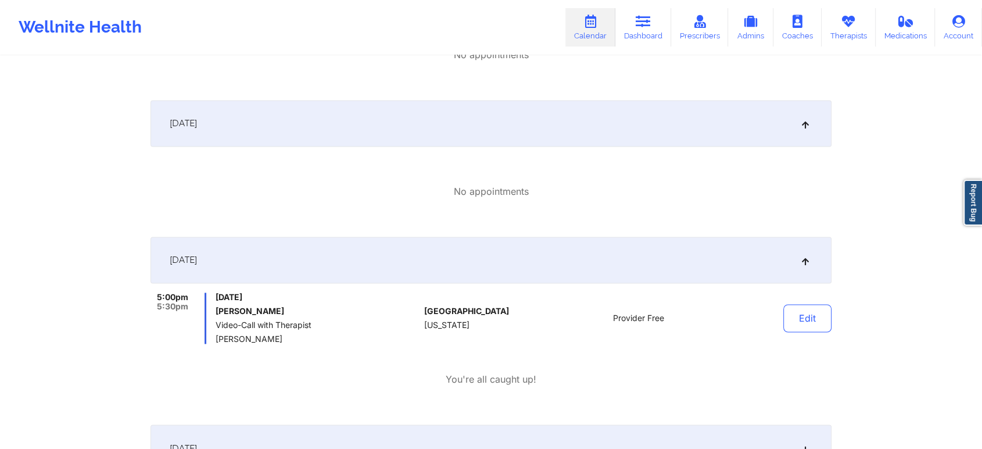
scroll to position [1773, 0]
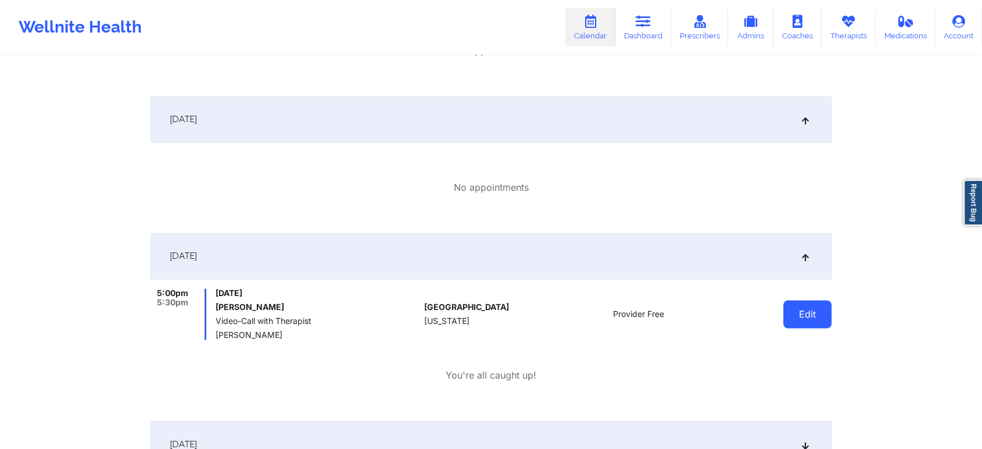
click at [819, 316] on button "Edit" at bounding box center [807, 314] width 48 height 28
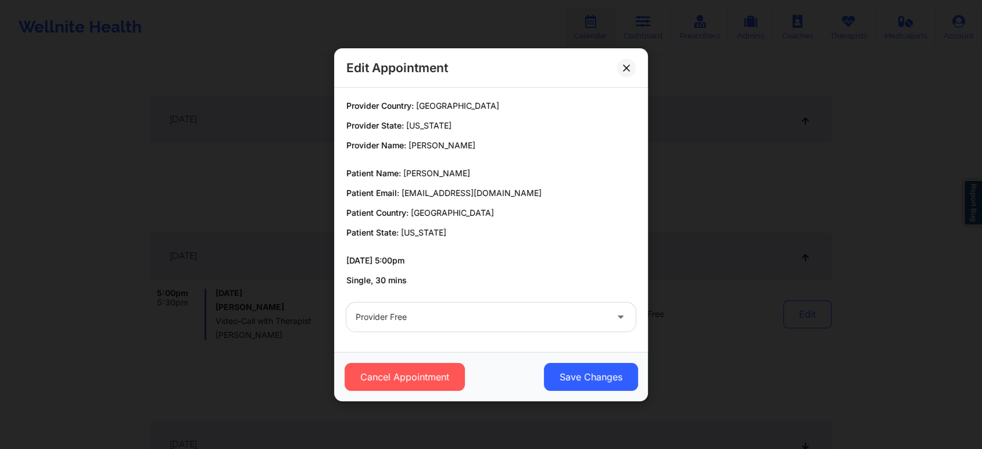
click at [453, 335] on div "Provider Free" at bounding box center [491, 316] width 306 height 45
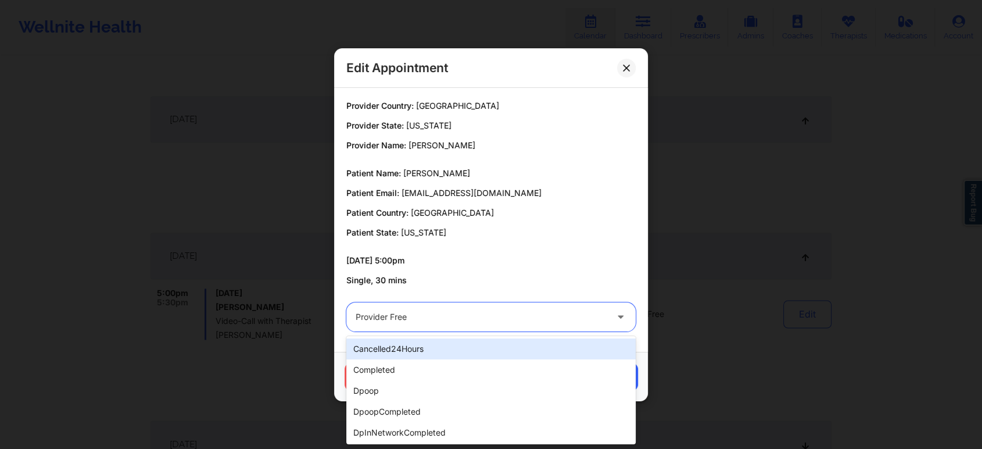
drag, startPoint x: 399, startPoint y: 310, endPoint x: 390, endPoint y: 362, distance: 52.4
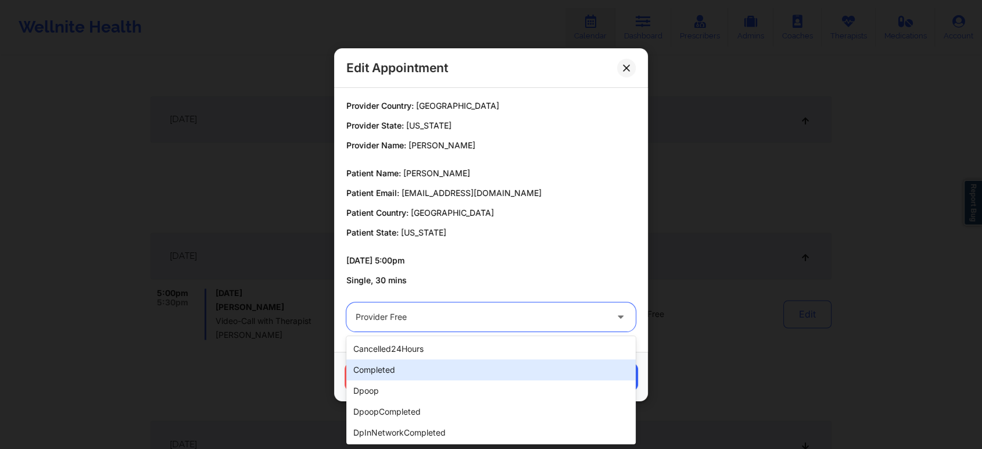
click at [390, 362] on div "completed" at bounding box center [490, 369] width 289 height 21
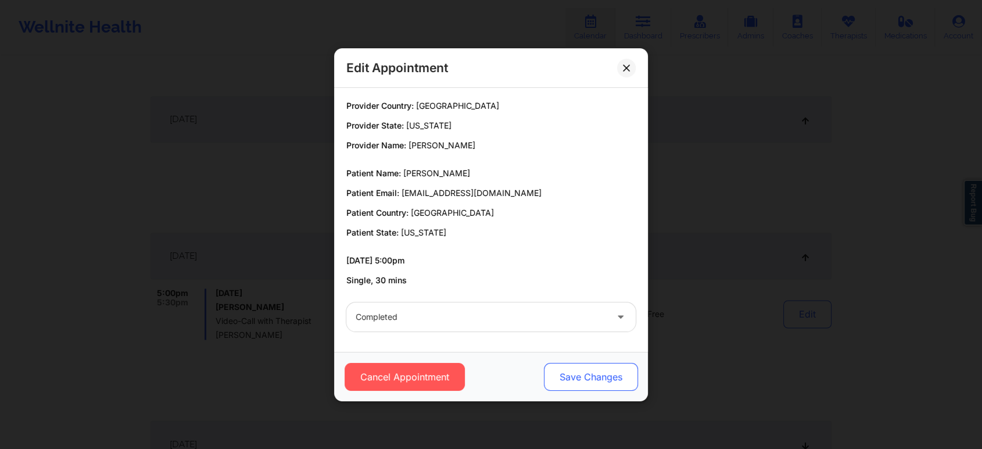
click at [588, 366] on button "Save Changes" at bounding box center [591, 377] width 94 height 28
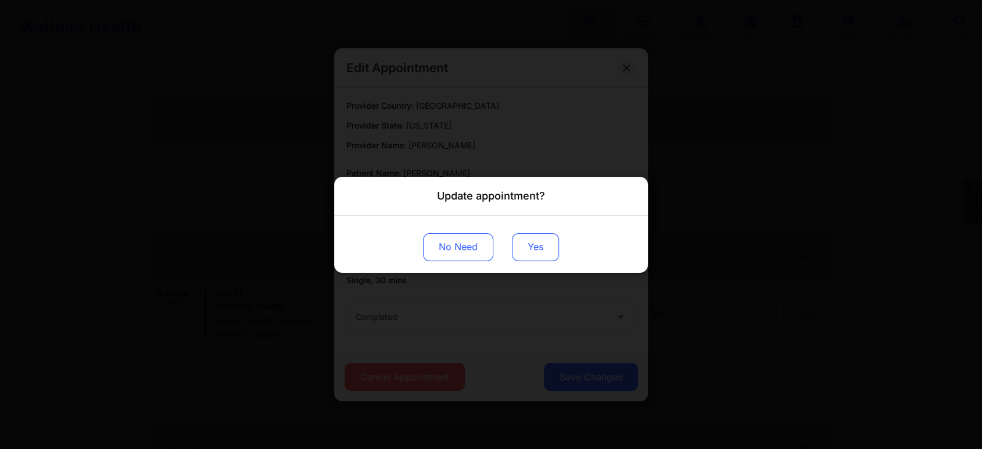
click at [535, 254] on button "Yes" at bounding box center [535, 246] width 47 height 28
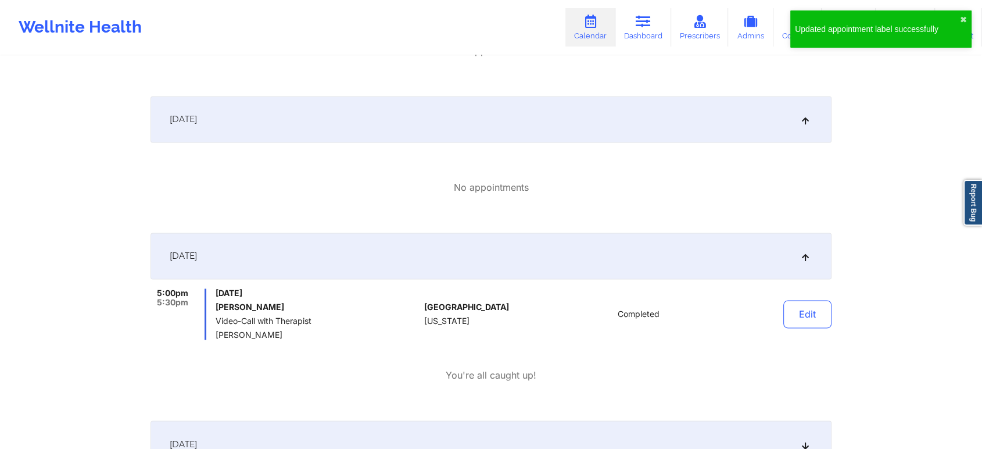
scroll to position [0, 0]
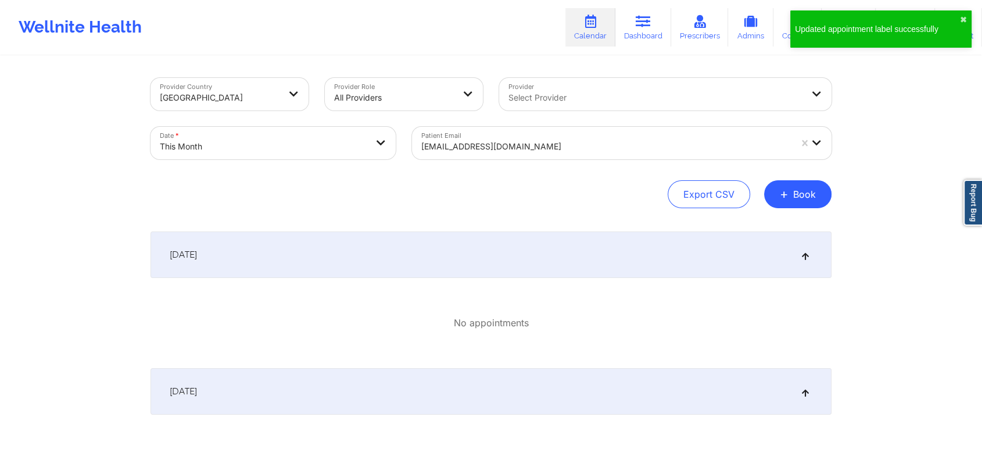
click at [474, 151] on div at bounding box center [606, 146] width 370 height 14
paste input "[PERSON_NAME][EMAIL_ADDRESS][PERSON_NAME][DOMAIN_NAME]"
type input "[PERSON_NAME][EMAIL_ADDRESS][PERSON_NAME][DOMAIN_NAME]"
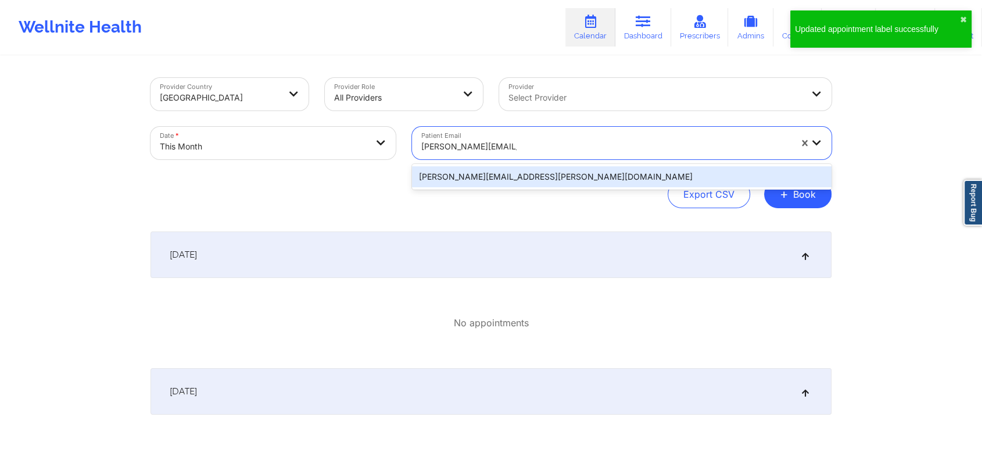
click at [531, 171] on div "[PERSON_NAME][EMAIL_ADDRESS][PERSON_NAME][DOMAIN_NAME]" at bounding box center [622, 176] width 420 height 21
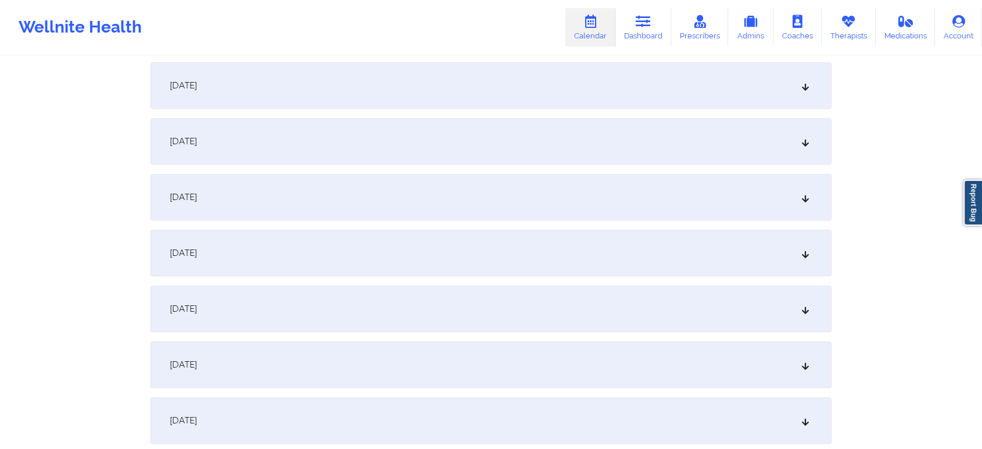
scroll to position [734, 0]
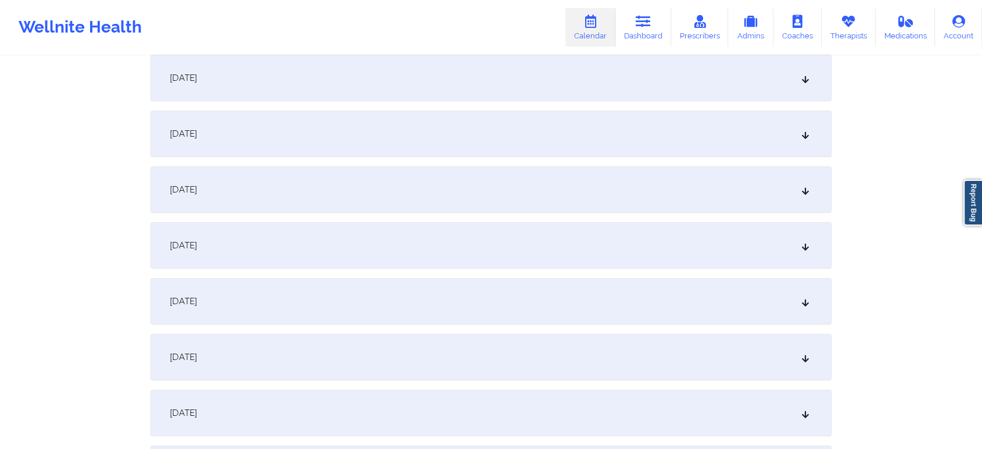
click at [403, 228] on div "[DATE]" at bounding box center [491, 245] width 681 height 46
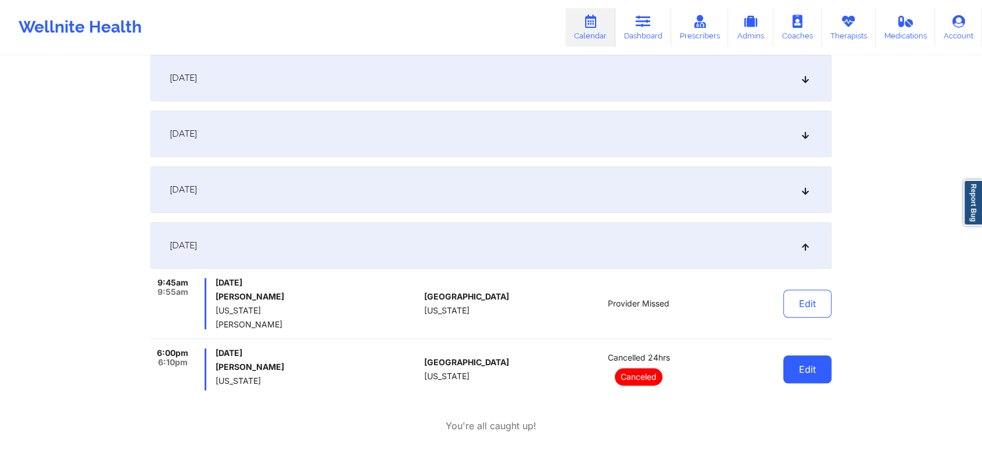
click at [802, 370] on button "Edit" at bounding box center [807, 369] width 48 height 28
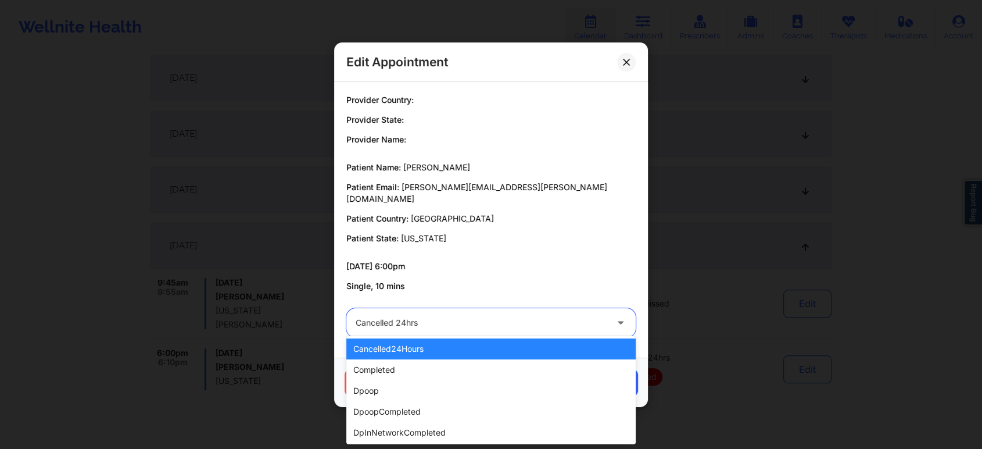
click at [454, 318] on div at bounding box center [481, 323] width 251 height 14
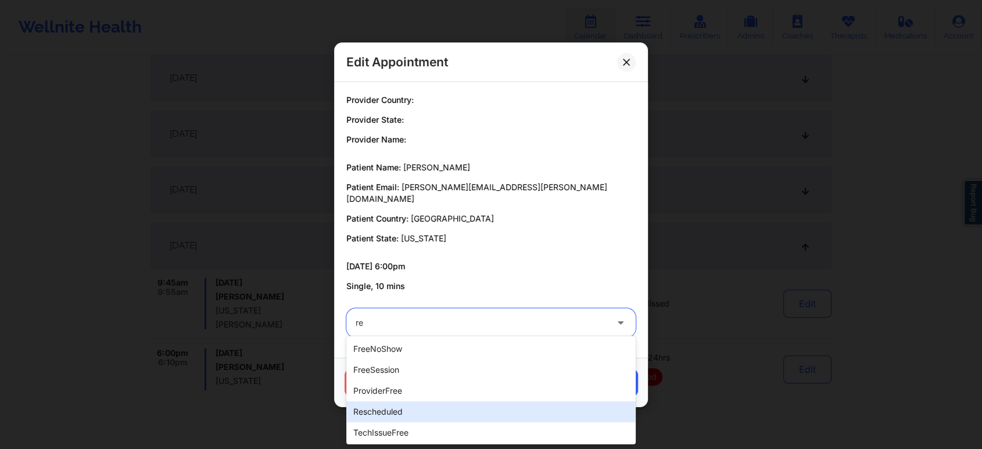
type input "r"
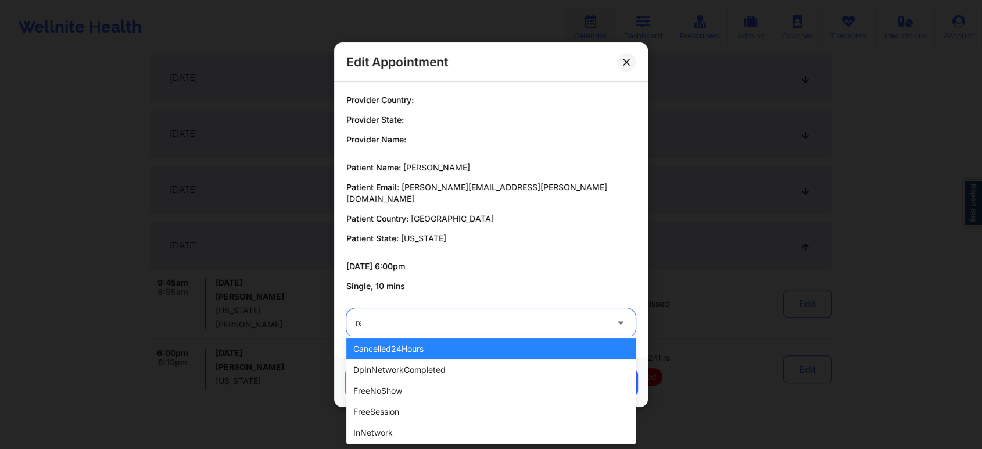
type input "res"
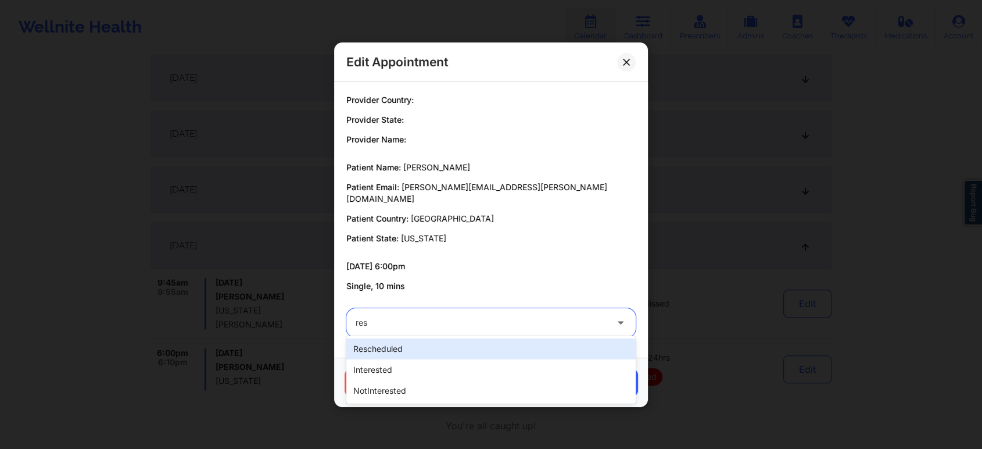
click at [395, 352] on div "rescheduled" at bounding box center [490, 348] width 289 height 21
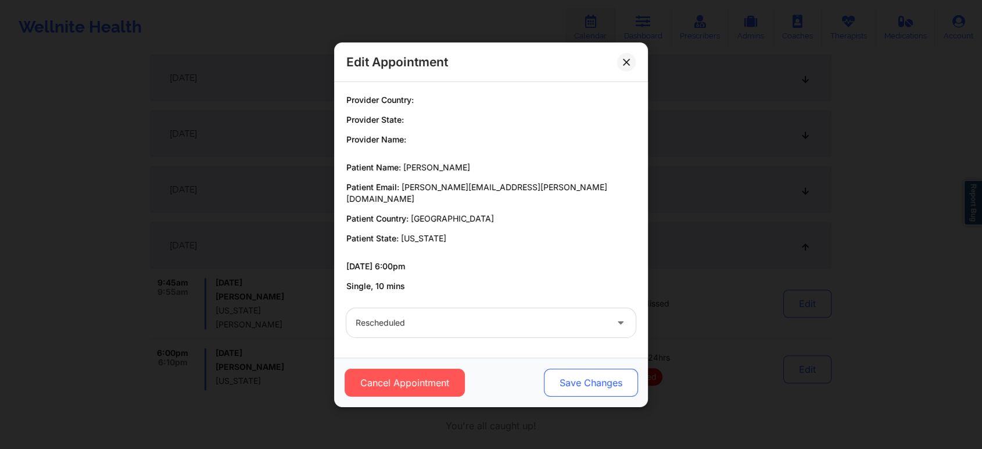
click at [567, 380] on button "Save Changes" at bounding box center [591, 382] width 94 height 28
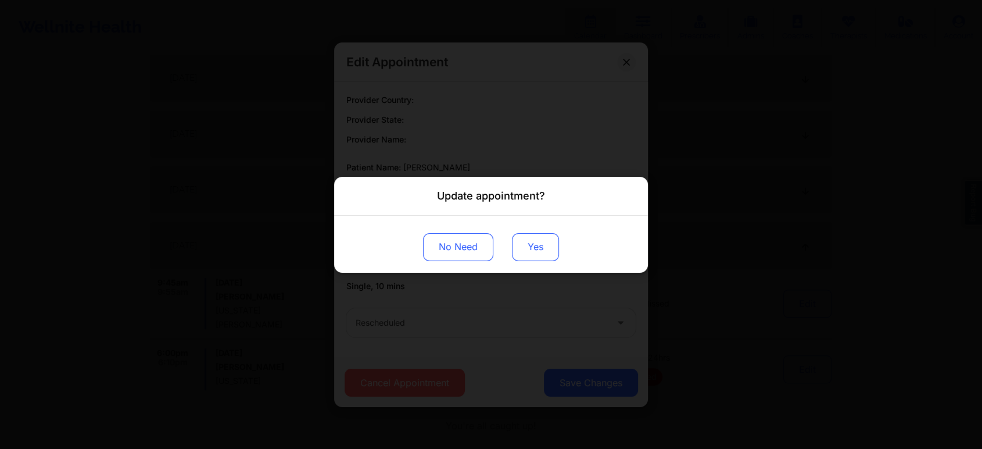
click at [535, 248] on button "Yes" at bounding box center [535, 246] width 47 height 28
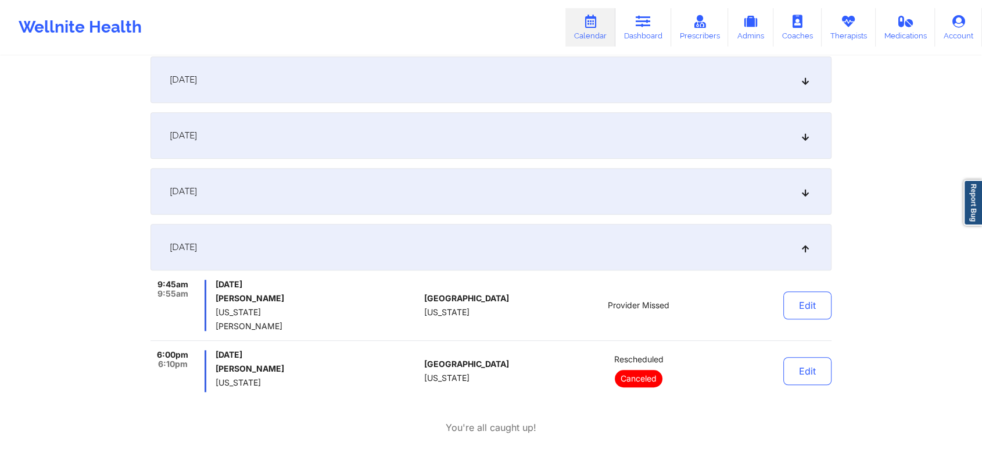
scroll to position [0, 0]
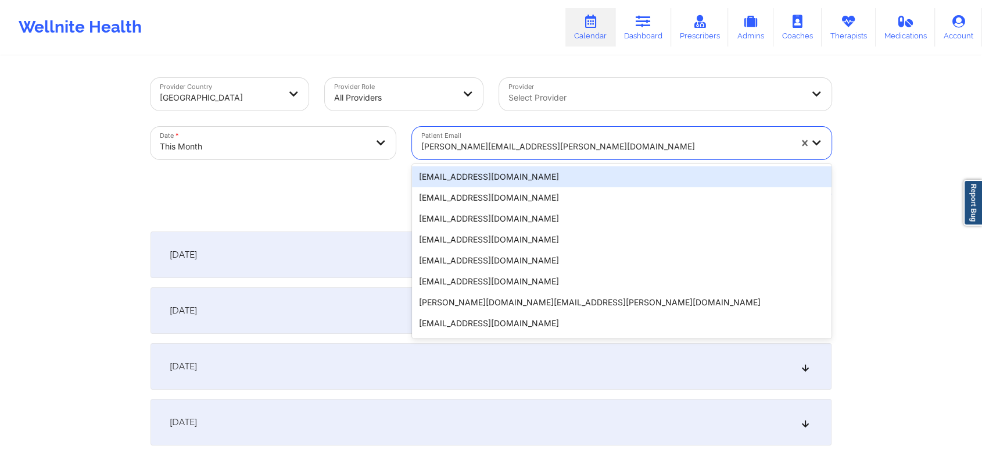
click at [471, 151] on div at bounding box center [606, 146] width 370 height 14
click at [515, 152] on div at bounding box center [606, 146] width 370 height 14
paste input "[EMAIL_ADDRESS][DOMAIN_NAME]"
type input "[EMAIL_ADDRESS][DOMAIN_NAME]"
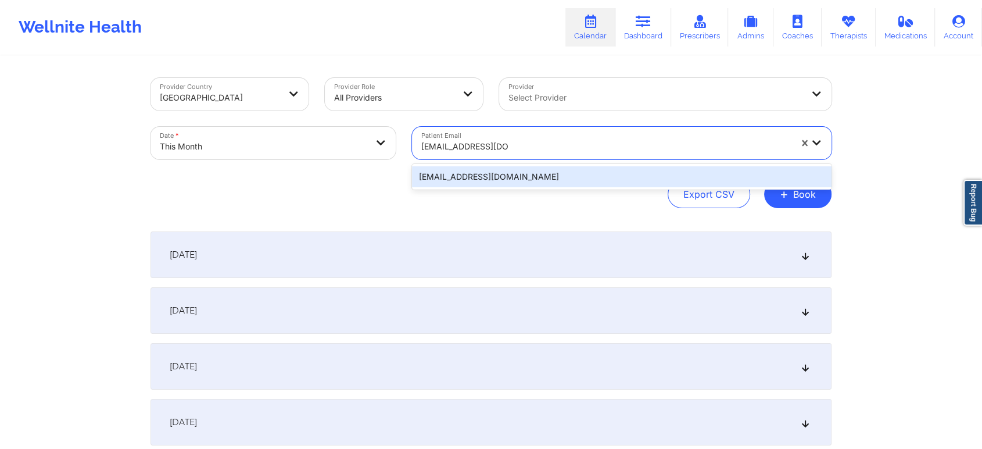
click at [528, 180] on div "[EMAIL_ADDRESS][DOMAIN_NAME]" at bounding box center [622, 176] width 420 height 21
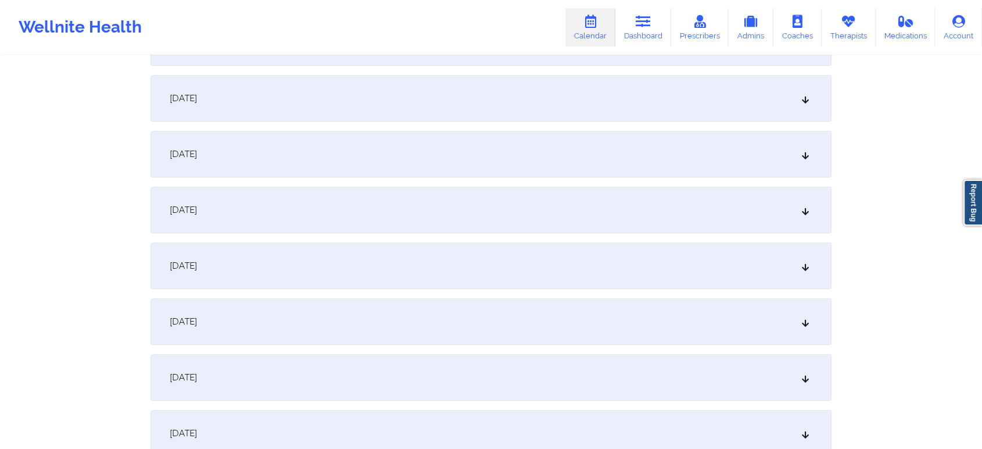
scroll to position [721, 0]
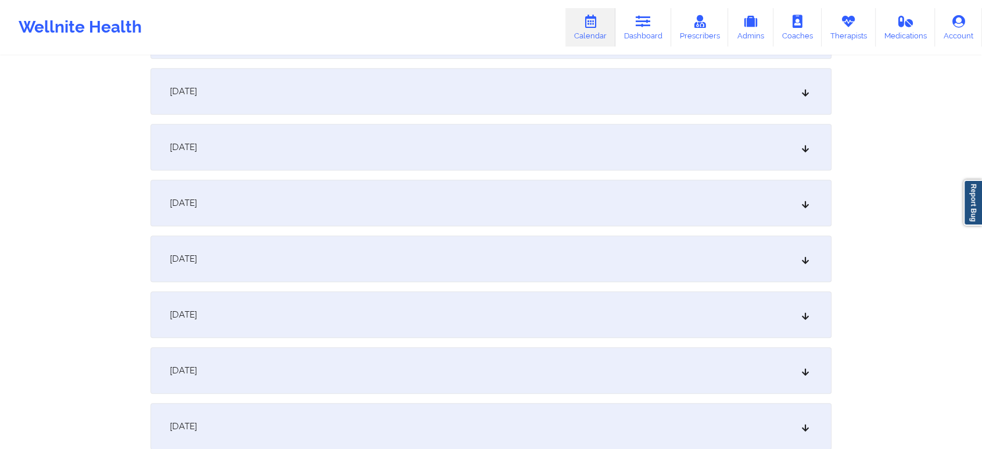
click at [403, 260] on div "[DATE]" at bounding box center [491, 258] width 681 height 46
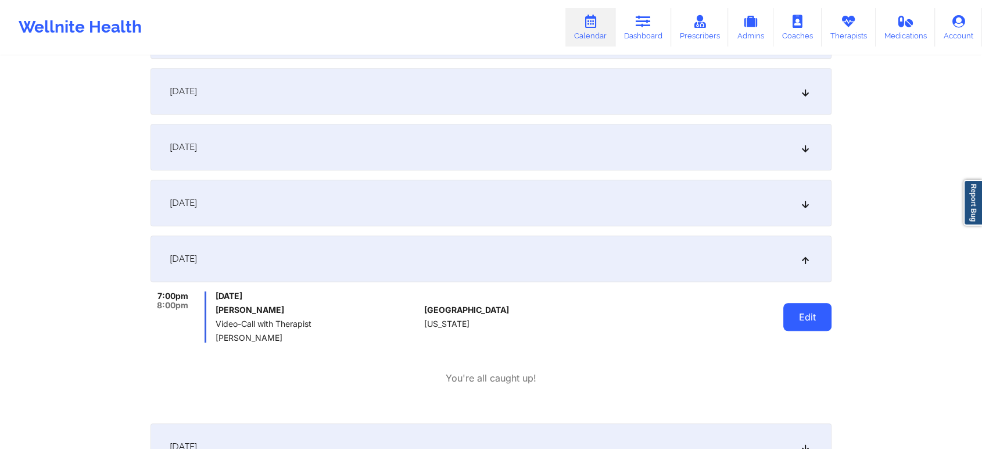
click at [812, 324] on button "Edit" at bounding box center [807, 317] width 48 height 28
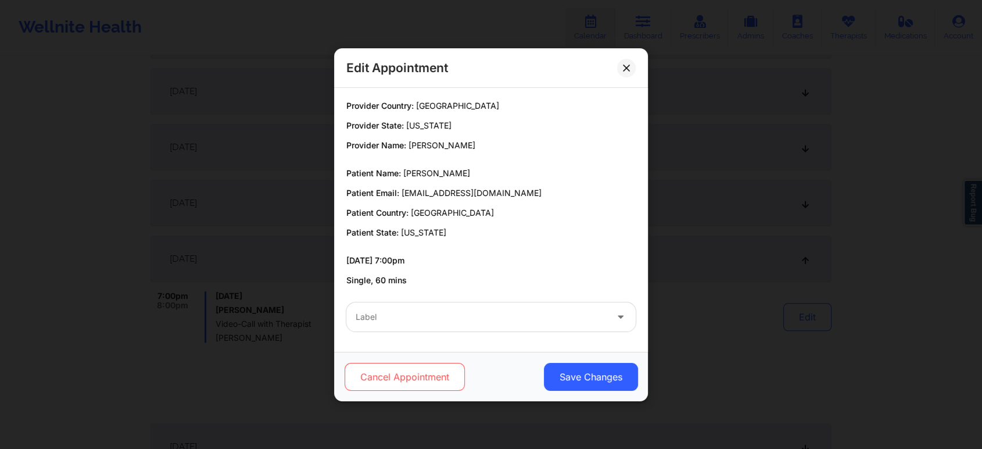
click at [404, 379] on button "Cancel Appointment" at bounding box center [405, 377] width 120 height 28
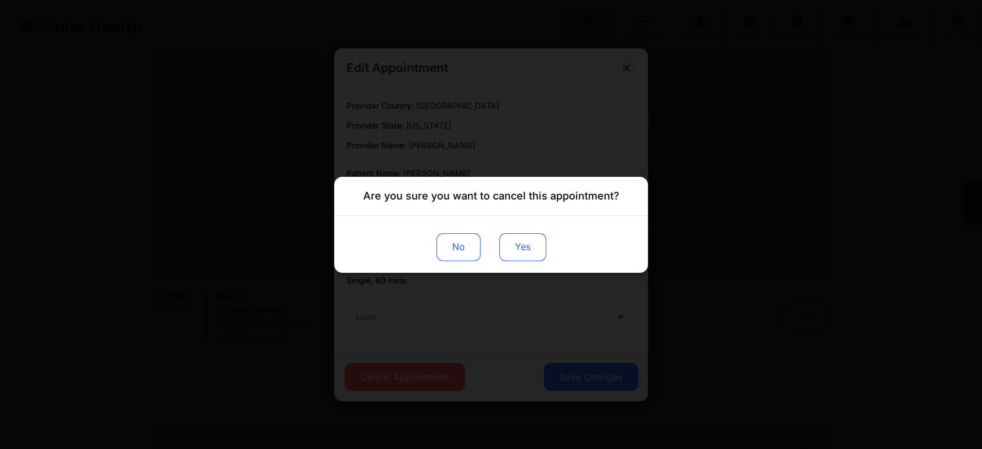
click at [532, 257] on button "Yes" at bounding box center [522, 246] width 47 height 28
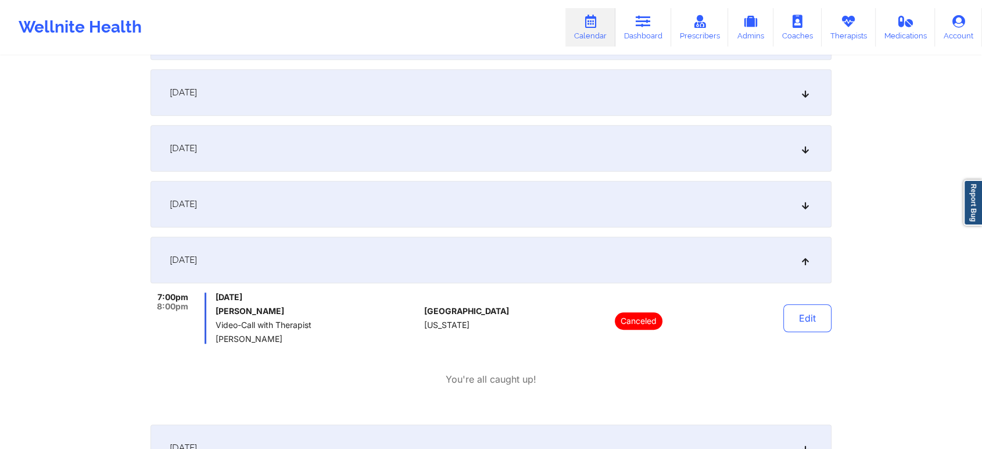
scroll to position [0, 0]
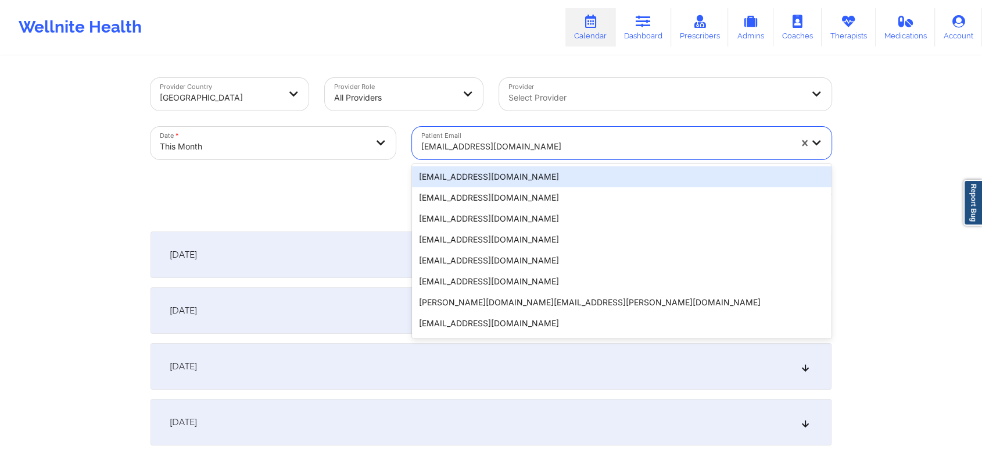
click at [526, 146] on div at bounding box center [606, 146] width 370 height 14
paste input "[EMAIL_ADDRESS][DOMAIN_NAME]"
type input "[EMAIL_ADDRESS][DOMAIN_NAME]"
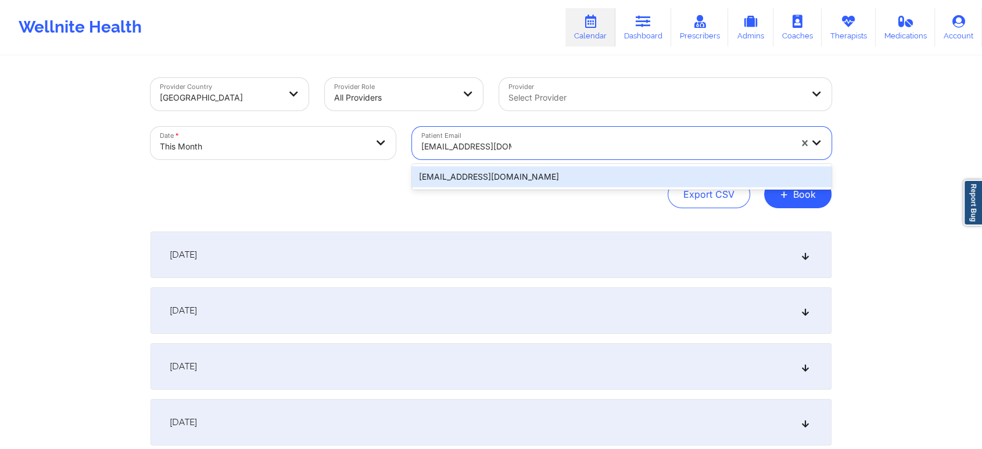
click at [502, 174] on div "[EMAIL_ADDRESS][DOMAIN_NAME]" at bounding box center [622, 176] width 420 height 21
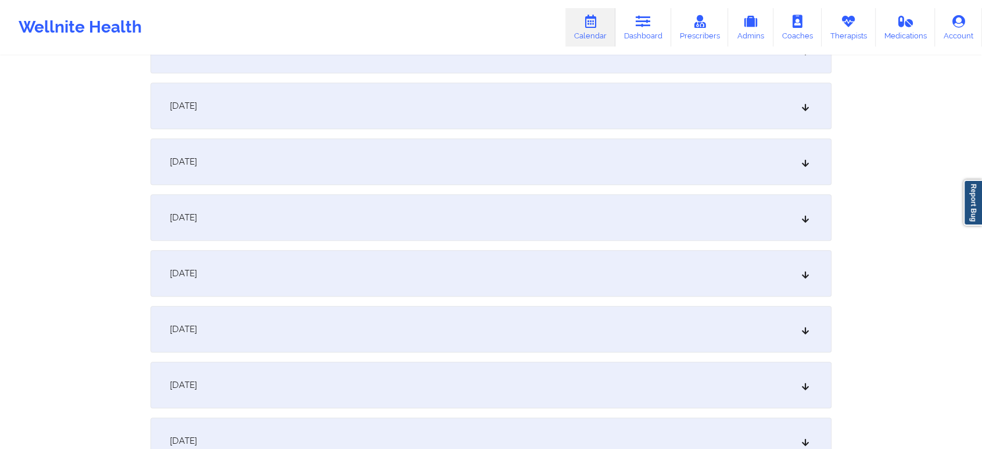
scroll to position [799, 0]
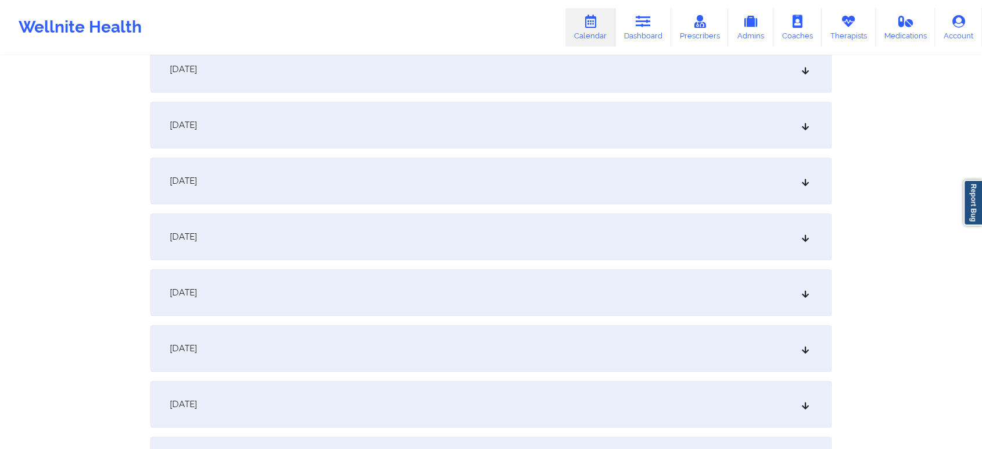
click at [682, 162] on div "[DATE]" at bounding box center [491, 180] width 681 height 46
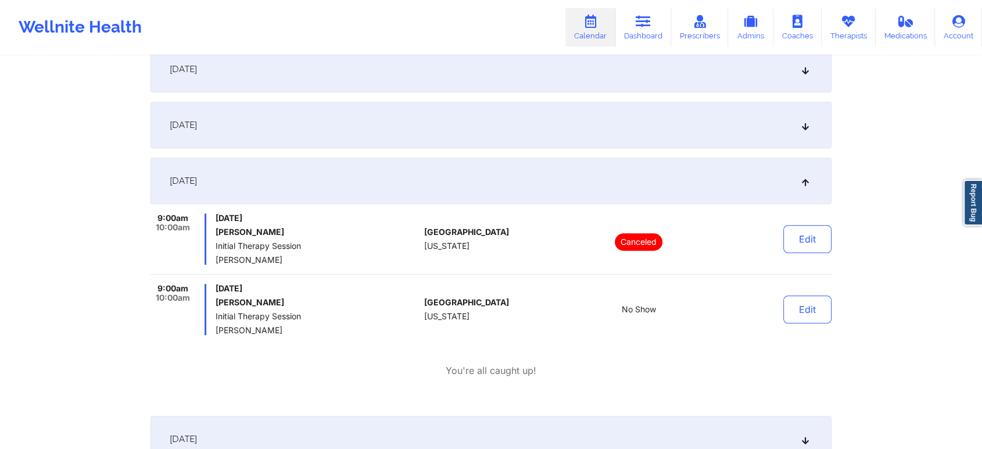
click at [780, 302] on div "Edit" at bounding box center [778, 309] width 108 height 51
click at [799, 299] on button "Edit" at bounding box center [807, 309] width 48 height 28
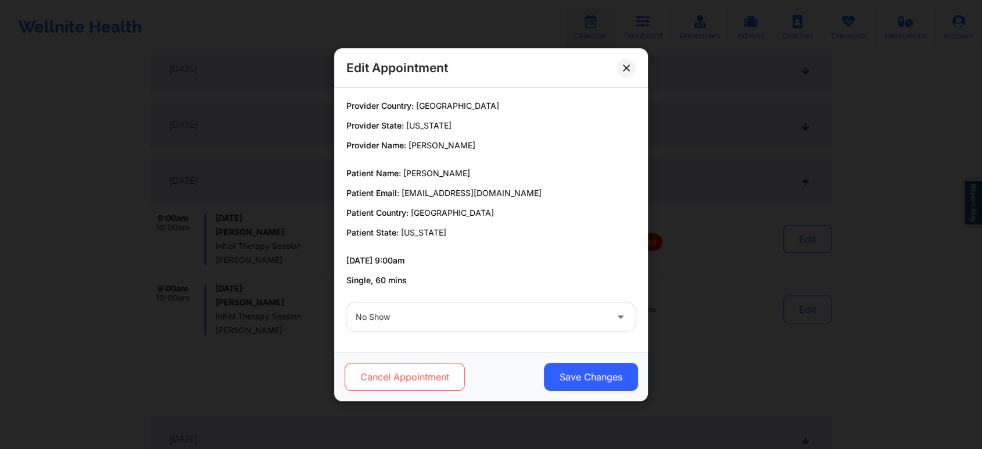
click at [392, 389] on button "Cancel Appointment" at bounding box center [405, 377] width 120 height 28
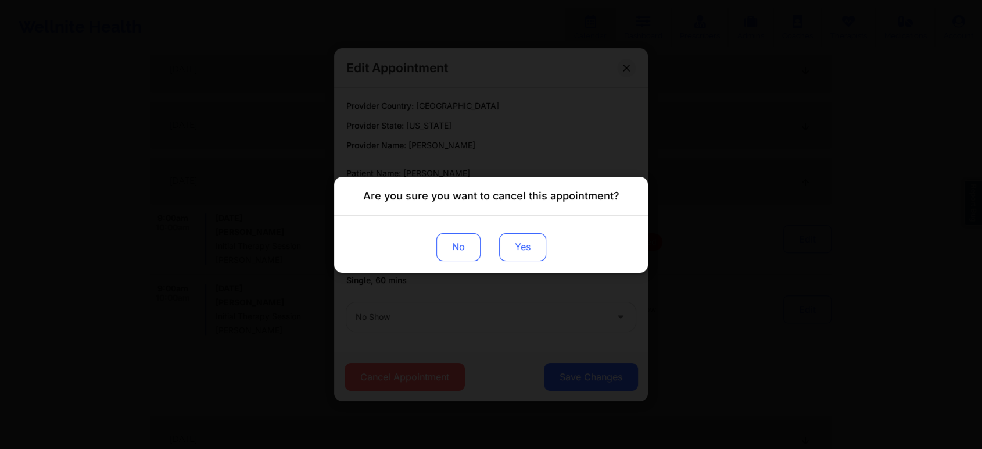
click at [525, 236] on button "Yes" at bounding box center [522, 246] width 47 height 28
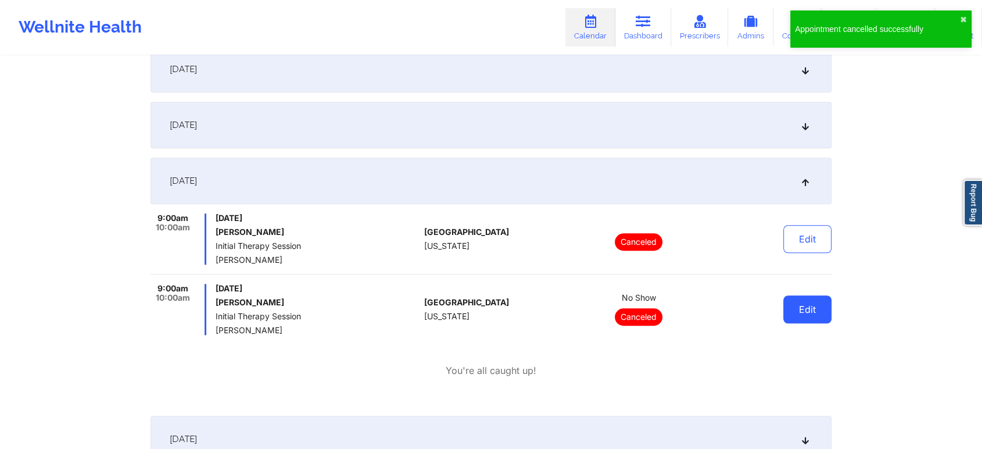
click at [797, 304] on button "Edit" at bounding box center [807, 309] width 48 height 28
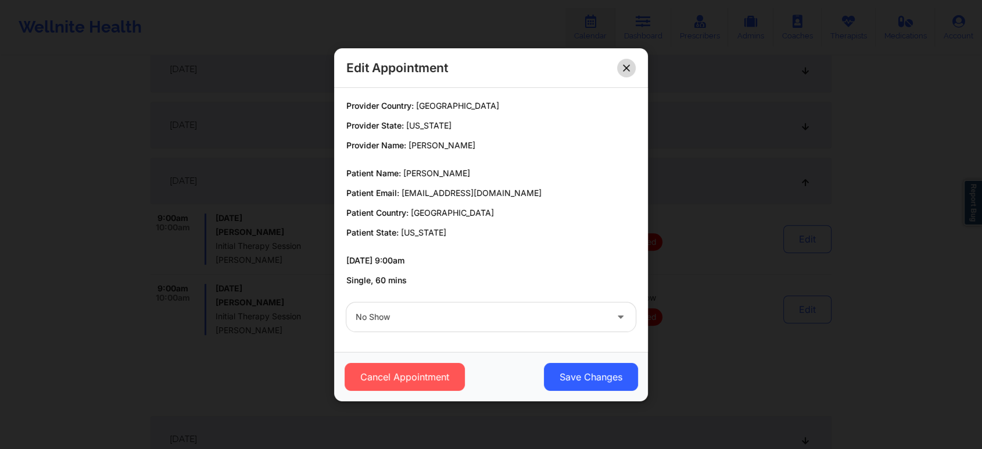
click at [624, 69] on icon at bounding box center [626, 67] width 6 height 6
